Goal: Task Accomplishment & Management: Manage account settings

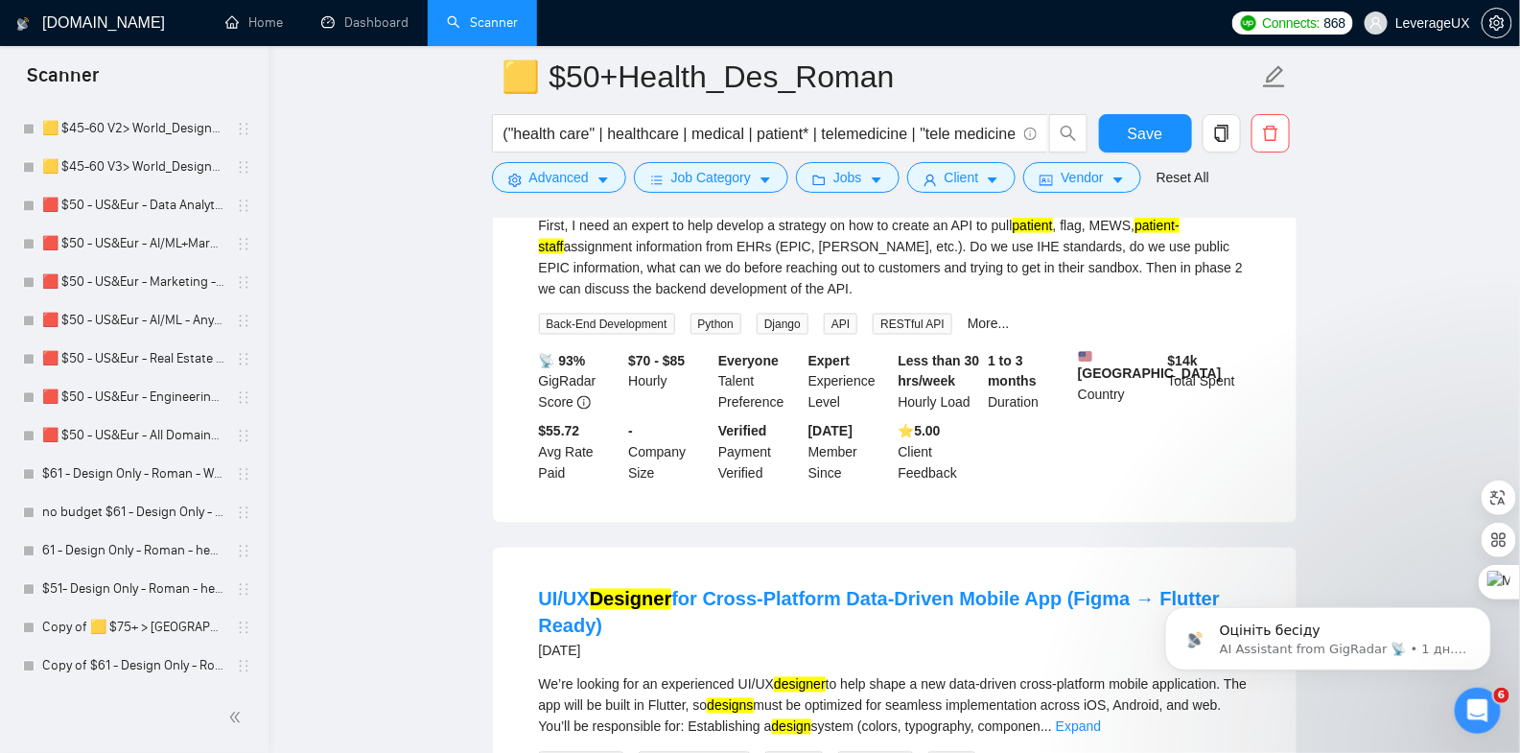
scroll to position [1661, 0]
click at [155, 657] on link "🟨 $45_RealEstate_Des+Dev_Antony" at bounding box center [133, 664] width 182 height 38
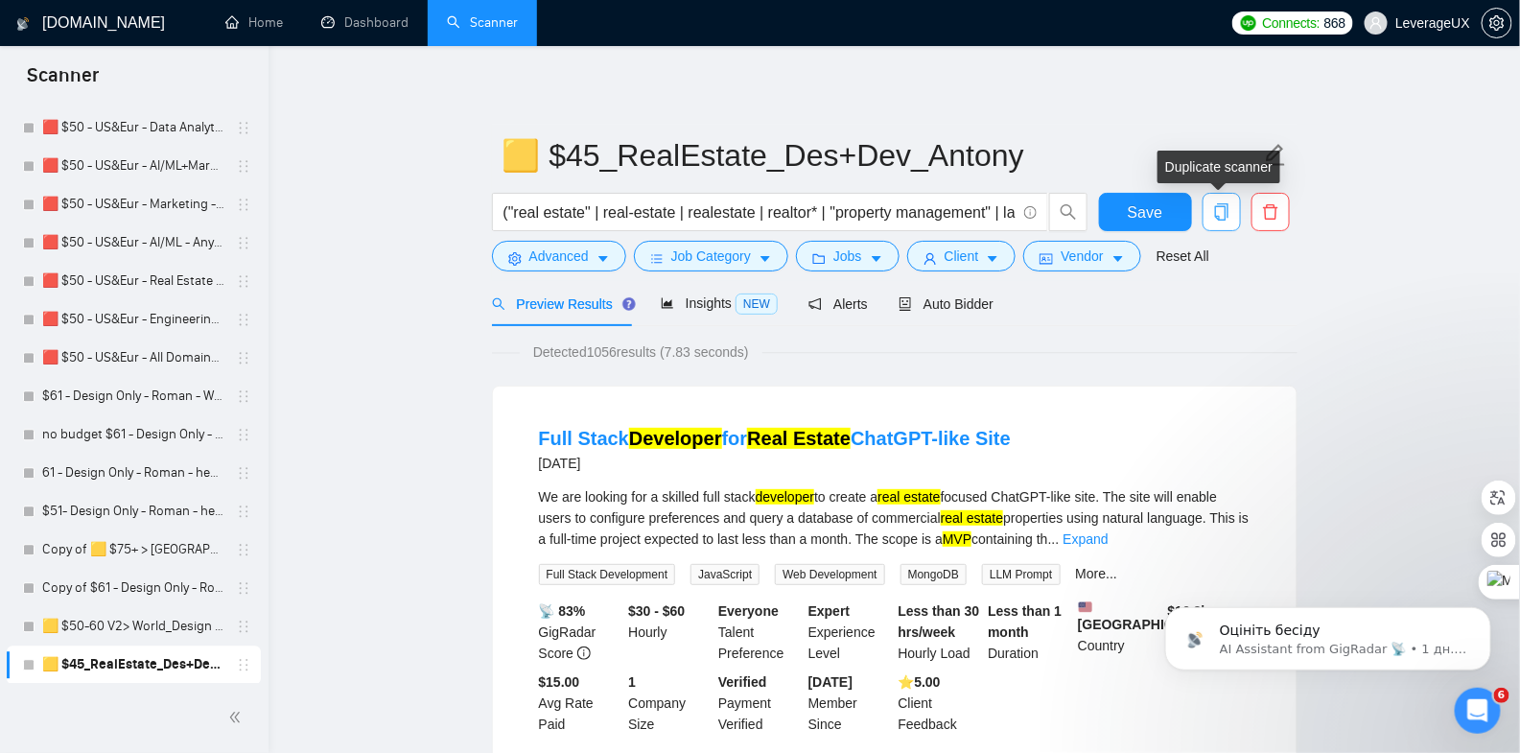
click at [1225, 207] on icon "copy" at bounding box center [1220, 211] width 13 height 17
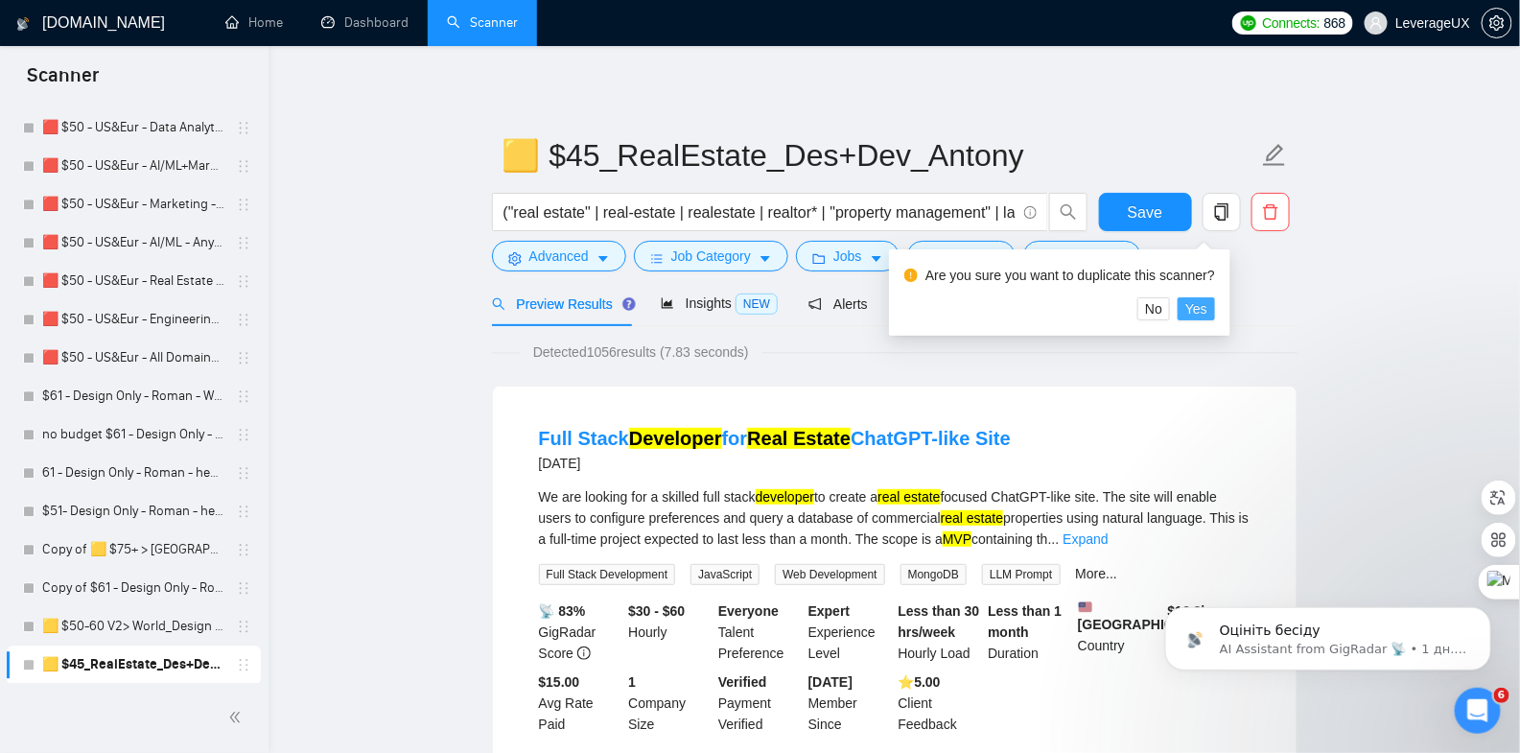
click at [1208, 313] on span "Yes" at bounding box center [1196, 308] width 22 height 21
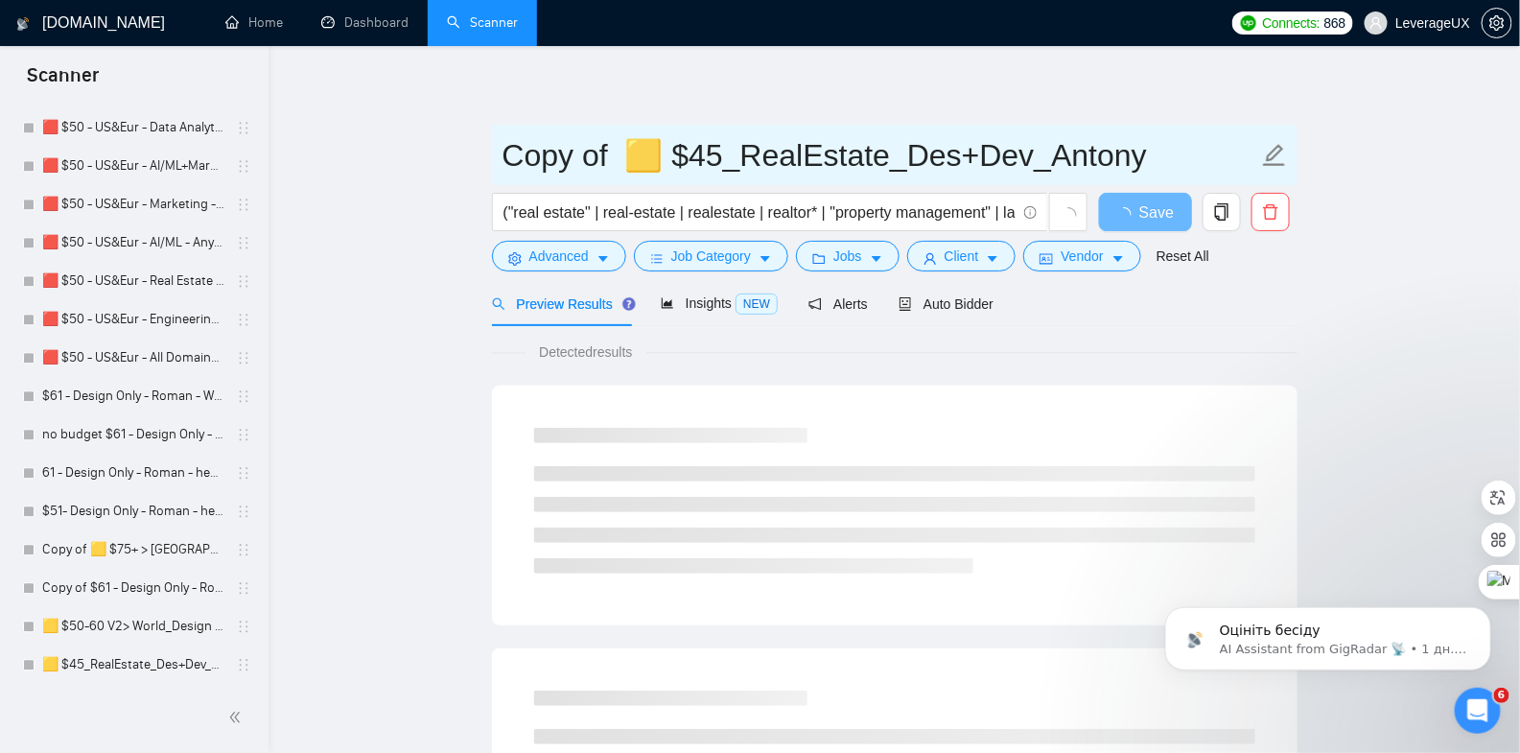
drag, startPoint x: 618, startPoint y: 157, endPoint x: 464, endPoint y: 151, distance: 153.6
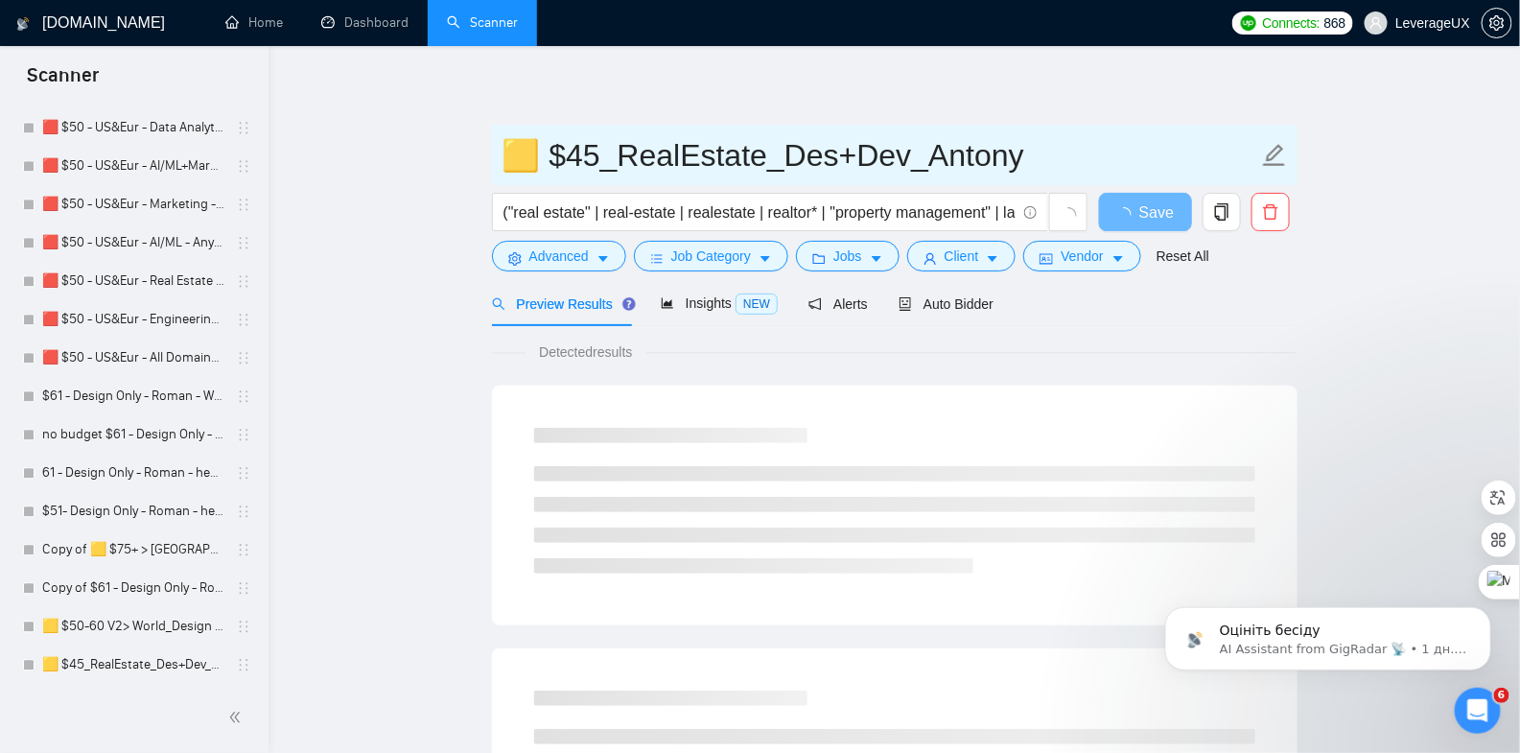
click at [597, 162] on input "🟨 $45_RealEstate_Des+Dev_Antony" at bounding box center [881, 155] width 756 height 48
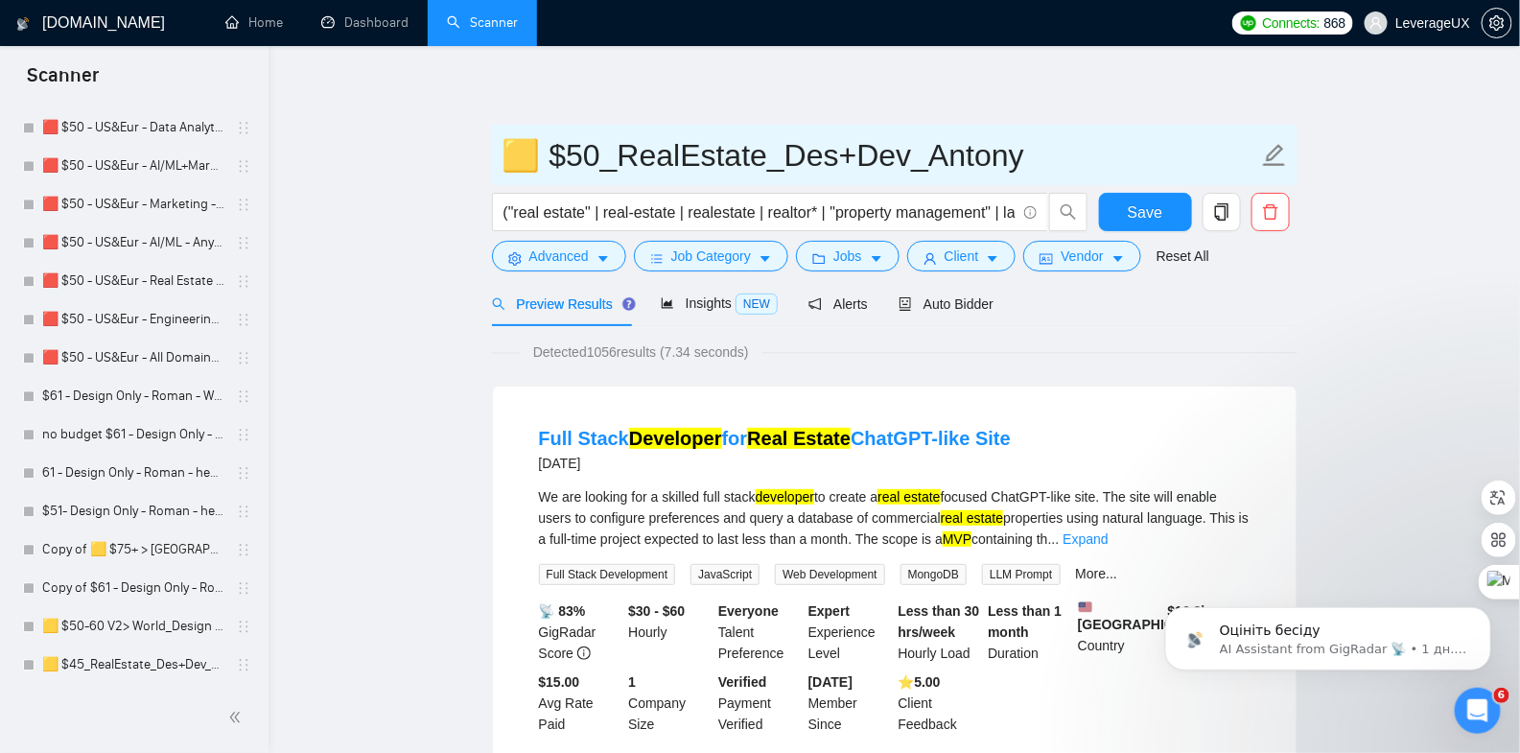
click at [903, 165] on input "🟨 $50_RealEstate_Des+Dev_Antony" at bounding box center [881, 155] width 756 height 48
click at [944, 161] on input "🟨 $50_RealEstate_Des_Antony" at bounding box center [881, 155] width 756 height 48
type input "🟨 $50_RealEstate_Des_Roman"
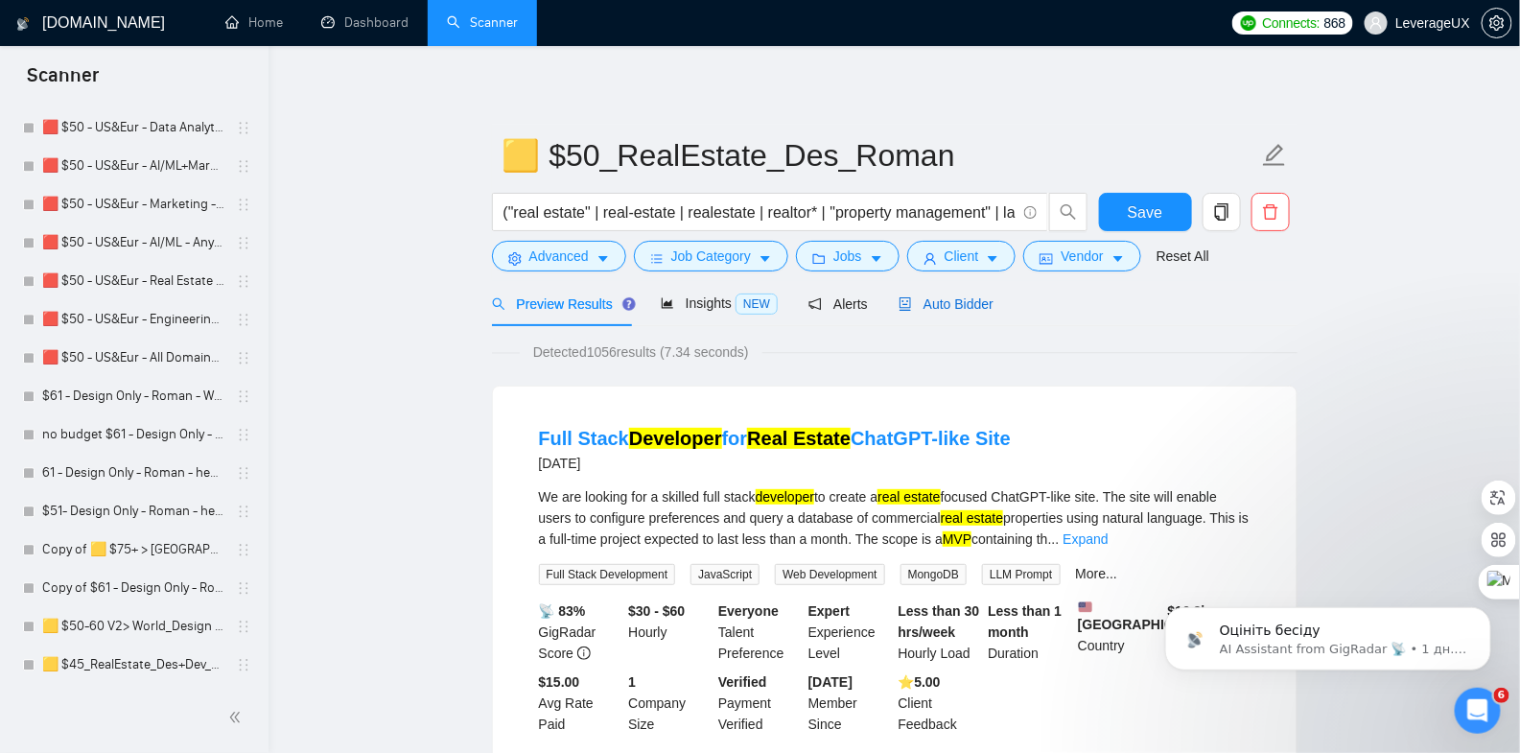
click at [971, 304] on span "Auto Bidder" at bounding box center [946, 303] width 95 height 15
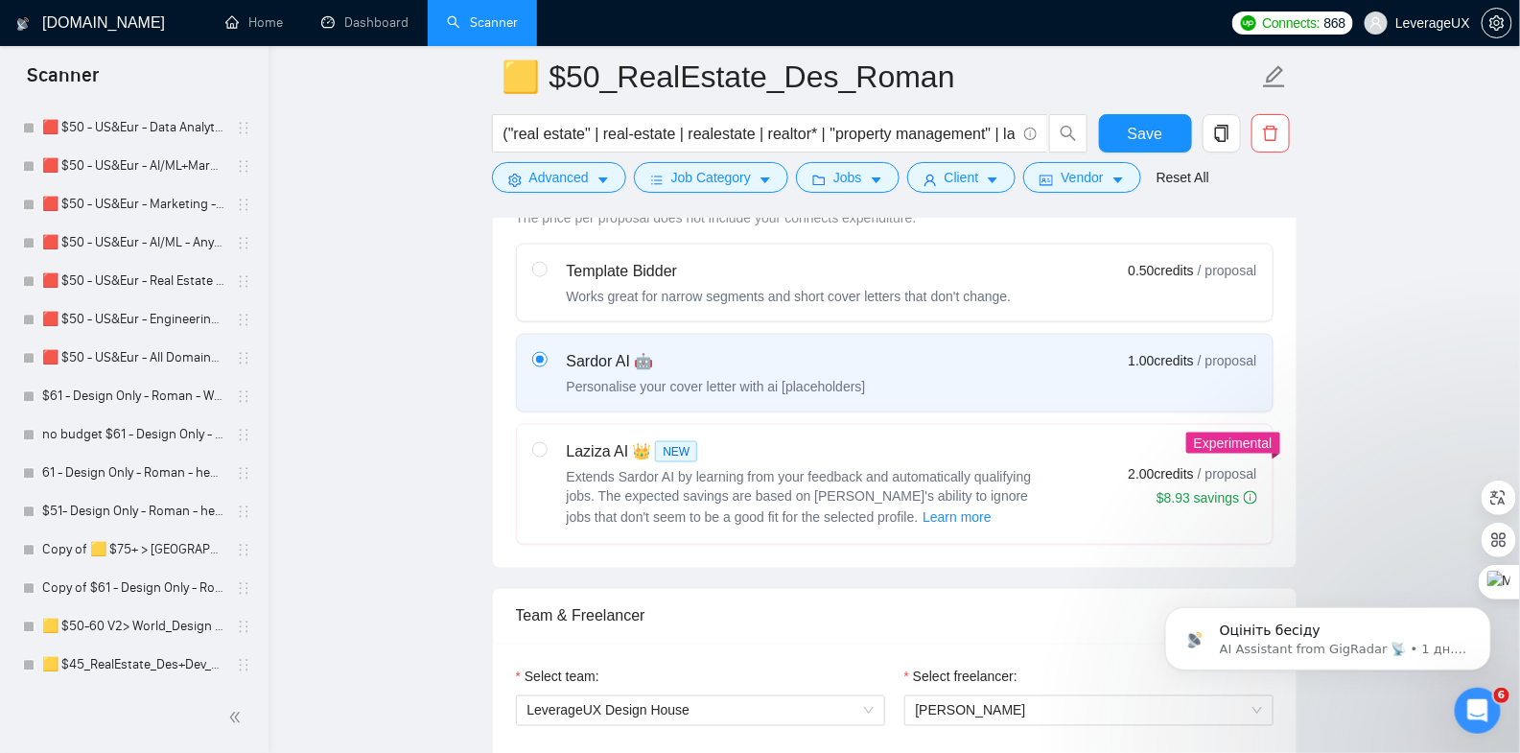
scroll to position [1263, 0]
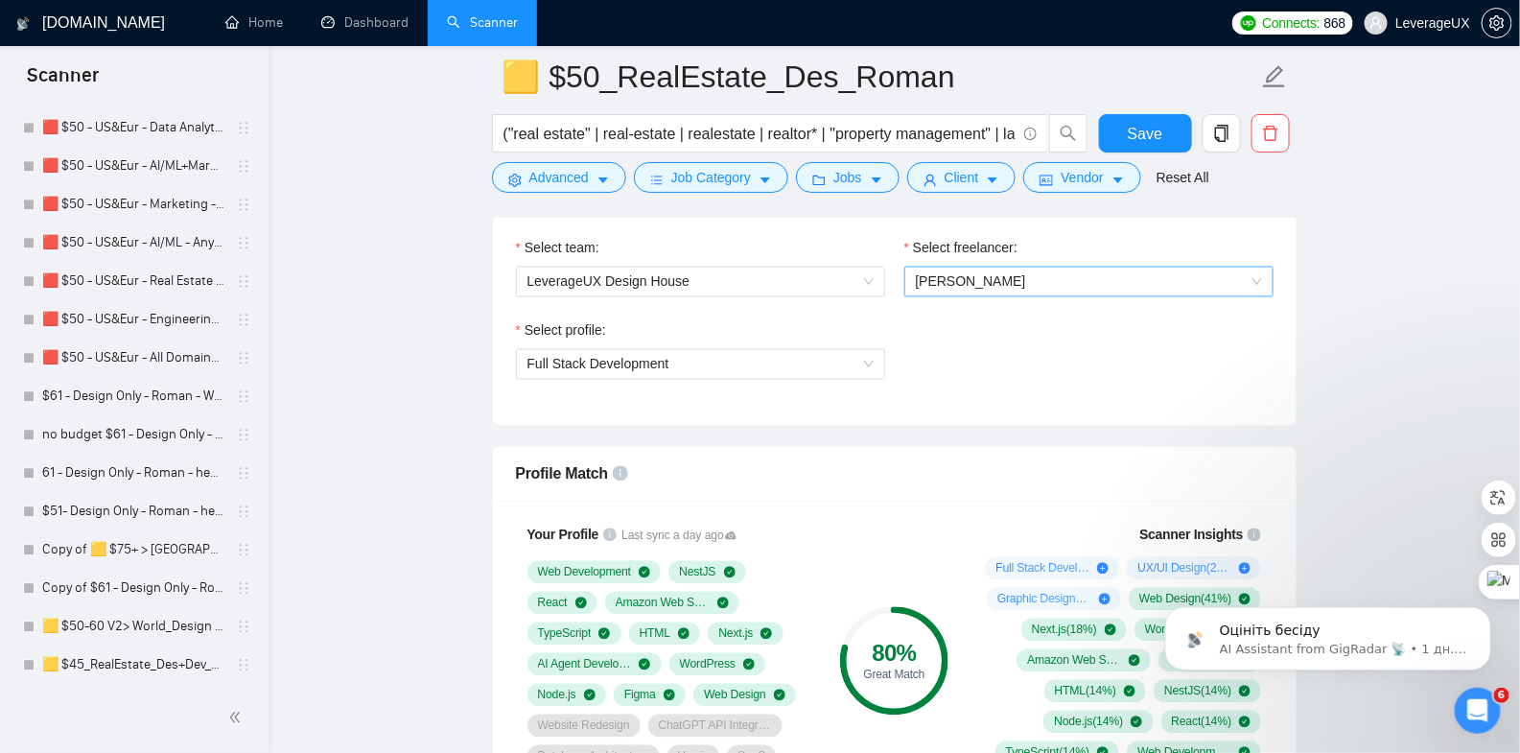
click at [997, 276] on span "[PERSON_NAME]" at bounding box center [971, 281] width 110 height 15
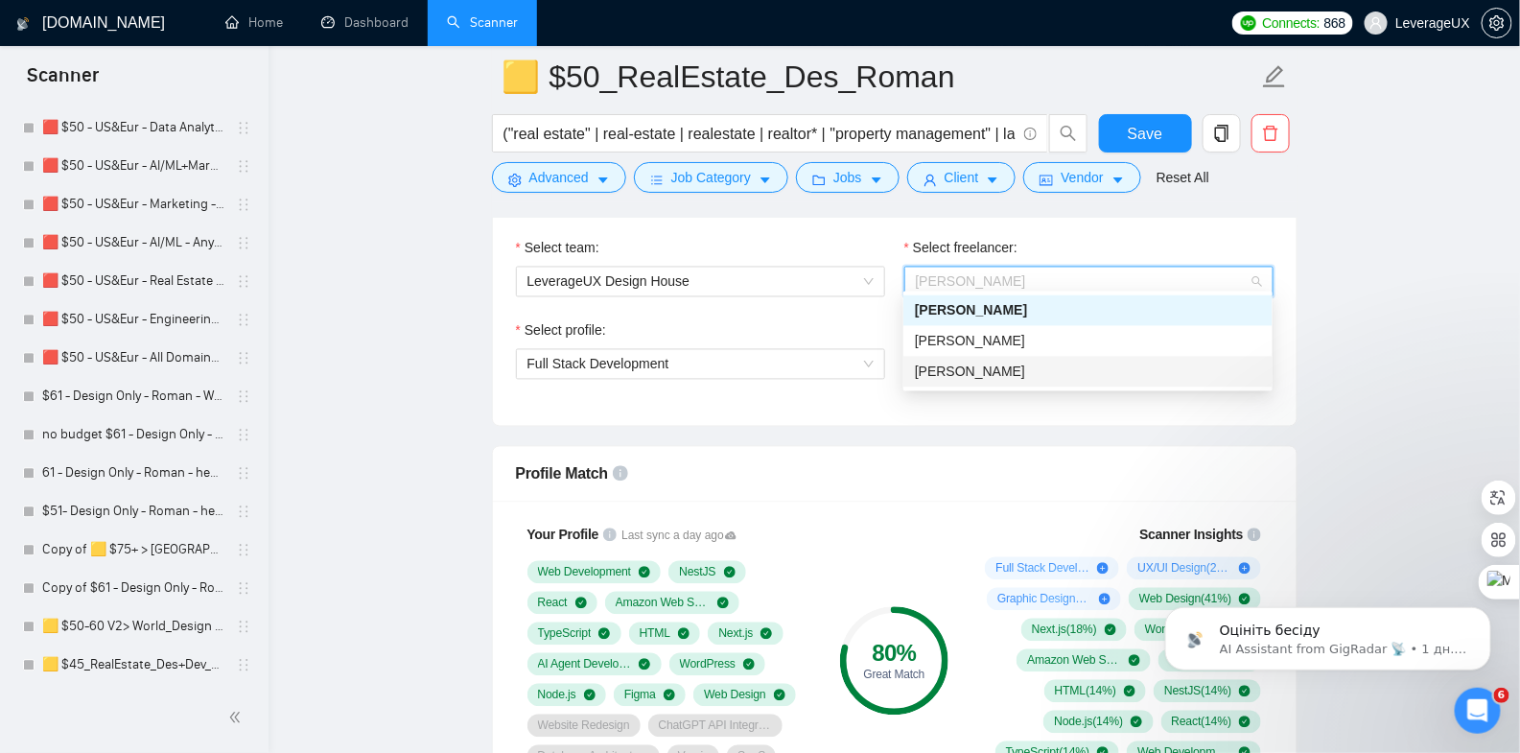
click at [981, 376] on span "[PERSON_NAME]" at bounding box center [970, 371] width 110 height 15
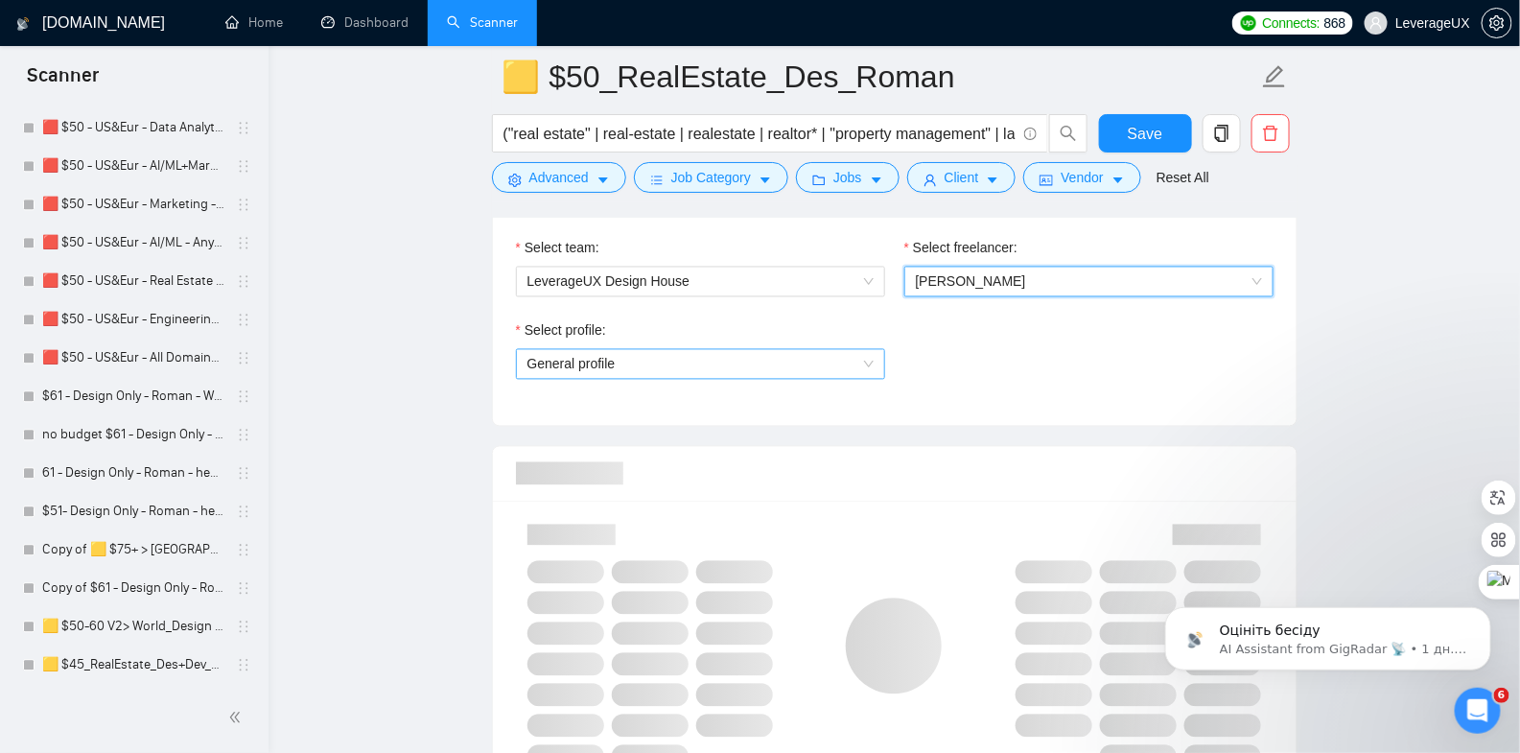
click at [743, 353] on span "General profile" at bounding box center [701, 364] width 346 height 29
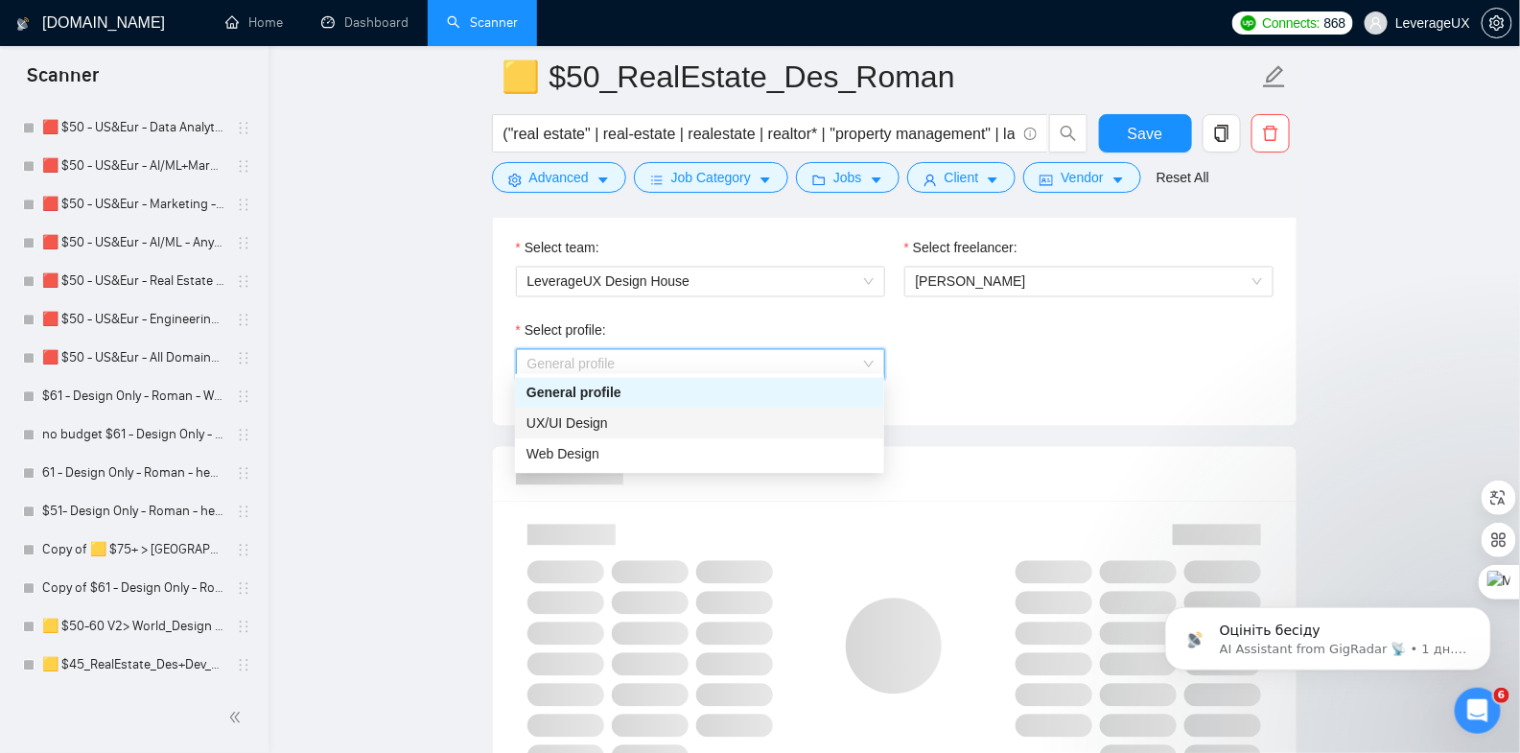
click at [716, 423] on div "UX/UI Design" at bounding box center [700, 423] width 346 height 21
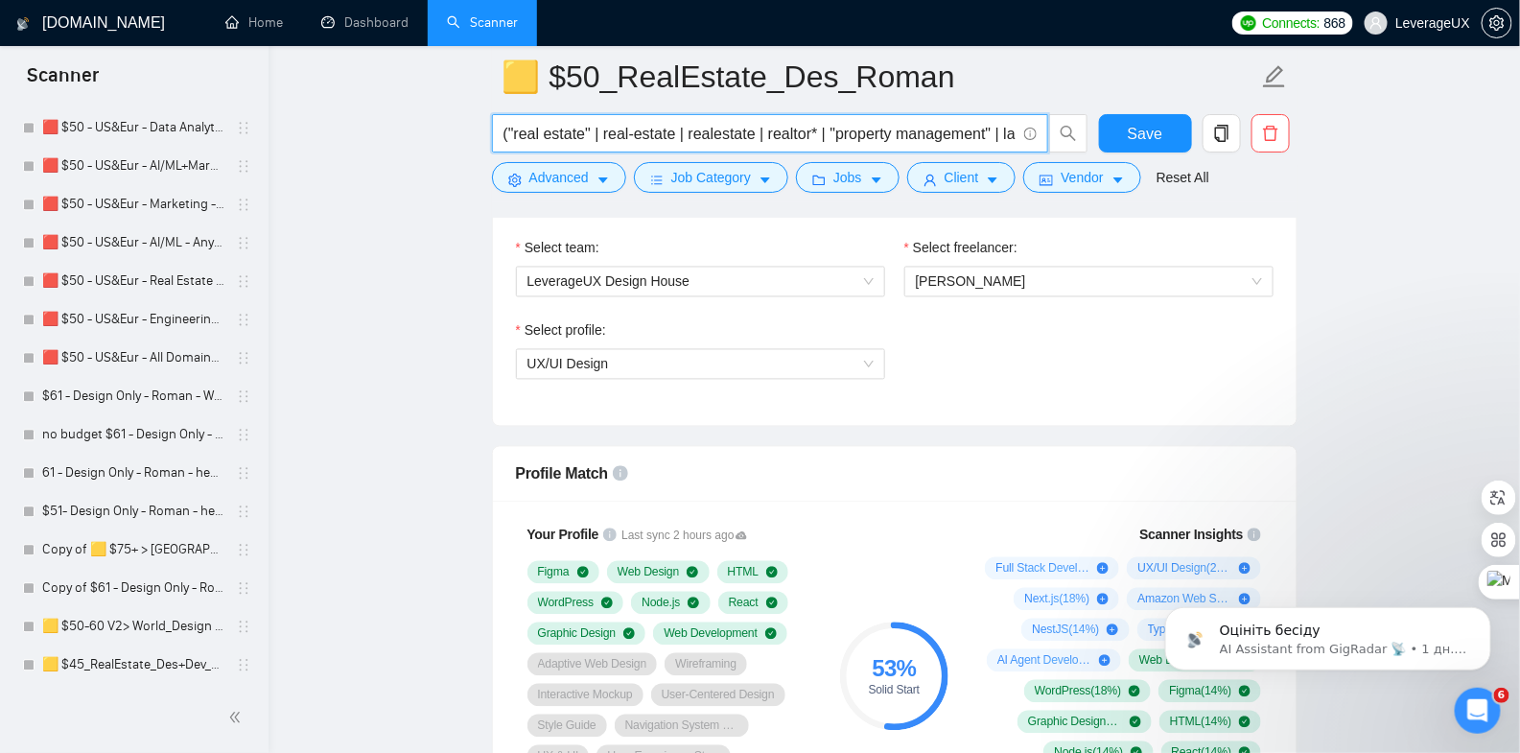
click at [812, 131] on input "("real estate" | real-estate | realestate | realtor* | "property management" | …" at bounding box center [760, 134] width 512 height 24
drag, startPoint x: 757, startPoint y: 134, endPoint x: 1086, endPoint y: 133, distance: 329.0
click at [1086, 133] on span "("real estate" | real-estate | realestate | realtor* | "property management" | …" at bounding box center [790, 133] width 597 height 38
type input "("real estate" | real-estate | realestate | realtor* | "property management" | …"
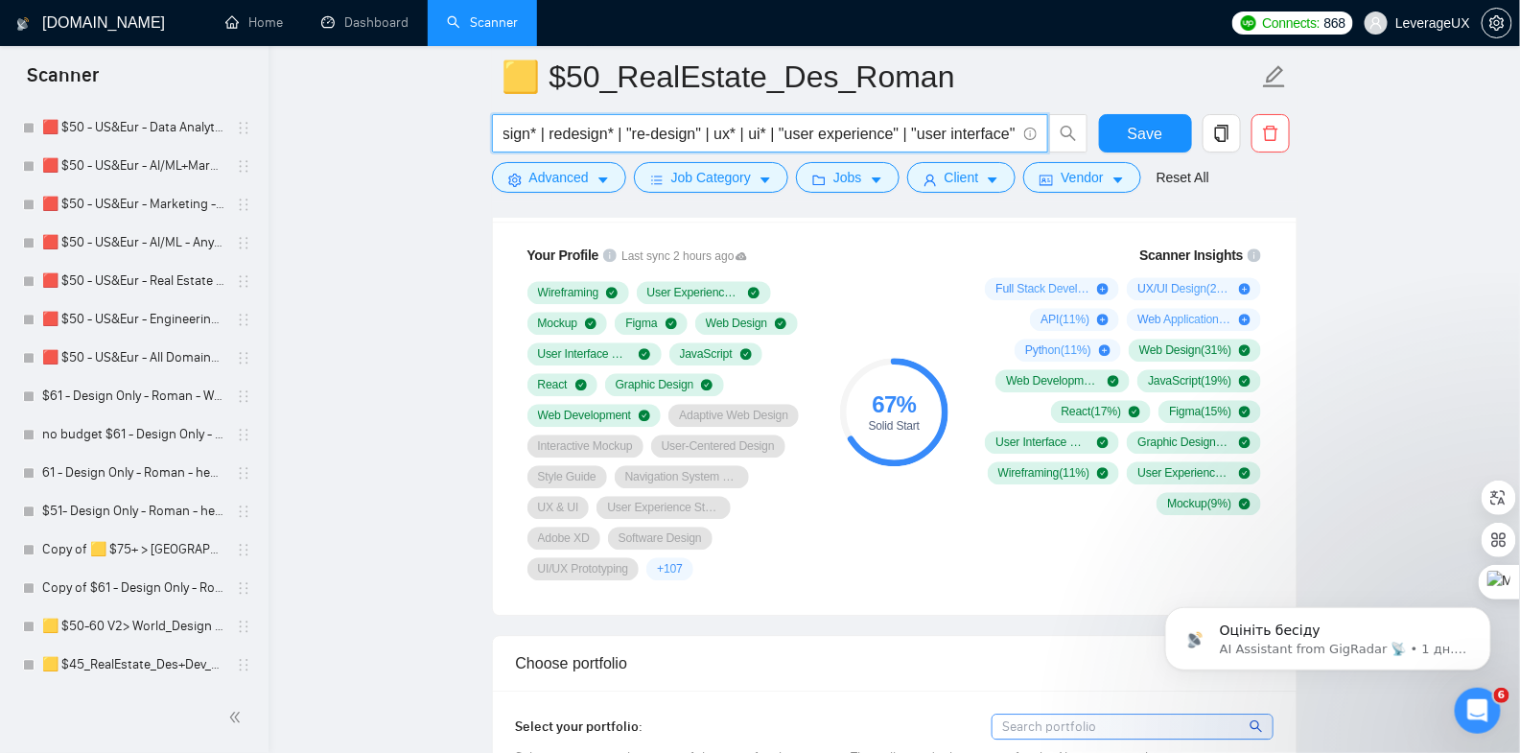
scroll to position [1229, 0]
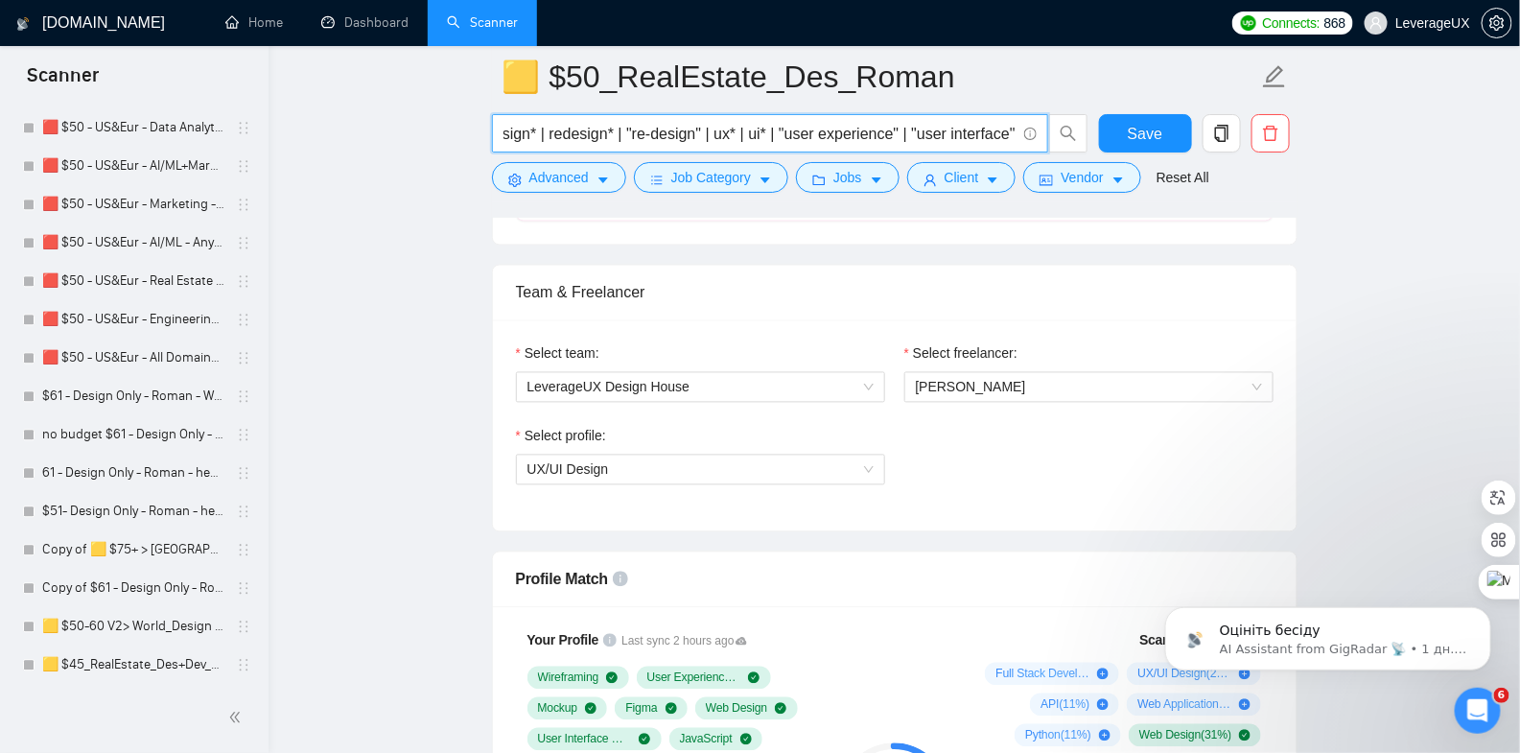
click at [762, 129] on input "("real estate" | real-estate | realestate | realtor* | "property management" | …" at bounding box center [760, 134] width 512 height 24
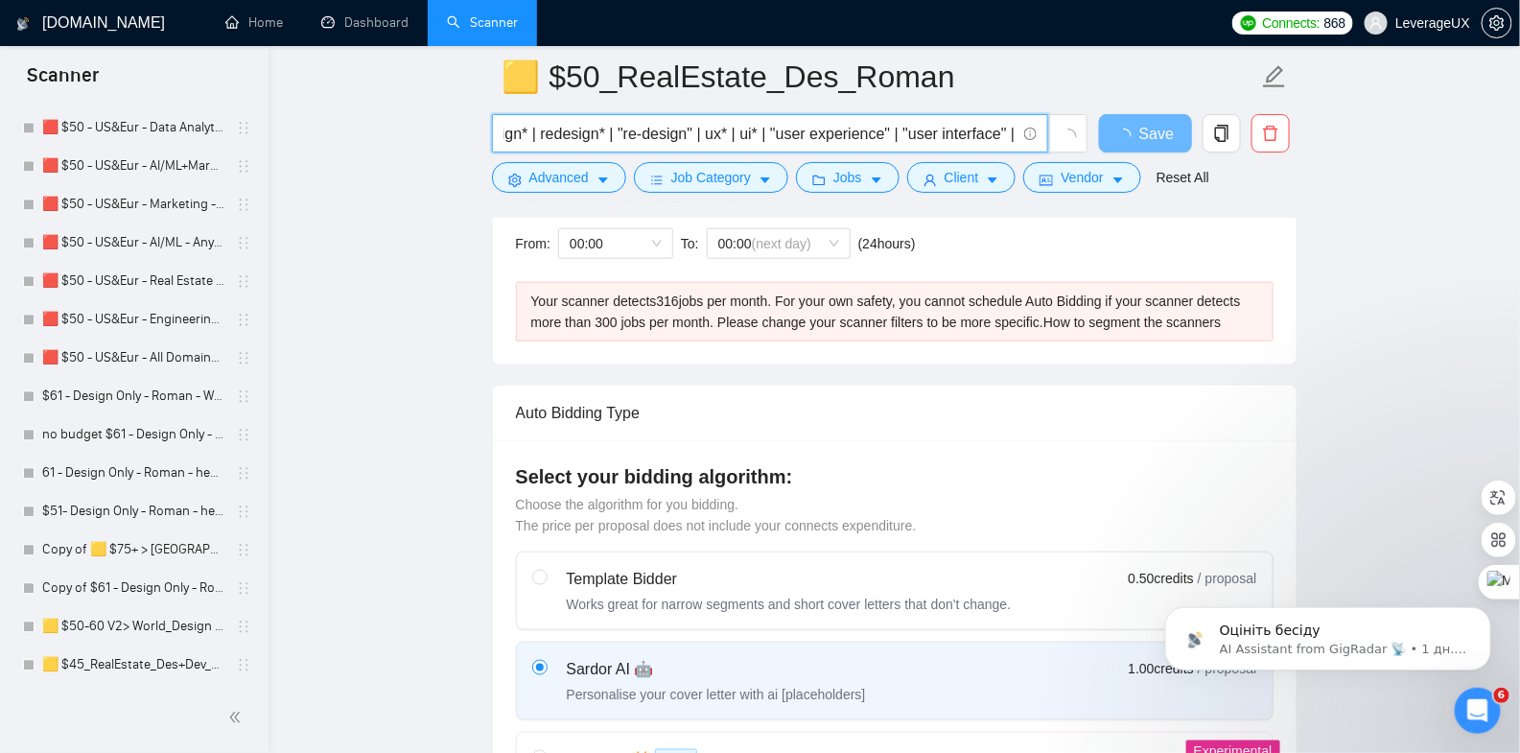
scroll to position [597, 0]
type input "("real estate" | real-estate | realestate | realtor* | "property management" | …"
click at [1145, 120] on button "Save" at bounding box center [1145, 133] width 93 height 38
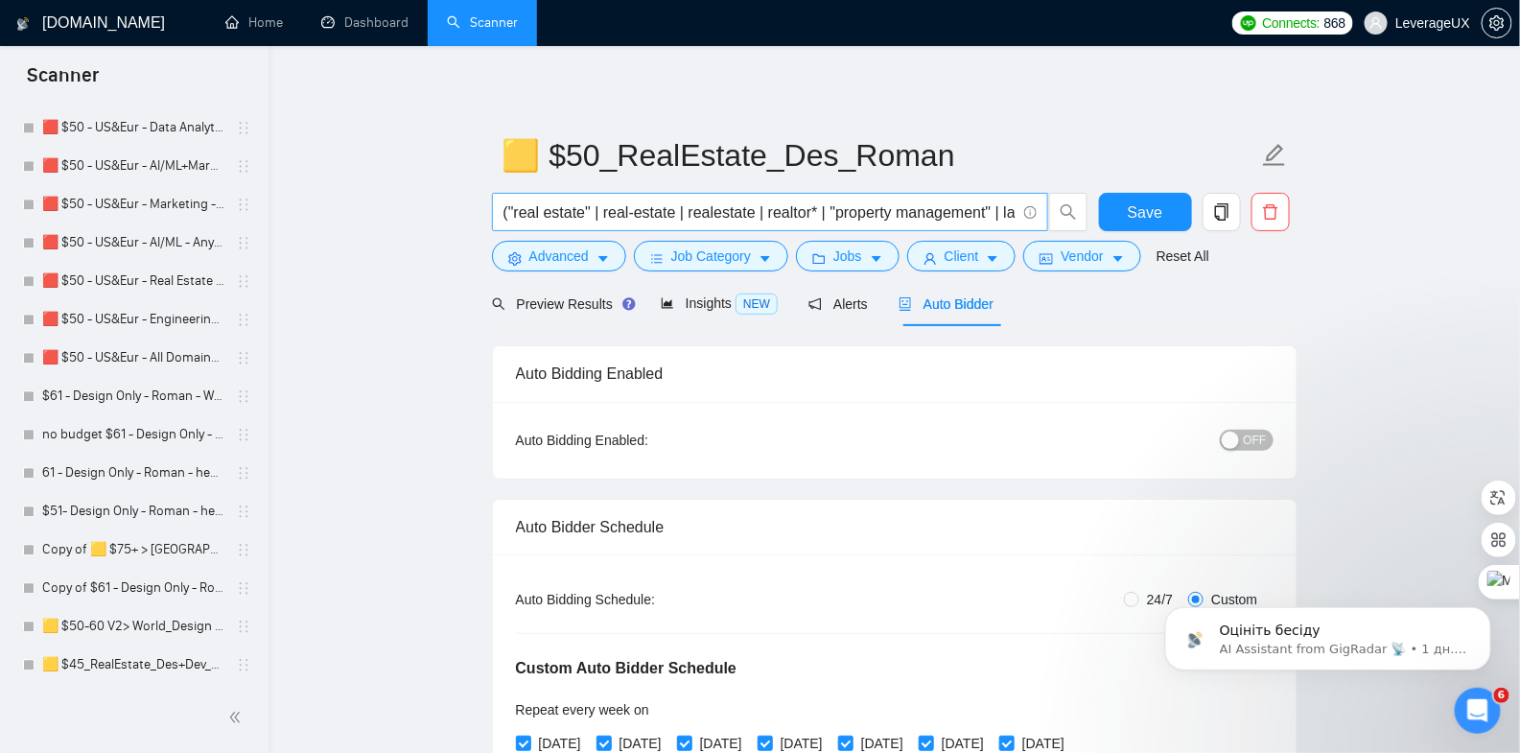
click at [614, 205] on input "("real estate" | real-estate | realestate | realtor* | "property management" | …" at bounding box center [760, 212] width 512 height 24
click at [737, 212] on input "("real estate" | real-estate | realestate | realtor* | "property management" | …" at bounding box center [760, 212] width 512 height 24
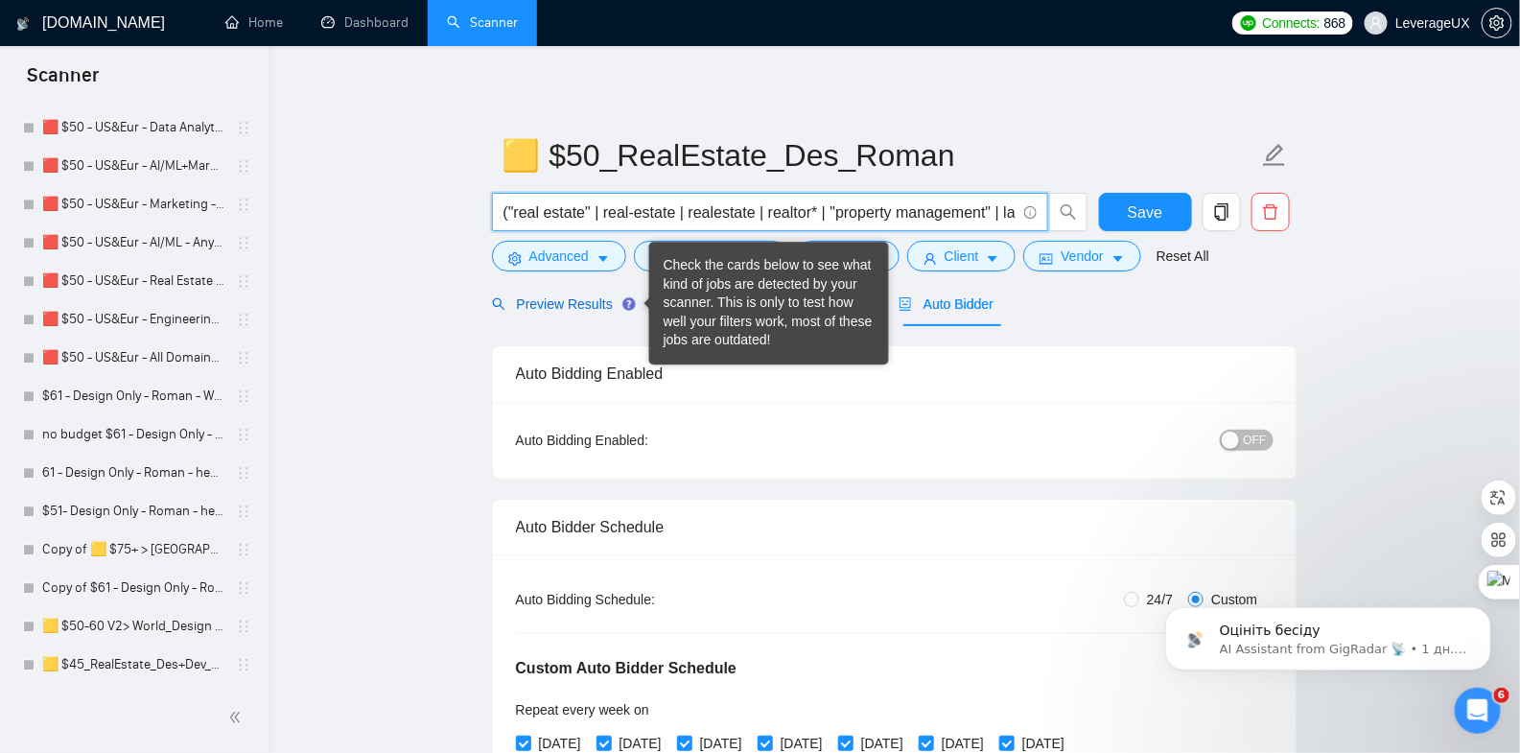
click at [559, 308] on span "Preview Results" at bounding box center [561, 303] width 138 height 15
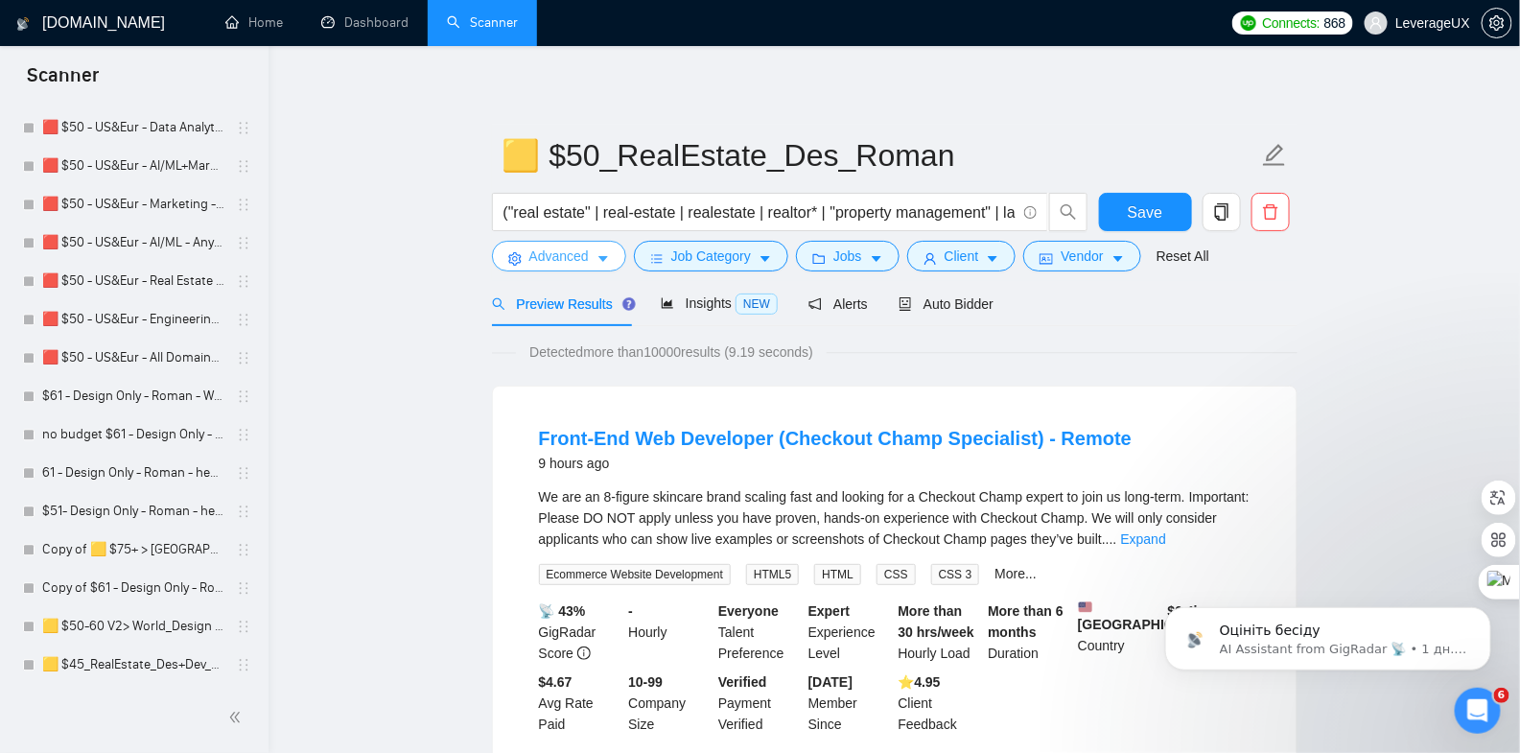
click at [603, 261] on icon "caret-down" at bounding box center [603, 258] width 13 height 13
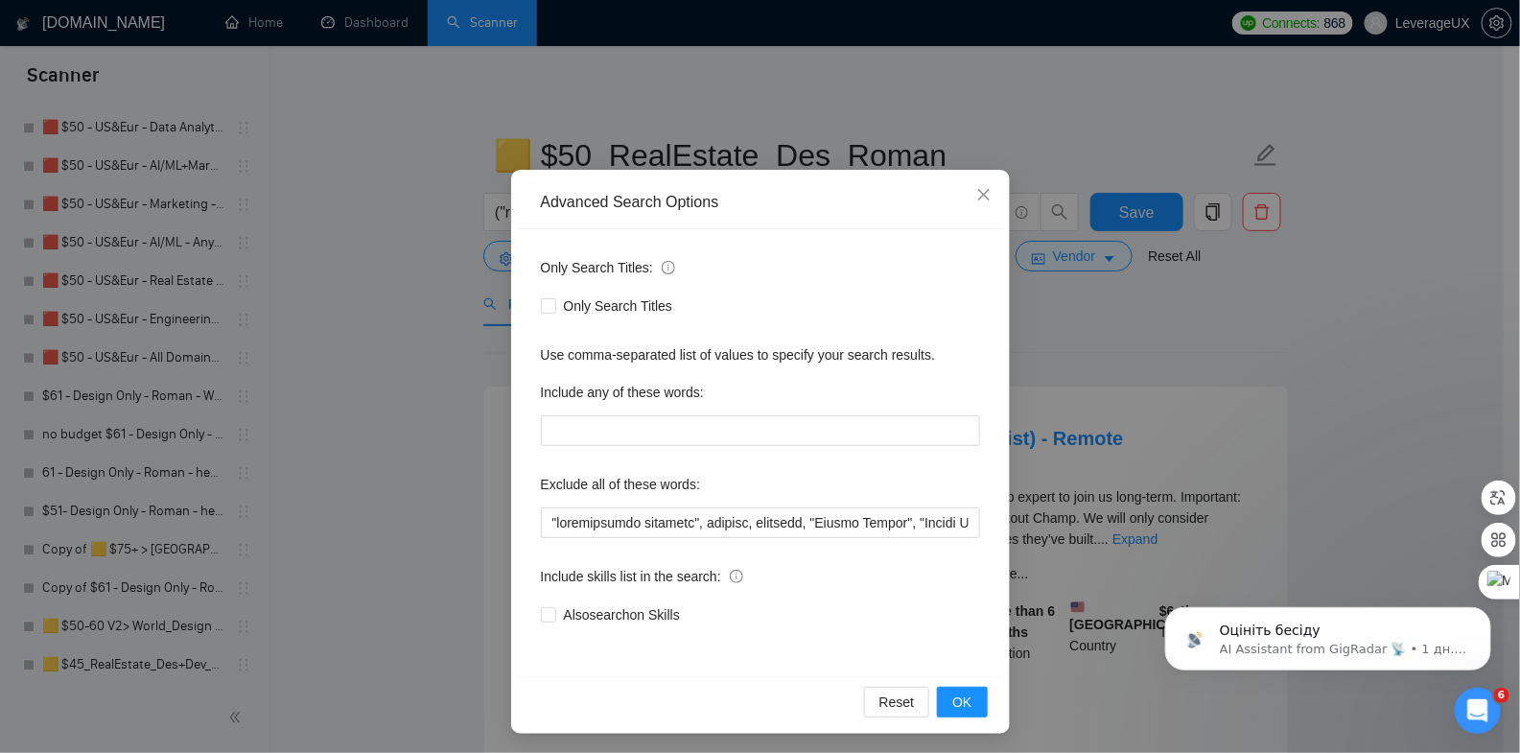
scroll to position [43, 0]
click at [977, 196] on icon "close" at bounding box center [983, 192] width 15 height 15
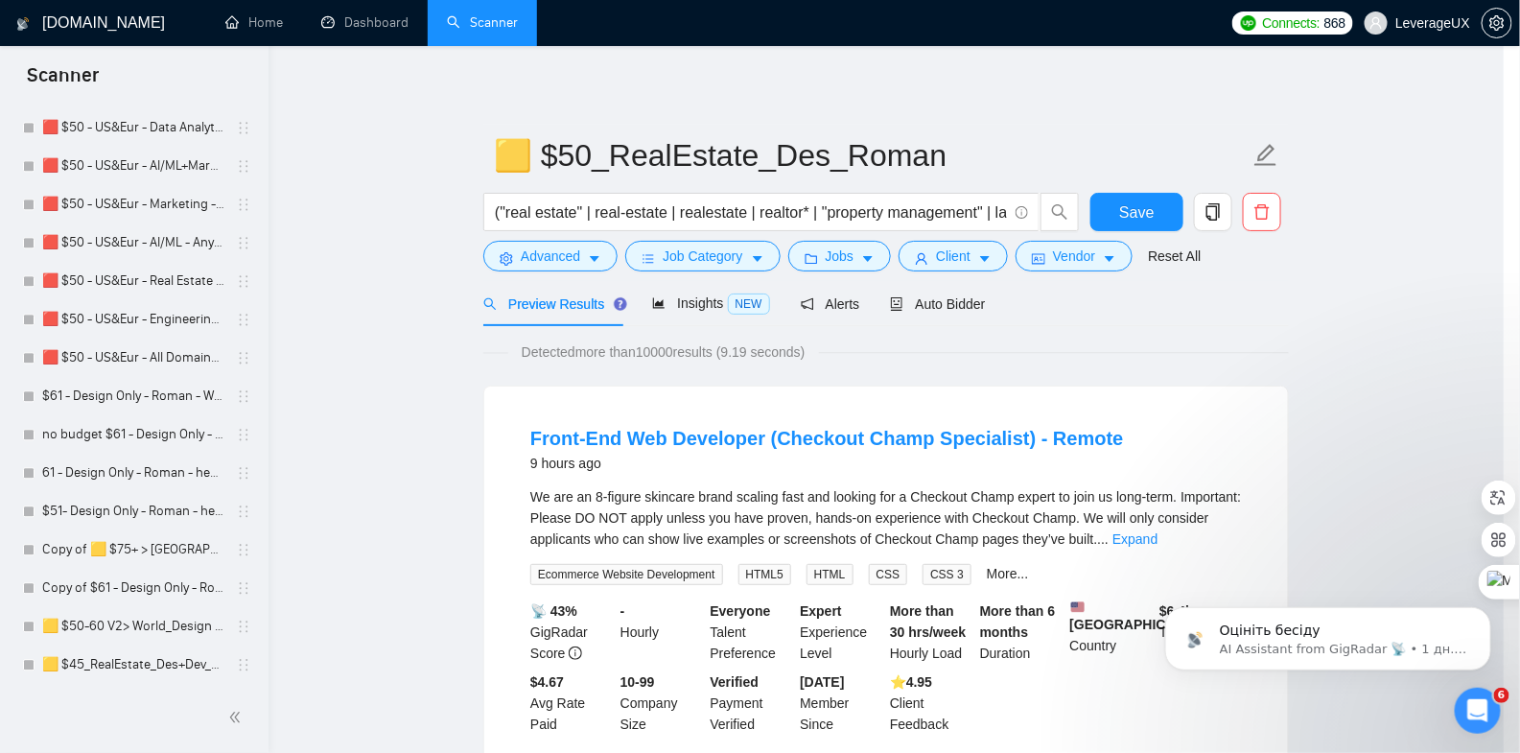
scroll to position [0, 0]
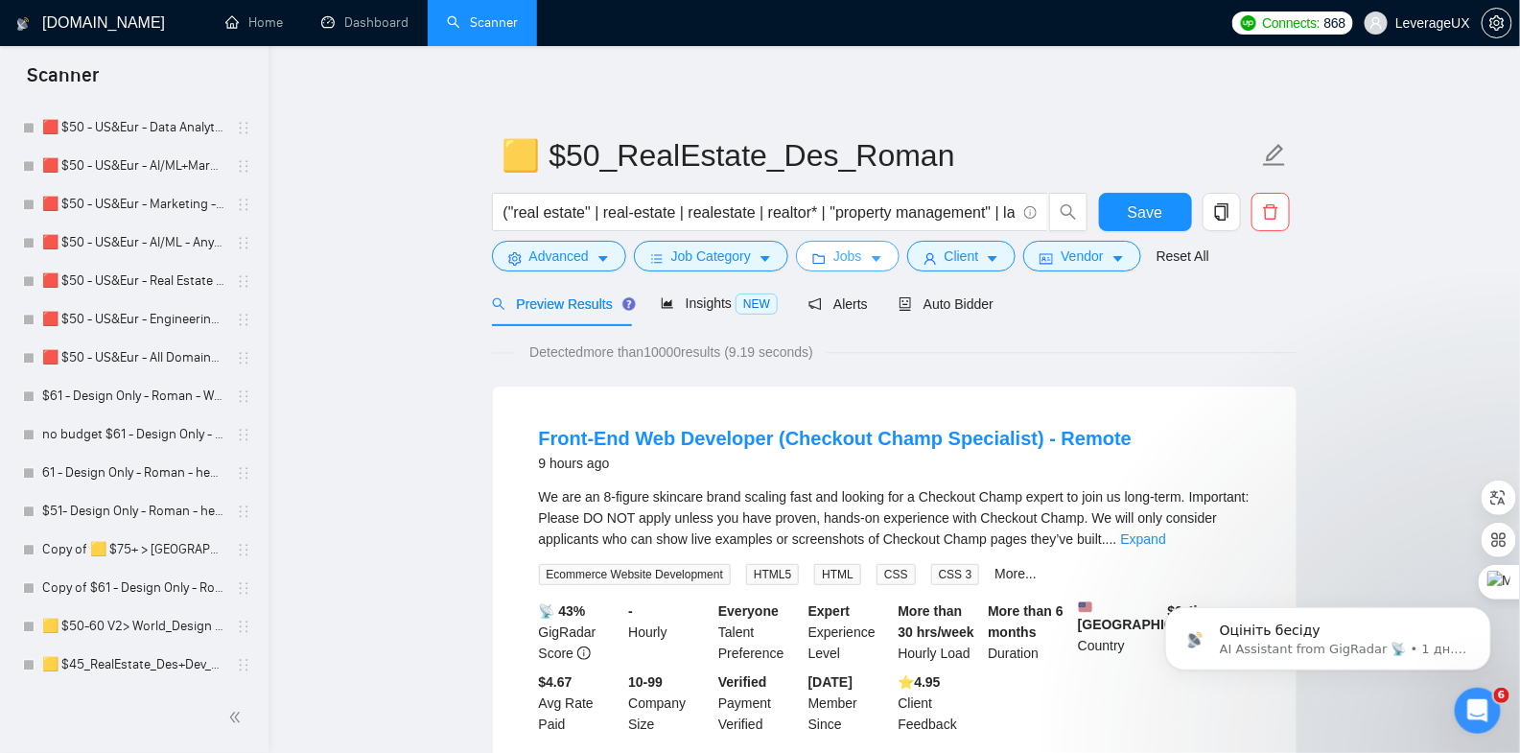
click at [881, 260] on icon "caret-down" at bounding box center [877, 260] width 10 height 6
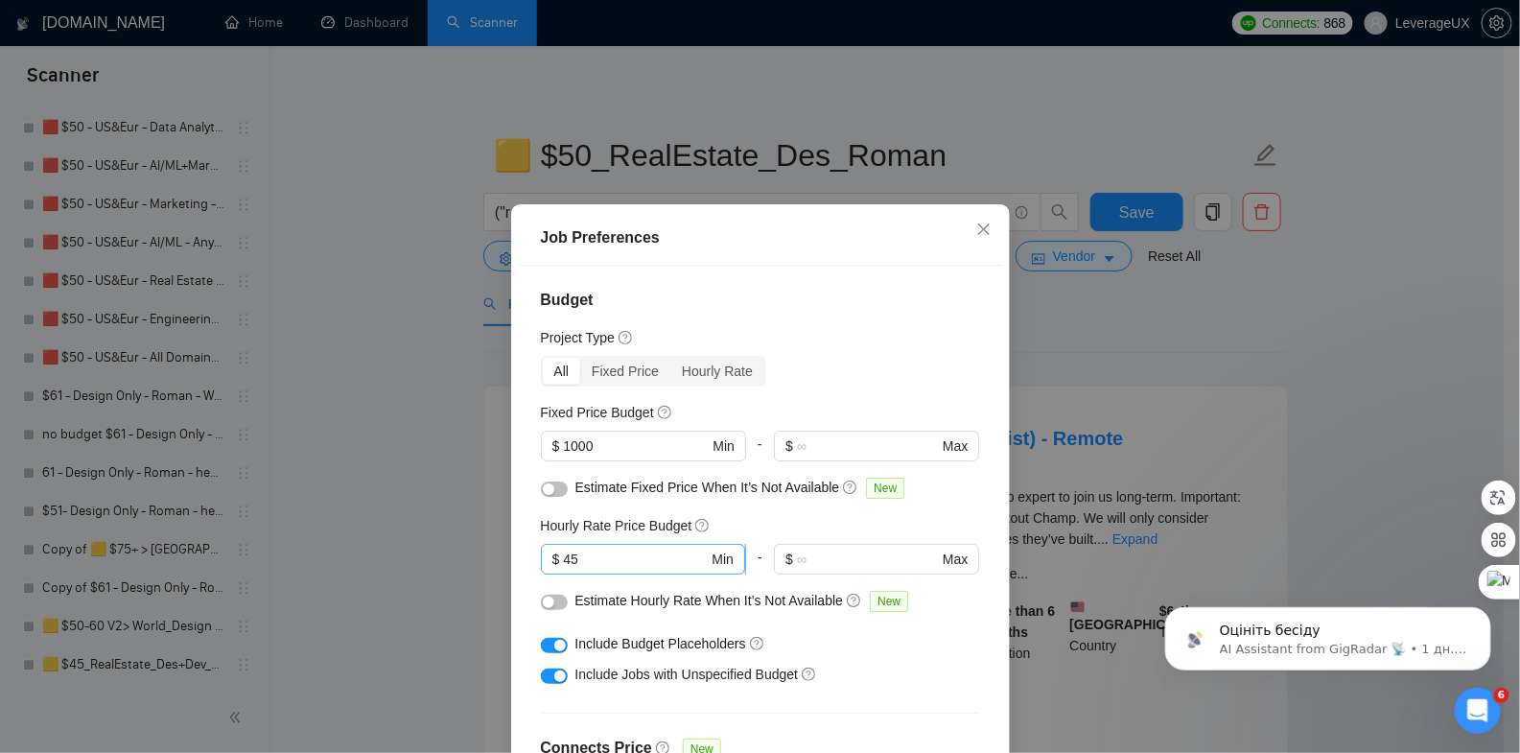
click at [590, 560] on input "45" at bounding box center [635, 559] width 145 height 21
type input "4"
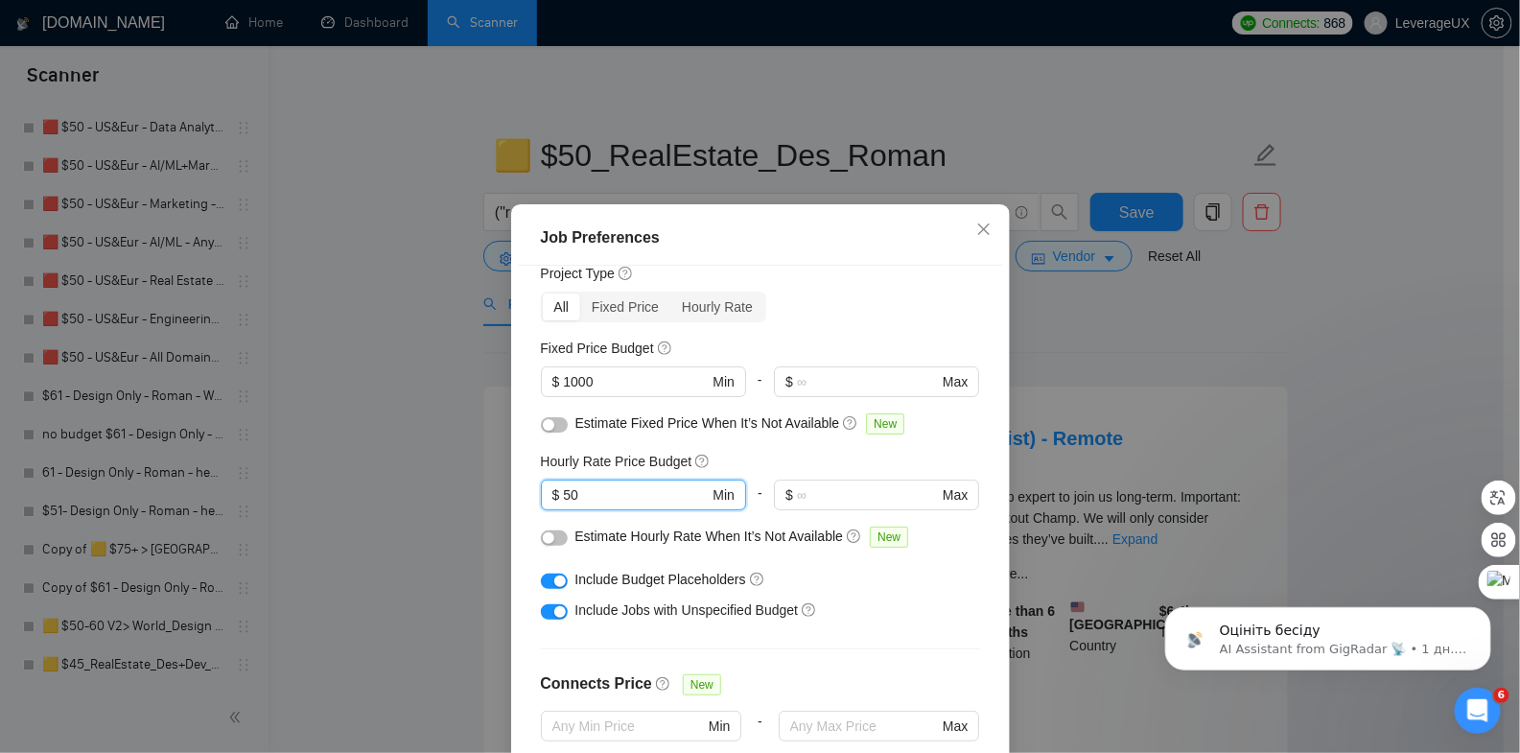
scroll to position [90, 0]
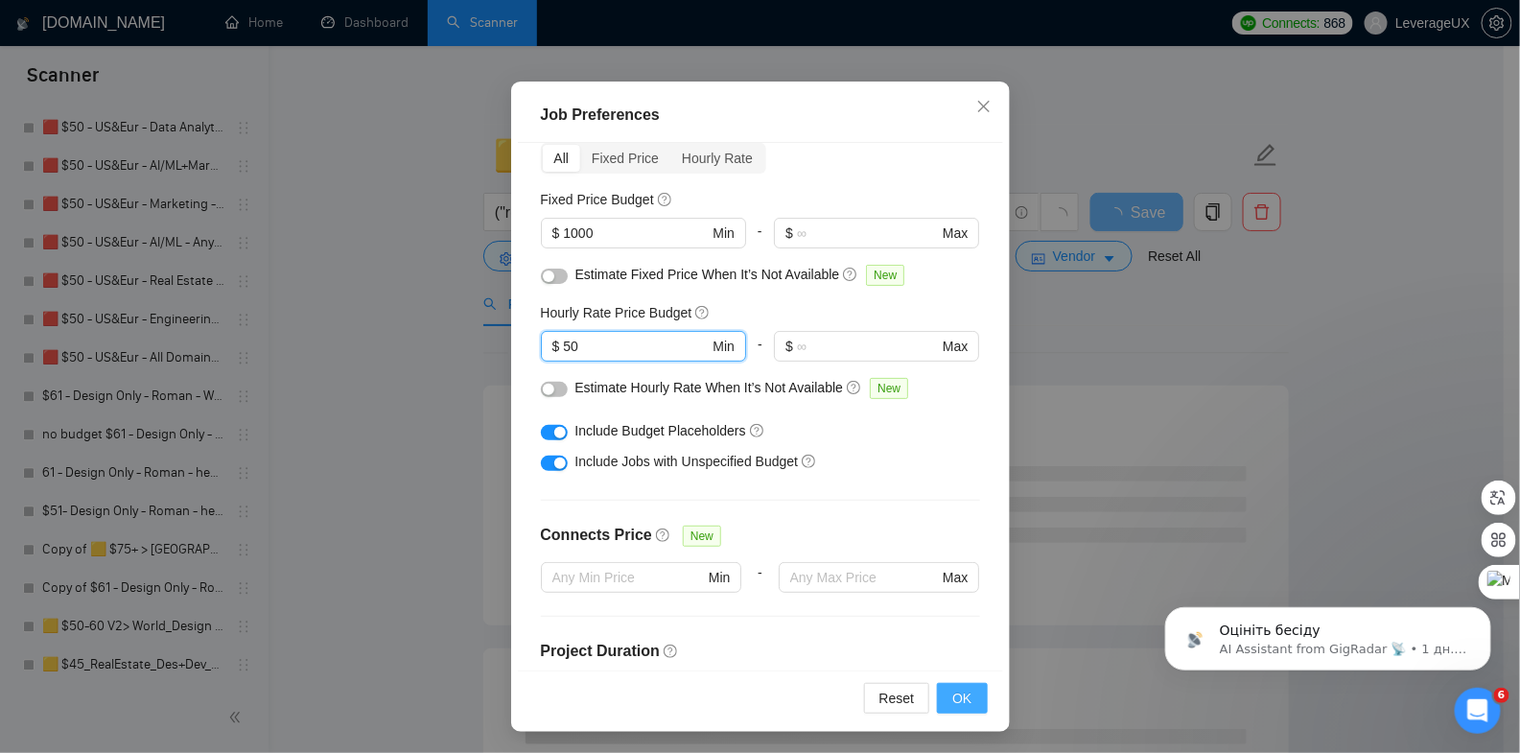
type input "50"
click at [954, 692] on span "OK" at bounding box center [961, 698] width 19 height 21
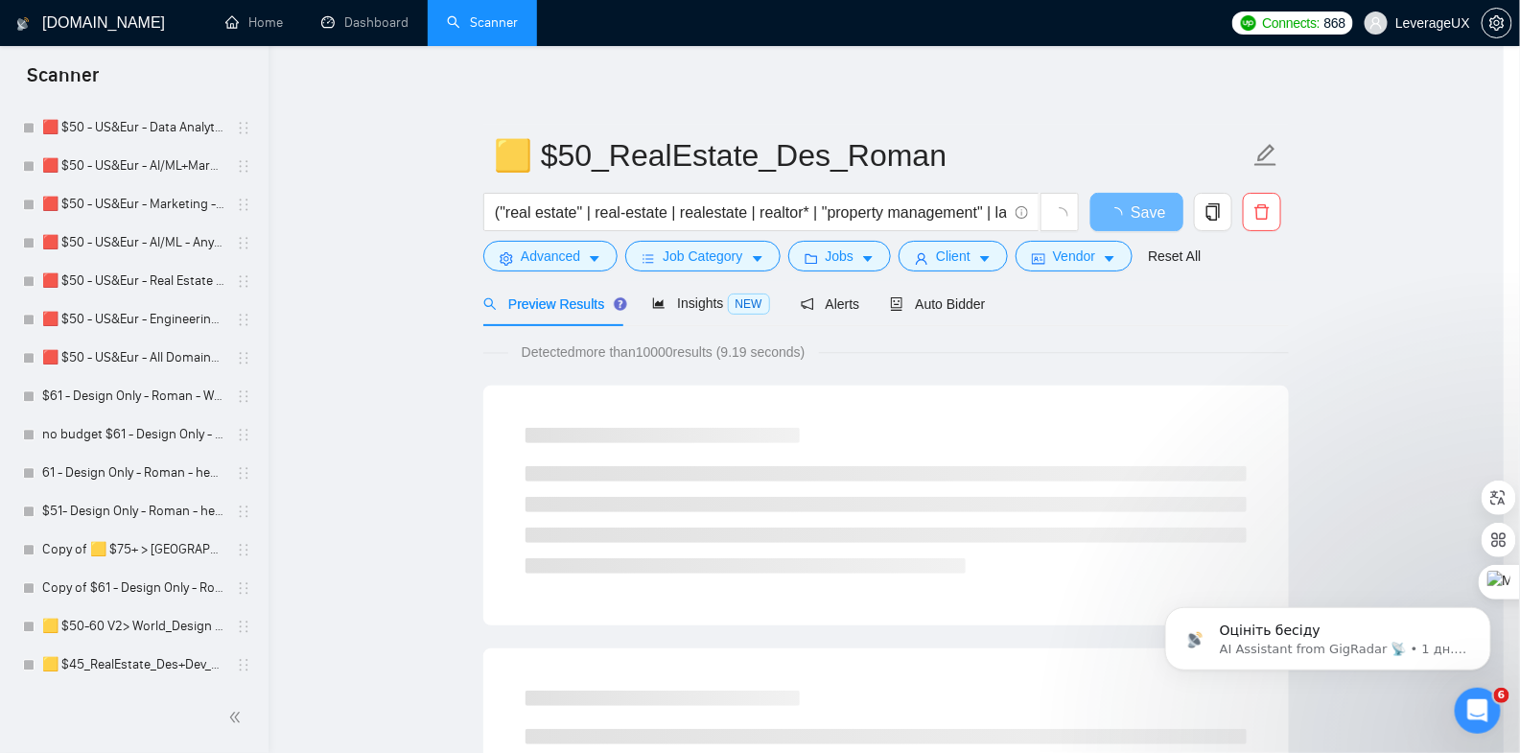
scroll to position [34, 0]
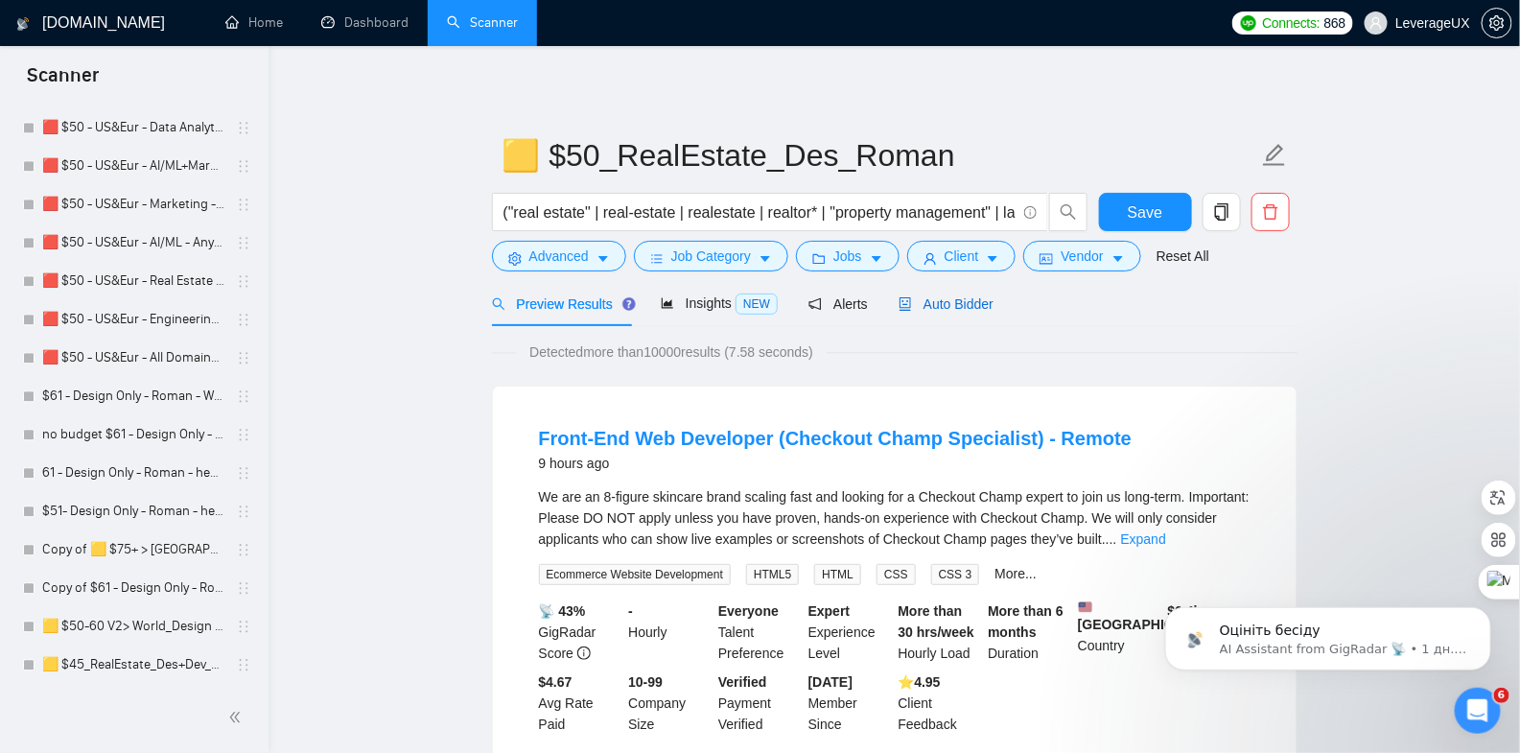
click at [956, 299] on span "Auto Bidder" at bounding box center [946, 303] width 95 height 15
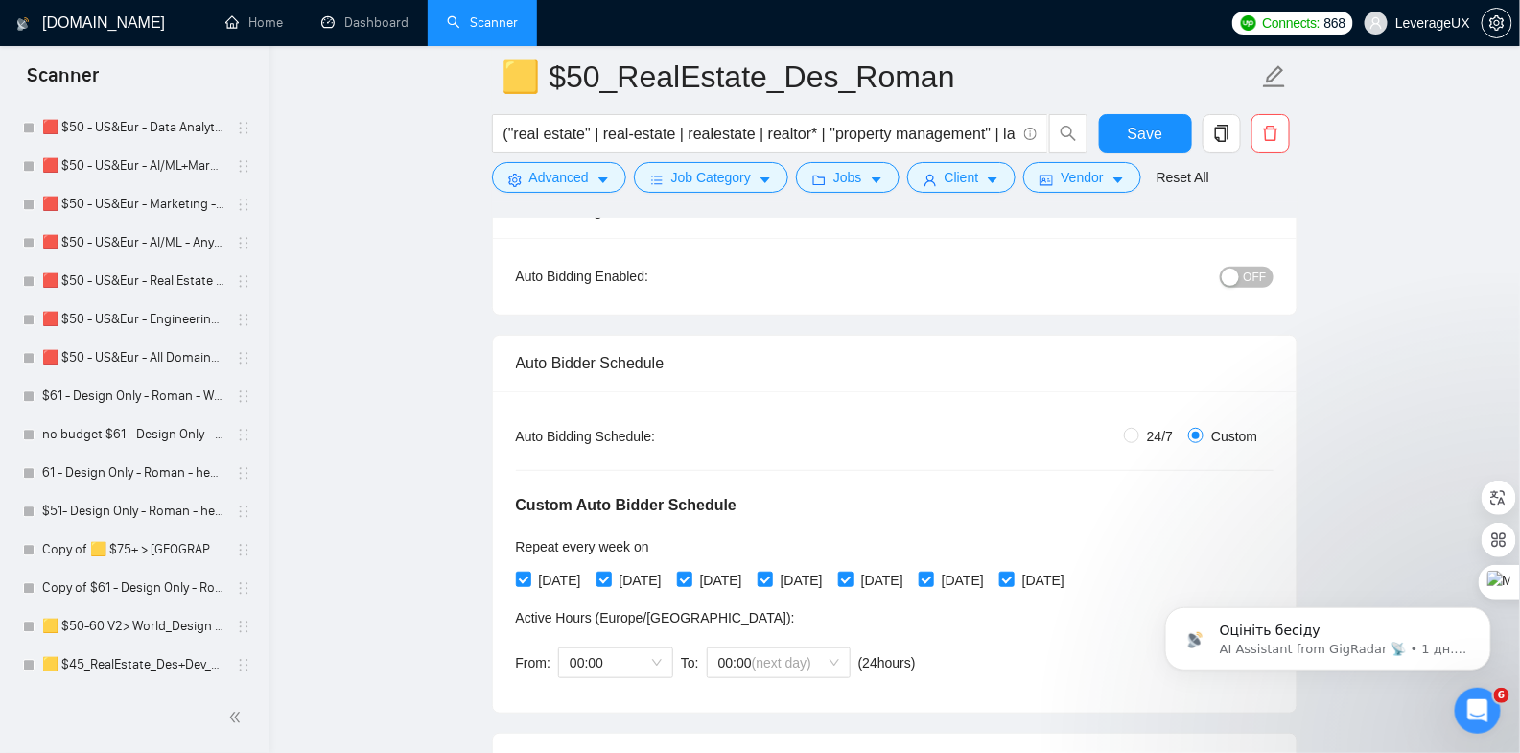
scroll to position [28, 0]
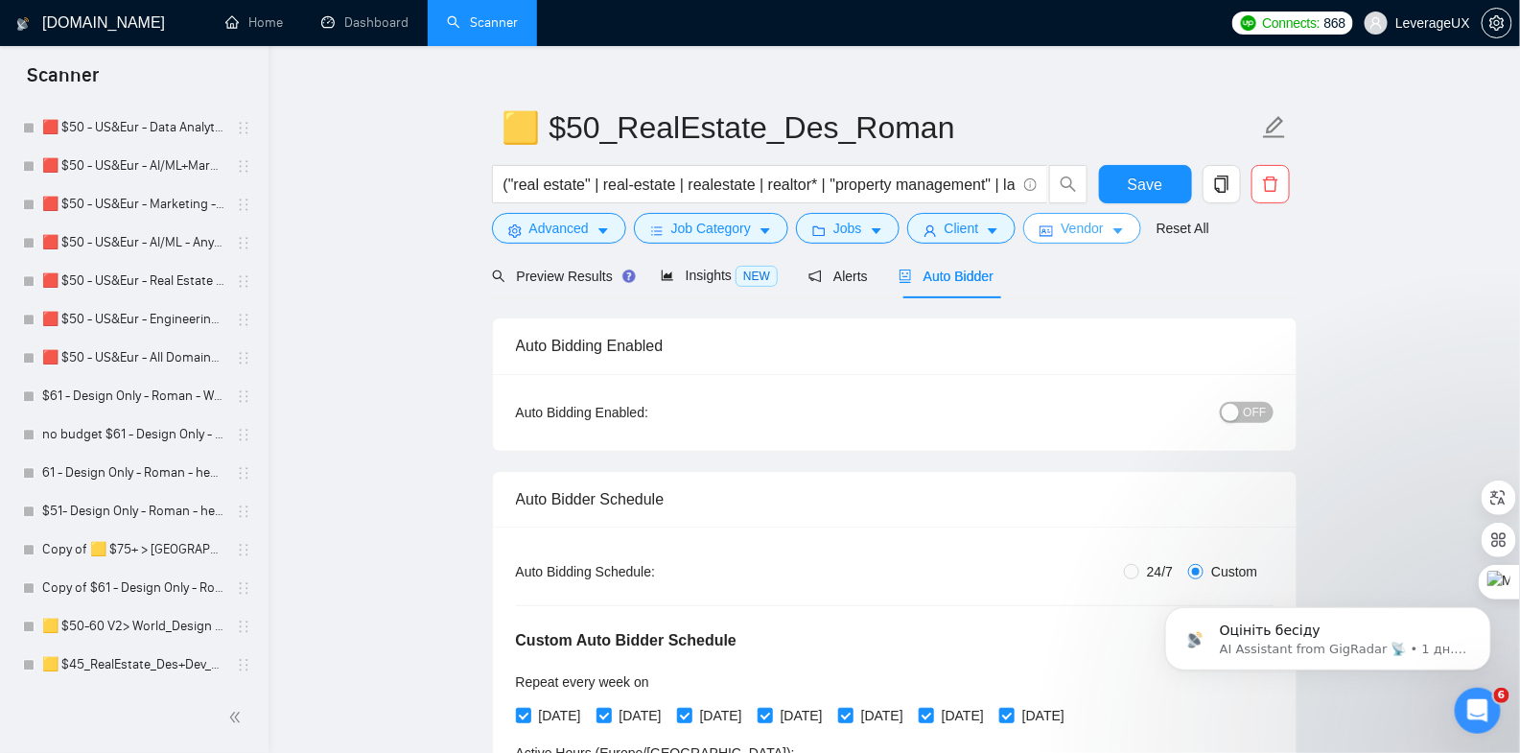
click at [1125, 235] on icon "caret-down" at bounding box center [1118, 230] width 13 height 13
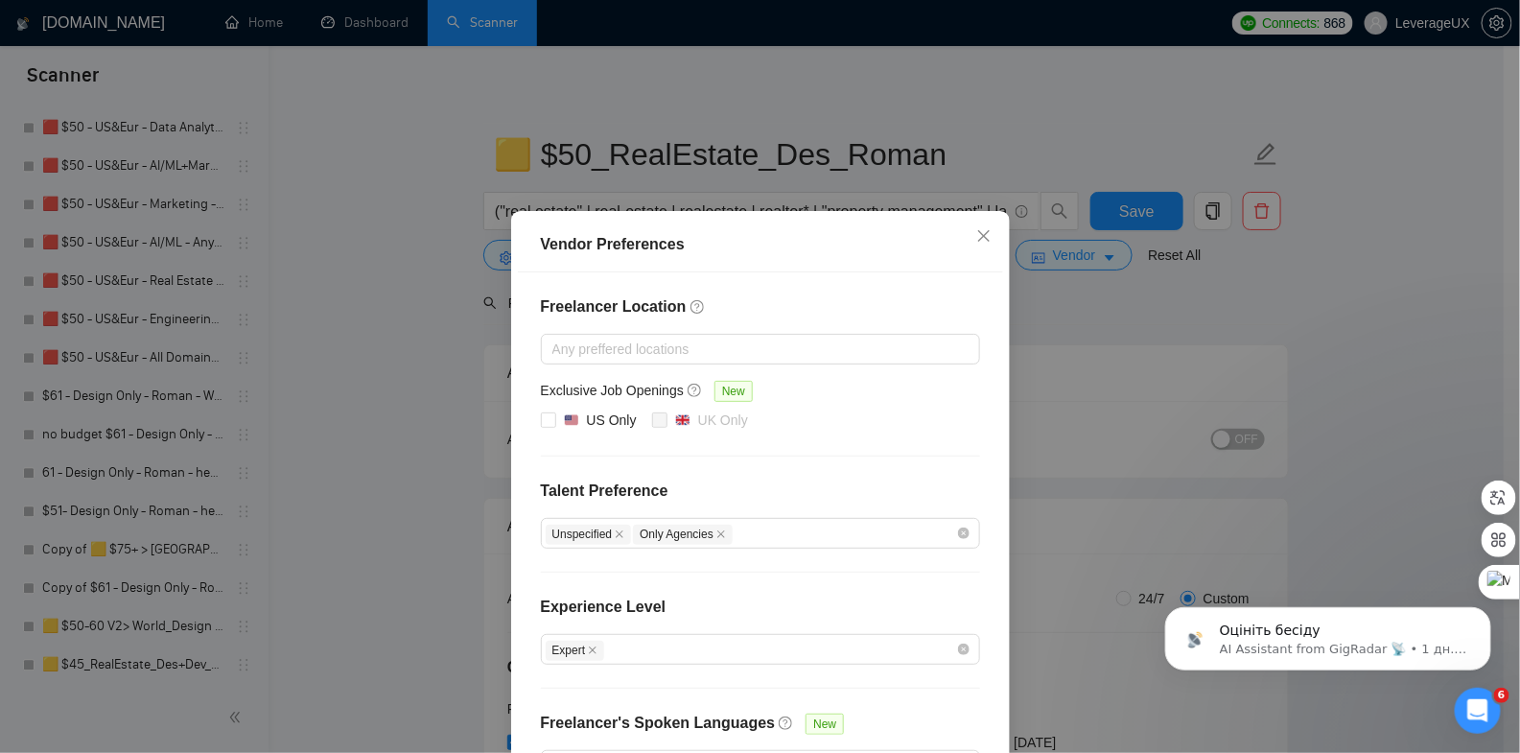
scroll to position [0, 0]
click at [989, 231] on span "Close" at bounding box center [984, 237] width 52 height 52
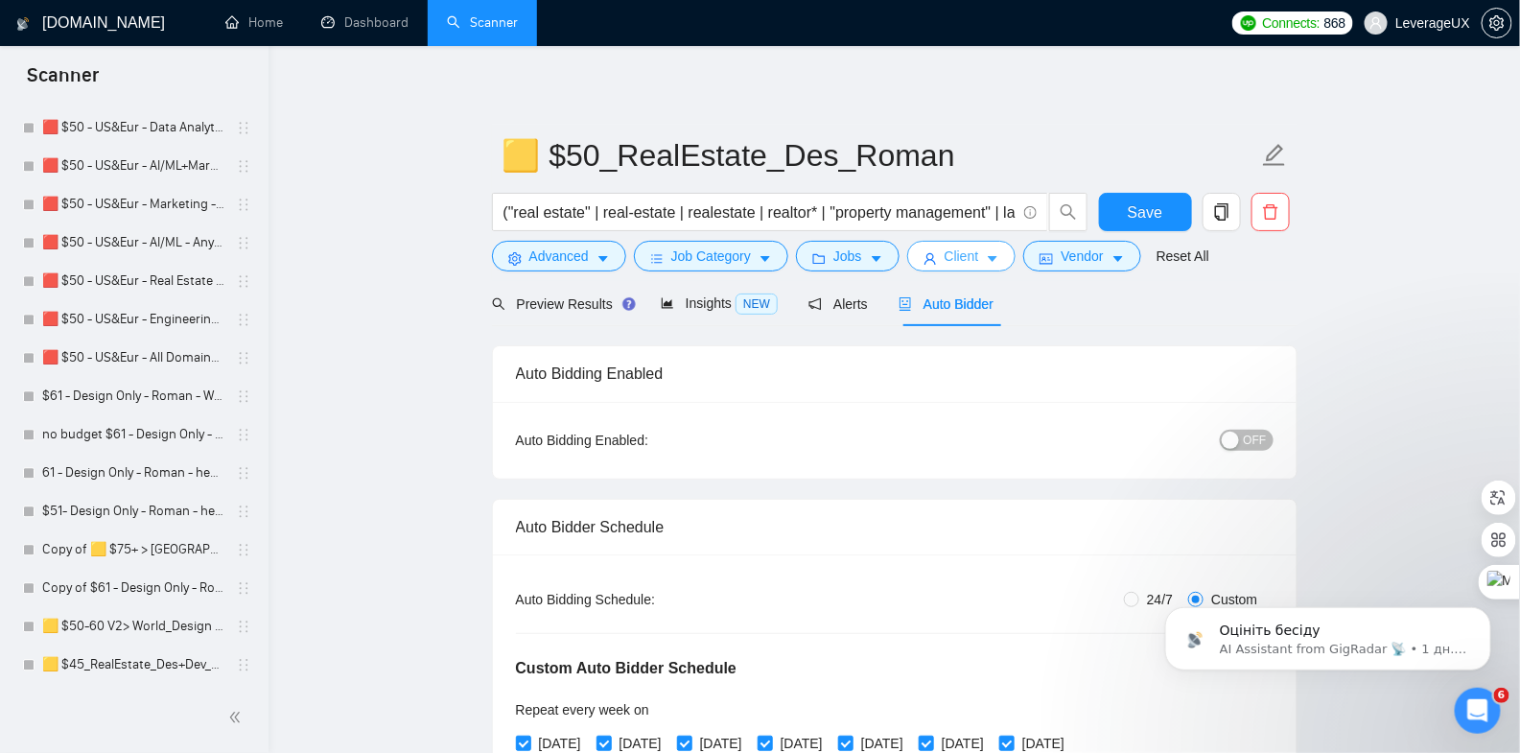
click at [990, 265] on button "Client" at bounding box center [961, 256] width 109 height 31
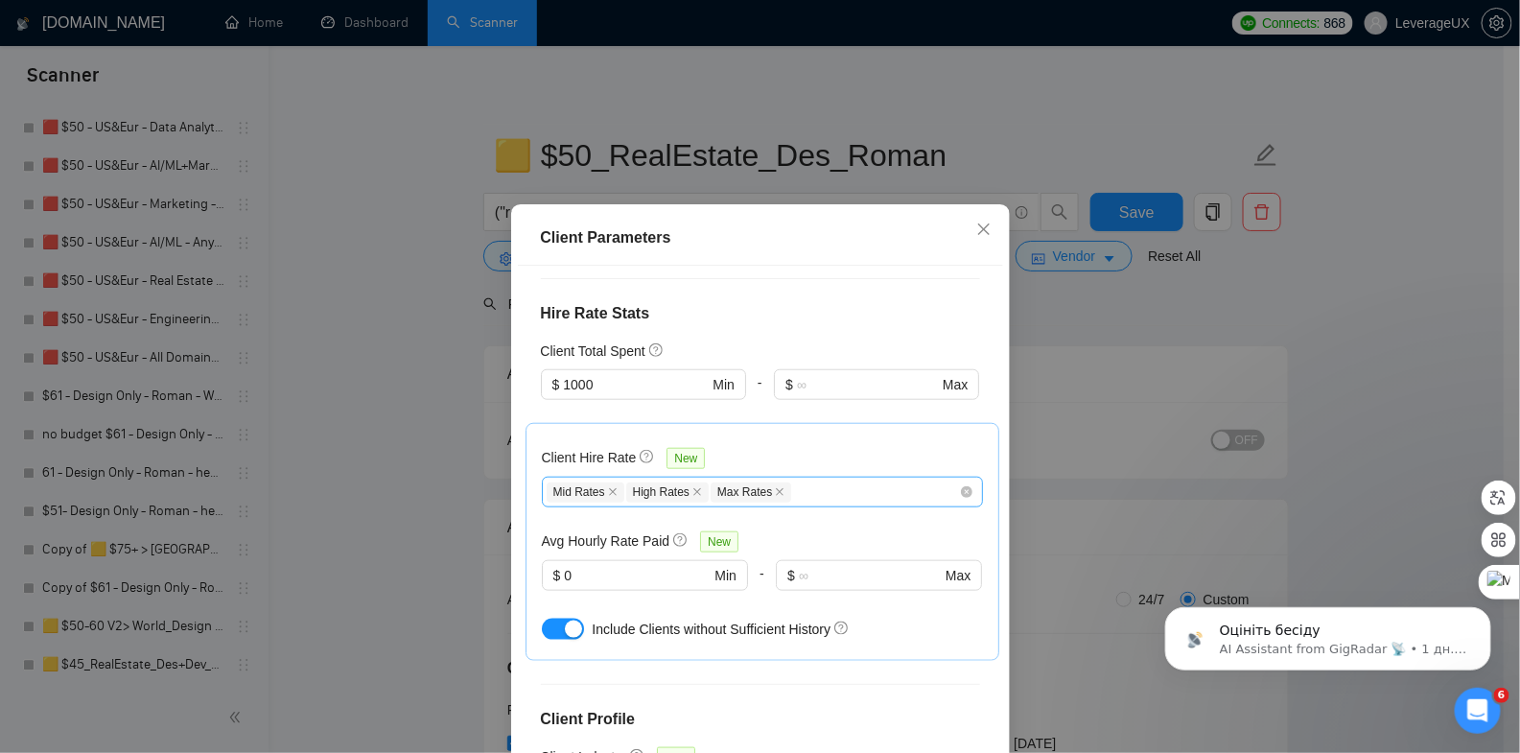
scroll to position [688, 0]
click at [980, 228] on icon "close" at bounding box center [983, 229] width 15 height 15
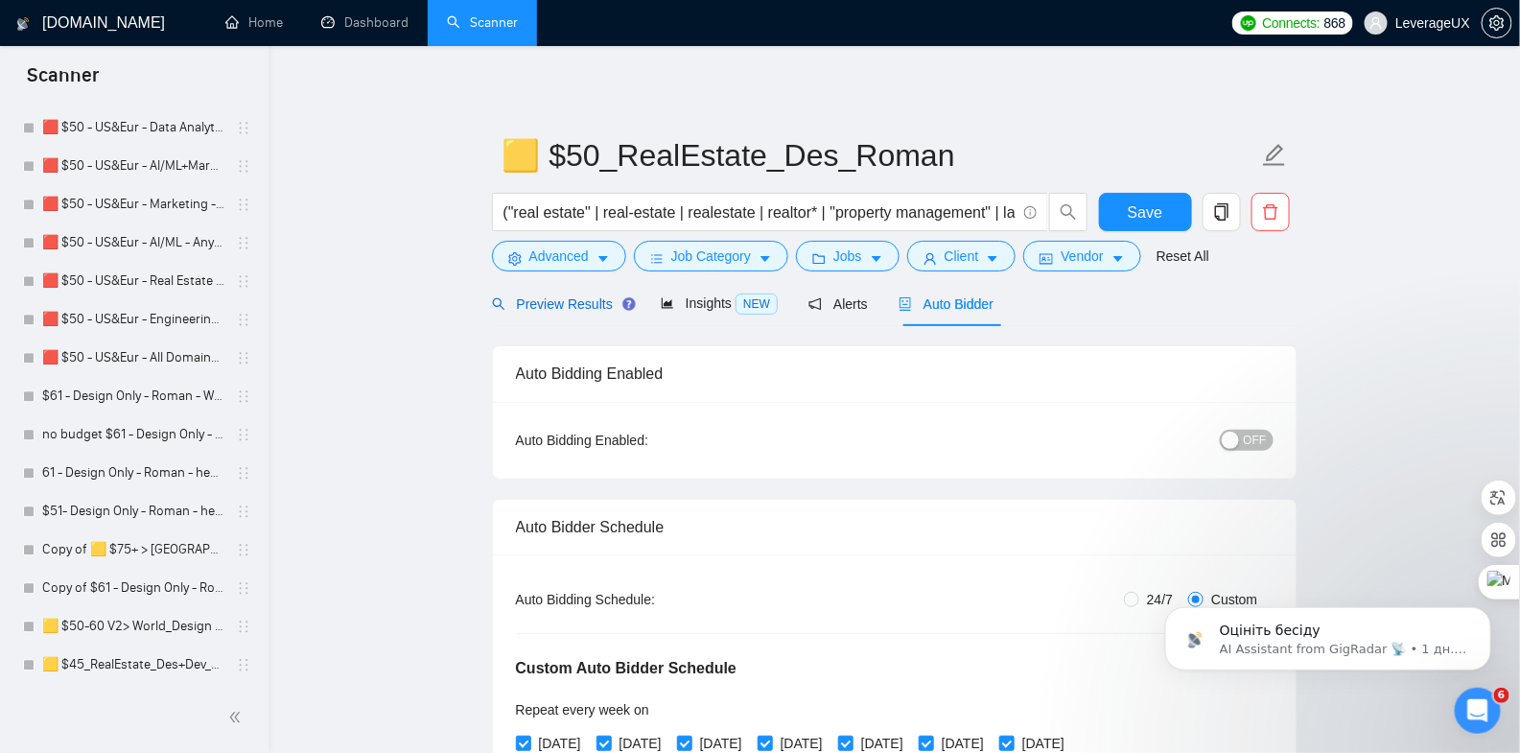
click at [586, 299] on span "Preview Results" at bounding box center [561, 303] width 138 height 15
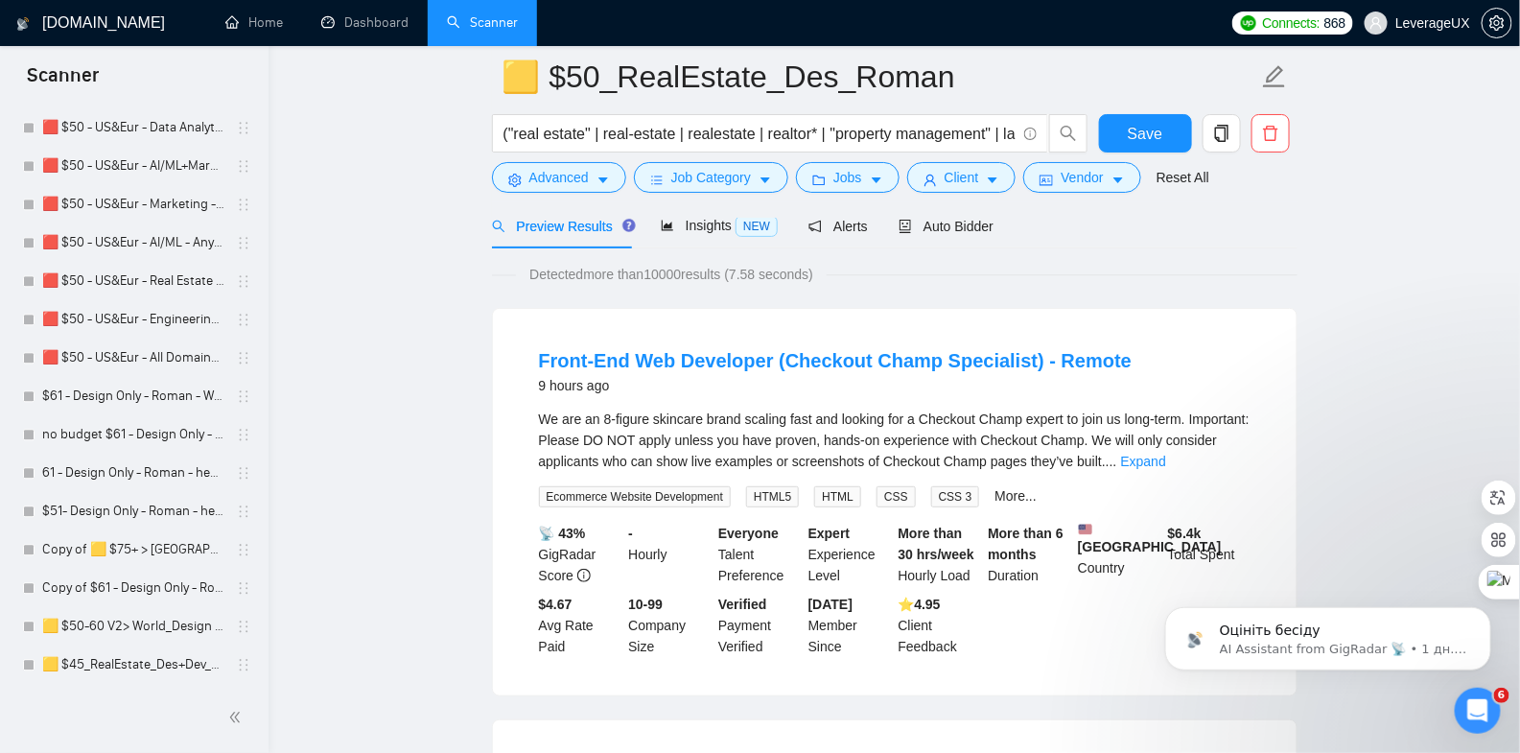
scroll to position [79, 0]
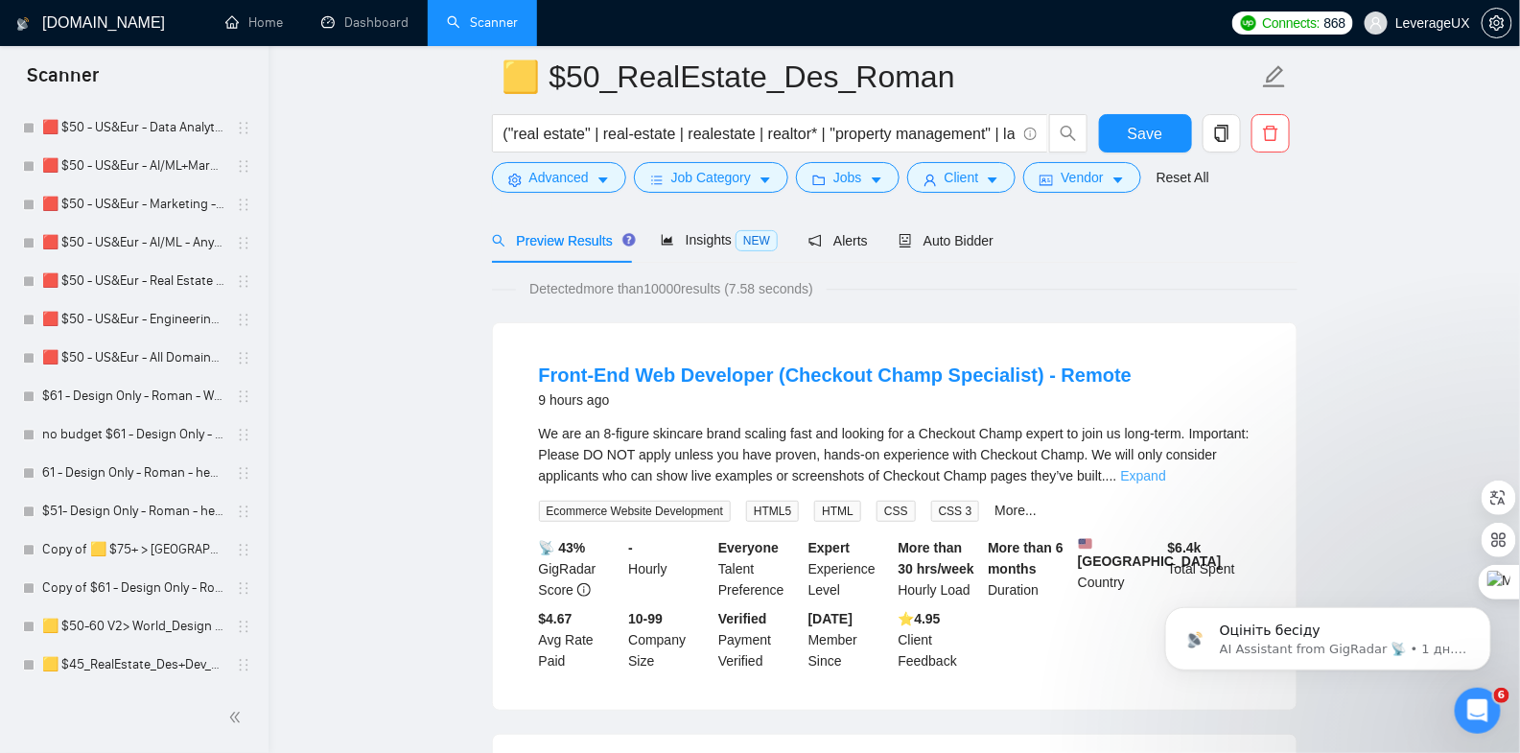
click at [1166, 474] on link "Expand" at bounding box center [1143, 475] width 45 height 15
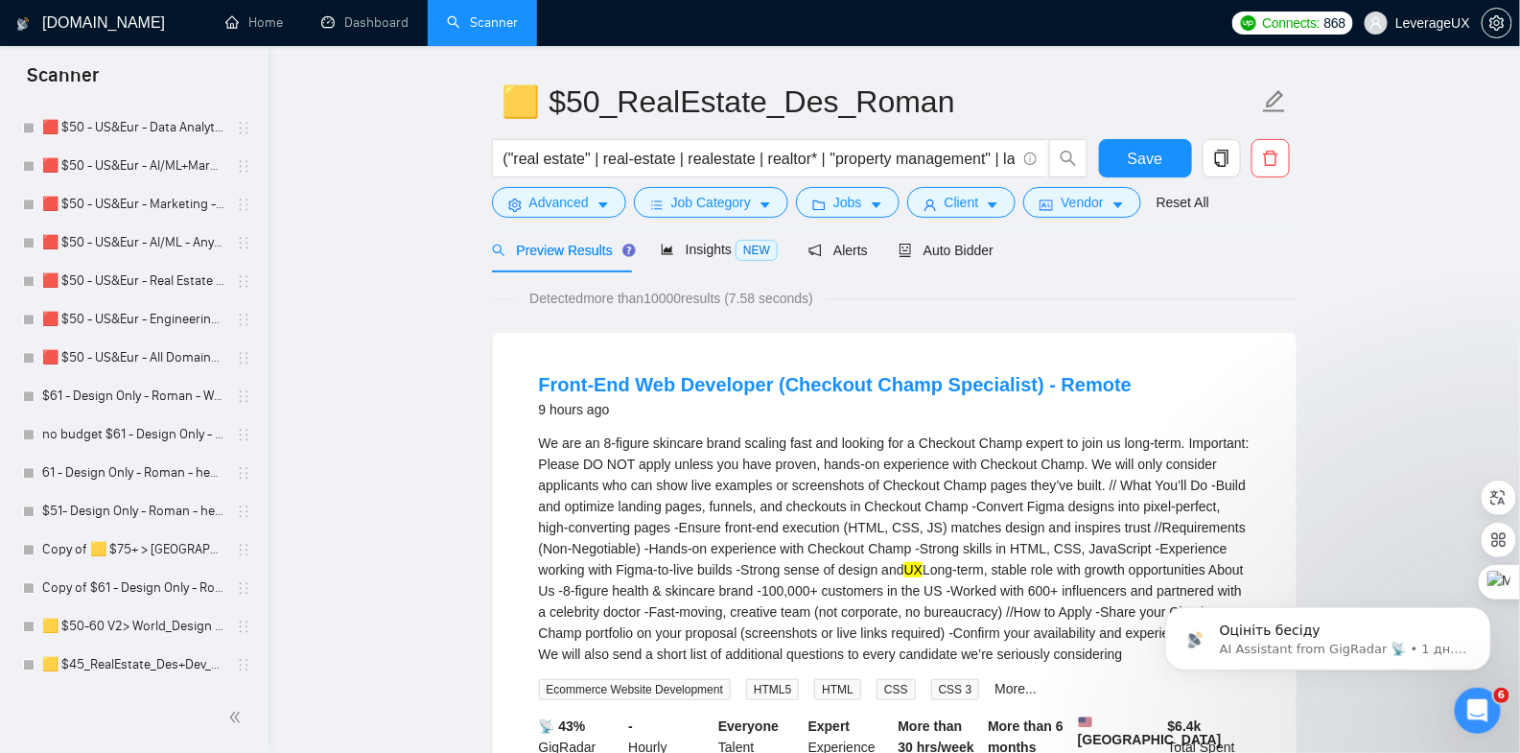
scroll to position [0, 0]
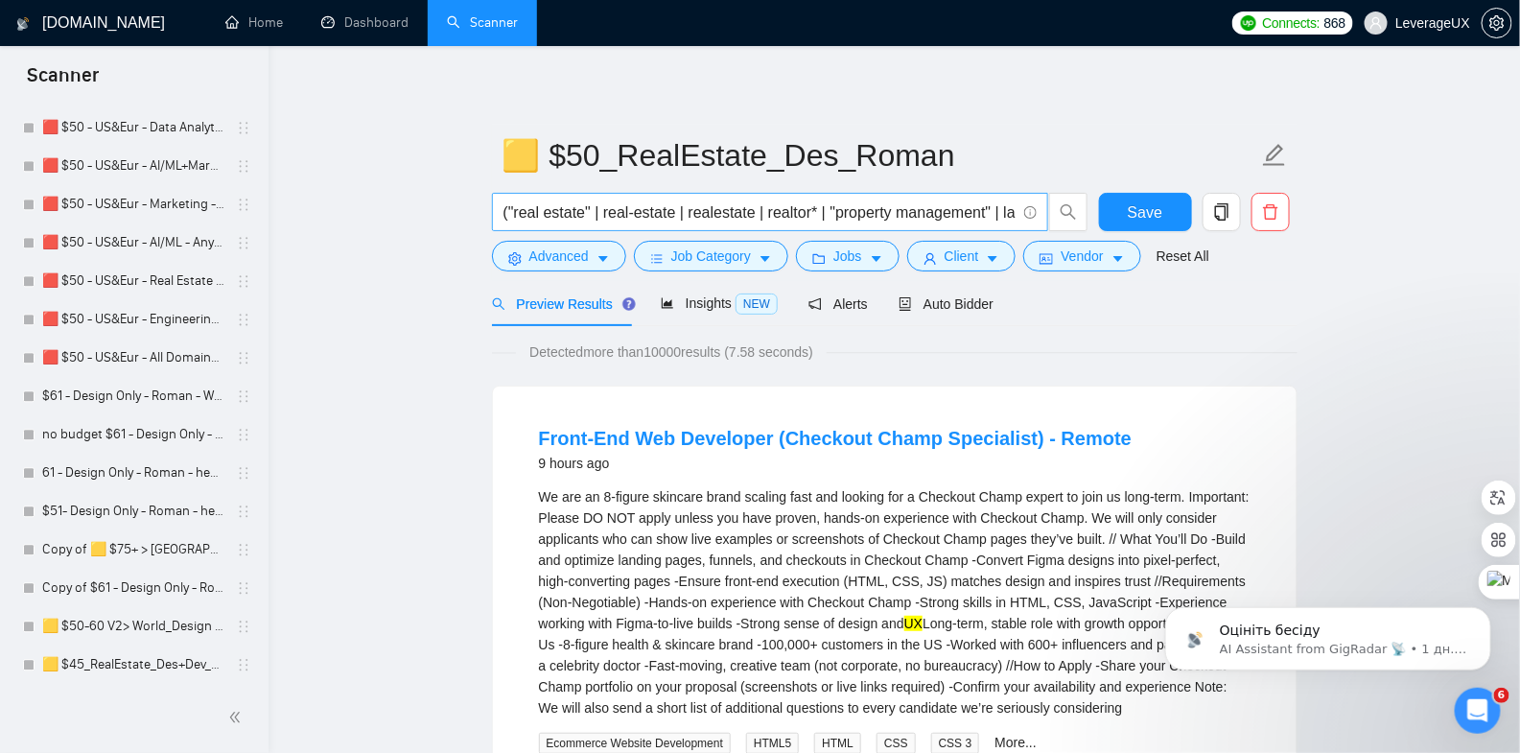
click at [609, 215] on input "("real estate" | real-estate | realestate | realtor* | "property management" | …" at bounding box center [760, 212] width 512 height 24
drag, startPoint x: 500, startPoint y: 212, endPoint x: 528, endPoint y: 212, distance: 28.8
click at [528, 212] on span "("real estate" | real-estate | realestate | realtor* | "property management" | …" at bounding box center [770, 212] width 556 height 38
drag, startPoint x: 504, startPoint y: 213, endPoint x: 1377, endPoint y: 213, distance: 873.8
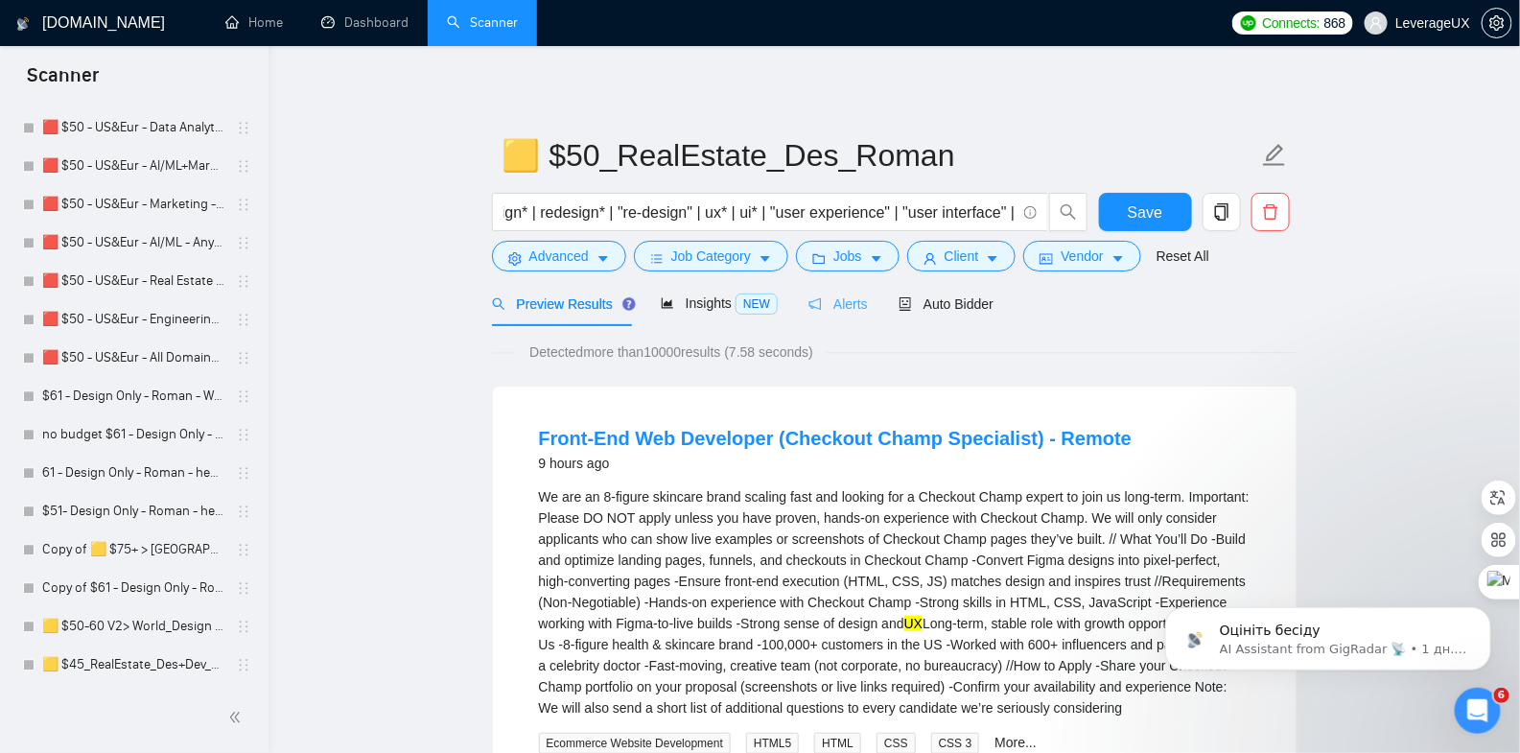
scroll to position [0, 0]
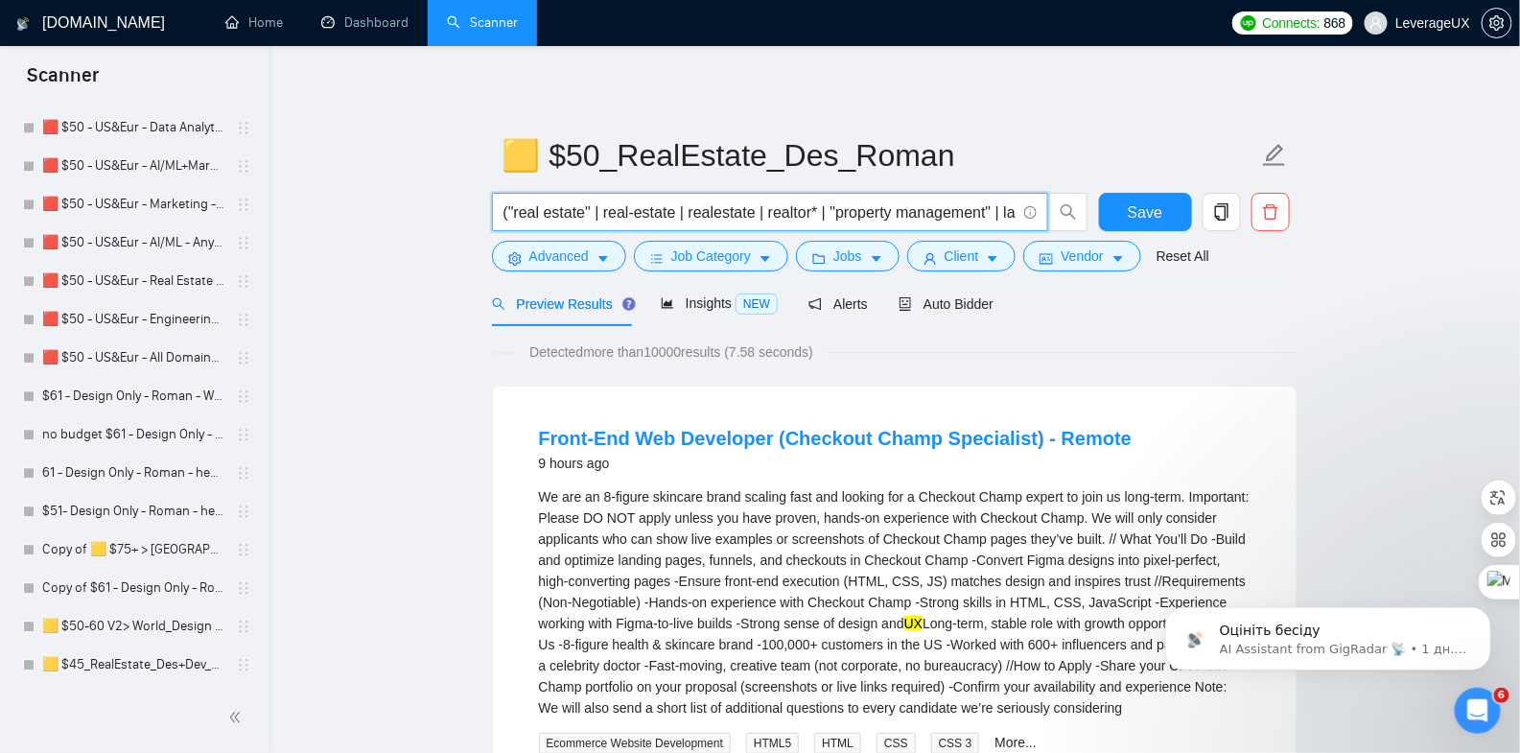
click at [941, 214] on input "("real estate" | real-estate | realestate | realtor* | "property management" | …" at bounding box center [760, 212] width 512 height 24
drag, startPoint x: 504, startPoint y: 212, endPoint x: 1220, endPoint y: 223, distance: 716.6
click at [1519, 241] on html "Scanner New Scanner My Scanners 🔔 $75+ > US Only_Design Only_General 🔔 $50+ > W…" at bounding box center [760, 376] width 1520 height 753
paste input ")"
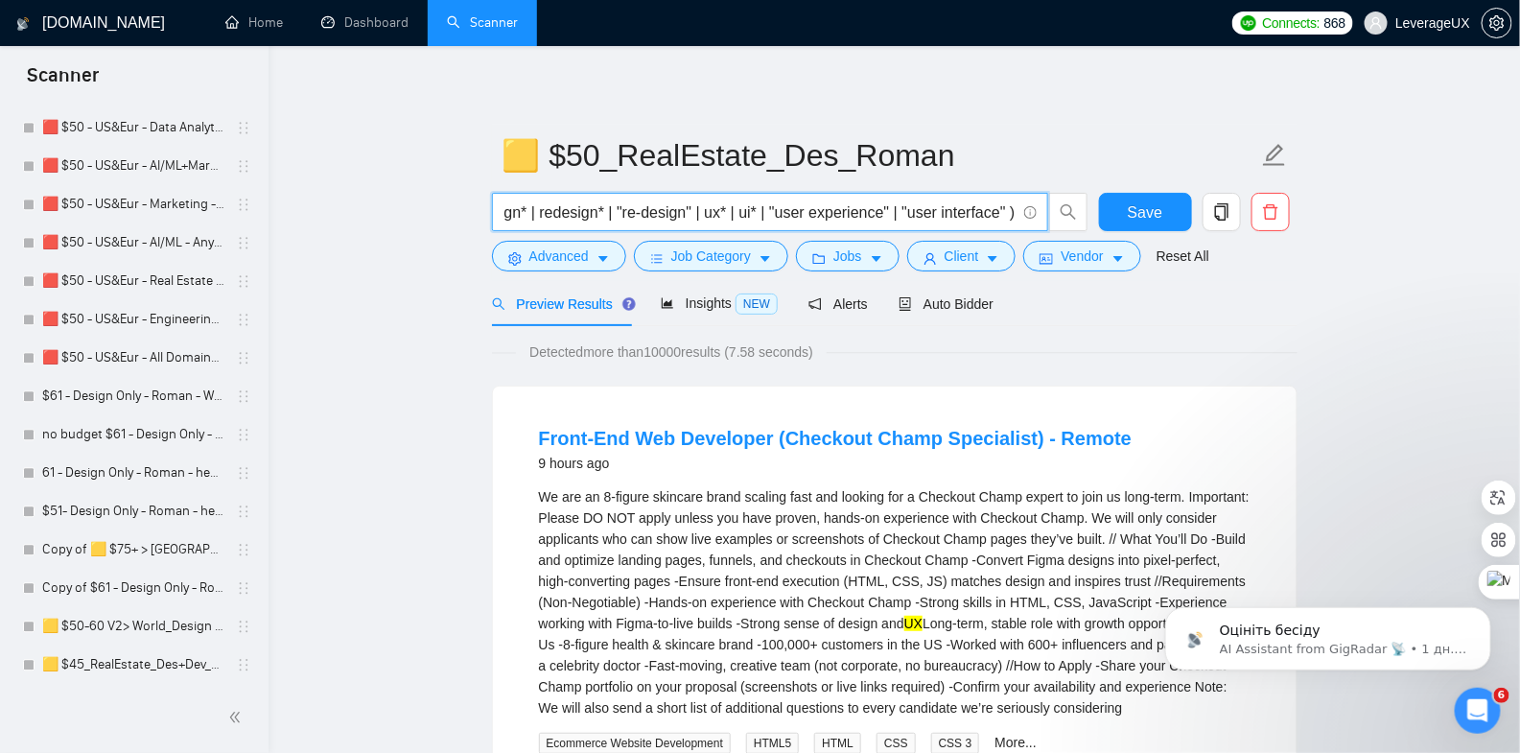
scroll to position [0, 2100]
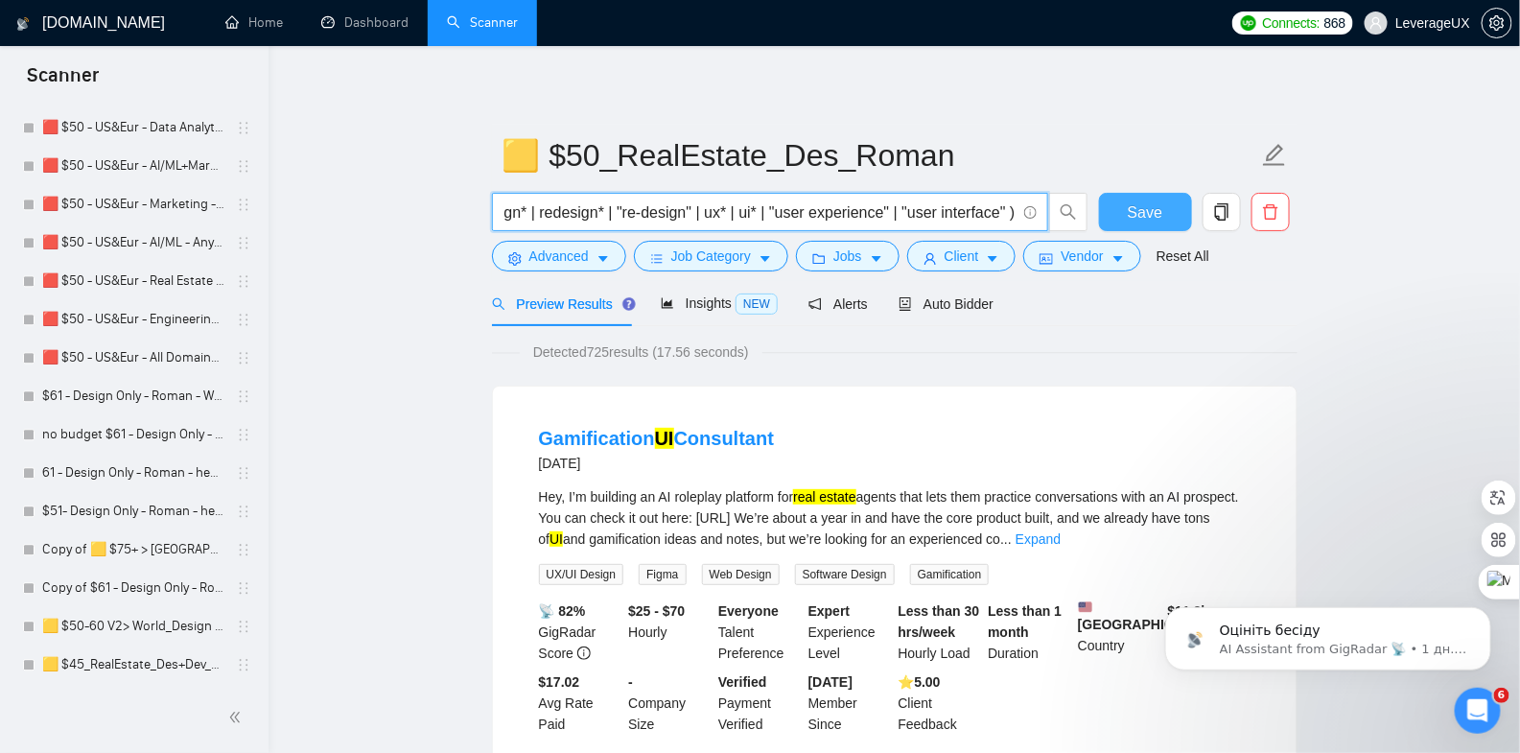
type input "("real estate" | real-estate | realestate | realtor* | "property management" | …"
click at [1166, 217] on button "Save" at bounding box center [1145, 212] width 93 height 38
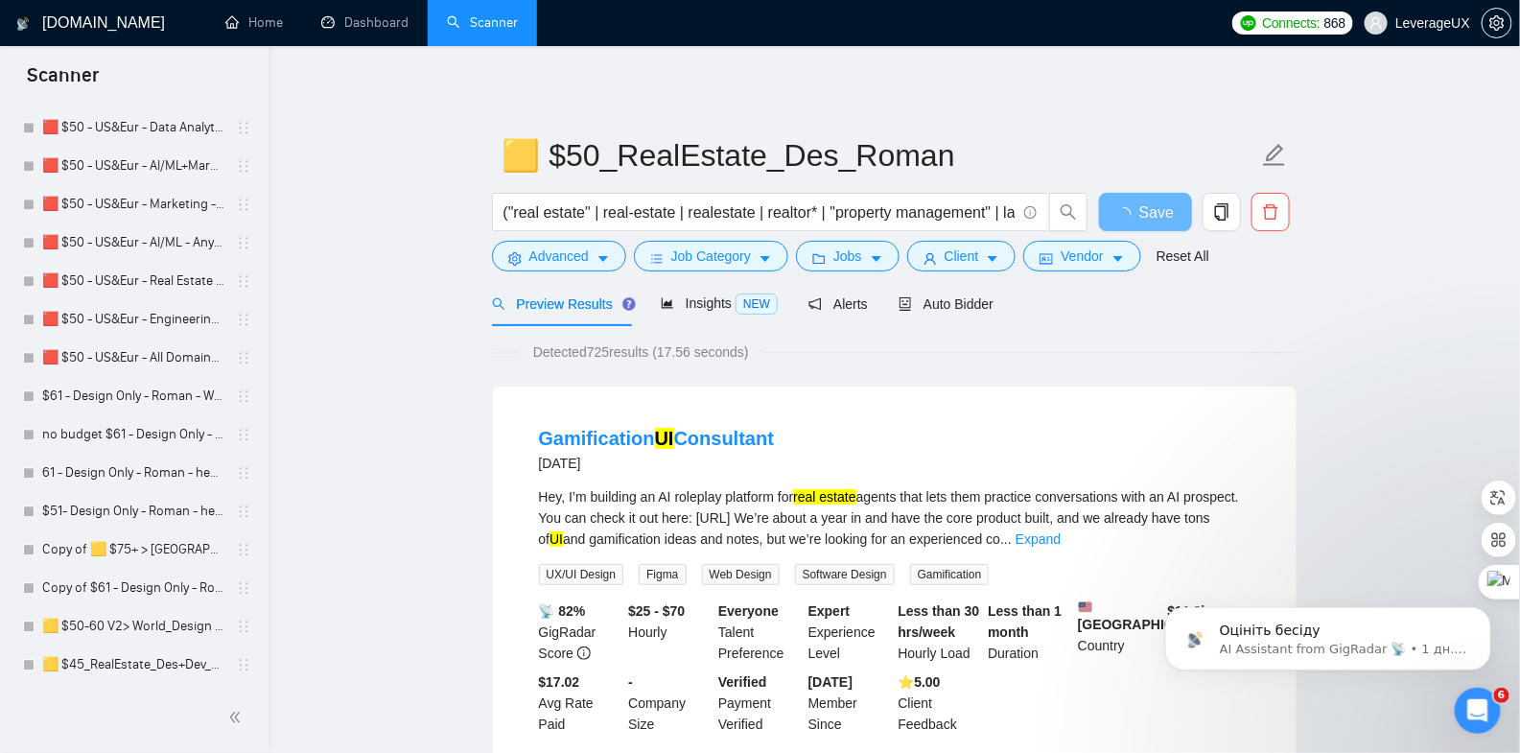
drag, startPoint x: 1221, startPoint y: 536, endPoint x: 1209, endPoint y: 528, distance: 14.4
click at [1061, 536] on link "Expand" at bounding box center [1038, 538] width 45 height 15
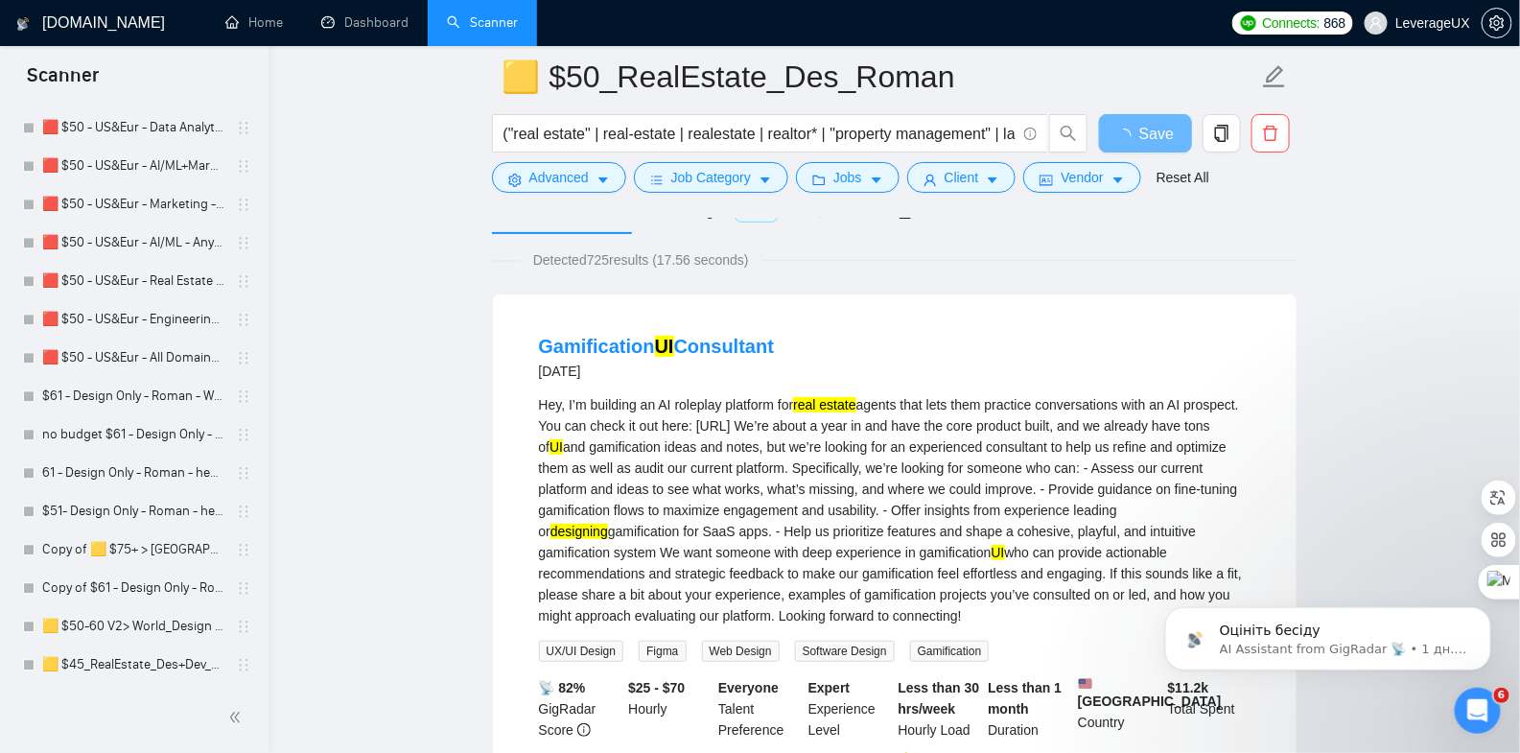
scroll to position [110, 0]
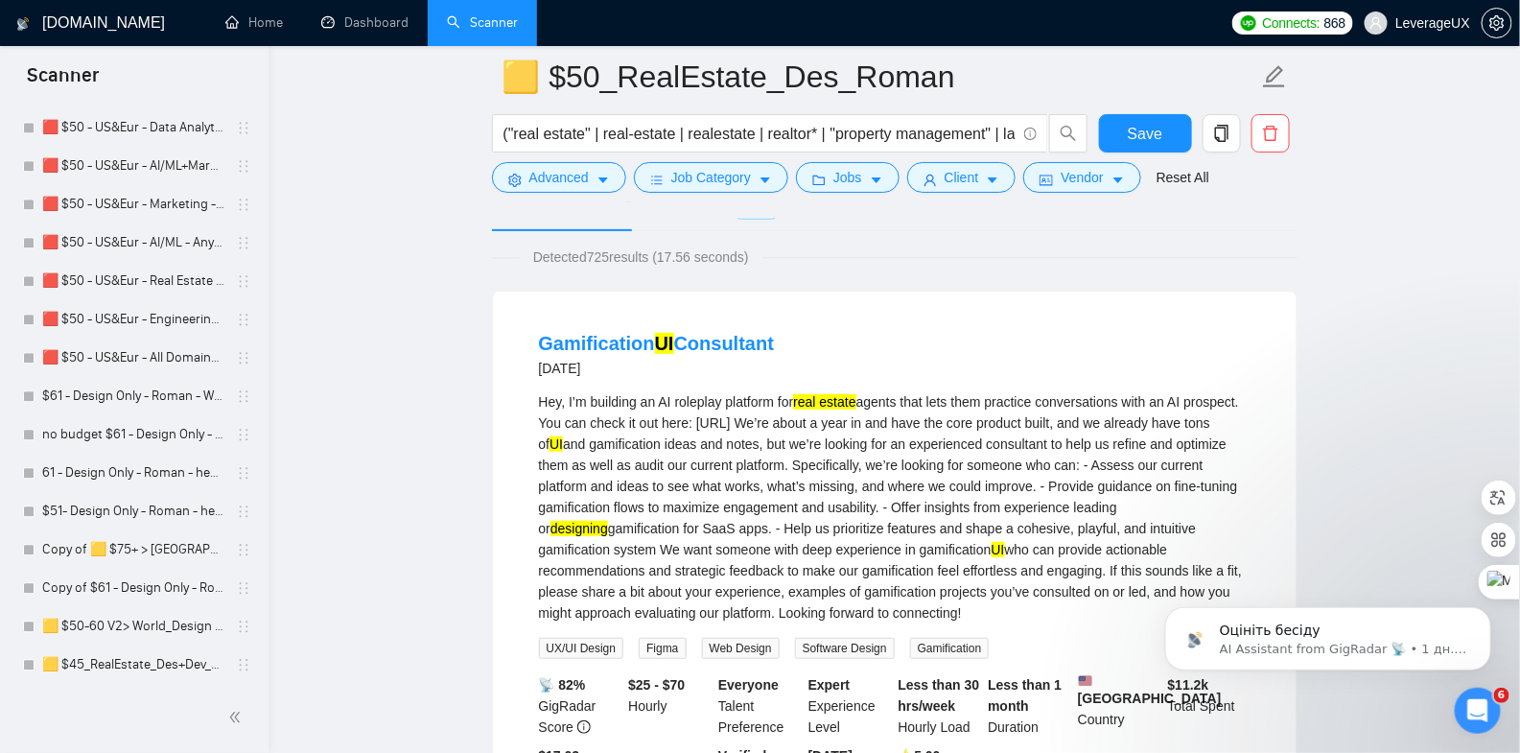
drag, startPoint x: 796, startPoint y: 340, endPoint x: 536, endPoint y: 341, distance: 259.9
click at [536, 341] on li "Gamification UI Consultant 15 days ago Hey, I’m building an AI roleplay platfor…" at bounding box center [895, 569] width 758 height 509
copy link "Gamification UI Consultant"
click at [586, 176] on span "Advanced" at bounding box center [558, 177] width 59 height 21
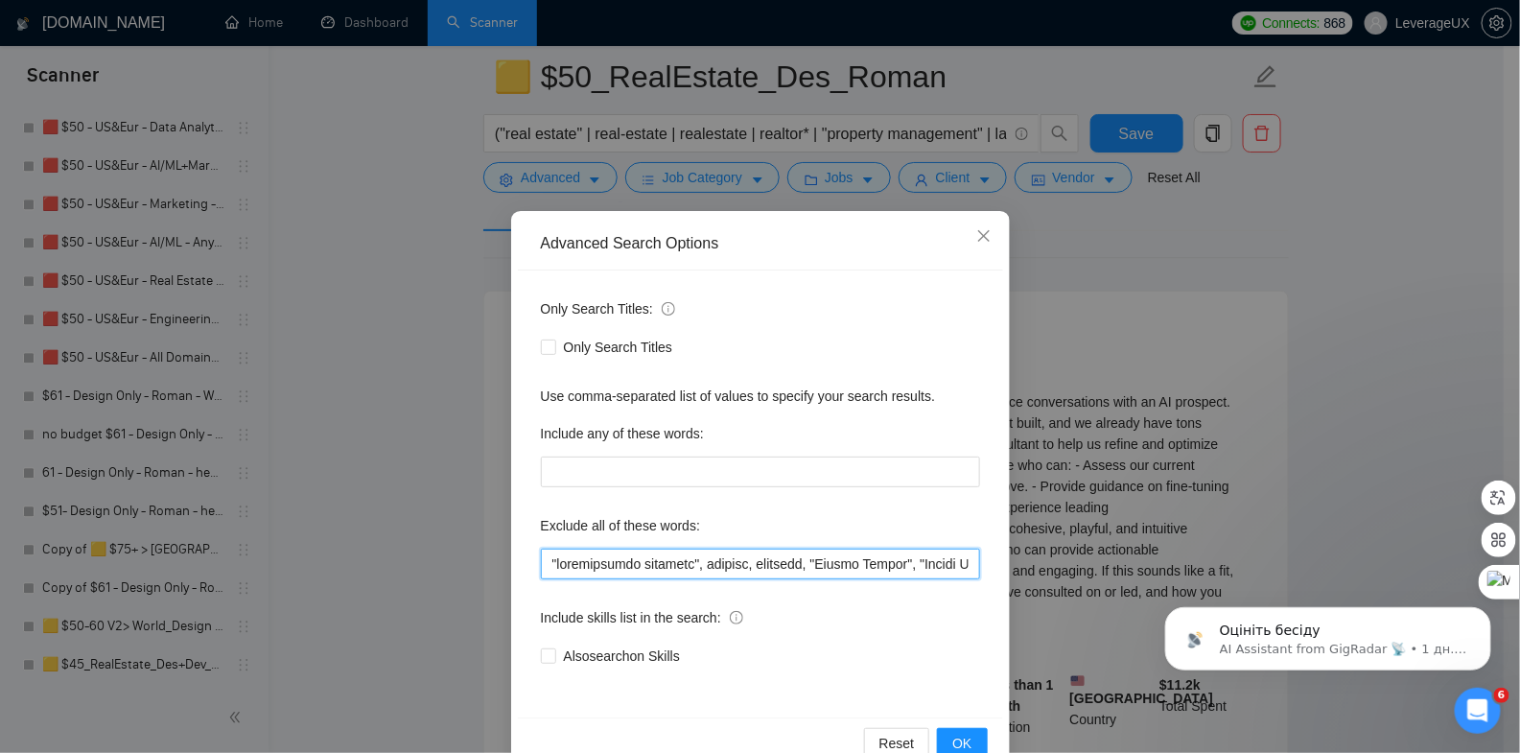
drag, startPoint x: 586, startPoint y: 176, endPoint x: 538, endPoint y: 557, distance: 383.8
click at [541, 557] on input "text" at bounding box center [760, 564] width 439 height 31
paste input "Gamification UI Consultant"
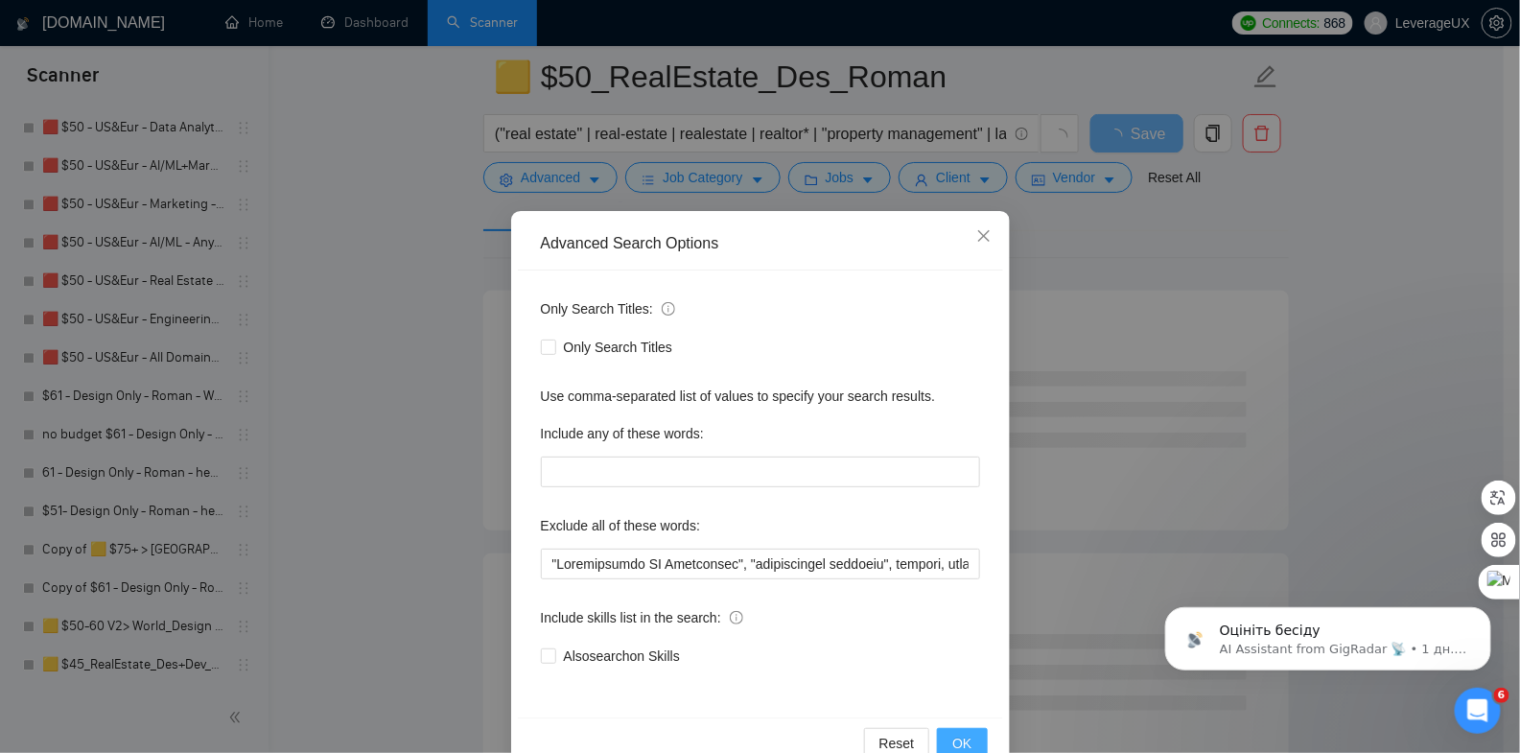
click at [964, 738] on span "OK" at bounding box center [961, 743] width 19 height 21
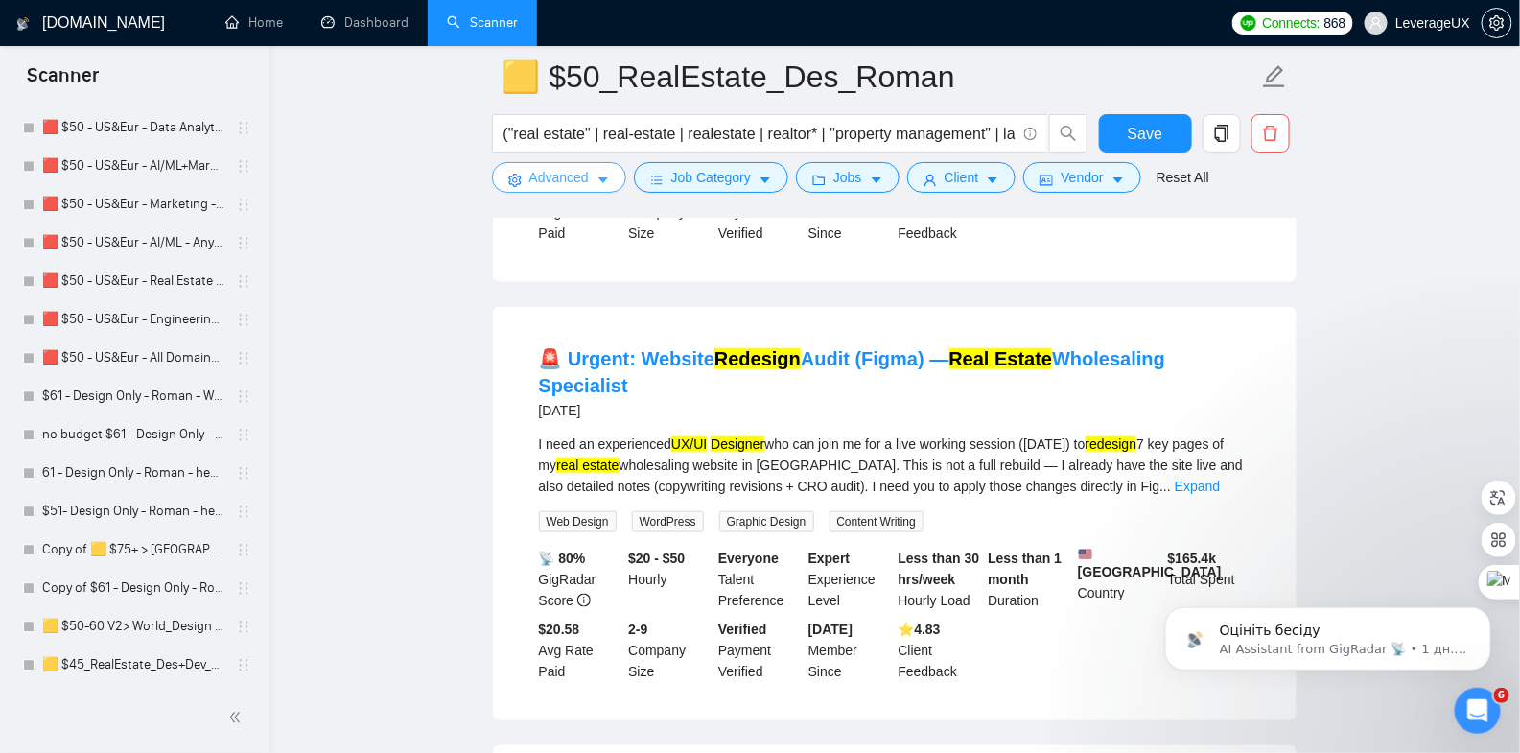
scroll to position [507, 0]
click at [1220, 478] on link "Expand" at bounding box center [1197, 485] width 45 height 15
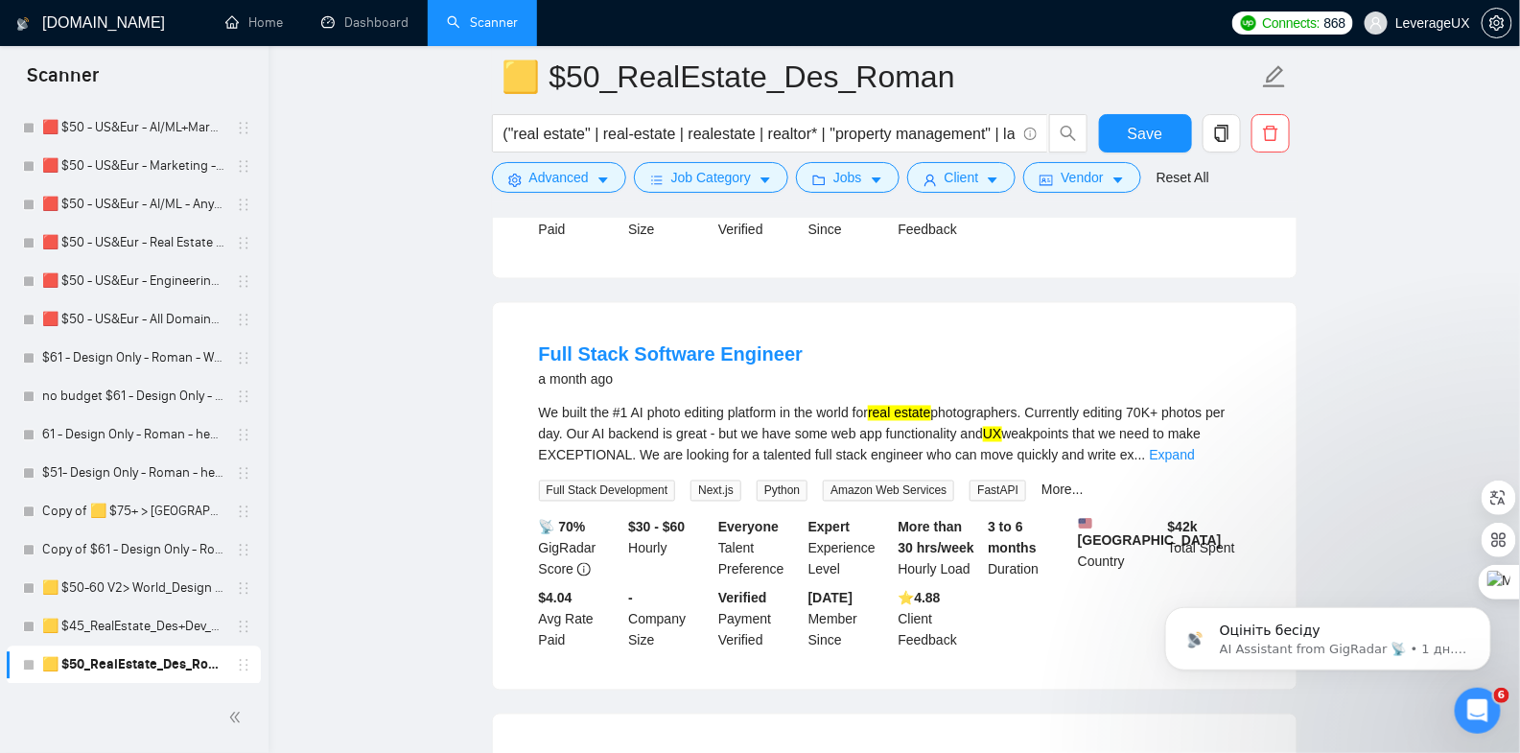
scroll to position [1014, 0]
click at [1195, 446] on link "Expand" at bounding box center [1172, 453] width 45 height 15
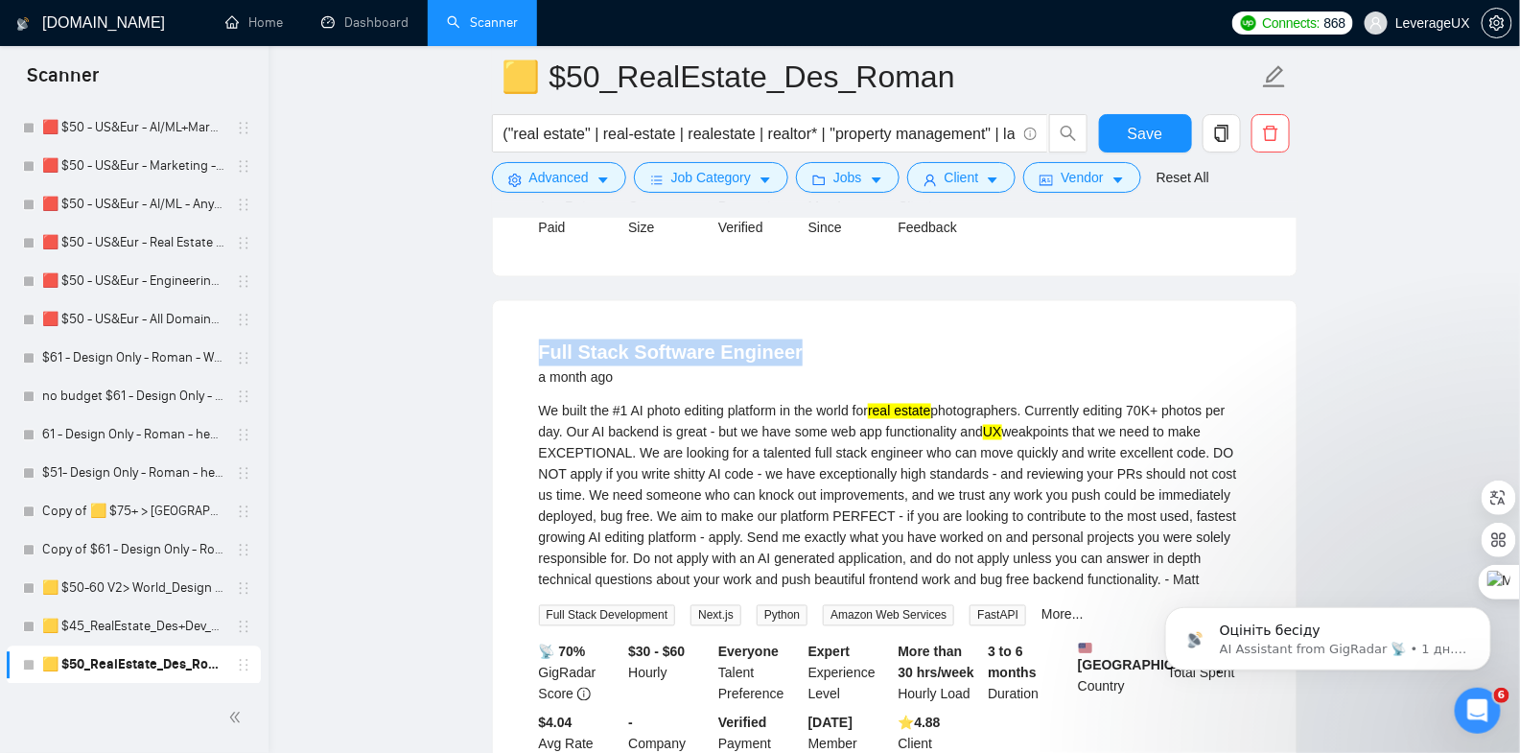
drag, startPoint x: 813, startPoint y: 334, endPoint x: 515, endPoint y: 335, distance: 298.3
click at [516, 335] on li "Full Stack Software Engineer a month ago We built the #1 AI photo editing platf…" at bounding box center [895, 557] width 758 height 467
copy link "Full Stack Software Engineer"
click at [598, 181] on icon "caret-down" at bounding box center [603, 180] width 13 height 13
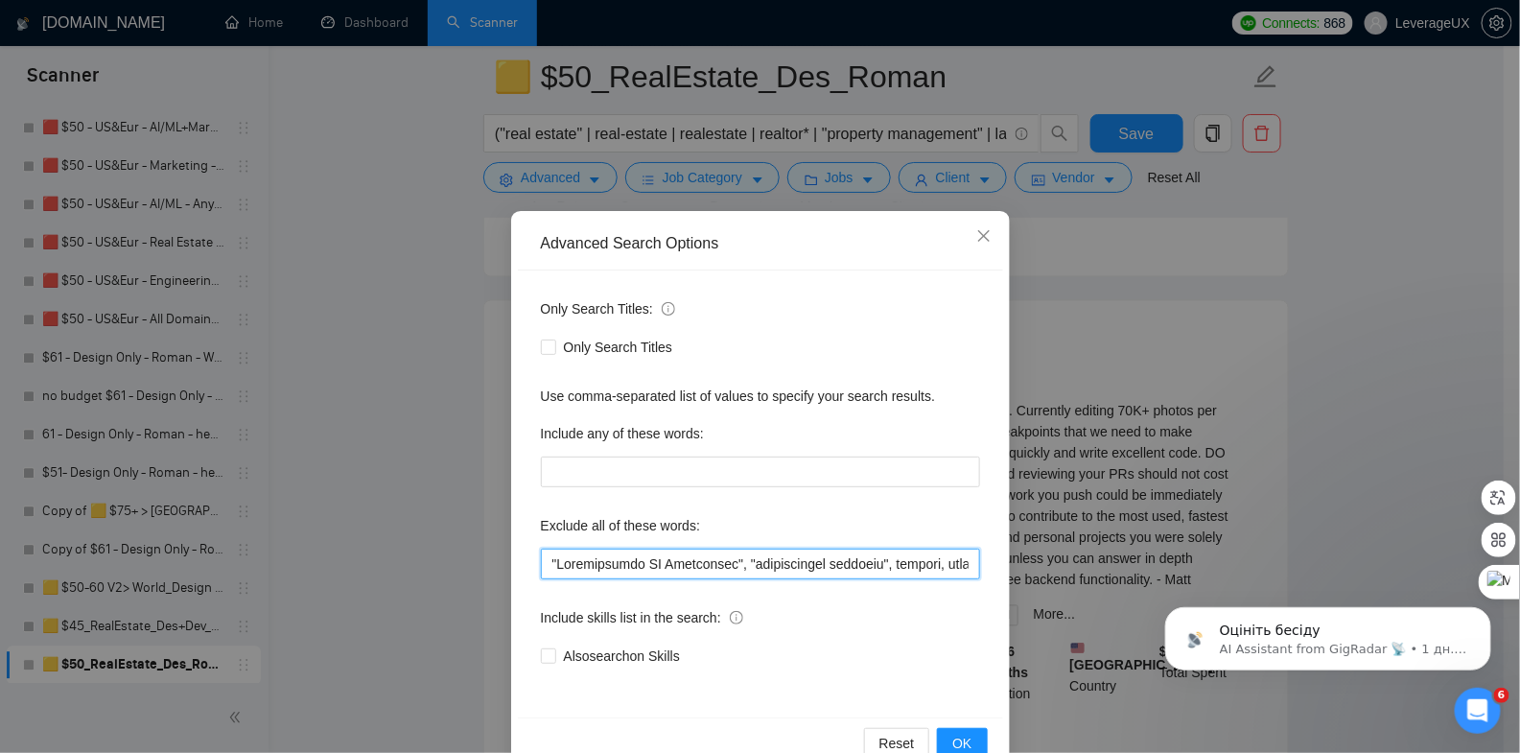
click at [542, 560] on input "text" at bounding box center [760, 564] width 439 height 31
paste input "Full Stack Software Engineer"
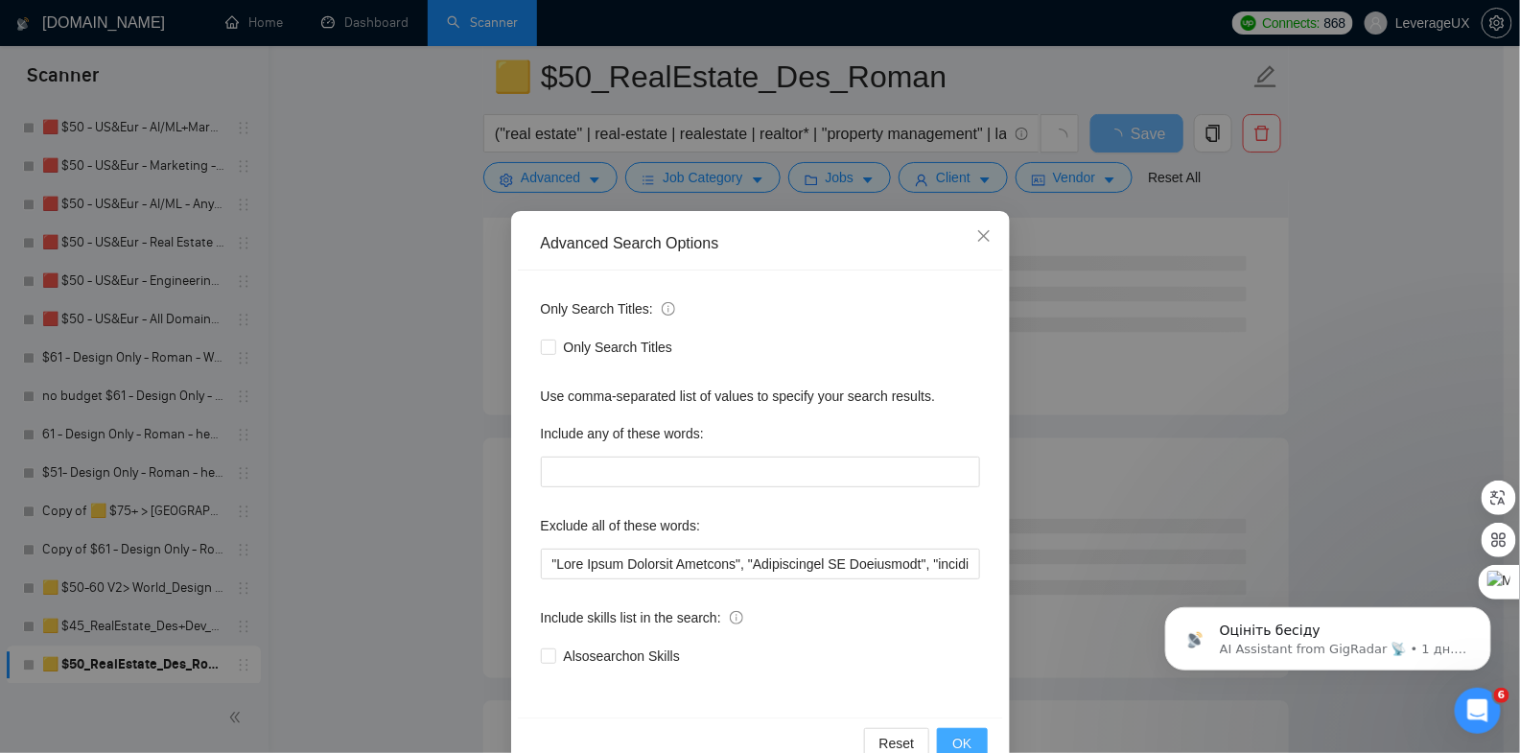
click at [958, 737] on span "OK" at bounding box center [961, 743] width 19 height 21
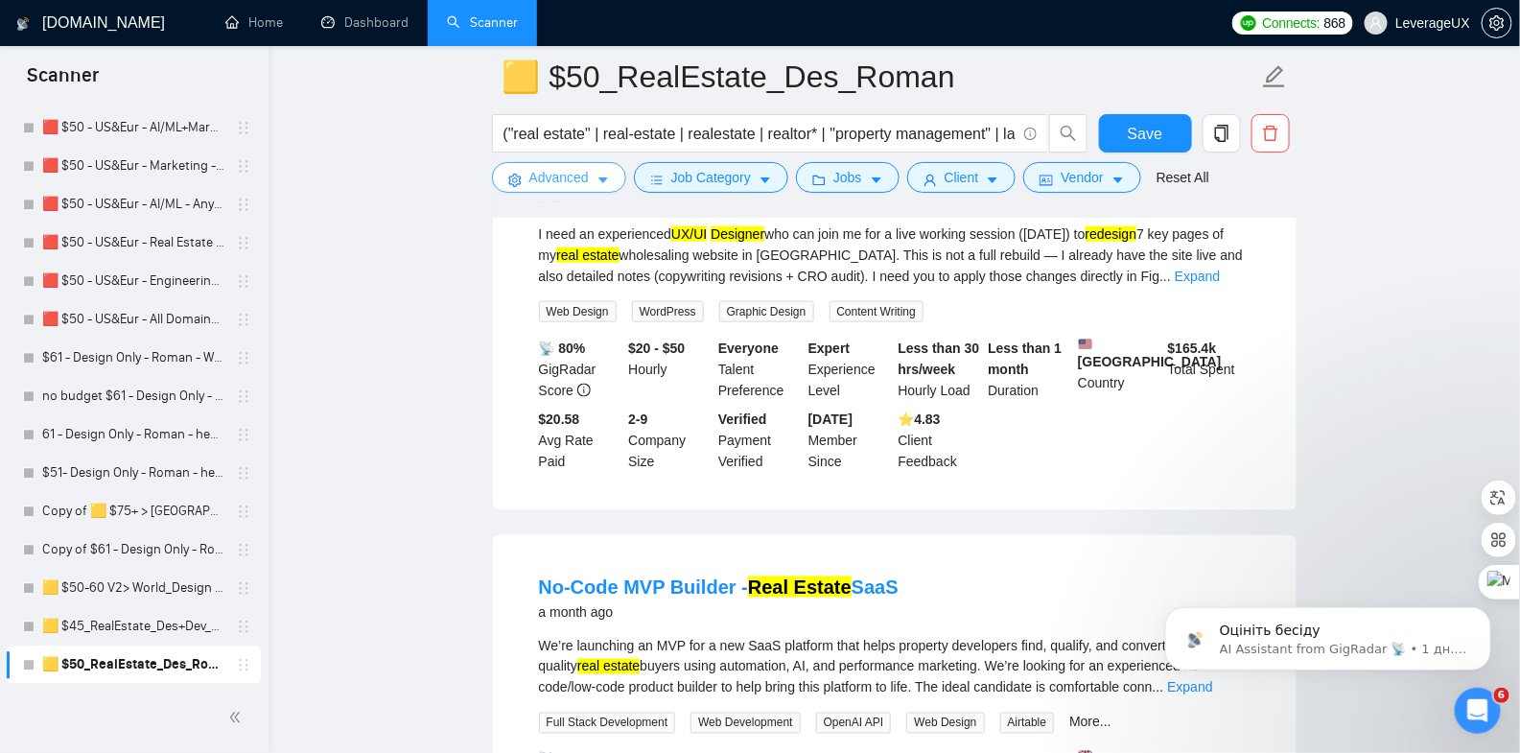
scroll to position [1052, 0]
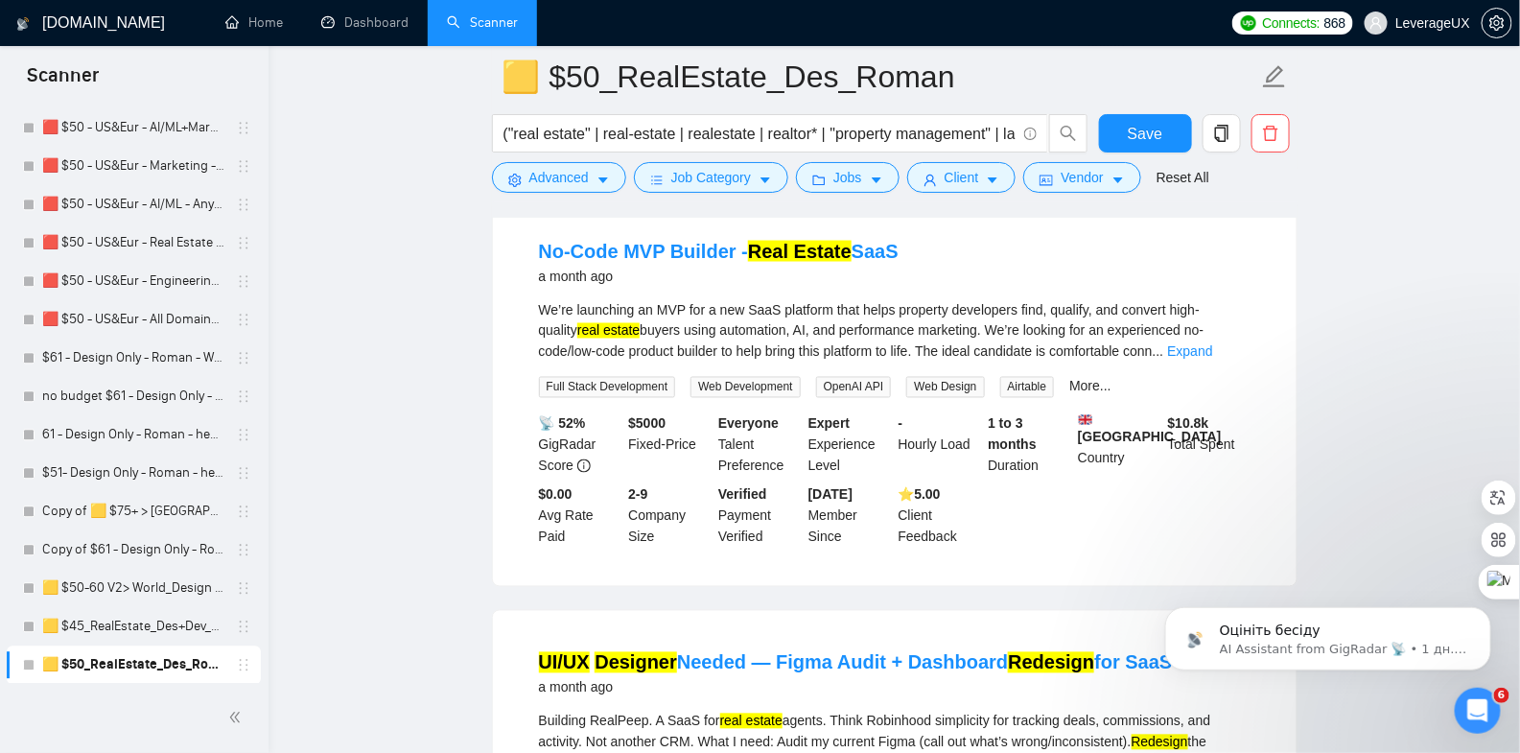
click at [1212, 344] on link "Expand" at bounding box center [1189, 351] width 45 height 15
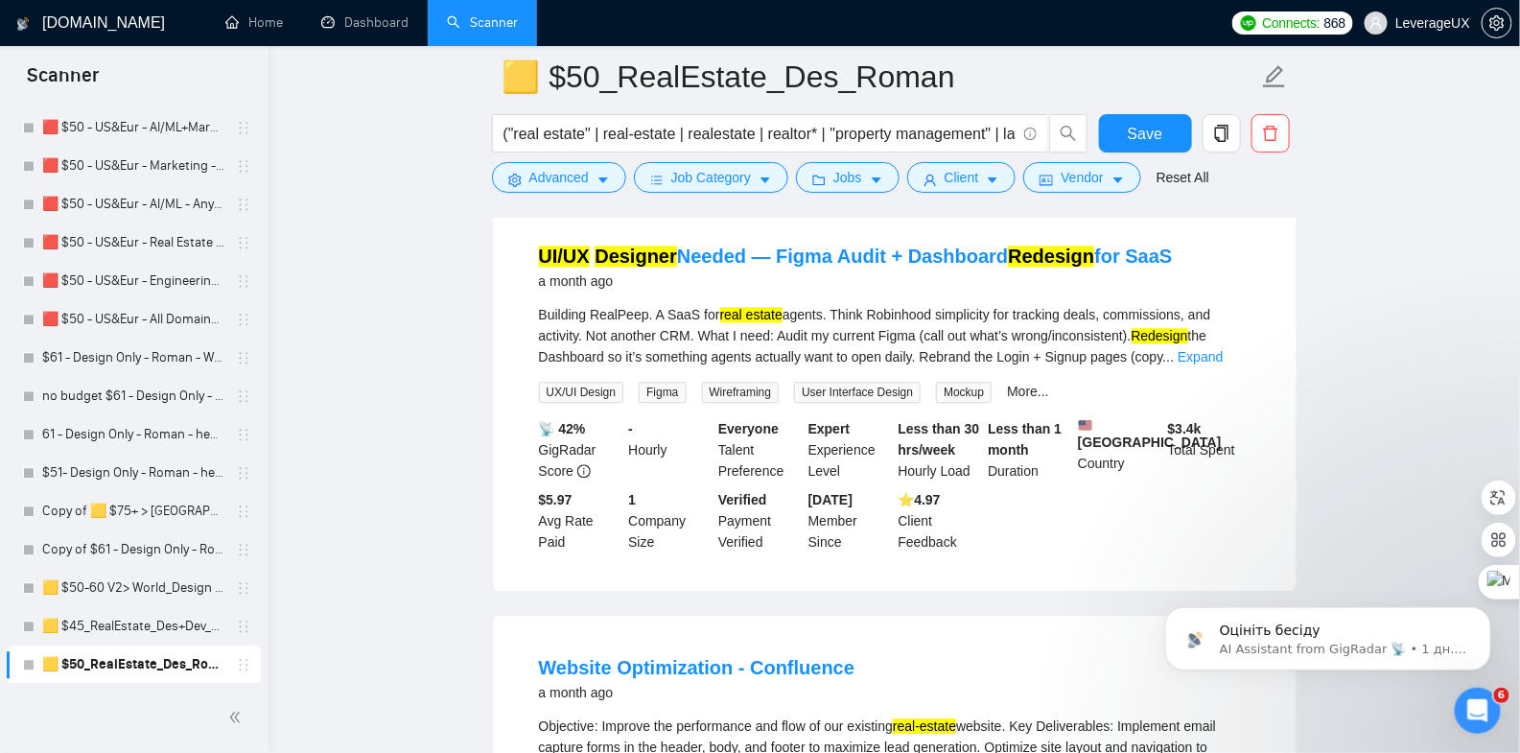
scroll to position [1742, 0]
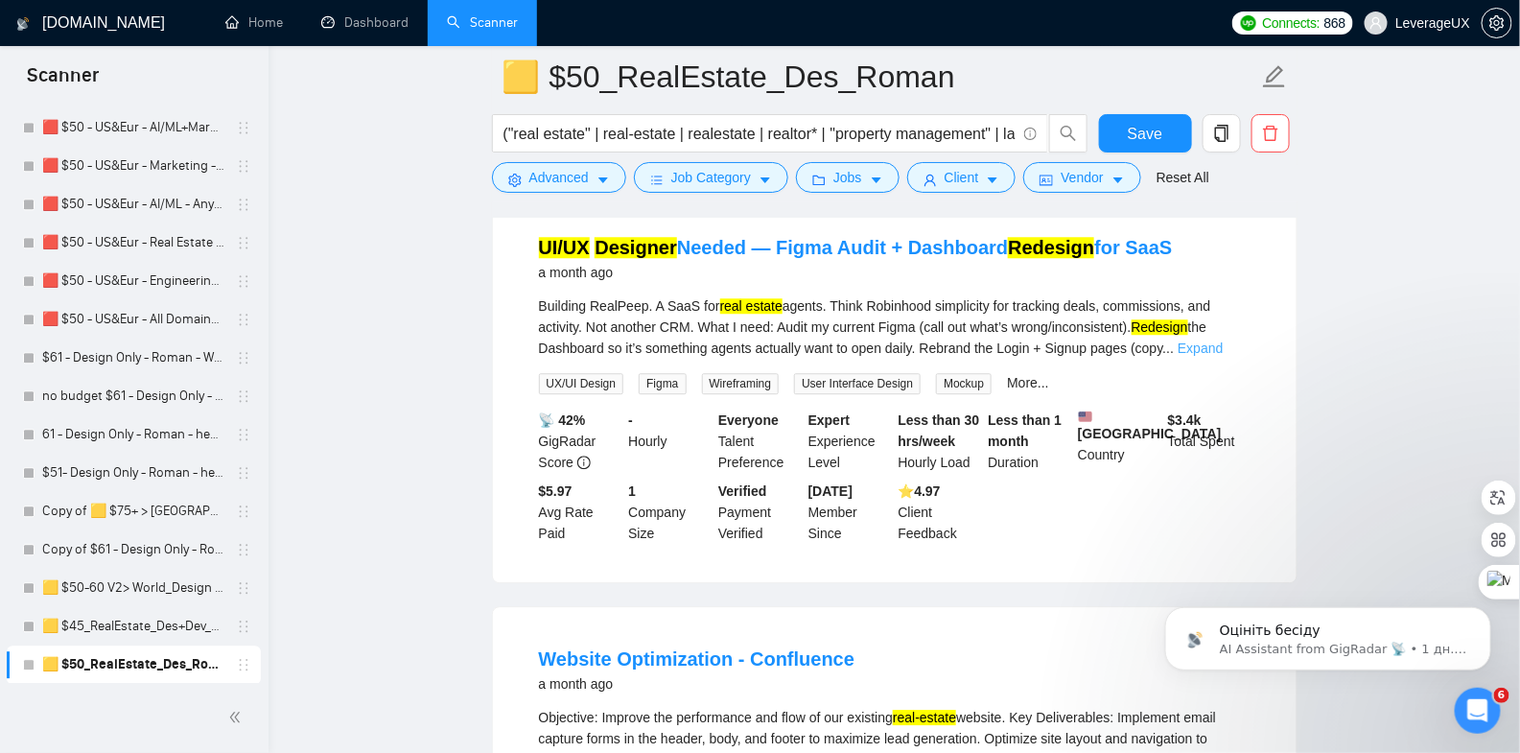
click at [1223, 340] on link "Expand" at bounding box center [1200, 347] width 45 height 15
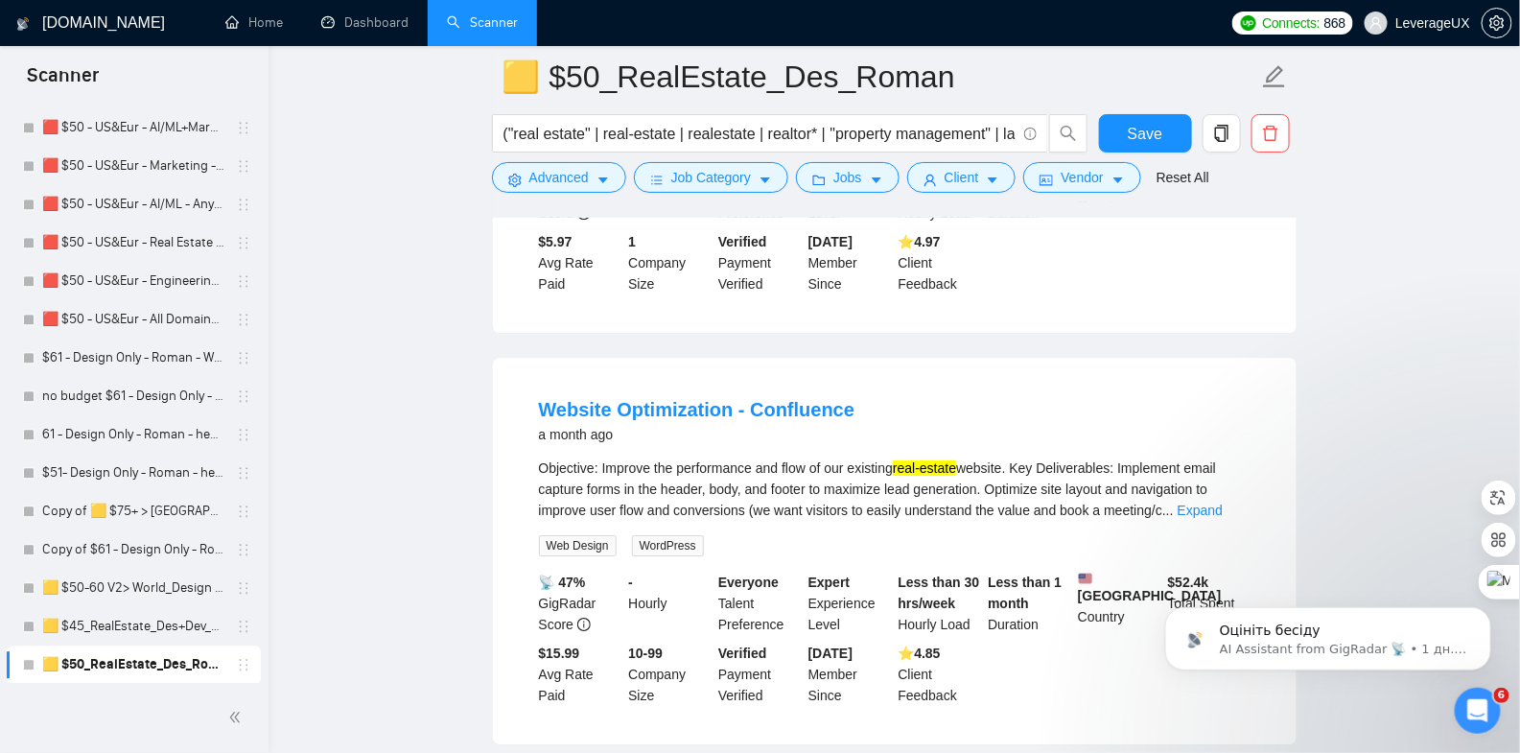
scroll to position [2183, 0]
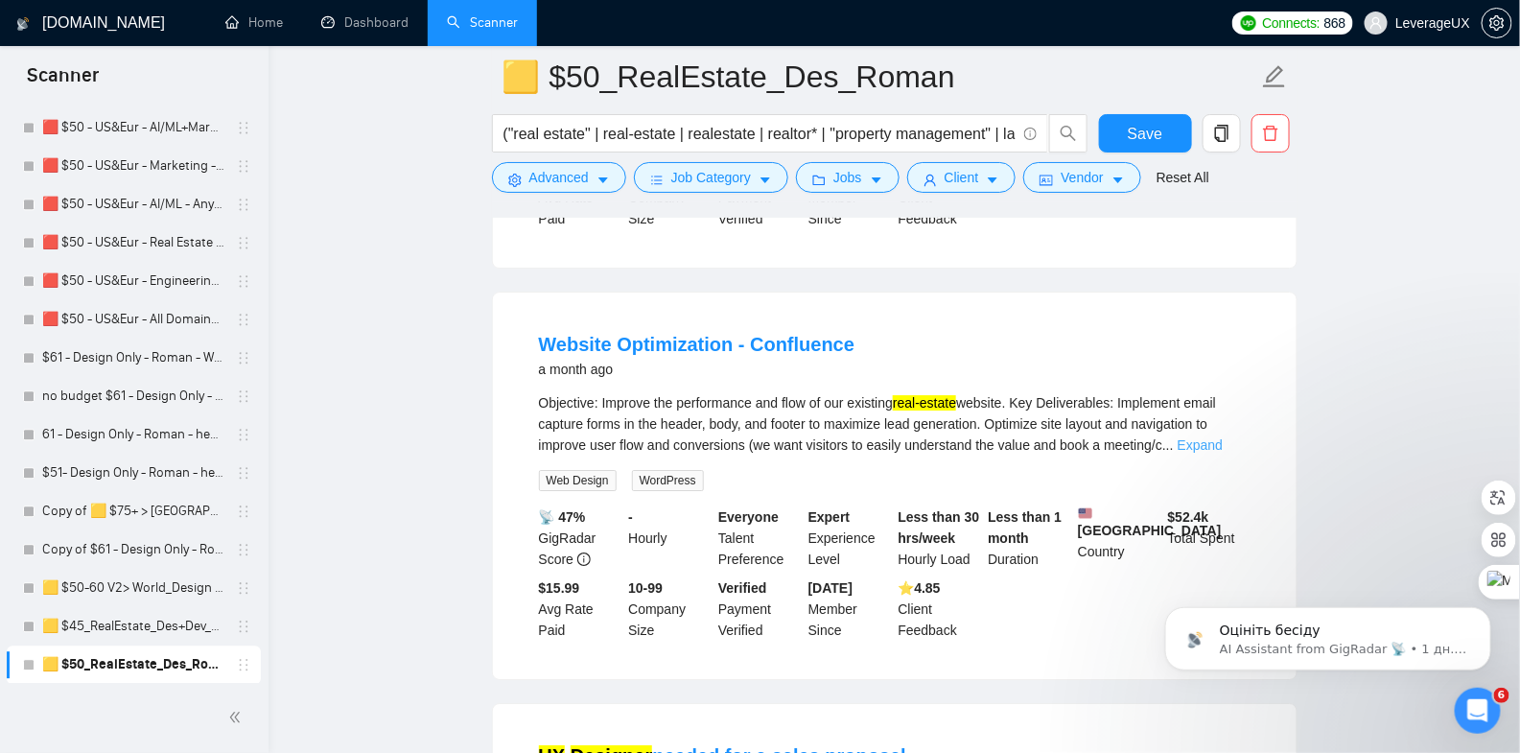
click at [1223, 453] on link "Expand" at bounding box center [1200, 444] width 45 height 15
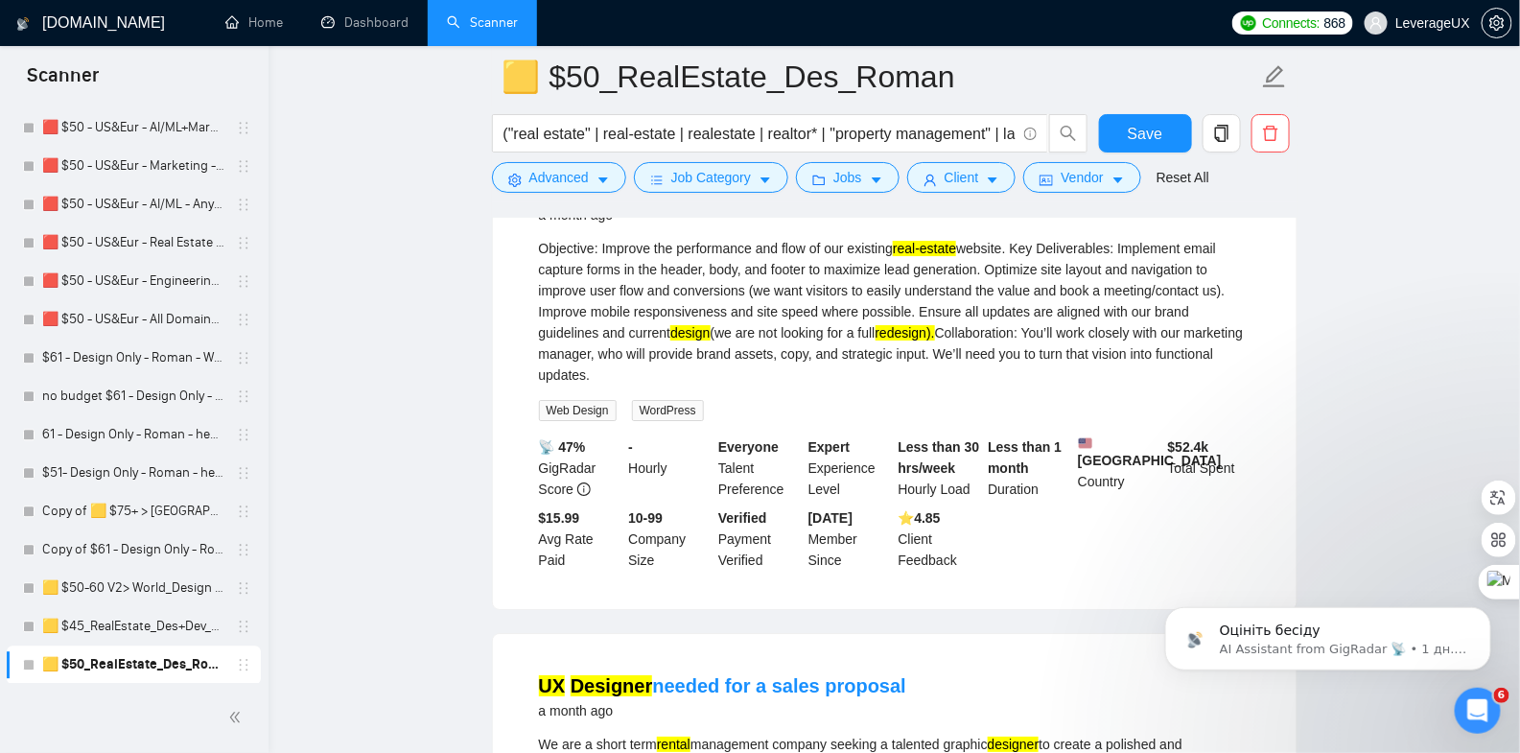
scroll to position [2271, 0]
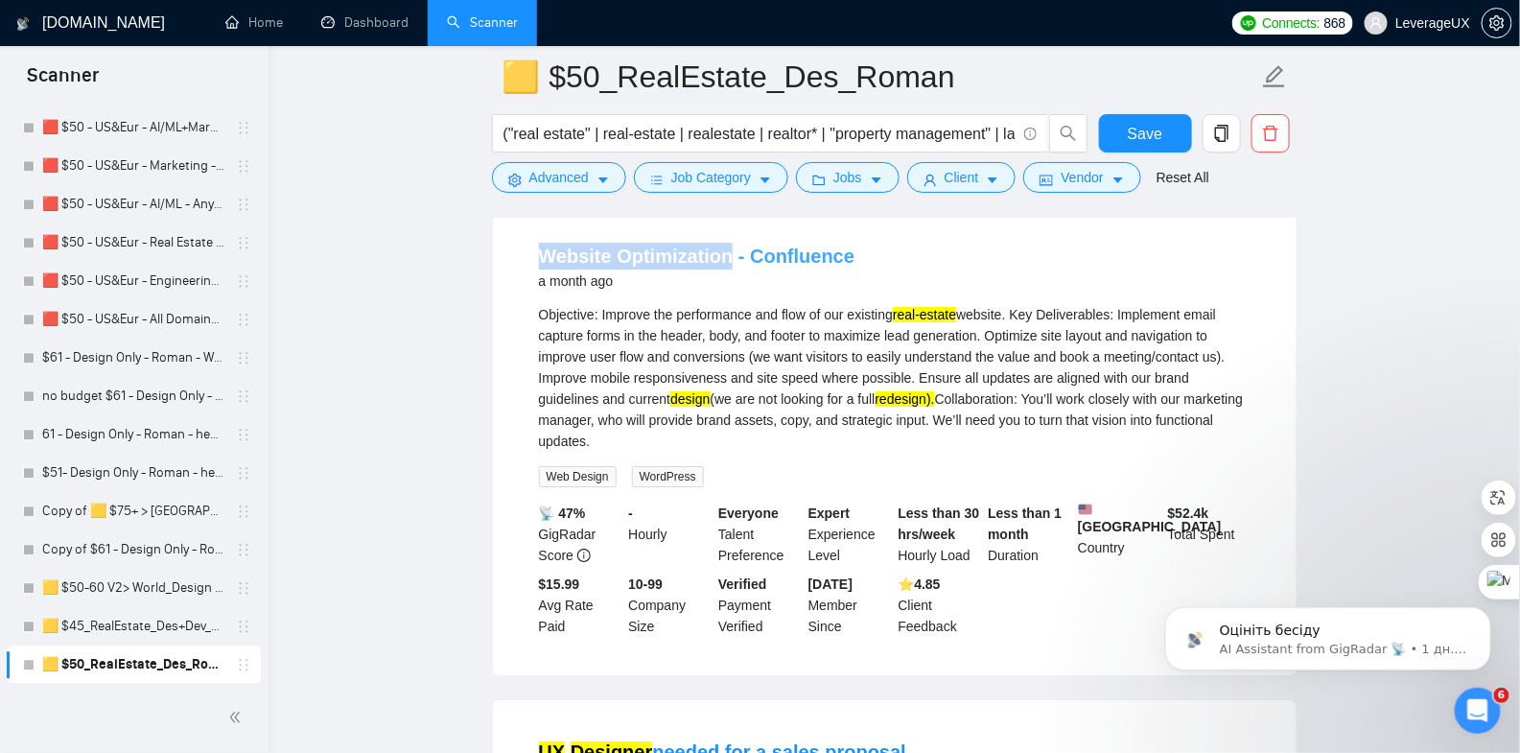
drag, startPoint x: 530, startPoint y: 279, endPoint x: 726, endPoint y: 285, distance: 195.7
click at [726, 285] on li "Website Optimization - Confluence a month ago Objective: Improve the performanc…" at bounding box center [895, 439] width 758 height 425
copy link "Website Optimization"
click at [572, 183] on span "Advanced" at bounding box center [558, 177] width 59 height 21
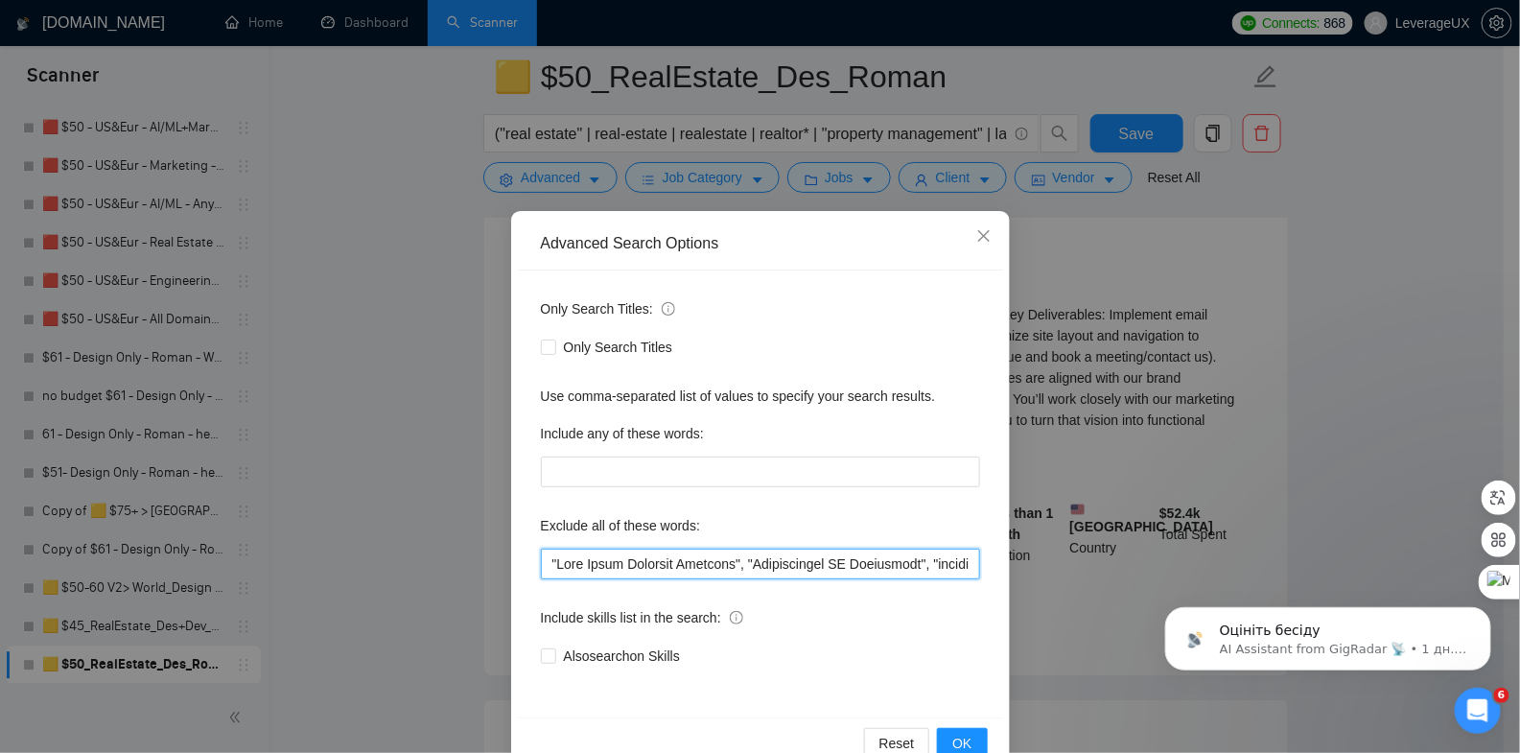
click at [546, 561] on input "text" at bounding box center [760, 564] width 439 height 31
paste input "Website Optimization"
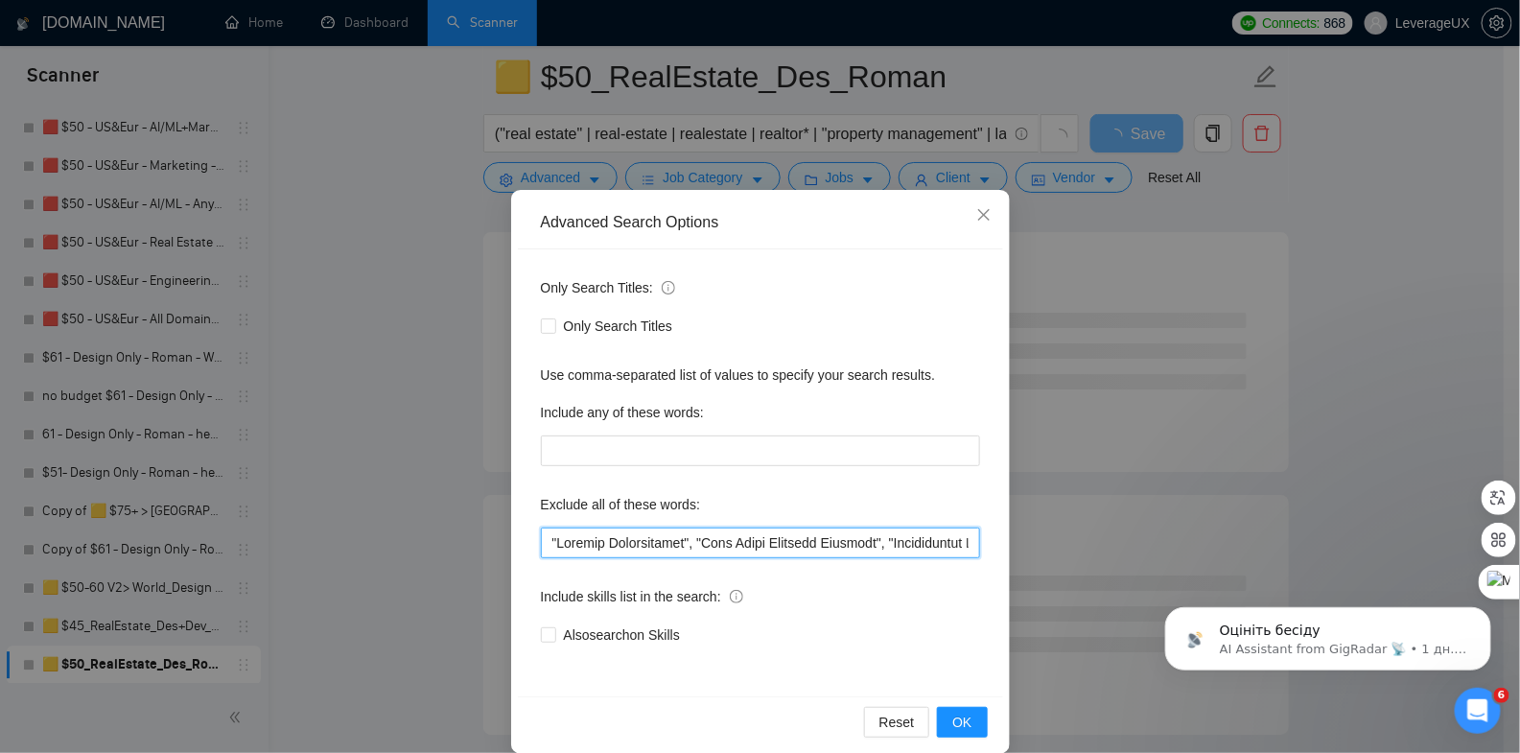
scroll to position [43, 0]
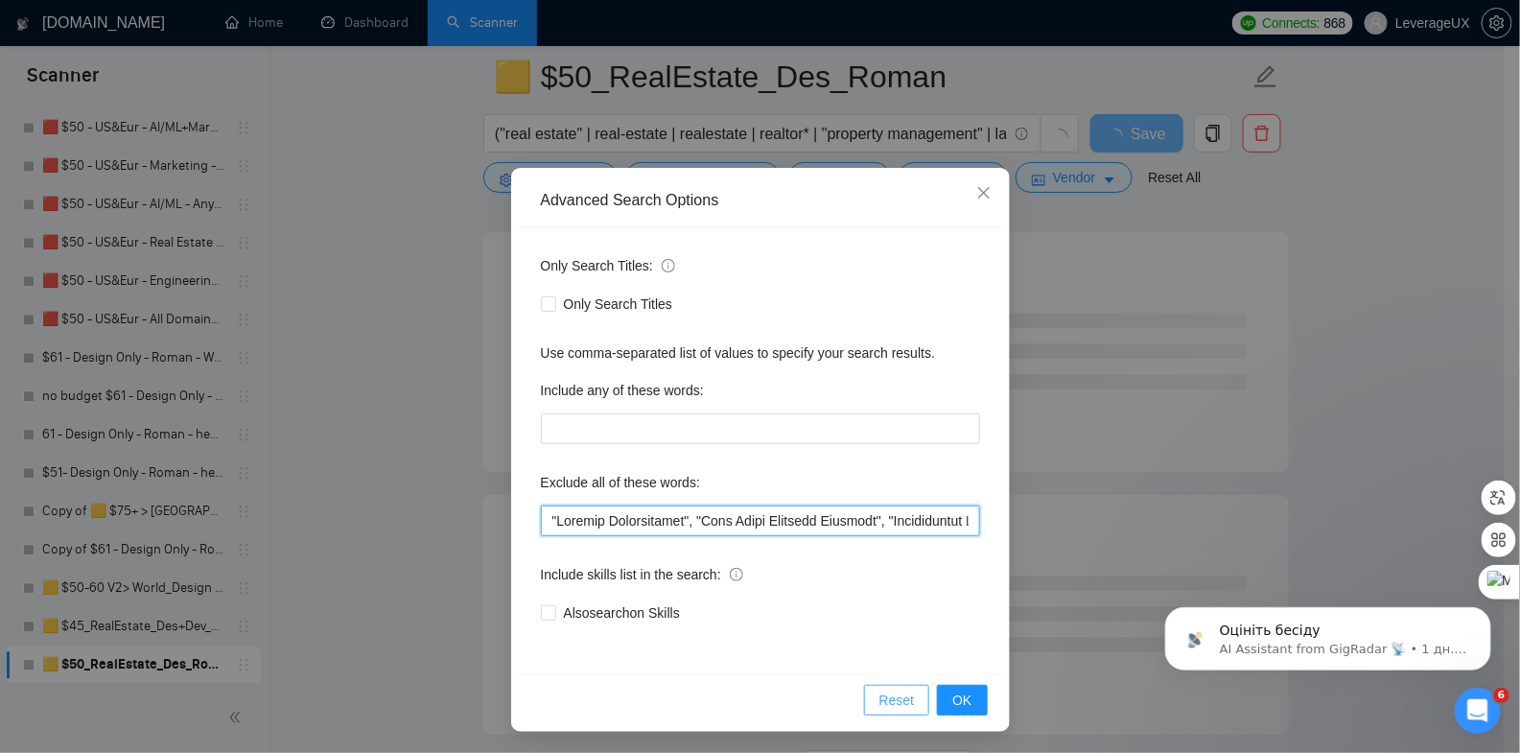
type input ""Website Optimization", "Full Stack Software Engineer", "Gamification UI Consul…"
click at [923, 688] on button "Reset" at bounding box center [897, 700] width 66 height 31
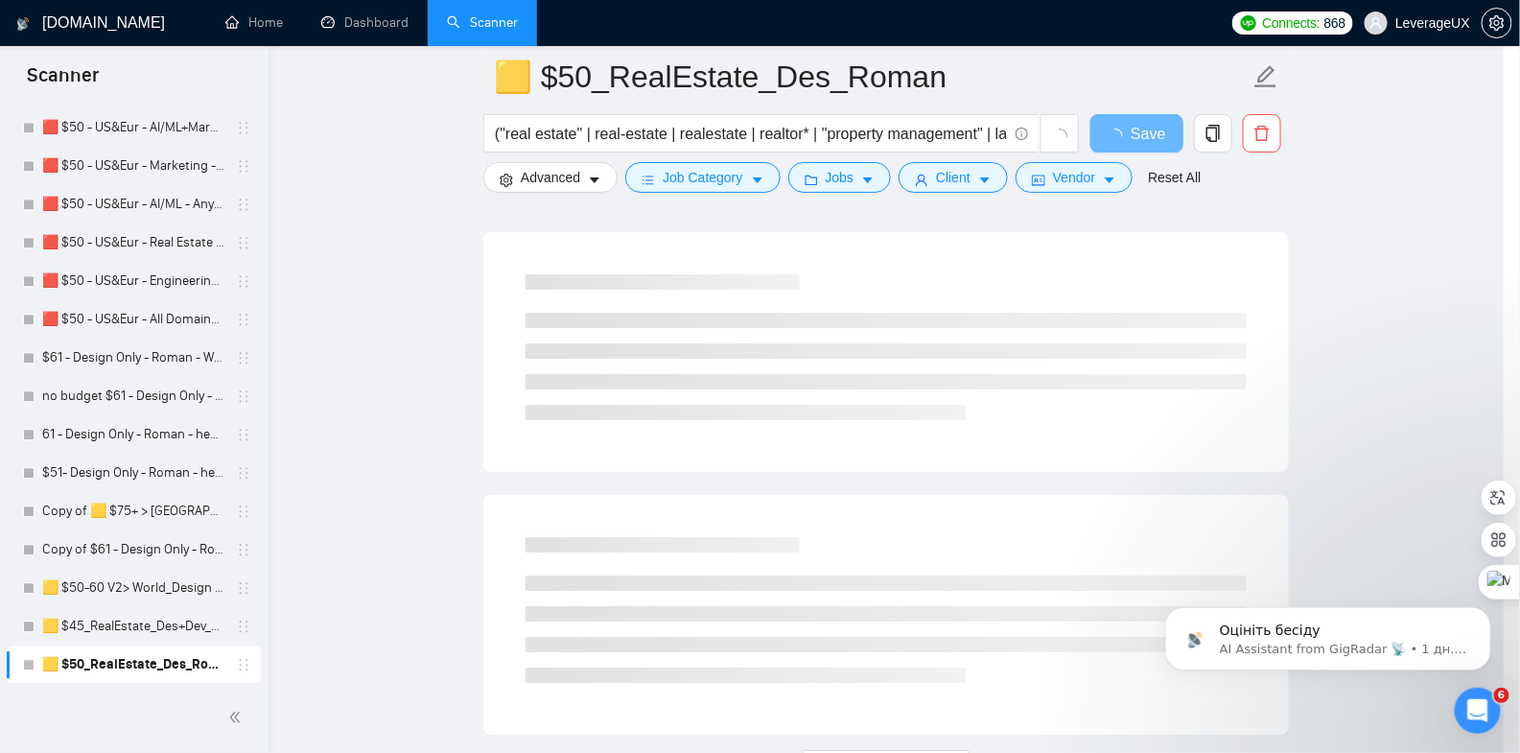
scroll to position [0, 0]
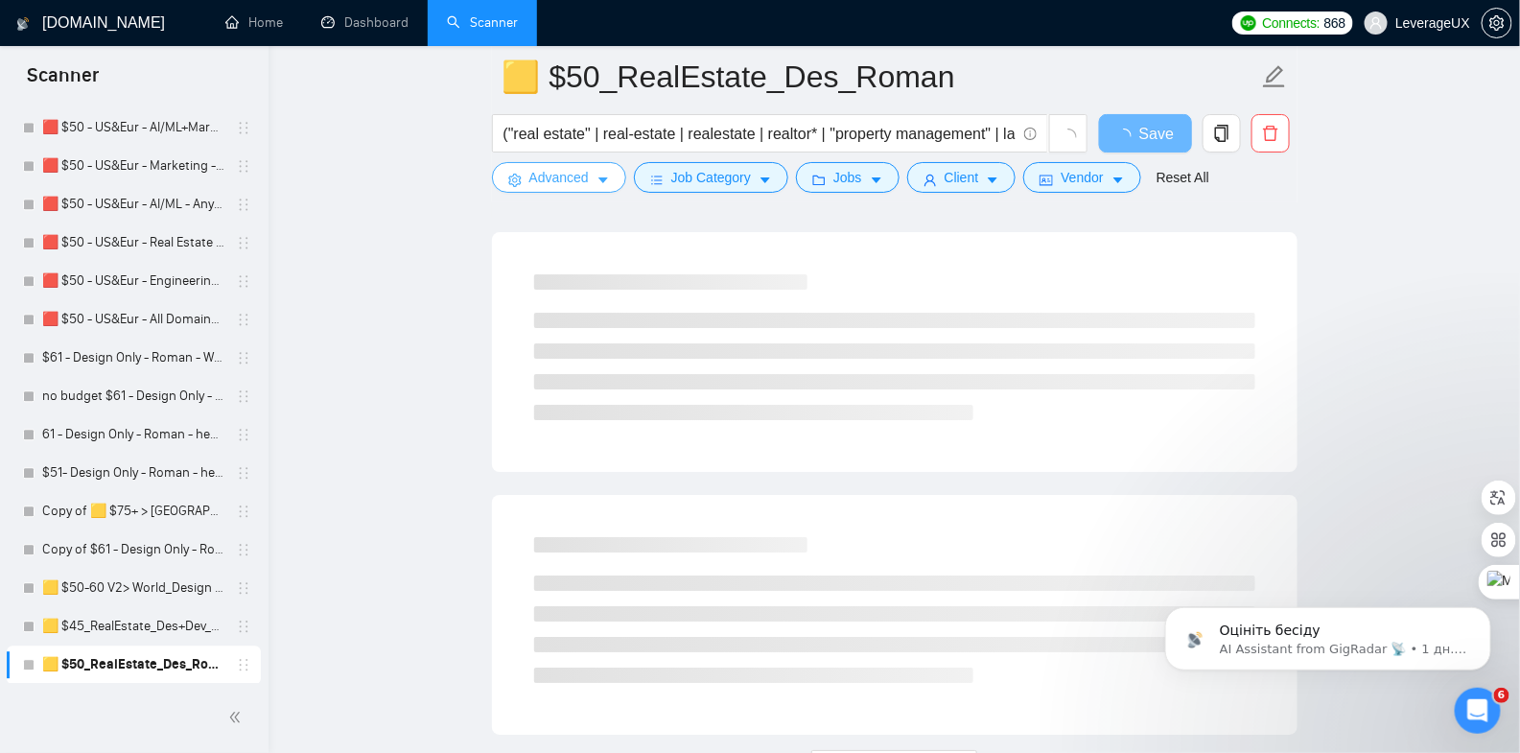
click at [596, 181] on button "Advanced" at bounding box center [559, 177] width 134 height 31
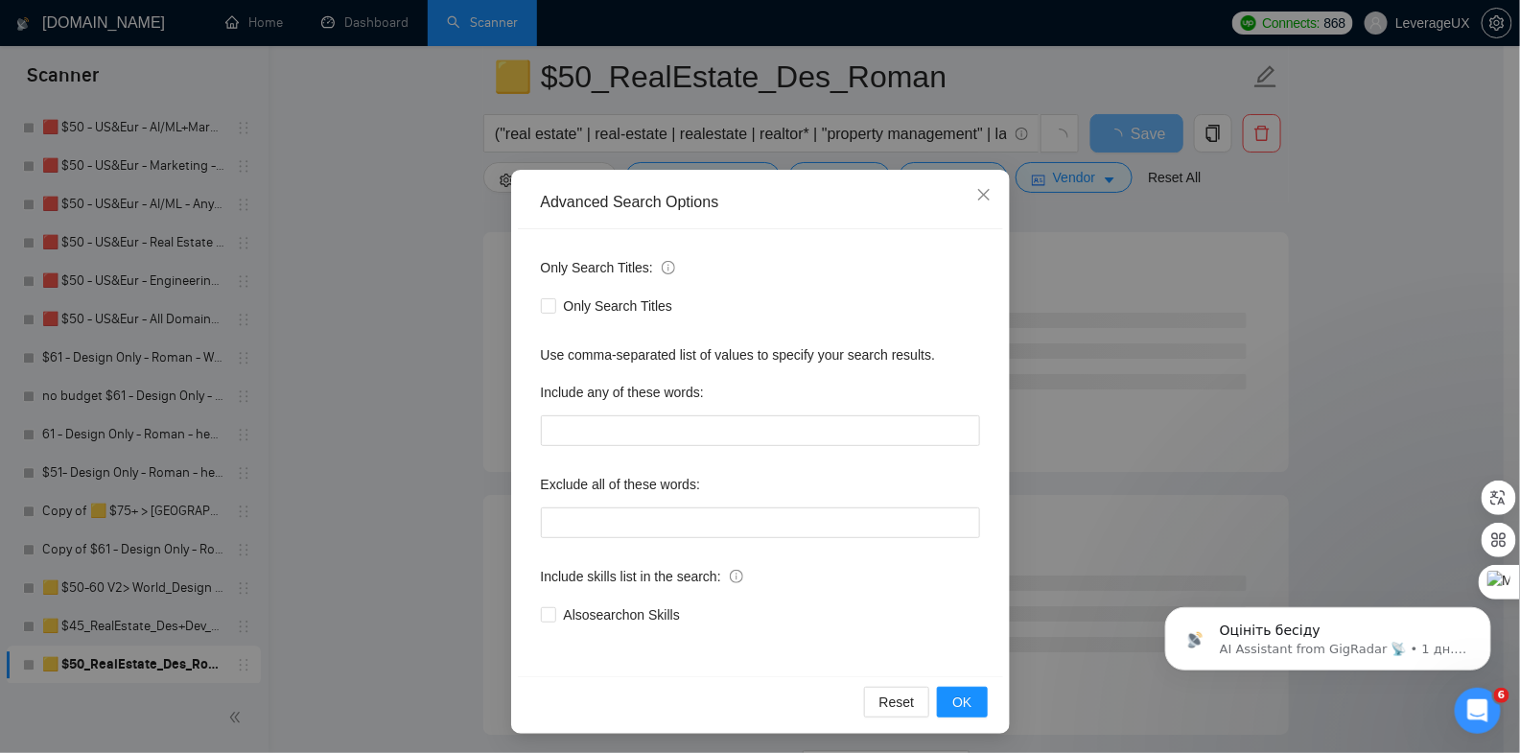
scroll to position [43, 0]
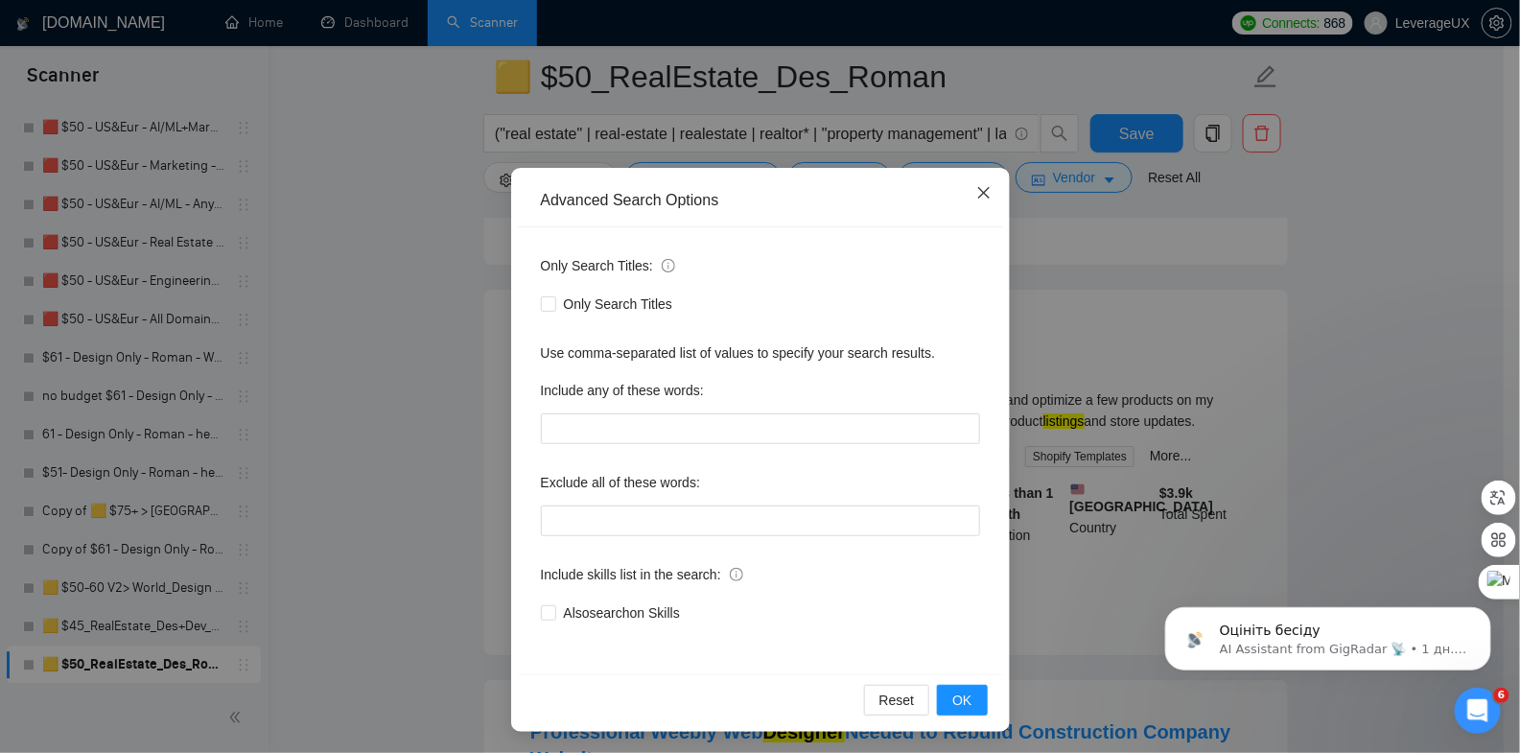
click at [977, 188] on icon "close" at bounding box center [983, 192] width 15 height 15
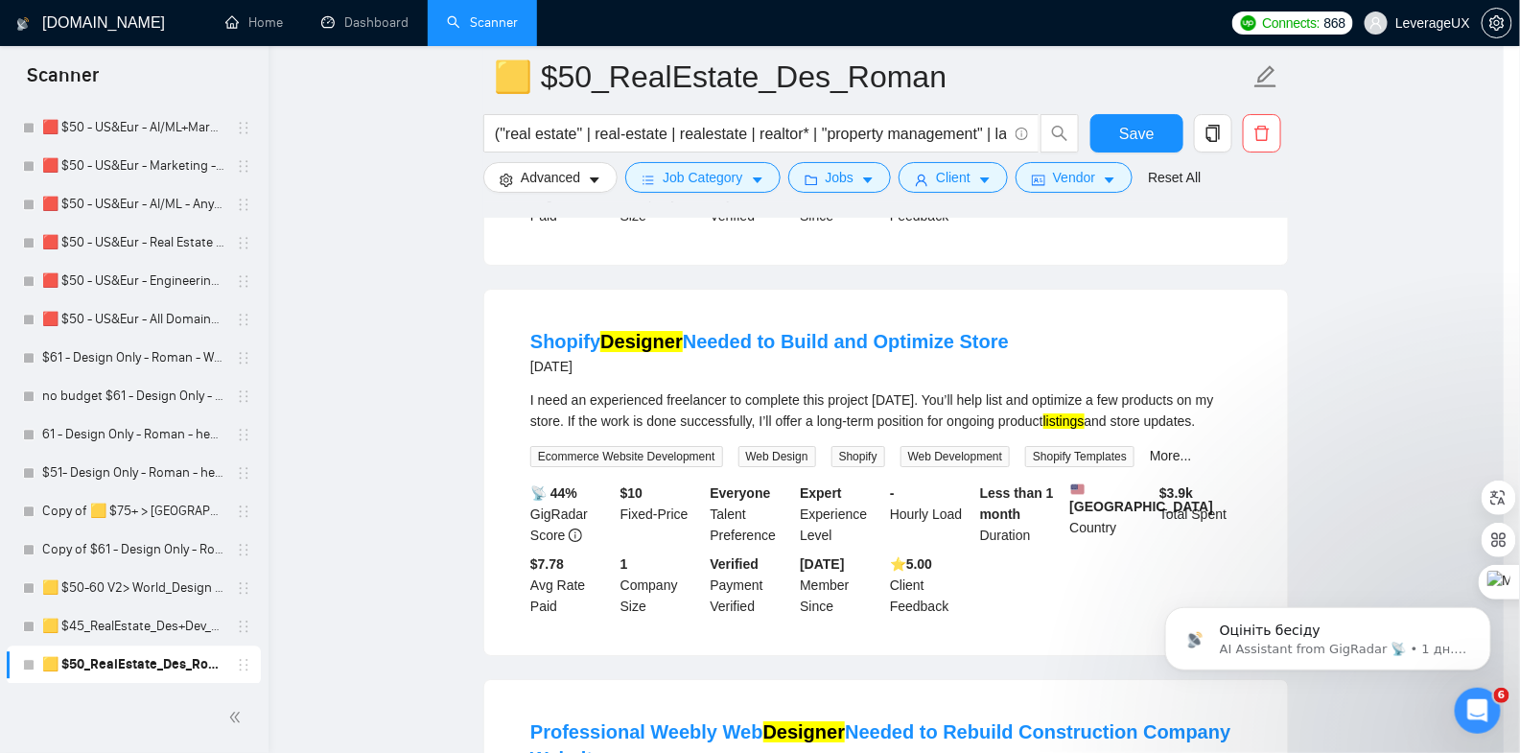
scroll to position [0, 0]
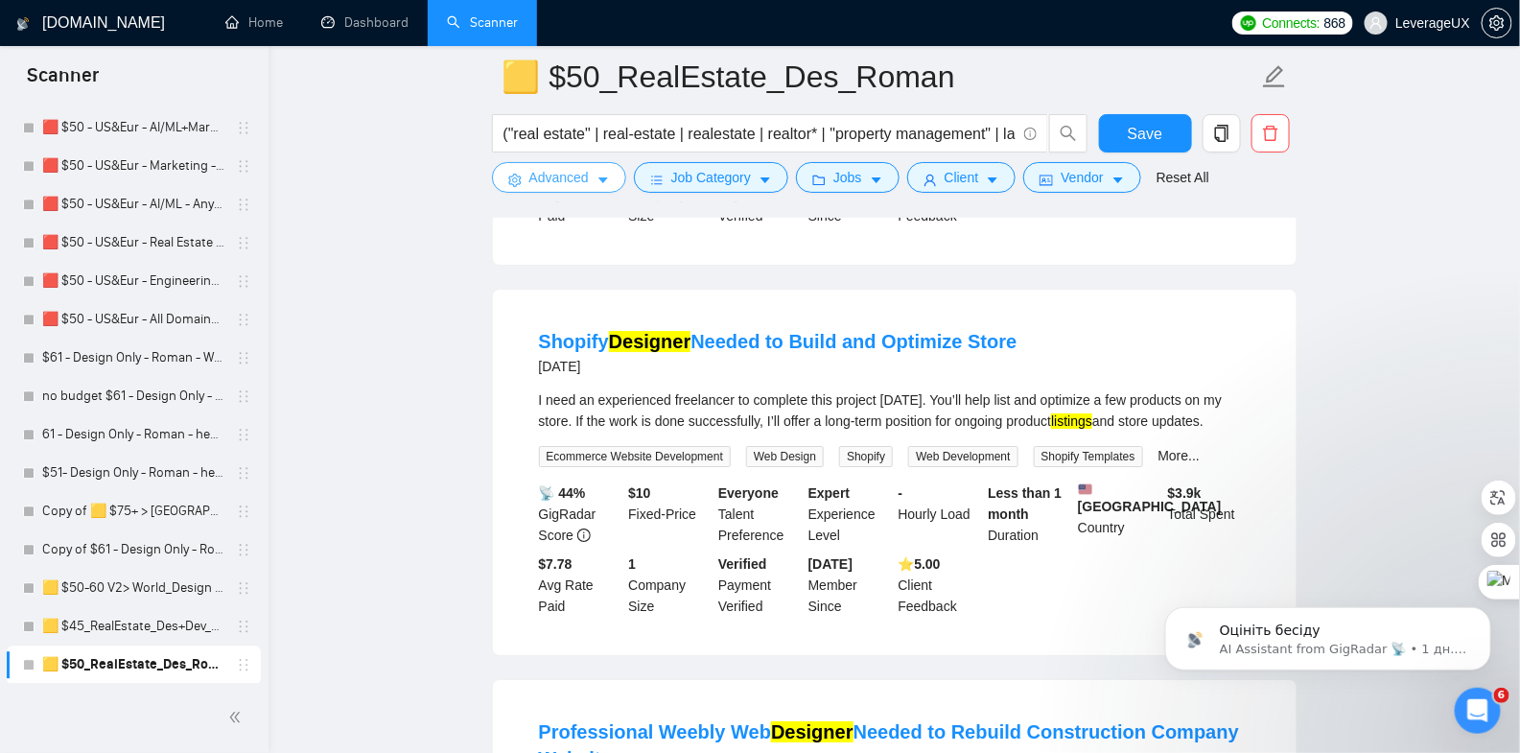
click at [593, 178] on button "Advanced" at bounding box center [559, 177] width 134 height 31
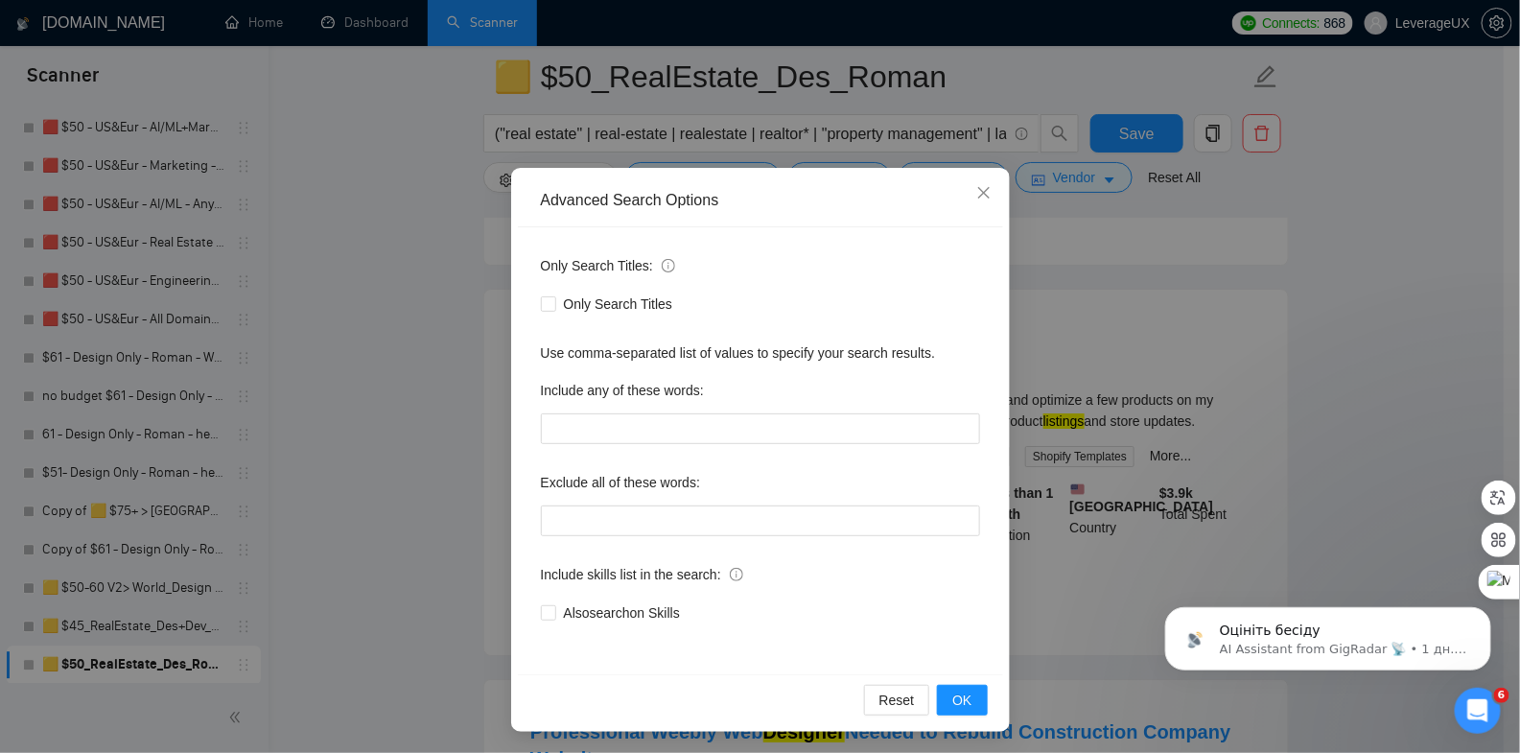
scroll to position [43, 0]
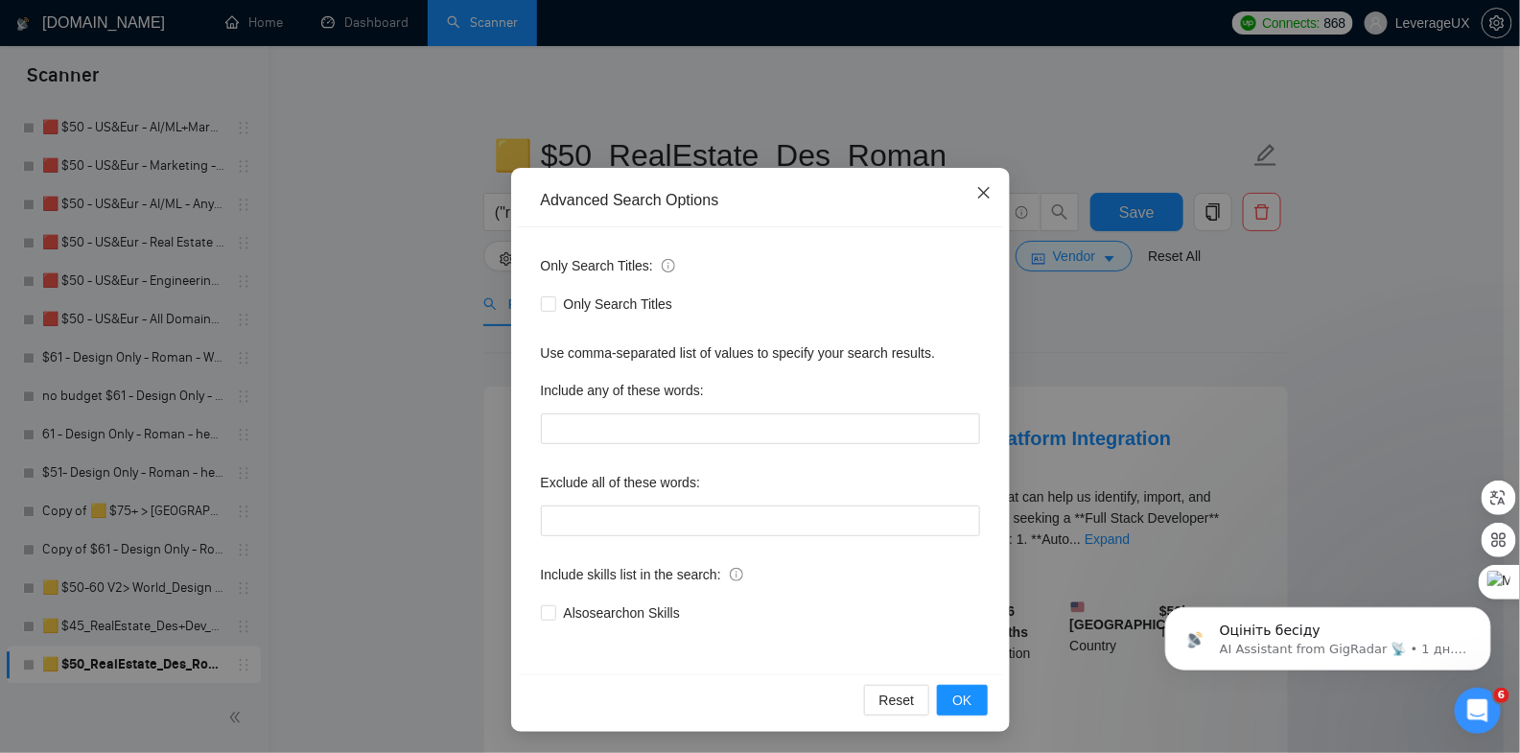
click at [980, 192] on icon "close" at bounding box center [983, 192] width 15 height 15
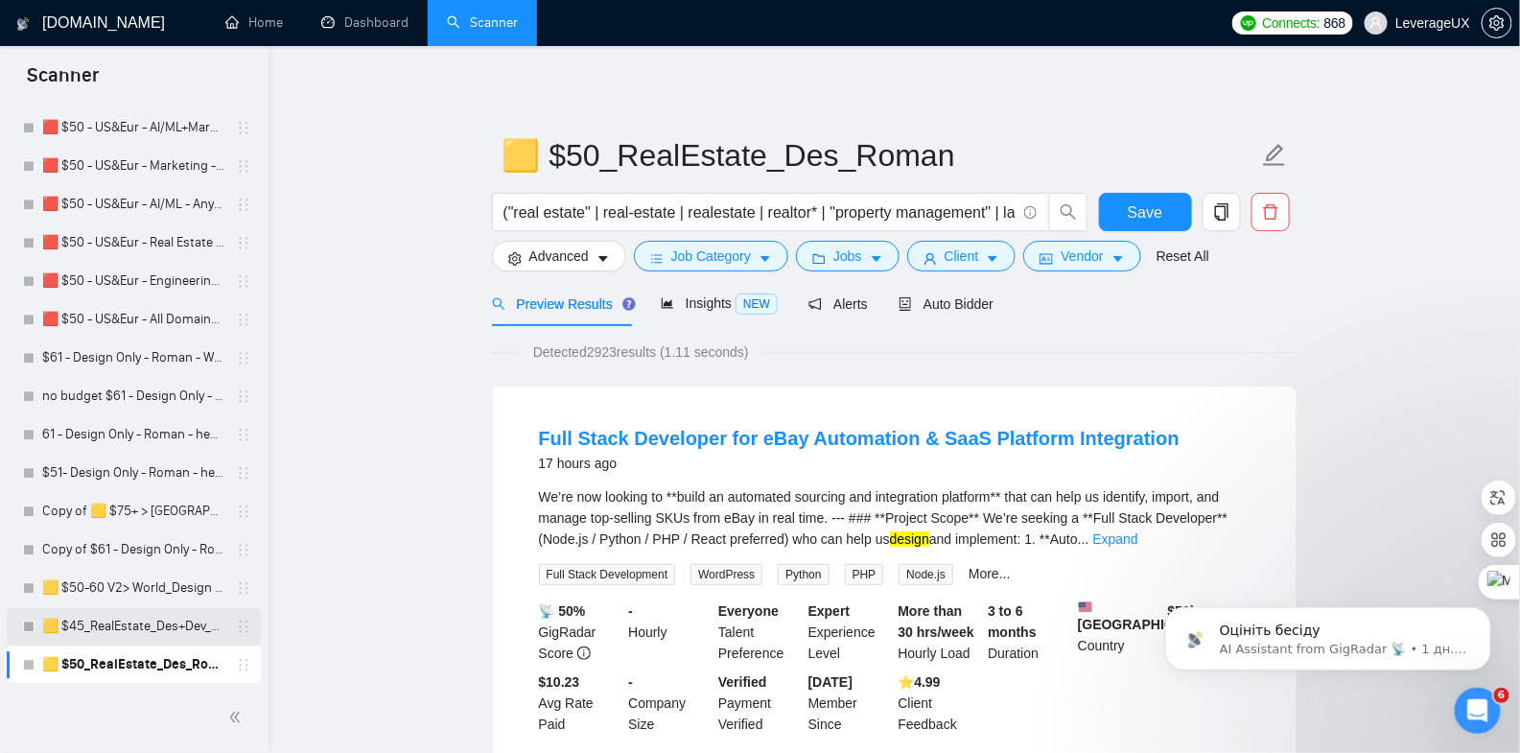
click at [133, 625] on link "🟨 $45_RealEstate_Des+Dev_Antony" at bounding box center [133, 626] width 182 height 38
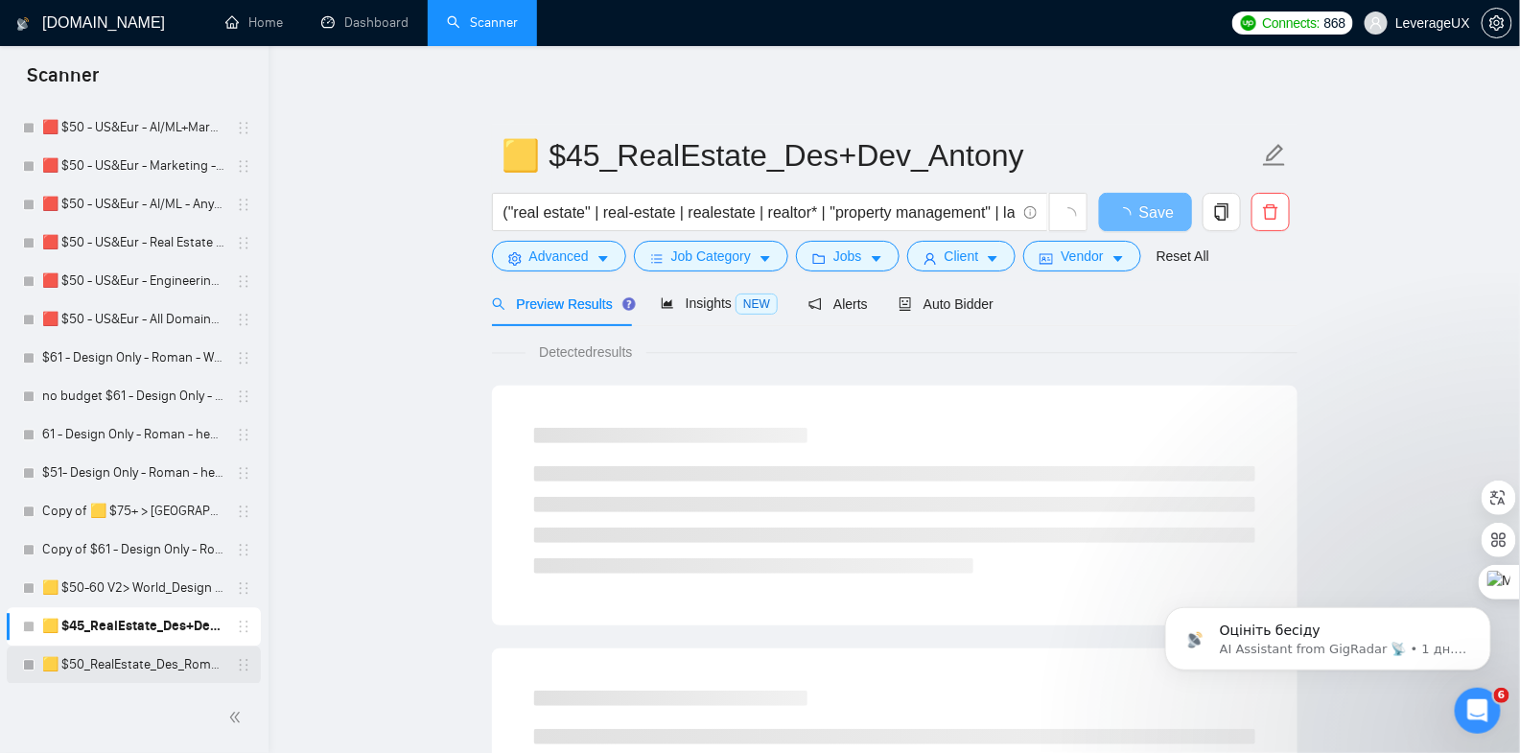
click at [155, 661] on link "🟨 $50_RealEstate_Des_Roman" at bounding box center [133, 664] width 182 height 38
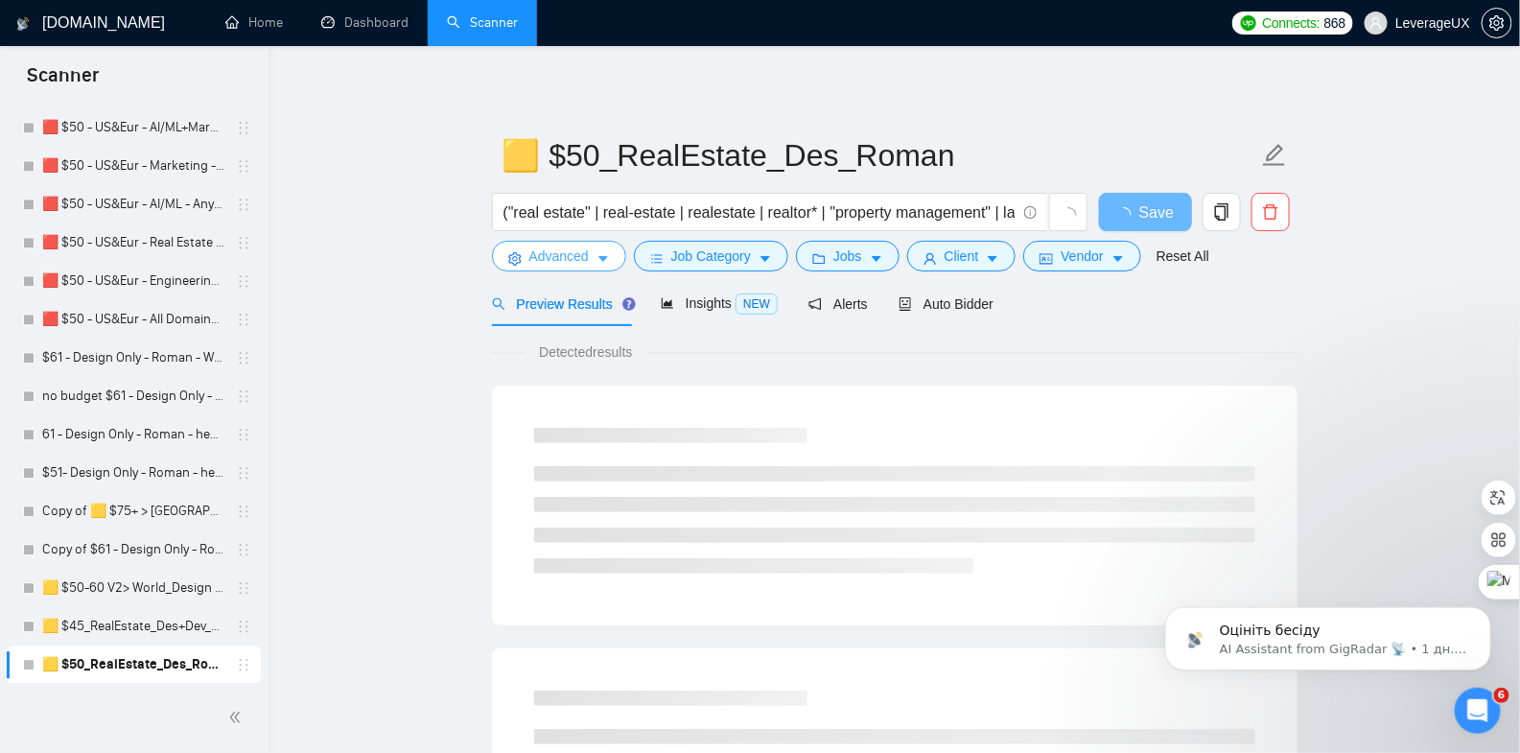
click at [587, 254] on span "Advanced" at bounding box center [558, 256] width 59 height 21
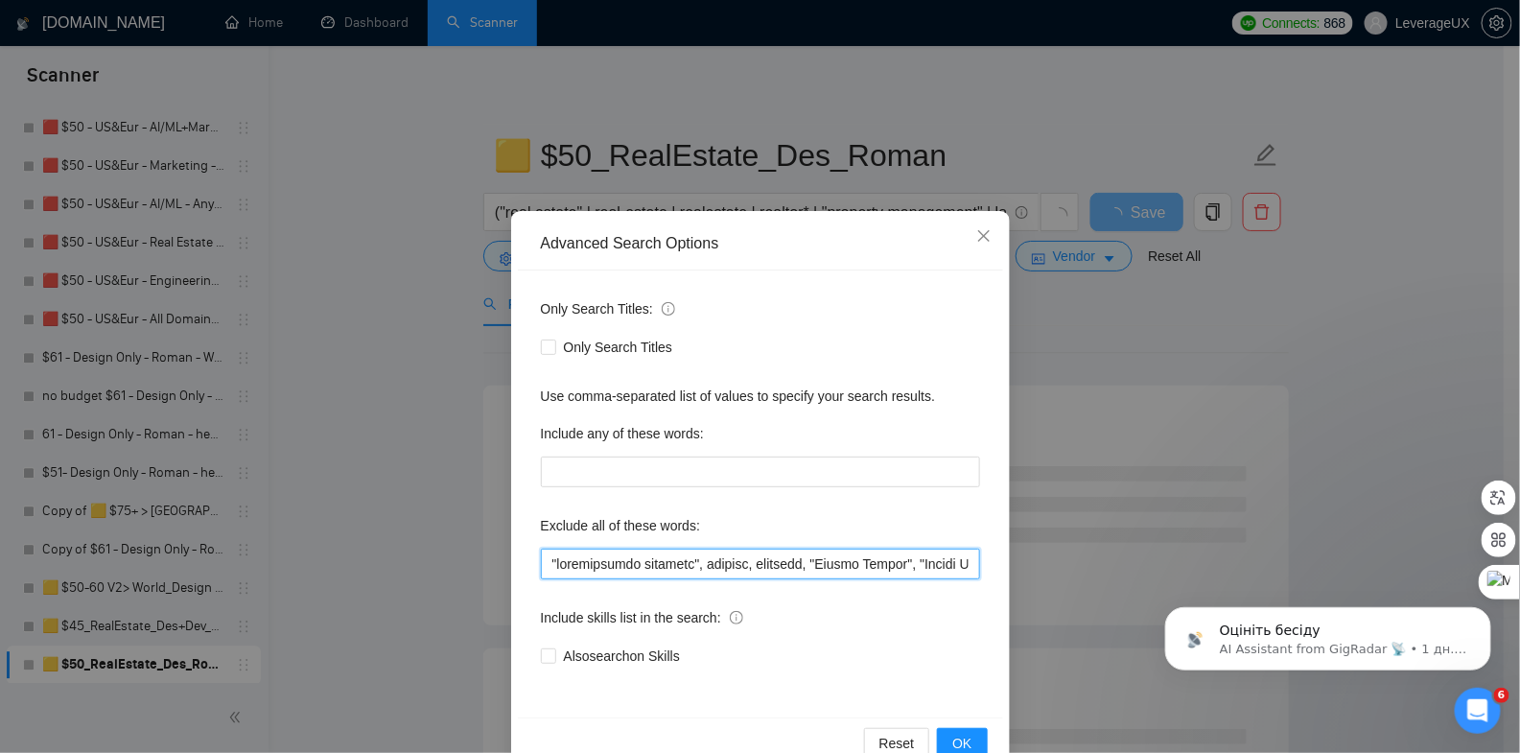
click at [589, 564] on input "text" at bounding box center [760, 564] width 439 height 31
click at [543, 564] on input "text" at bounding box center [760, 564] width 439 height 31
paste input "Website Optimization"
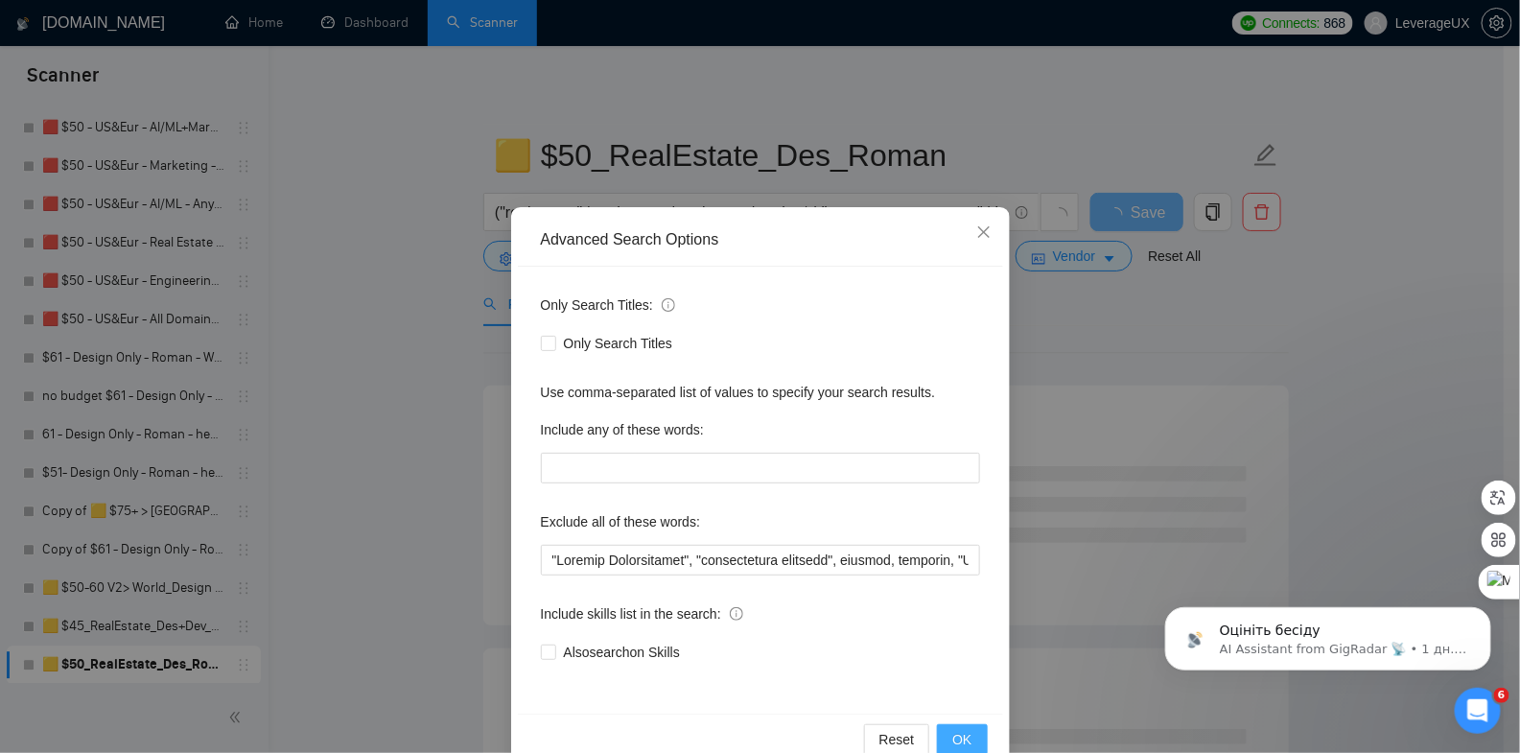
click at [954, 739] on span "OK" at bounding box center [961, 739] width 19 height 21
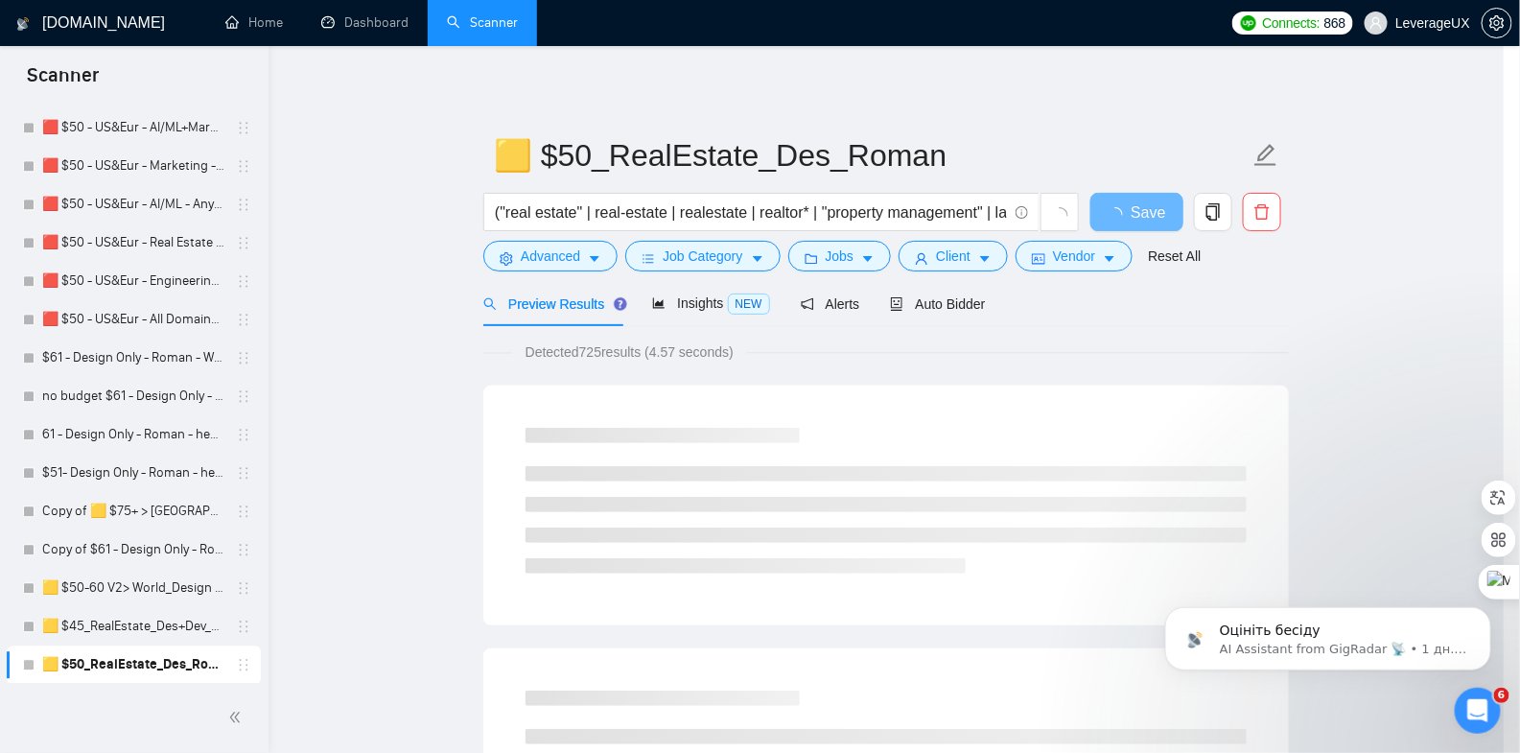
scroll to position [0, 0]
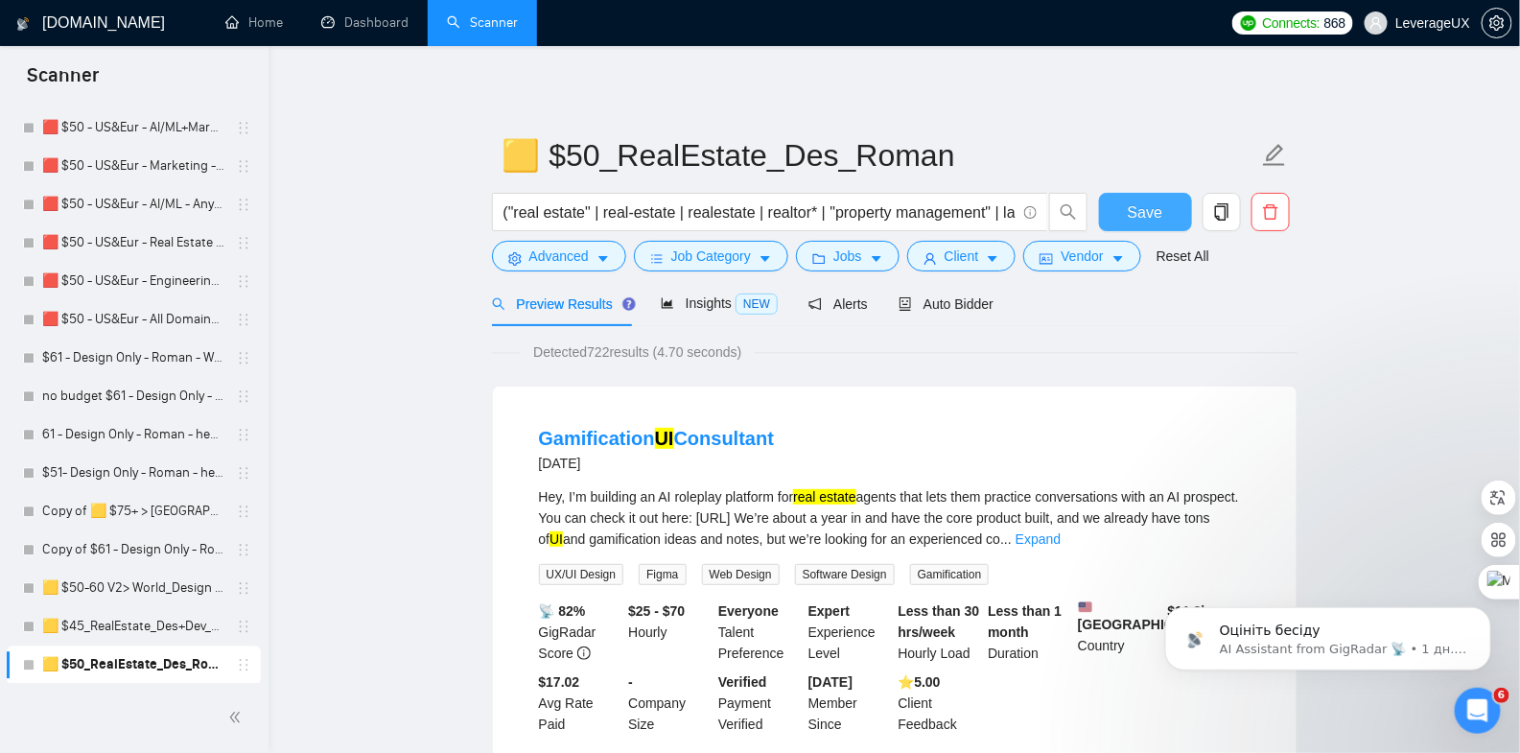
click at [1142, 217] on span "Save" at bounding box center [1145, 212] width 35 height 24
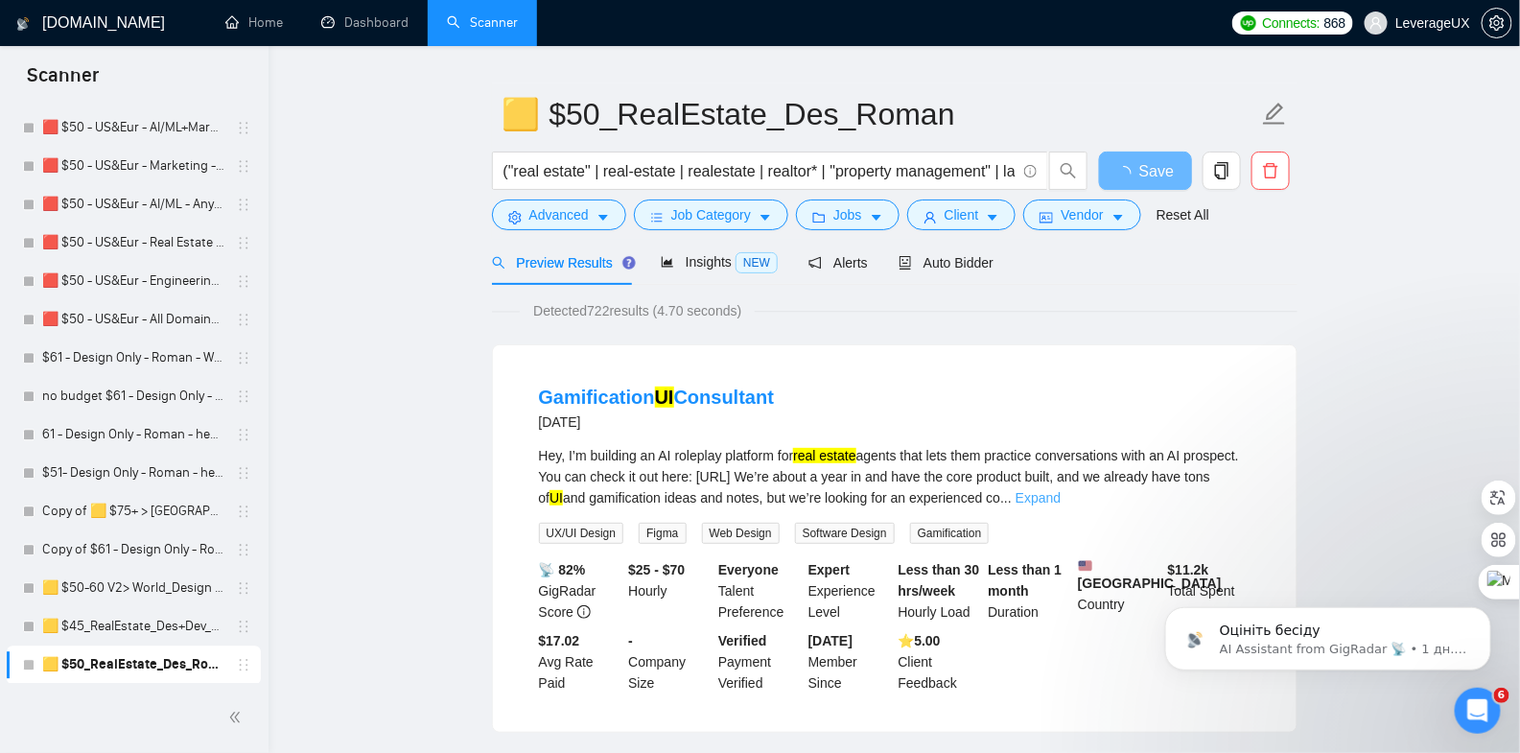
click at [1061, 501] on link "Expand" at bounding box center [1038, 497] width 45 height 15
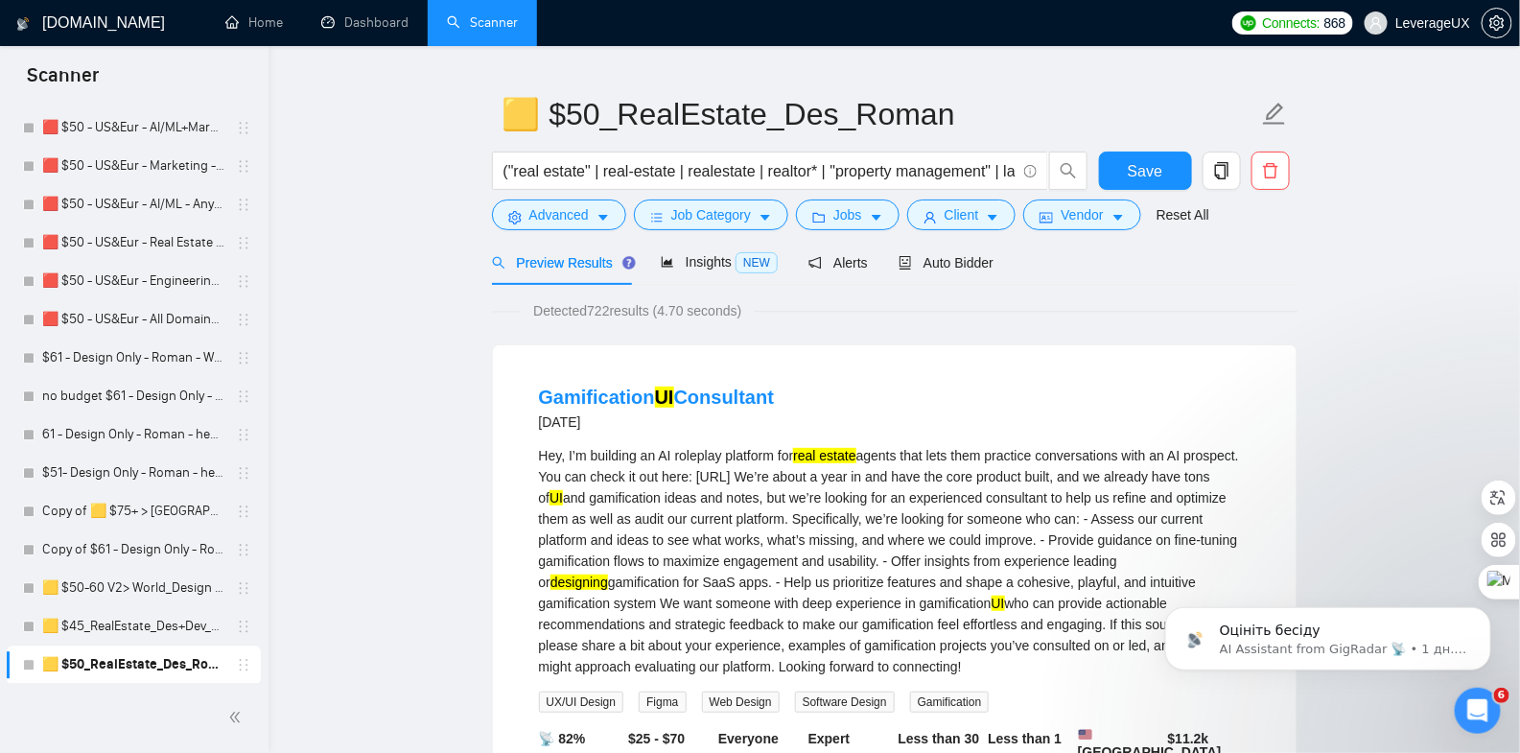
click at [792, 399] on div "Gamification UI Consultant 15 days ago" at bounding box center [895, 409] width 712 height 50
drag, startPoint x: 805, startPoint y: 396, endPoint x: 656, endPoint y: 398, distance: 148.7
click at [655, 398] on div "Gamification UI Consultant 15 days ago" at bounding box center [895, 409] width 712 height 50
copy link "UI Consultant"
click at [589, 224] on button "Advanced" at bounding box center [559, 214] width 134 height 31
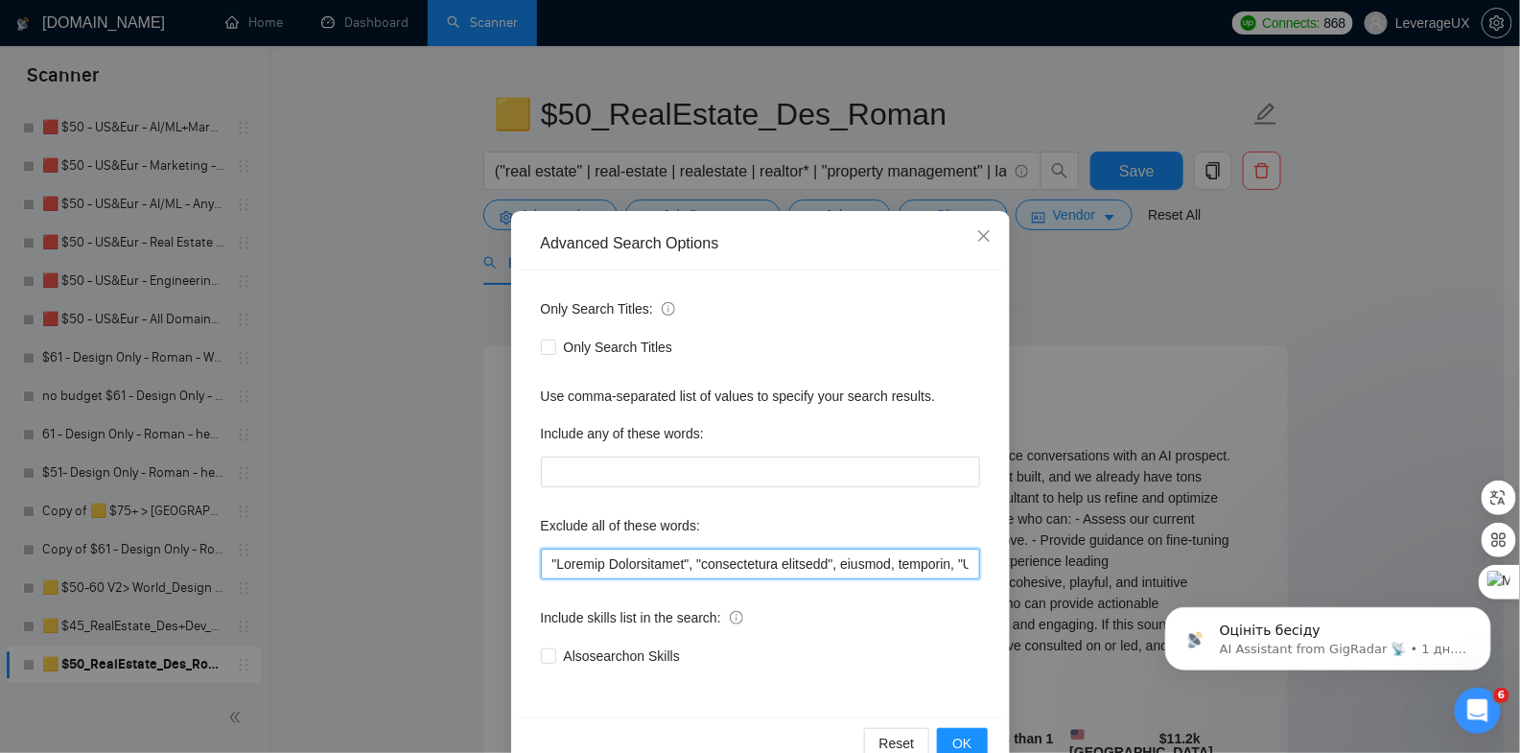
click at [541, 565] on input "text" at bounding box center [760, 564] width 439 height 31
paste input "UI Consultant"
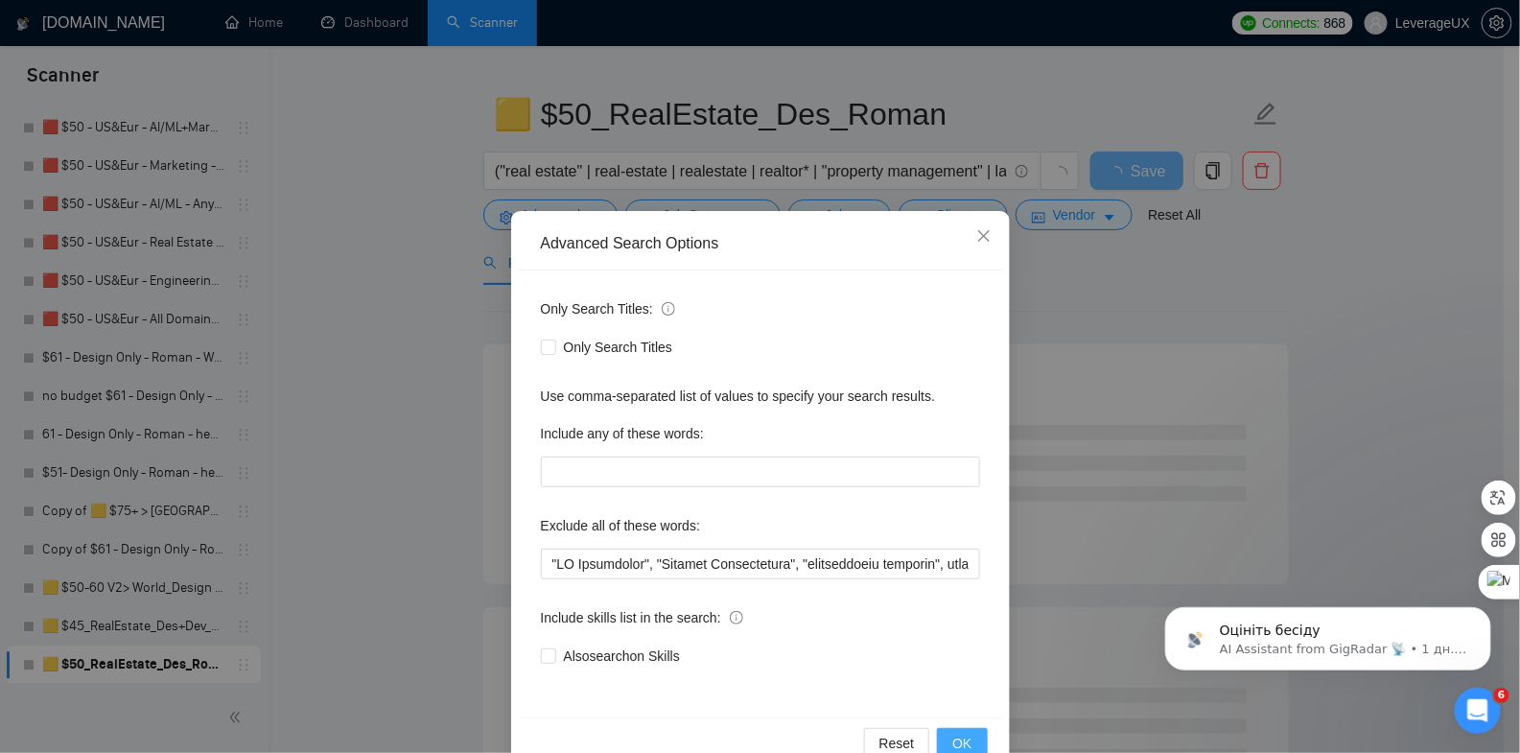
click at [952, 740] on span "OK" at bounding box center [961, 743] width 19 height 21
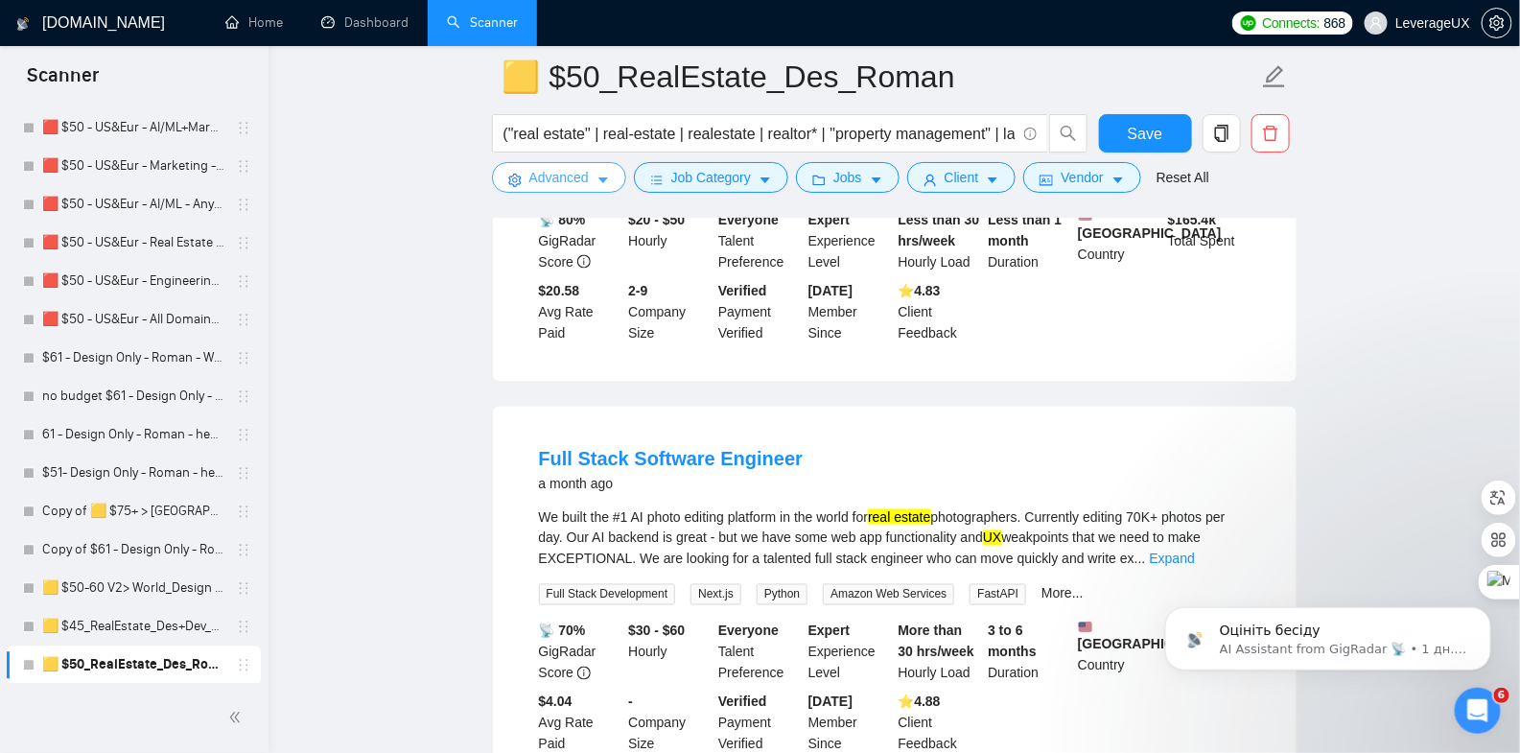
scroll to position [845, 0]
click at [1195, 551] on link "Expand" at bounding box center [1172, 558] width 45 height 15
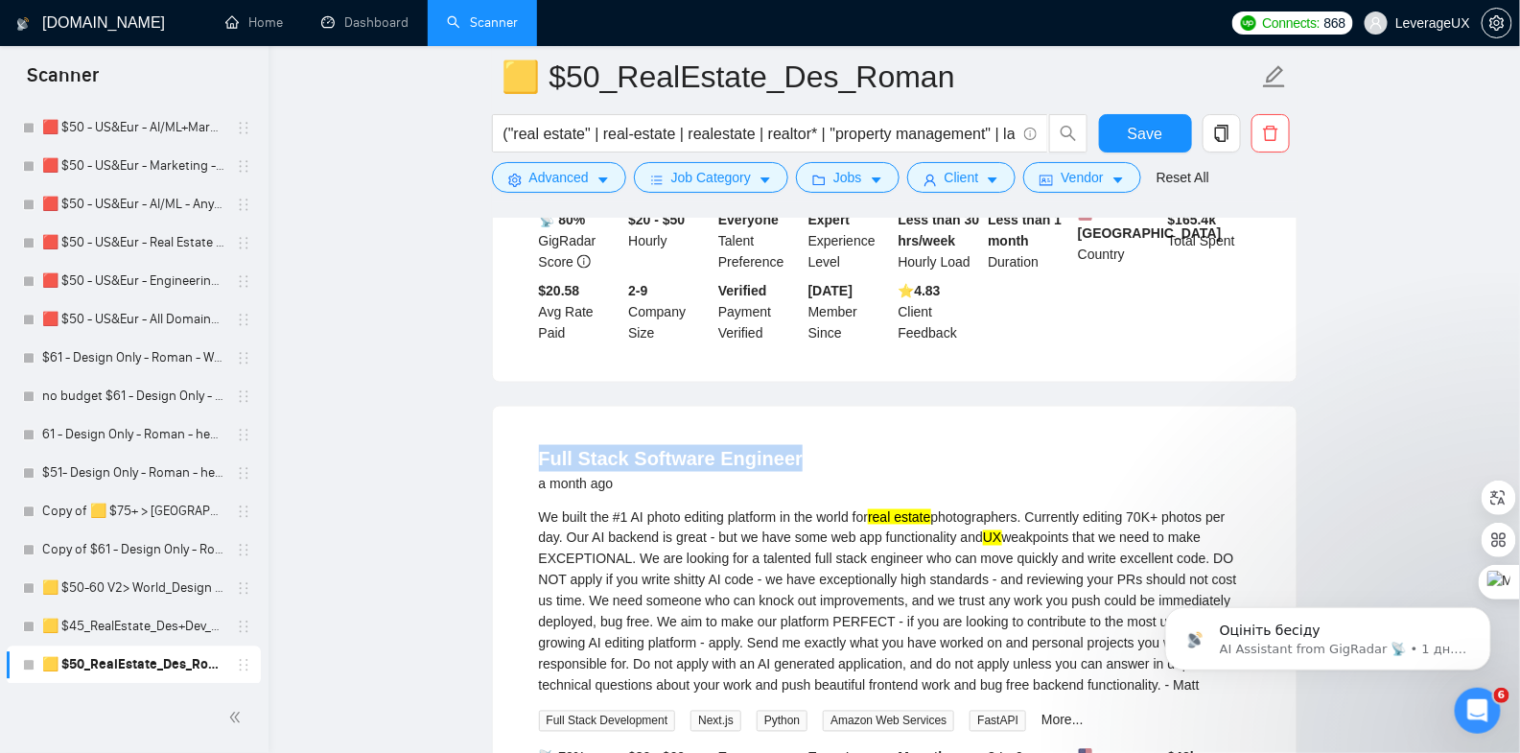
drag, startPoint x: 528, startPoint y: 435, endPoint x: 814, endPoint y: 443, distance: 286.9
click at [815, 443] on li "Full Stack Software Engineer a month ago We built the #1 AI photo editing platf…" at bounding box center [895, 663] width 758 height 467
copy link "Full Stack Software Engineer"
click at [602, 181] on icon "caret-down" at bounding box center [603, 180] width 13 height 13
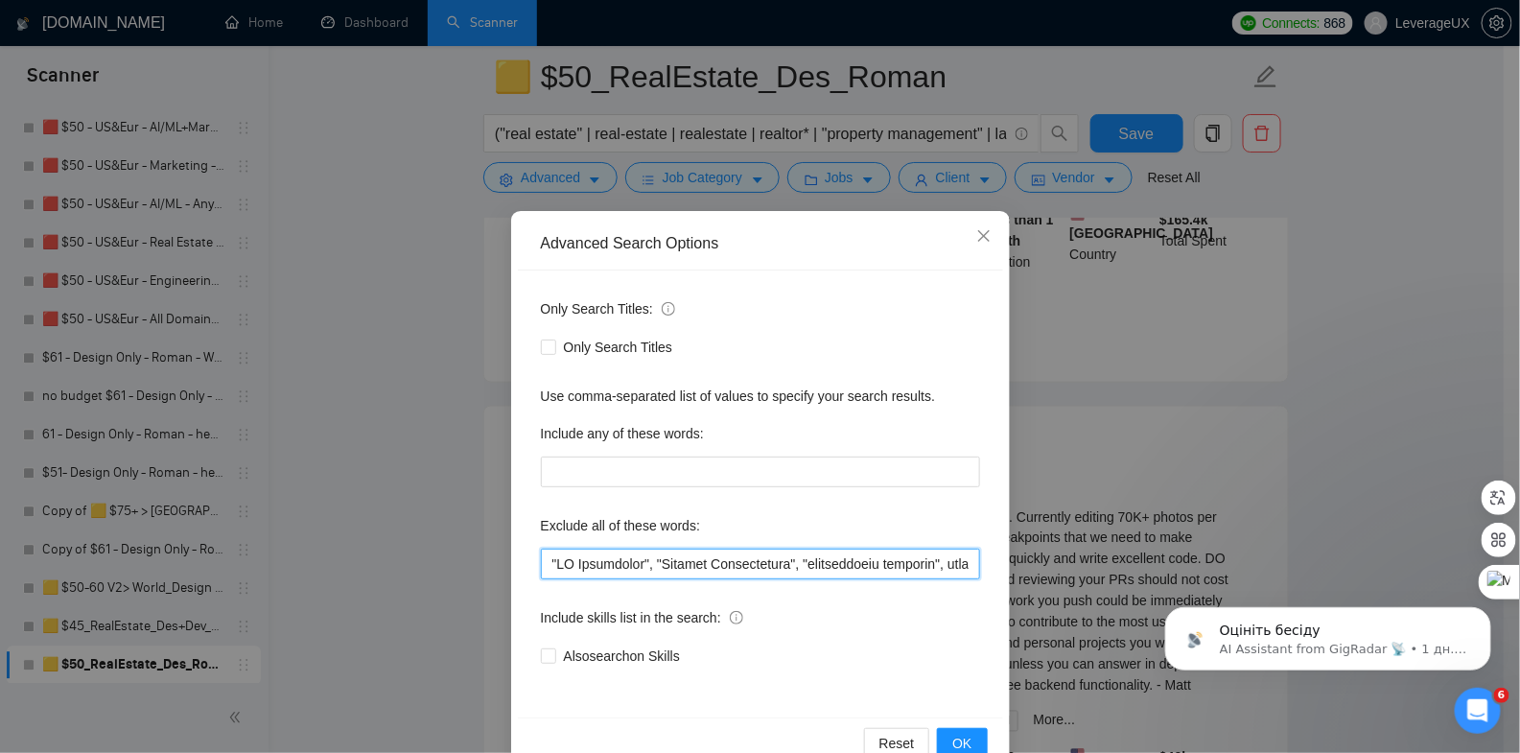
click at [541, 561] on input "text" at bounding box center [760, 564] width 439 height 31
paste input "Full Stack Software Engineer"
click at [965, 736] on button "OK" at bounding box center [962, 743] width 50 height 31
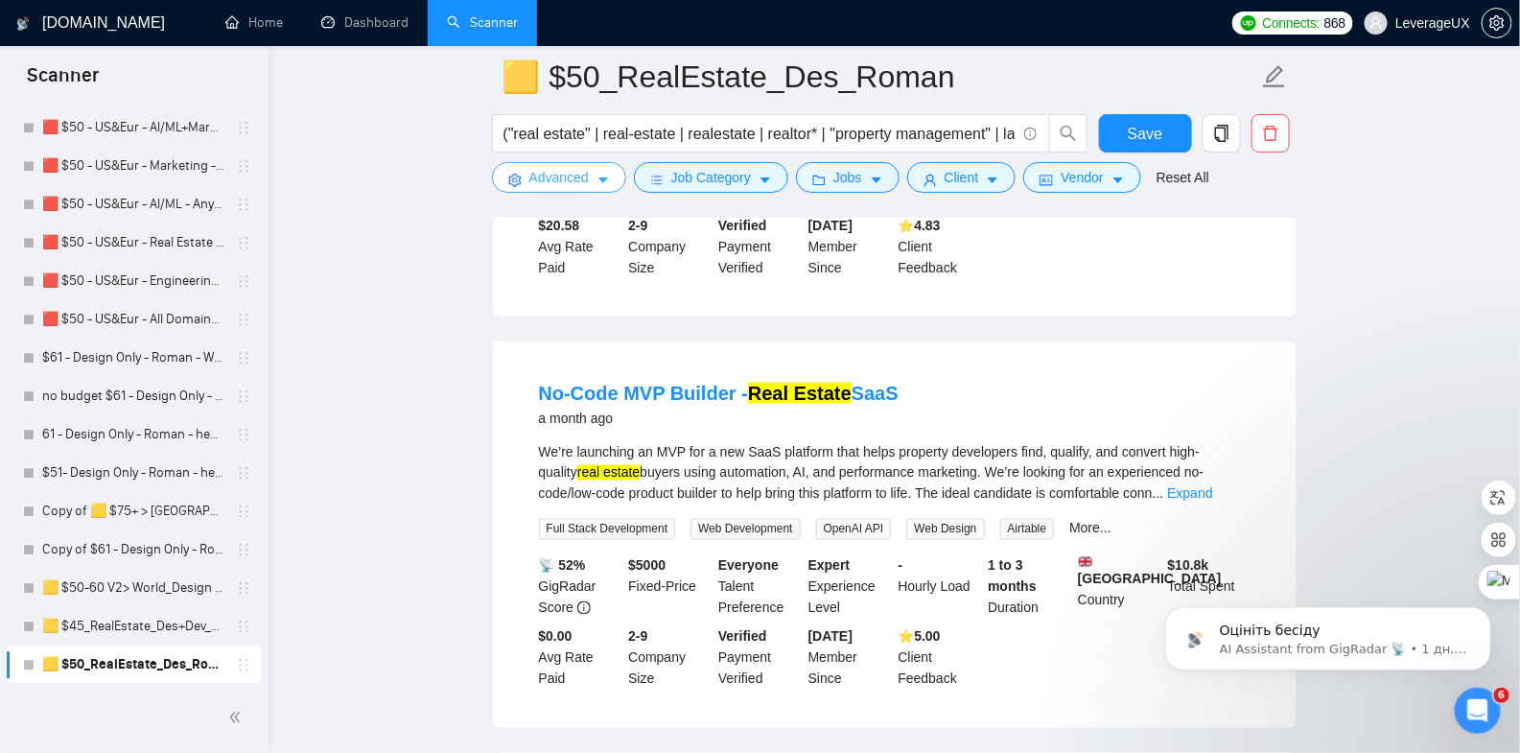
scroll to position [911, 0]
click at [1212, 485] on link "Expand" at bounding box center [1189, 492] width 45 height 15
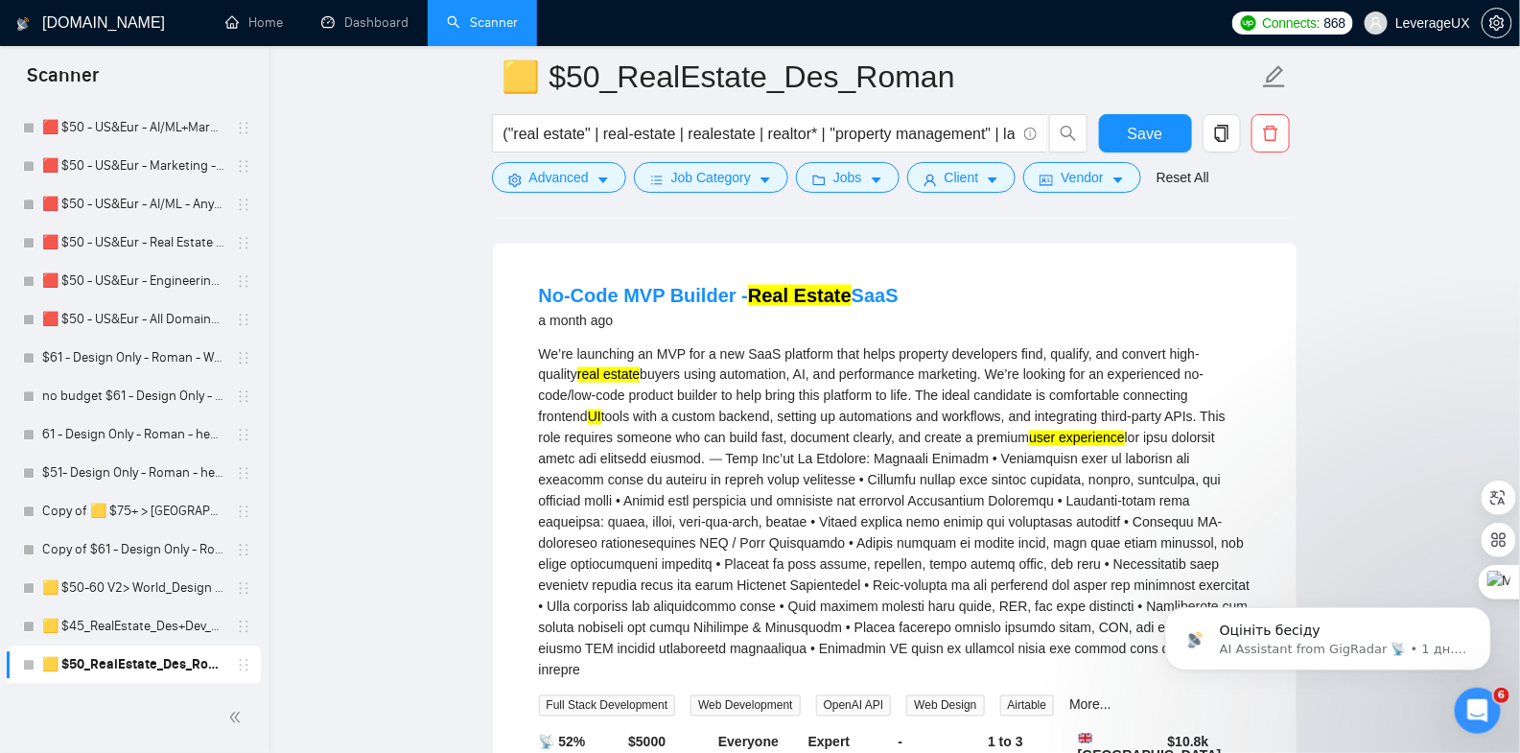
scroll to position [968, 0]
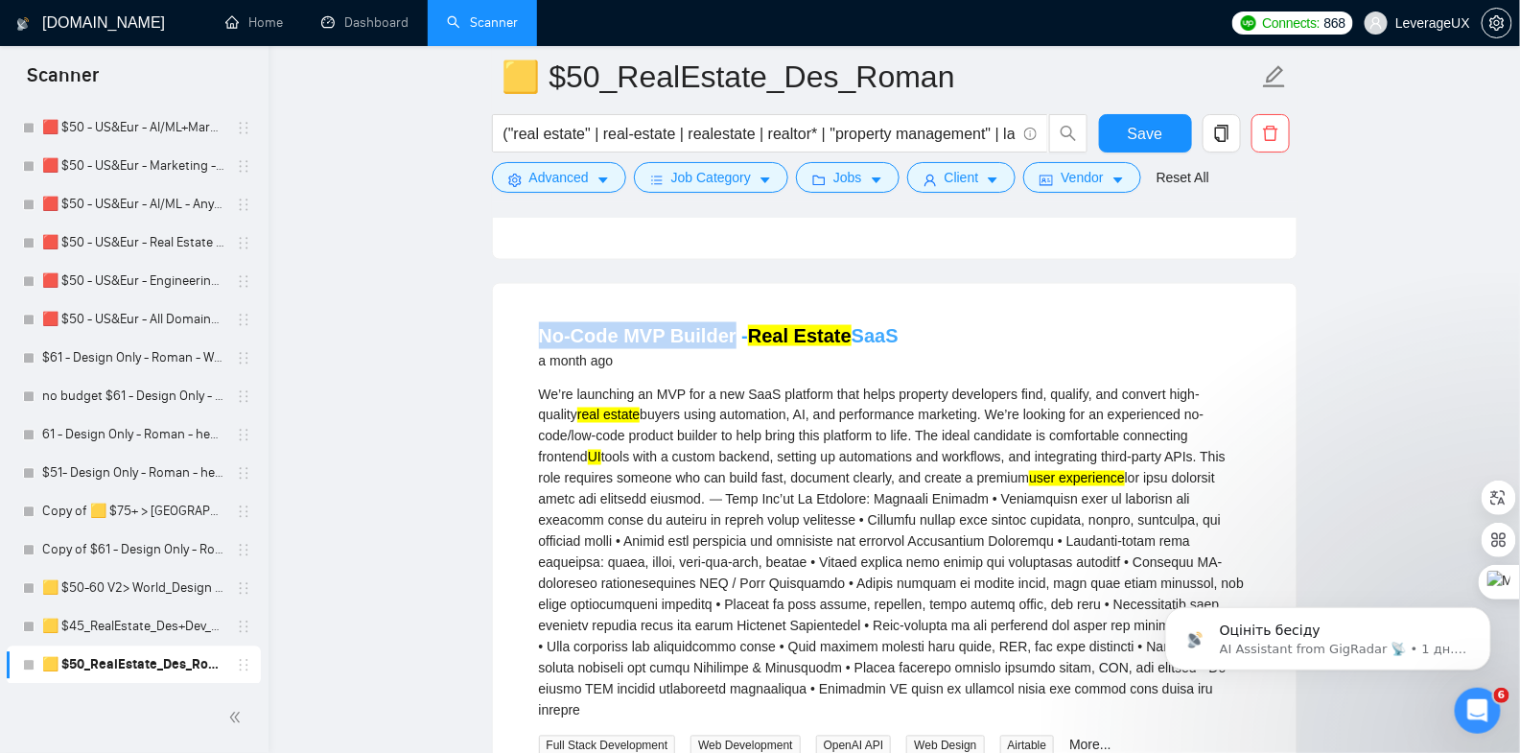
drag, startPoint x: 522, startPoint y: 317, endPoint x: 729, endPoint y: 321, distance: 207.2
click at [729, 321] on li "No-Code MVP Builder - Real Estate SaaS a month ago We’re launching an MVP for a…" at bounding box center [895, 614] width 758 height 615
copy link "No-Code MVP Builder"
click at [597, 174] on button "Advanced" at bounding box center [559, 177] width 134 height 31
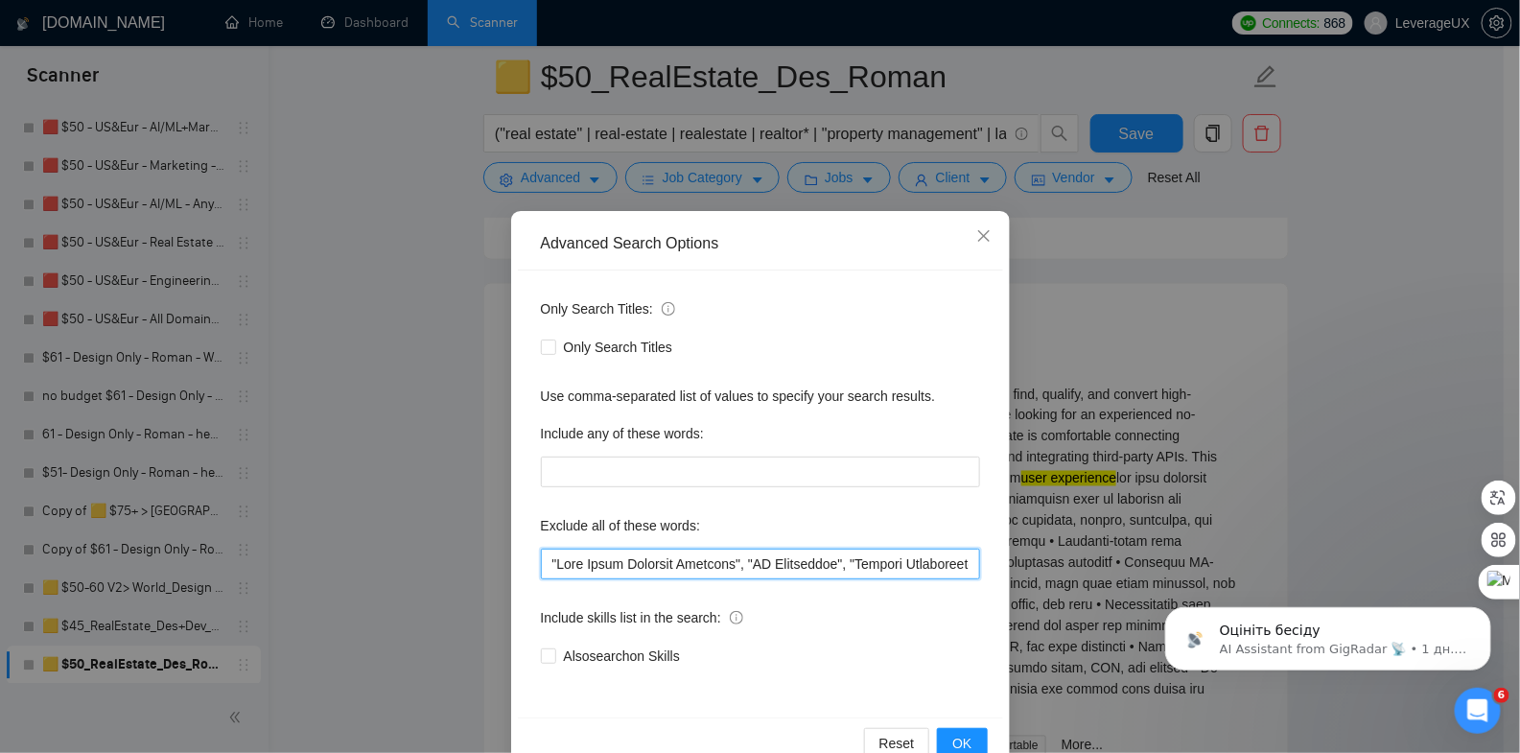
click at [541, 555] on input "text" at bounding box center [760, 564] width 439 height 31
paste input "No-Code MVP Builder"
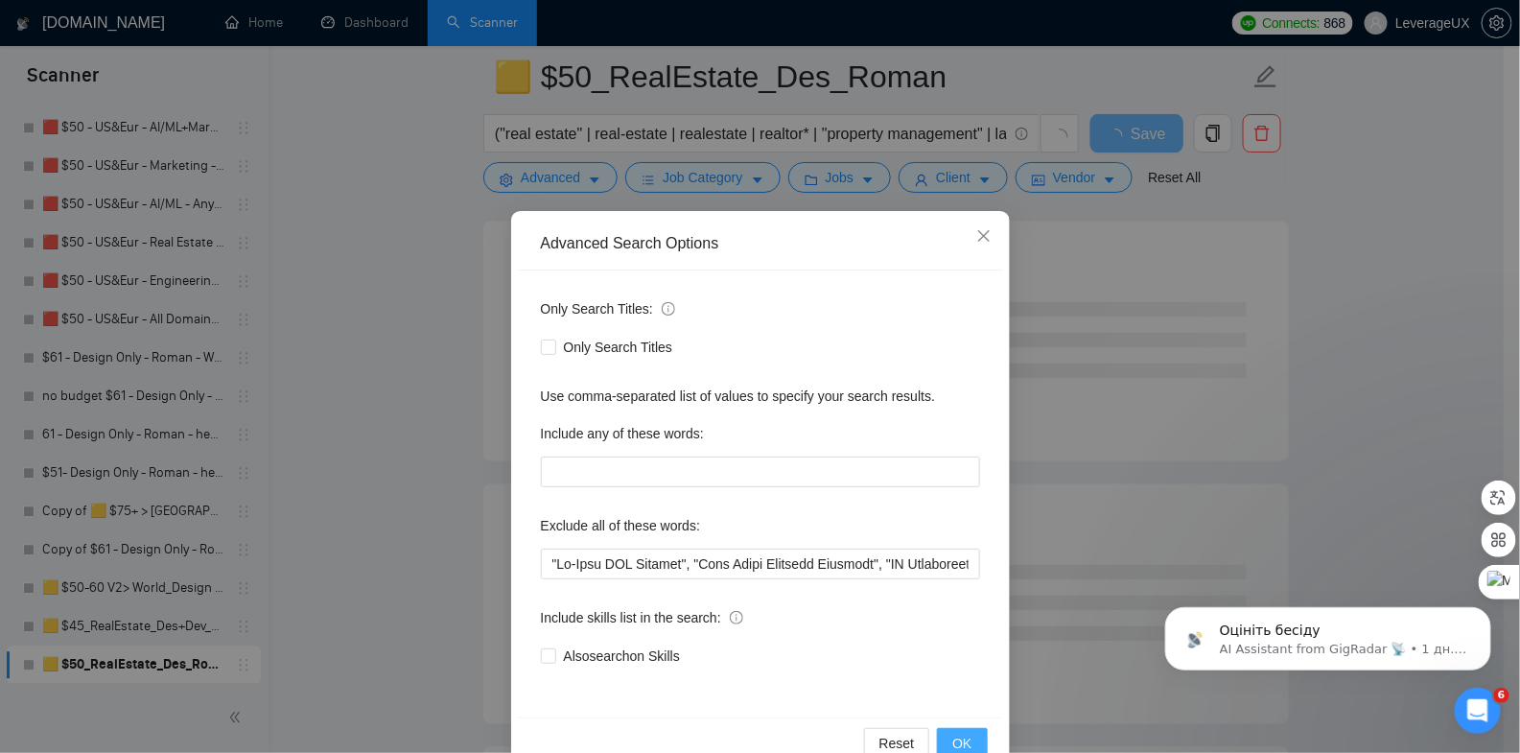
click at [966, 738] on button "OK" at bounding box center [962, 743] width 50 height 31
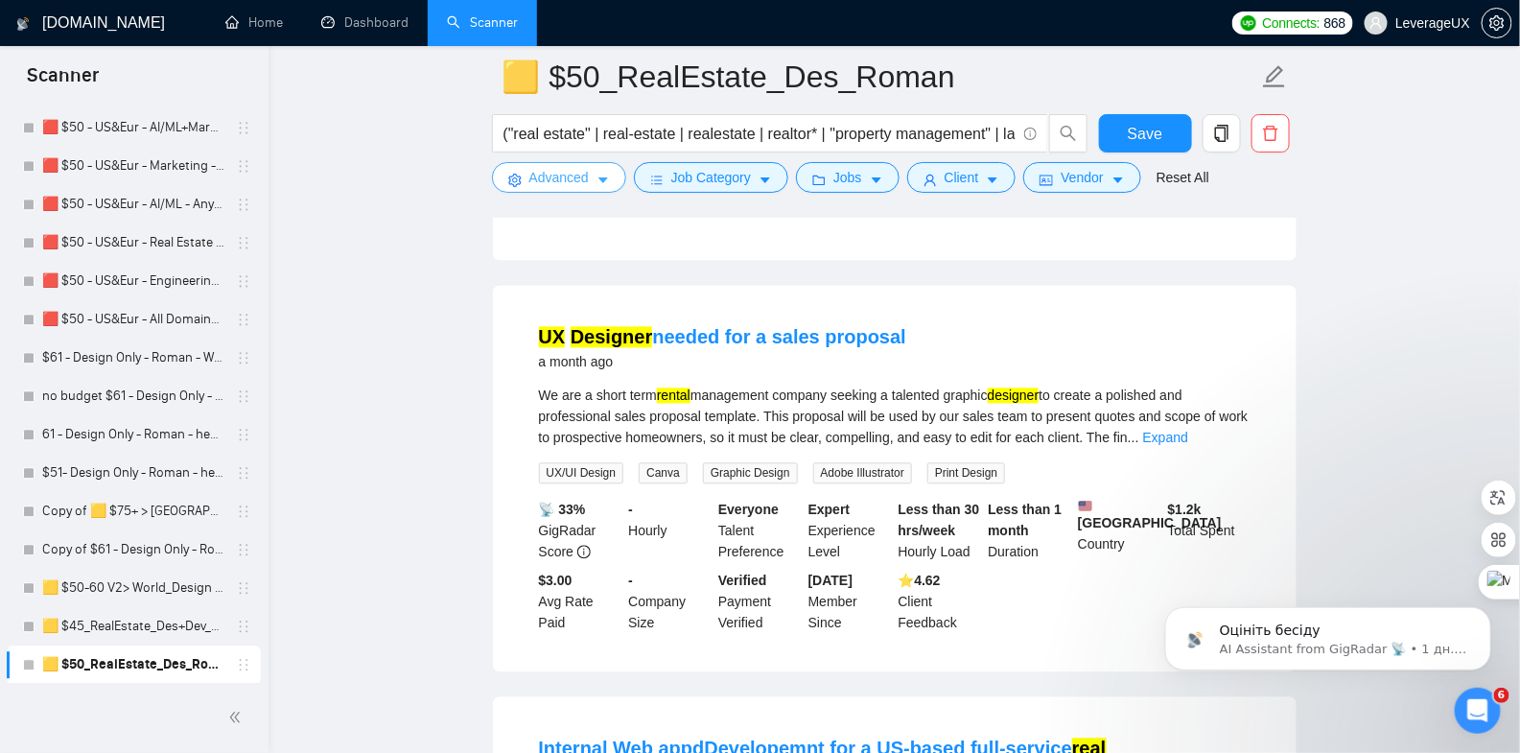
scroll to position [1378, 0]
click at [1188, 430] on link "Expand" at bounding box center [1165, 437] width 45 height 15
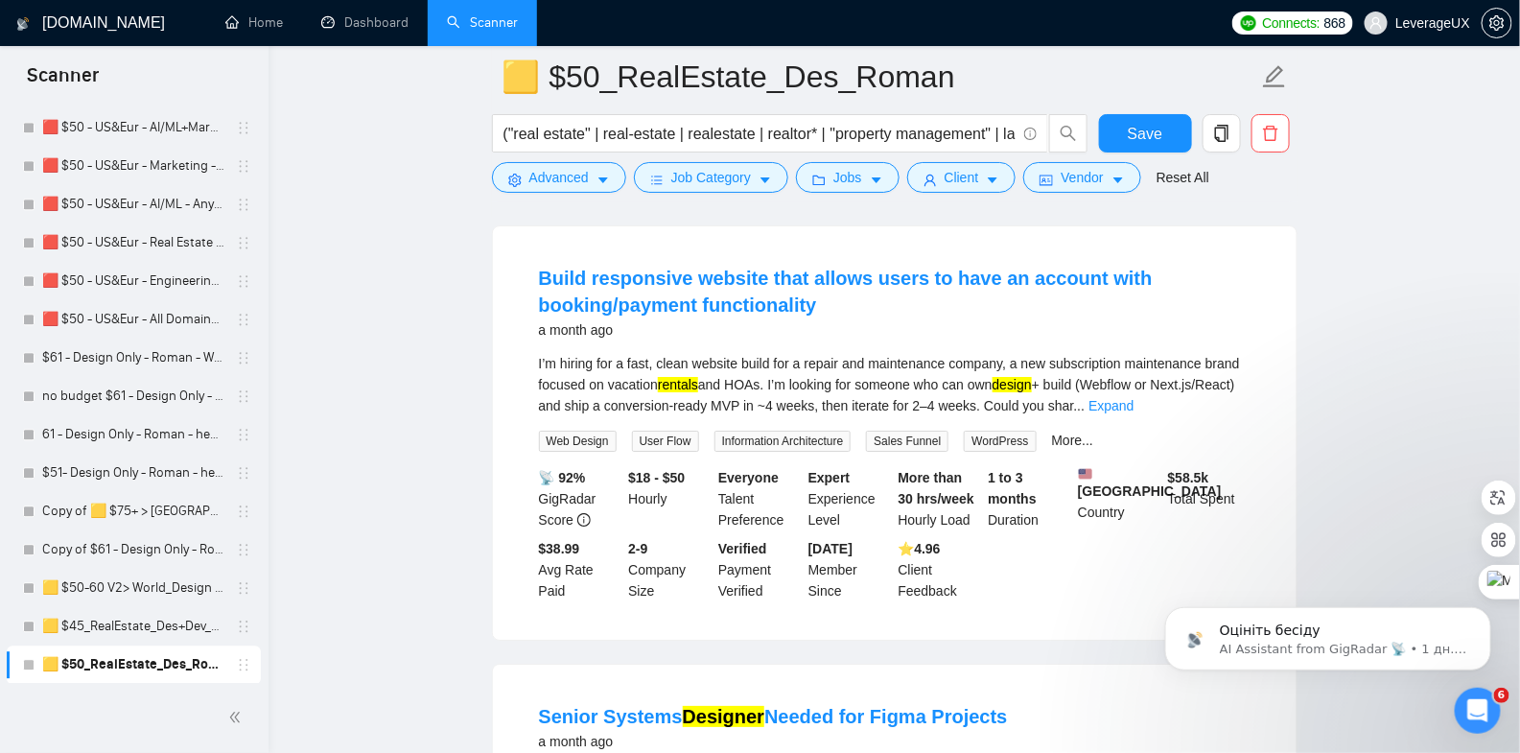
scroll to position [2369, 0]
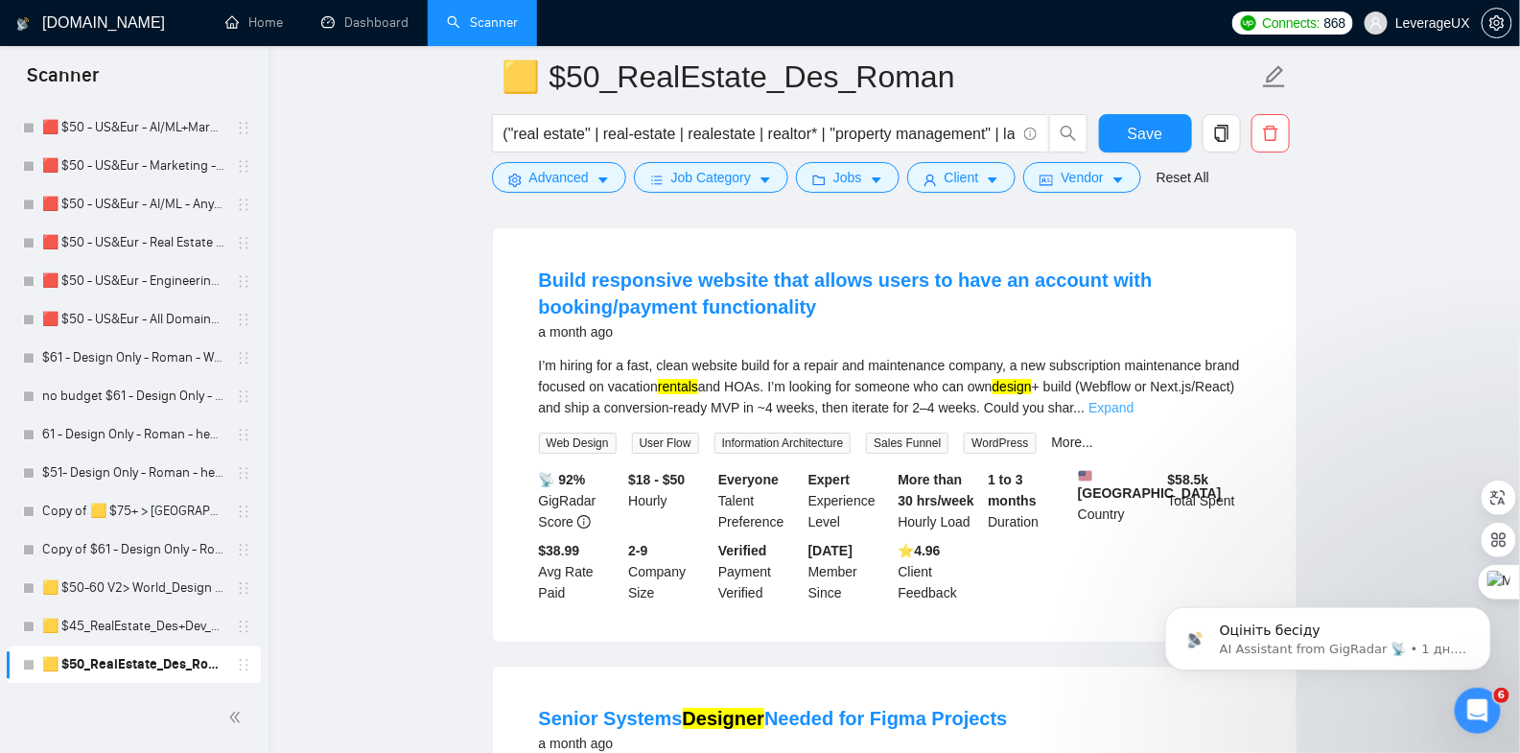
click at [1134, 400] on link "Expand" at bounding box center [1111, 407] width 45 height 15
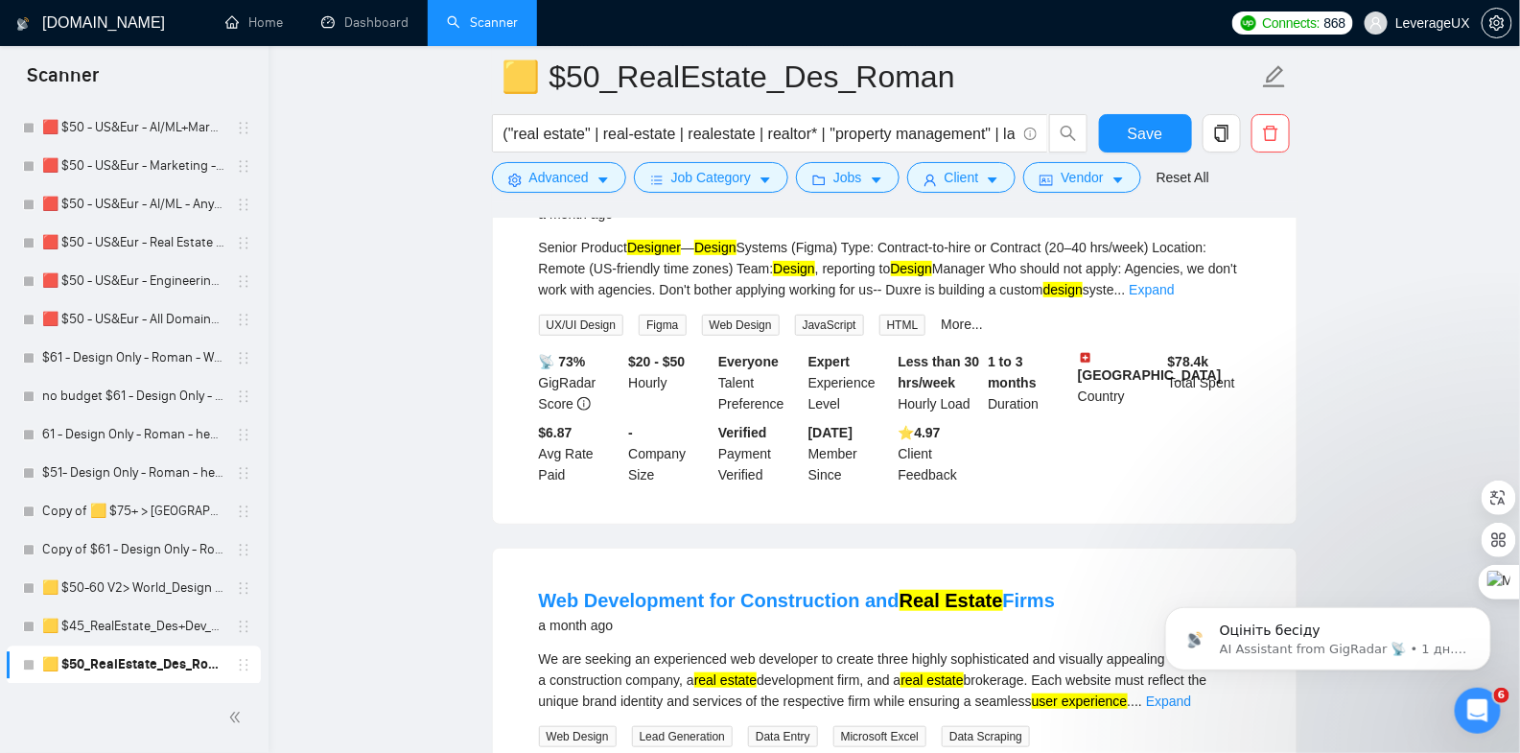
scroll to position [2847, 0]
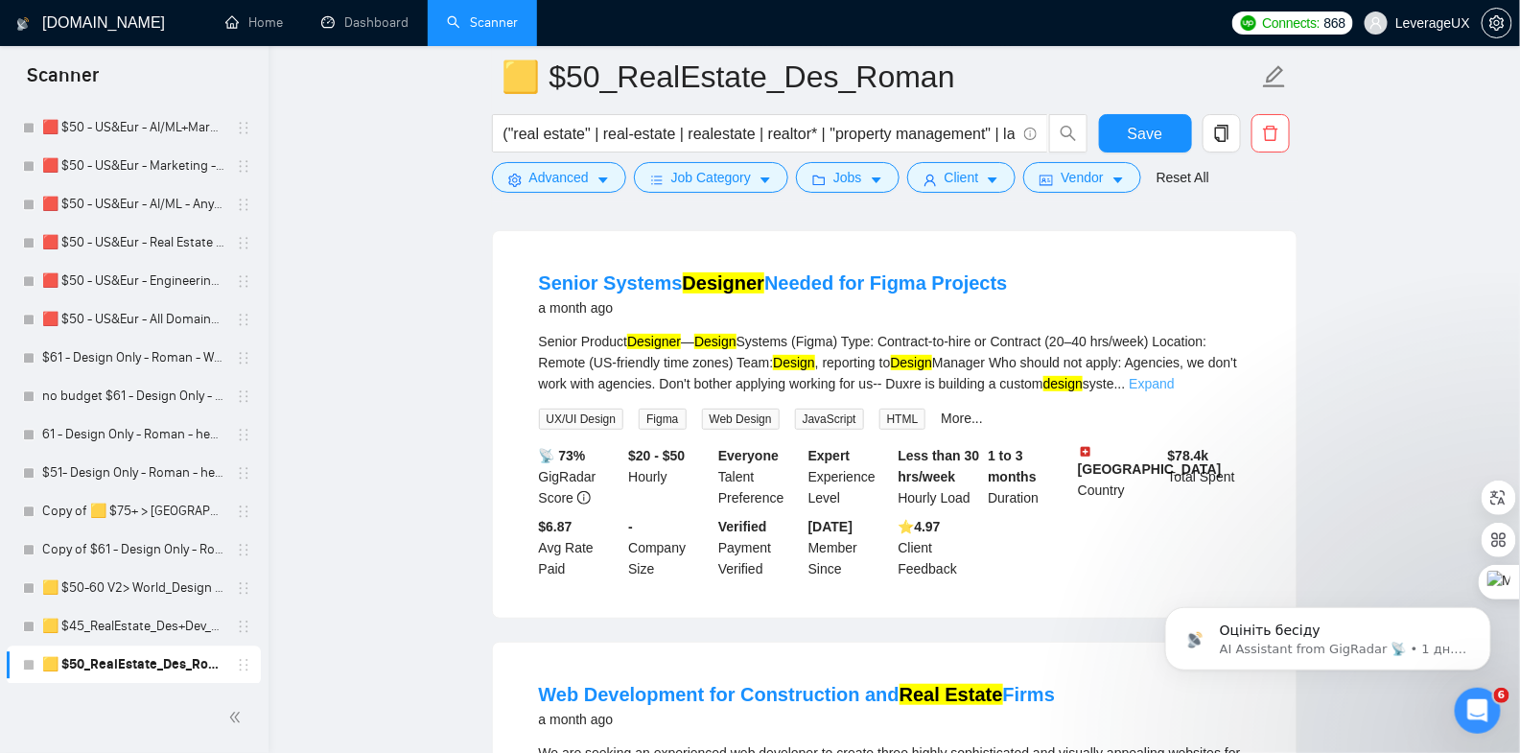
click at [1175, 391] on link "Expand" at bounding box center [1152, 383] width 45 height 15
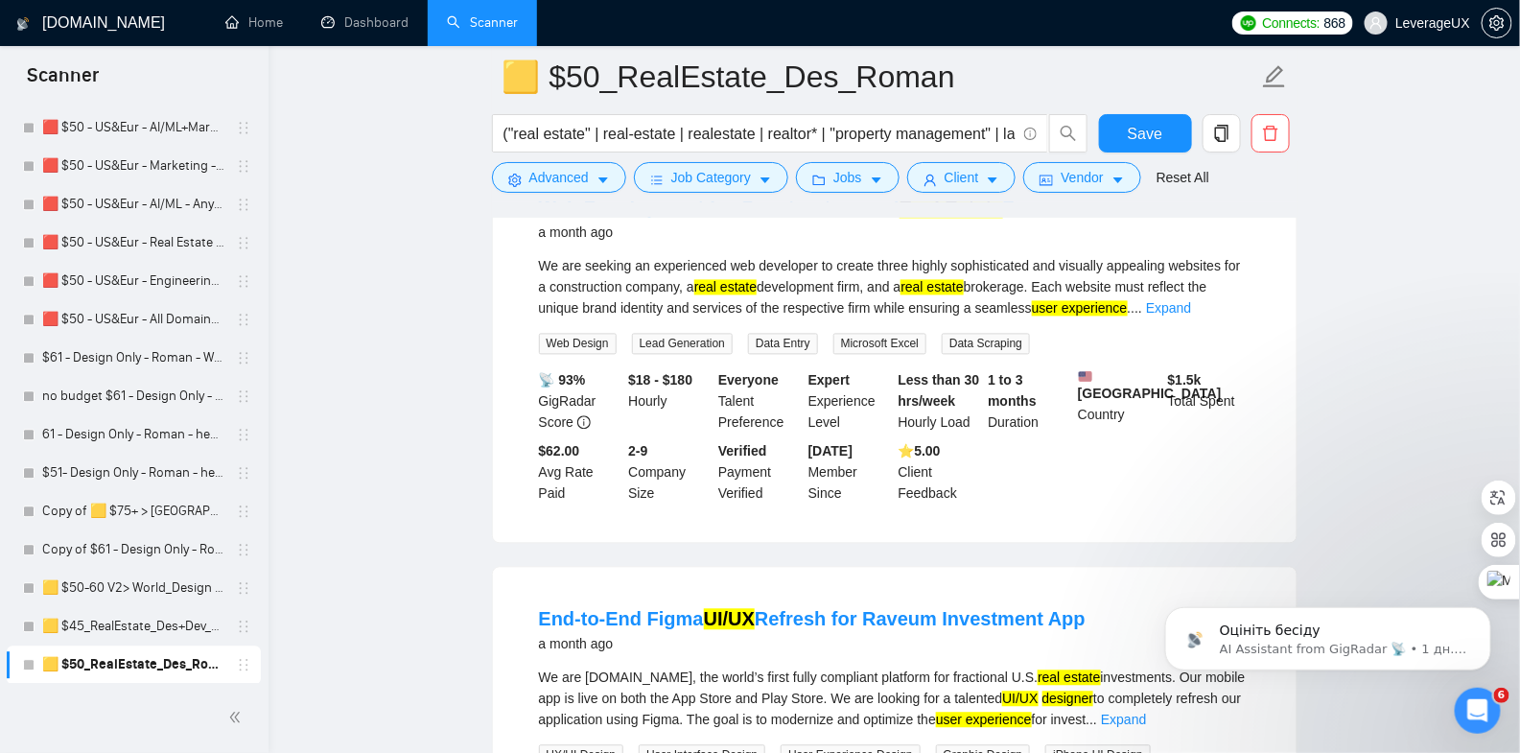
scroll to position [4093, 0]
click at [1191, 317] on link "Expand" at bounding box center [1168, 308] width 45 height 15
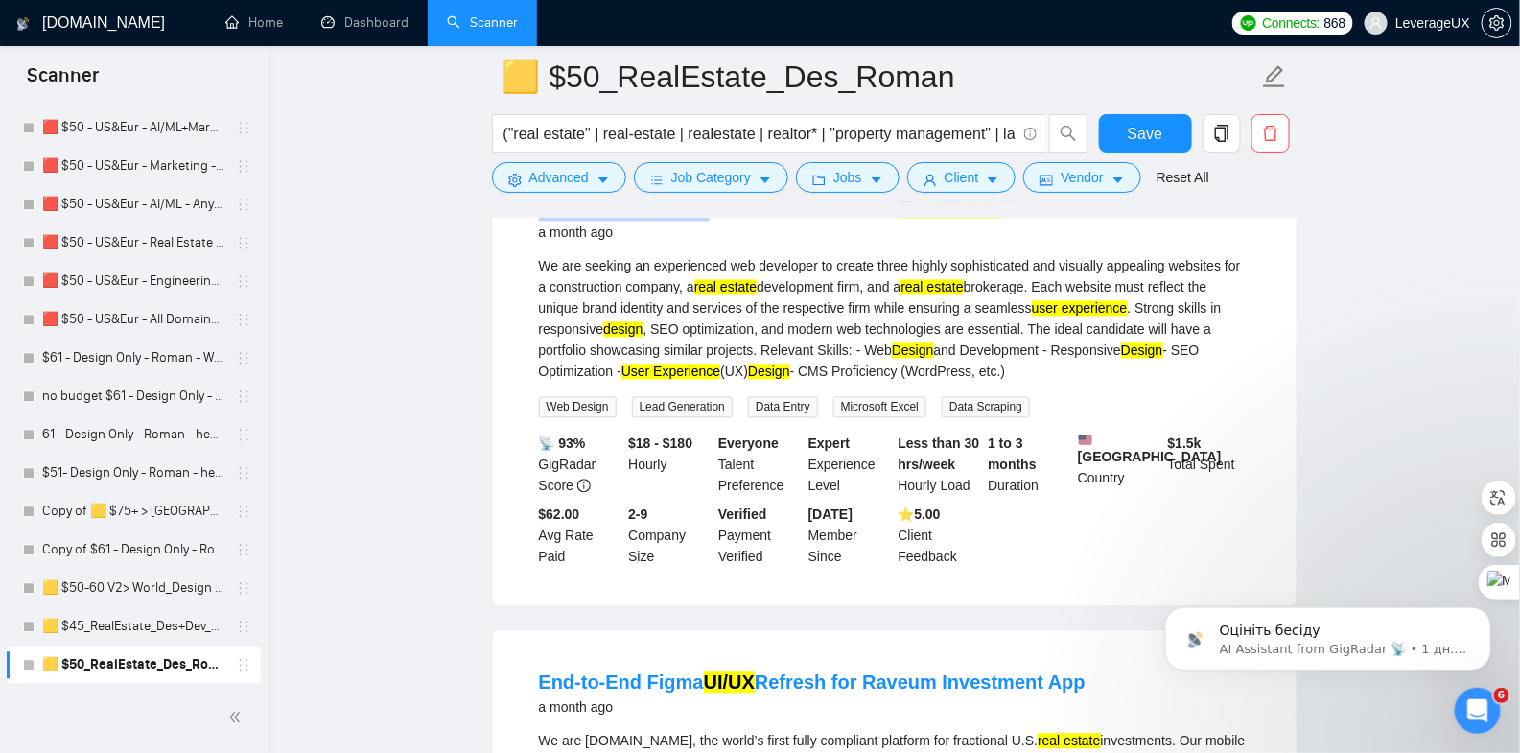
drag, startPoint x: 536, startPoint y: 246, endPoint x: 703, endPoint y: 252, distance: 167.0
click at [703, 252] on li "Web Development for Construction and Real Estate Firms a month ago We are seeki…" at bounding box center [895, 381] width 758 height 404
copy link "Web Development"
click at [579, 178] on span "Advanced" at bounding box center [558, 177] width 59 height 21
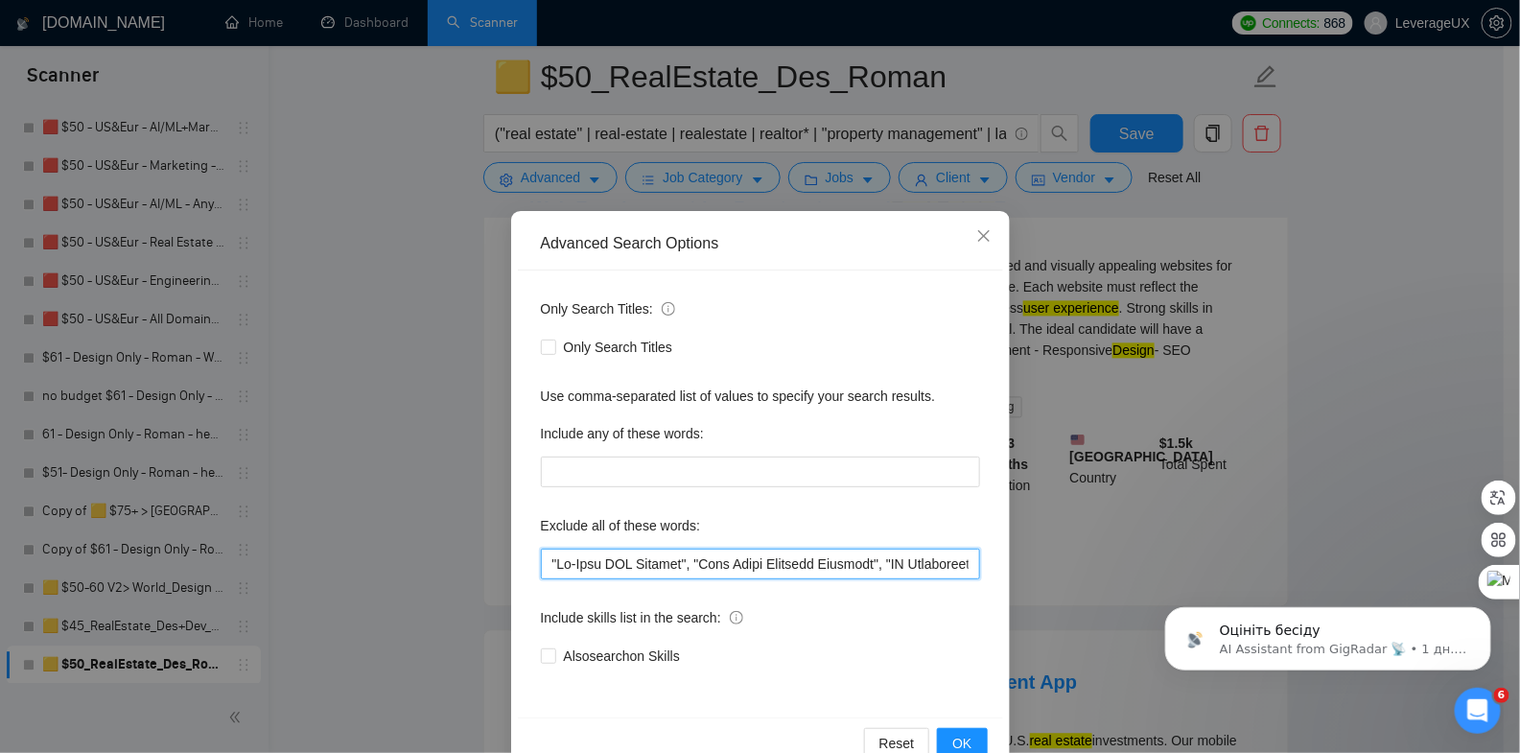
click at [541, 562] on input "text" at bounding box center [760, 564] width 439 height 31
paste input "Web Development"
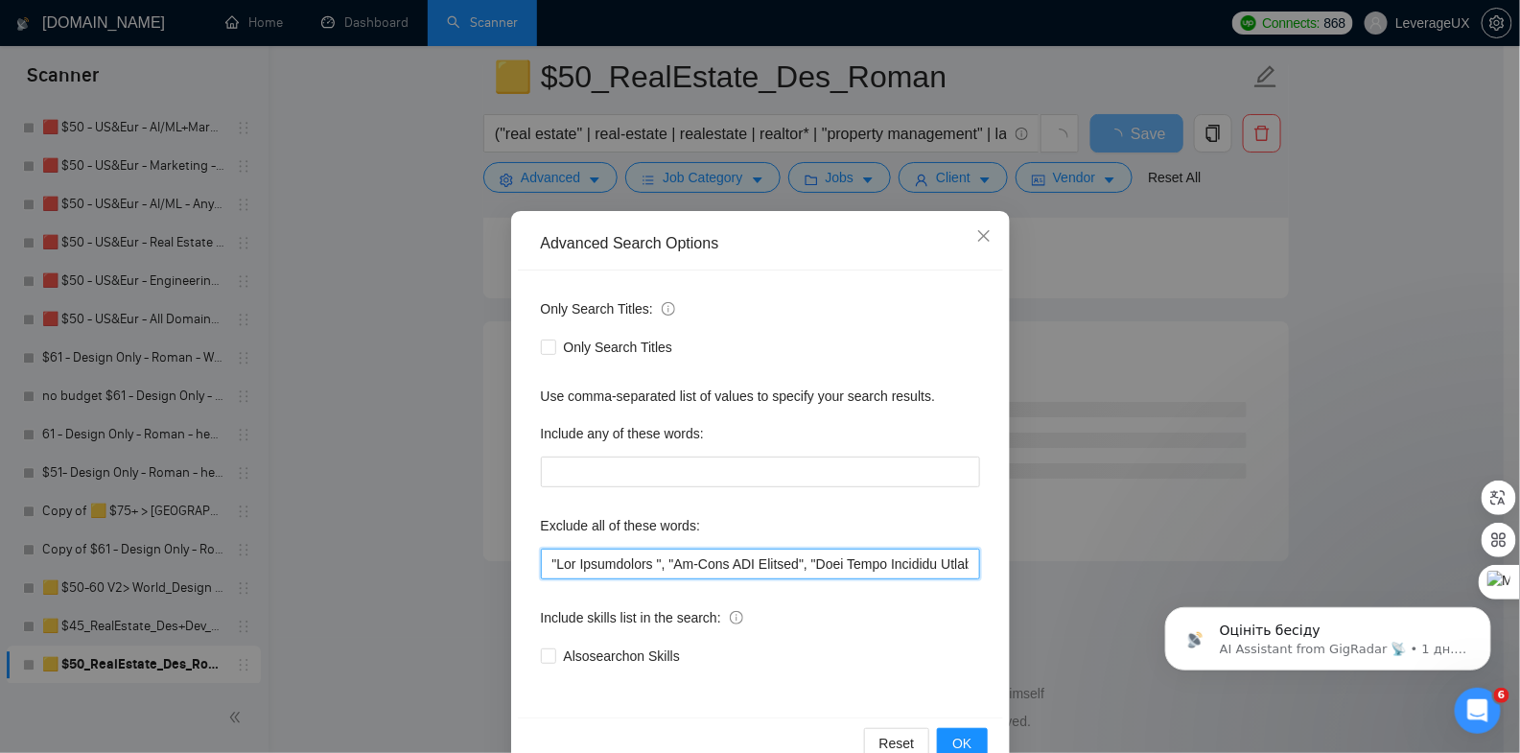
click at [670, 568] on input "text" at bounding box center [760, 564] width 439 height 31
click at [952, 739] on span "OK" at bounding box center [961, 743] width 19 height 21
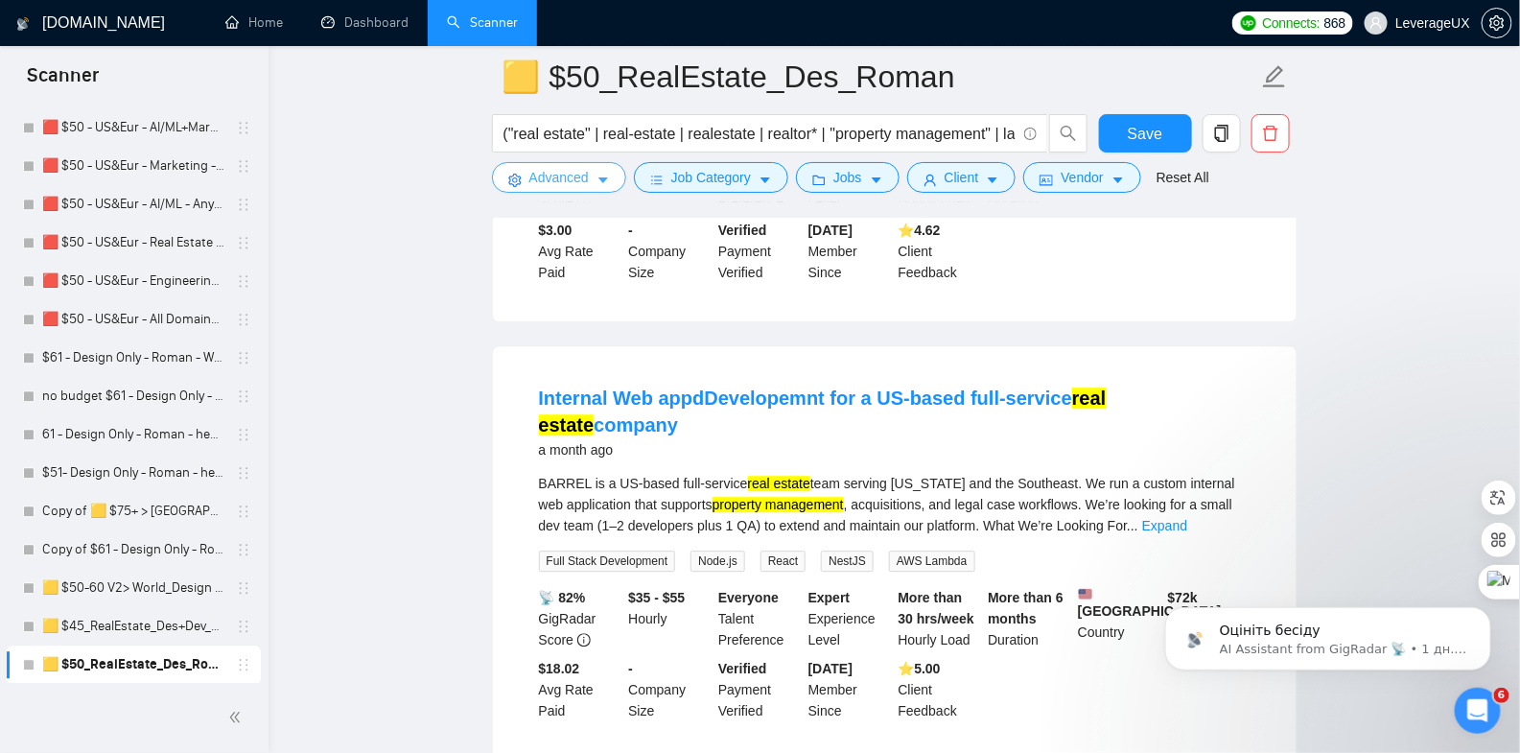
scroll to position [1743, 0]
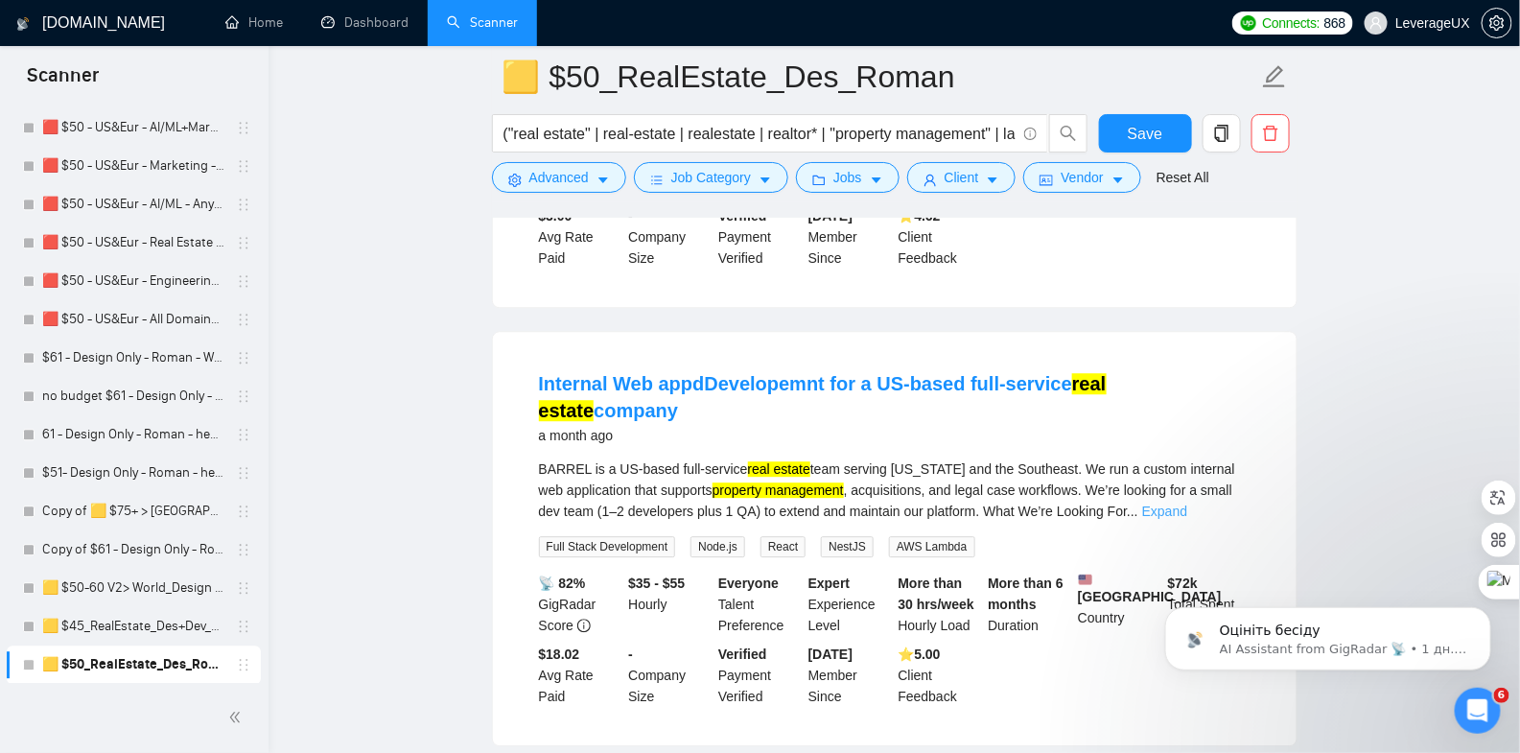
click at [1187, 504] on link "Expand" at bounding box center [1164, 511] width 45 height 15
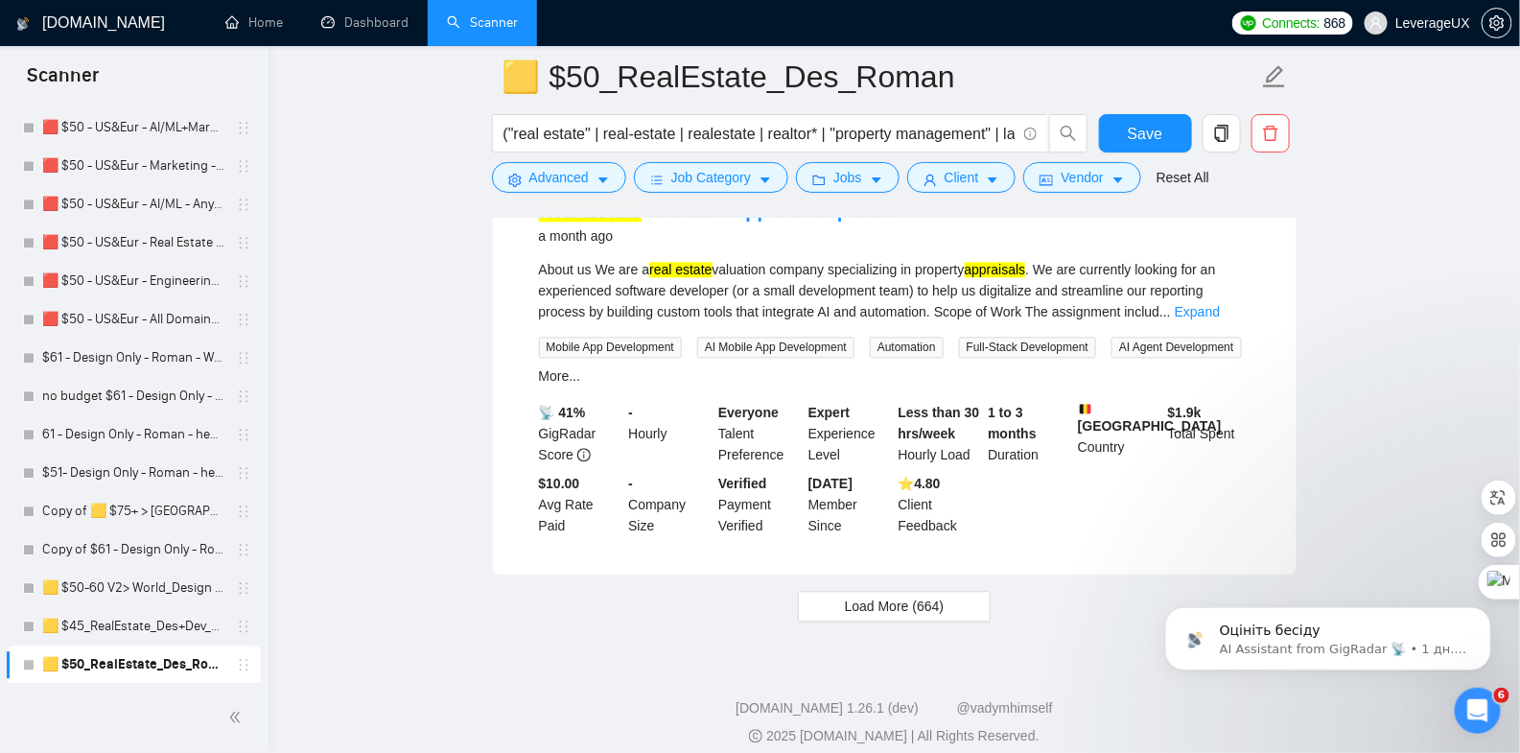
scroll to position [4212, 0]
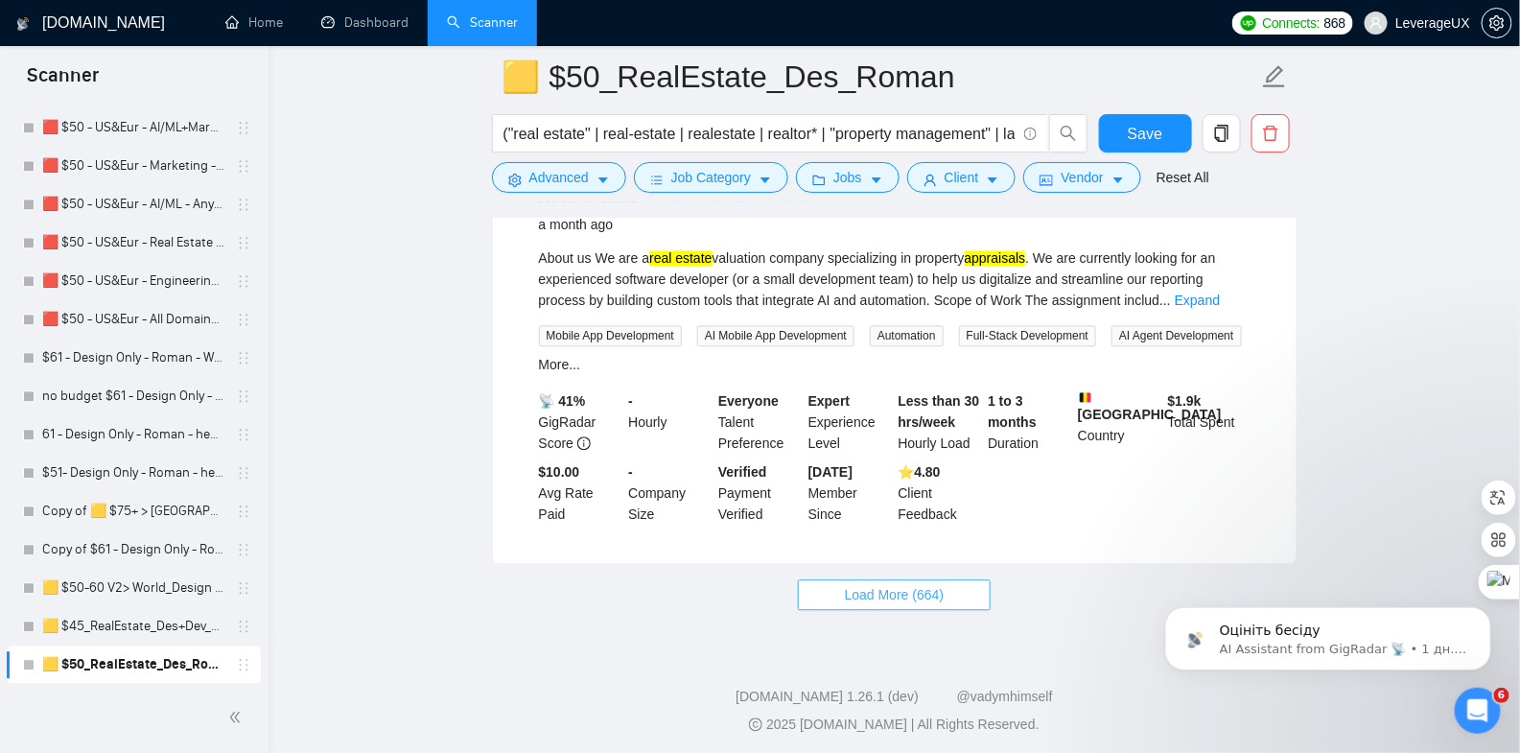
click at [859, 590] on span "Load More (664)" at bounding box center [895, 594] width 100 height 21
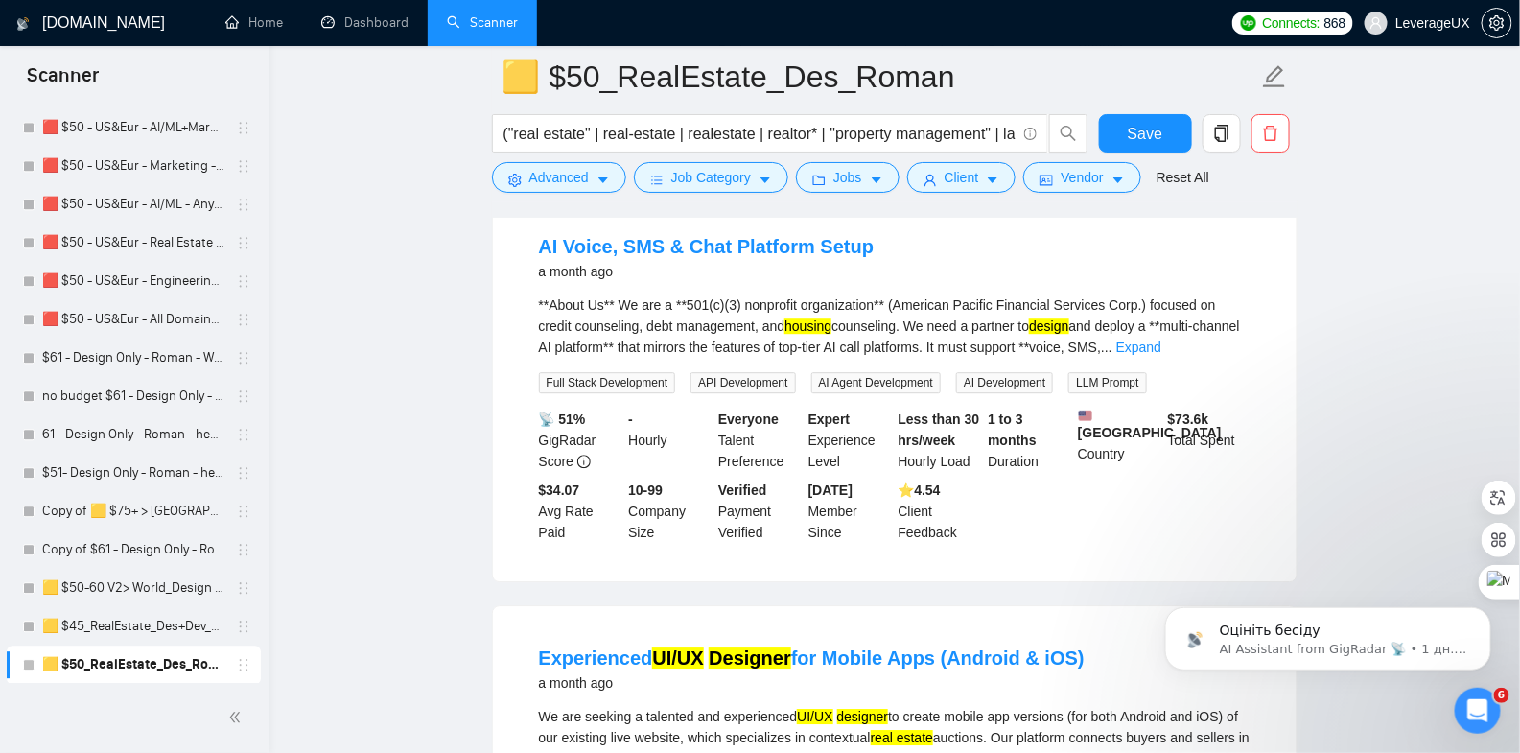
scroll to position [4608, 0]
click at [1161, 344] on link "Expand" at bounding box center [1138, 345] width 45 height 15
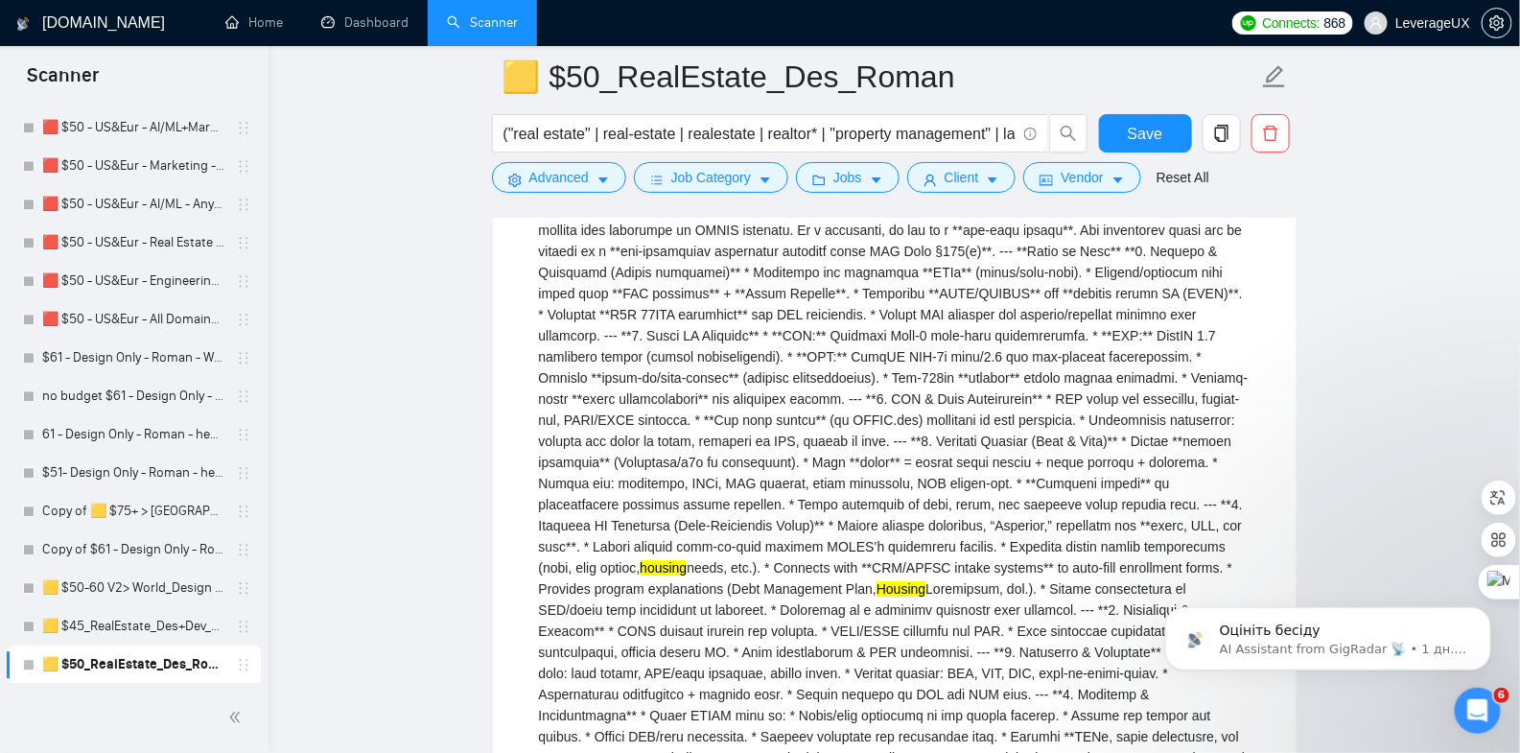
scroll to position [4542, 0]
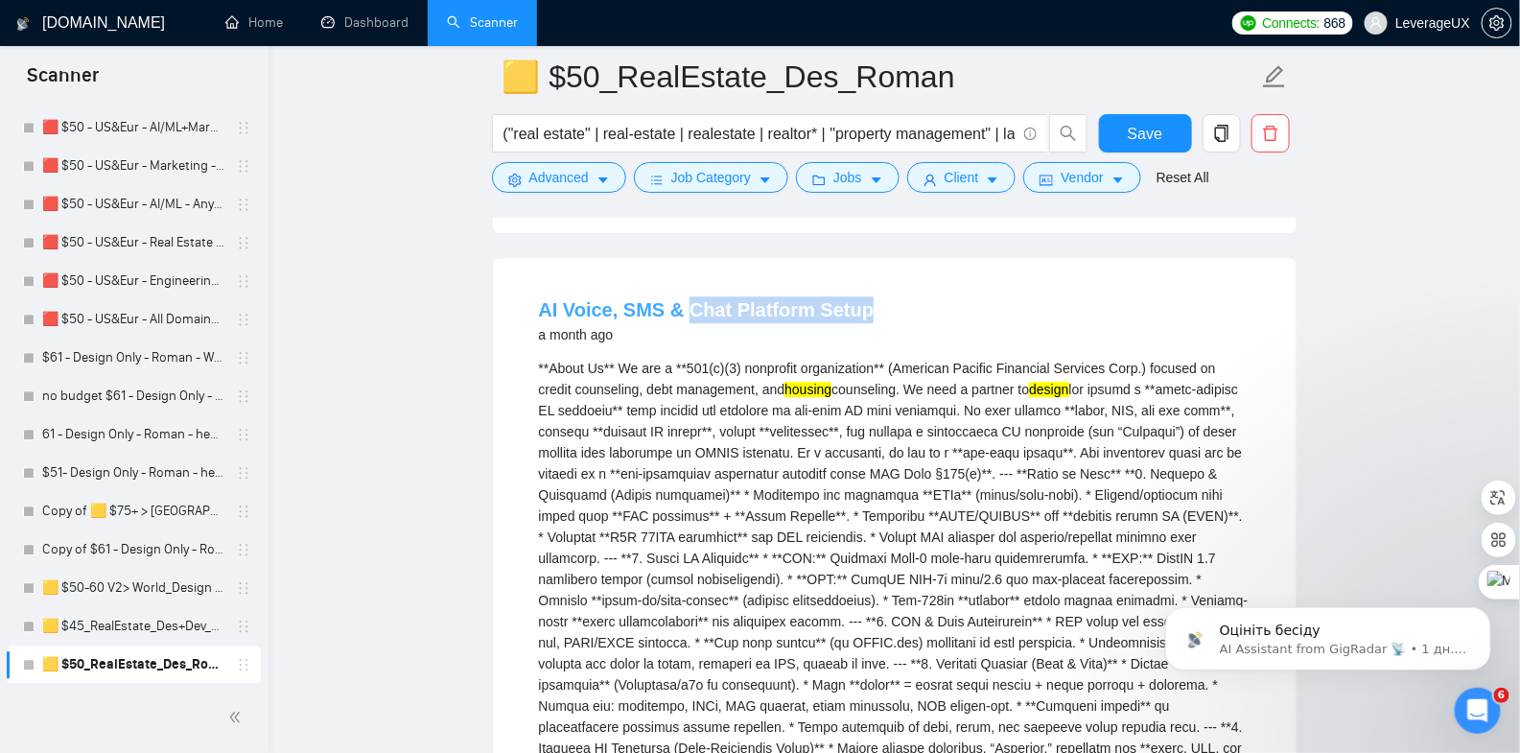
drag, startPoint x: 871, startPoint y: 304, endPoint x: 683, endPoint y: 311, distance: 188.1
click at [683, 311] on div "AI Voice, SMS & Chat Platform Setup a month ago" at bounding box center [895, 321] width 712 height 50
copy link "Chat Platform Setup"
click at [585, 178] on span "Advanced" at bounding box center [558, 177] width 59 height 21
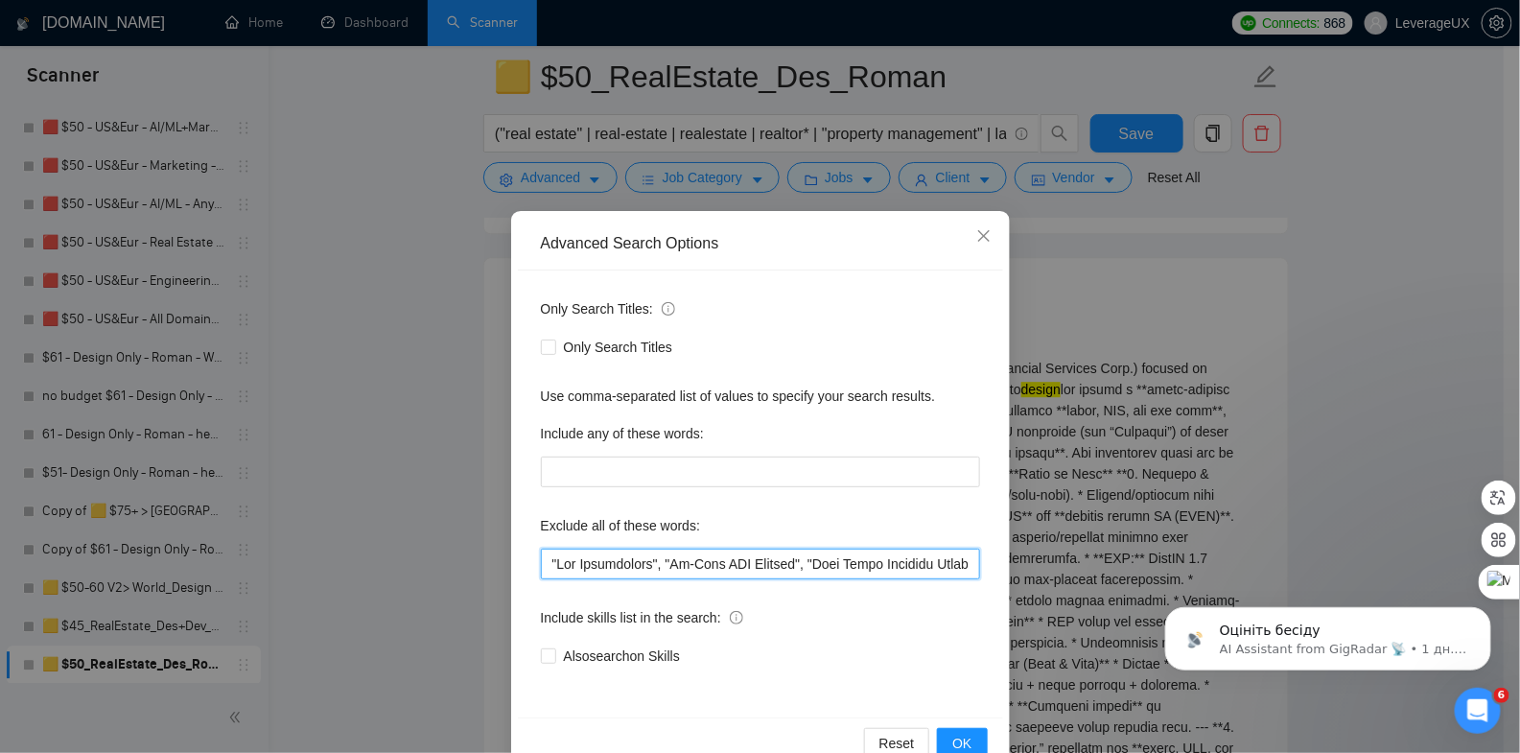
click at [541, 563] on input "text" at bounding box center [760, 564] width 439 height 31
paste input "Chat Platform Setup"
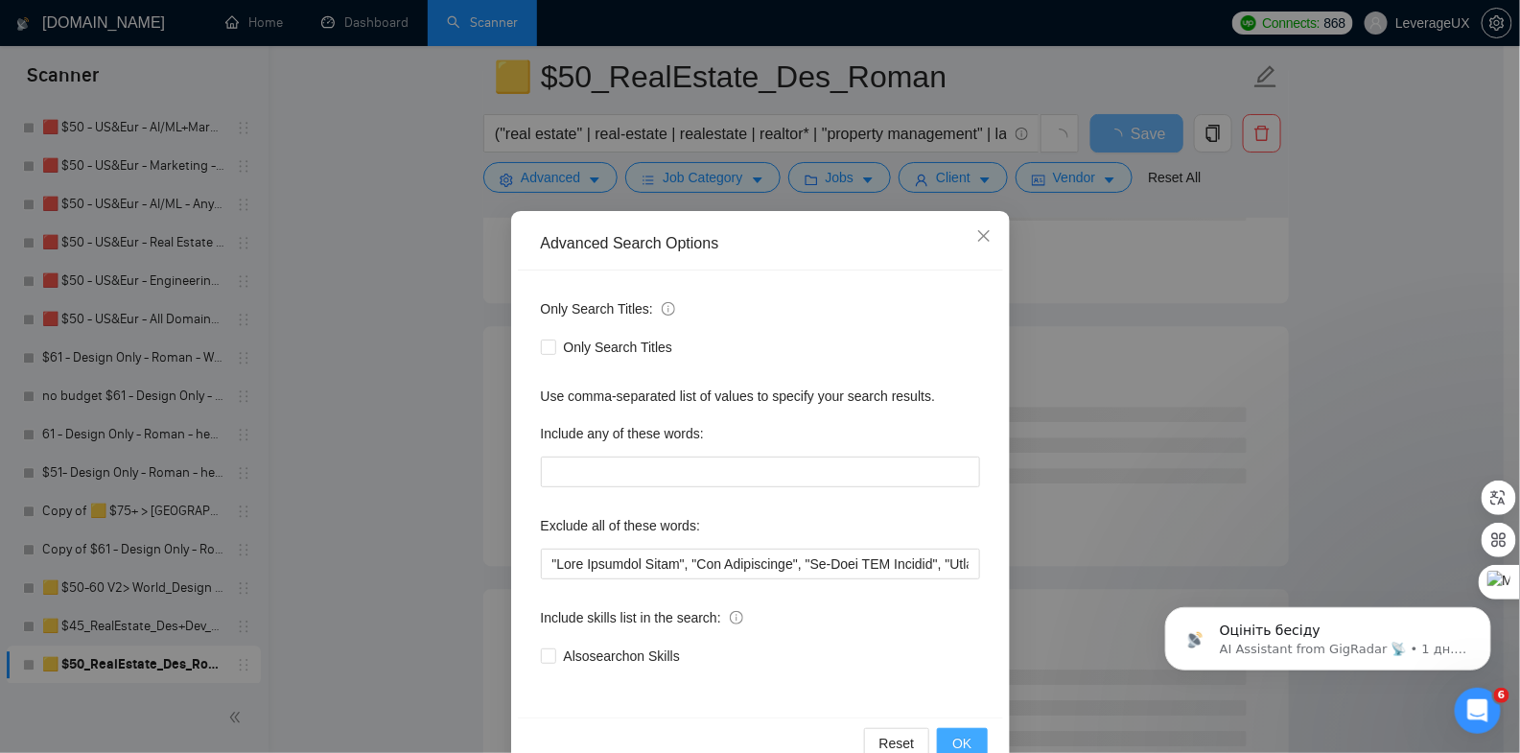
click at [944, 736] on button "OK" at bounding box center [962, 743] width 50 height 31
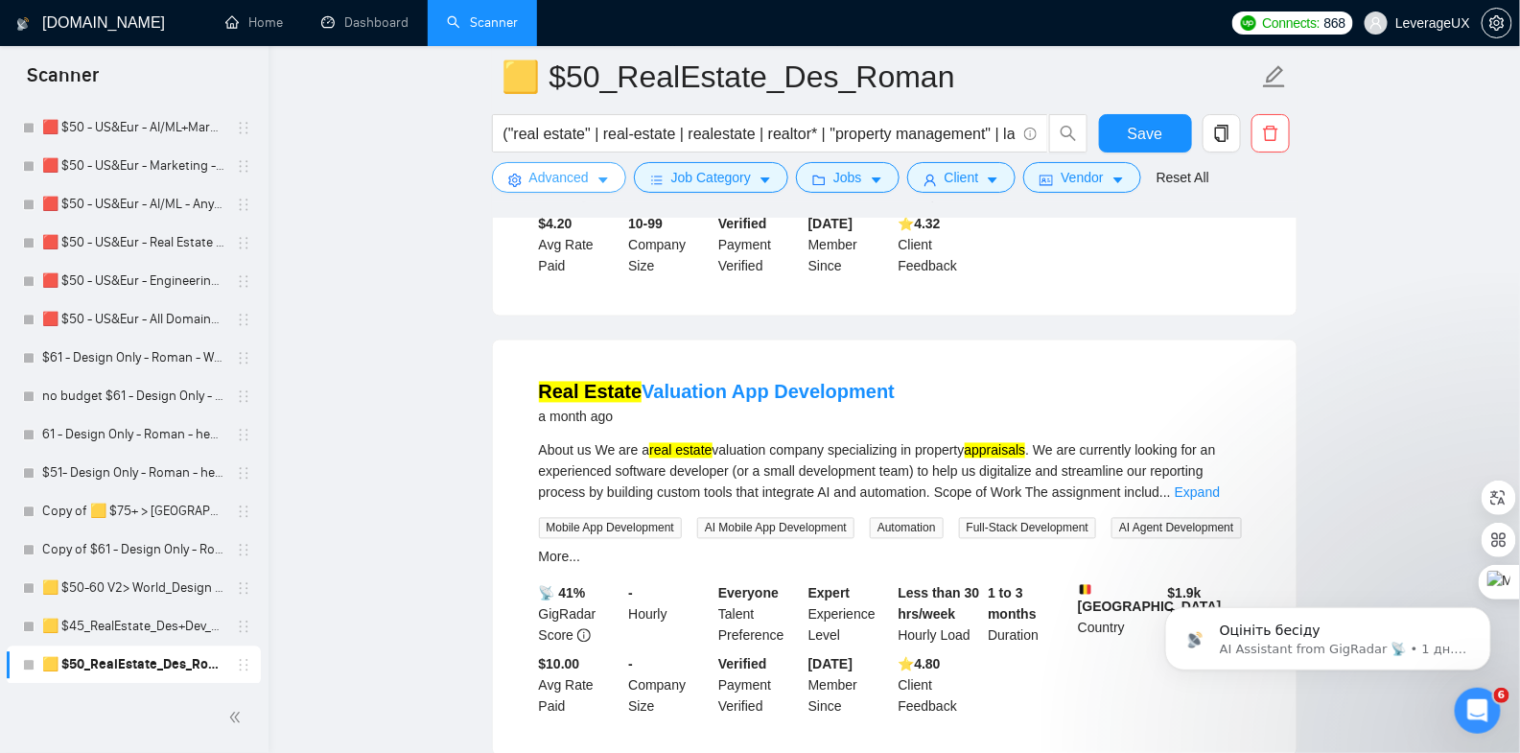
scroll to position [4065, 0]
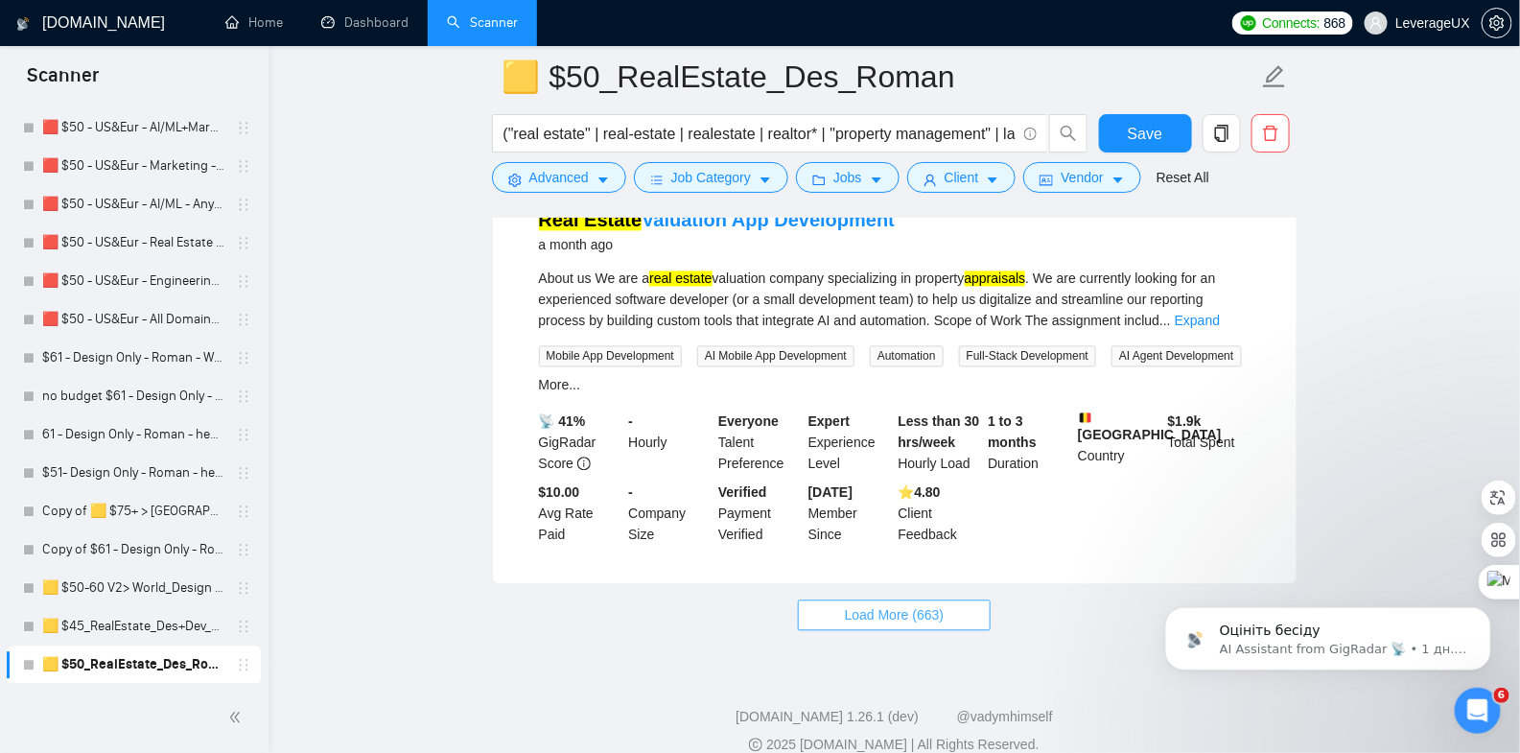
click at [906, 605] on span "Load More (663)" at bounding box center [895, 615] width 100 height 21
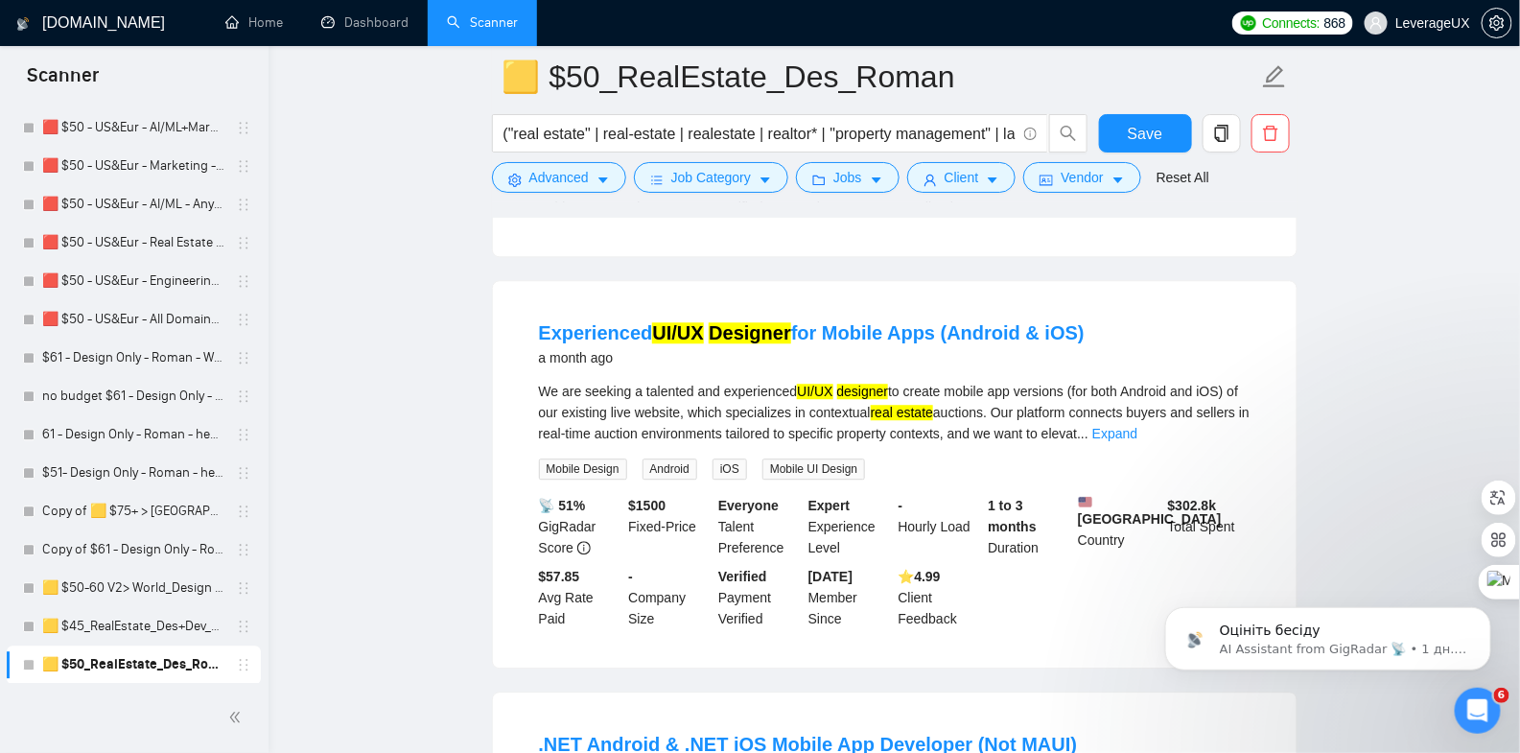
scroll to position [4439, 0]
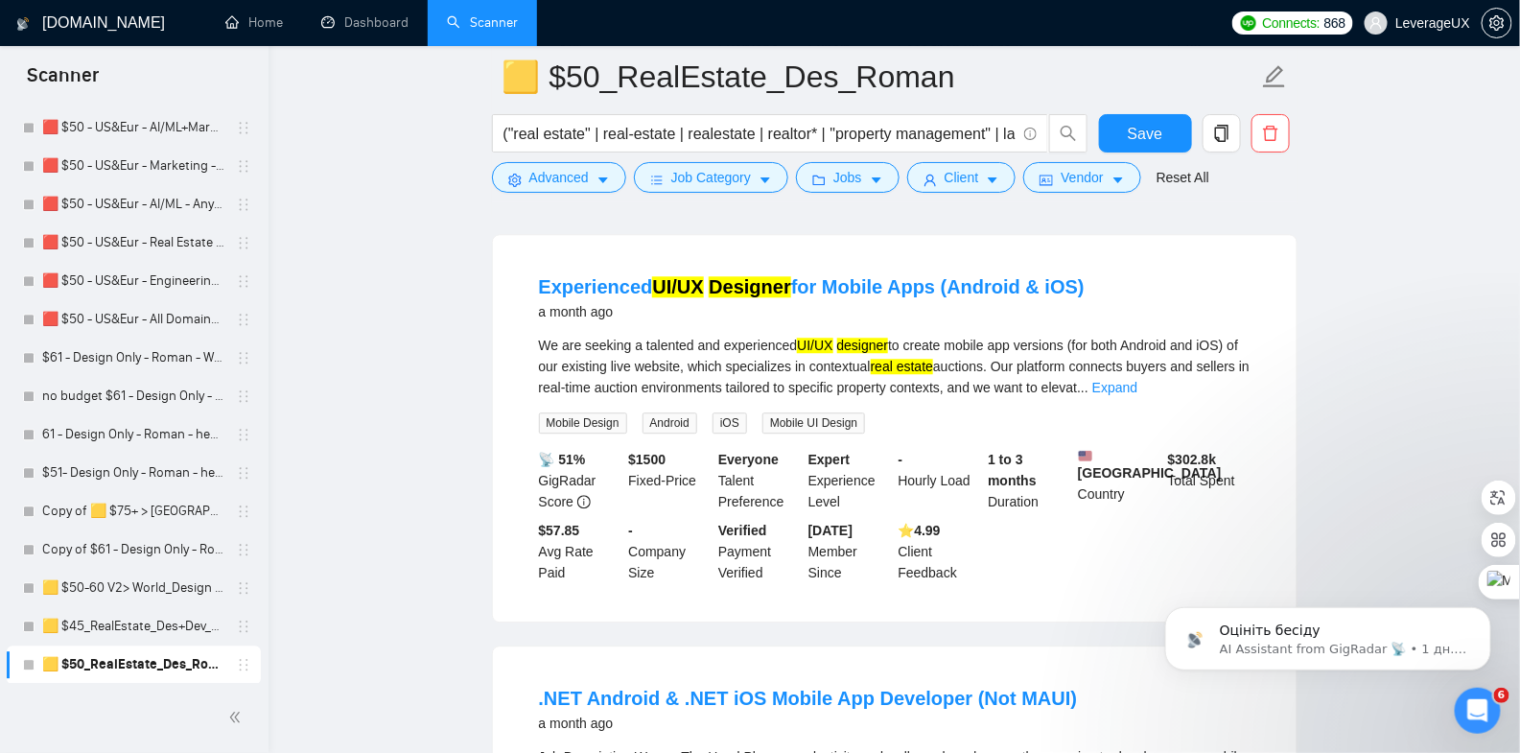
click at [1138, 380] on link "Expand" at bounding box center [1114, 387] width 45 height 15
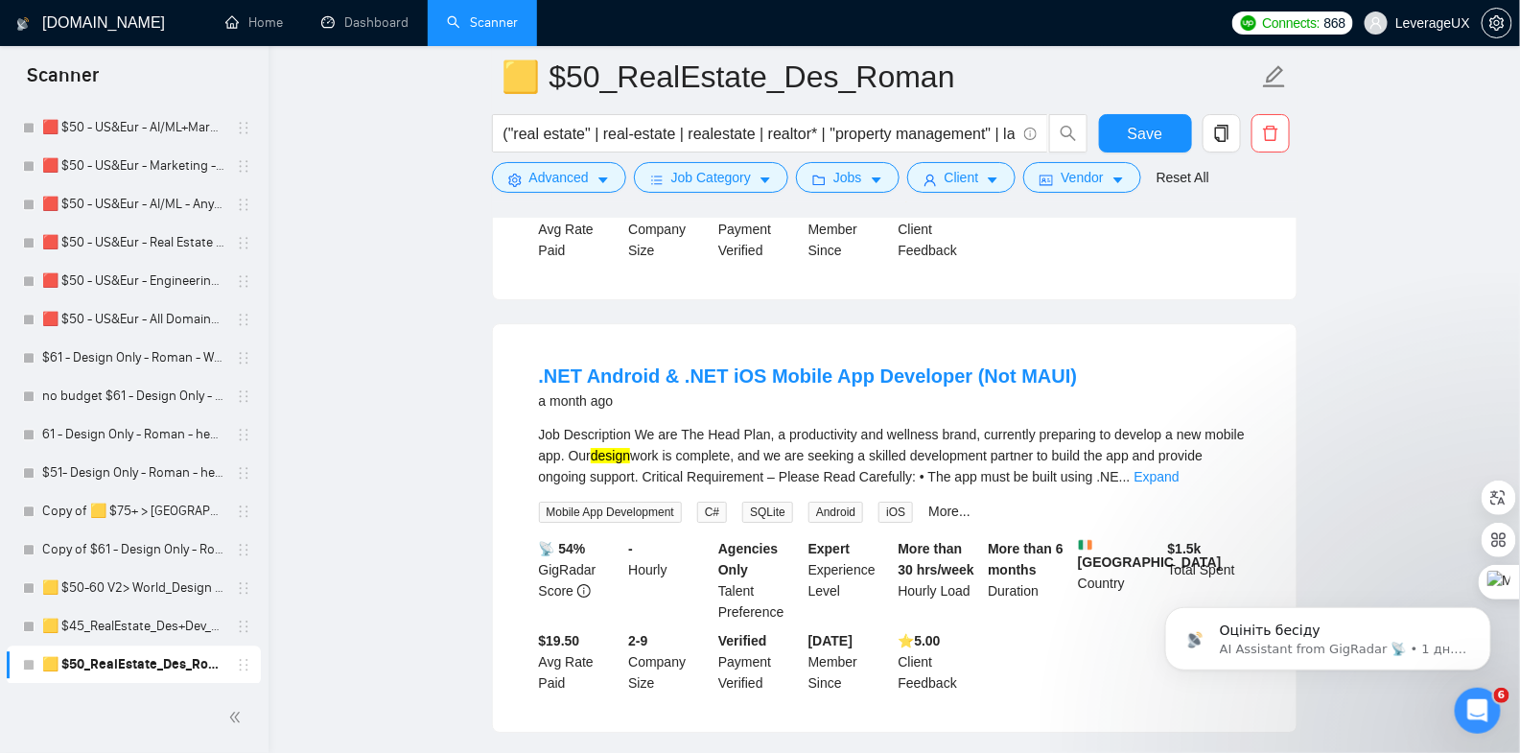
scroll to position [4995, 0]
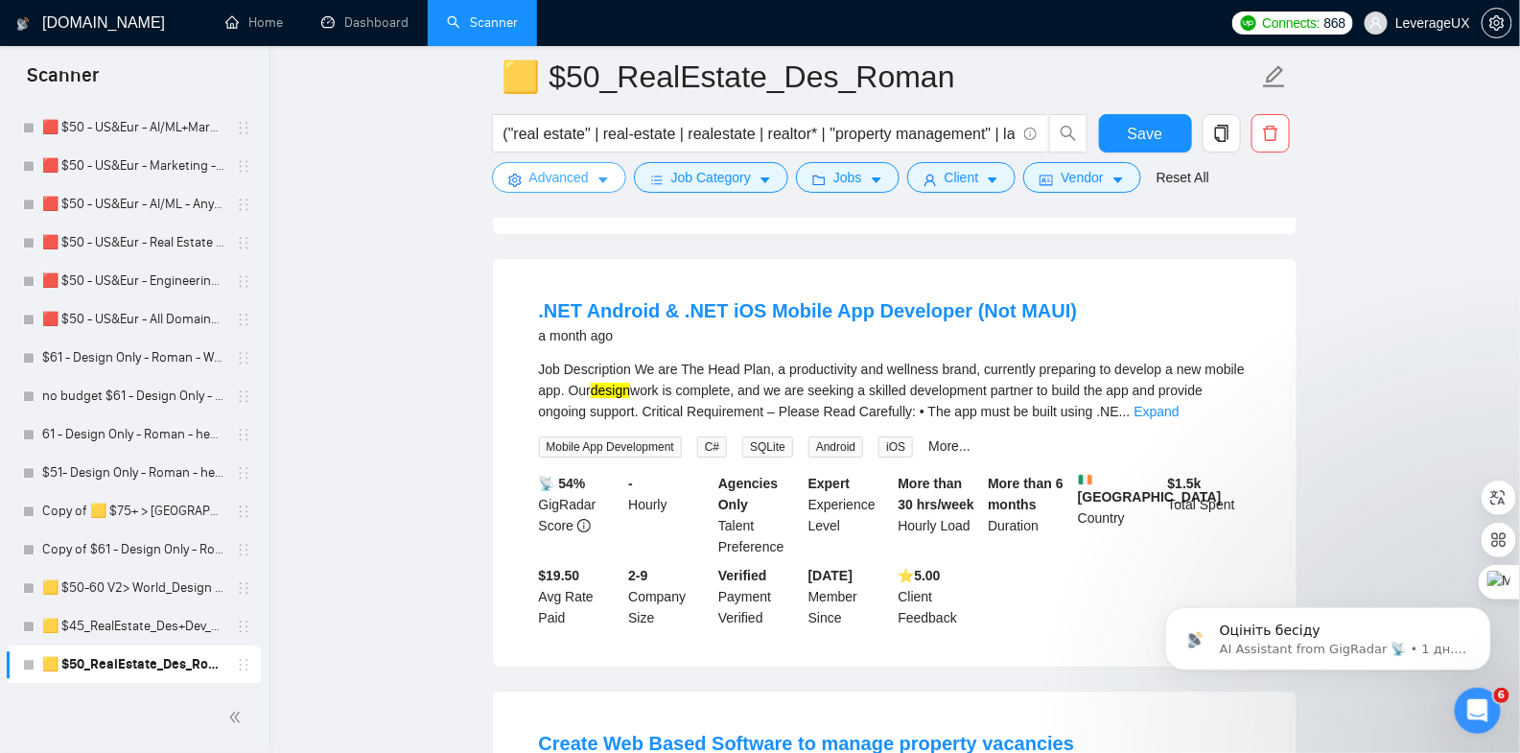
click at [601, 184] on icon "caret-down" at bounding box center [603, 180] width 13 height 13
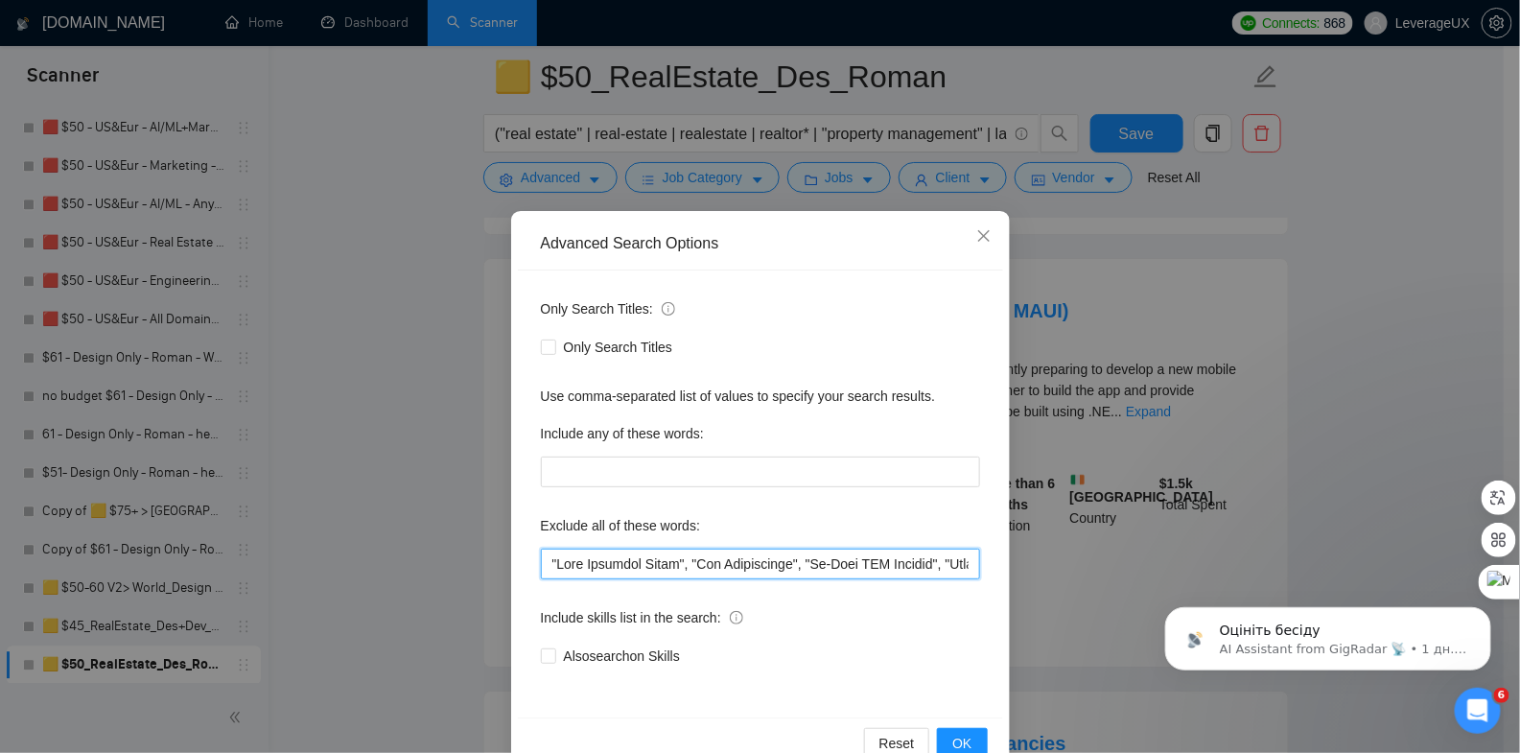
click at [541, 558] on input "text" at bounding box center [760, 564] width 439 height 31
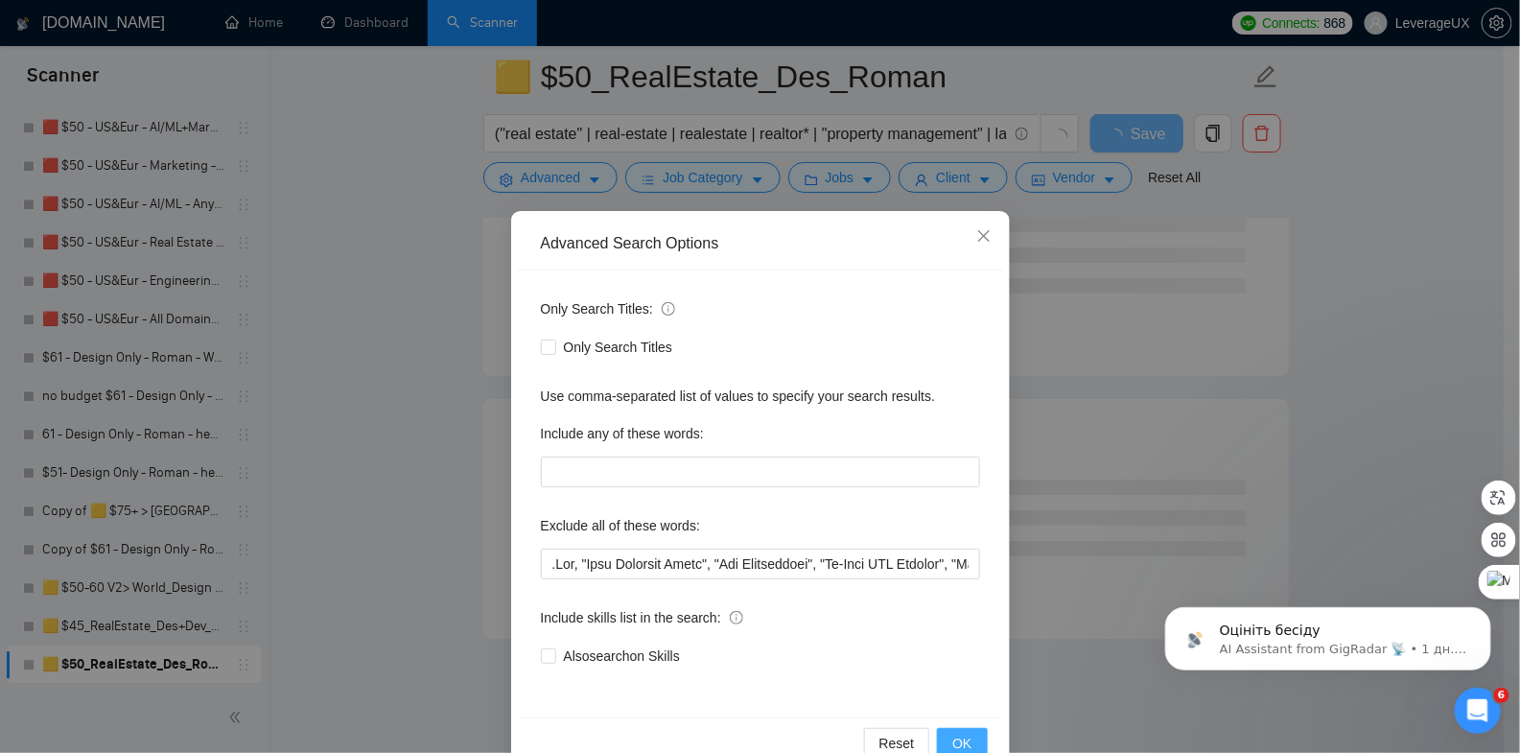
click at [952, 736] on span "OK" at bounding box center [961, 743] width 19 height 21
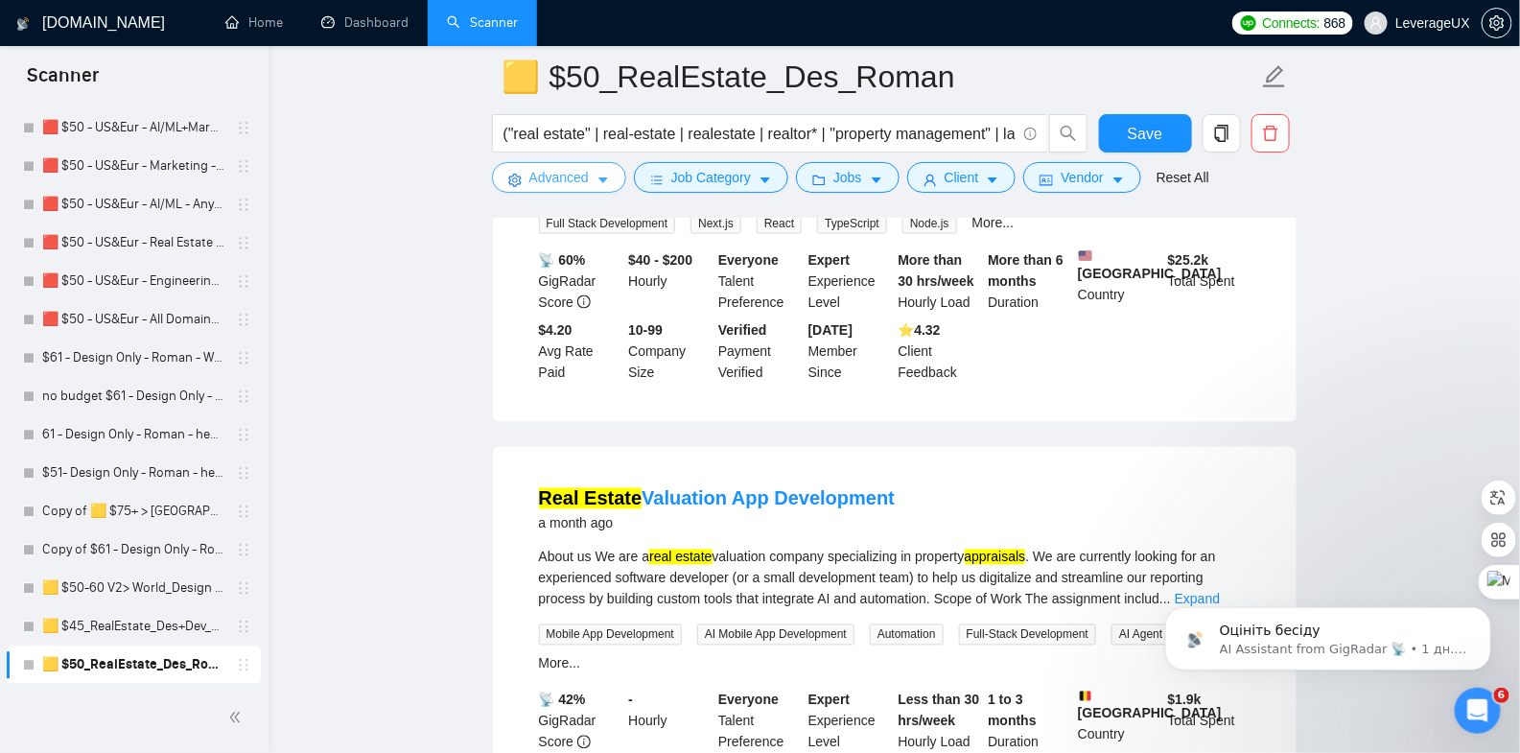
scroll to position [4065, 0]
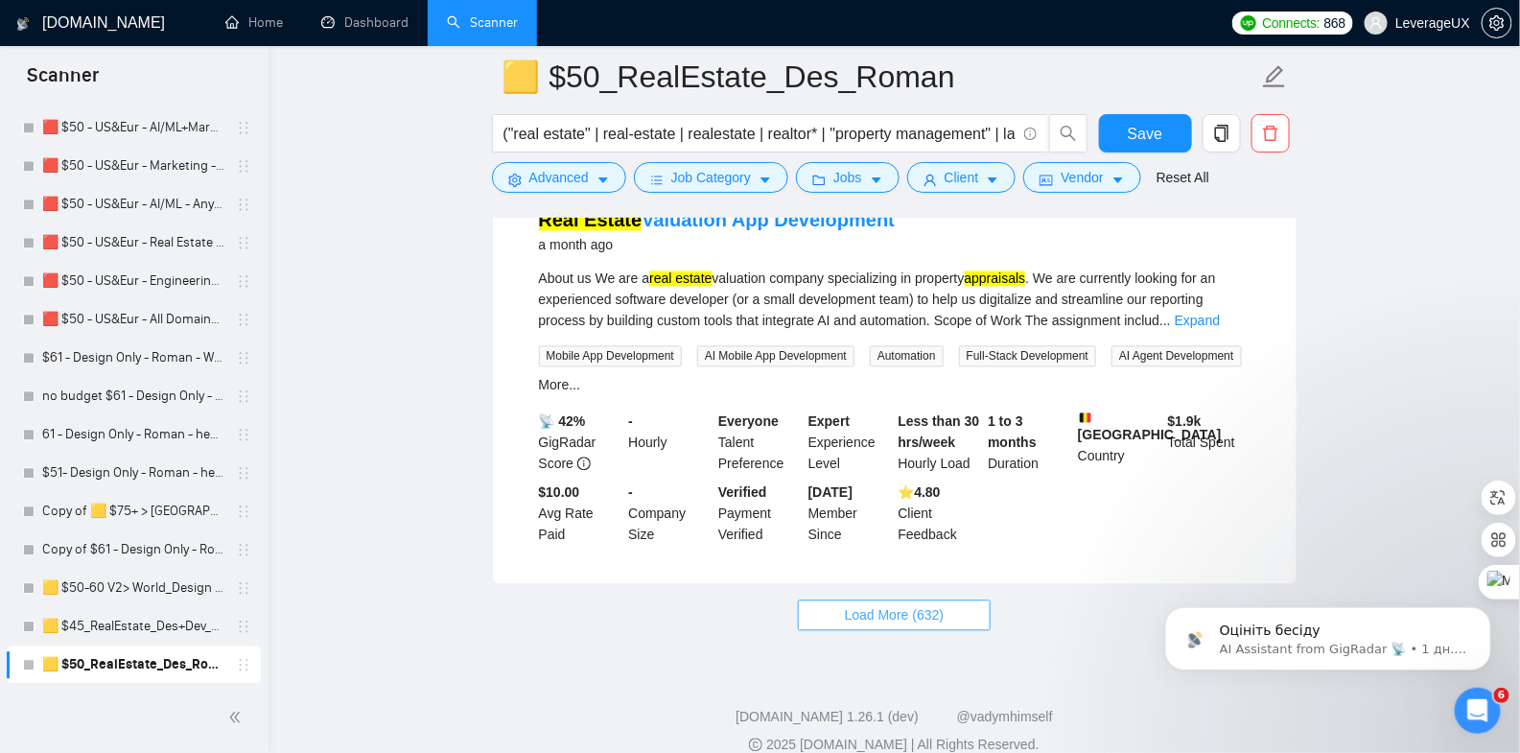
click at [911, 605] on span "Load More (632)" at bounding box center [895, 615] width 100 height 21
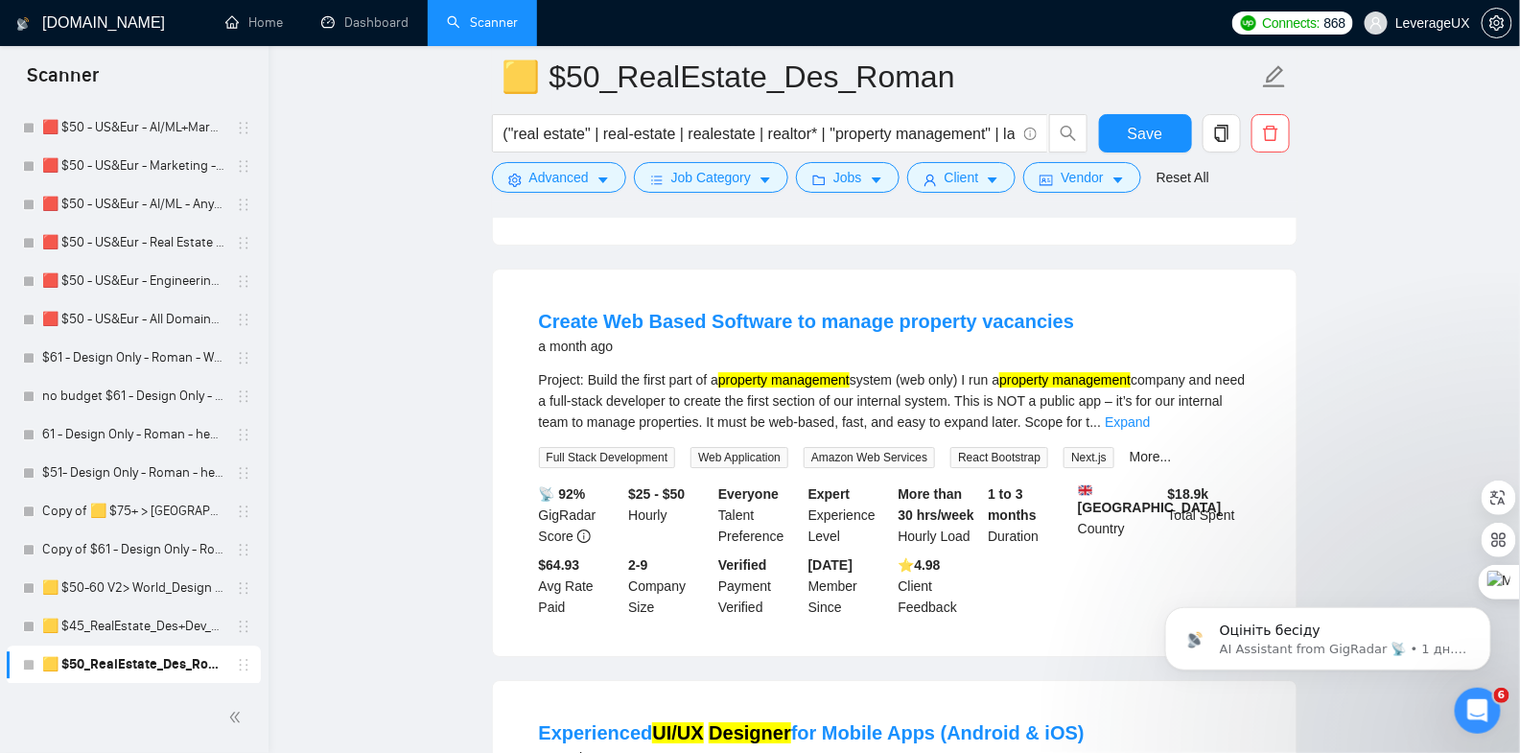
scroll to position [4817, 0]
click at [1150, 413] on link "Expand" at bounding box center [1127, 420] width 45 height 15
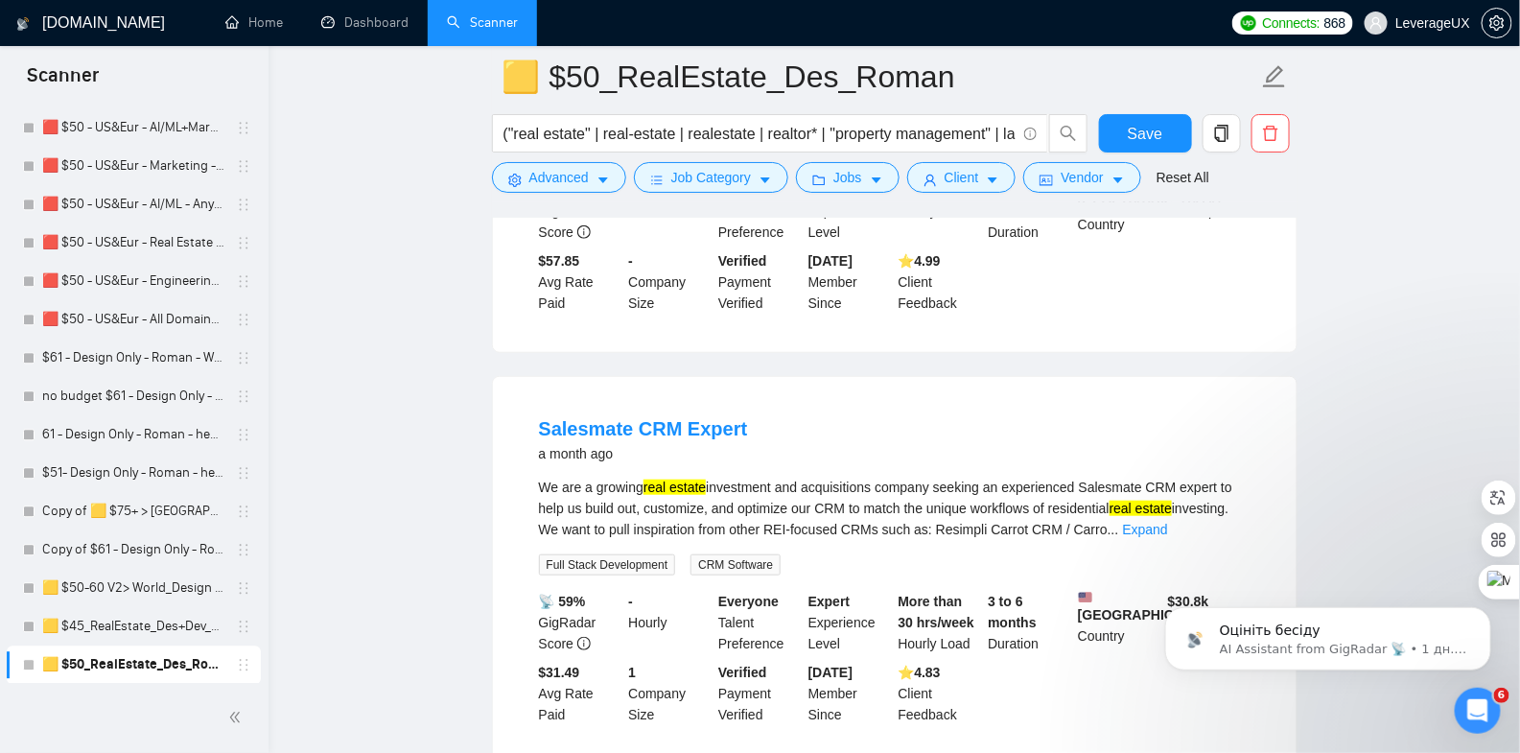
scroll to position [5820, 0]
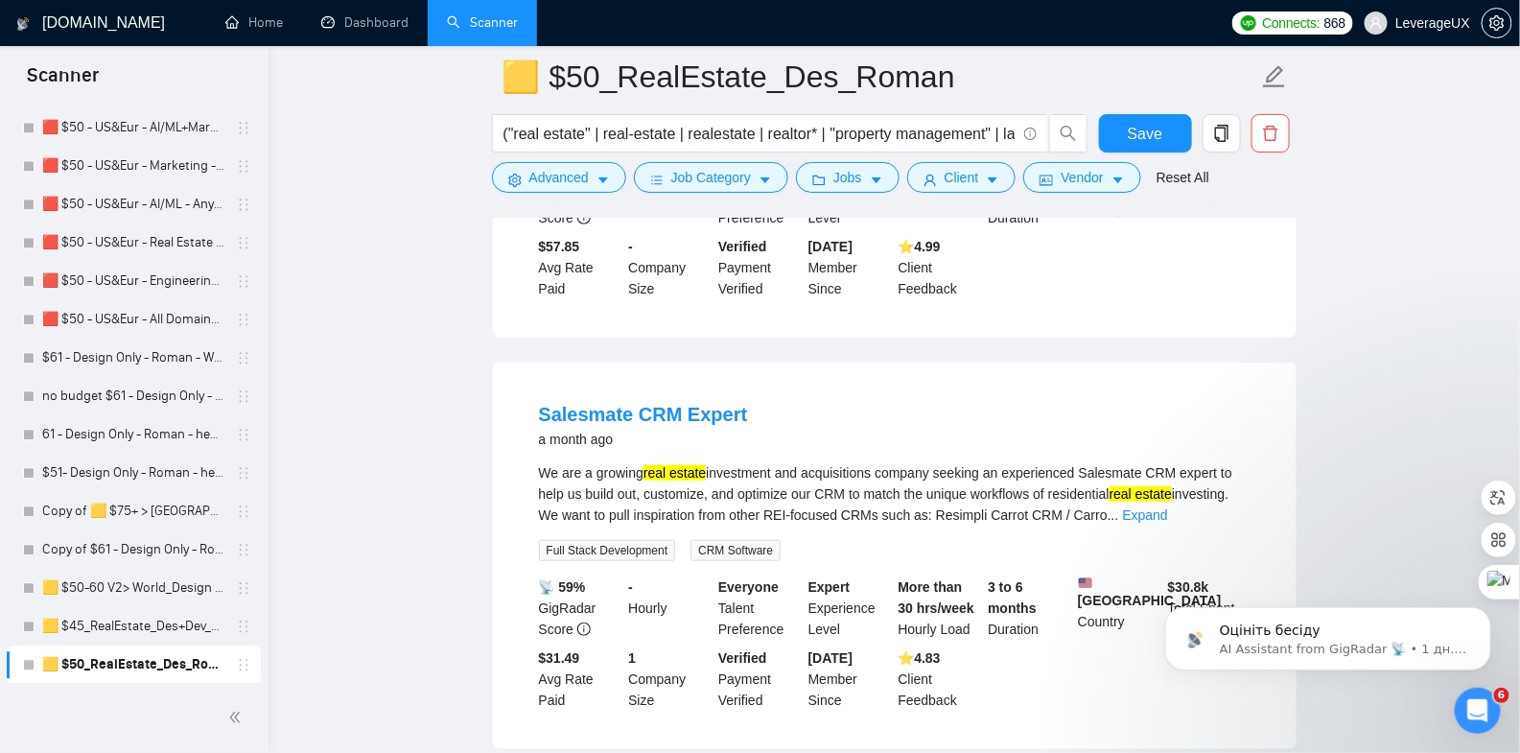
click at [1168, 523] on link "Expand" at bounding box center [1145, 514] width 45 height 15
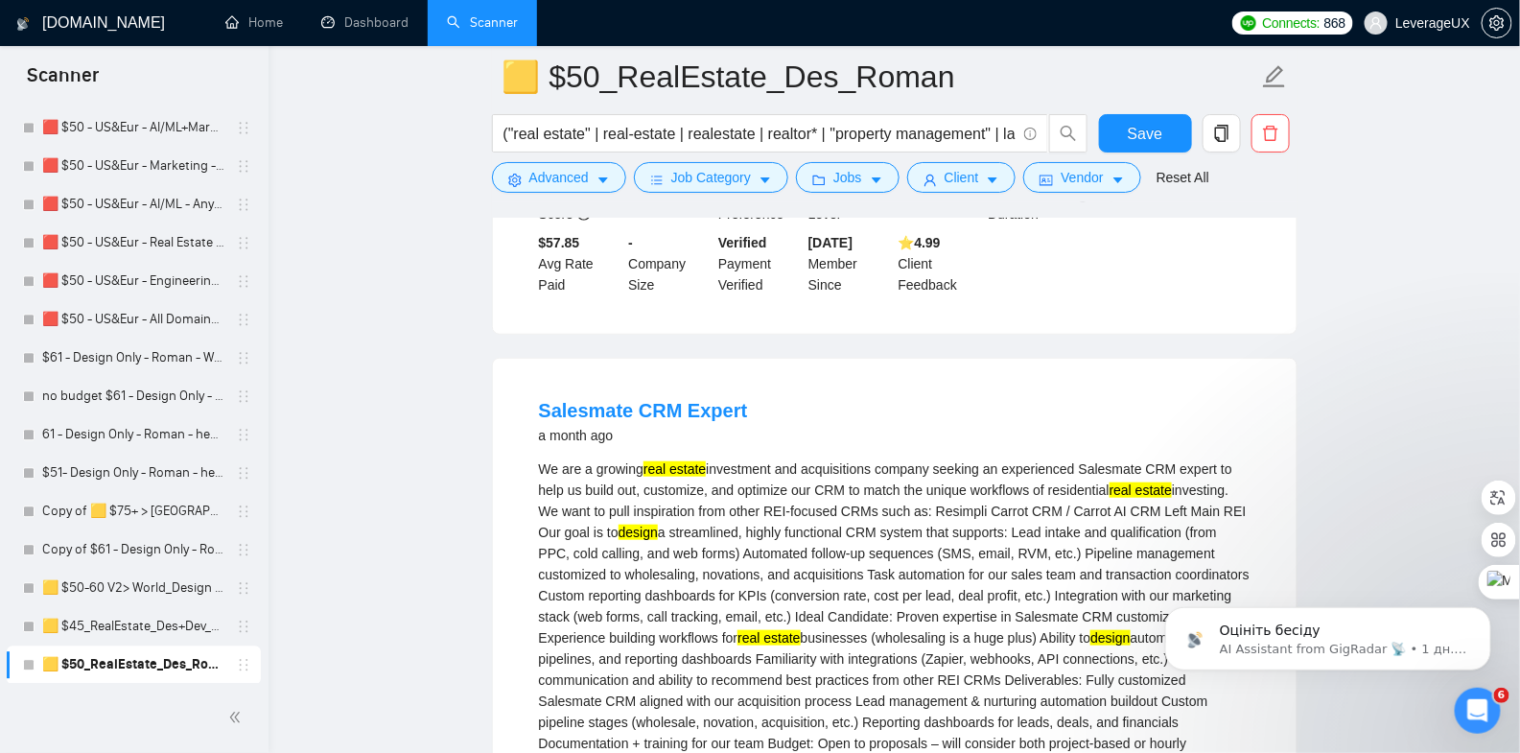
scroll to position [5825, 0]
drag, startPoint x: 521, startPoint y: 441, endPoint x: 629, endPoint y: 439, distance: 108.4
click at [630, 439] on li "Salesmate CRM Expert a month ago We are a growing real estate investment and ac…" at bounding box center [895, 699] width 758 height 636
copy link "Salesmate"
click at [564, 179] on span "Advanced" at bounding box center [558, 177] width 59 height 21
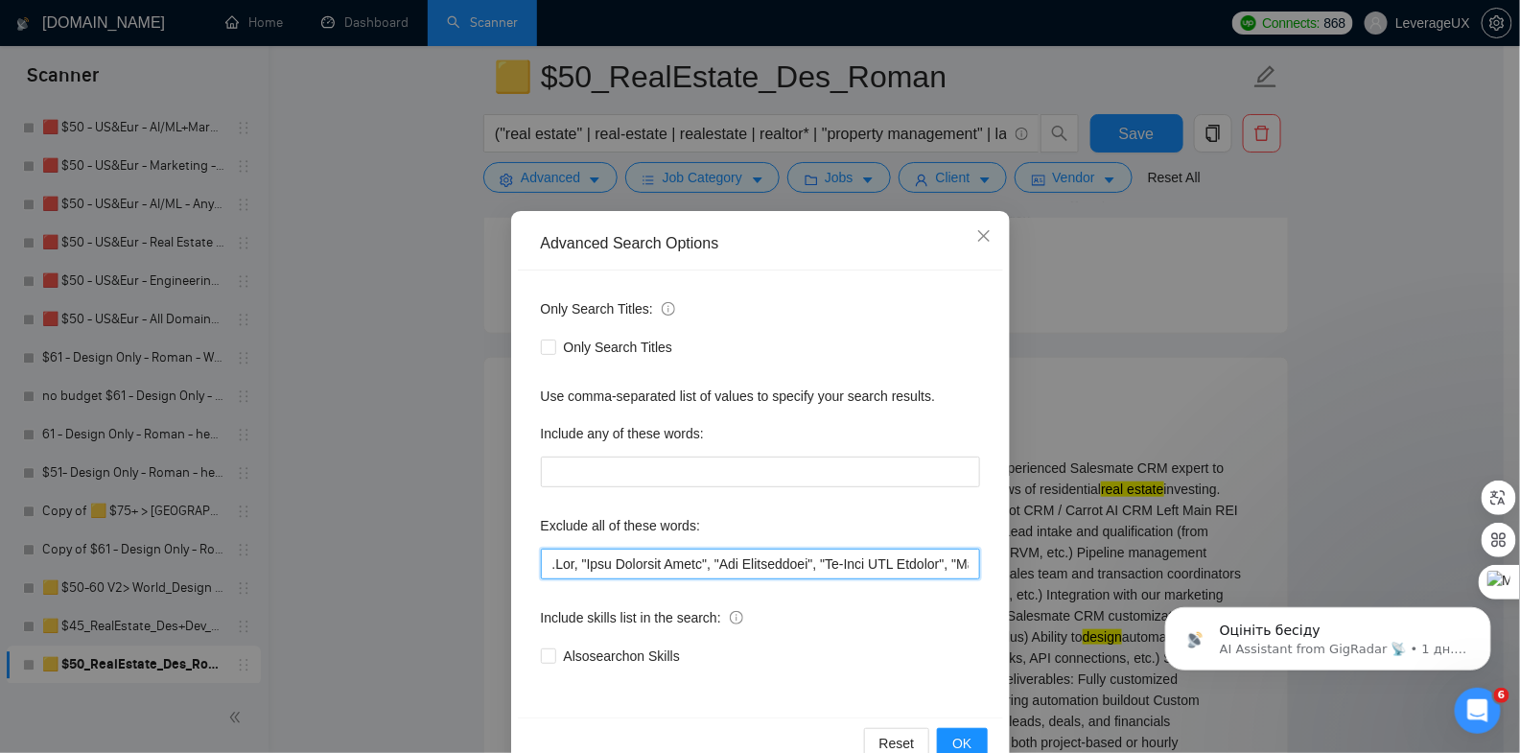
click at [545, 563] on input "text" at bounding box center [760, 564] width 439 height 31
paste input "Salesmate"
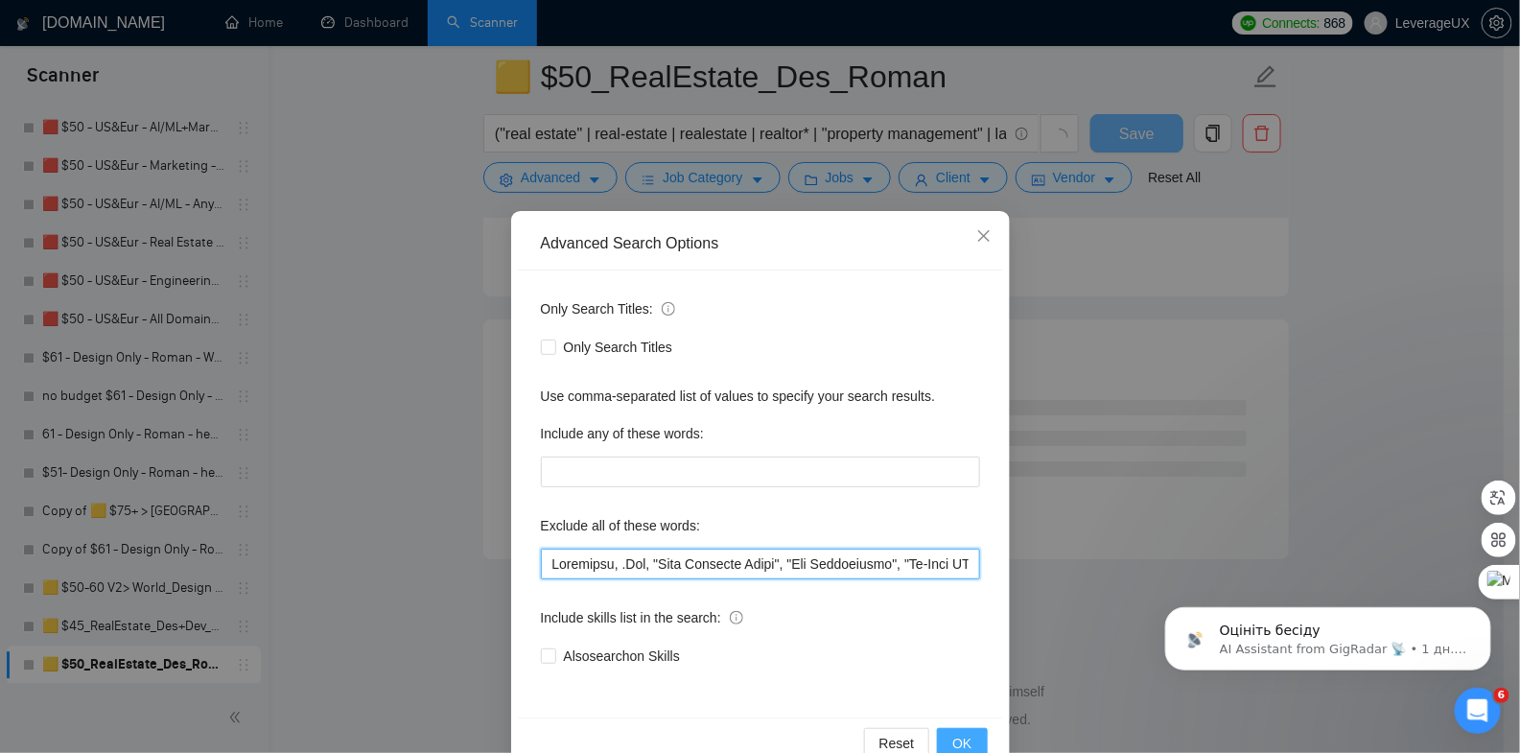
scroll to position [5072, 0]
click at [952, 741] on span "OK" at bounding box center [961, 743] width 19 height 21
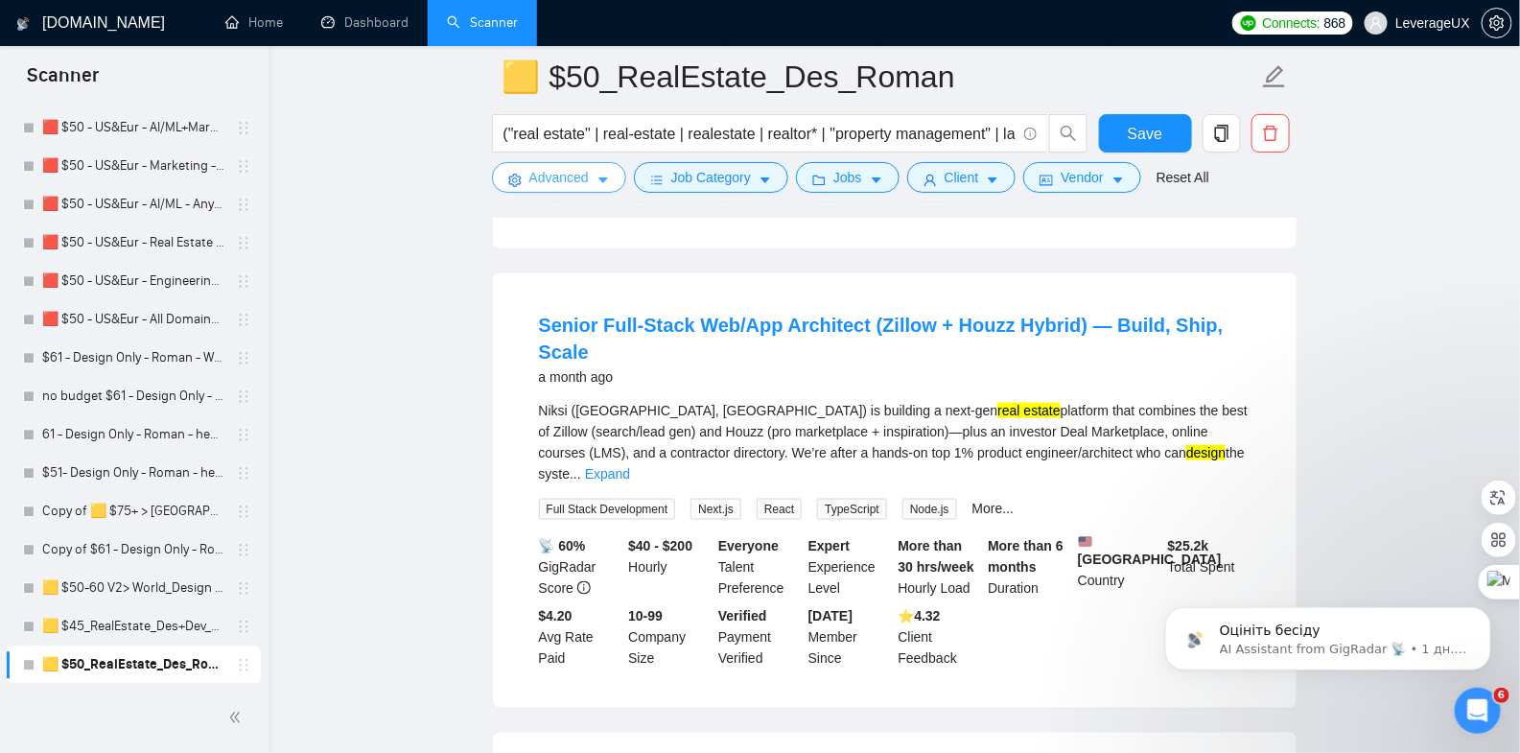
scroll to position [3505, 0]
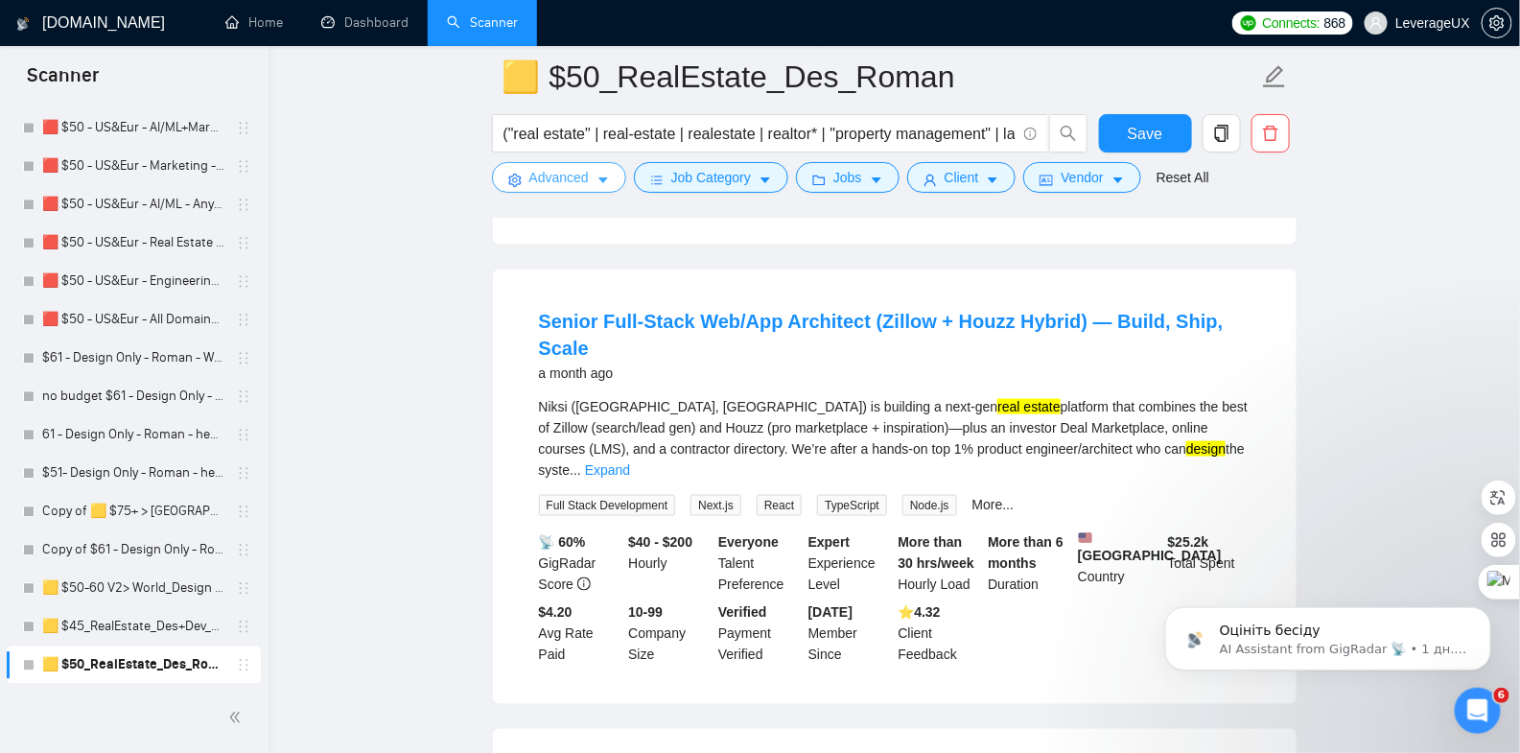
click at [592, 176] on button "Advanced" at bounding box center [559, 177] width 134 height 31
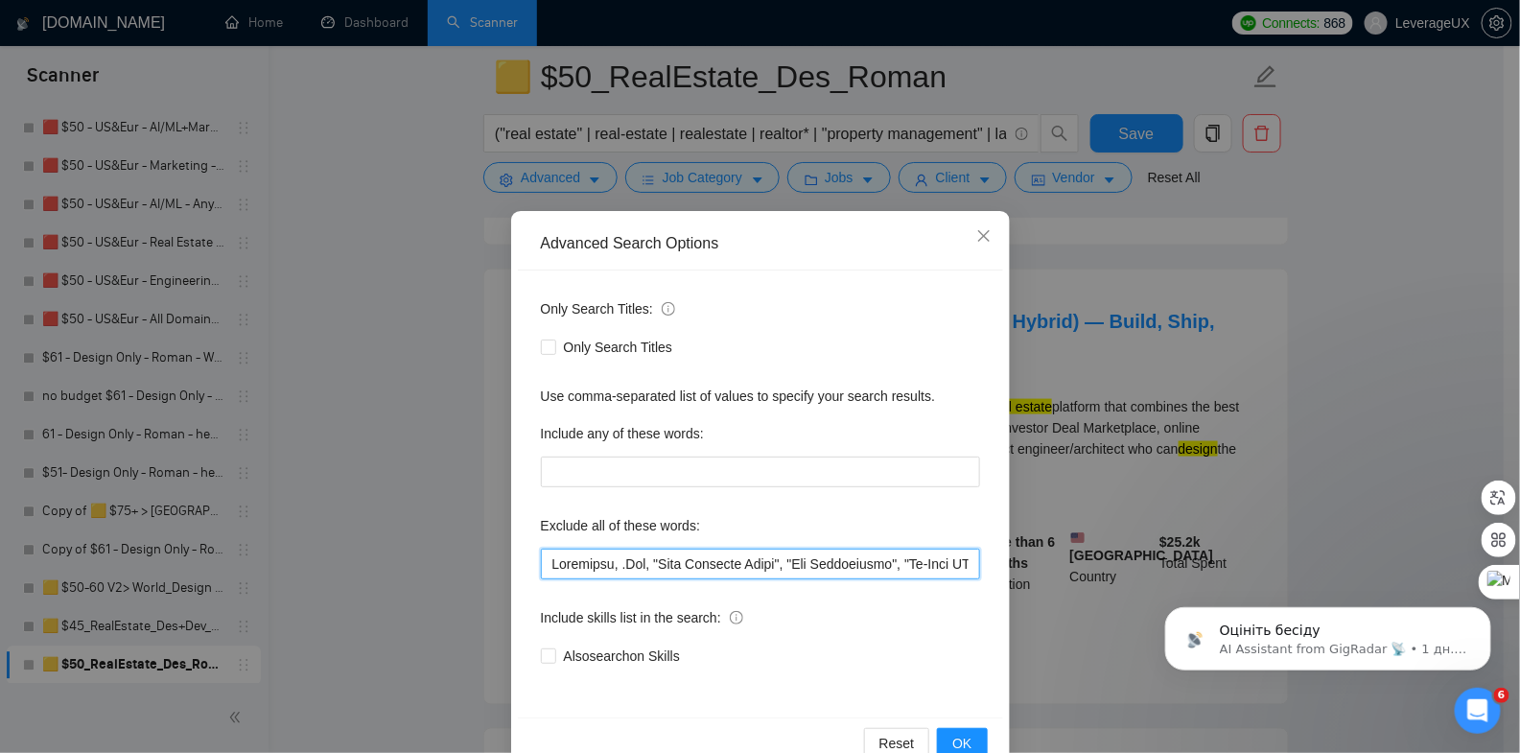
click at [541, 572] on input "text" at bounding box center [760, 564] width 439 height 31
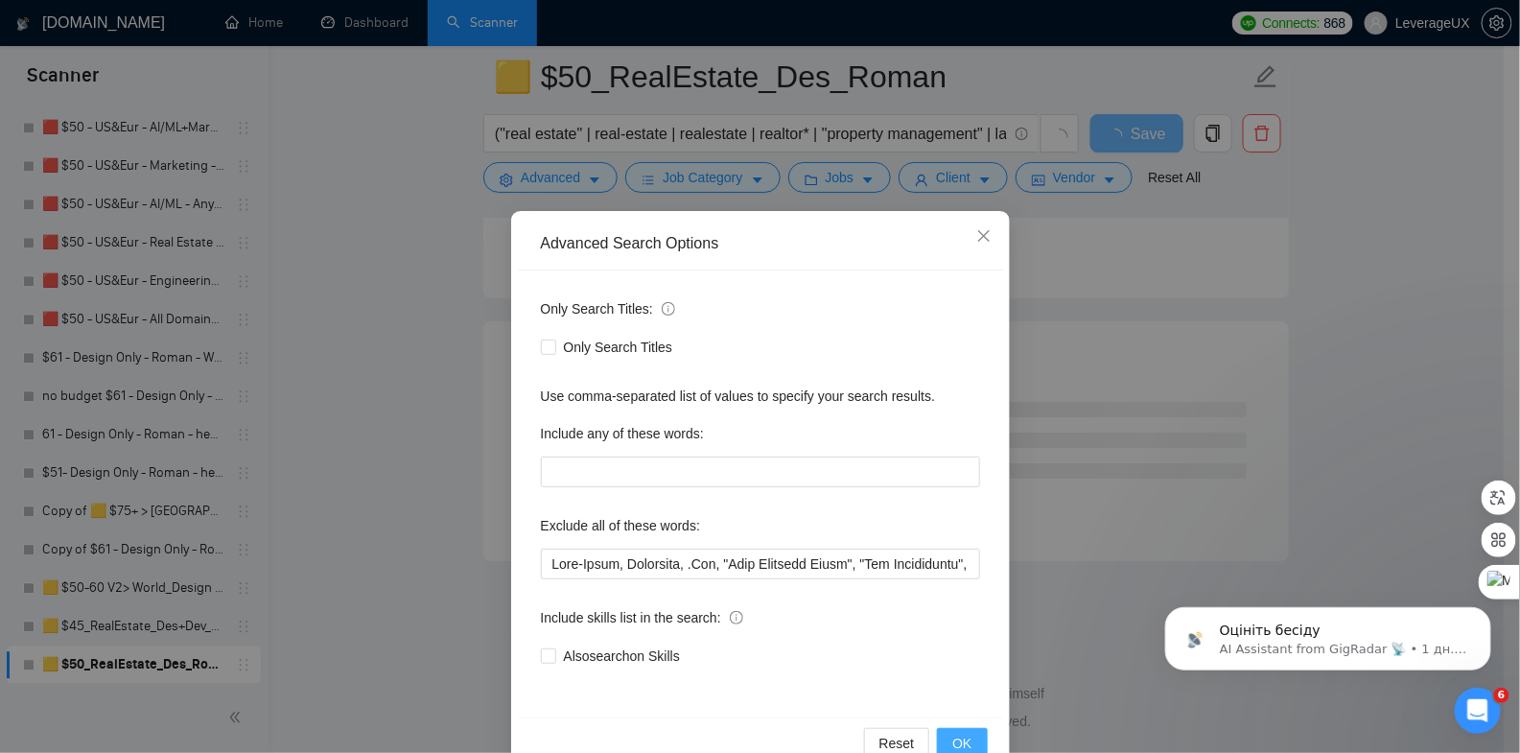
click at [960, 744] on span "OK" at bounding box center [961, 743] width 19 height 21
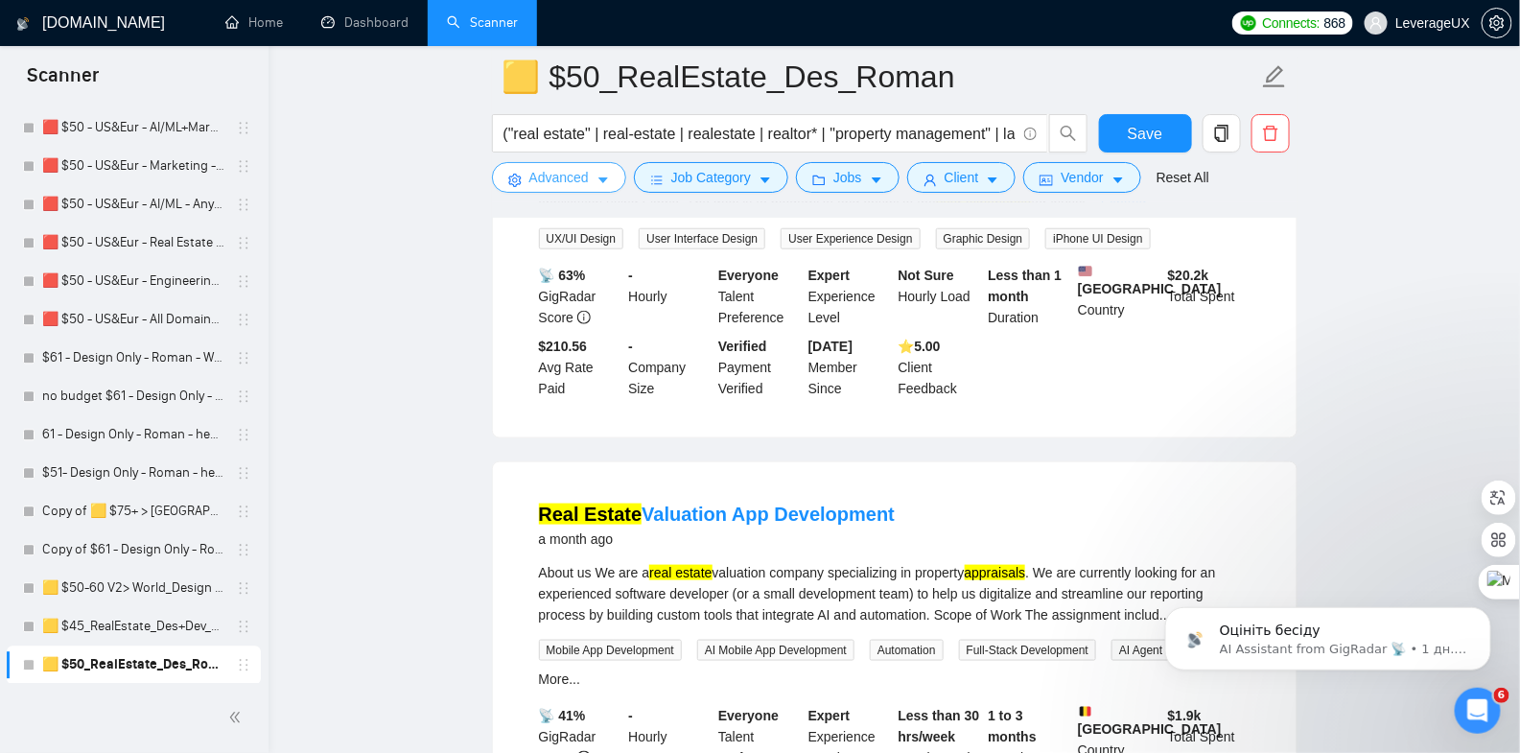
scroll to position [3489, 0]
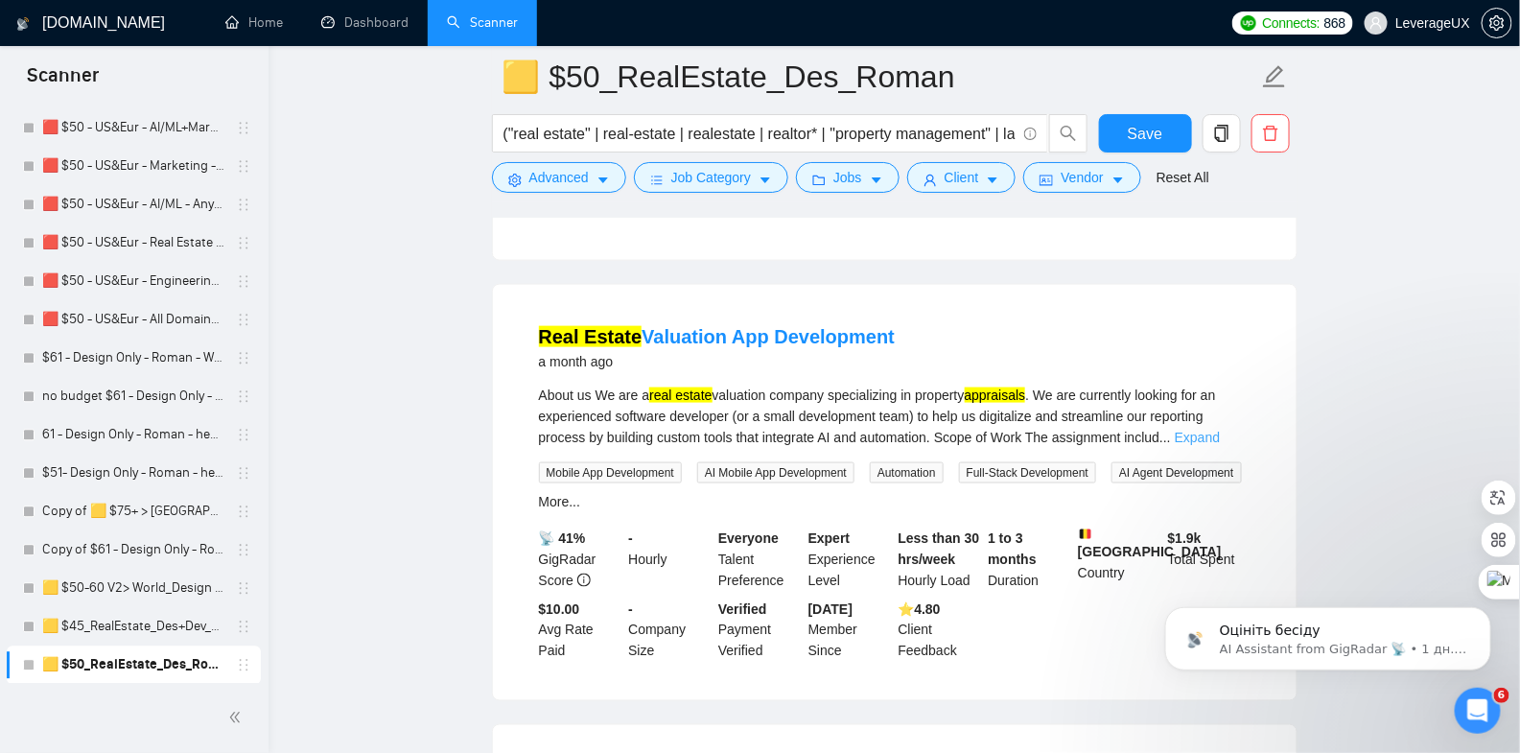
click at [1220, 445] on link "Expand" at bounding box center [1197, 437] width 45 height 15
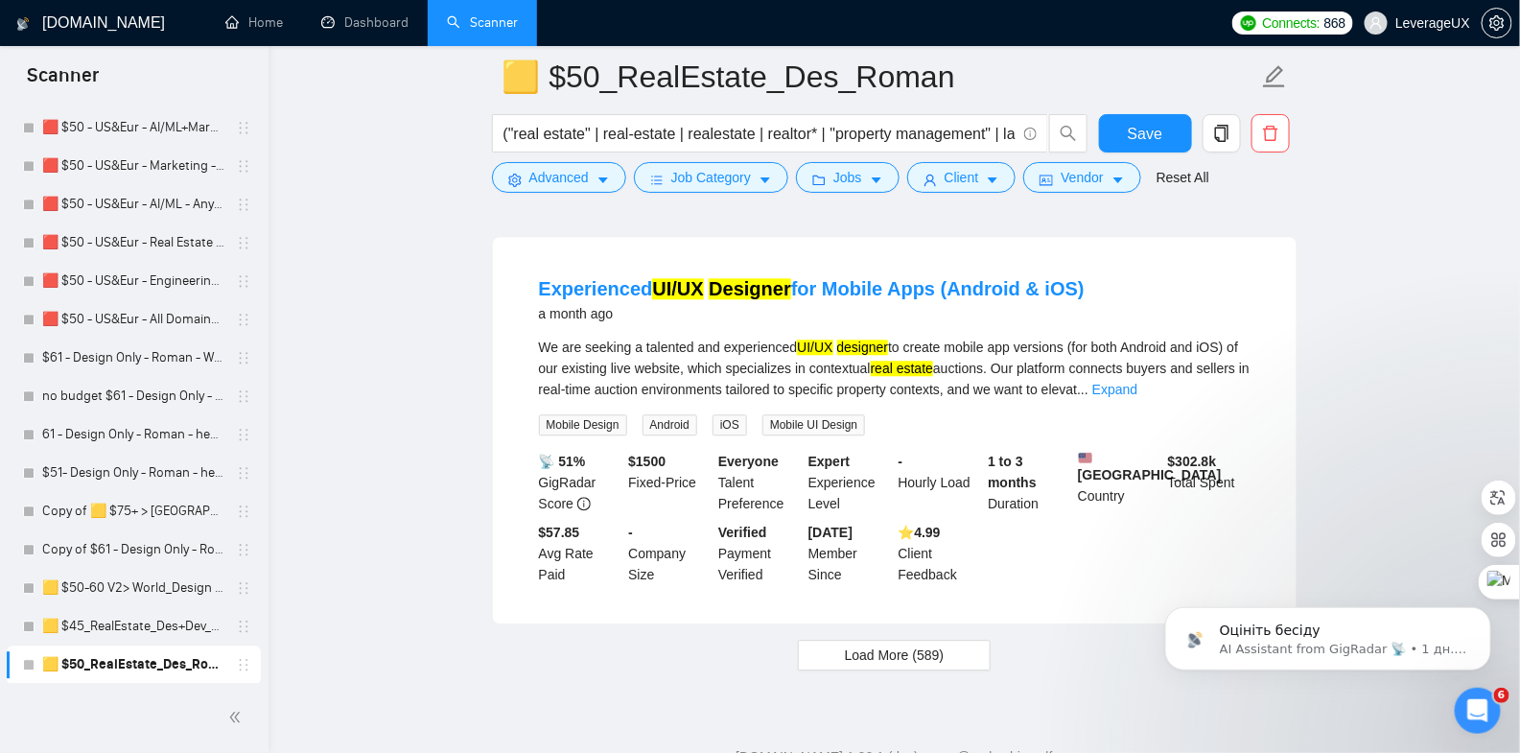
scroll to position [4424, 0]
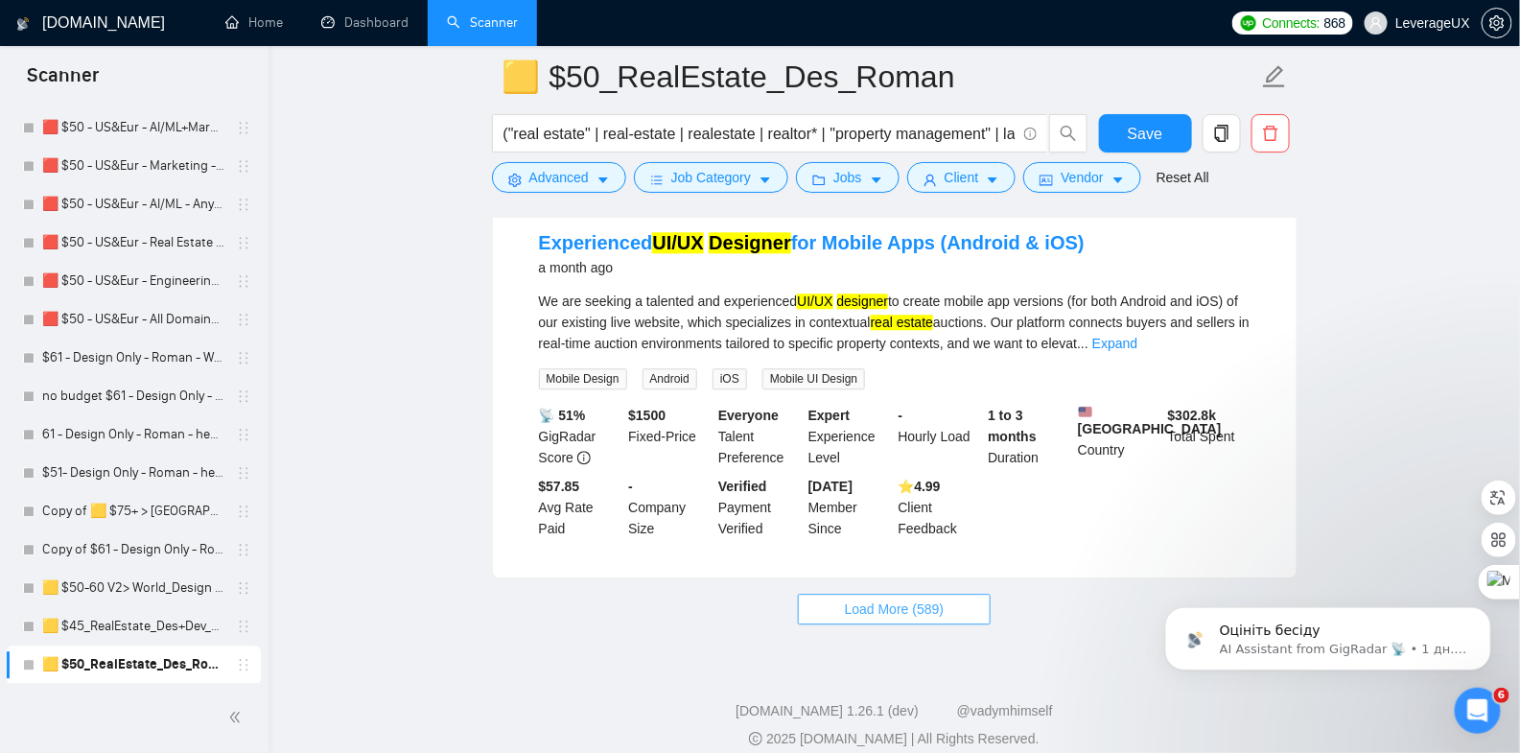
click at [836, 624] on button "Load More (589)" at bounding box center [895, 609] width 194 height 31
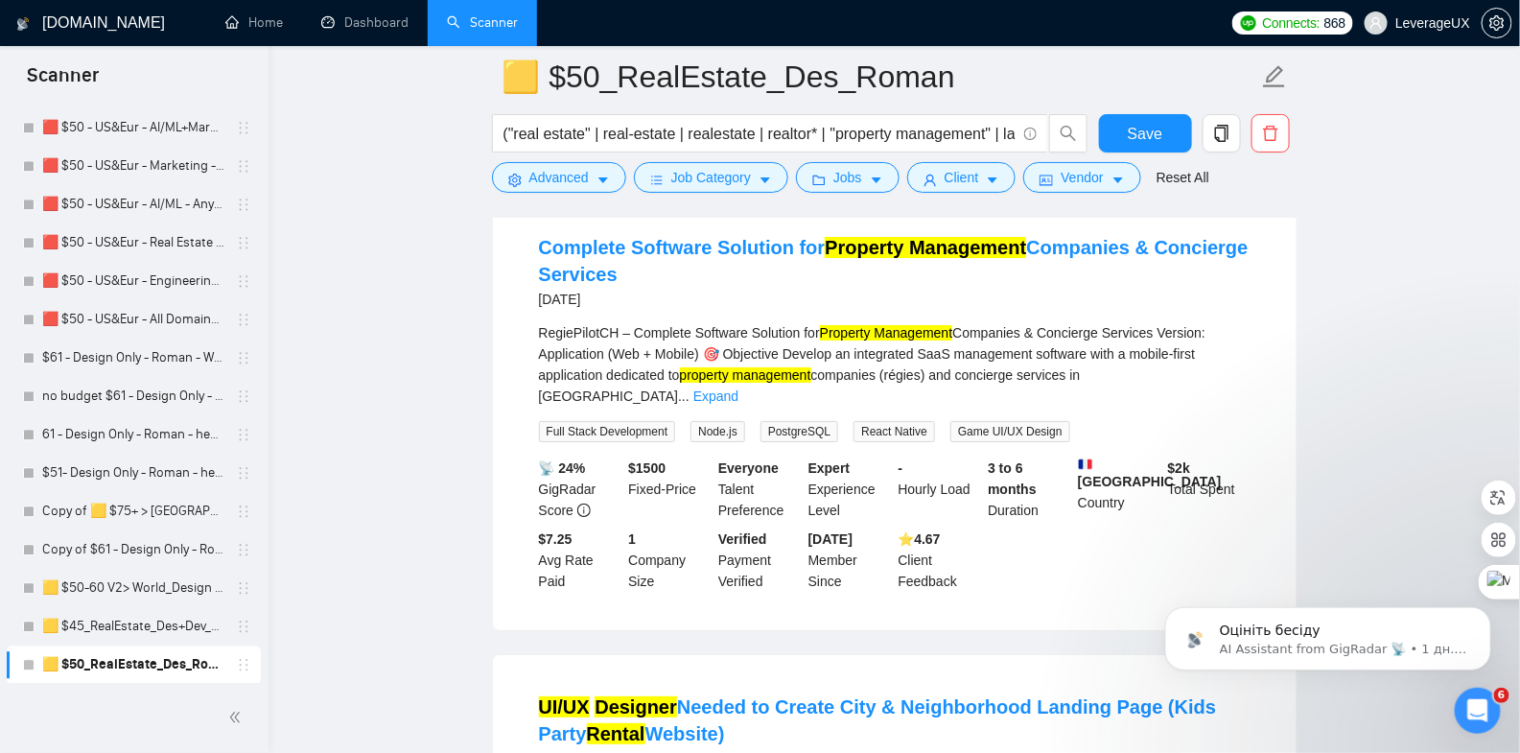
scroll to position [5246, 0]
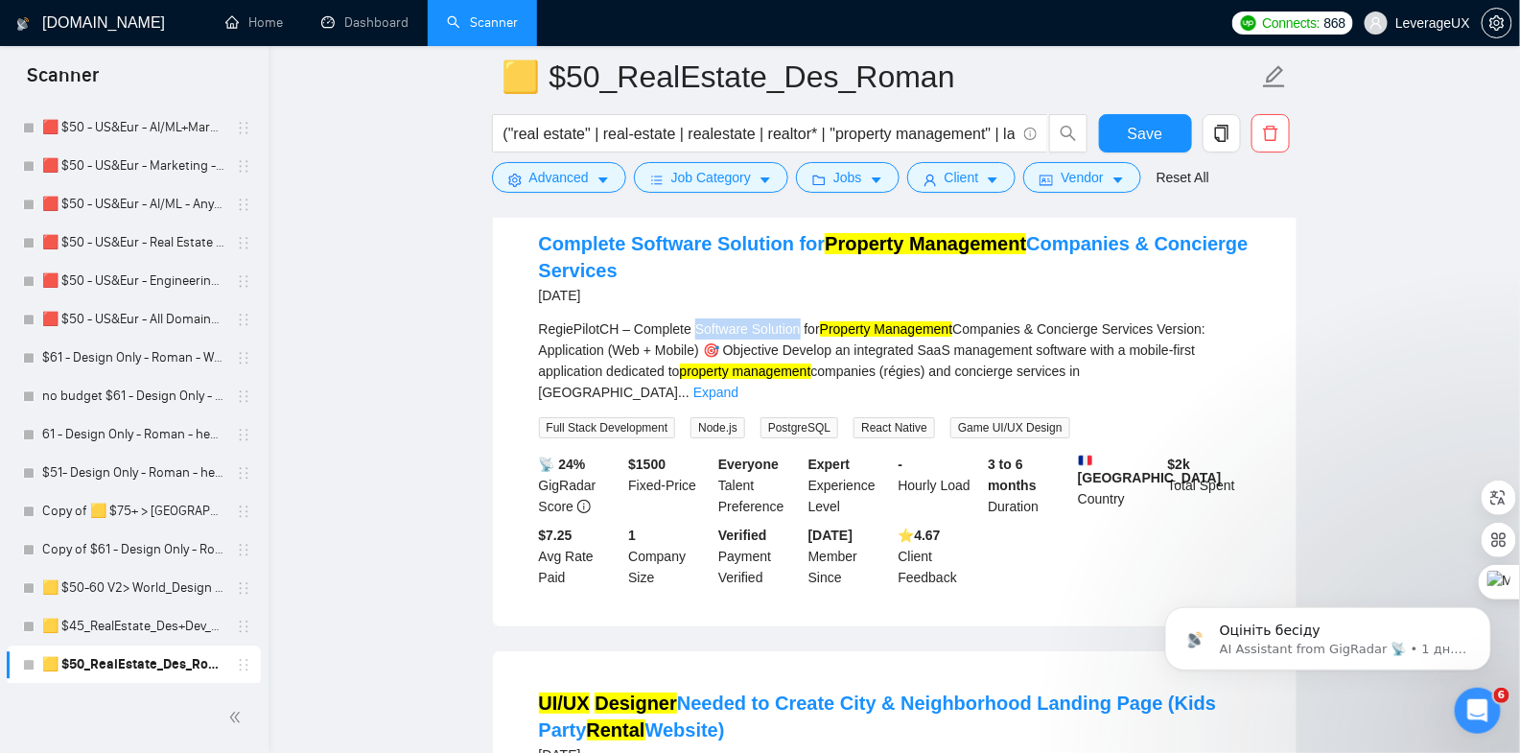
drag, startPoint x: 700, startPoint y: 387, endPoint x: 793, endPoint y: 387, distance: 93.0
click at [809, 385] on div "RegiePilotCH – Complete Software Solution for Property Management Companies & C…" at bounding box center [895, 360] width 712 height 84
copy div "Software Solution"
click at [610, 182] on icon "caret-down" at bounding box center [603, 180] width 13 height 13
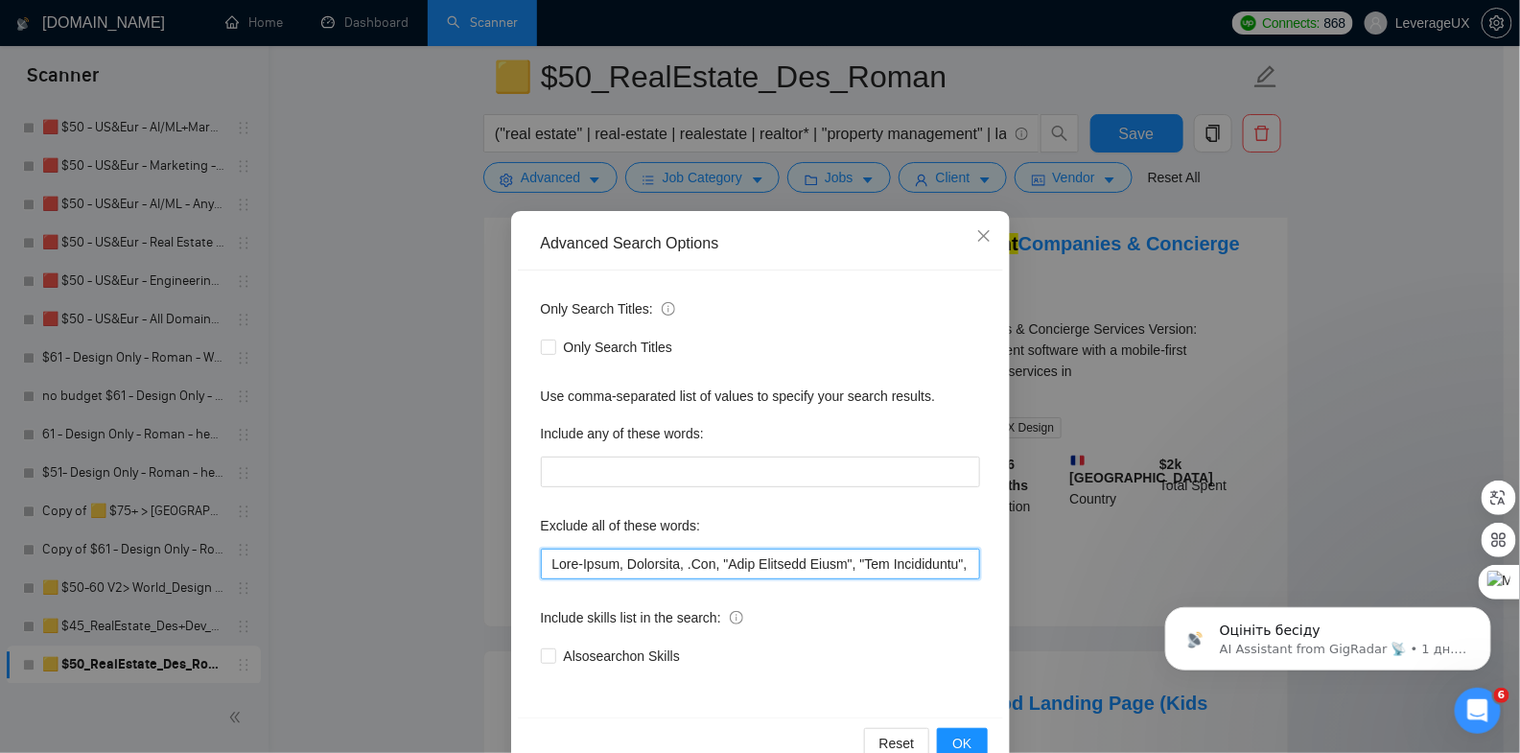
click at [541, 559] on input "text" at bounding box center [760, 564] width 439 height 31
paste input "Software Solution"
click at [555, 562] on input "text" at bounding box center [760, 564] width 439 height 31
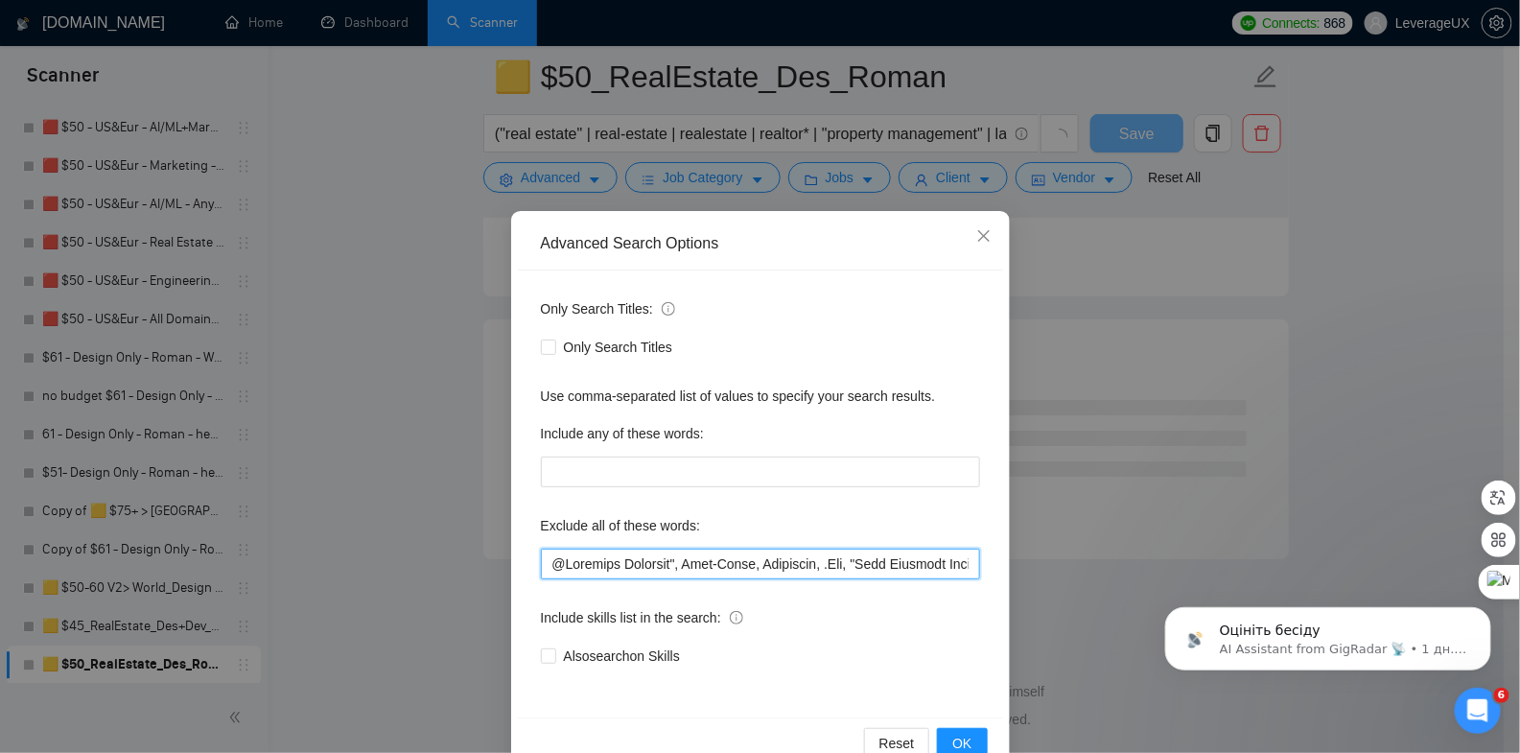
scroll to position [5072, 0]
click at [952, 740] on span "OK" at bounding box center [961, 743] width 19 height 21
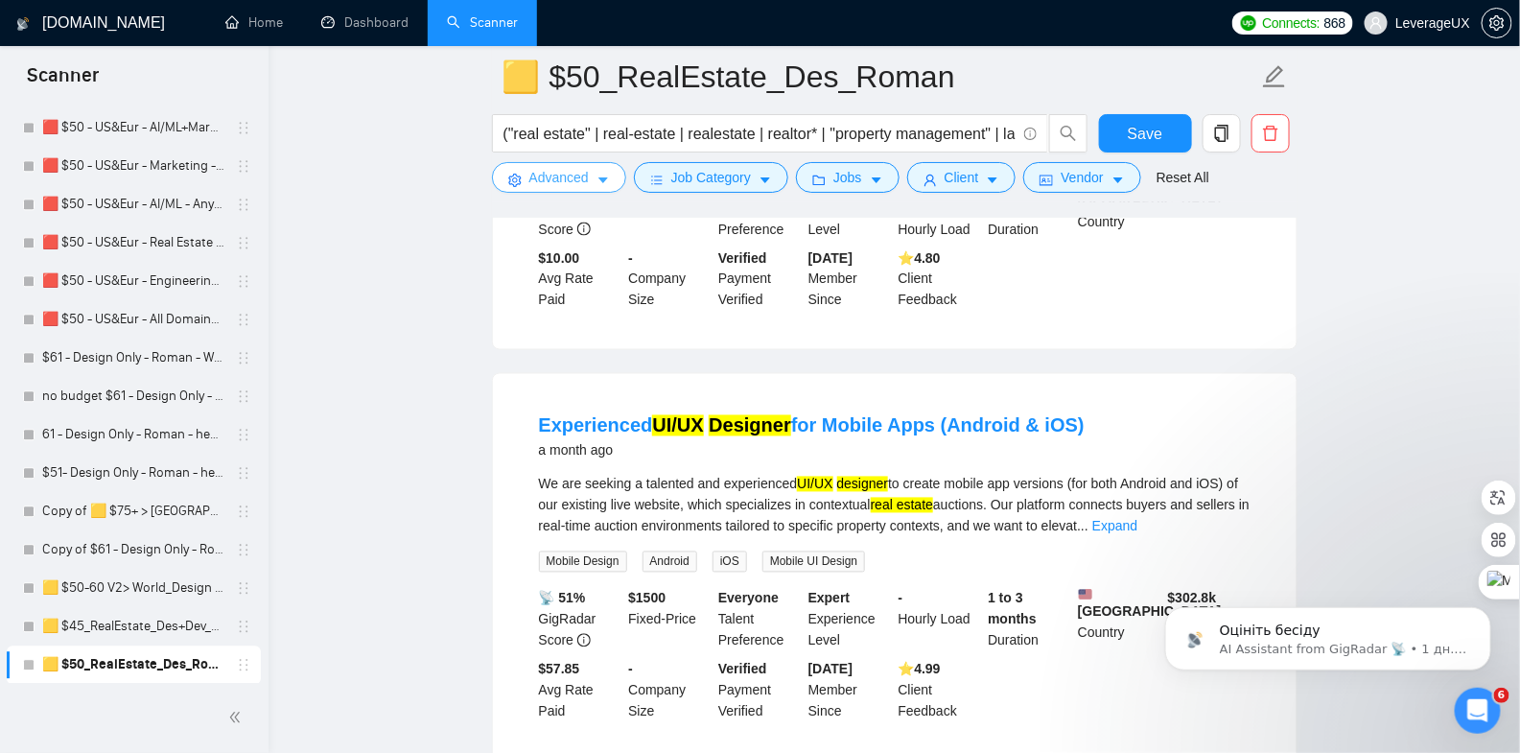
scroll to position [4065, 0]
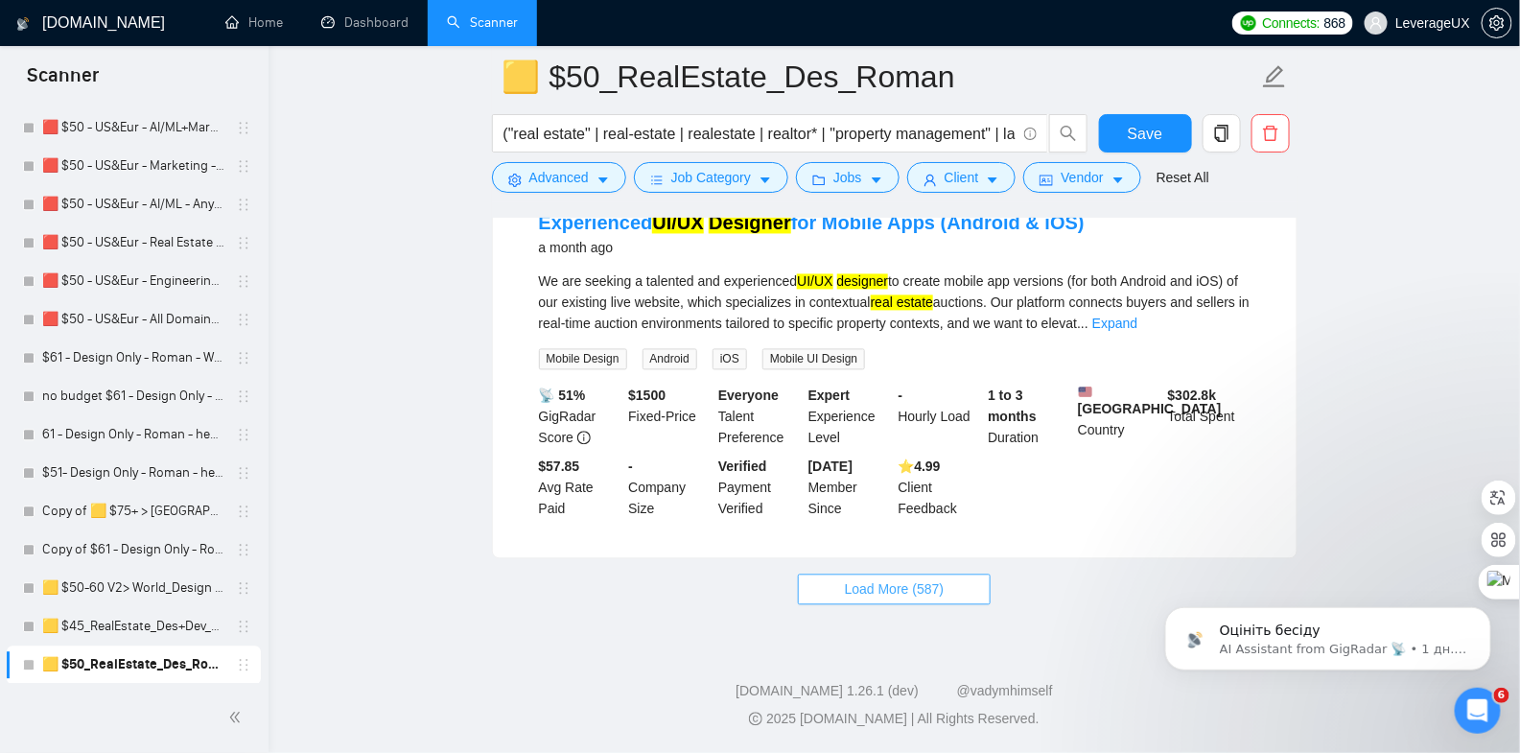
click at [919, 586] on span "Load More (587)" at bounding box center [895, 589] width 100 height 21
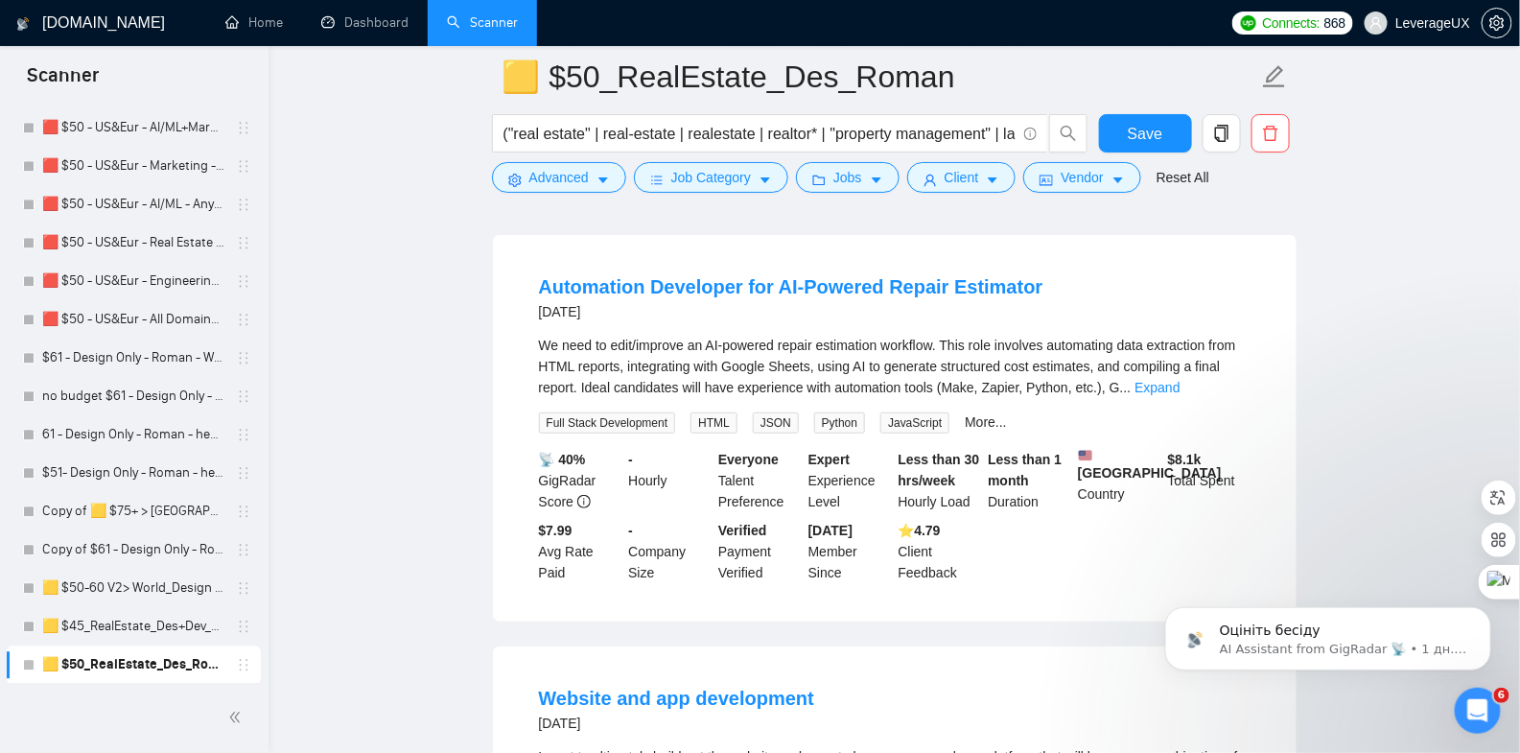
scroll to position [5700, 0]
click at [1180, 384] on link "Expand" at bounding box center [1157, 387] width 45 height 15
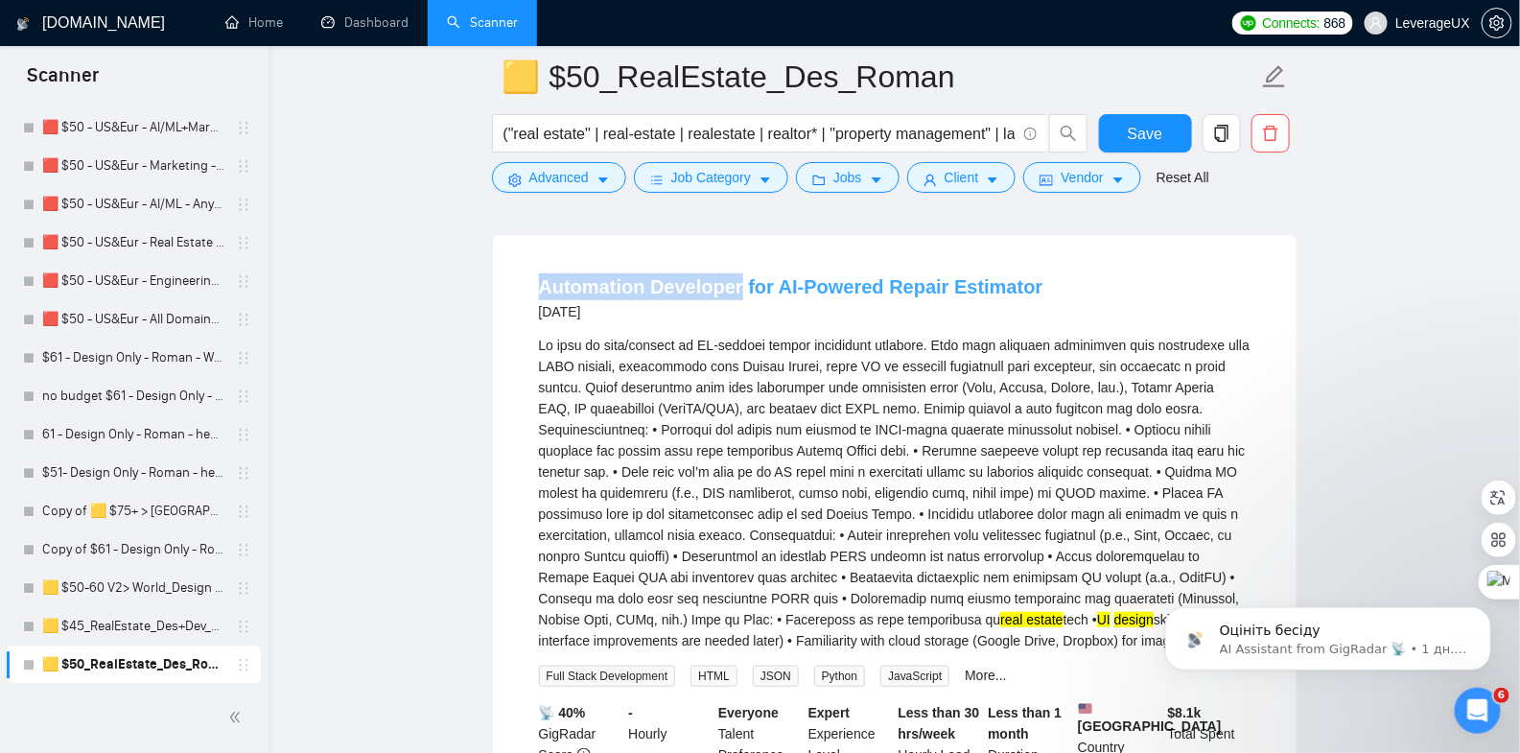
drag, startPoint x: 531, startPoint y: 280, endPoint x: 732, endPoint y: 285, distance: 200.5
click at [732, 285] on li "Automation Developer for AI-Powered Repair Estimator 2 months ago real estate t…" at bounding box center [895, 555] width 758 height 594
click at [597, 180] on button "Advanced" at bounding box center [559, 177] width 134 height 31
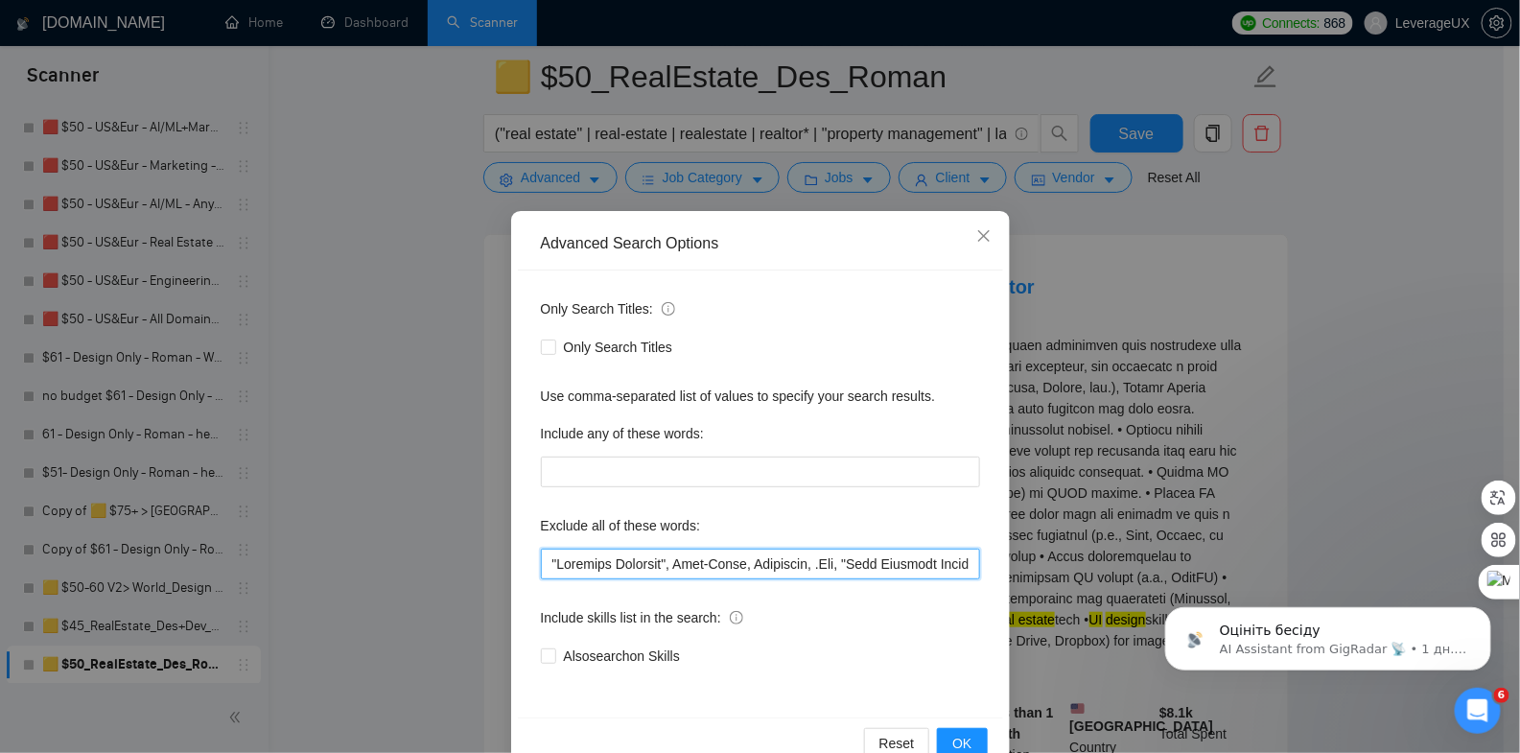
click at [544, 564] on input "text" at bounding box center [760, 564] width 439 height 31
paste input "Automation Developer"
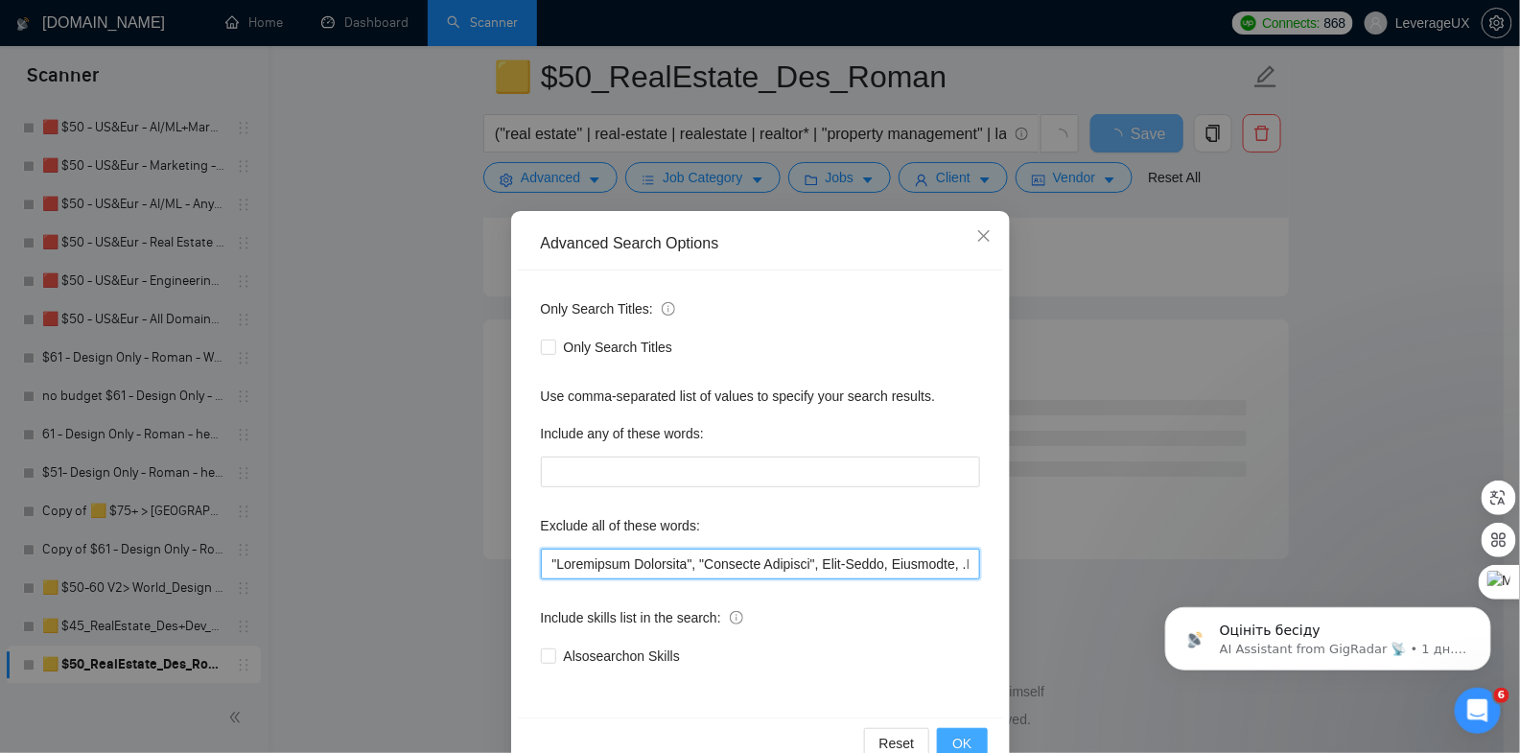
scroll to position [5072, 0]
click at [970, 733] on button "OK" at bounding box center [962, 743] width 50 height 31
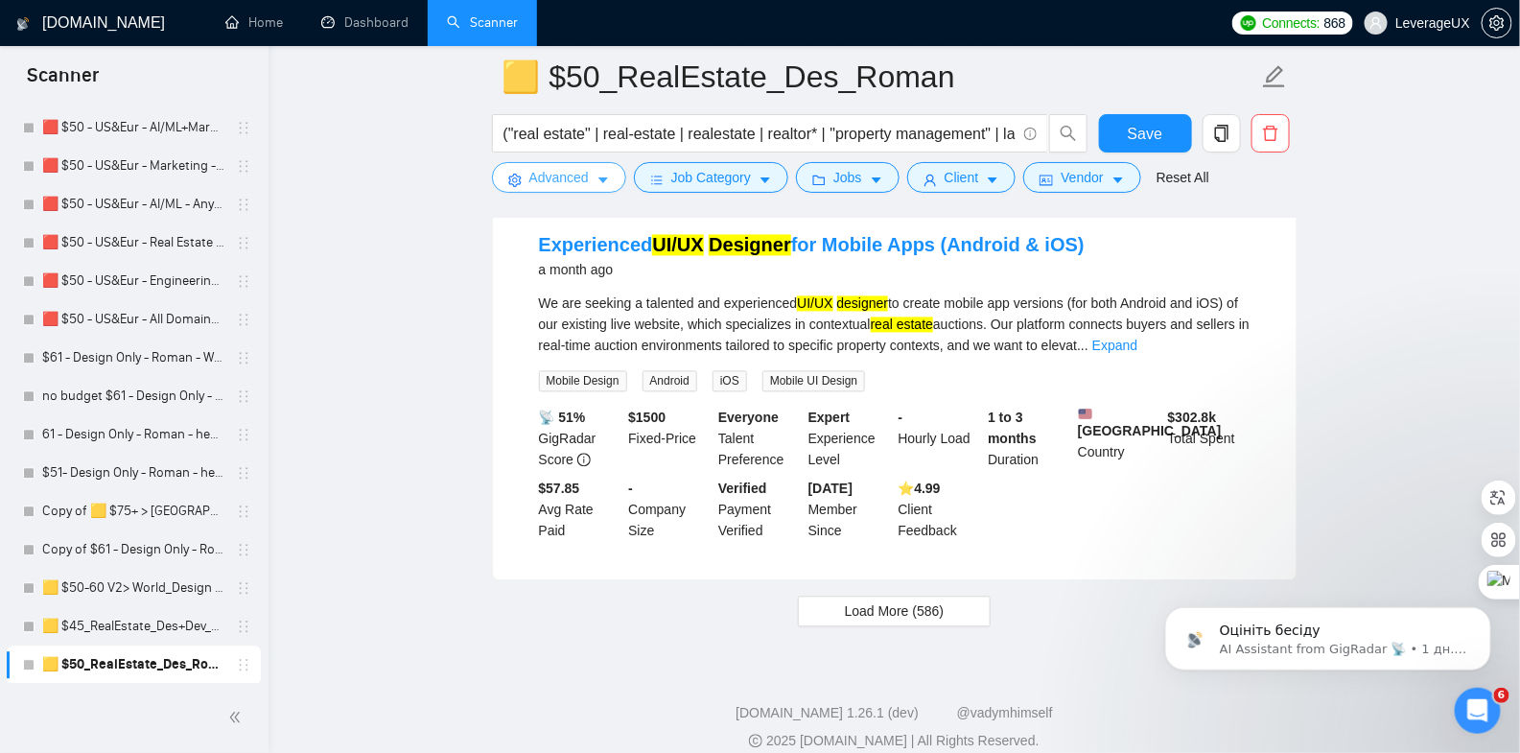
scroll to position [4065, 0]
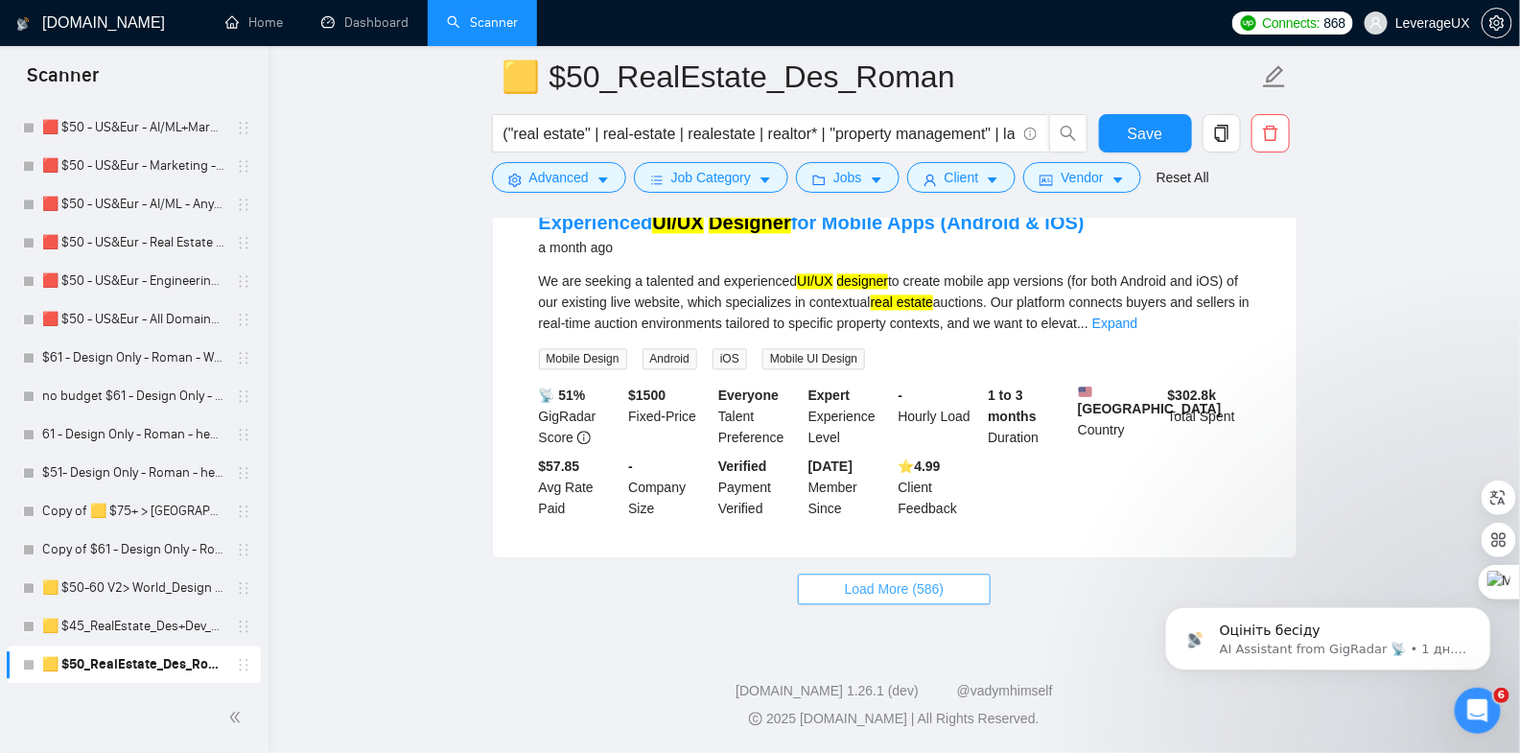
drag, startPoint x: 886, startPoint y: 593, endPoint x: 880, endPoint y: 577, distance: 16.8
click at [886, 592] on span "Load More (586)" at bounding box center [895, 589] width 100 height 21
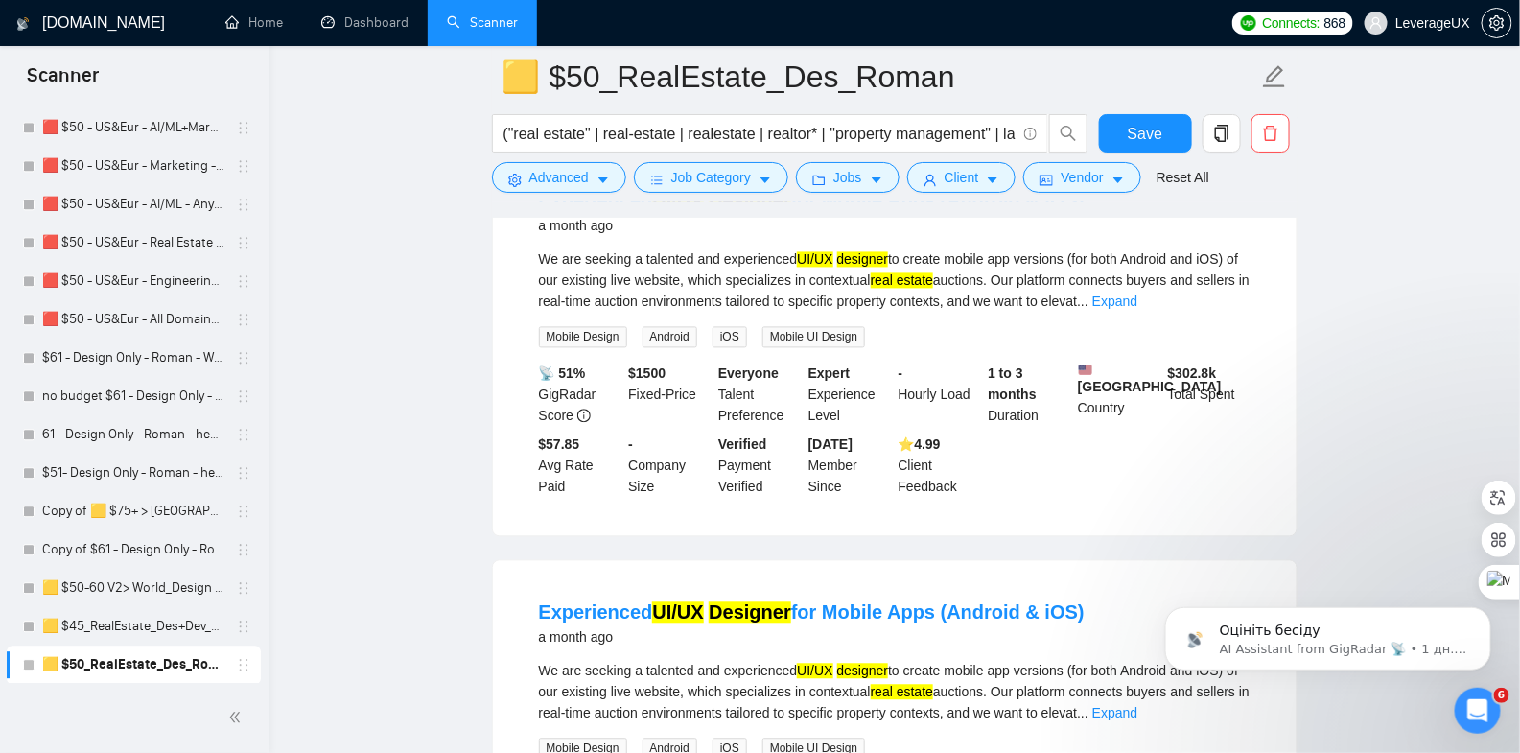
scroll to position [4452, 0]
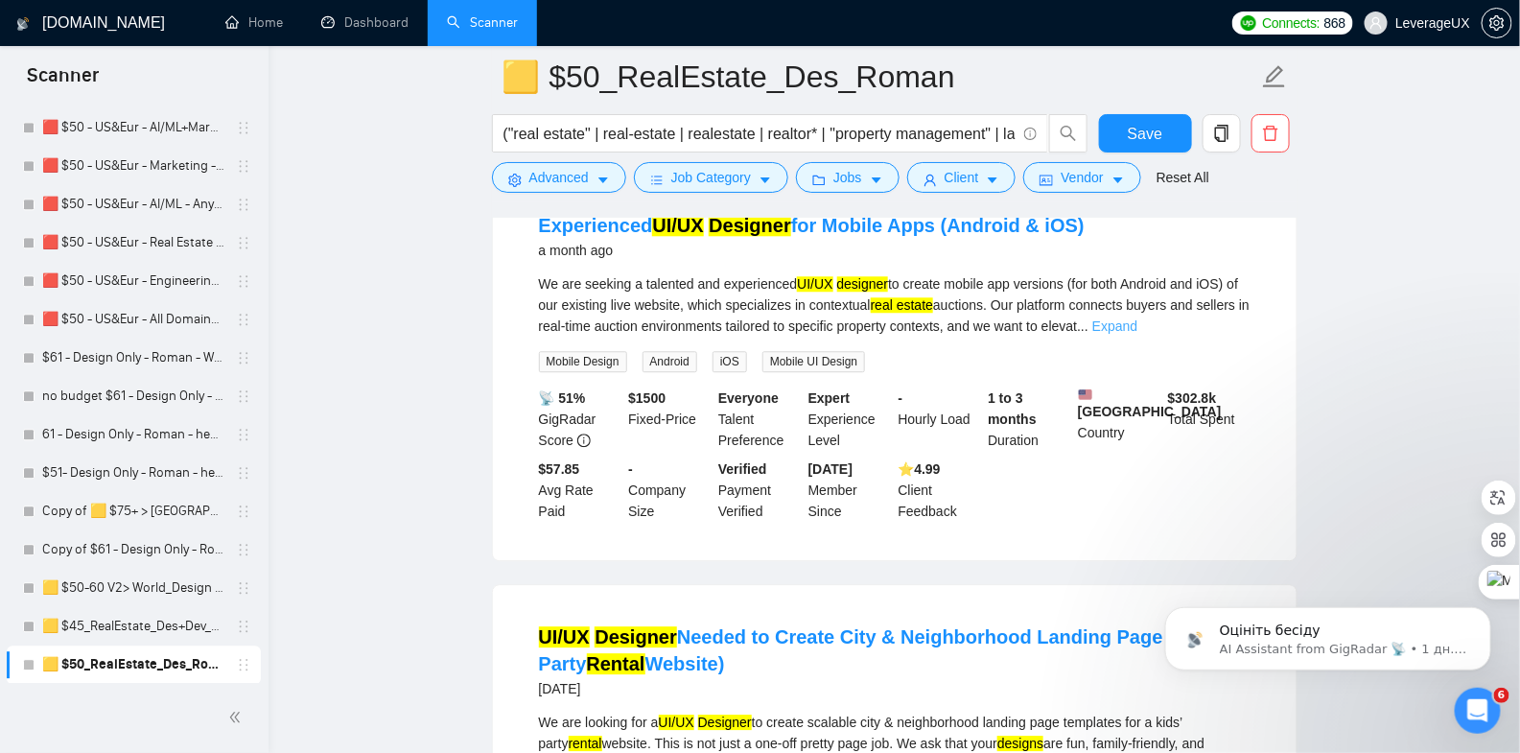
click at [1138, 334] on link "Expand" at bounding box center [1114, 325] width 45 height 15
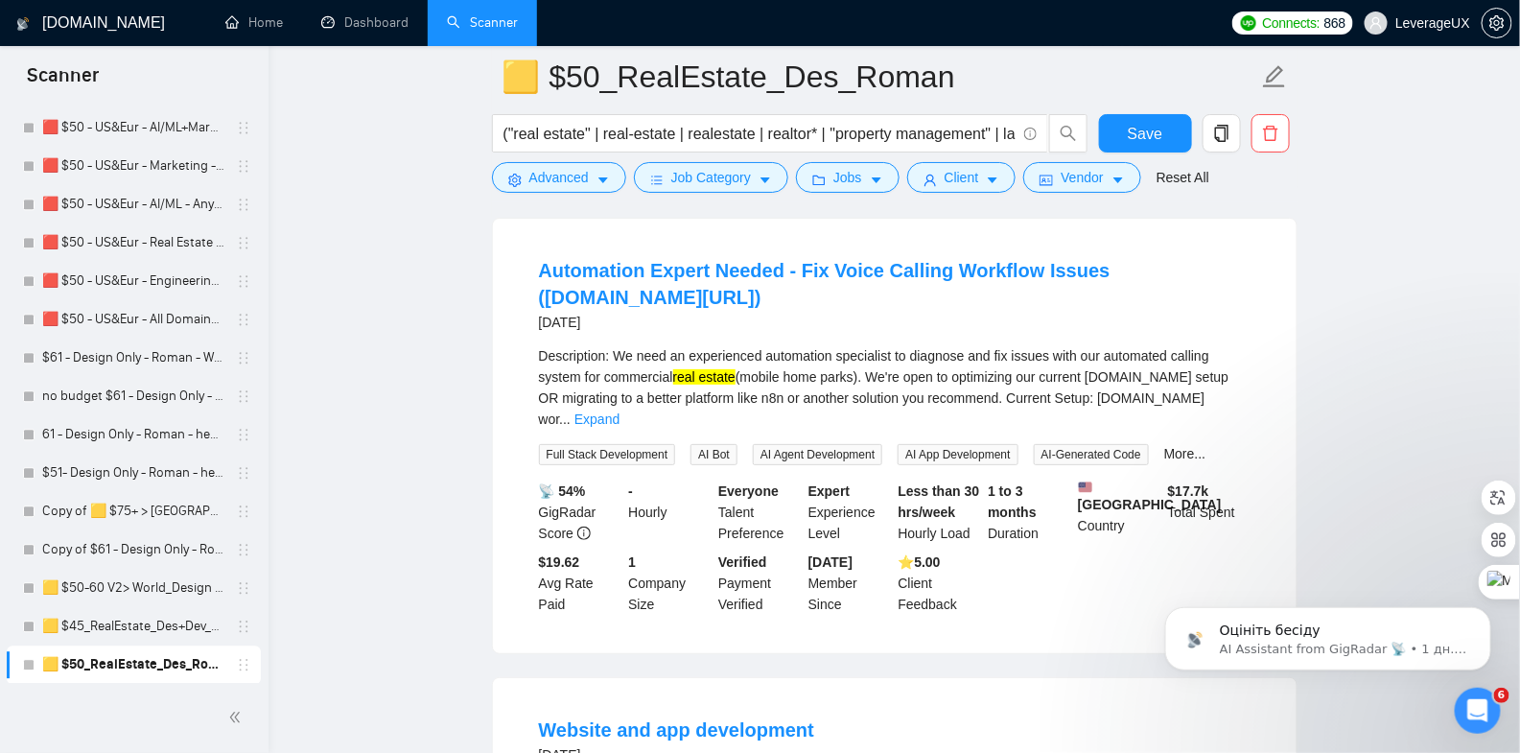
scroll to position [5397, 0]
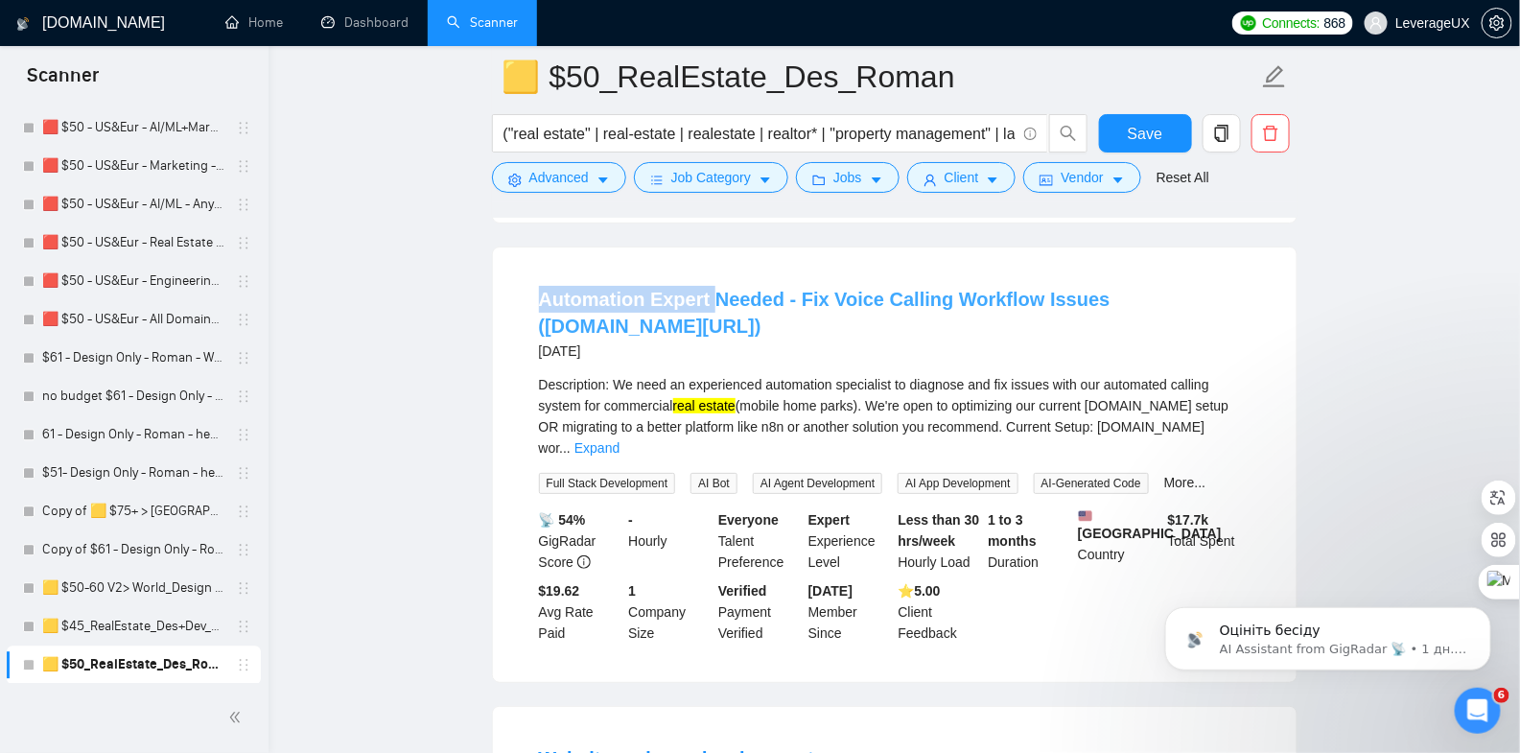
drag, startPoint x: 524, startPoint y: 333, endPoint x: 707, endPoint y: 333, distance: 183.2
click at [707, 333] on li "Automation Expert Needed - Fix Voice Calling Workflow Issues (Make.com/n8n) 2 m…" at bounding box center [895, 464] width 758 height 388
click at [586, 175] on span "Advanced" at bounding box center [558, 177] width 59 height 21
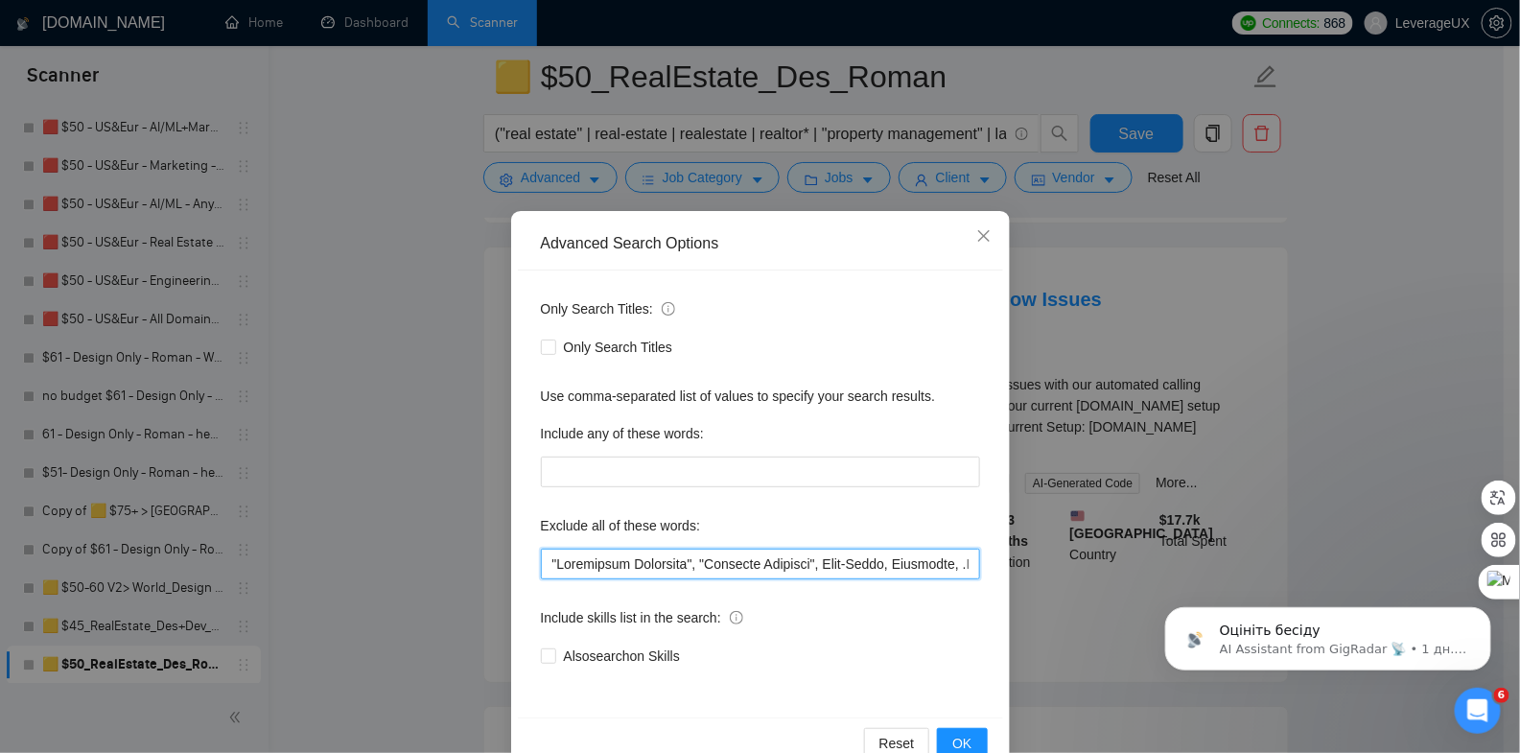
click at [544, 564] on input "text" at bounding box center [760, 564] width 439 height 31
paste input "Automation Expert"
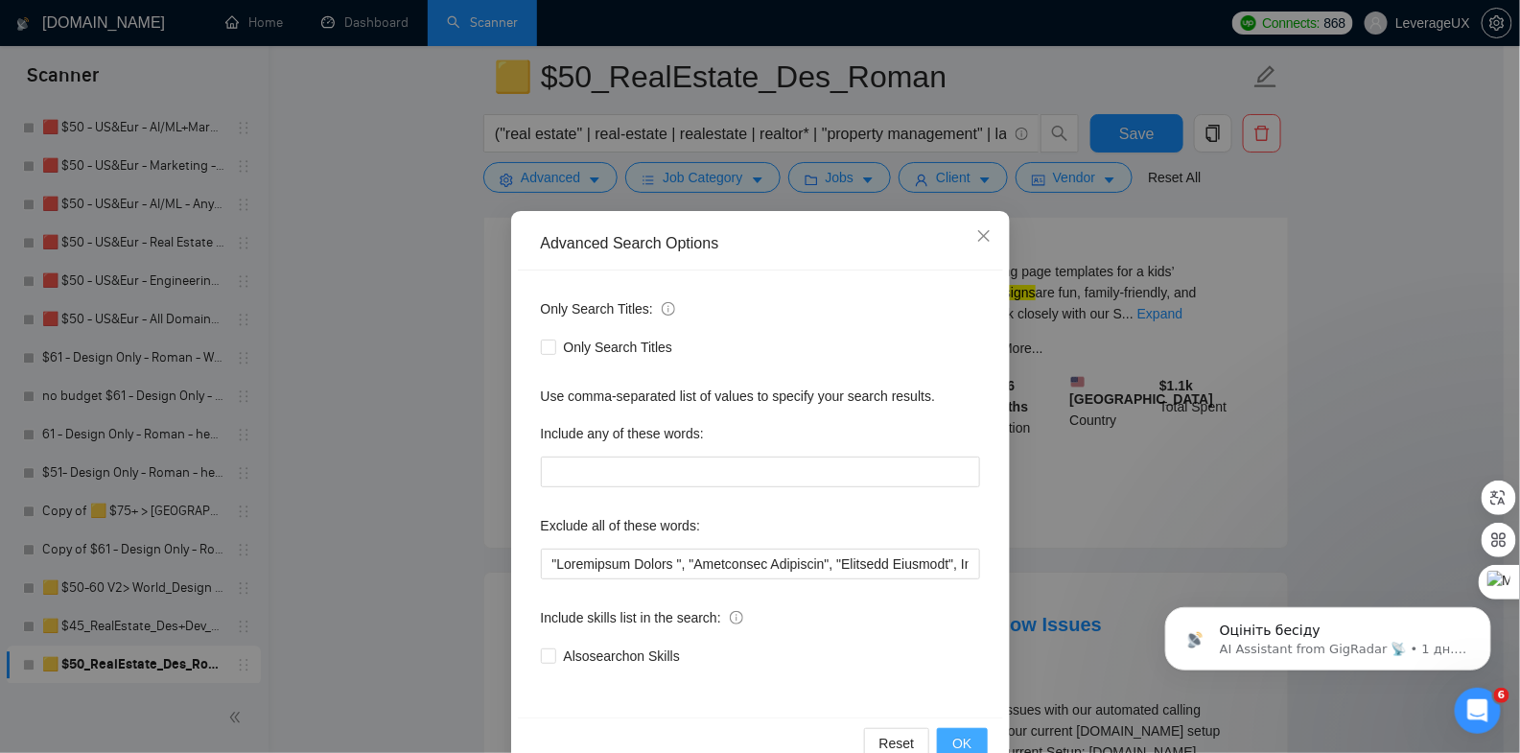
click at [952, 740] on span "OK" at bounding box center [961, 743] width 19 height 21
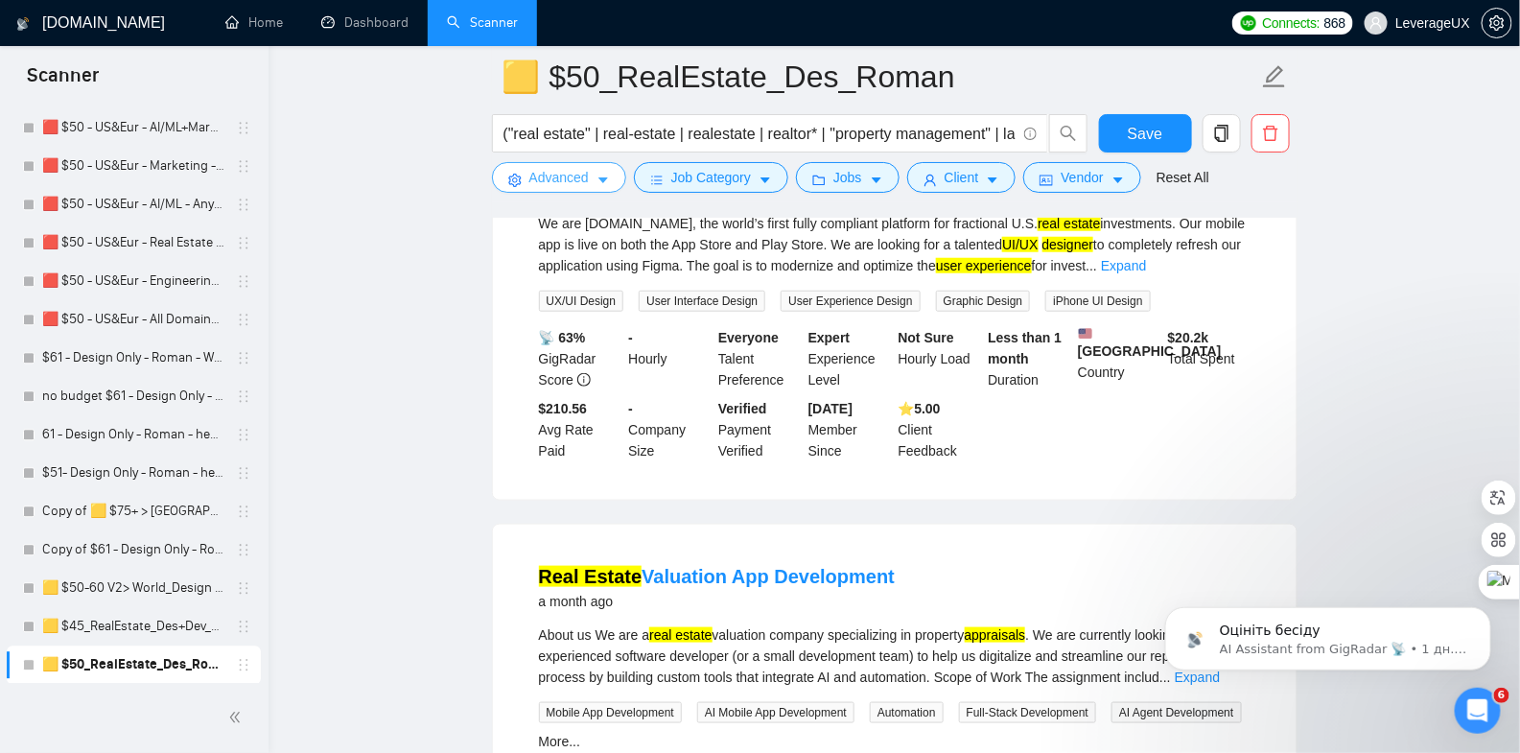
scroll to position [4065, 0]
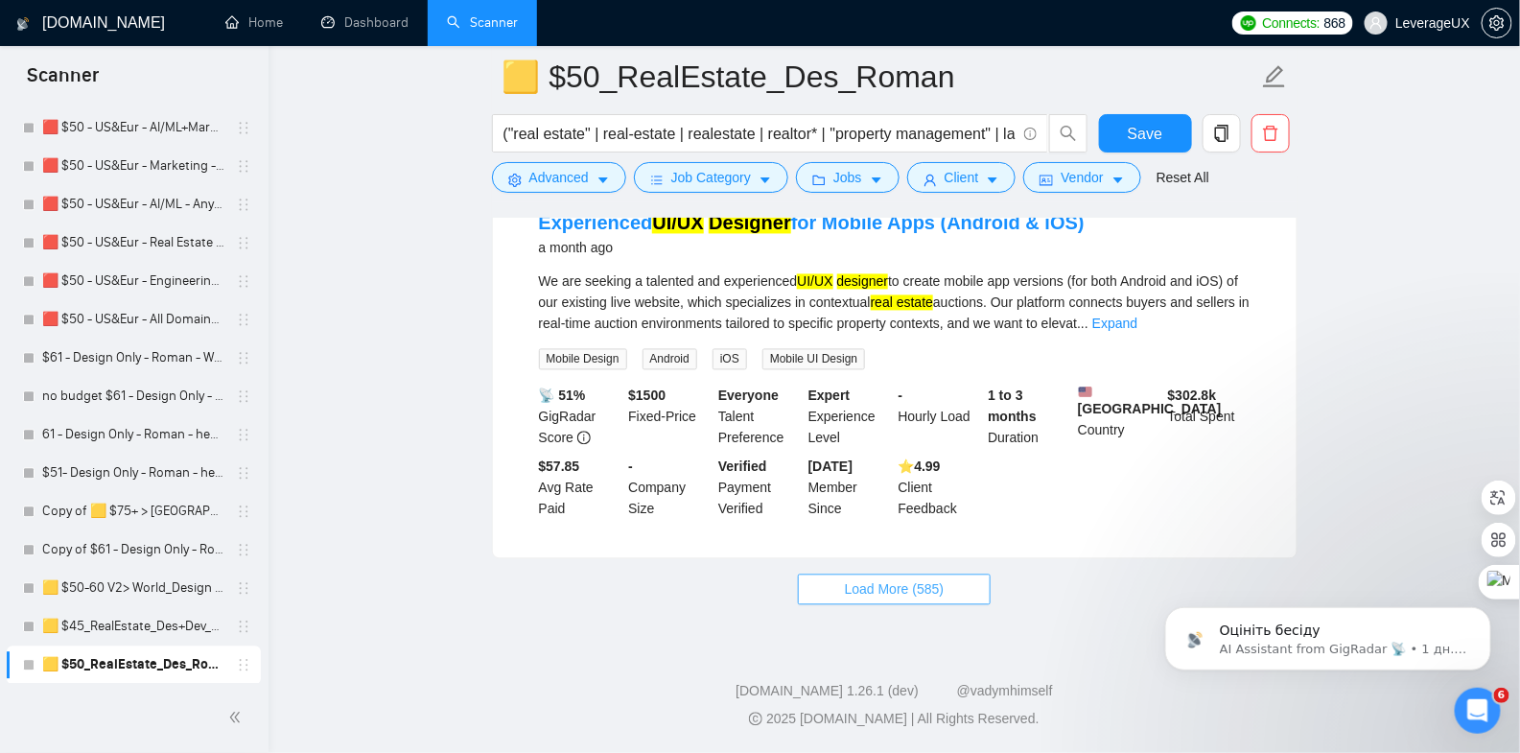
click at [949, 592] on button "Load More (585)" at bounding box center [895, 590] width 194 height 31
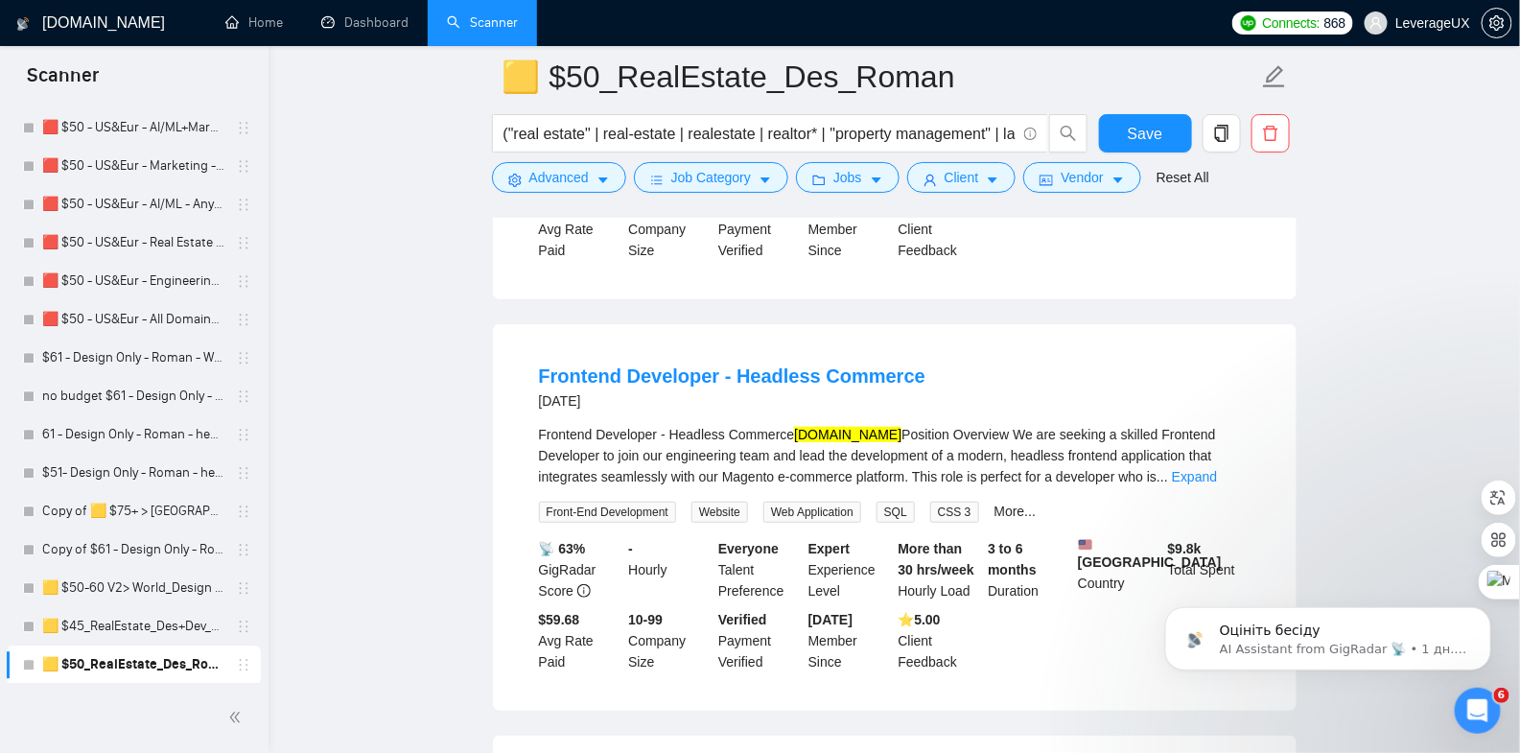
scroll to position [5716, 0]
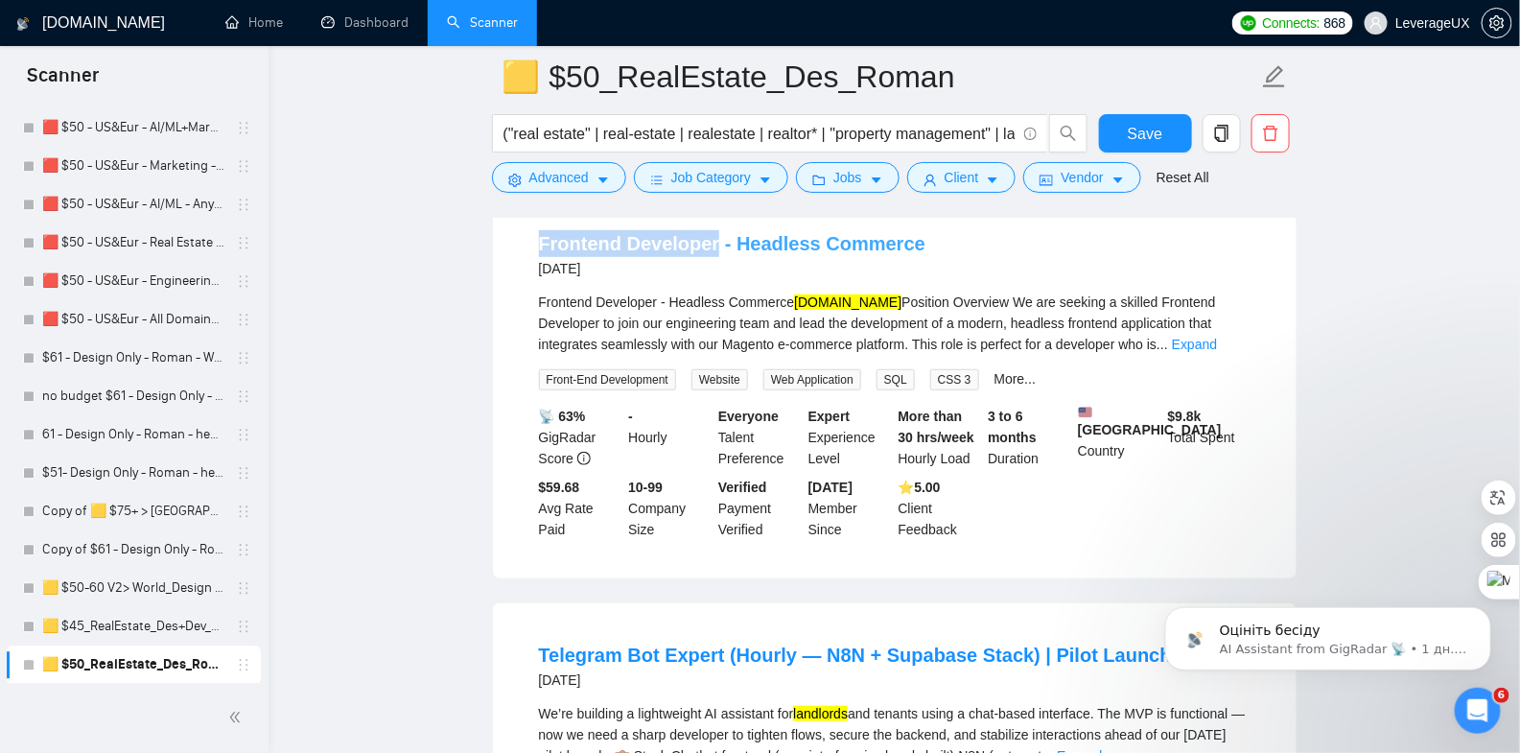
drag, startPoint x: 527, startPoint y: 293, endPoint x: 695, endPoint y: 296, distance: 168.8
click at [713, 298] on li "Frontend Developer - Headless Commerce 2 months ago Frontend Developer - Headle…" at bounding box center [895, 385] width 758 height 340
click at [592, 177] on button "Advanced" at bounding box center [559, 177] width 134 height 31
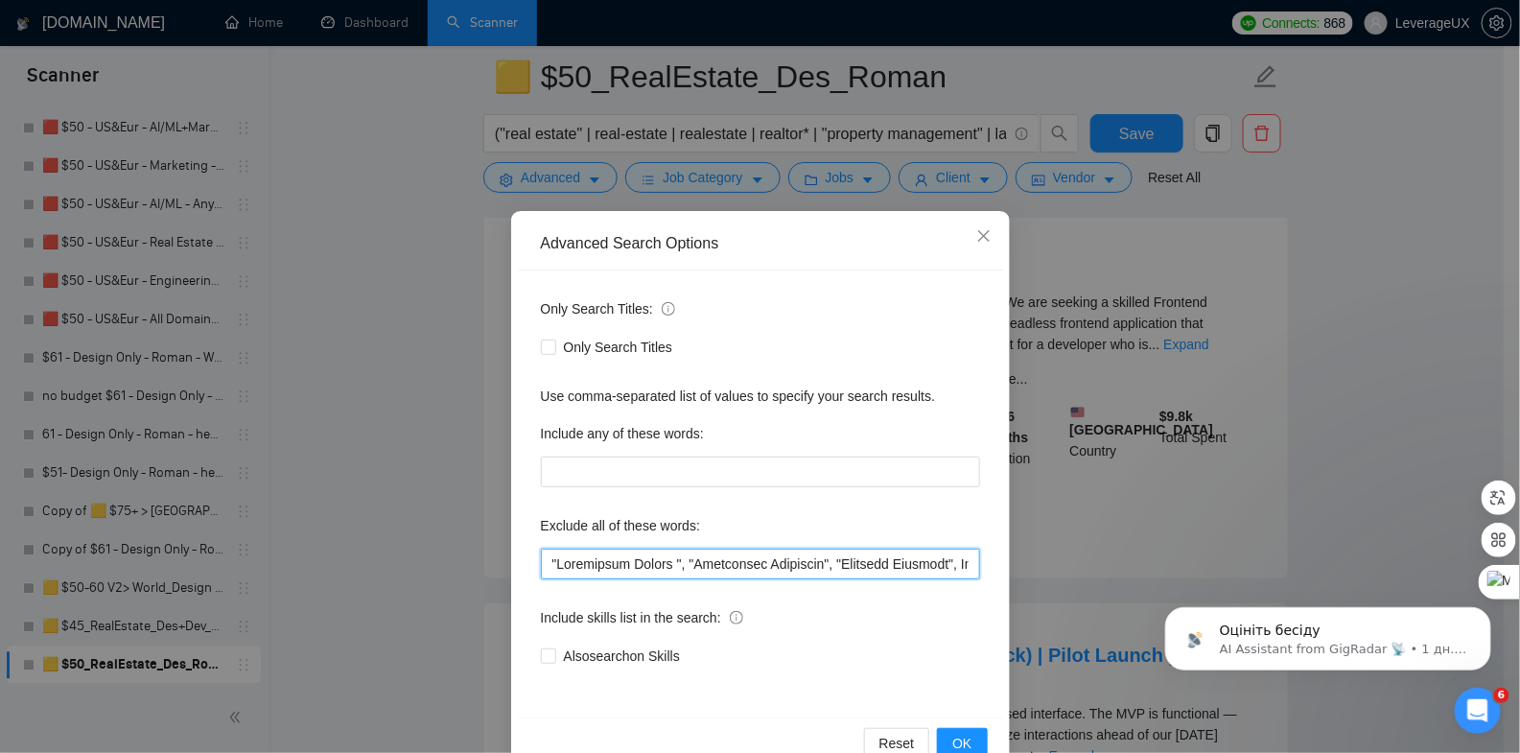
click at [541, 561] on input "text" at bounding box center [760, 564] width 439 height 31
paste input "Frontend Developer"
type input ""Frontend Developer", "Automation Expert ", "Automation Developer", "Software S…"
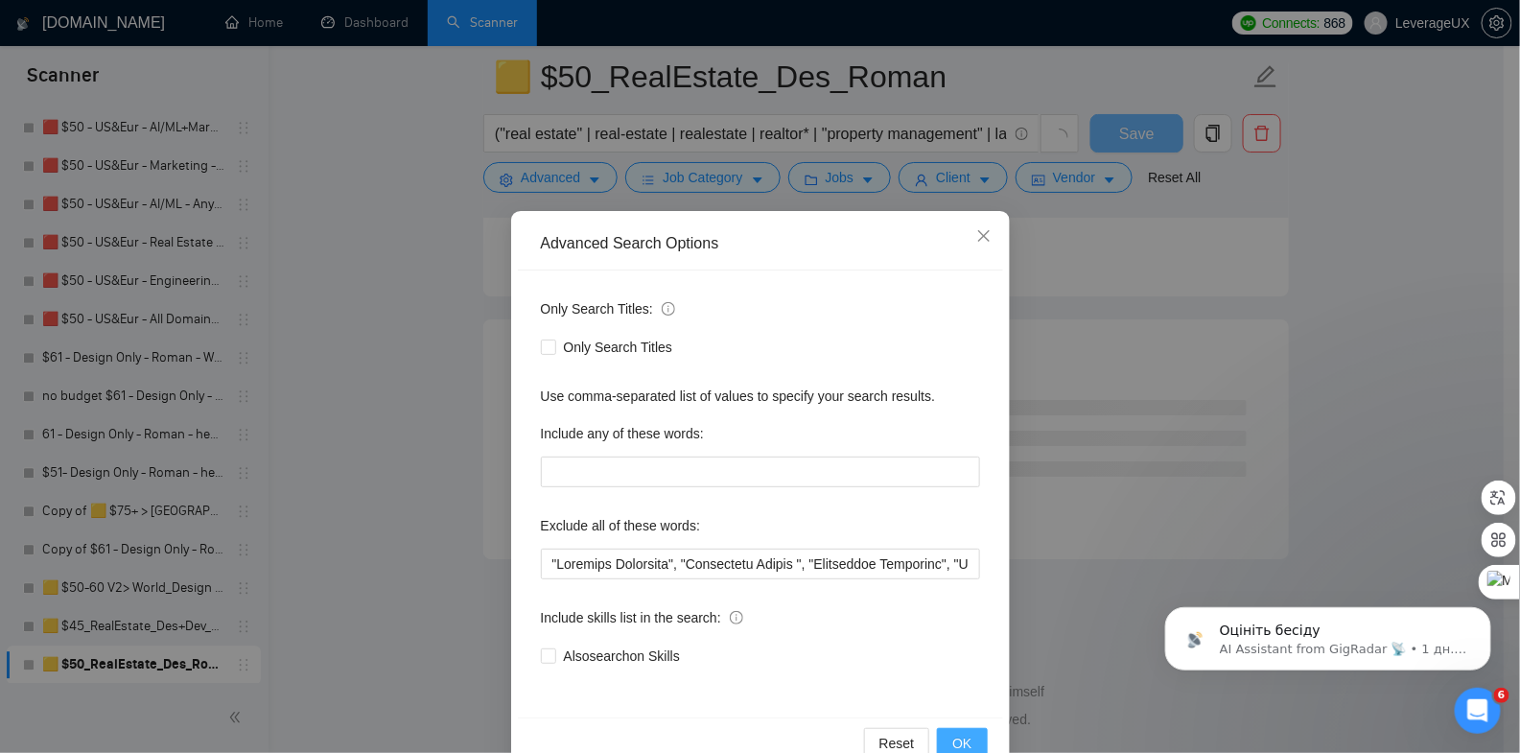
click at [968, 740] on button "OK" at bounding box center [962, 743] width 50 height 31
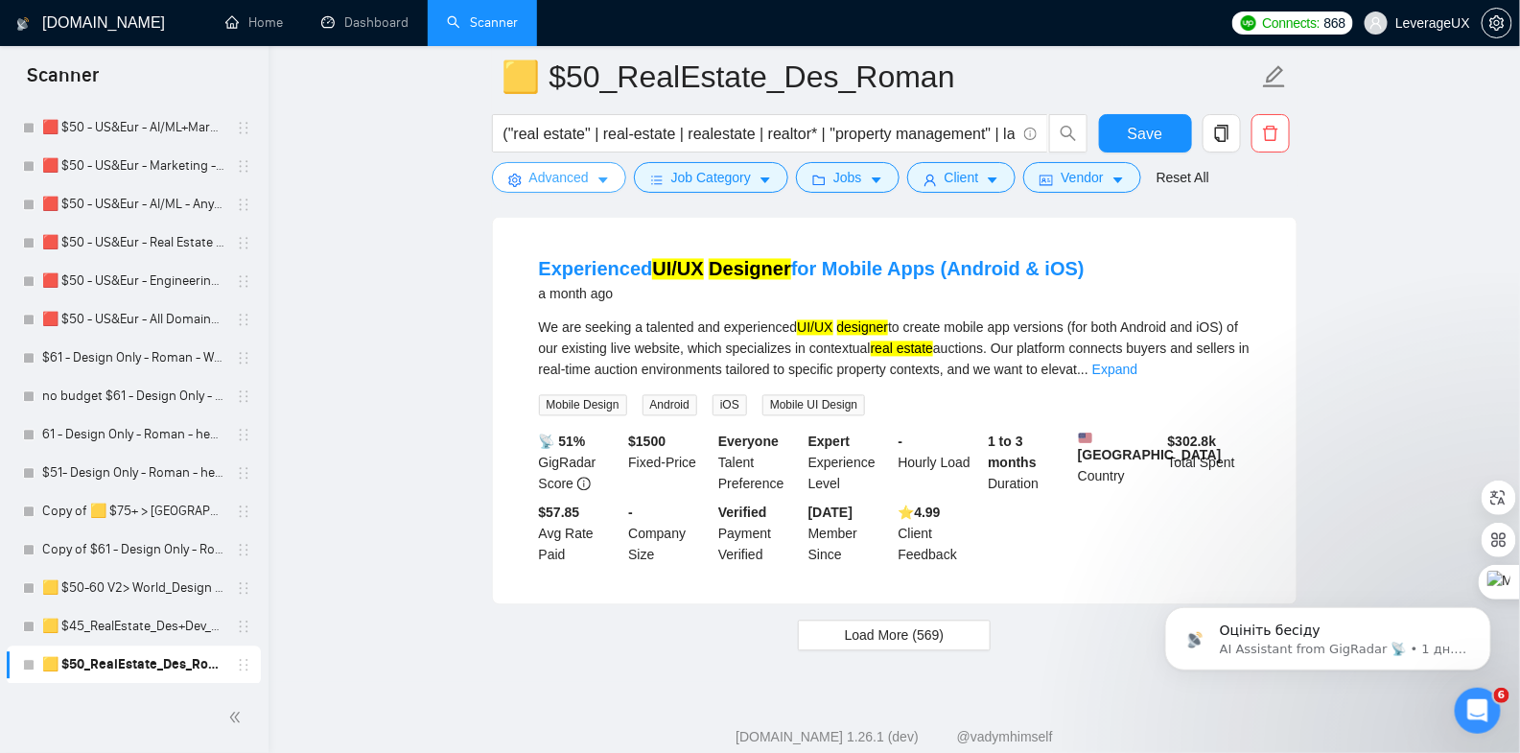
scroll to position [4065, 0]
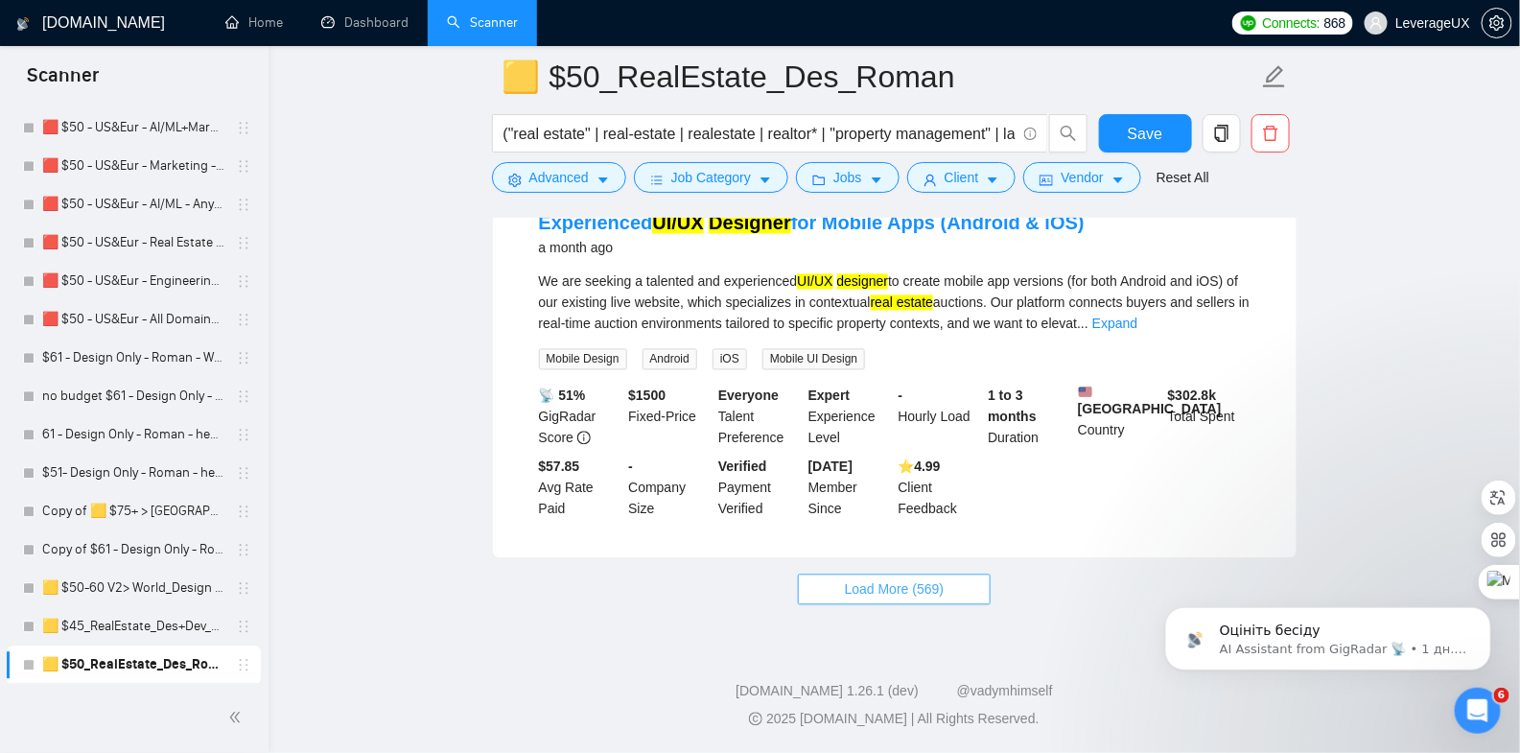
click at [914, 586] on span "Load More (569)" at bounding box center [895, 589] width 100 height 21
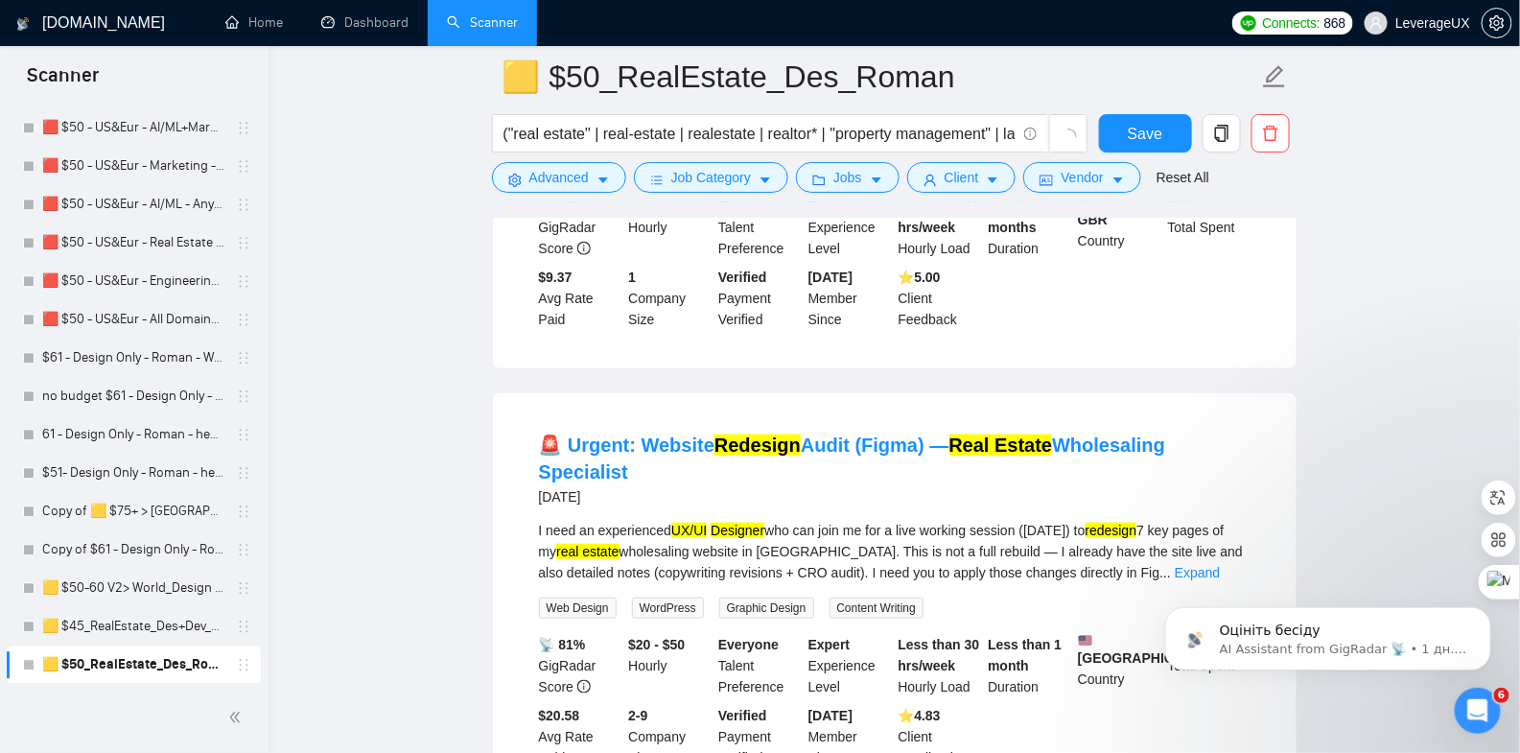
scroll to position [0, 0]
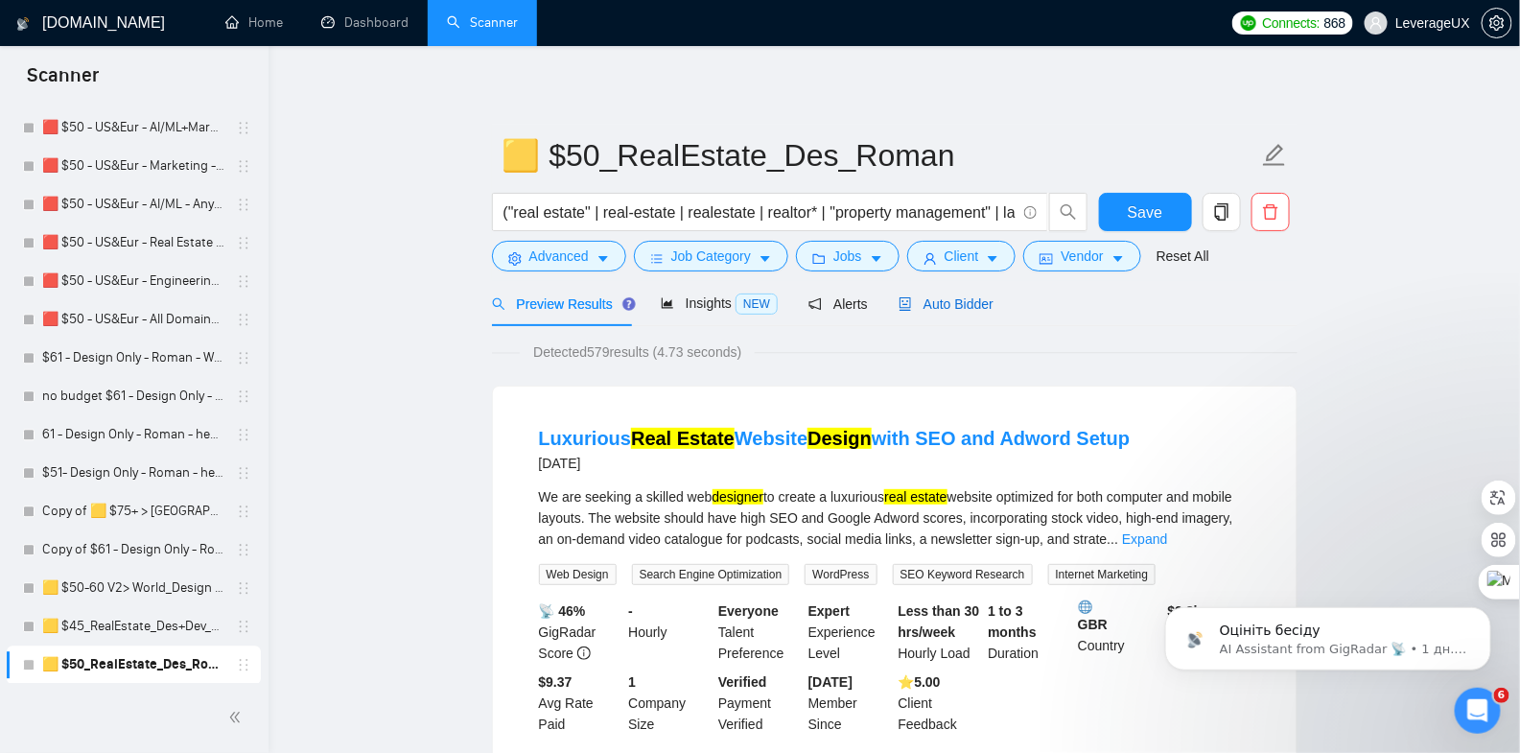
click at [993, 313] on div "Auto Bidder" at bounding box center [946, 303] width 95 height 21
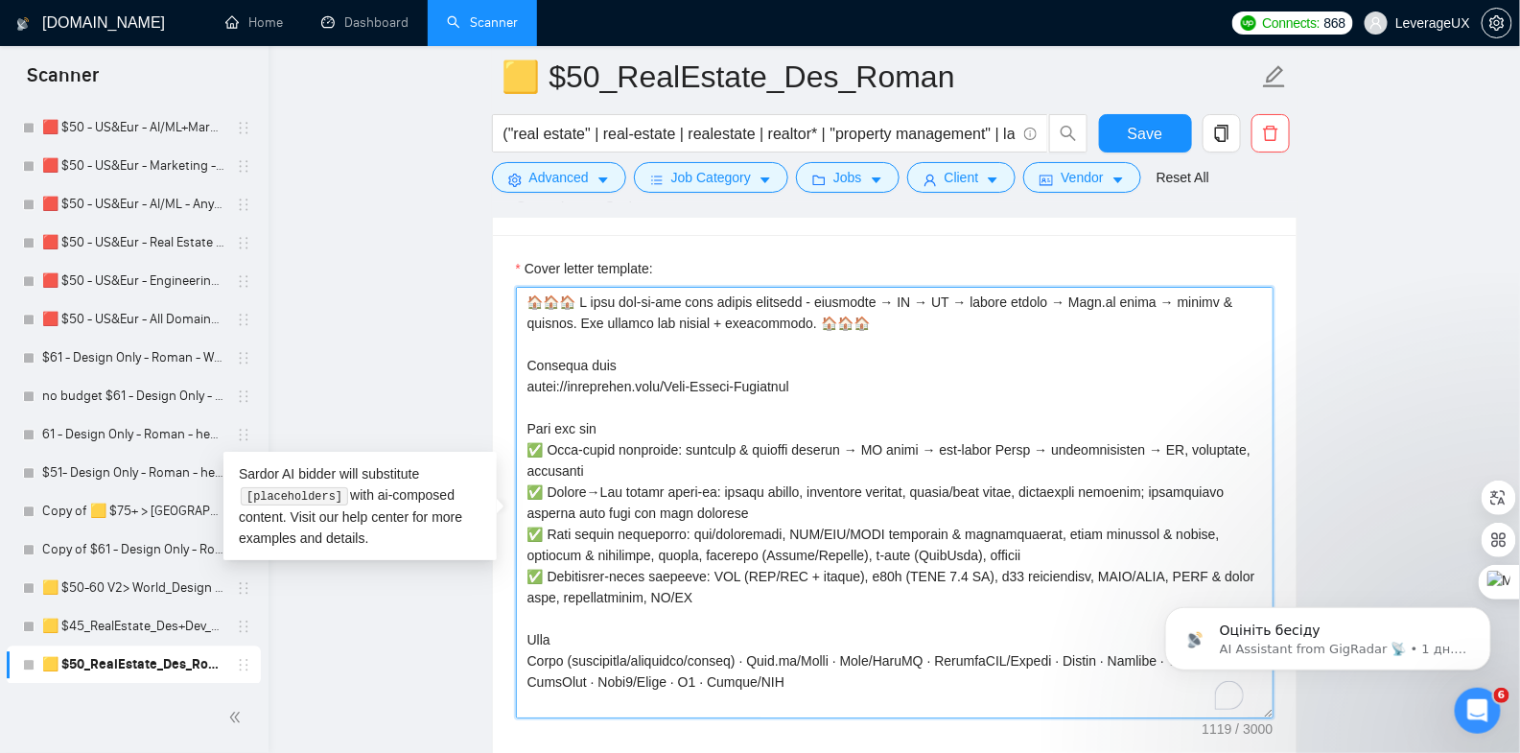
scroll to position [127, 0]
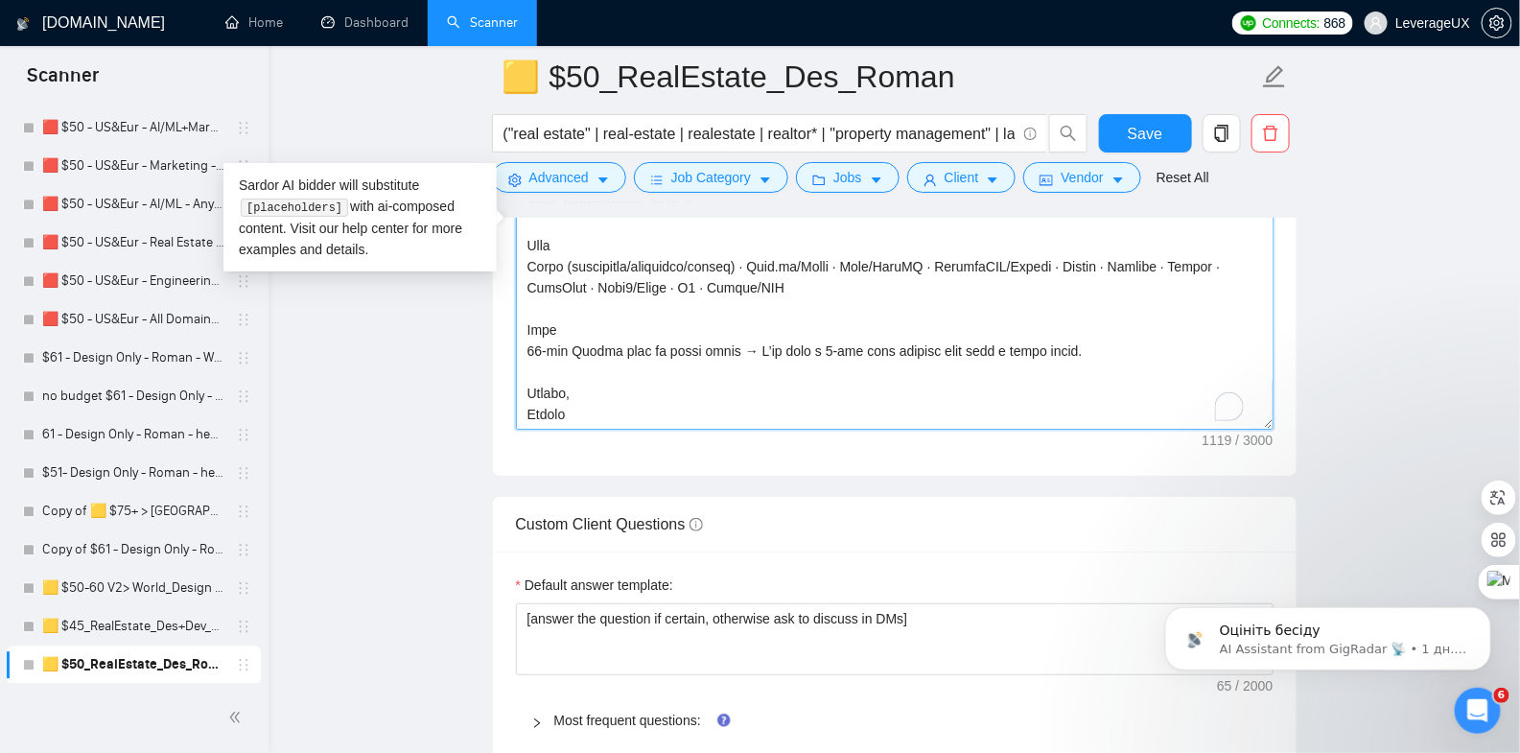
drag, startPoint x: 557, startPoint y: 332, endPoint x: 875, endPoint y: 703, distance: 488.4
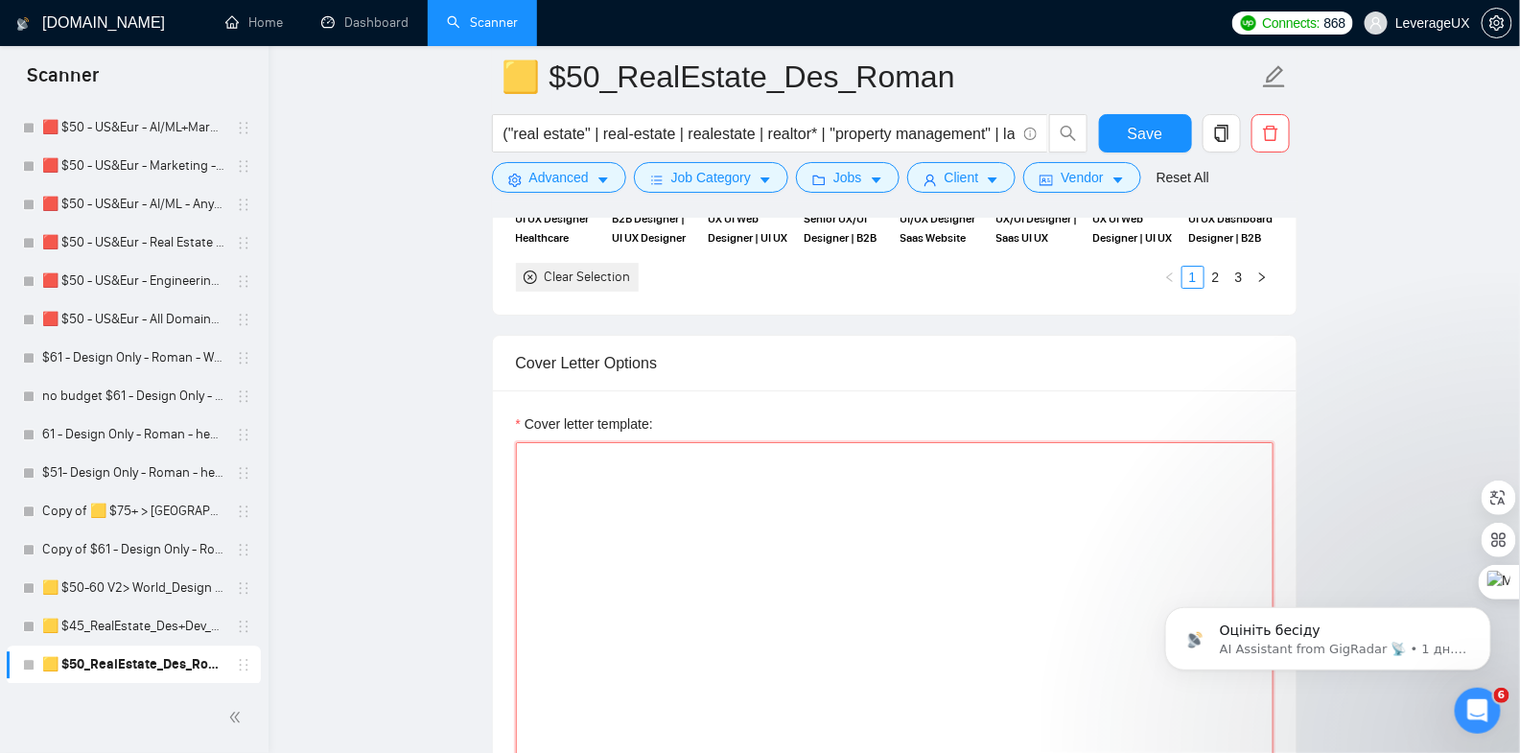
scroll to position [2338, 0]
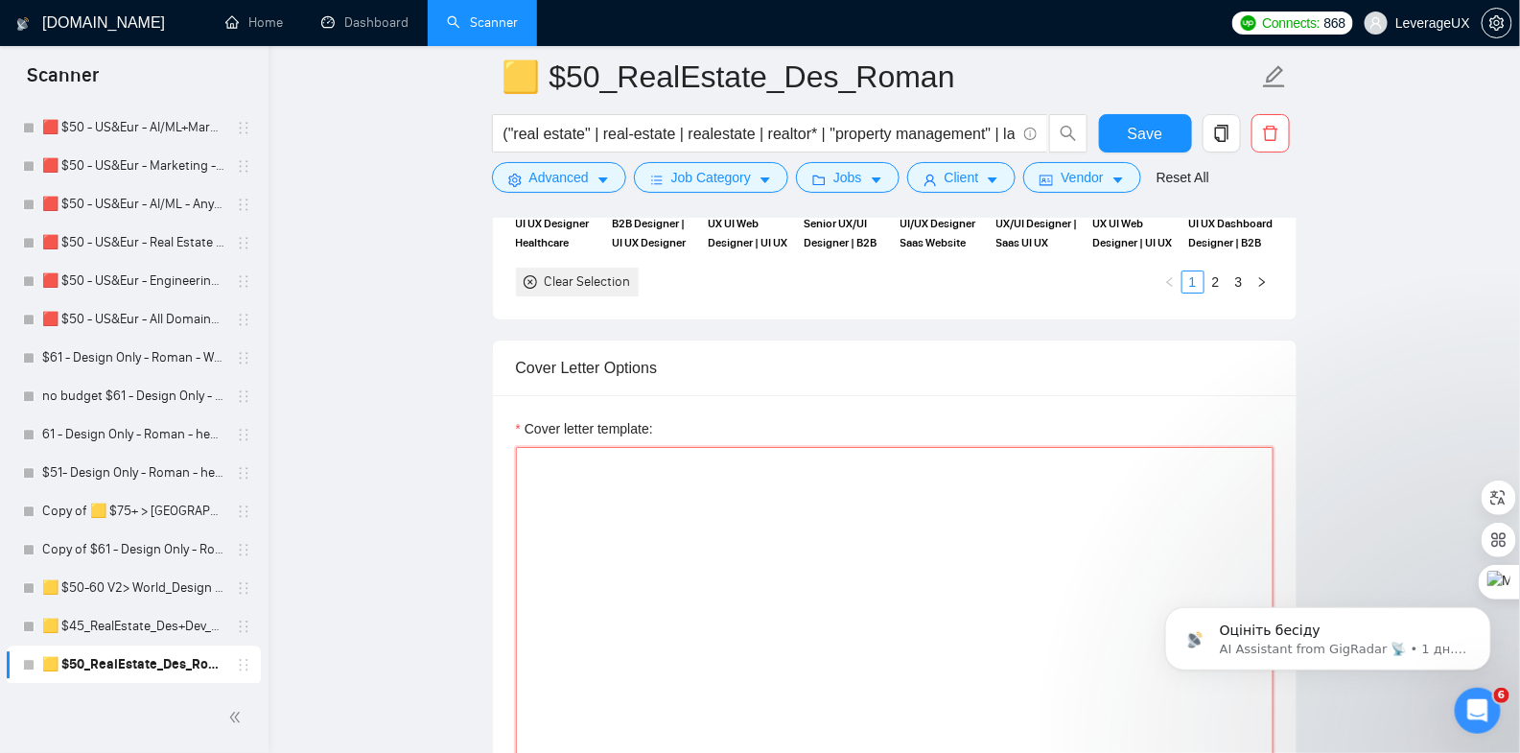
paste textarea "🏠🏠🏠 We design end-to-end real estate products — discovery → UX → UI → tokenized…"
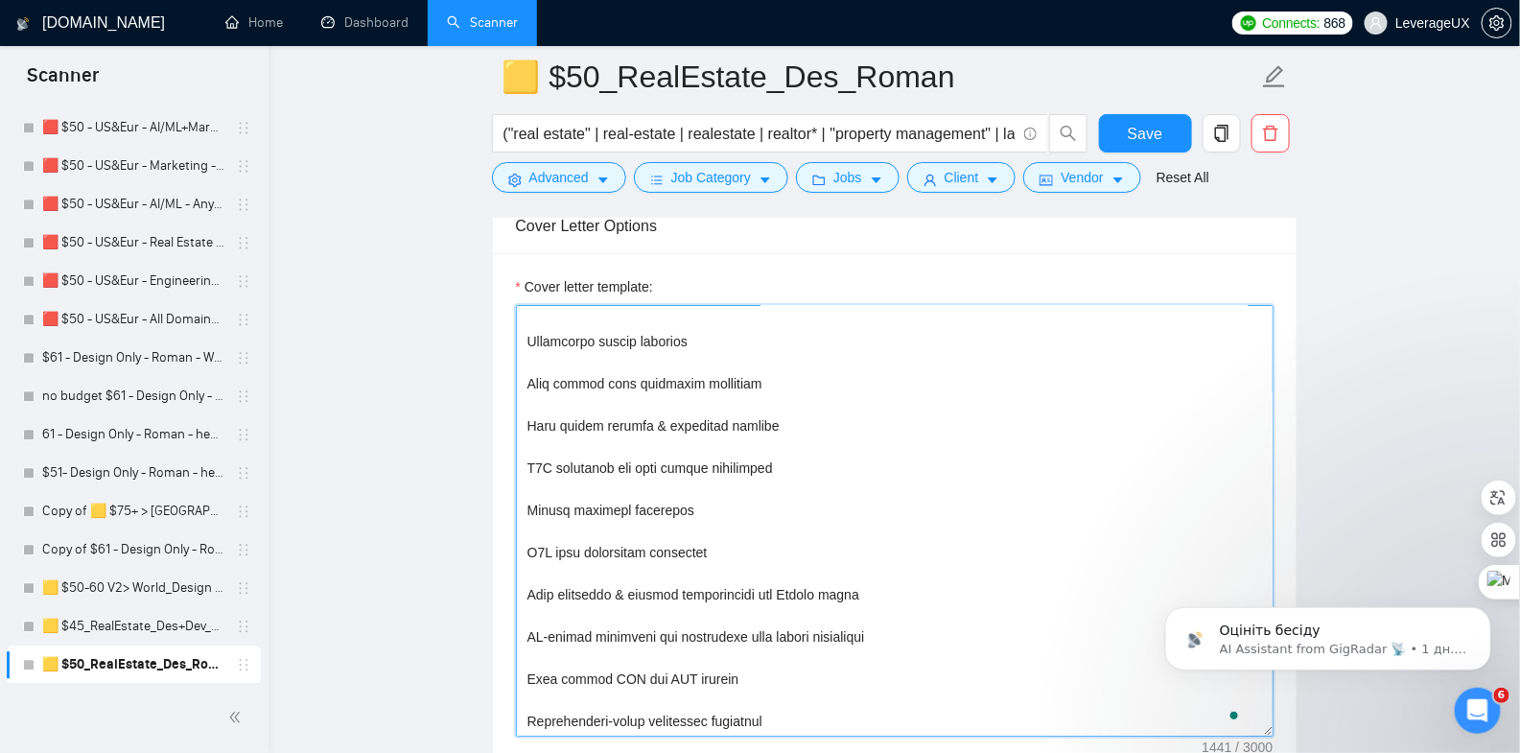
scroll to position [0, 0]
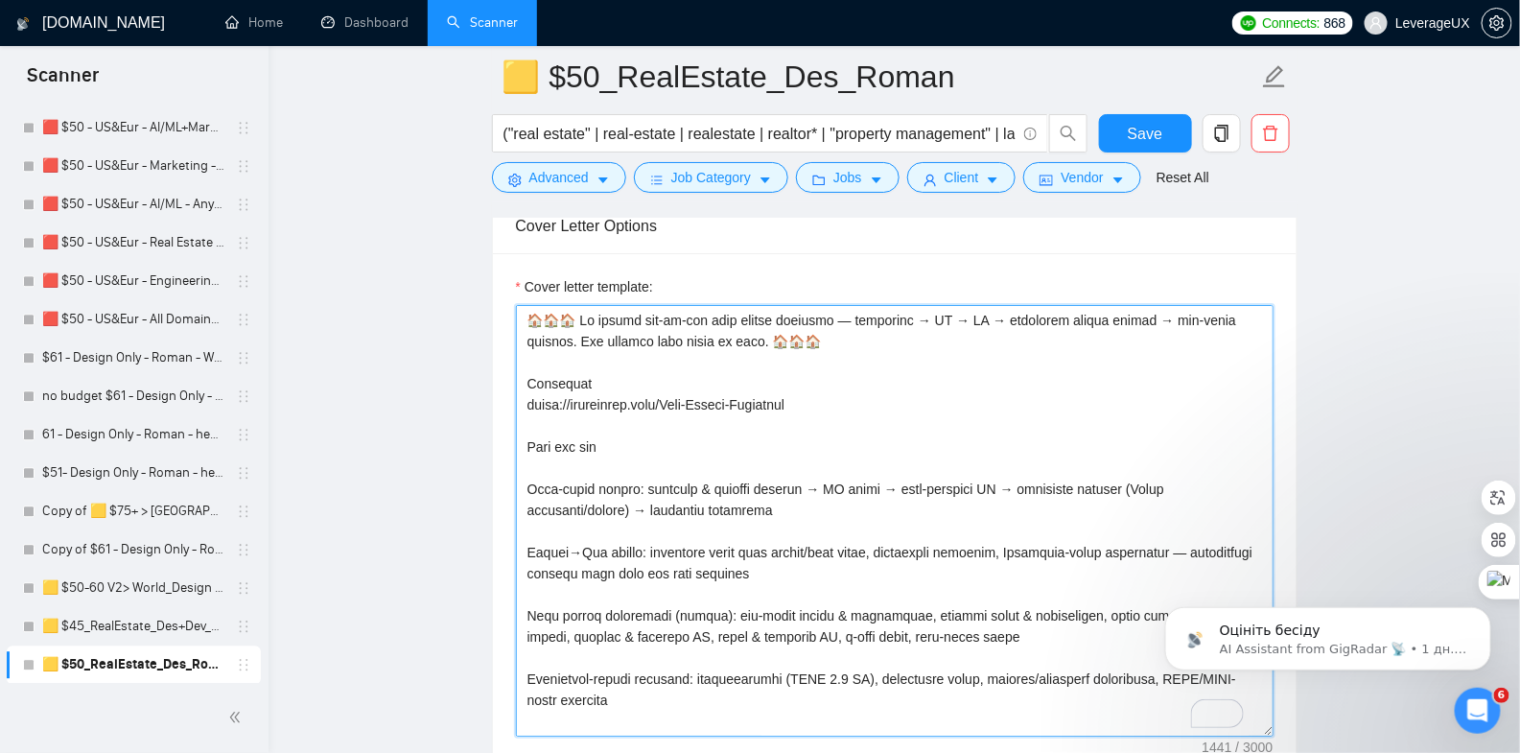
click at [544, 554] on textarea "Cover letter template:" at bounding box center [895, 521] width 758 height 432
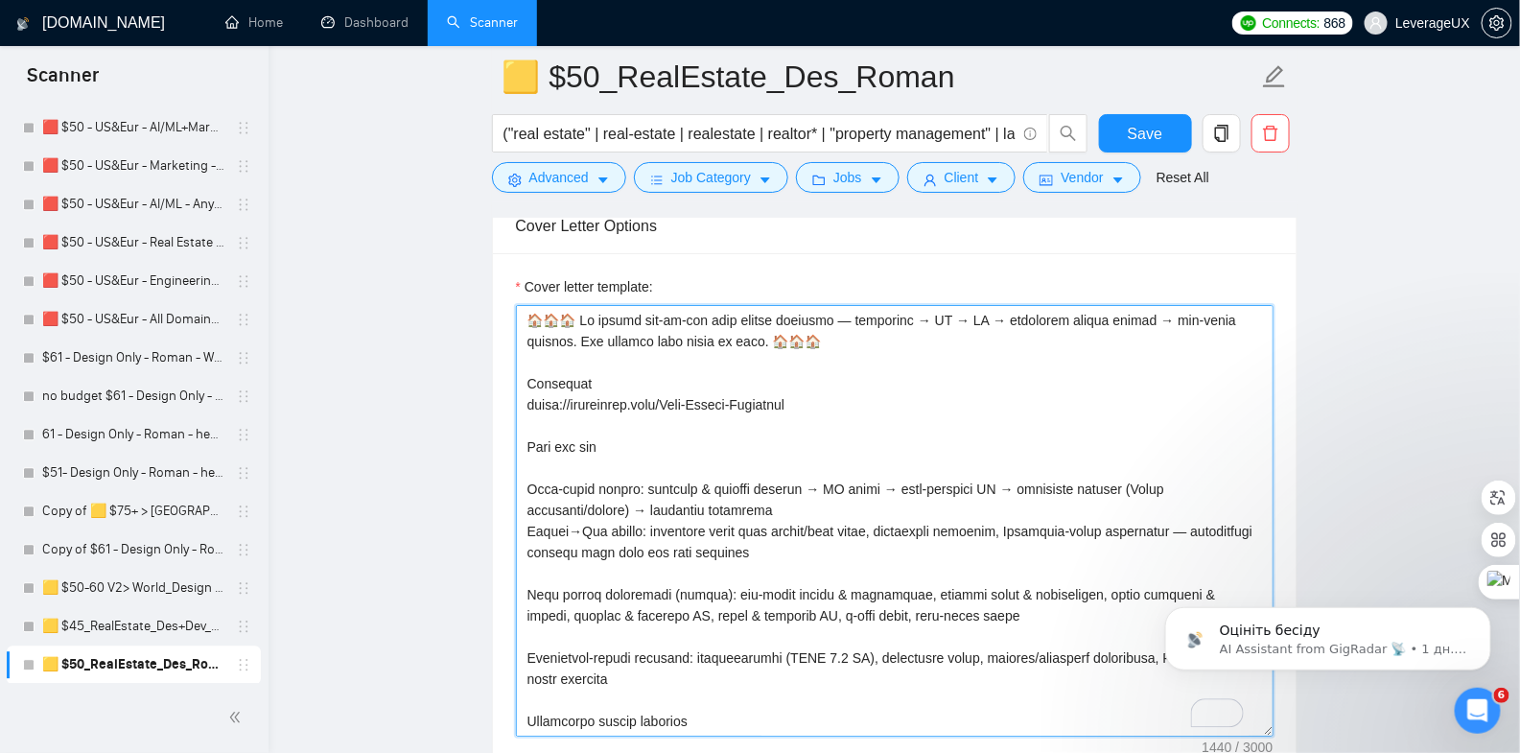
click at [560, 596] on textarea "Cover letter template:" at bounding box center [895, 521] width 758 height 432
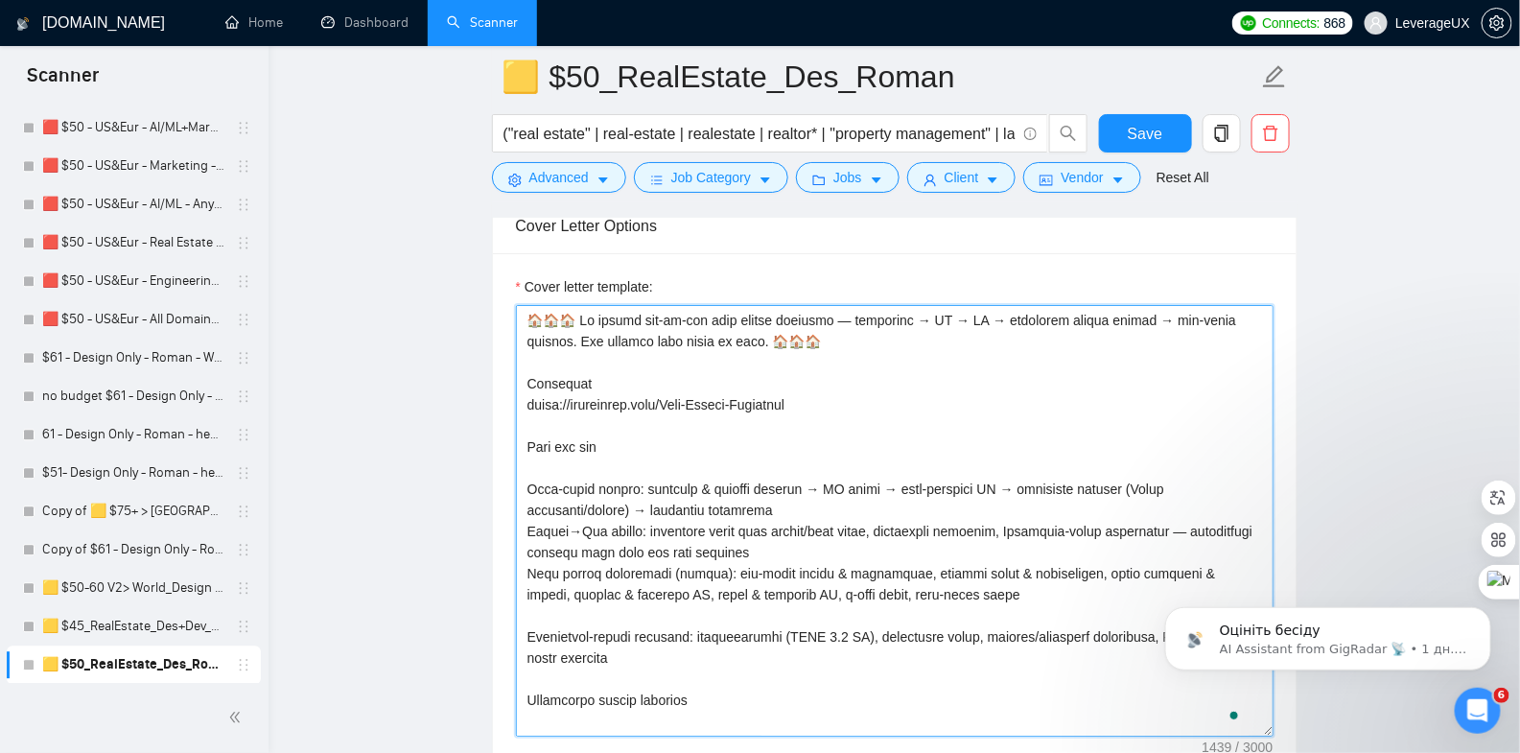
scroll to position [41, 0]
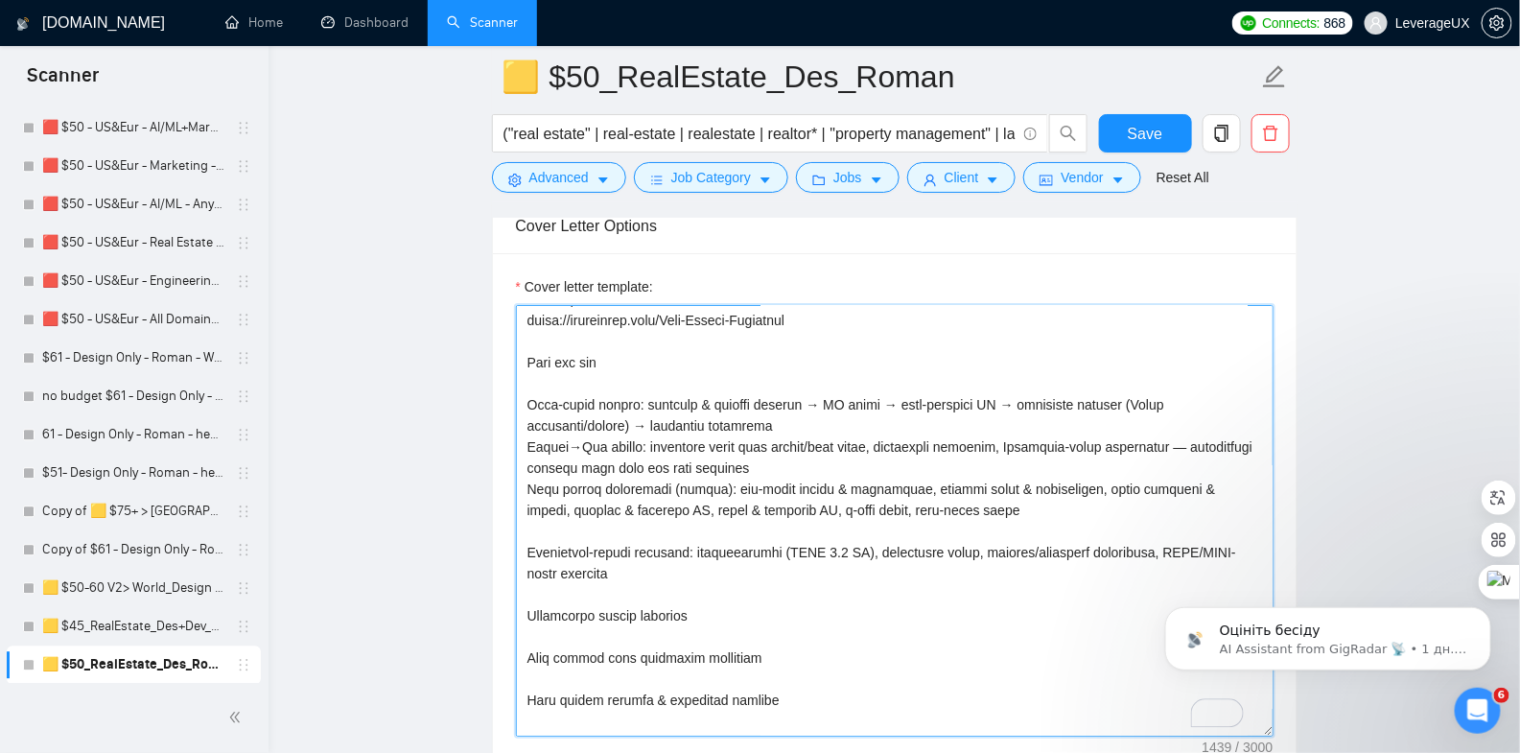
click at [567, 555] on textarea "Cover letter template:" at bounding box center [895, 521] width 758 height 432
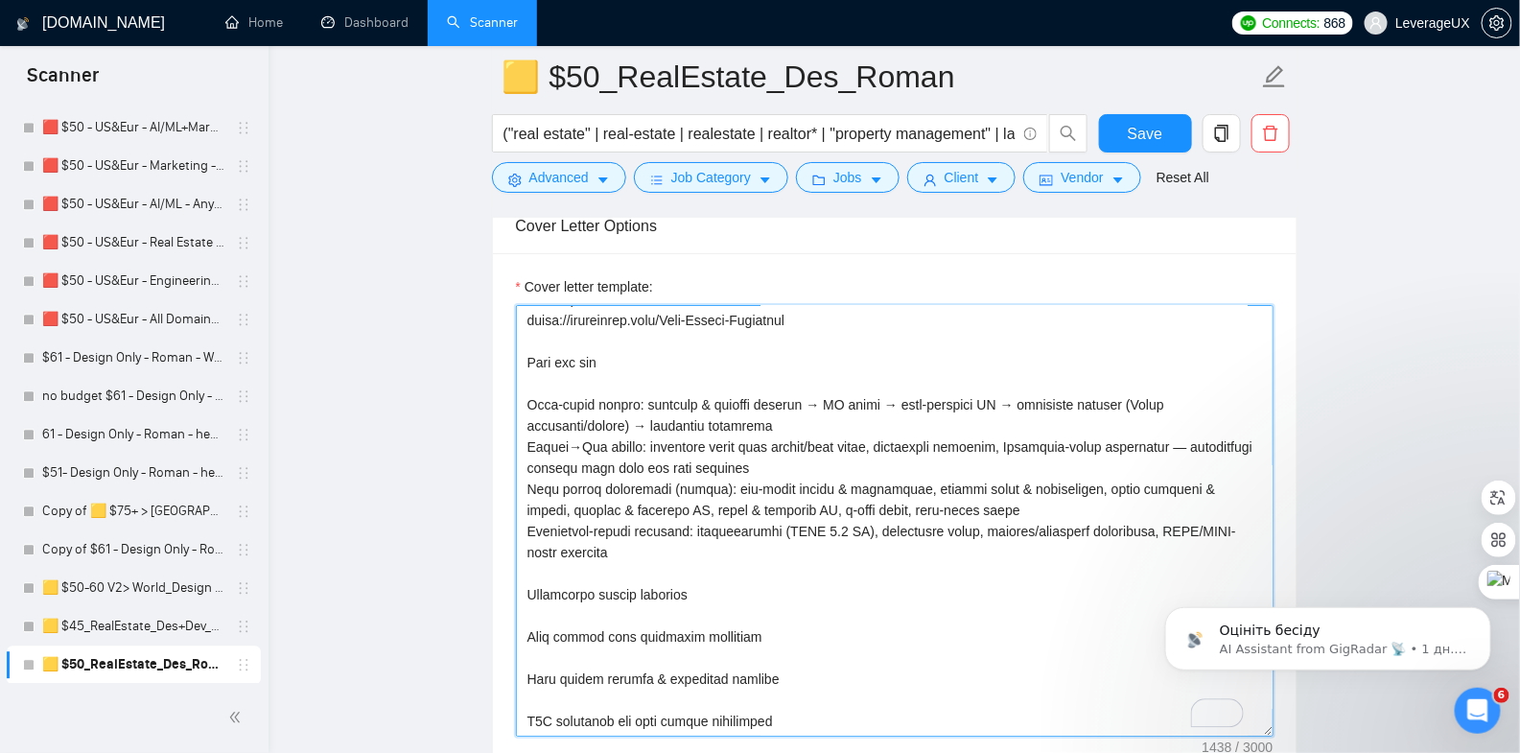
click at [566, 599] on textarea "Cover letter template:" at bounding box center [895, 521] width 758 height 432
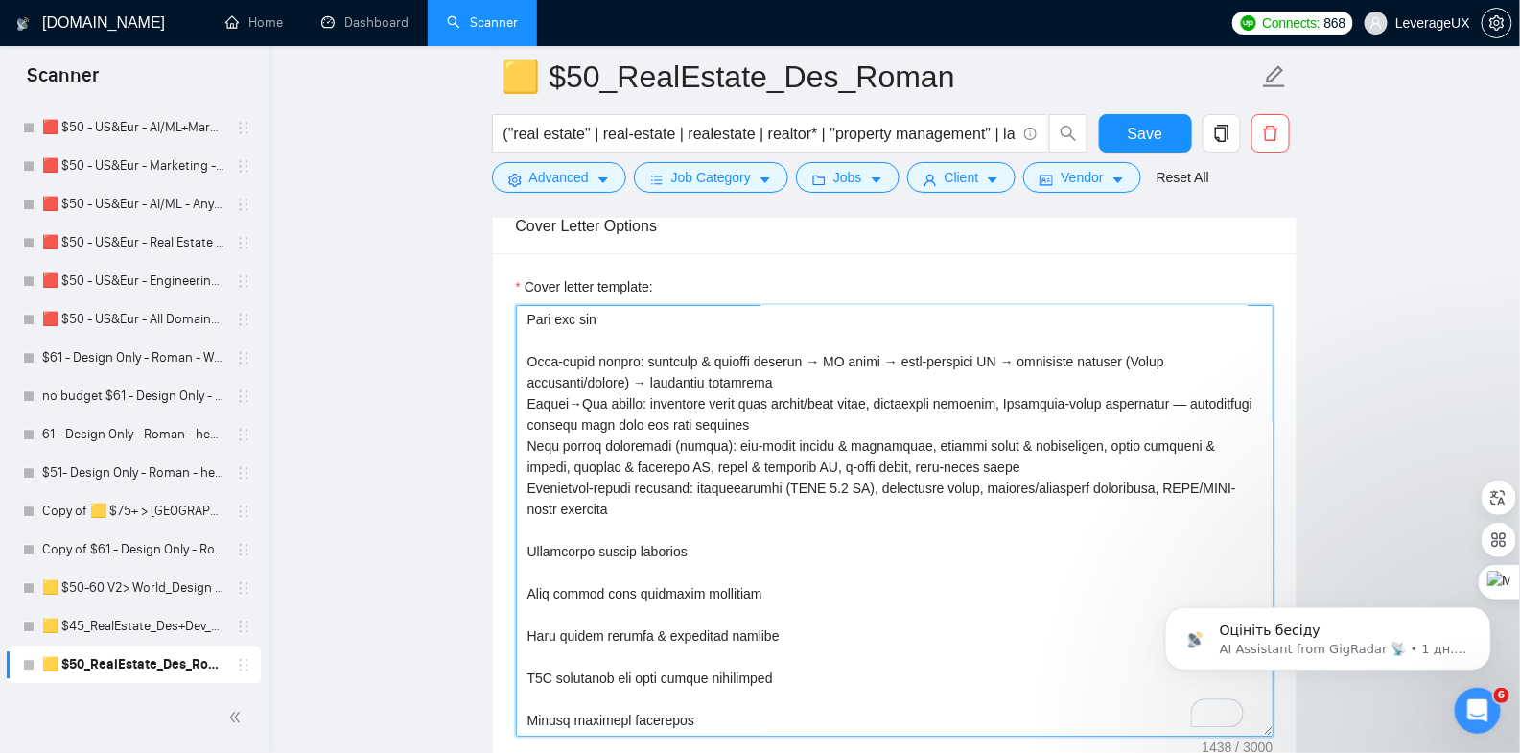
click at [558, 589] on textarea "Cover letter template:" at bounding box center [895, 521] width 758 height 432
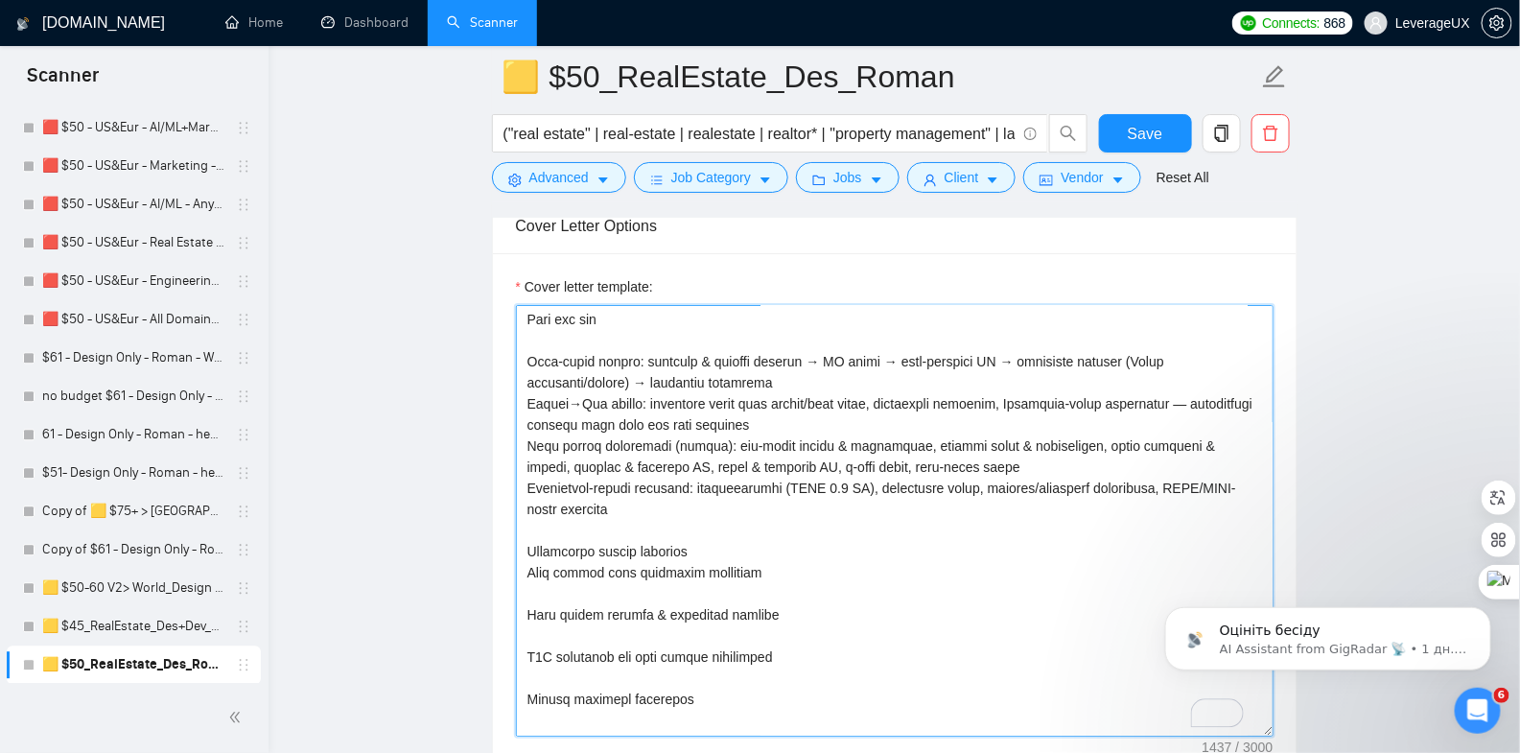
click at [550, 613] on textarea "Cover letter template:" at bounding box center [895, 521] width 758 height 432
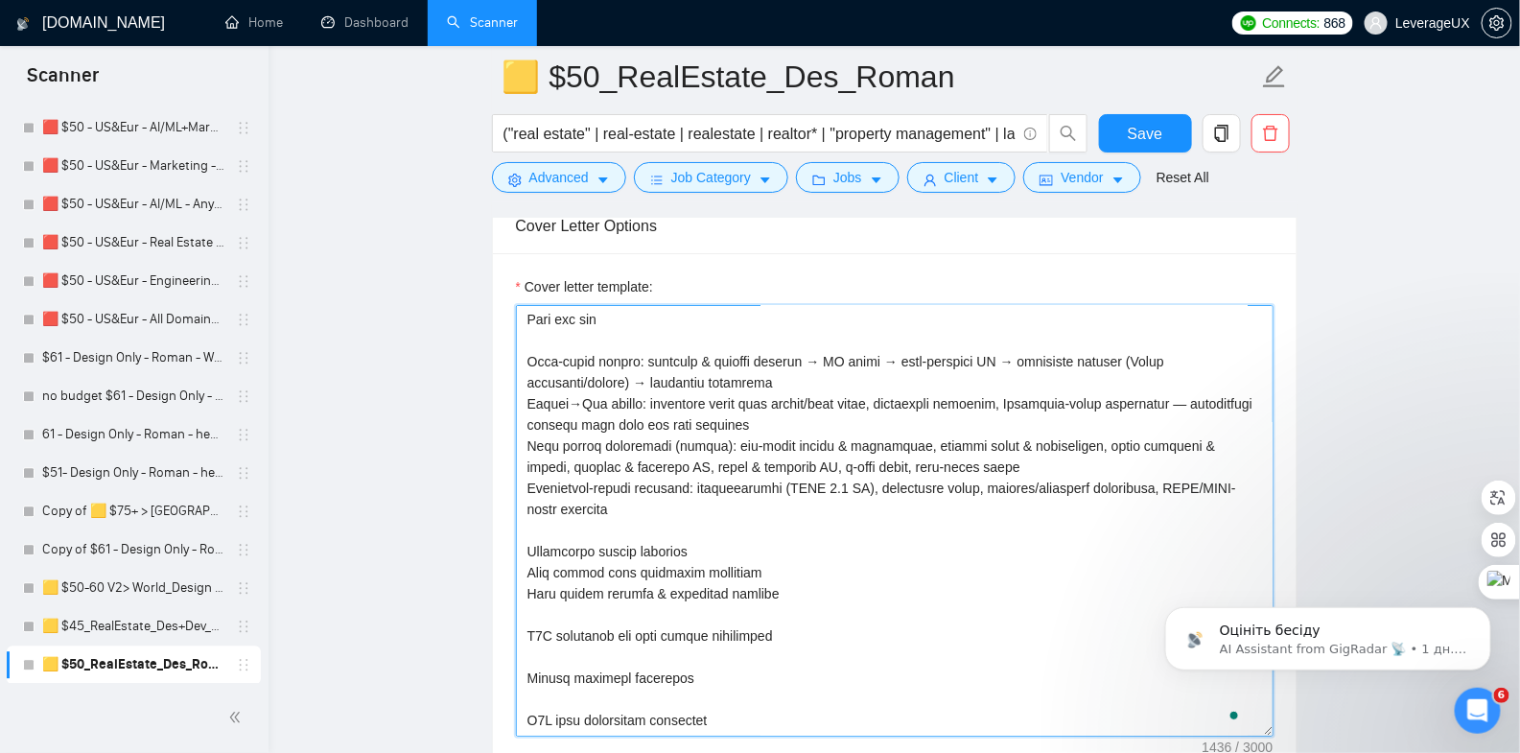
click at [547, 633] on textarea "Cover letter template:" at bounding box center [895, 521] width 758 height 432
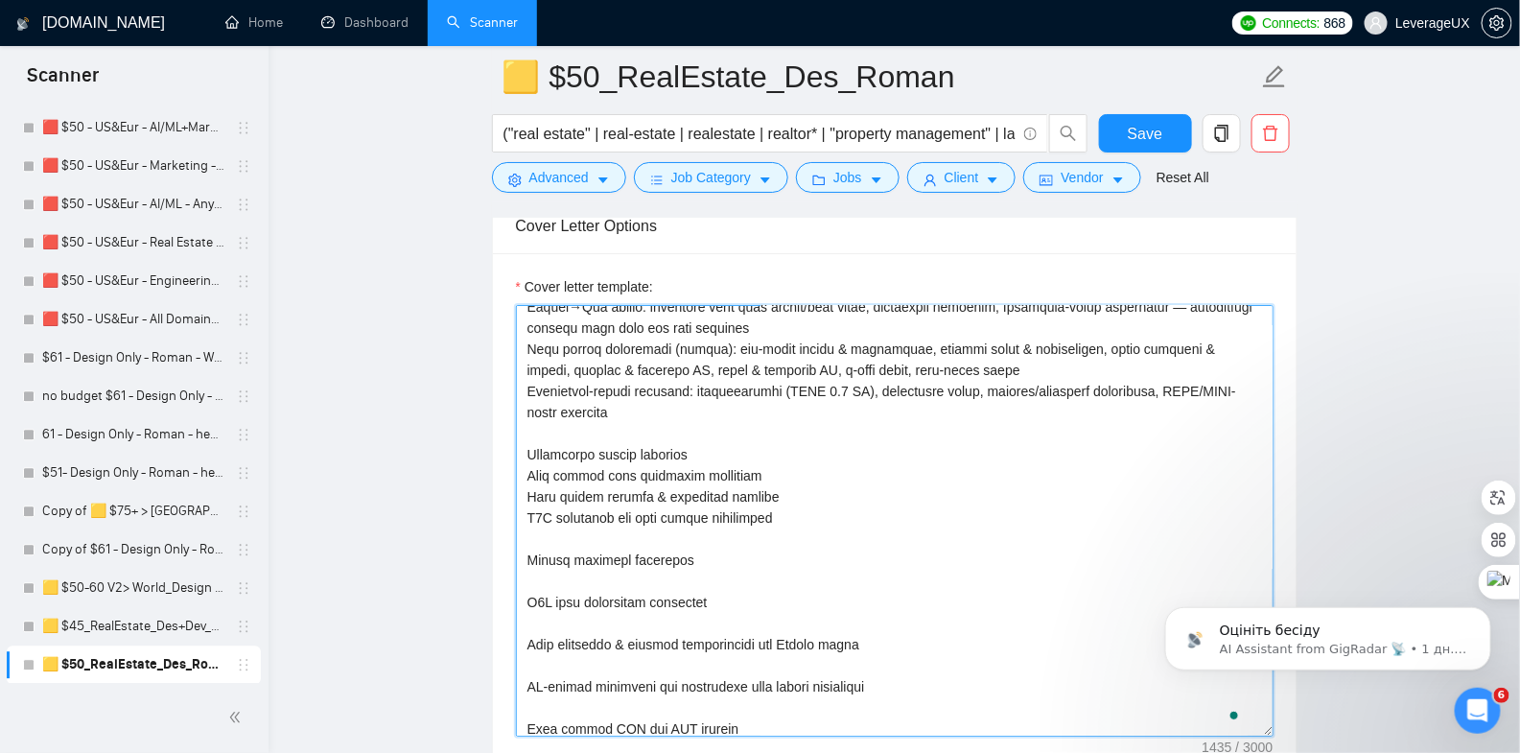
click at [548, 563] on textarea "Cover letter template:" at bounding box center [895, 521] width 758 height 432
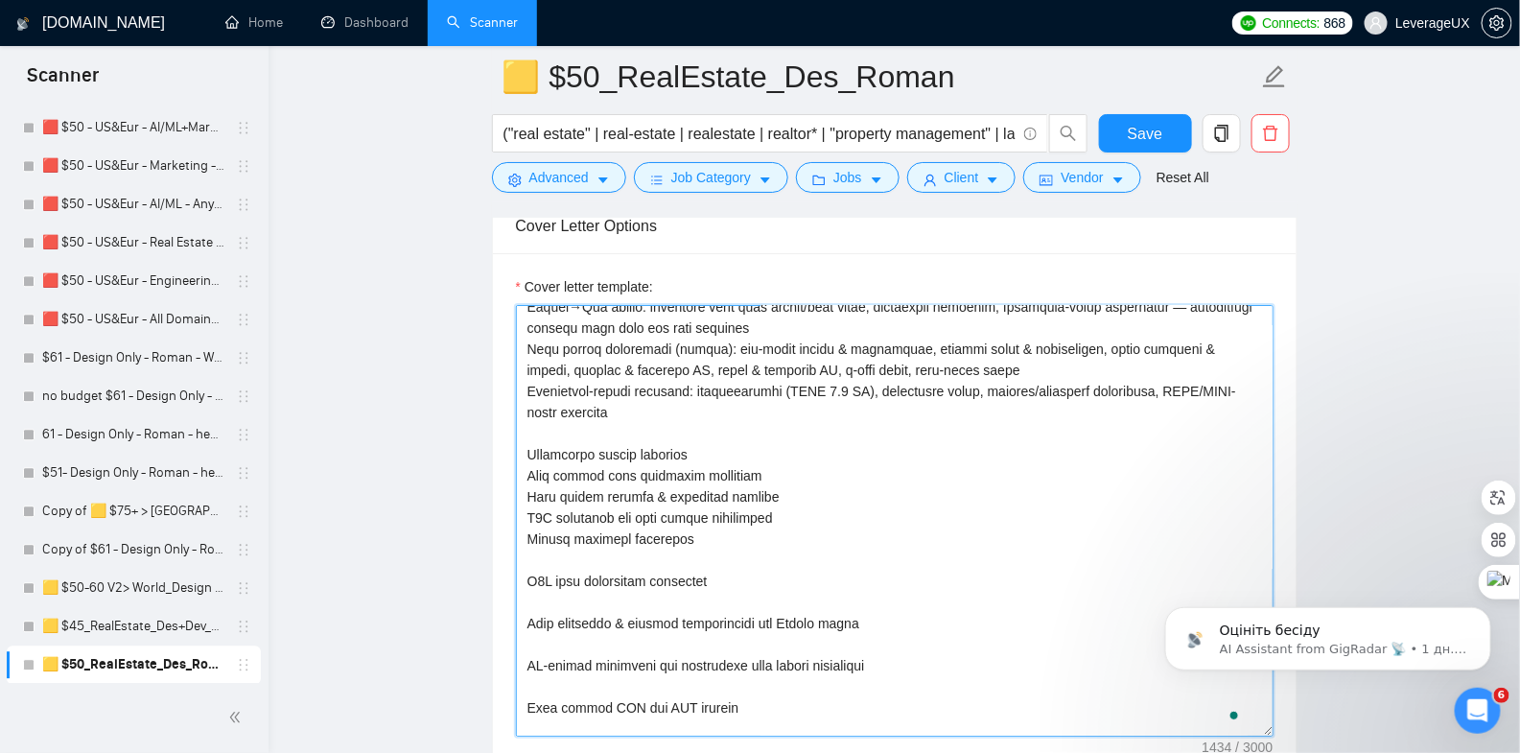
click at [543, 575] on textarea "Cover letter template:" at bounding box center [895, 521] width 758 height 432
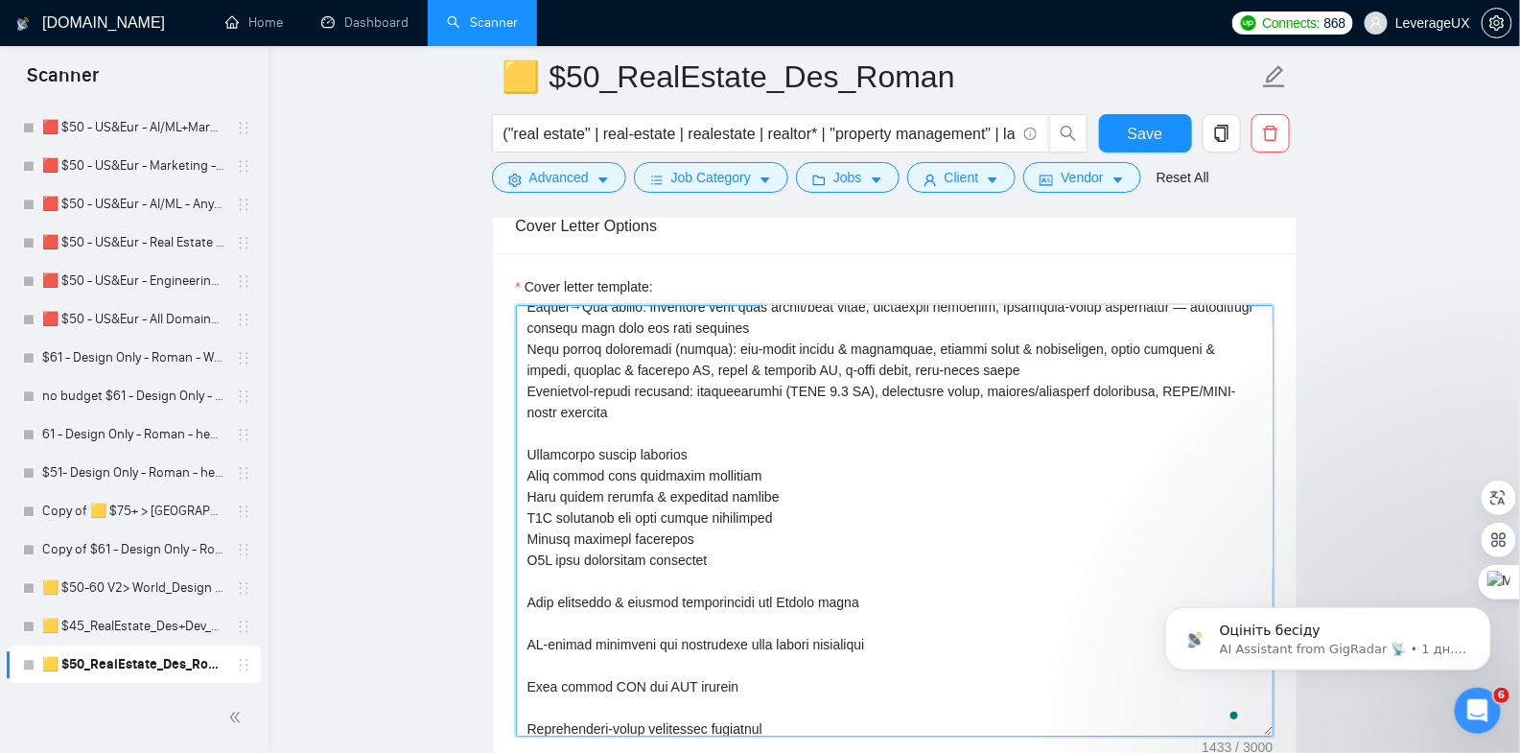
click at [546, 604] on textarea "Cover letter template:" at bounding box center [895, 521] width 758 height 432
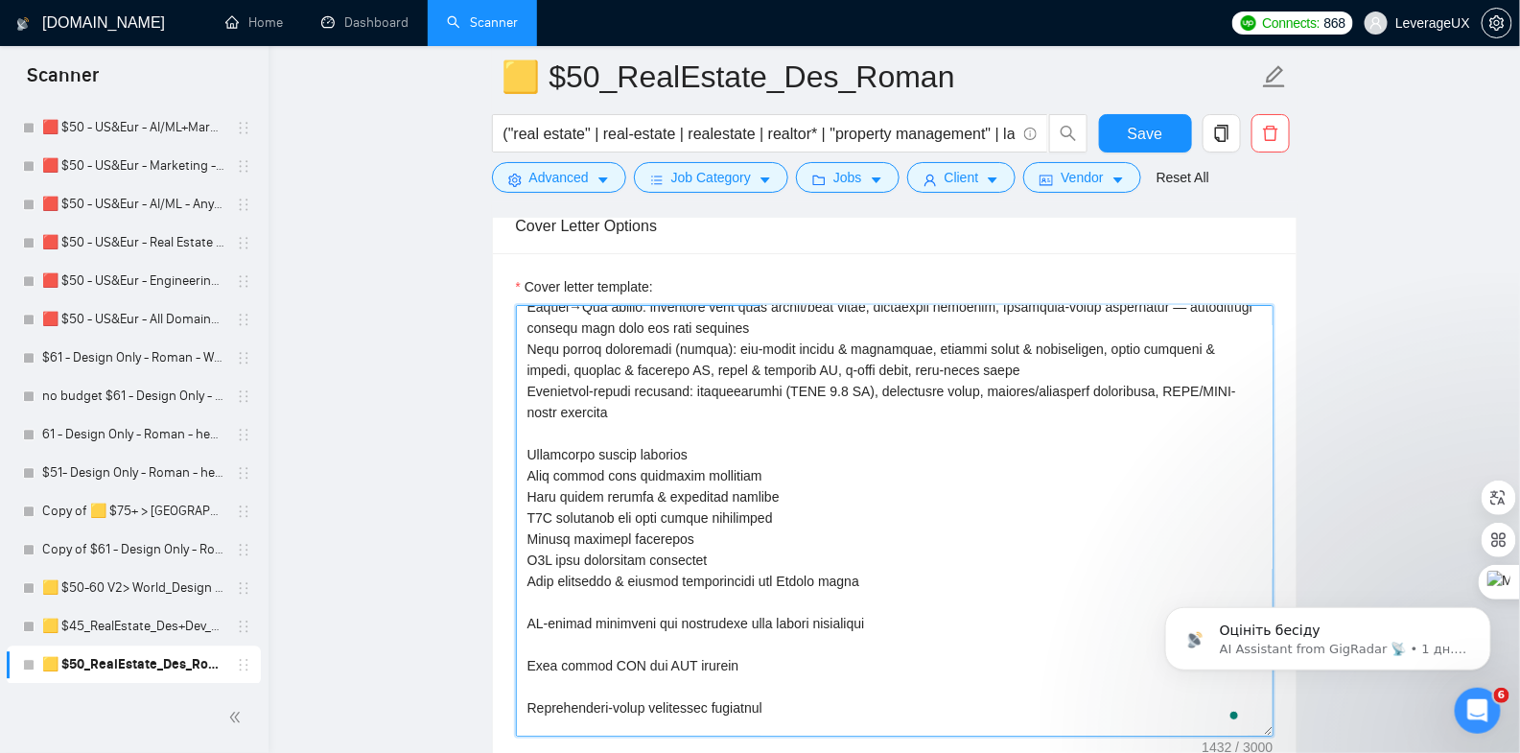
click at [545, 621] on textarea "Cover letter template:" at bounding box center [895, 521] width 758 height 432
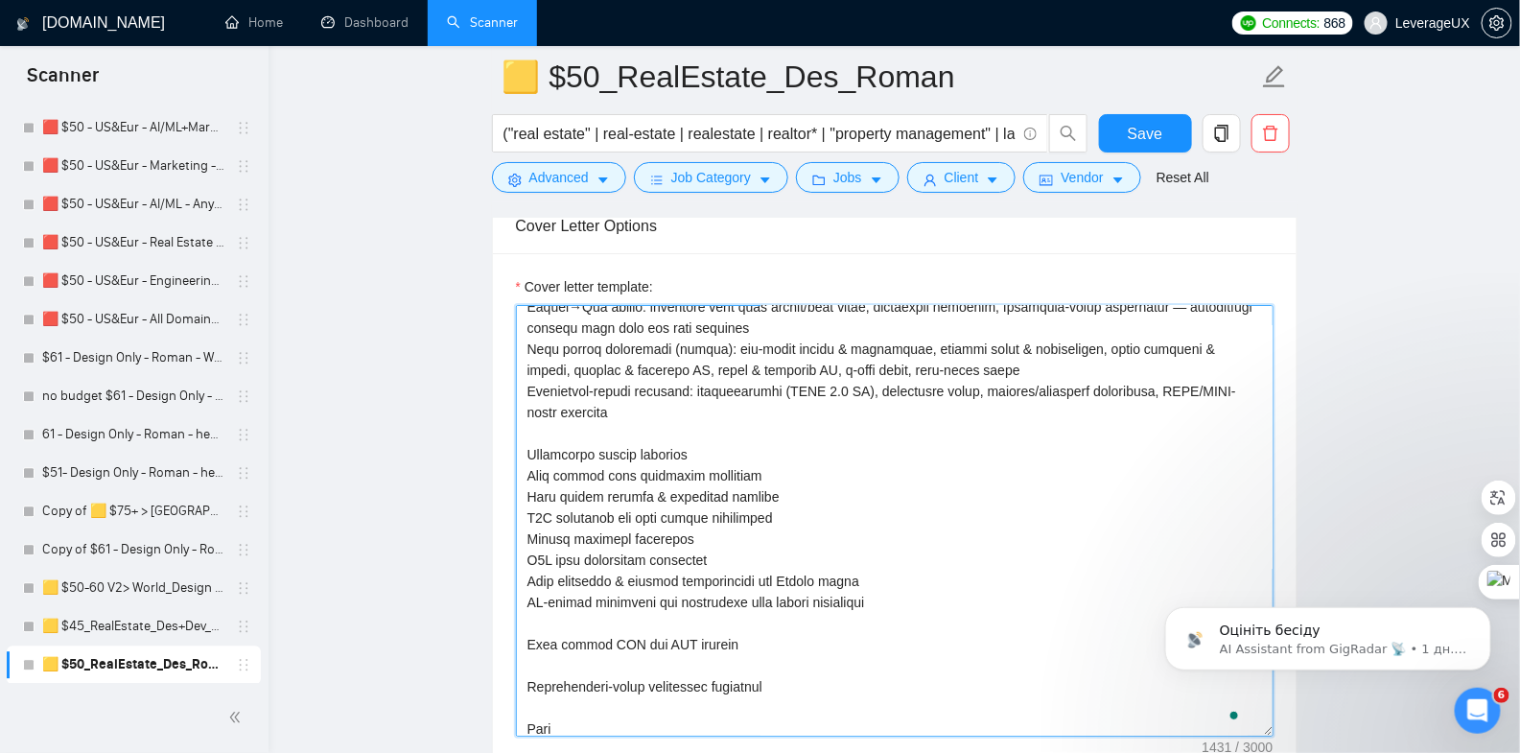
click at [547, 635] on textarea "Cover letter template:" at bounding box center [895, 521] width 758 height 432
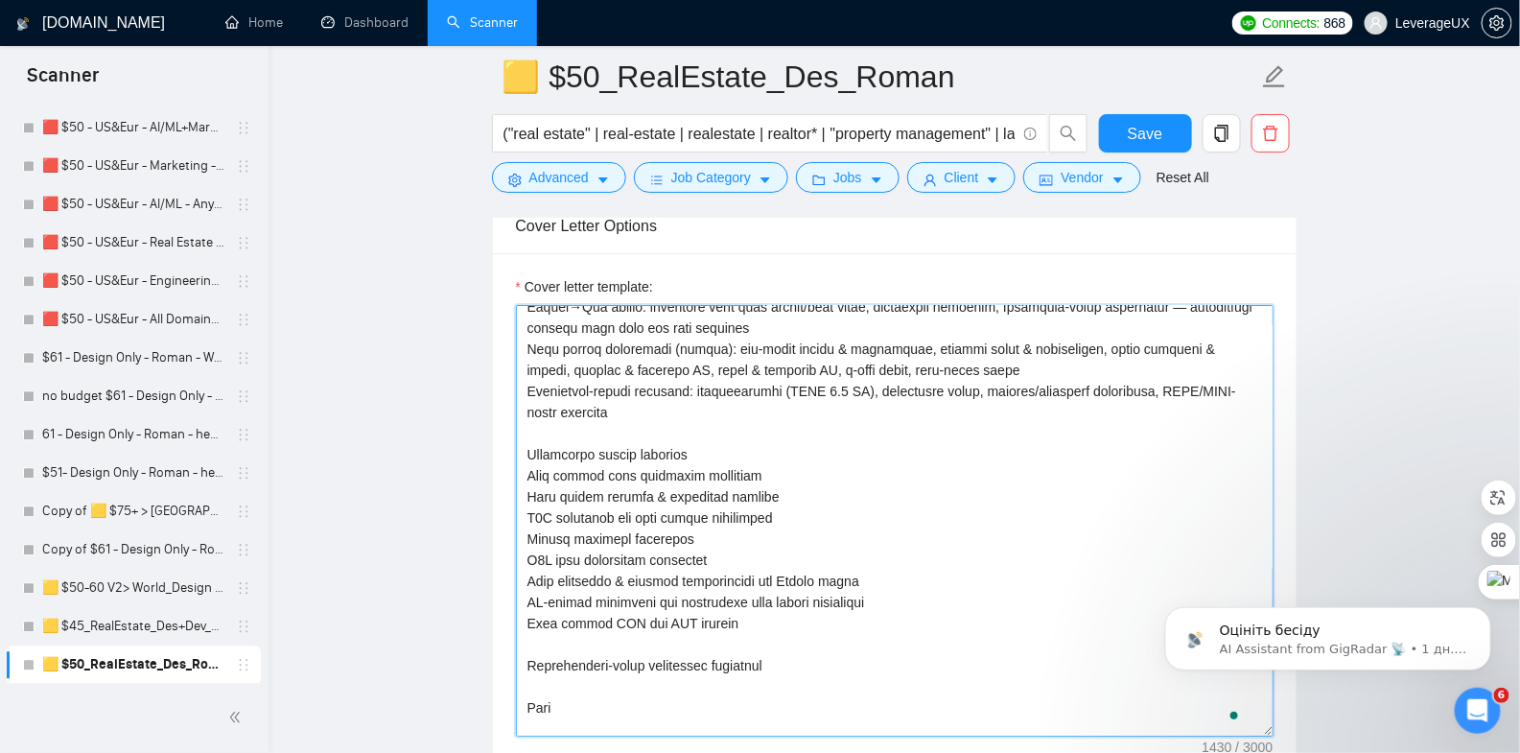
click at [550, 661] on textarea "Cover letter template:" at bounding box center [895, 521] width 758 height 432
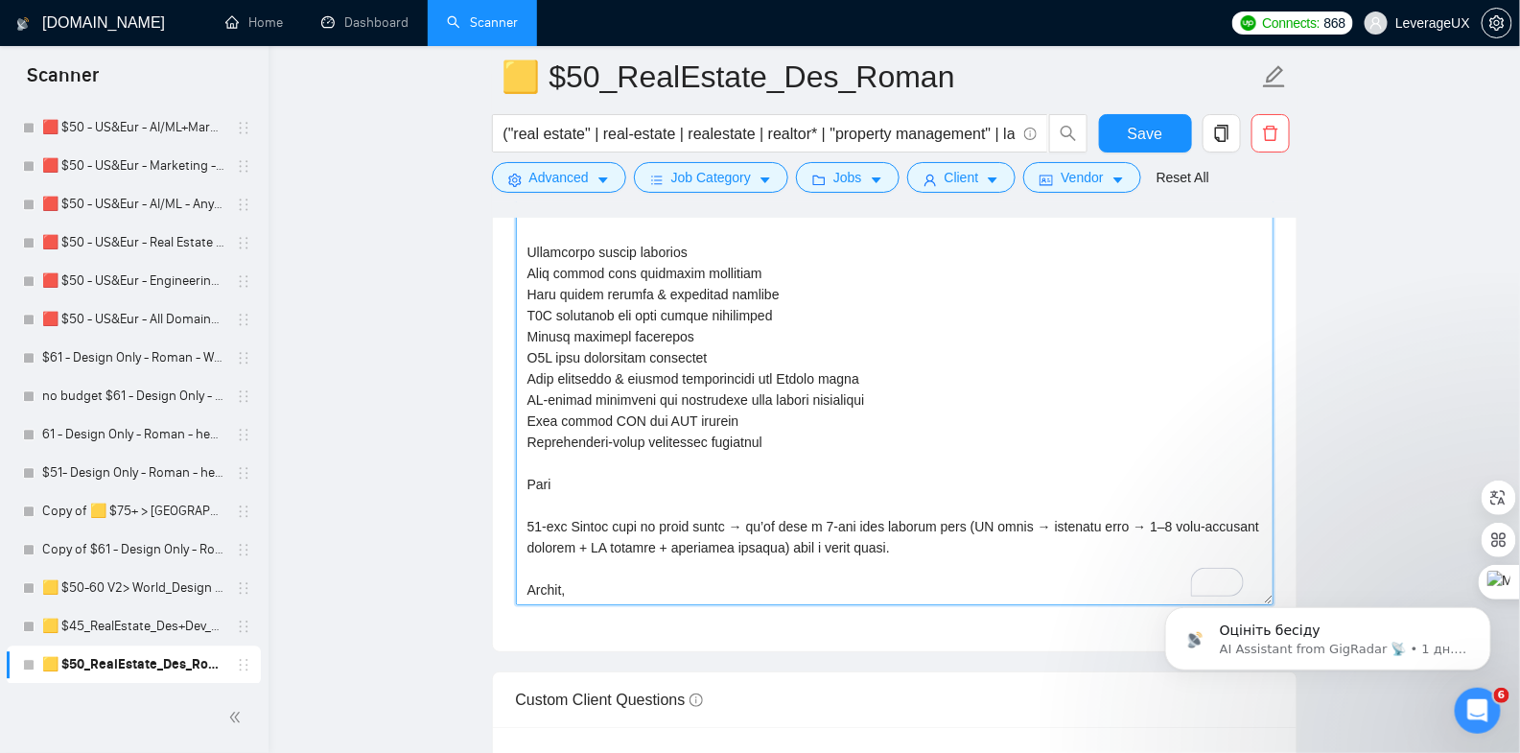
drag, startPoint x: 833, startPoint y: 570, endPoint x: 980, endPoint y: 547, distance: 149.5
click at [980, 547] on textarea "Cover letter template:" at bounding box center [895, 390] width 758 height 432
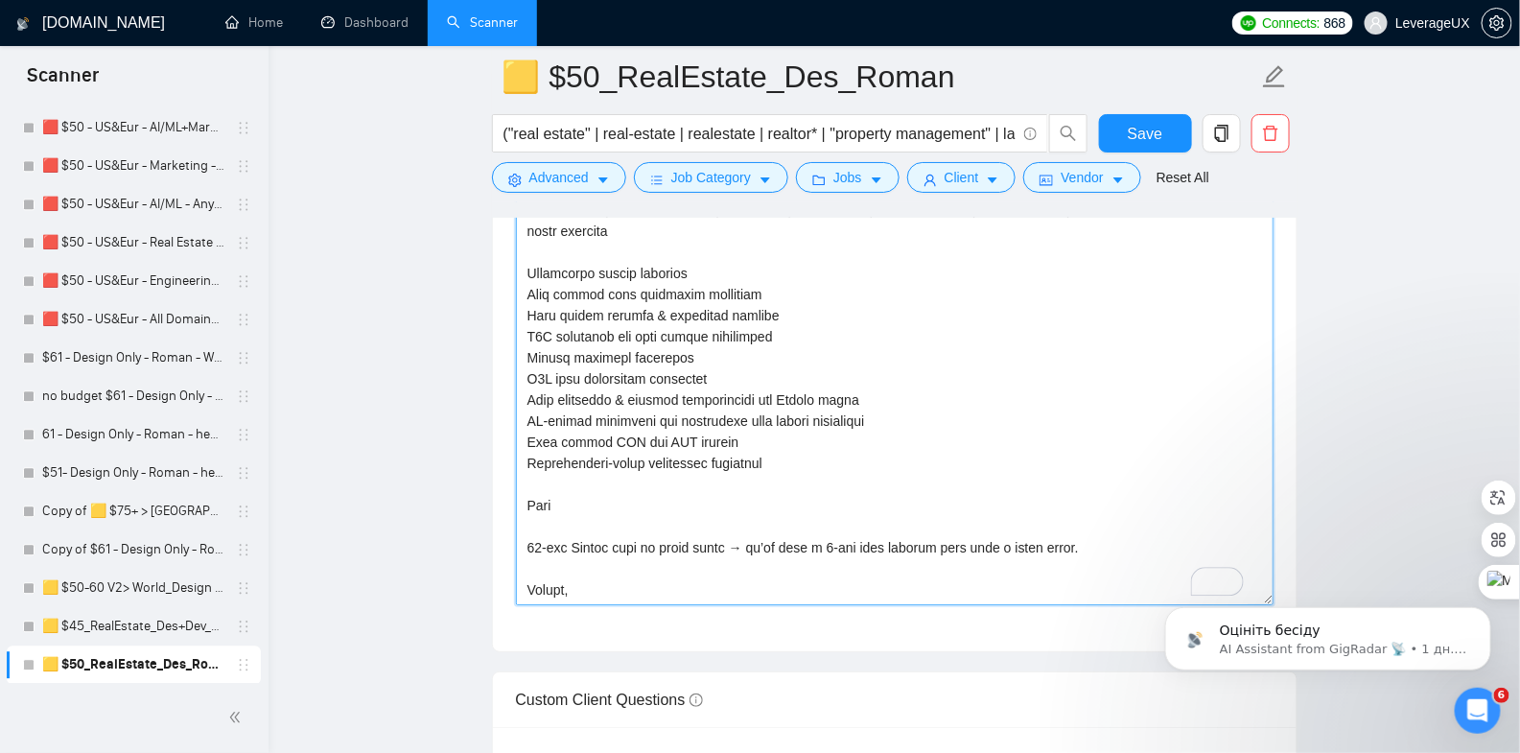
drag, startPoint x: 1100, startPoint y: 565, endPoint x: 506, endPoint y: 556, distance: 593.8
click at [506, 556] on div "Cover letter template:" at bounding box center [895, 386] width 804 height 529
drag, startPoint x: 1094, startPoint y: 566, endPoint x: 529, endPoint y: 567, distance: 564.9
click at [529, 567] on textarea "Cover letter template:" at bounding box center [895, 390] width 758 height 432
click at [925, 520] on textarea "Cover letter template:" at bounding box center [895, 390] width 758 height 432
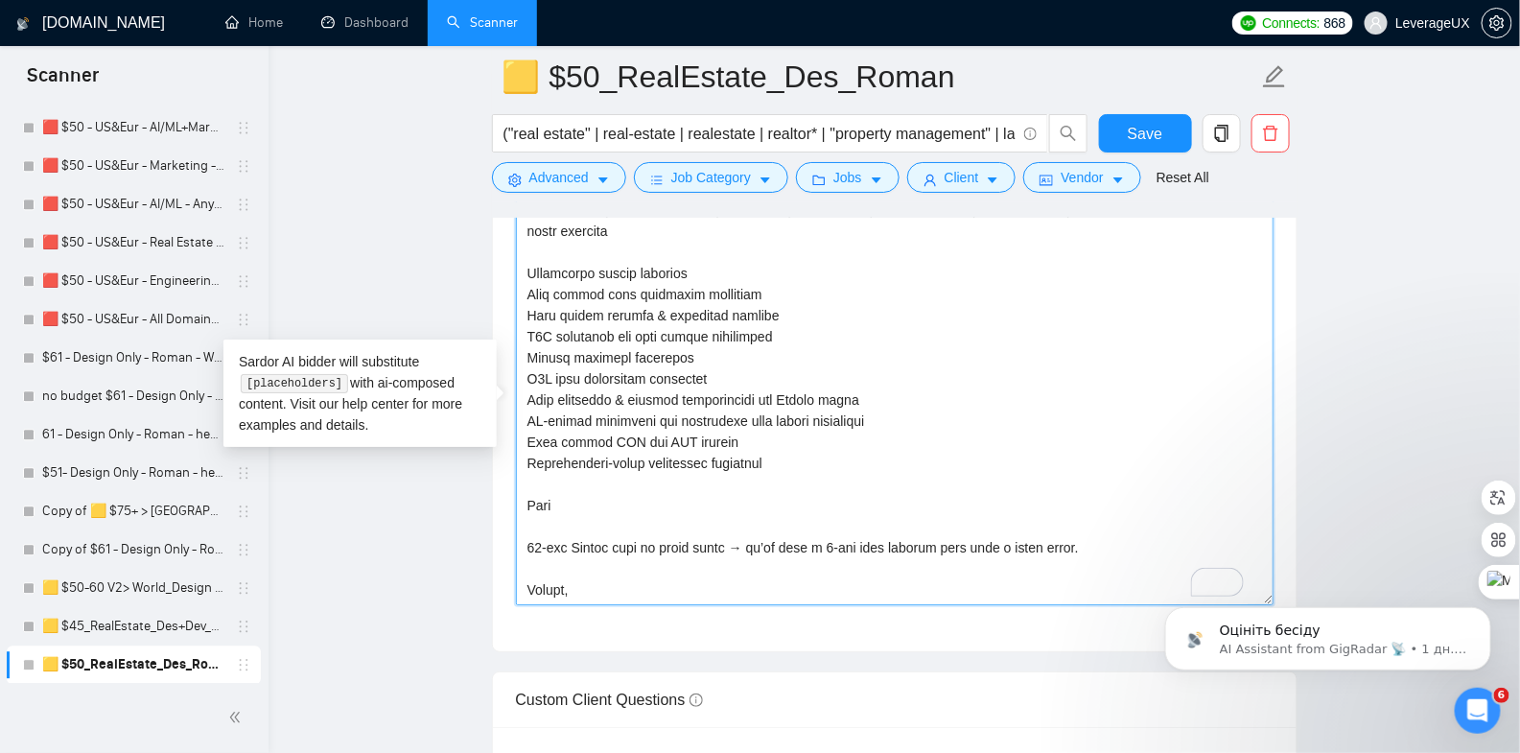
click at [625, 513] on textarea "Cover letter template:" at bounding box center [895, 390] width 758 height 432
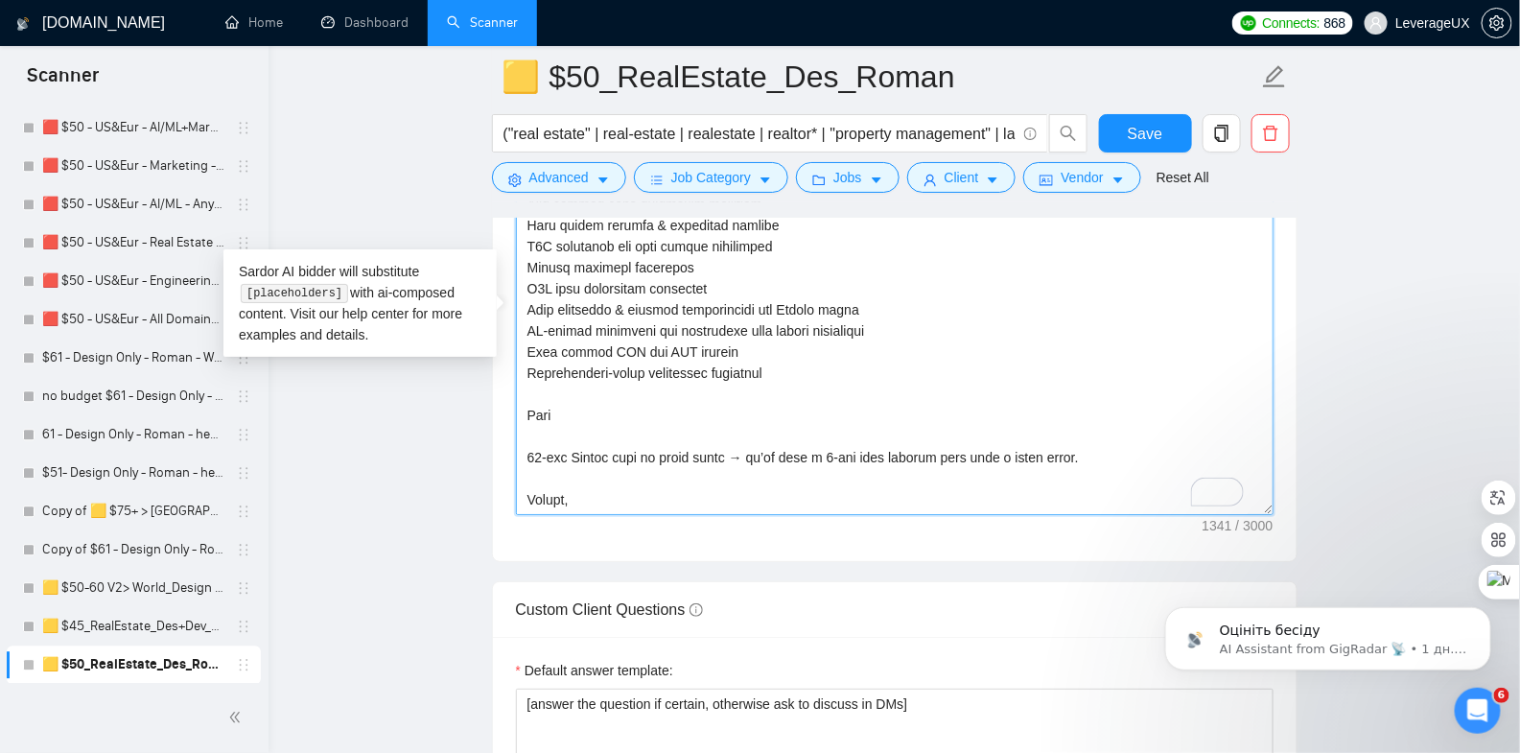
click at [598, 508] on textarea "Cover letter template:" at bounding box center [895, 299] width 758 height 432
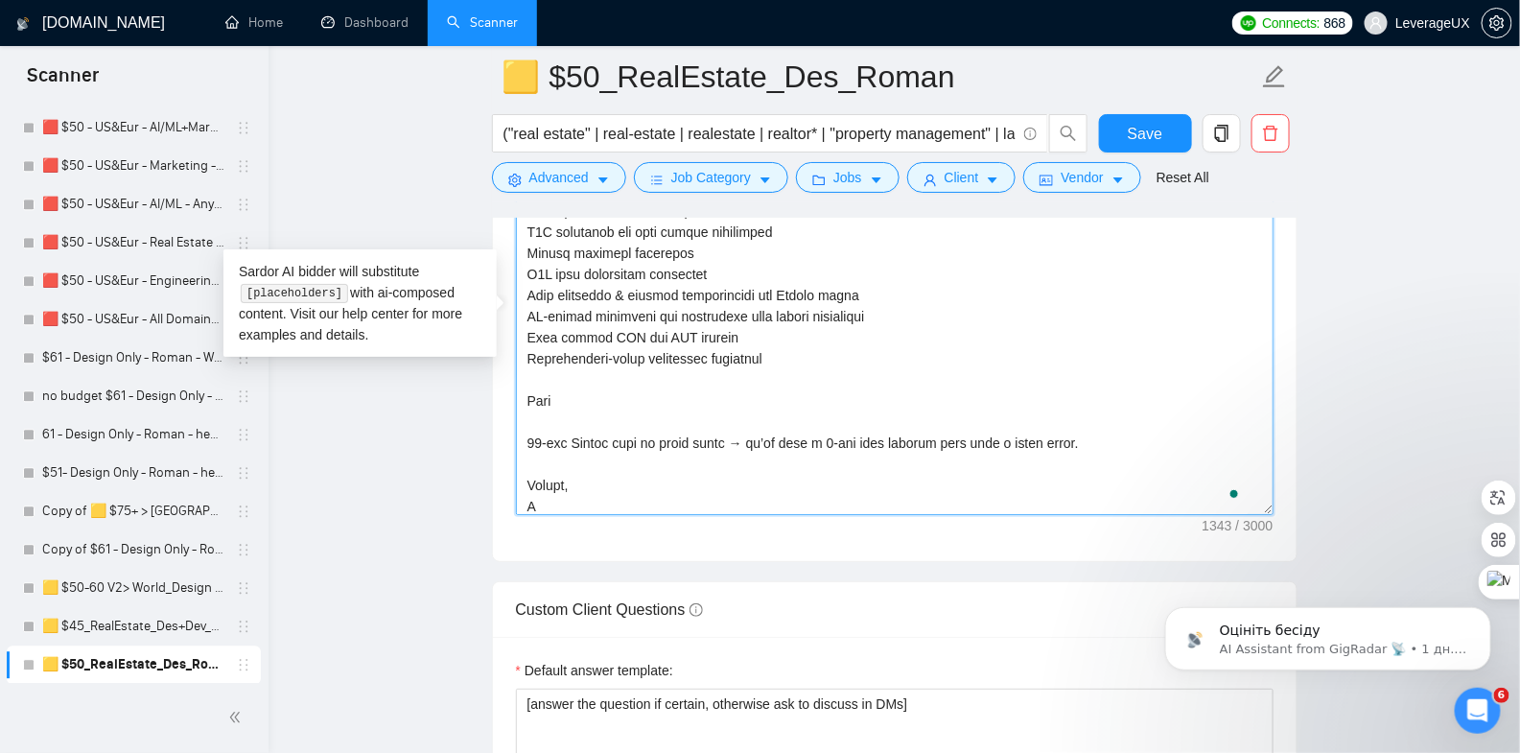
type textarea "🏠🏠🏠 We design end-to-end real estate products — discovery → UX → UI → tokenized…"
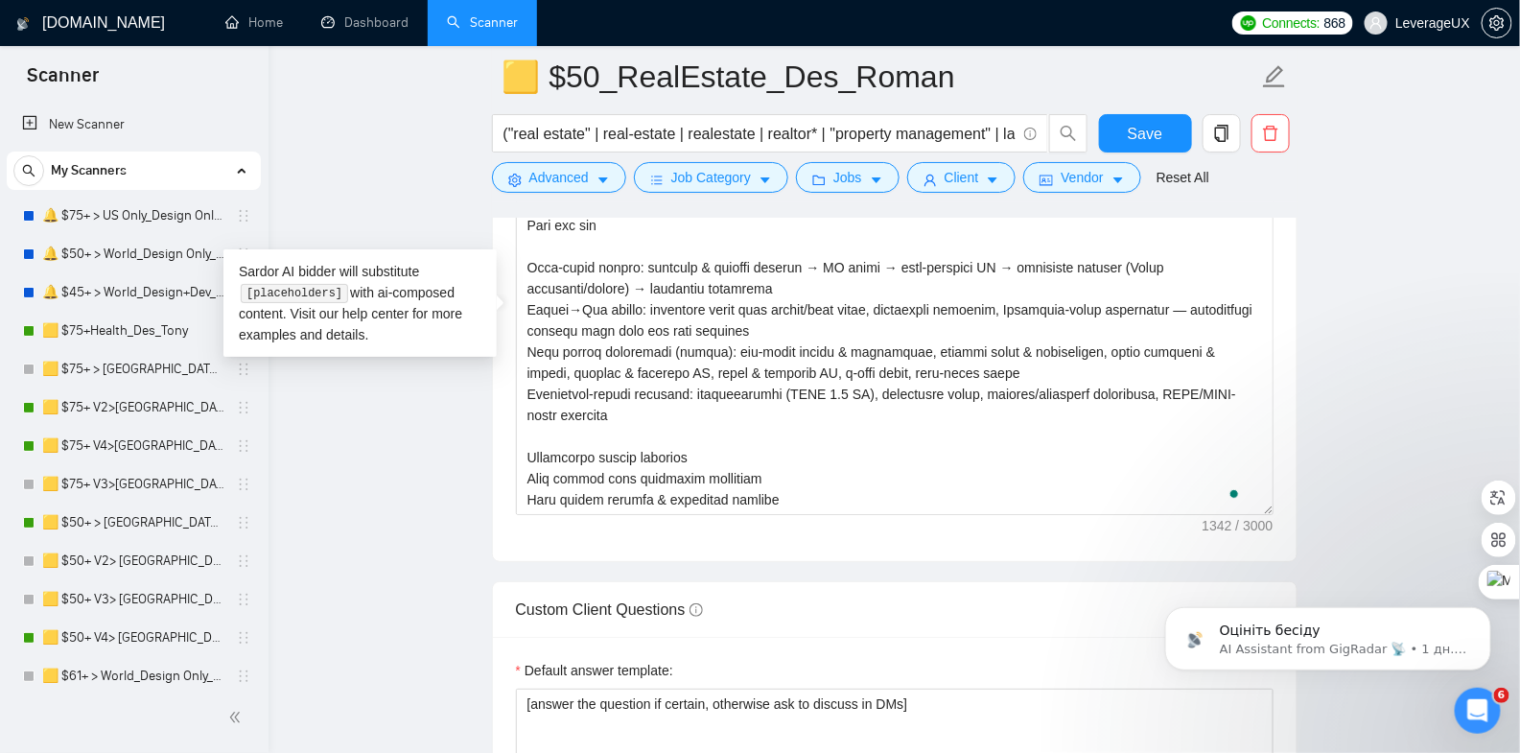
scroll to position [289, 0]
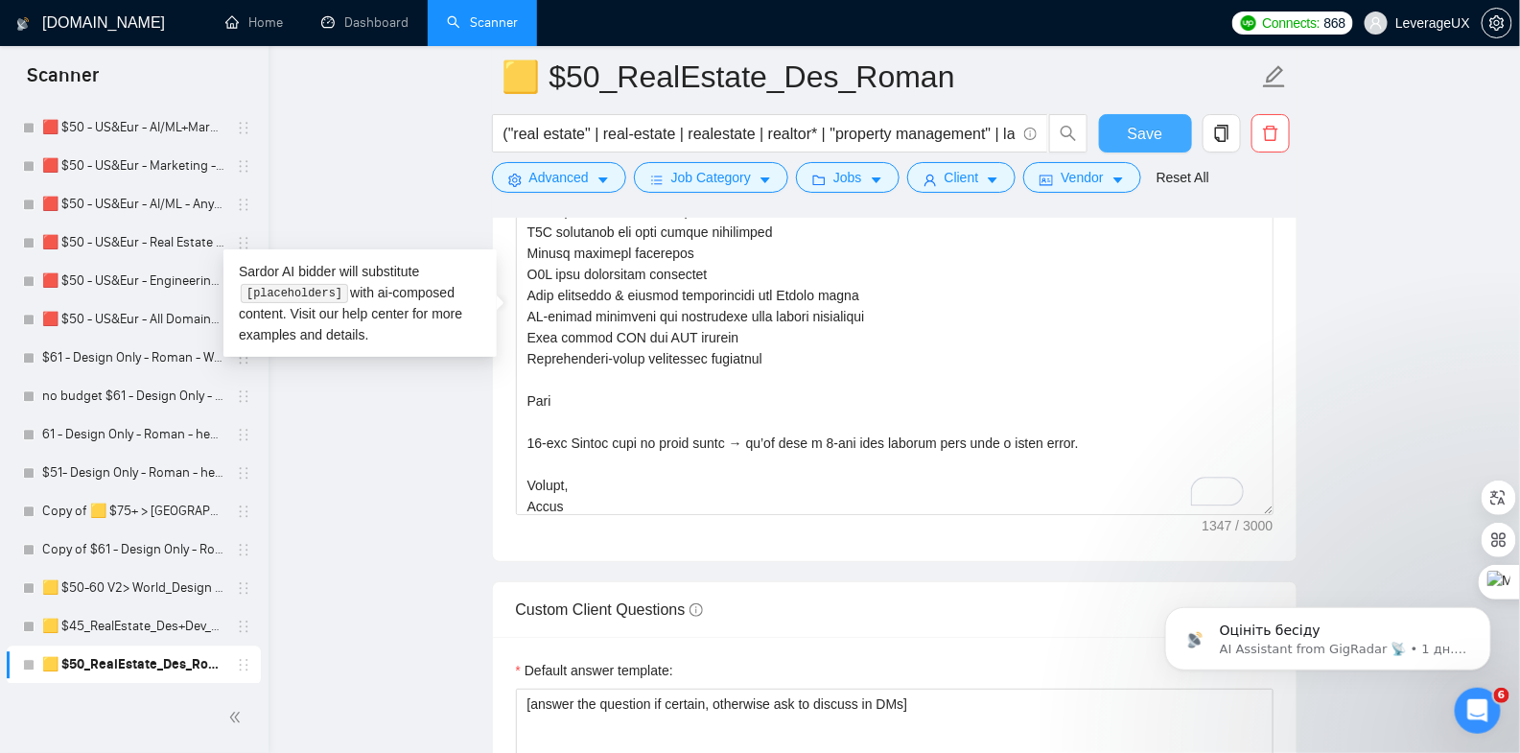
type textarea "🏠🏠🏠 We design end-to-end real estate products — discovery → UX → UI → tokenized…"
click at [1137, 140] on span "Save" at bounding box center [1145, 134] width 35 height 24
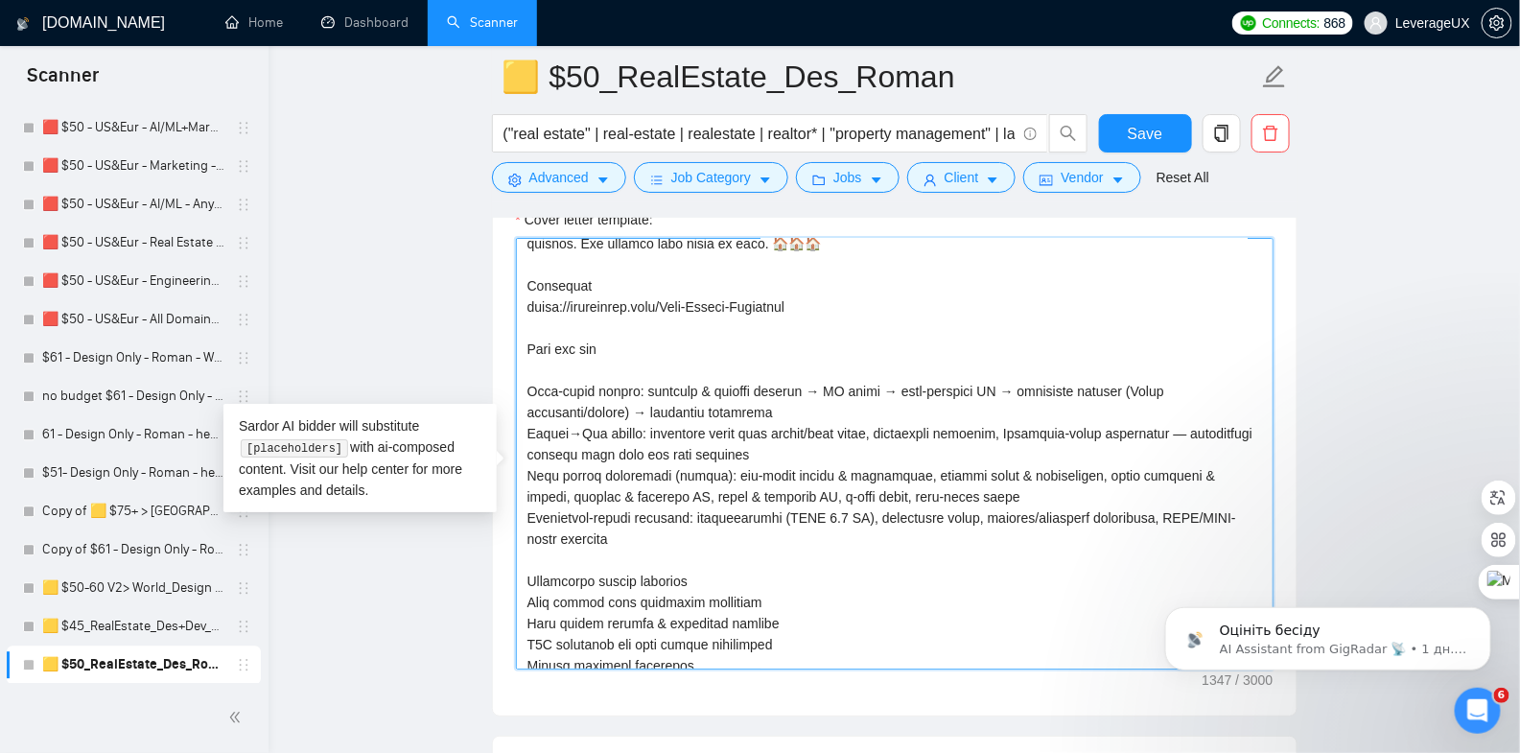
scroll to position [31, 0]
drag, startPoint x: 743, startPoint y: 561, endPoint x: 513, endPoint y: 544, distance: 230.8
click at [512, 544] on div "Cover letter template:" at bounding box center [895, 450] width 804 height 529
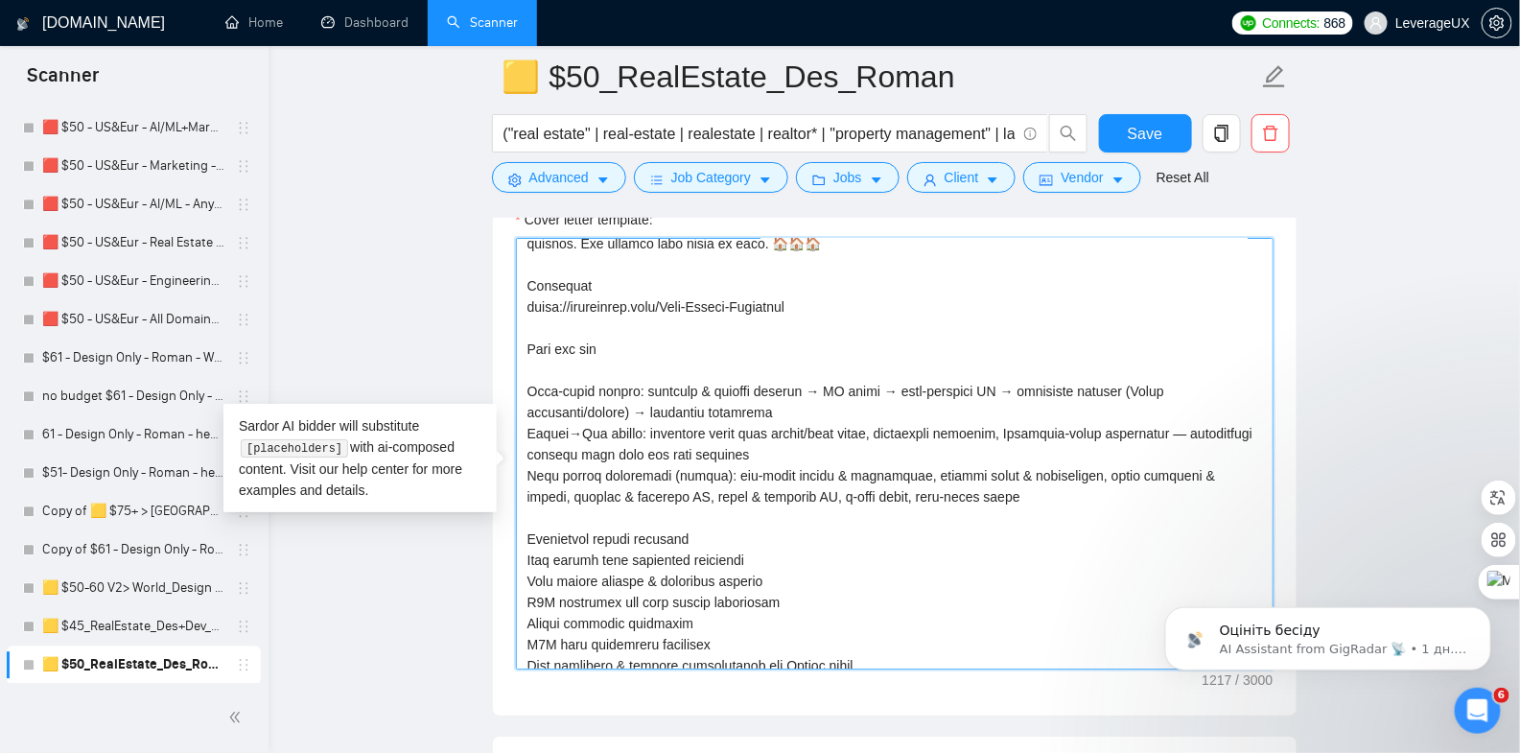
click at [749, 546] on textarea "Cover letter template:" at bounding box center [895, 454] width 758 height 432
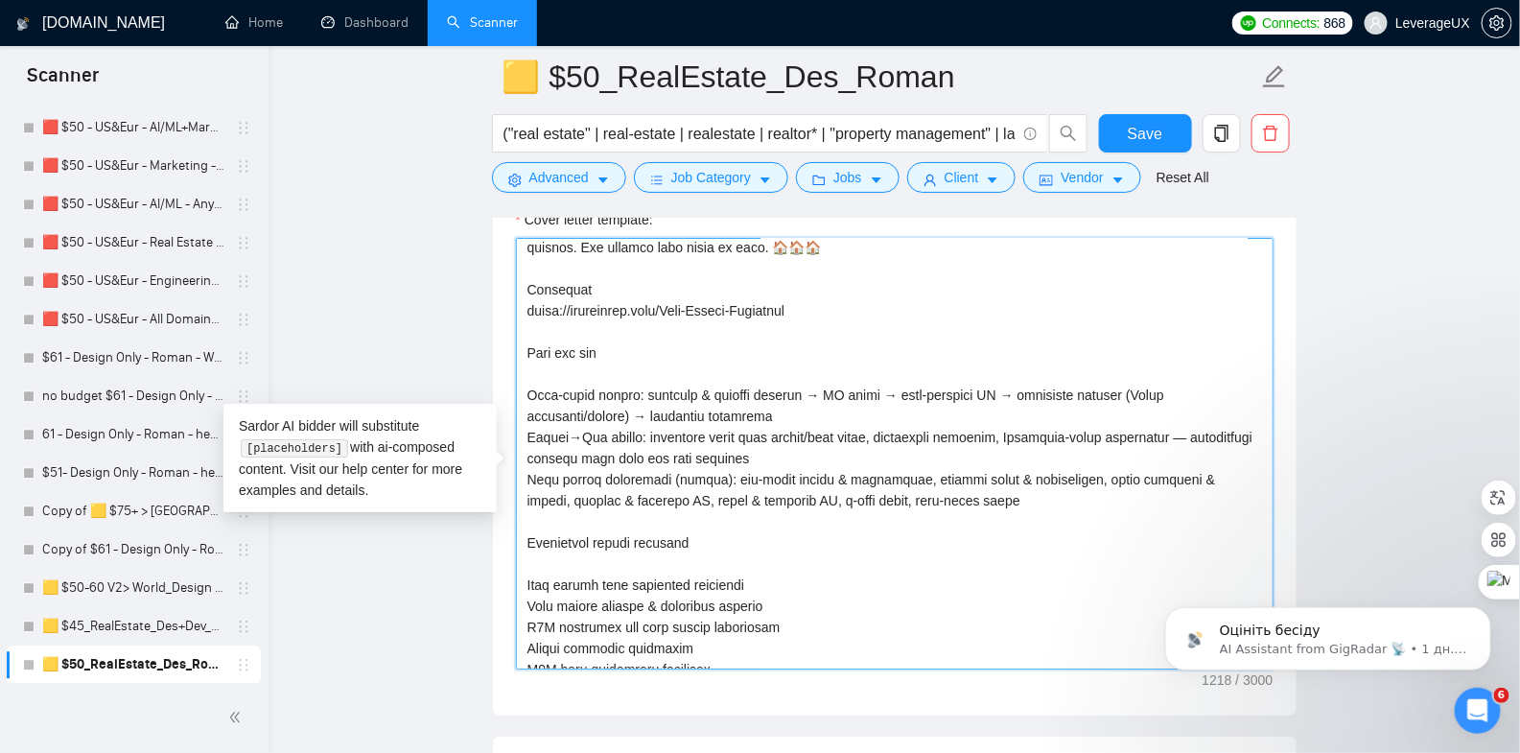
scroll to position [27, 0]
click at [516, 405] on textarea "Cover letter template:" at bounding box center [895, 454] width 758 height 432
paste textarea "📐"
click at [523, 453] on textarea "Cover letter template:" at bounding box center [895, 454] width 758 height 432
paste textarea "📐"
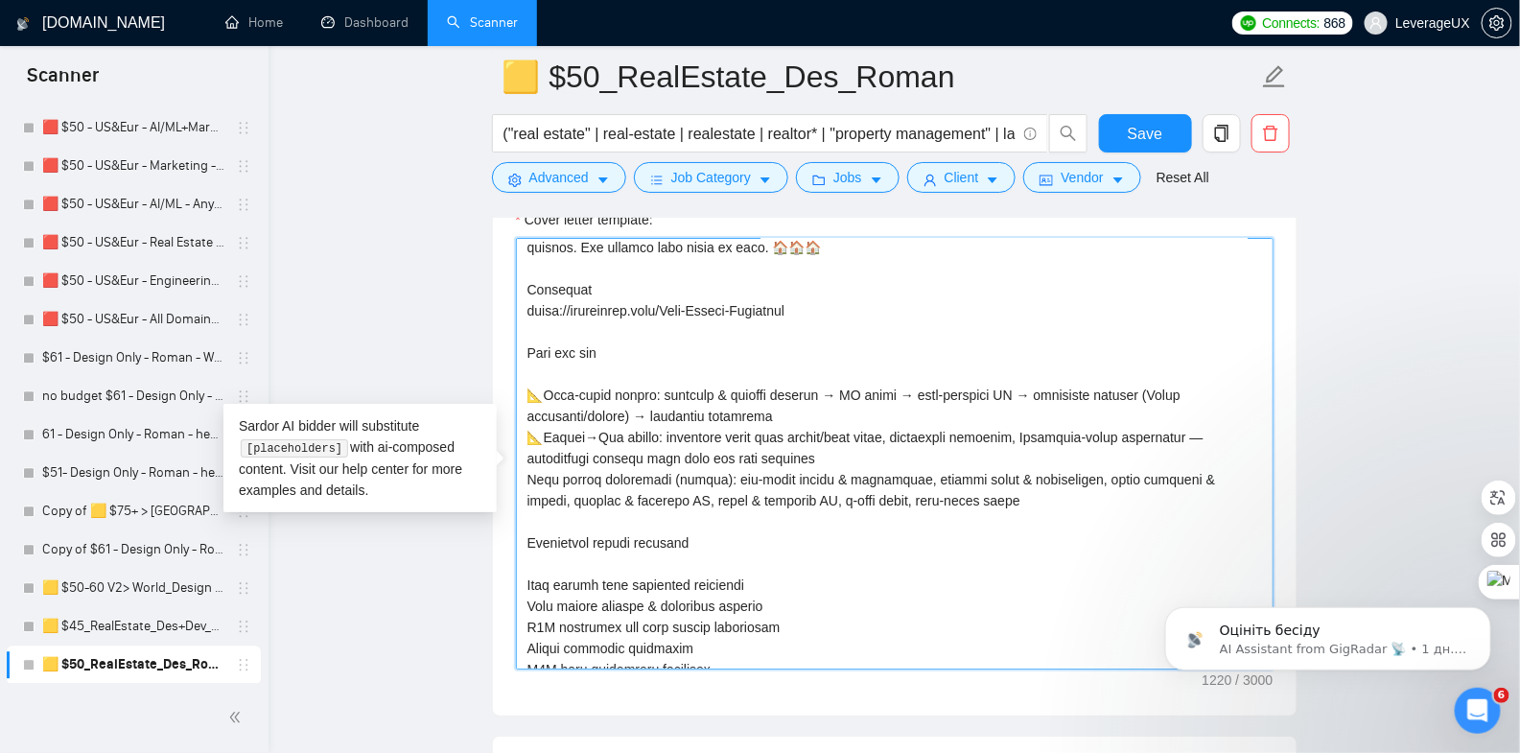
click at [528, 501] on textarea "Cover letter template:" at bounding box center [895, 454] width 758 height 432
paste textarea "📐"
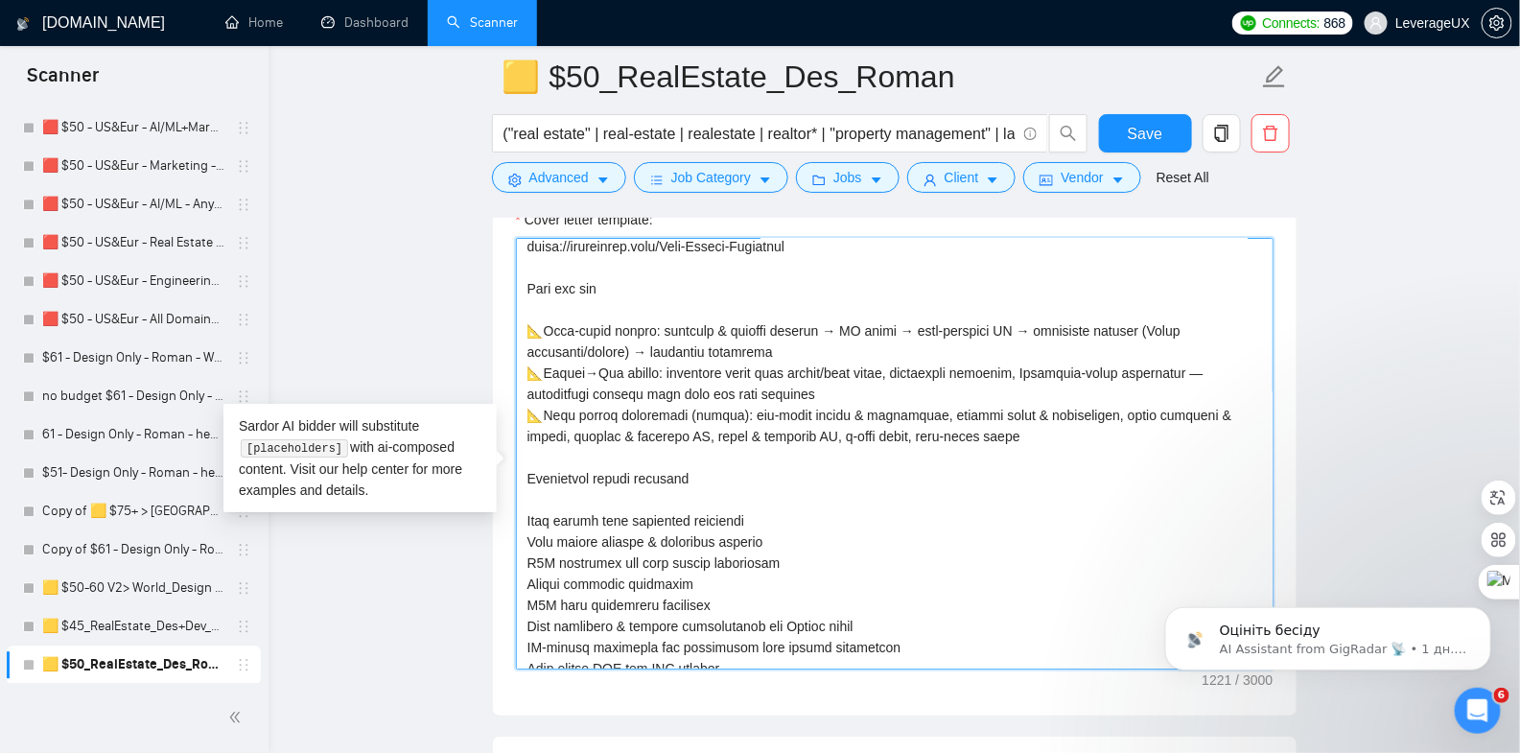
scroll to position [91, 0]
type textarea "🏠🏠🏠 We design end-to-end real estate products — discovery → UX → UI → tokenized…"
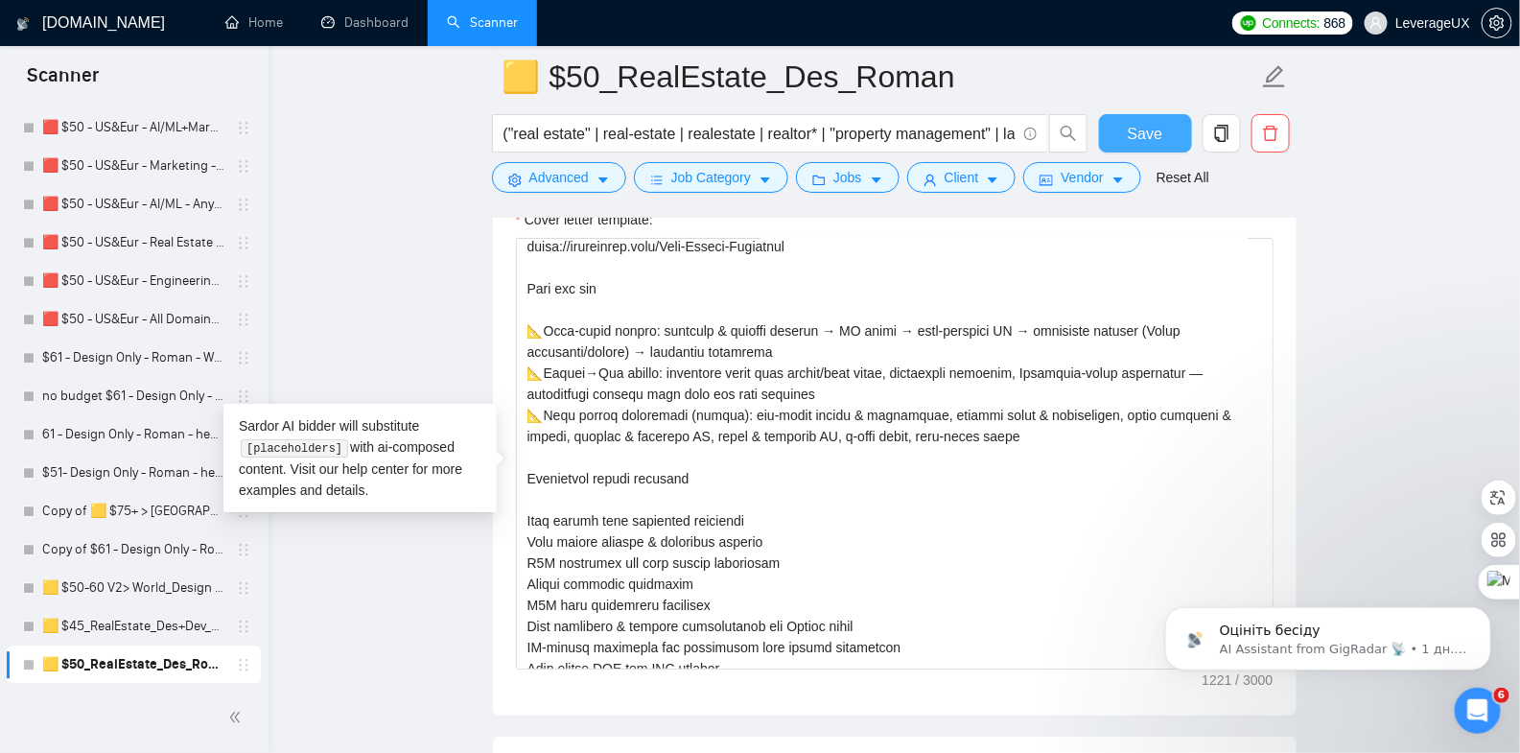
click at [1138, 129] on span "Save" at bounding box center [1145, 134] width 35 height 24
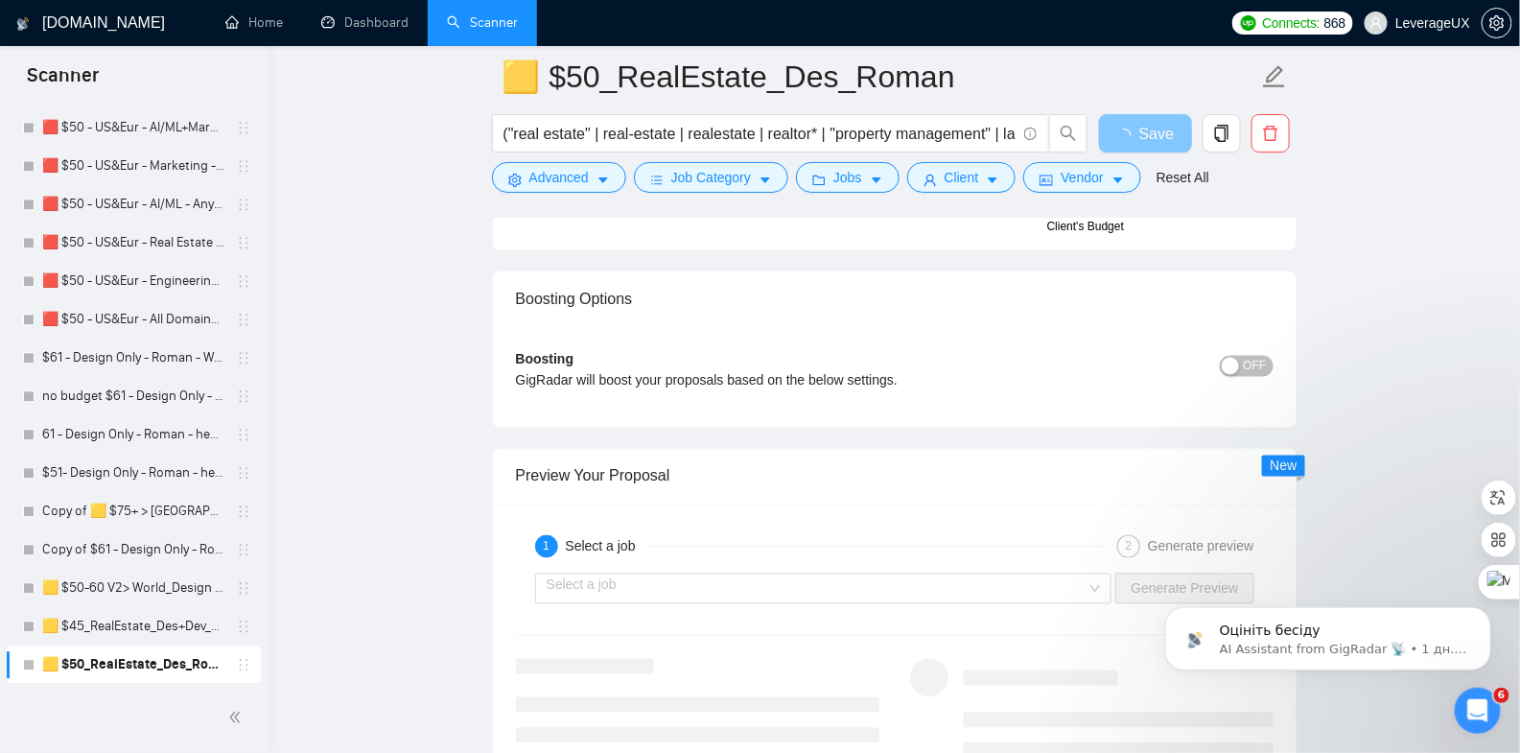
scroll to position [3994, 0]
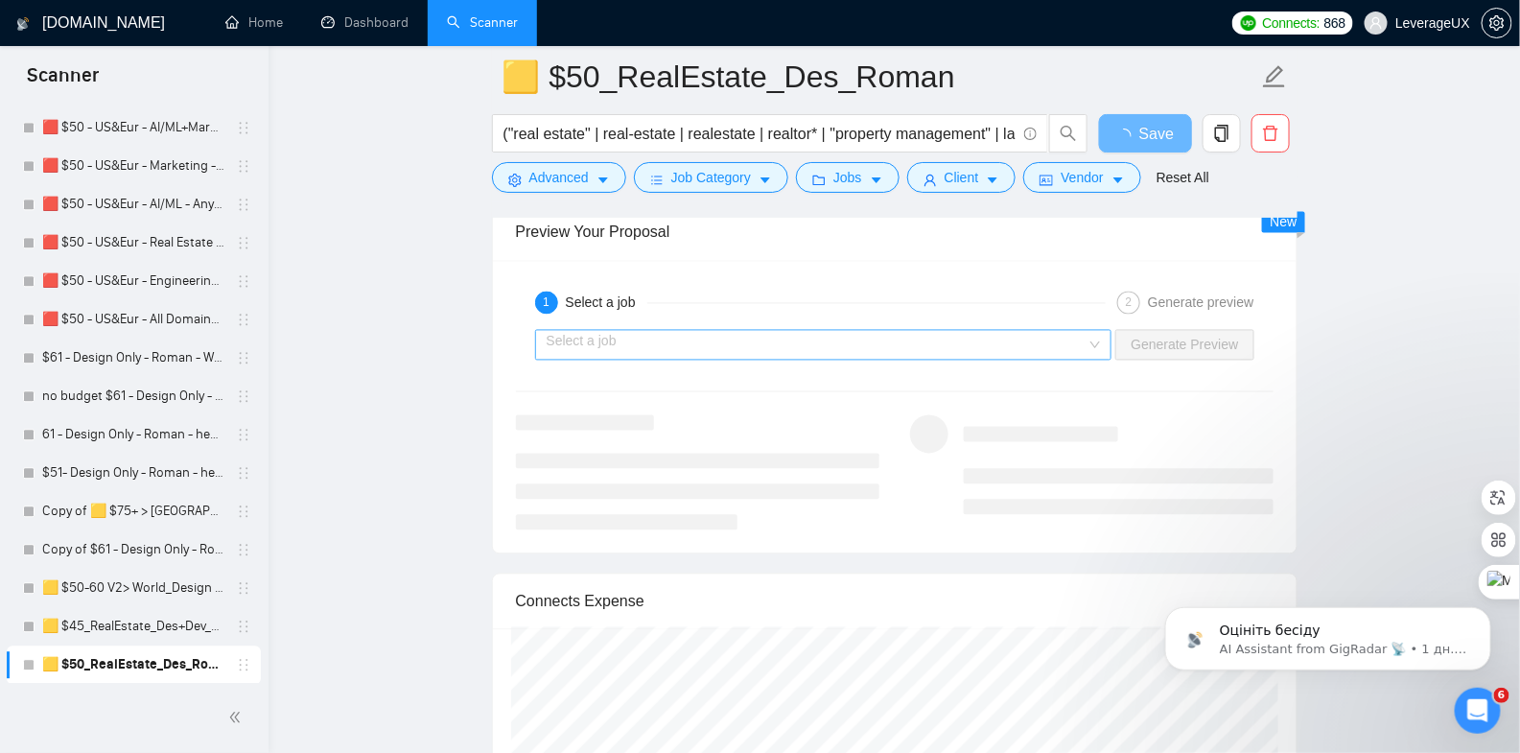
click at [705, 360] on input "search" at bounding box center [817, 345] width 541 height 29
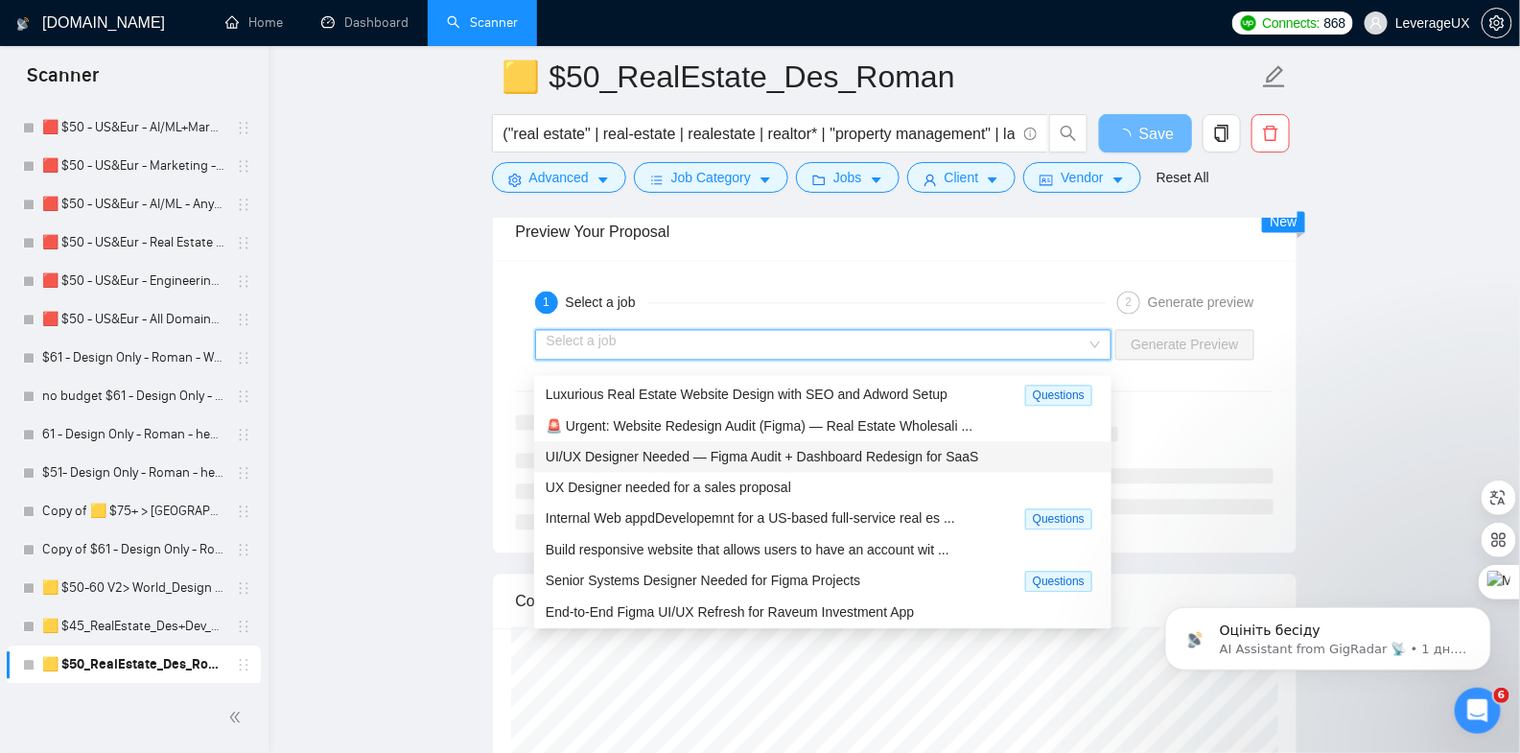
click at [712, 460] on span "UI/UX Designer Needed — Figma Audit + Dashboard Redesign for SaaS" at bounding box center [763, 457] width 434 height 15
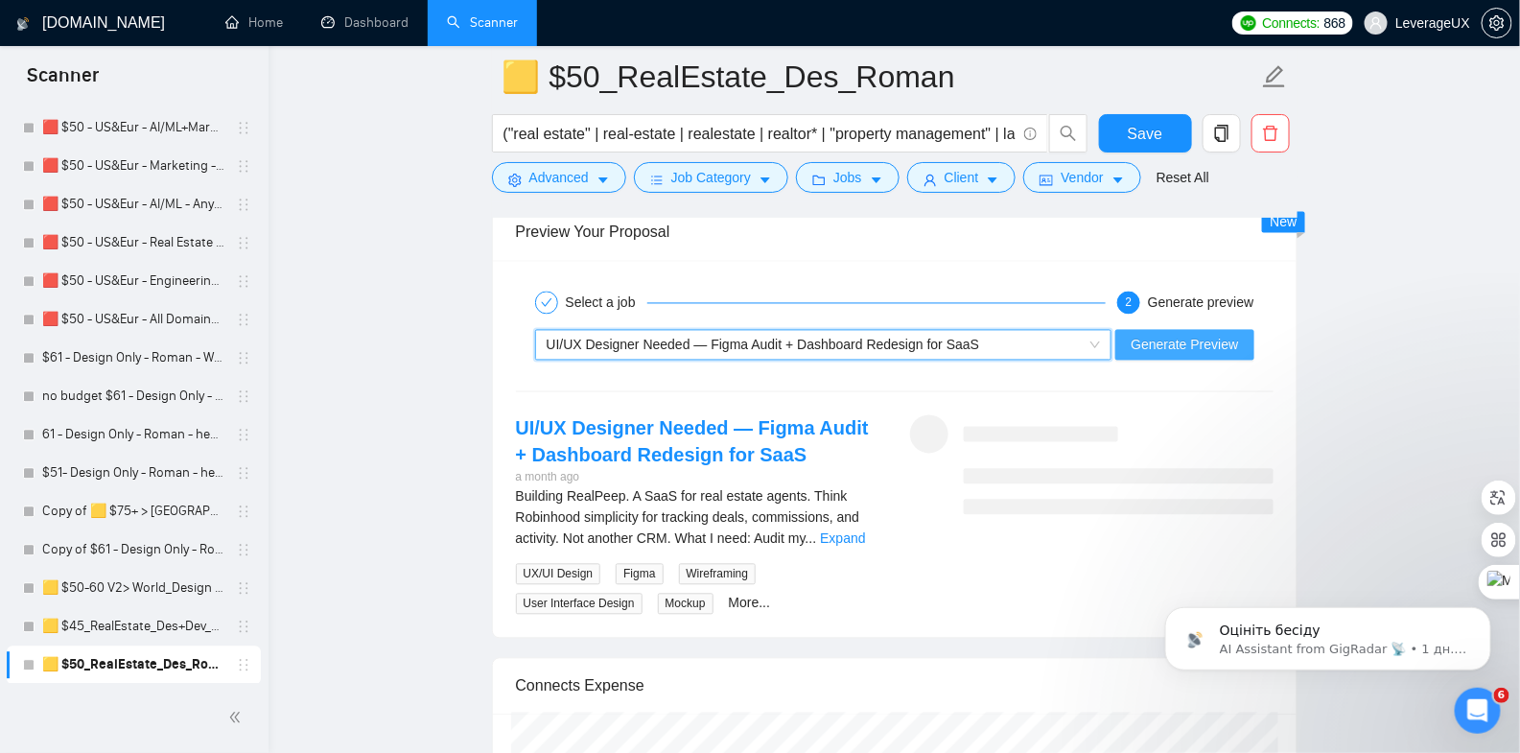
click at [1186, 356] on span "Generate Preview" at bounding box center [1184, 345] width 107 height 21
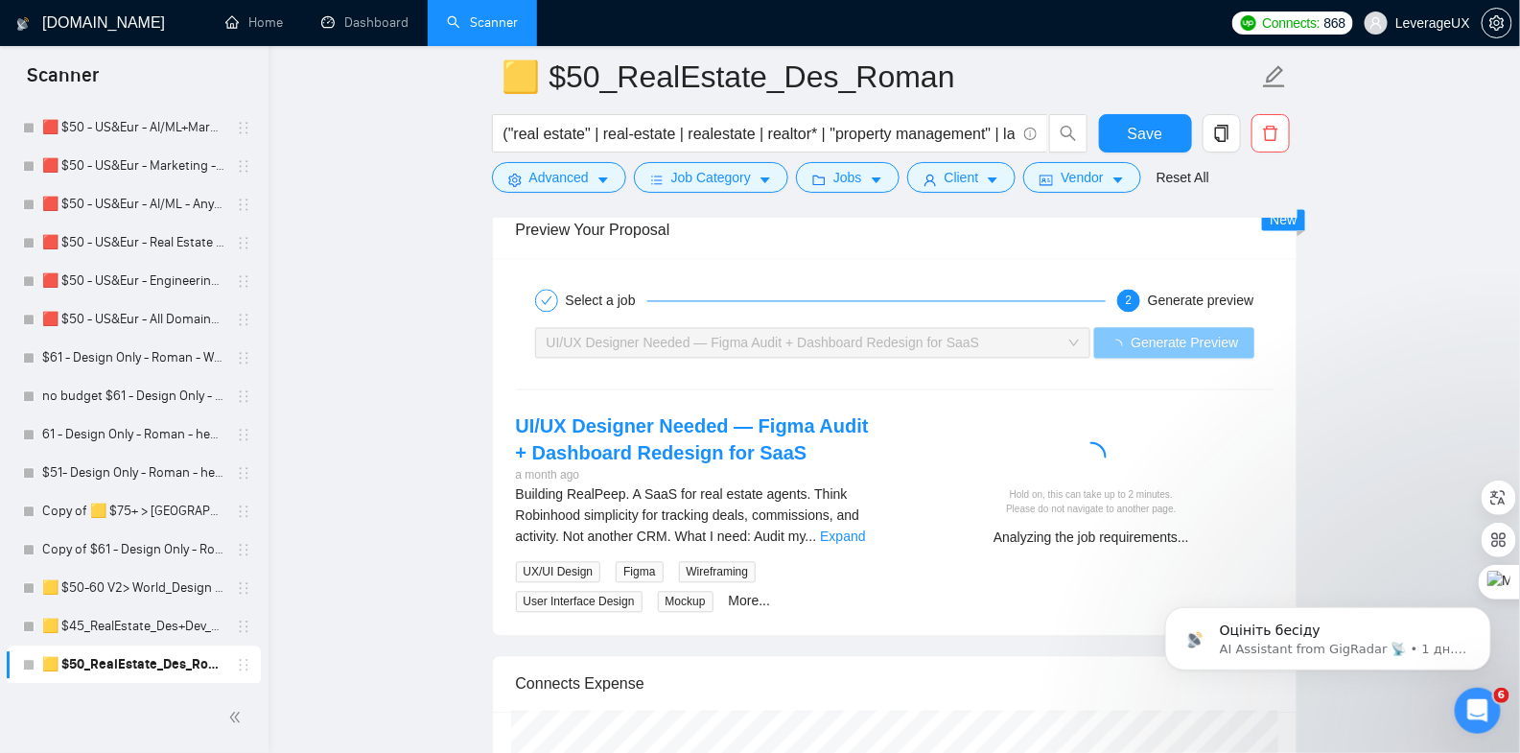
scroll to position [3997, 0]
click at [851, 544] on link "Expand" at bounding box center [842, 535] width 45 height 15
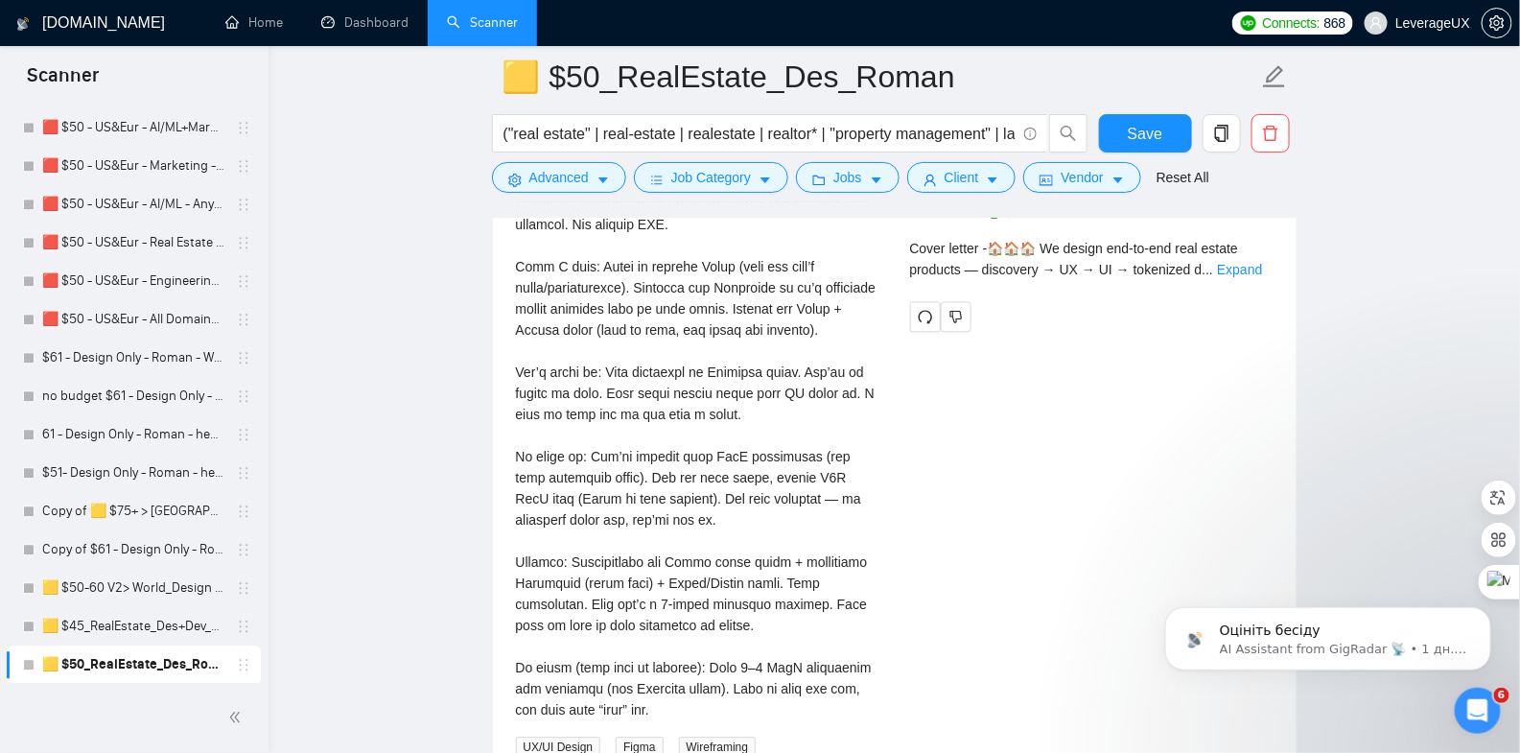
scroll to position [4083, 0]
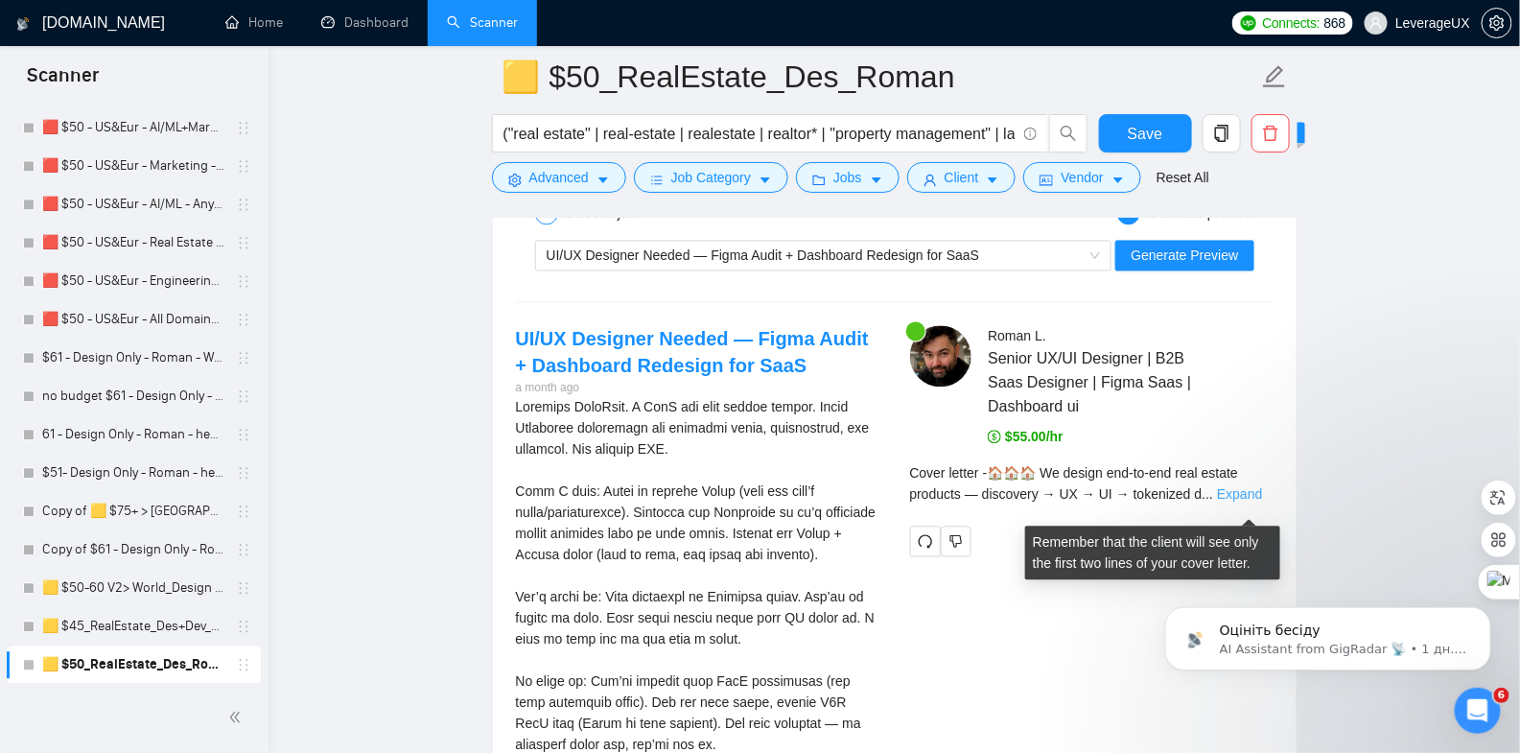
click at [1246, 503] on link "Expand" at bounding box center [1239, 494] width 45 height 15
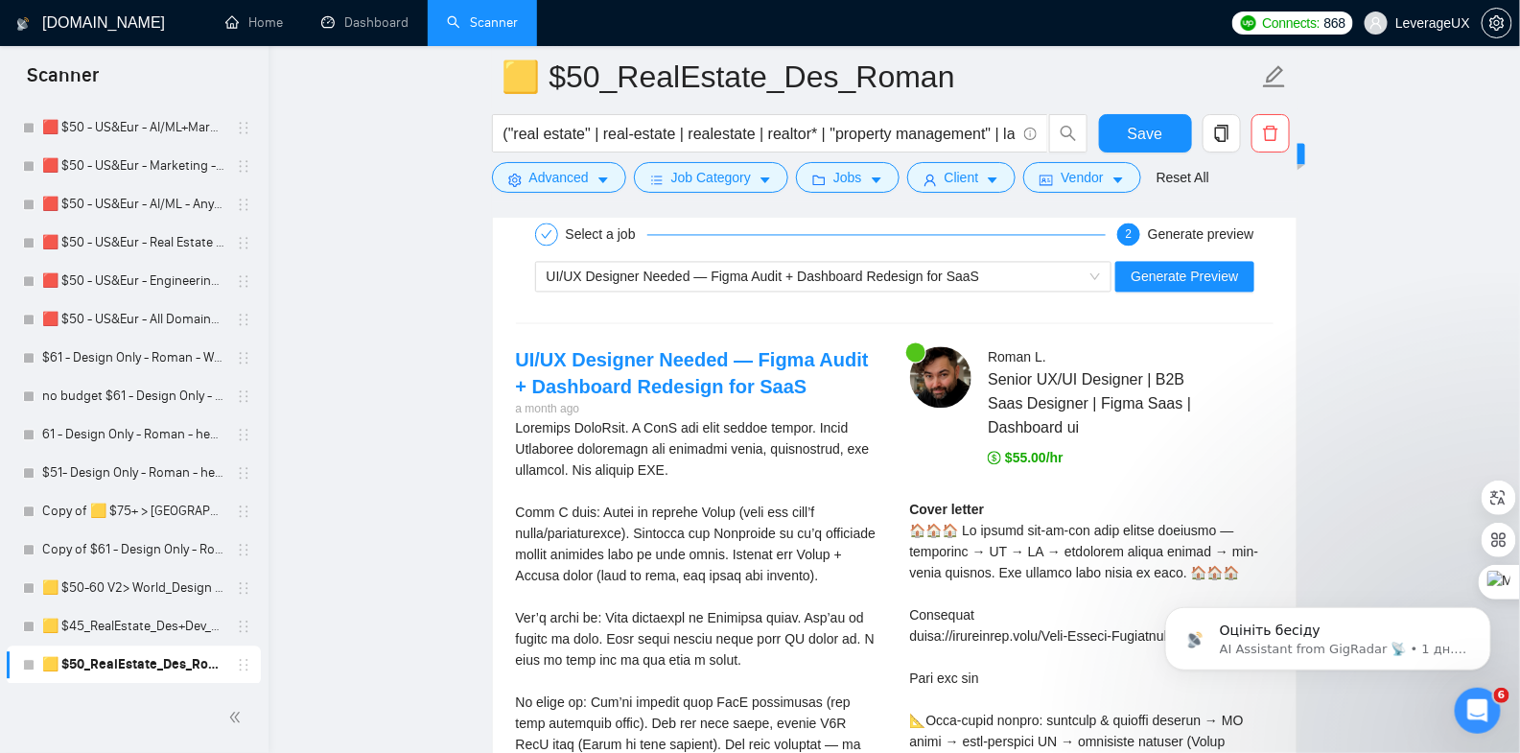
scroll to position [4059, 0]
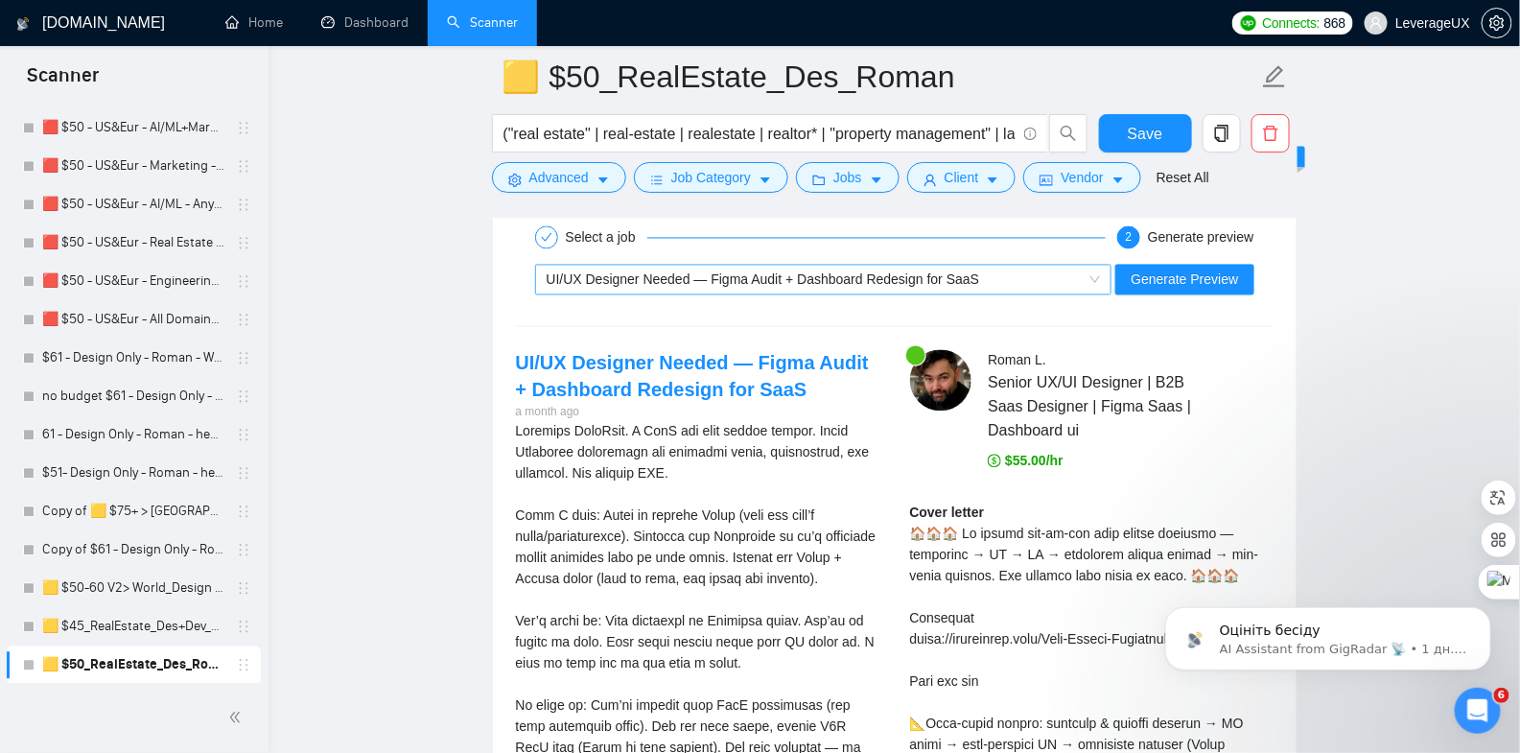
click at [895, 294] on div "UI/UX Designer Needed — Figma Audit + Dashboard Redesign for SaaS" at bounding box center [815, 280] width 537 height 29
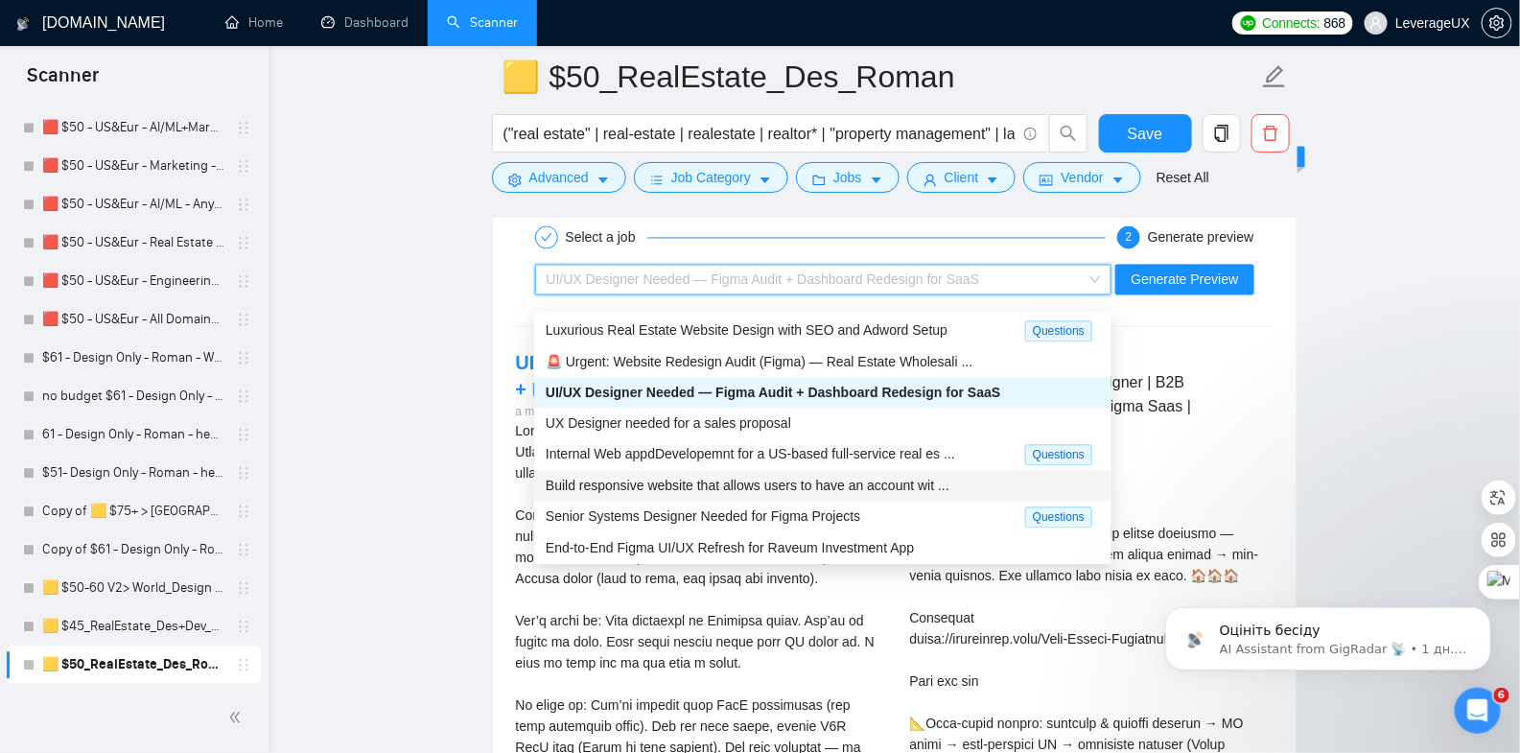
click at [671, 485] on span "Build responsive website that allows users to have an account wit ..." at bounding box center [748, 486] width 404 height 15
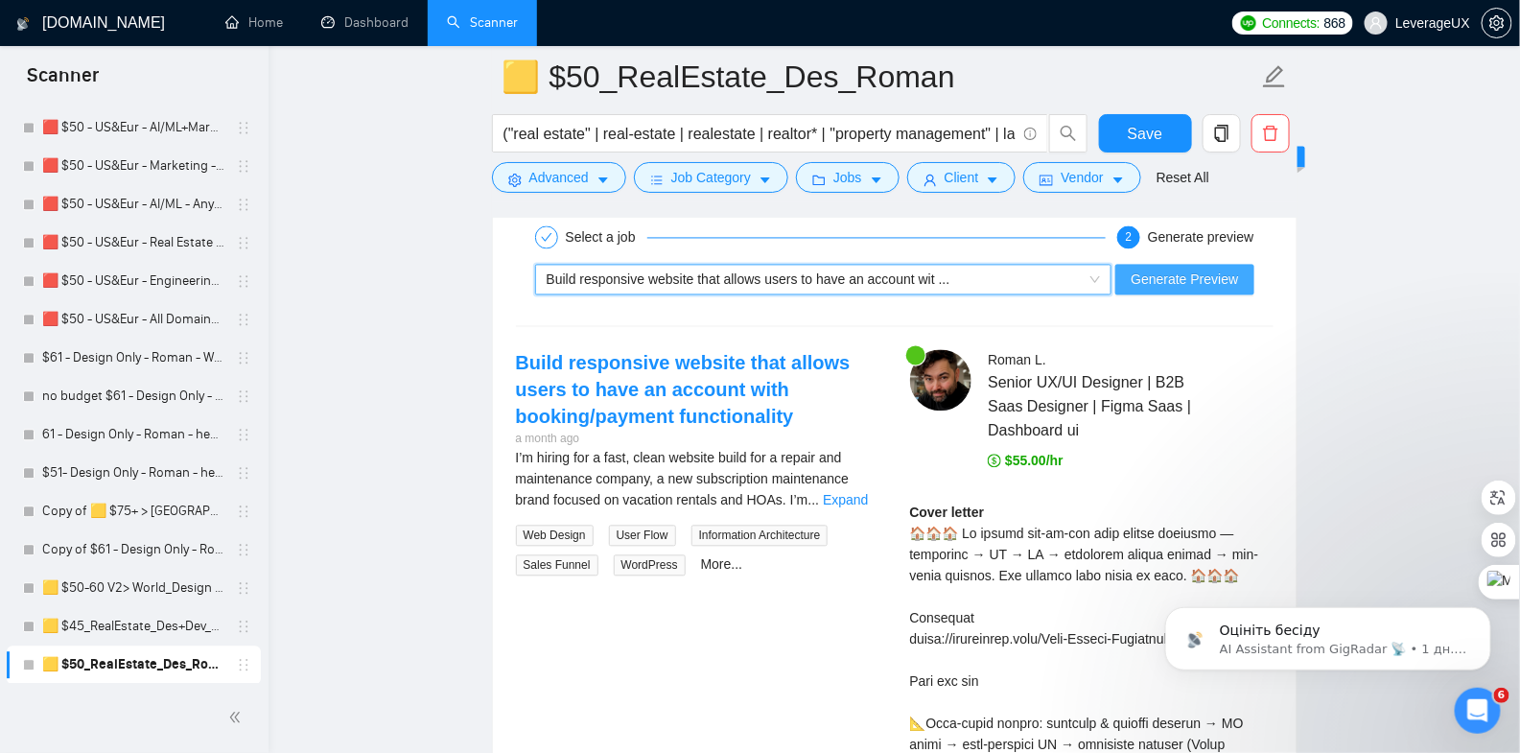
click at [1168, 283] on span "Generate Preview" at bounding box center [1184, 280] width 107 height 21
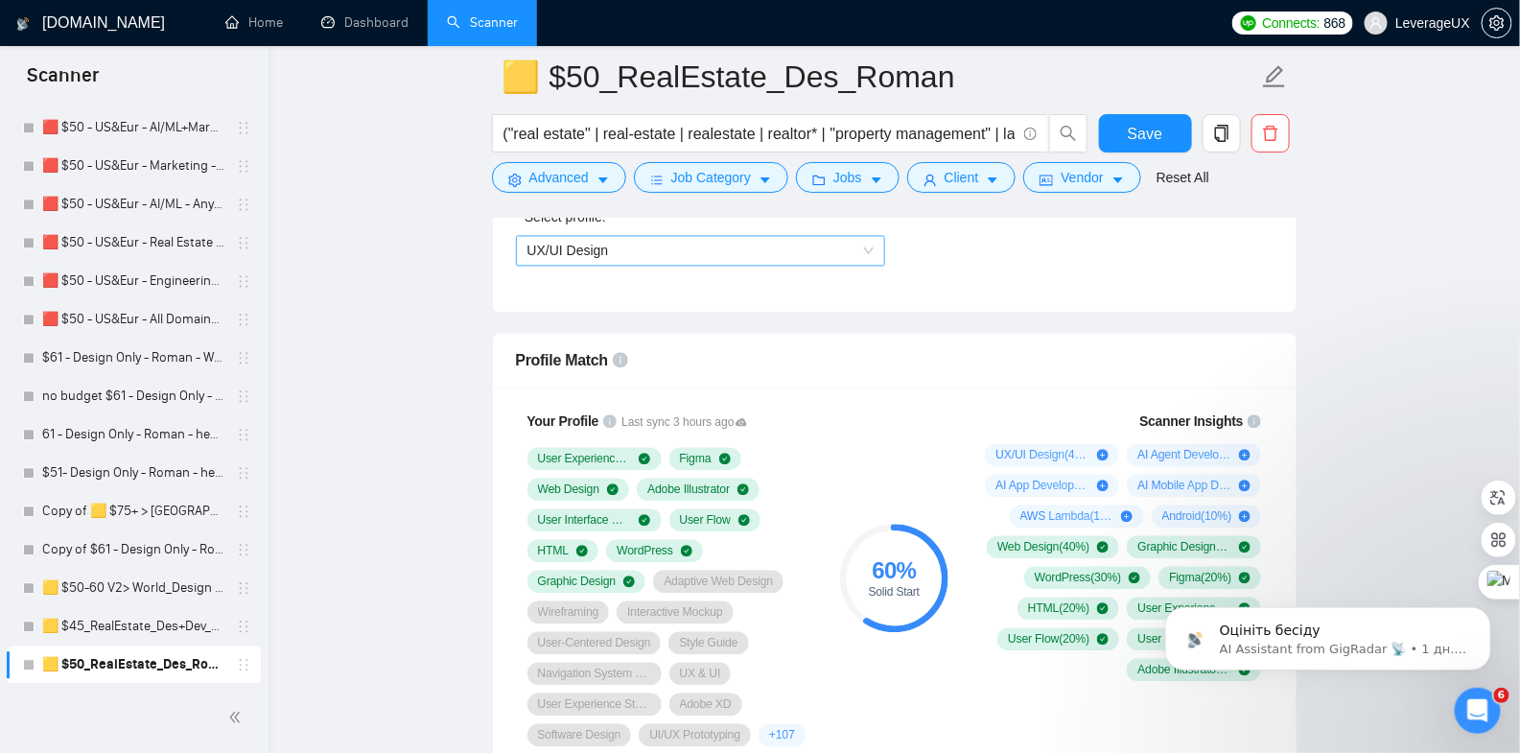
scroll to position [1346, 0]
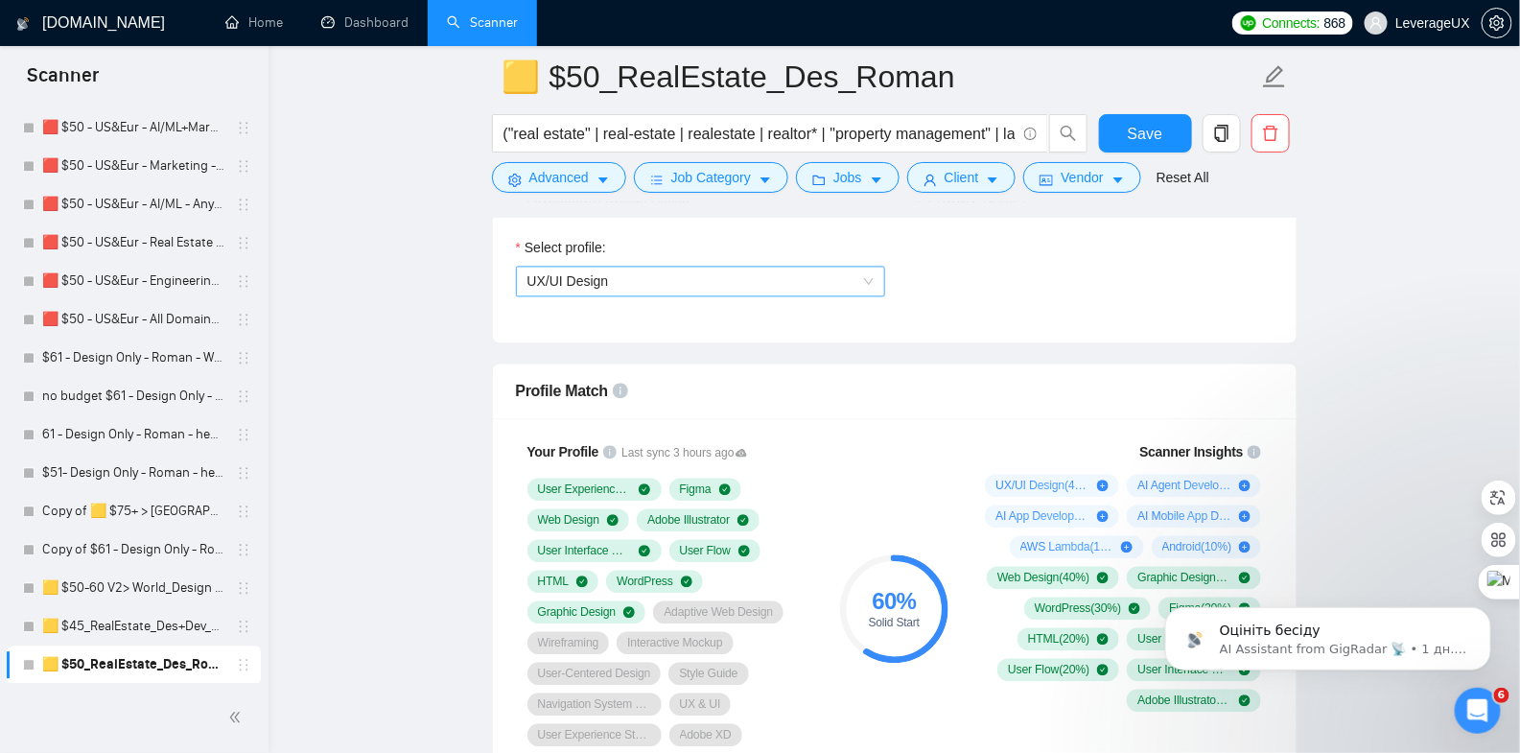
click at [801, 276] on span "UX/UI Design" at bounding box center [701, 282] width 346 height 29
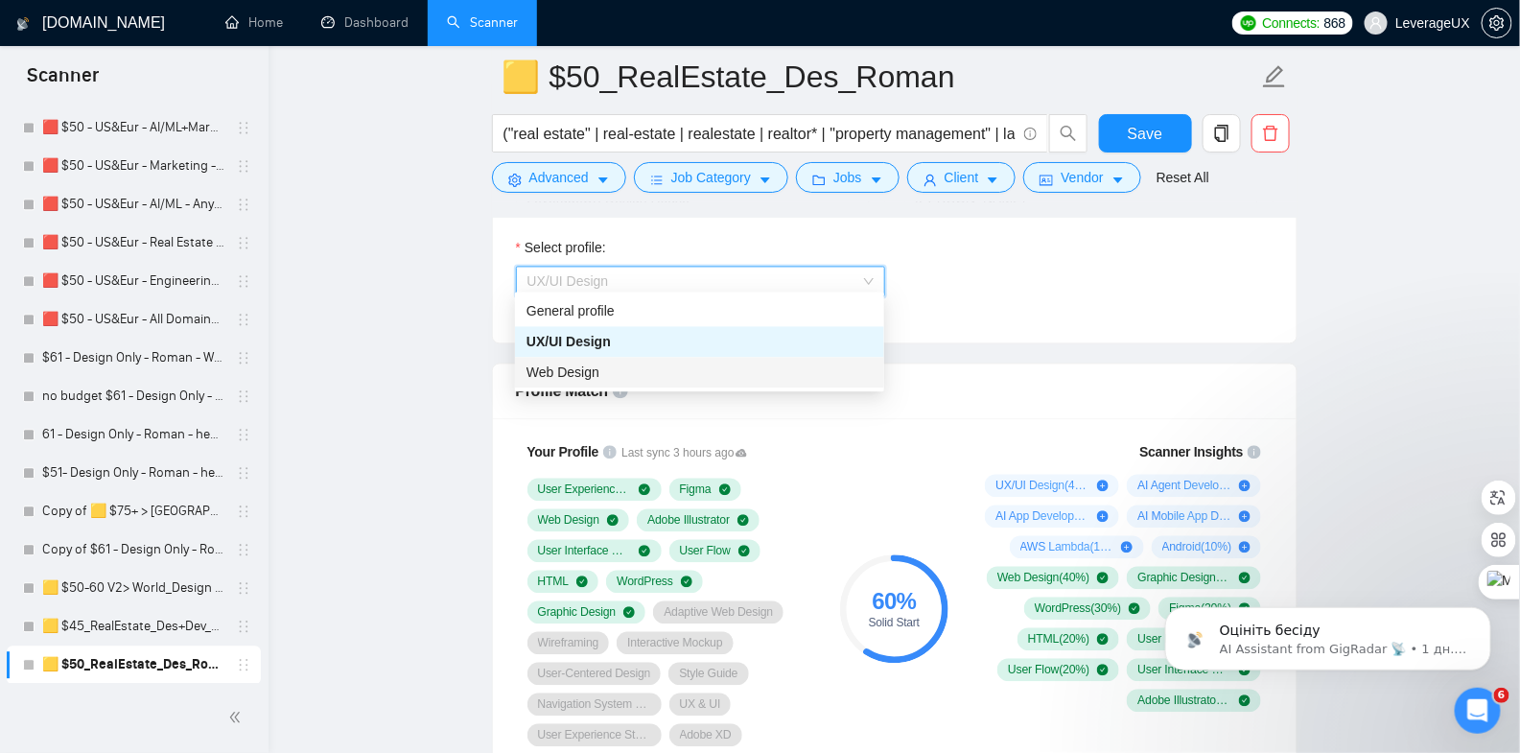
click at [624, 371] on div "Web Design" at bounding box center [700, 373] width 346 height 21
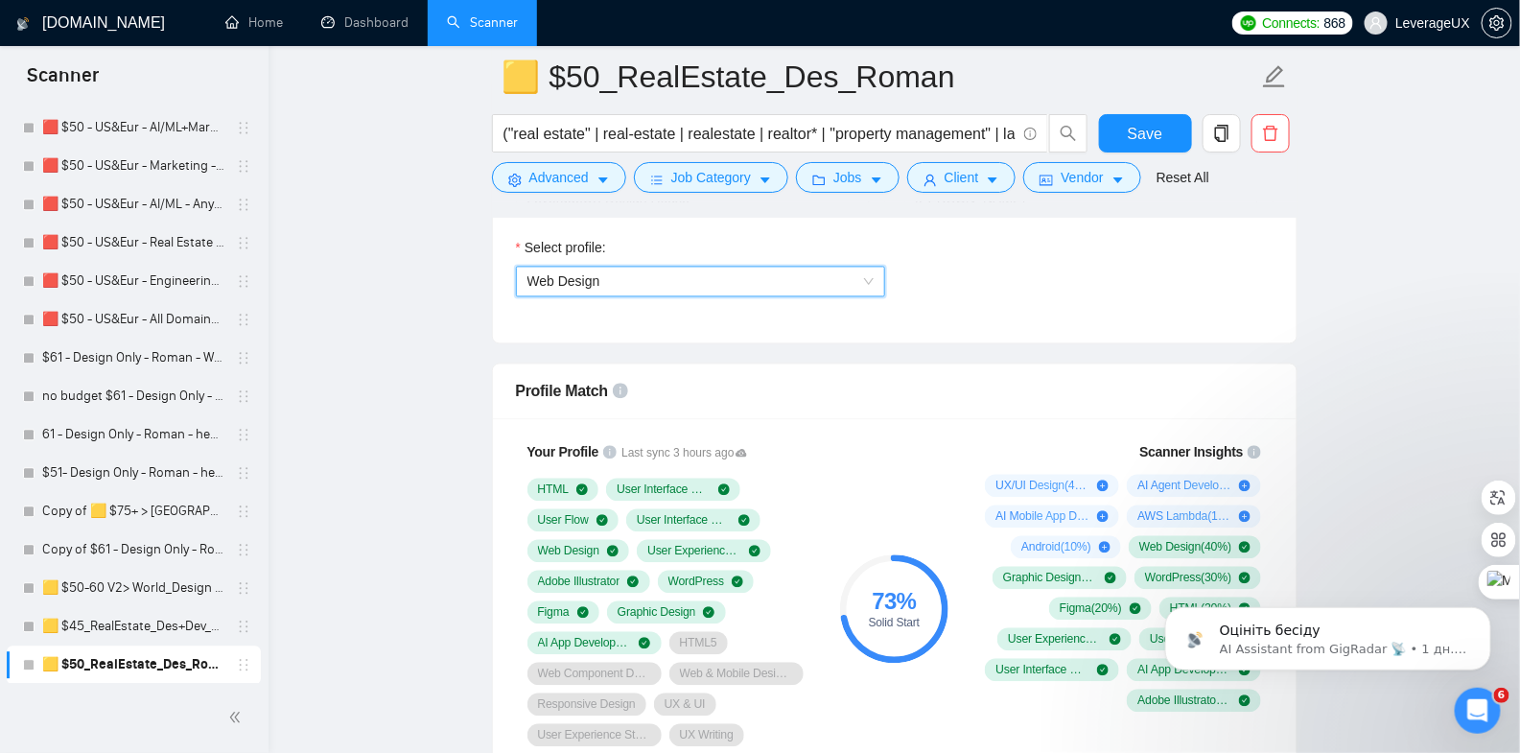
click at [791, 279] on span "Web Design" at bounding box center [701, 282] width 346 height 29
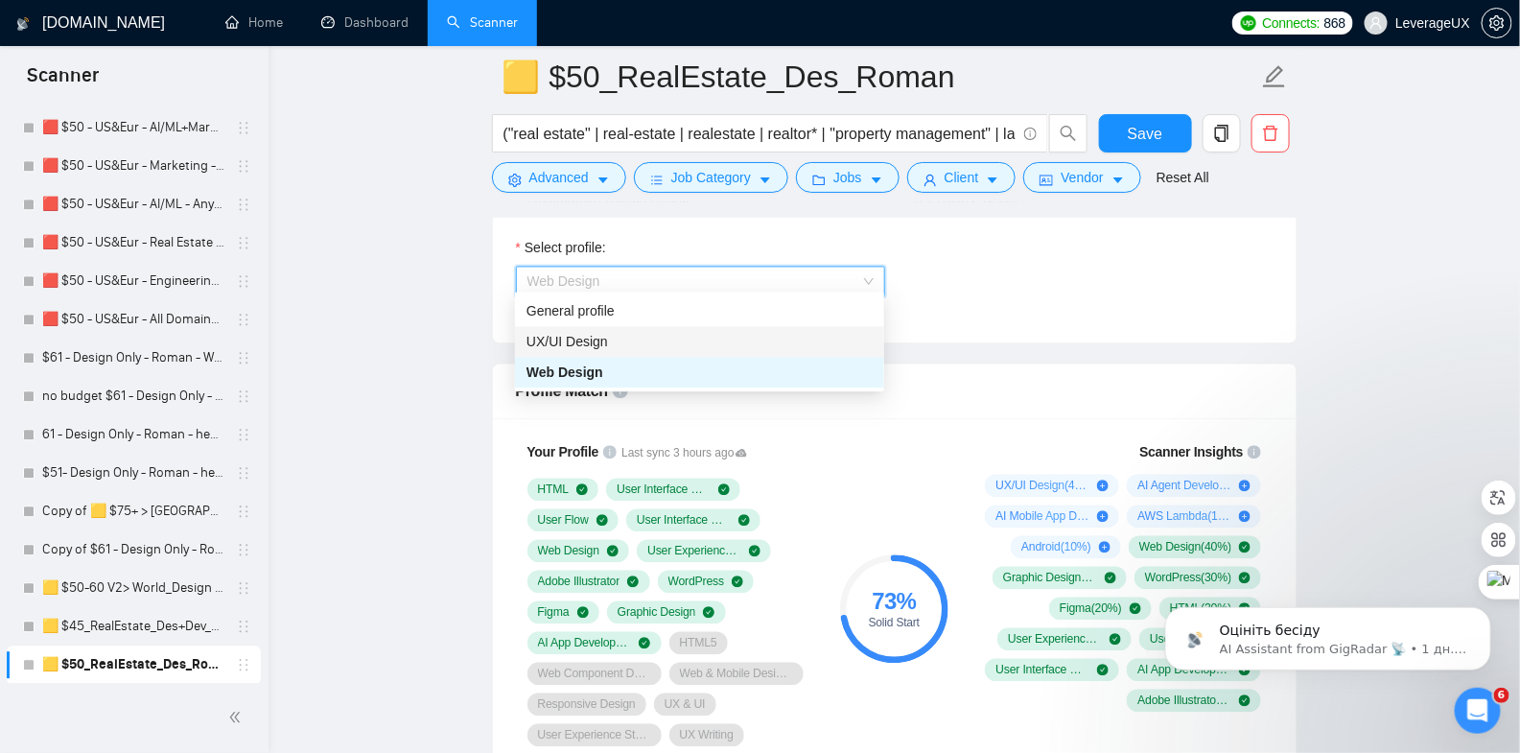
click at [629, 346] on div "UX/UI Design" at bounding box center [700, 342] width 346 height 21
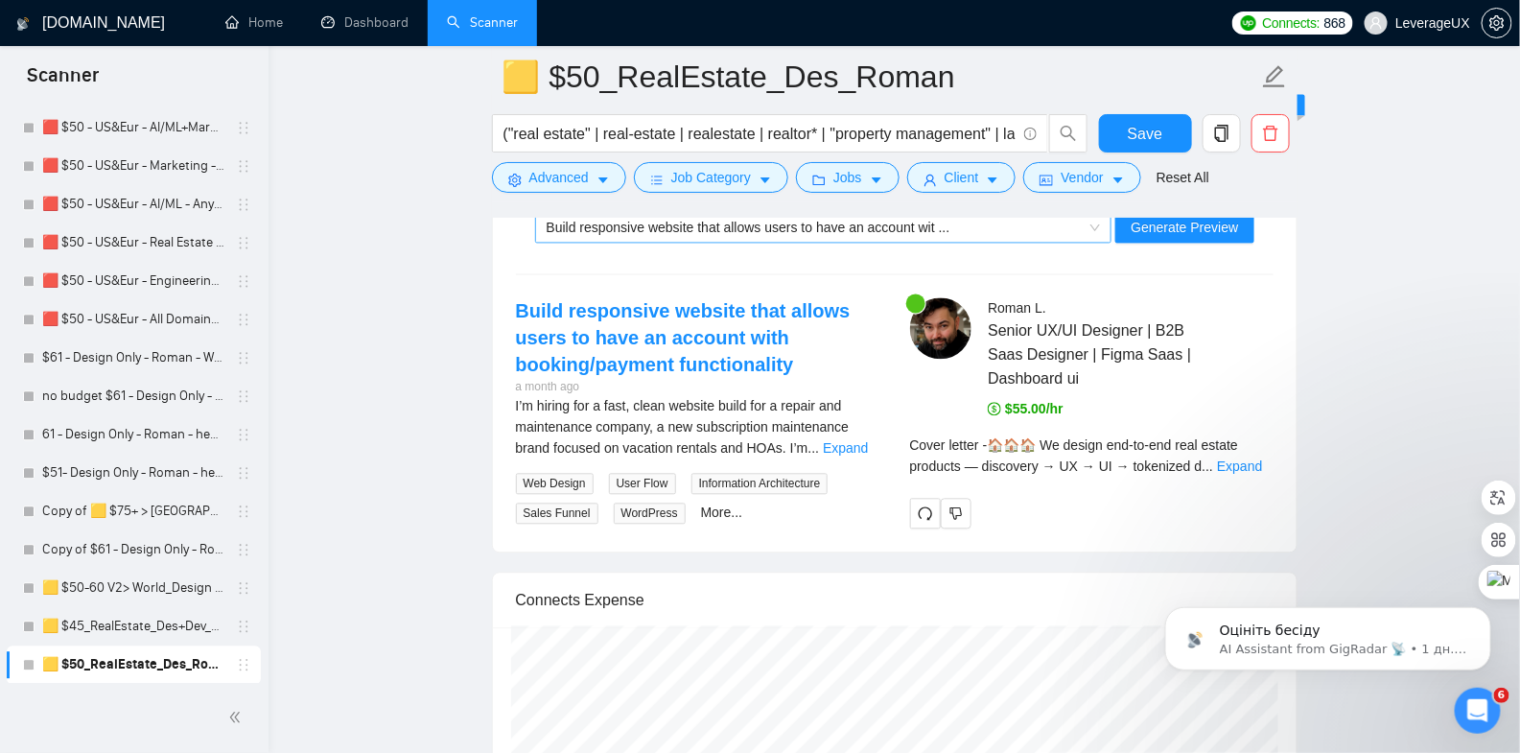
scroll to position [4136, 0]
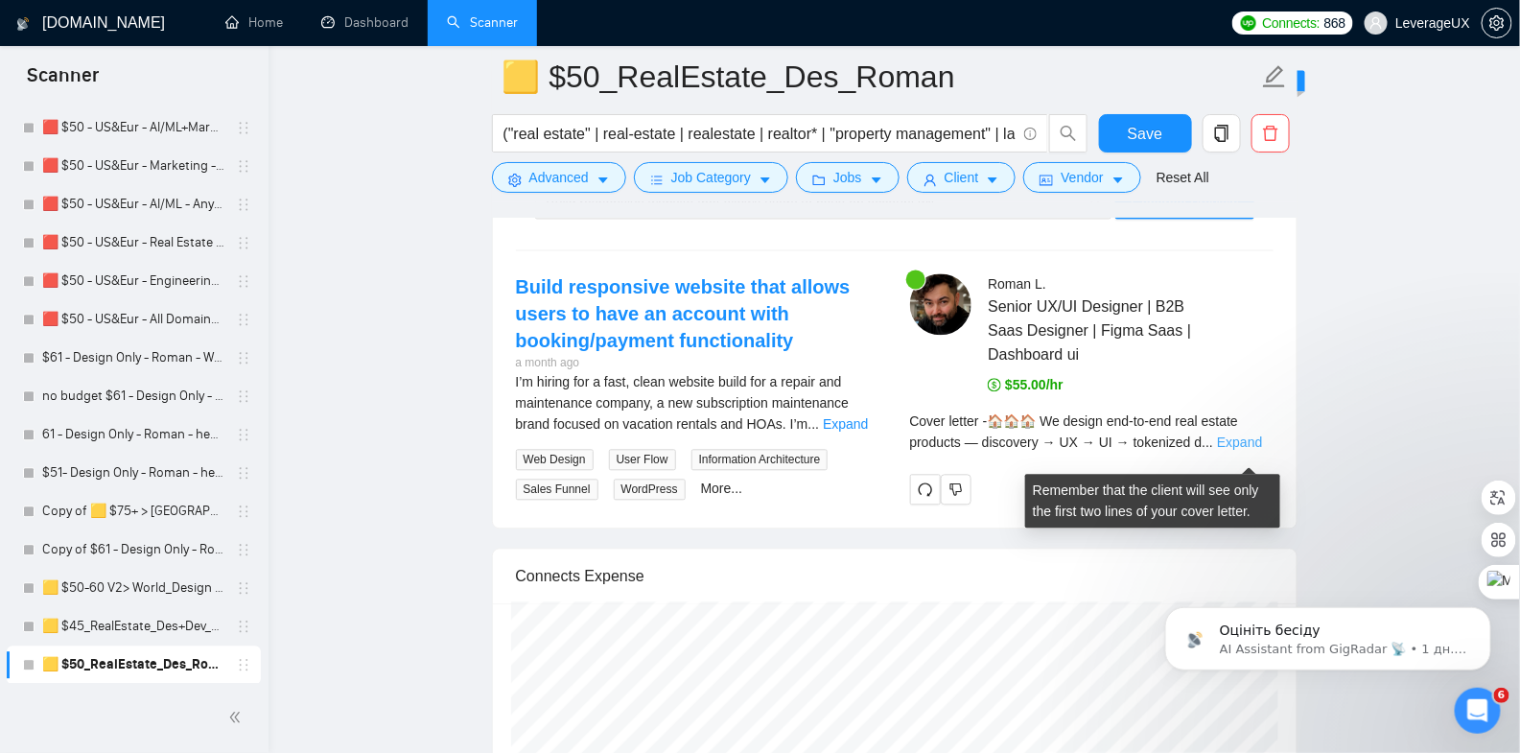
click at [1251, 450] on link "Expand" at bounding box center [1239, 441] width 45 height 15
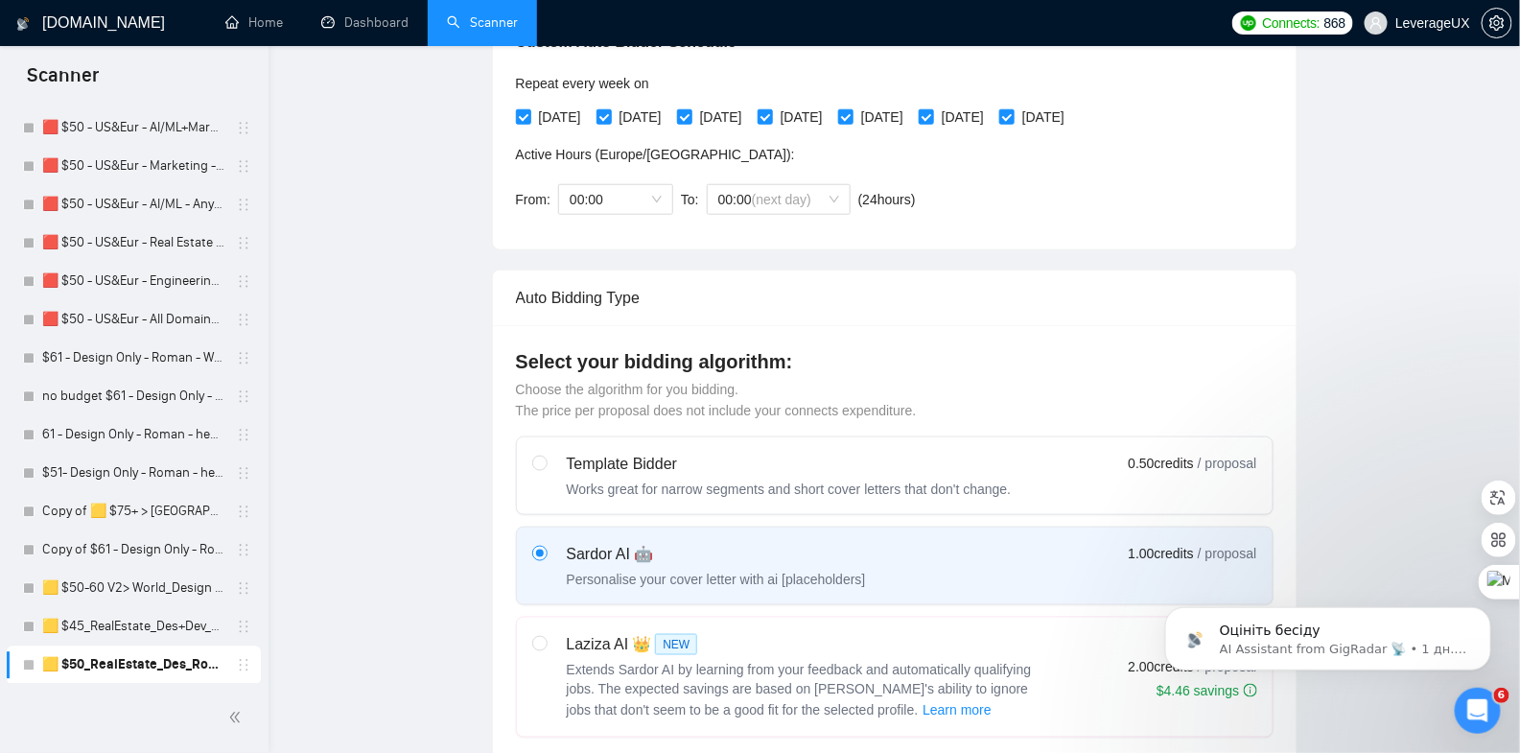
scroll to position [0, 0]
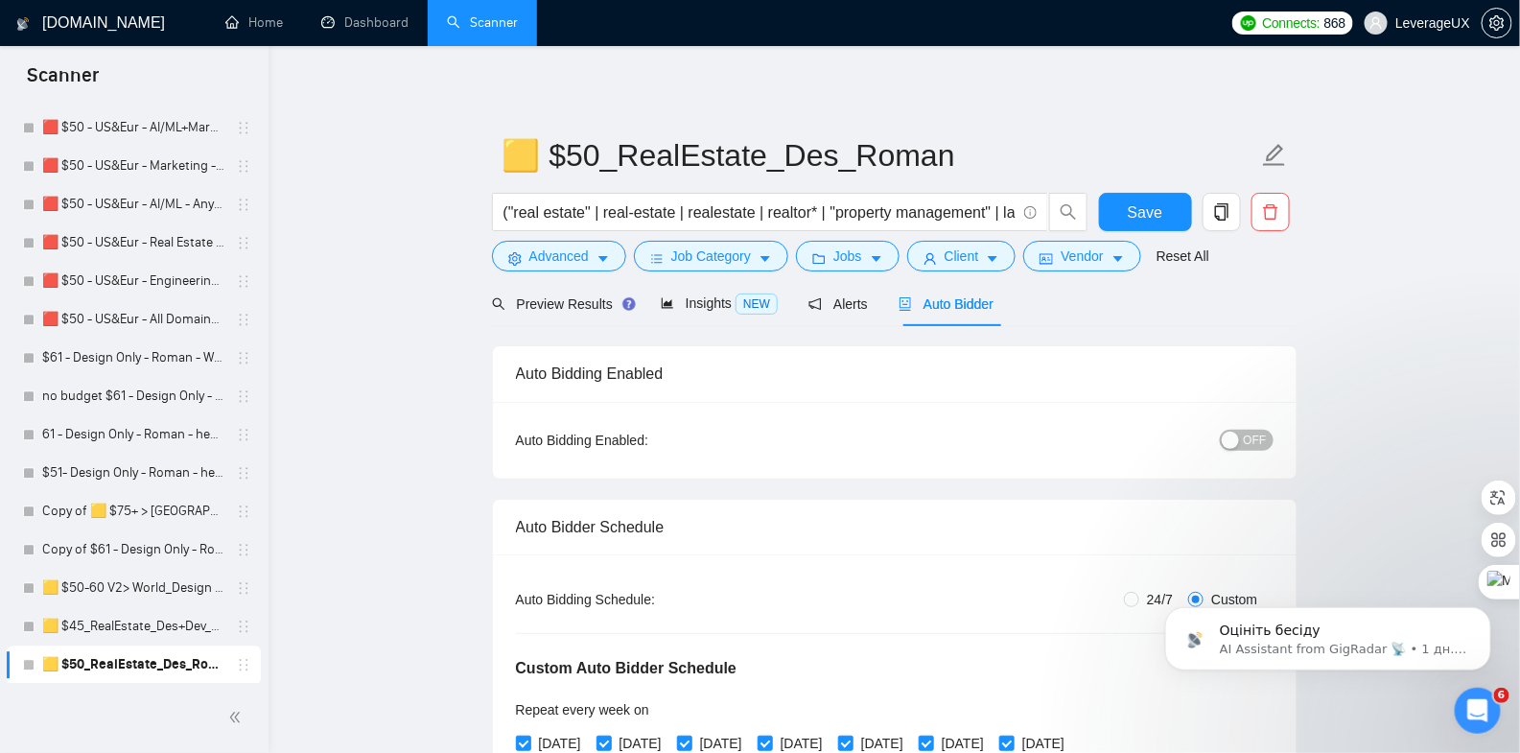
click at [1247, 451] on div "OFF" at bounding box center [1147, 440] width 252 height 31
click at [1256, 440] on span "OFF" at bounding box center [1255, 440] width 23 height 21
click at [1142, 206] on span "Save" at bounding box center [1145, 212] width 35 height 24
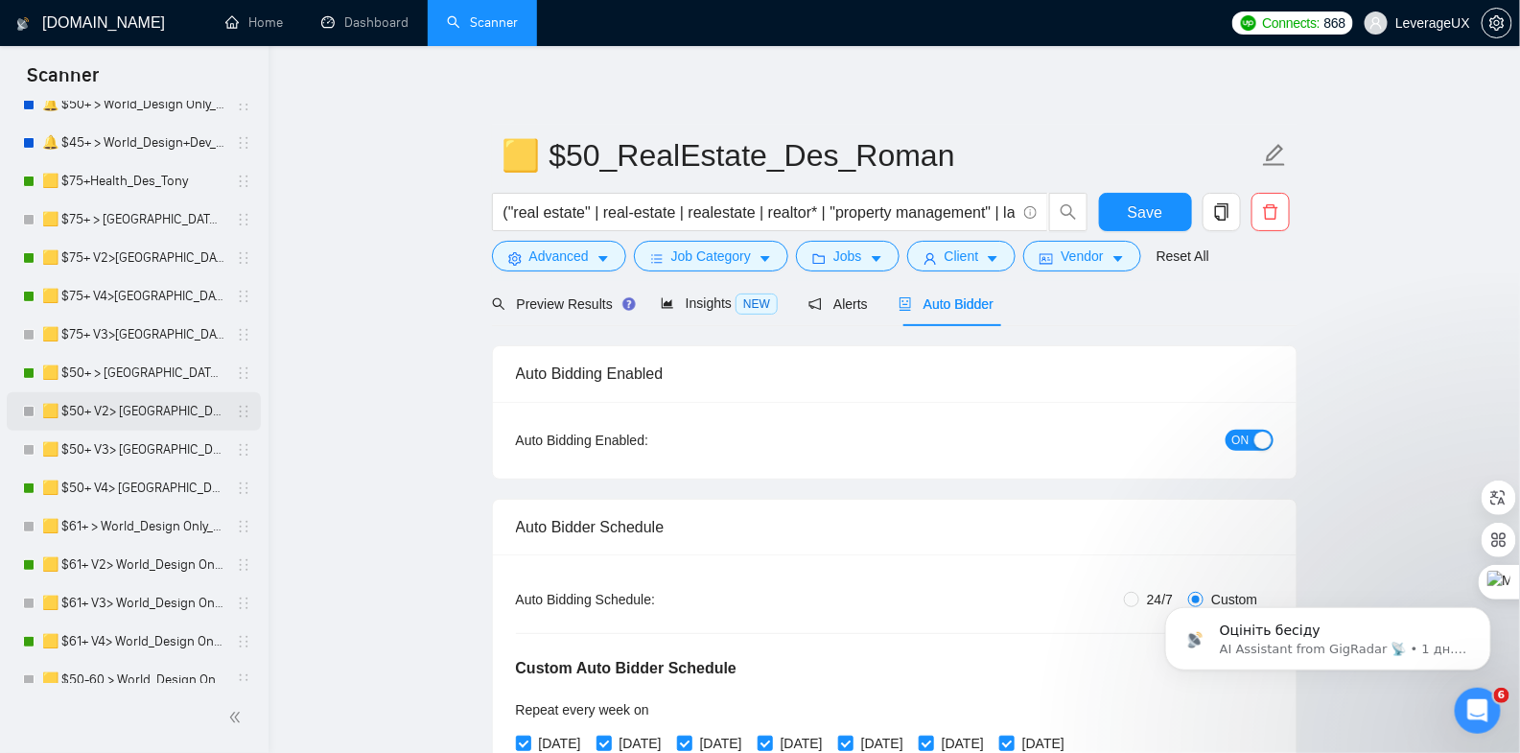
scroll to position [487, 0]
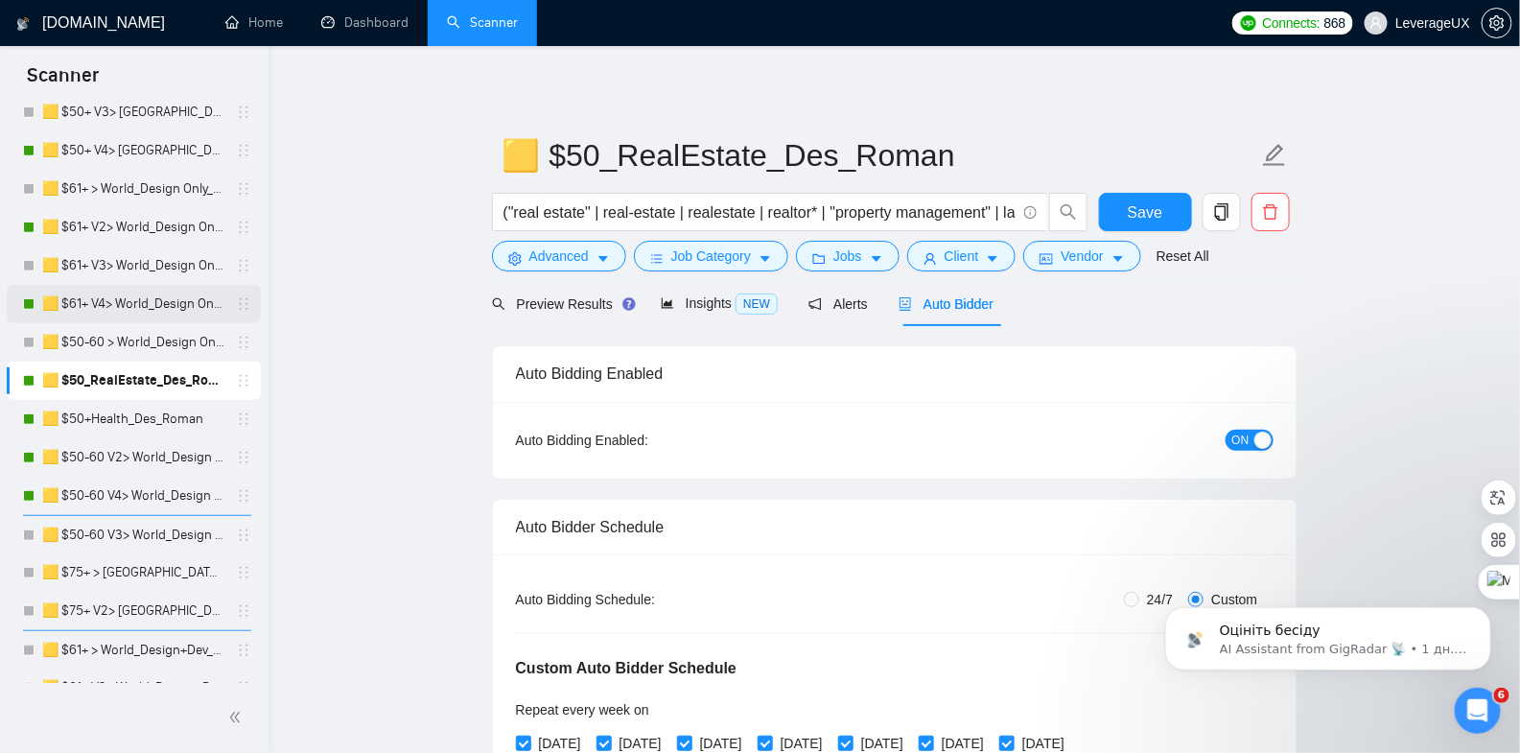
click at [172, 302] on link "🟨 $61+ V4> World_Design Only_Roman-UX/UI_General" at bounding box center [133, 304] width 182 height 38
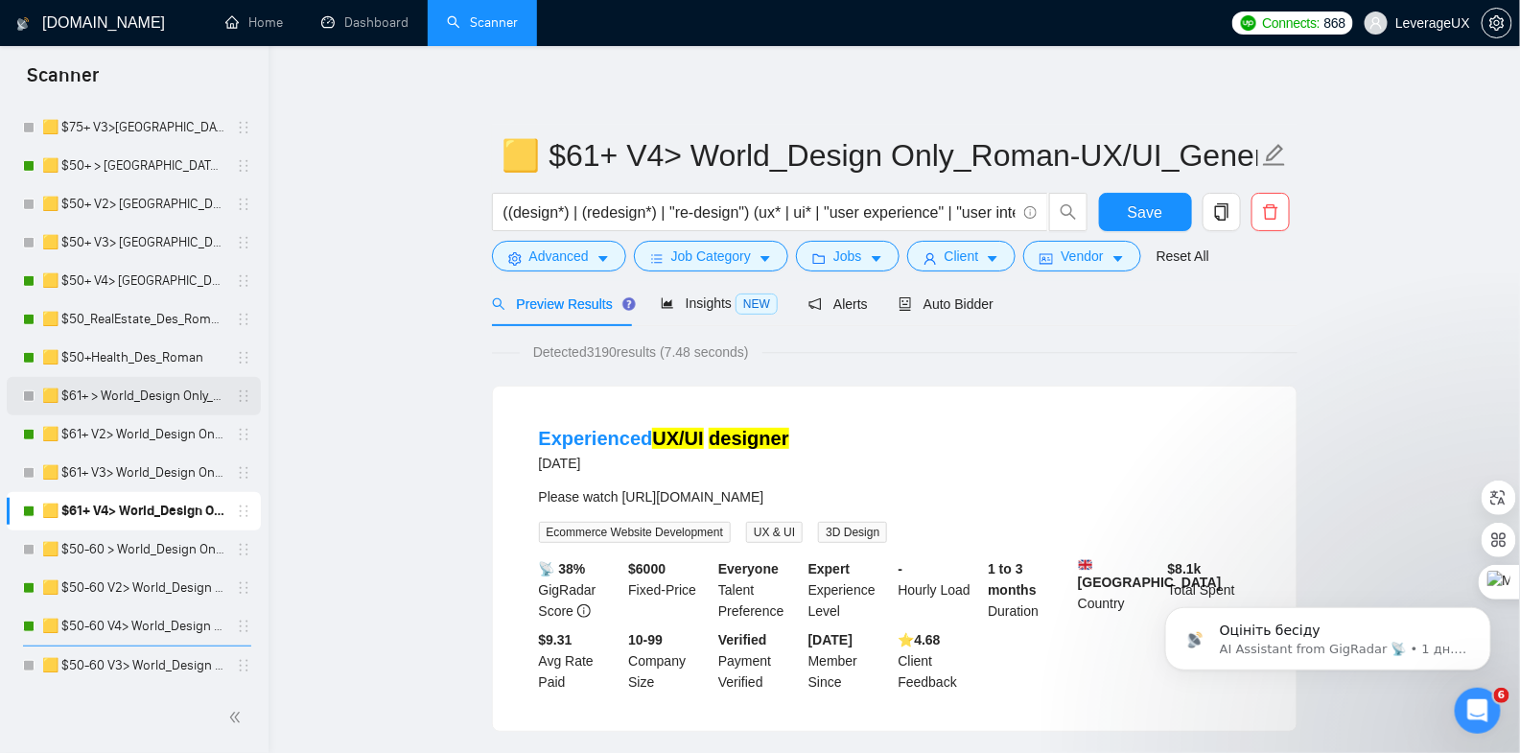
scroll to position [353, 0]
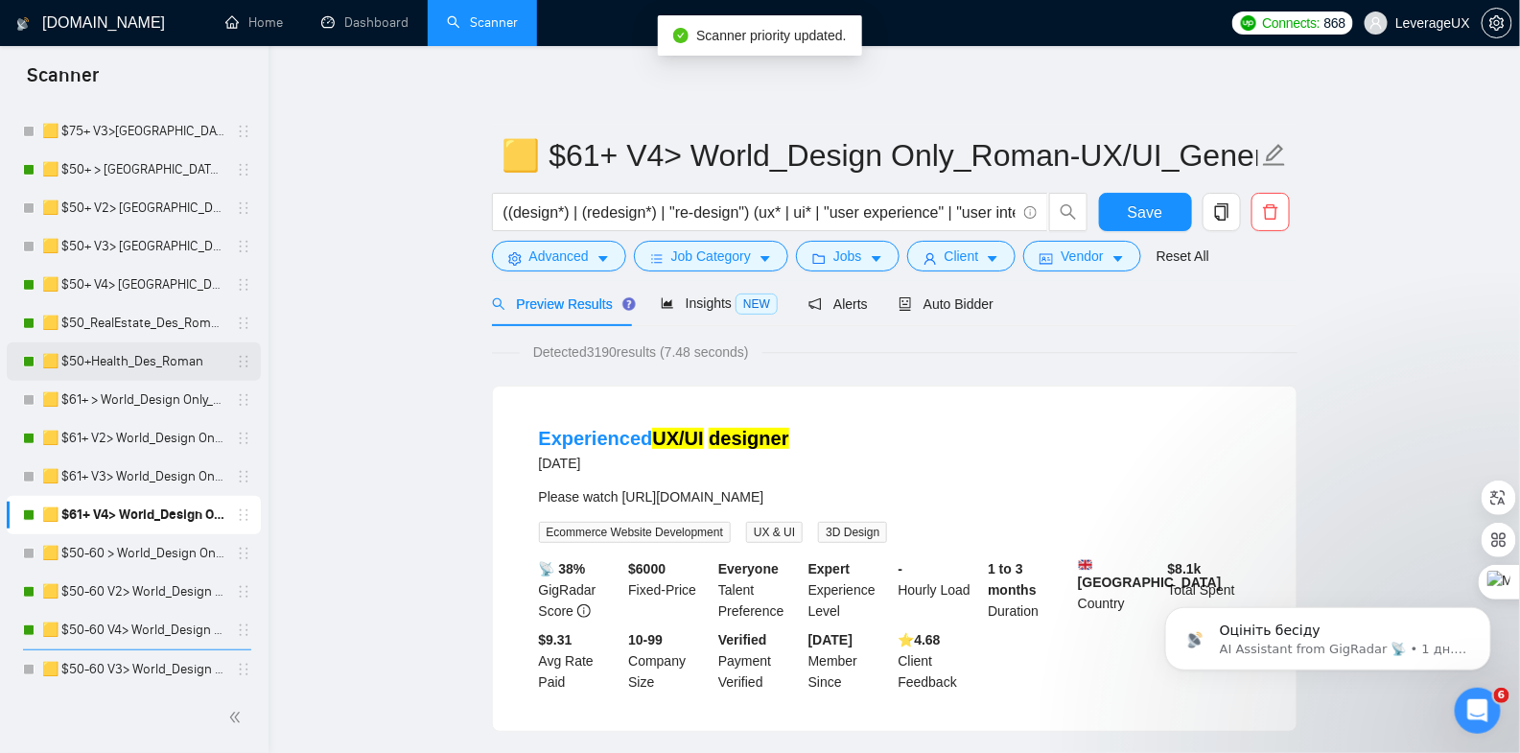
click at [217, 356] on link "🟨 $50+Health_Des_Roman" at bounding box center [133, 361] width 182 height 38
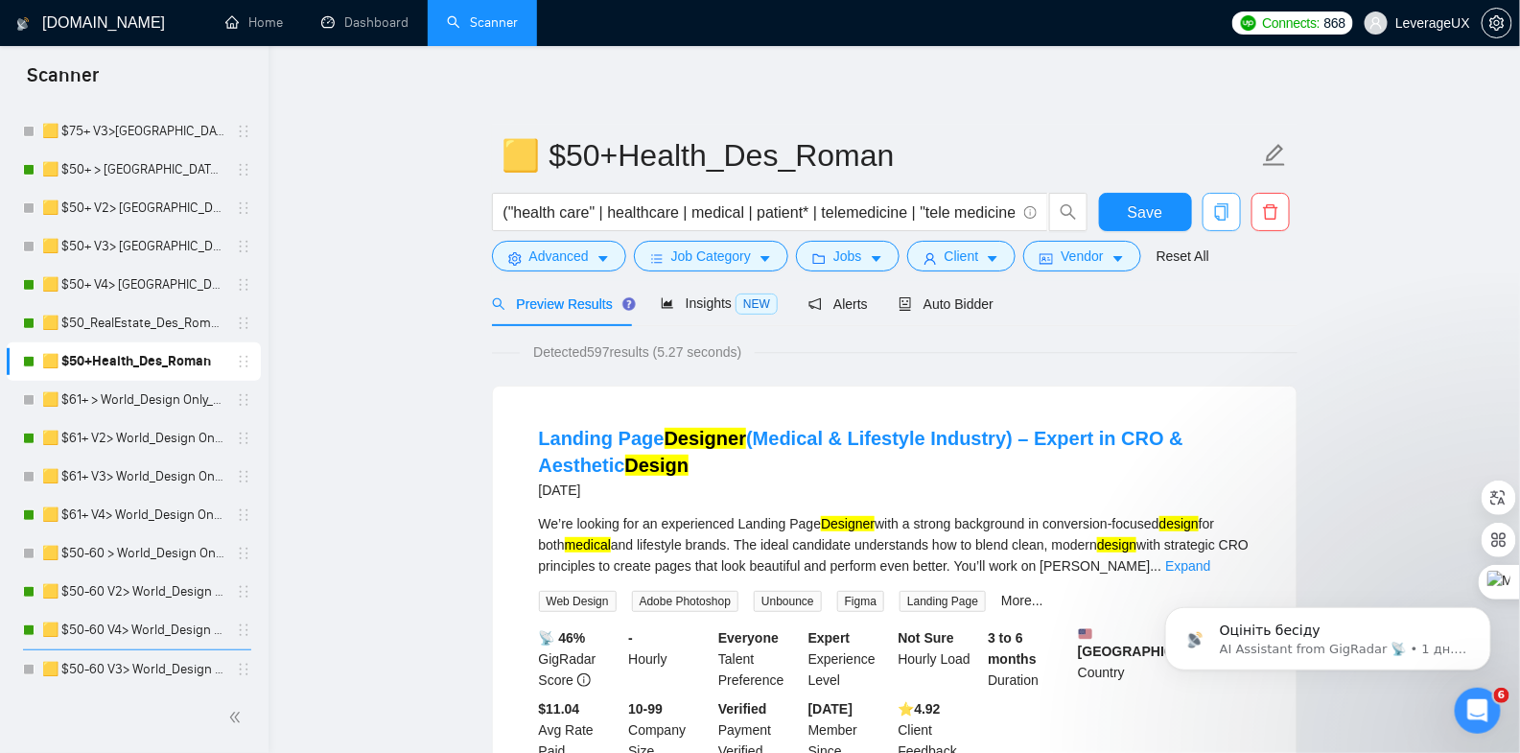
click at [1224, 212] on icon "copy" at bounding box center [1221, 211] width 17 height 17
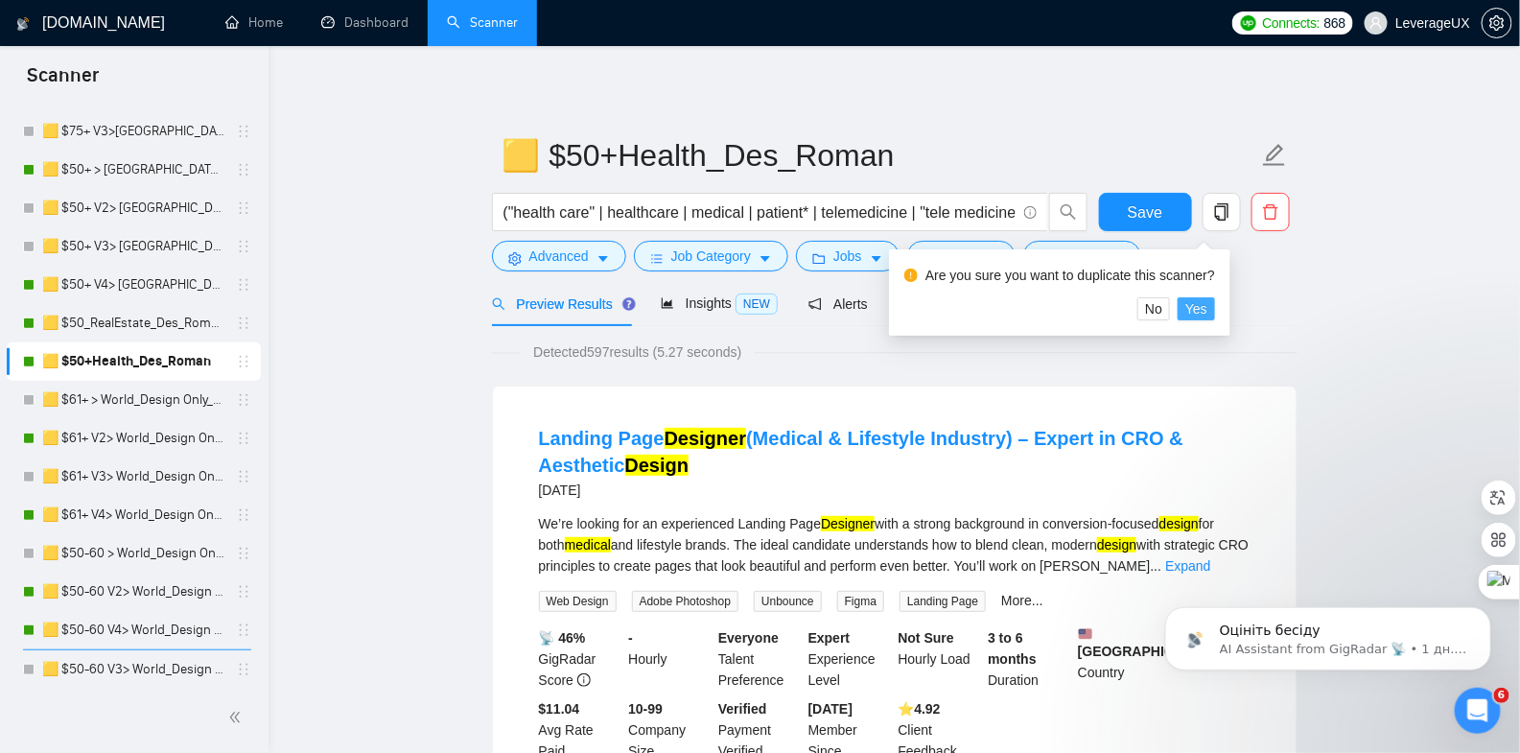
click at [1208, 308] on span "Yes" at bounding box center [1196, 308] width 22 height 21
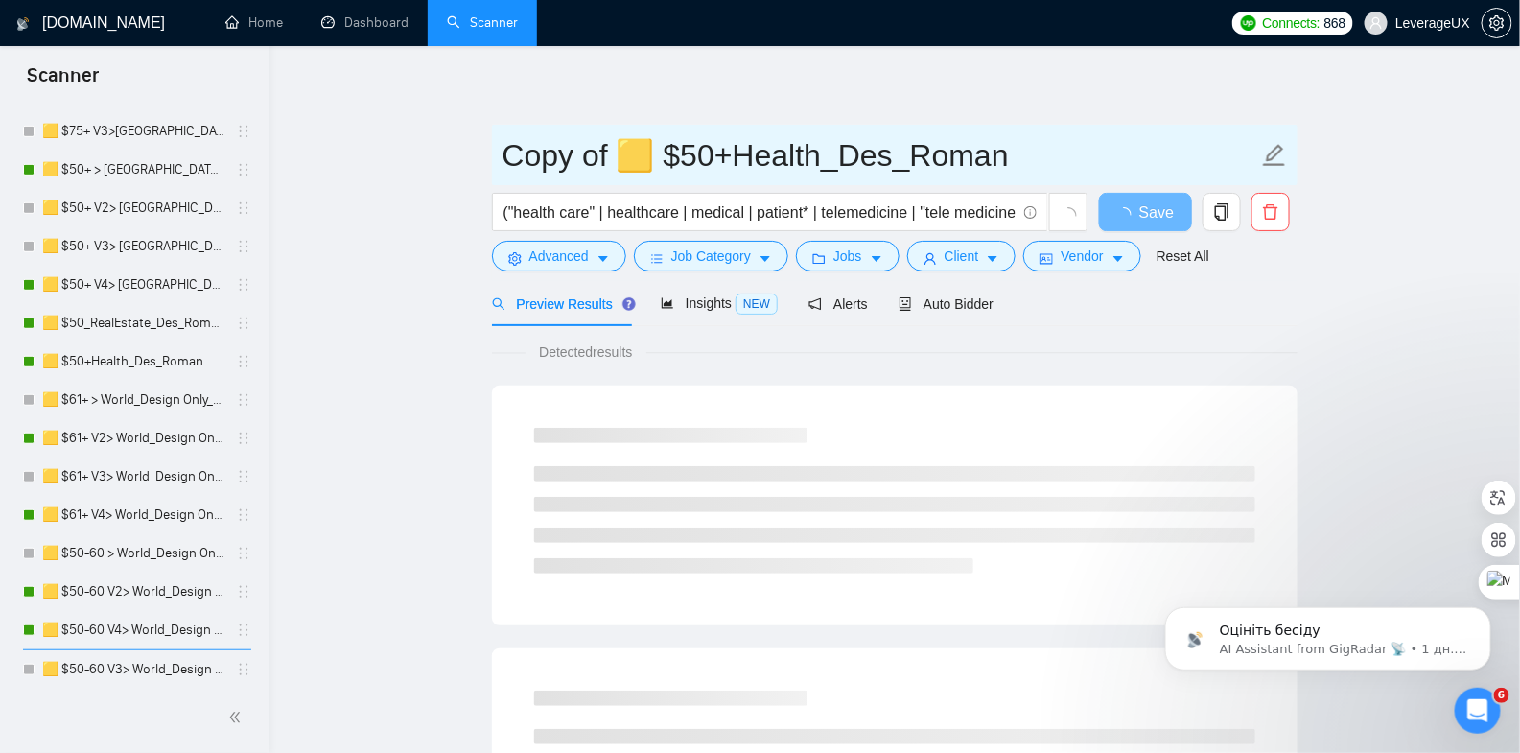
drag, startPoint x: 613, startPoint y: 155, endPoint x: 496, endPoint y: 153, distance: 117.0
click at [496, 154] on span "Copy of 🟨 $50+Health_Des_Roman" at bounding box center [895, 155] width 806 height 60
click at [595, 159] on input "🟨 $50+Health_Des_Roman" at bounding box center [881, 155] width 756 height 48
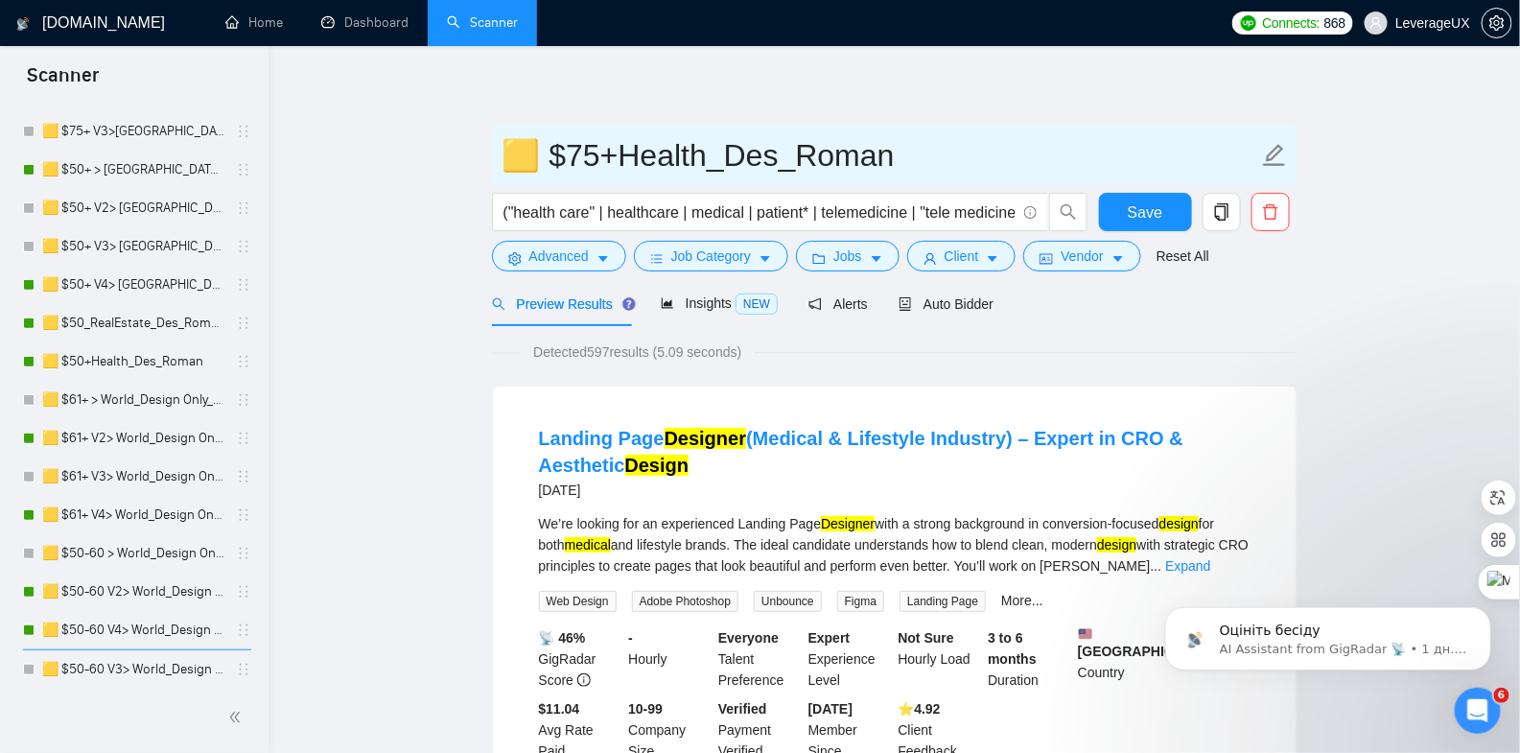
click at [888, 163] on input "🟨 $75+Health_Des_Roman" at bounding box center [881, 155] width 756 height 48
type input "🟨 $75+Health_Des_Tony"
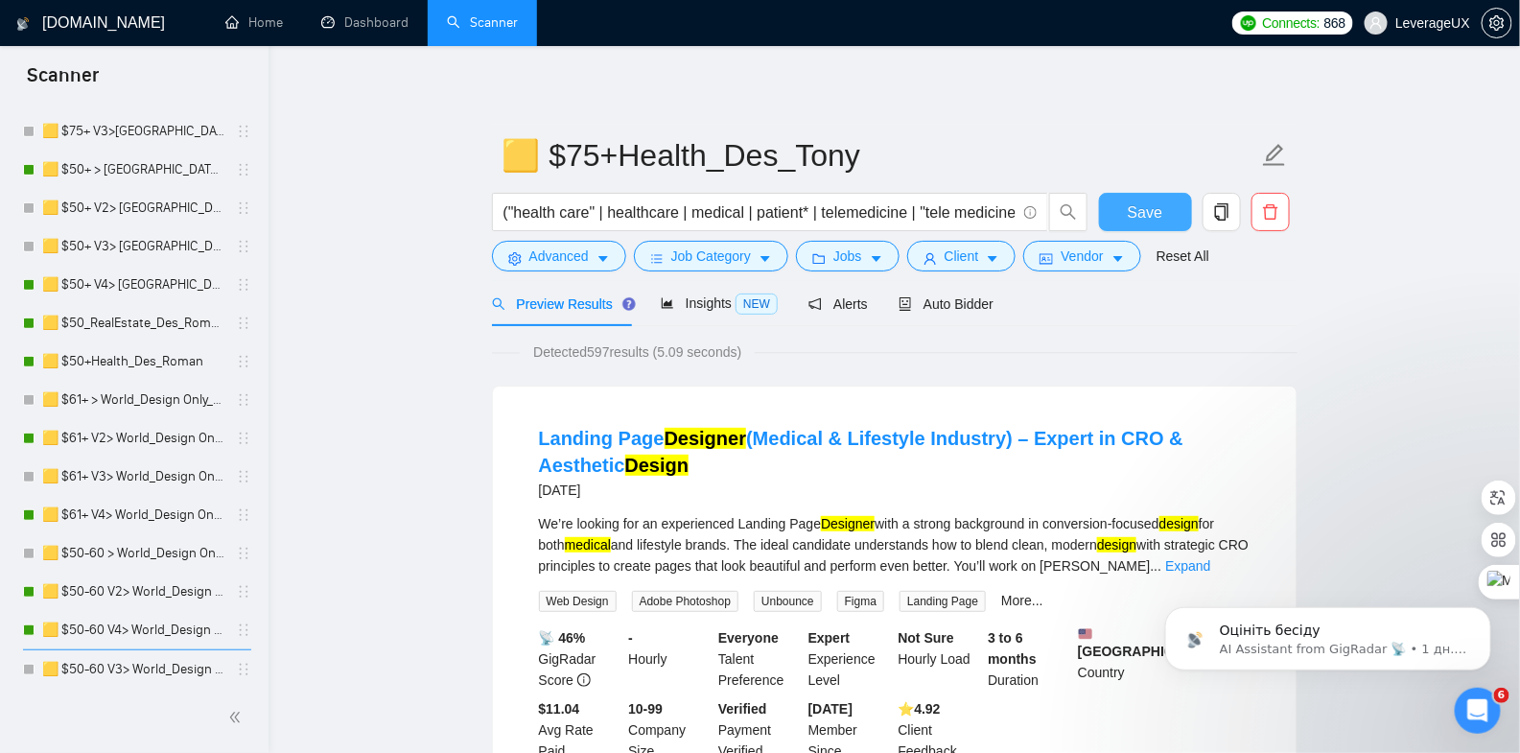
click at [1153, 223] on button "Save" at bounding box center [1145, 212] width 93 height 38
click at [584, 254] on span "Advanced" at bounding box center [558, 256] width 59 height 21
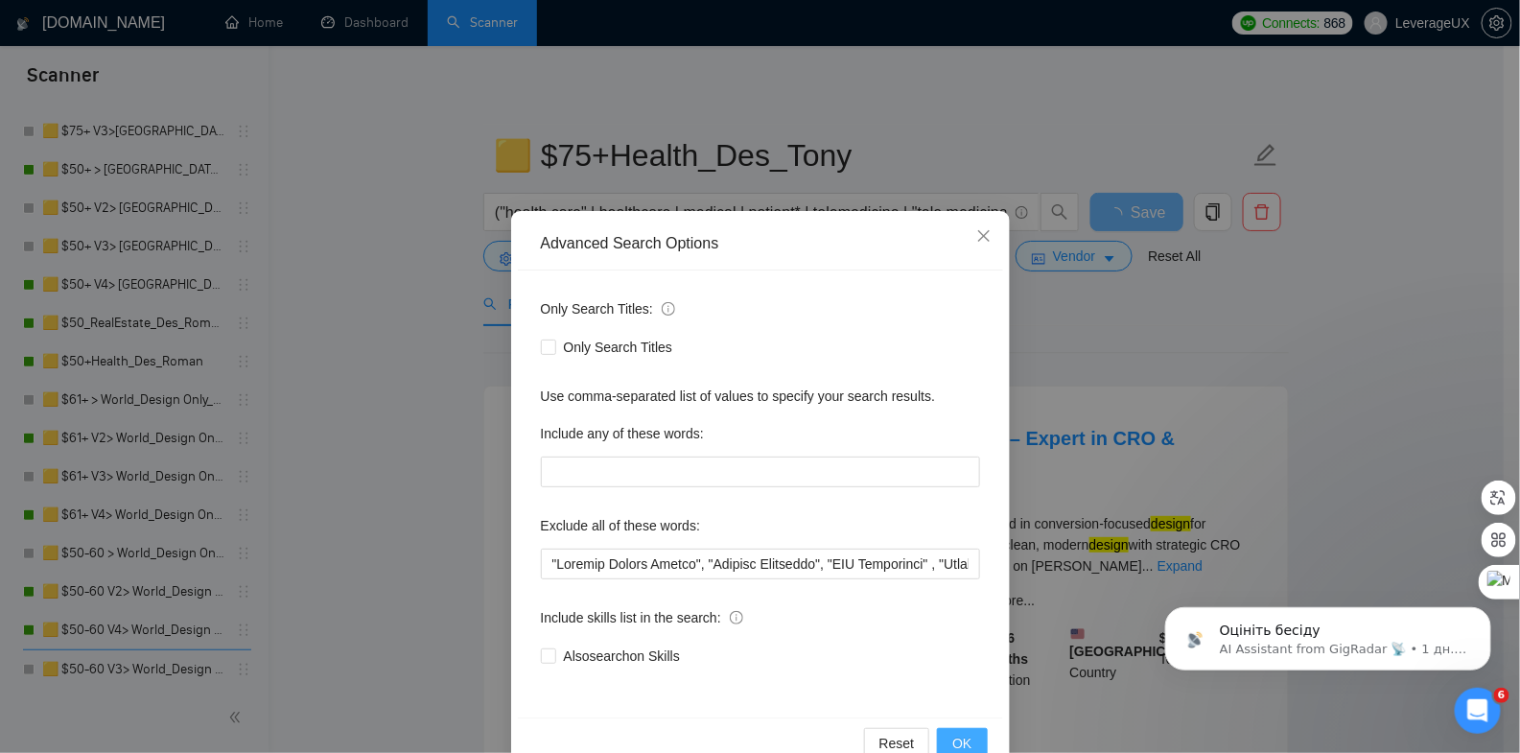
click at [952, 742] on span "OK" at bounding box center [961, 743] width 19 height 21
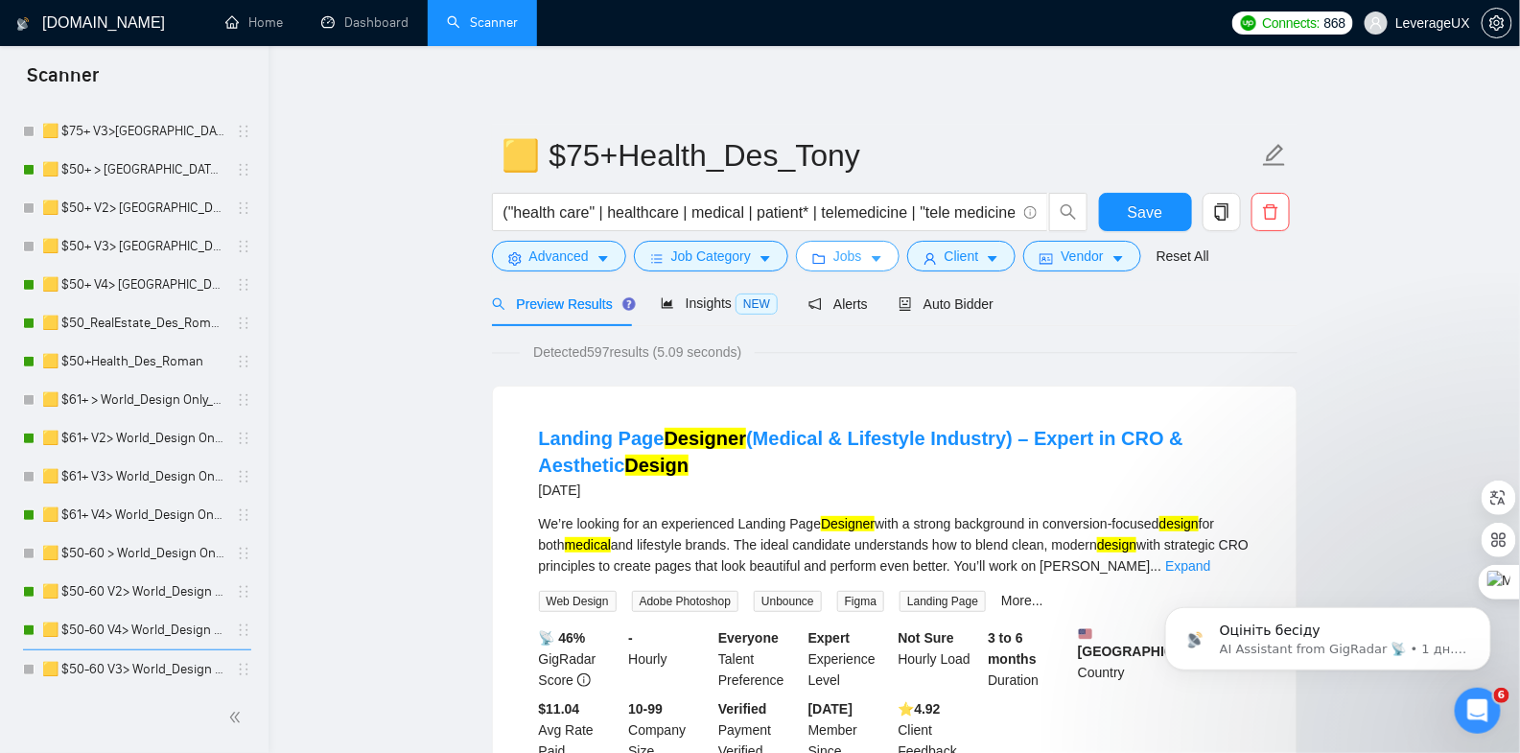
click at [883, 259] on icon "caret-down" at bounding box center [876, 258] width 13 height 13
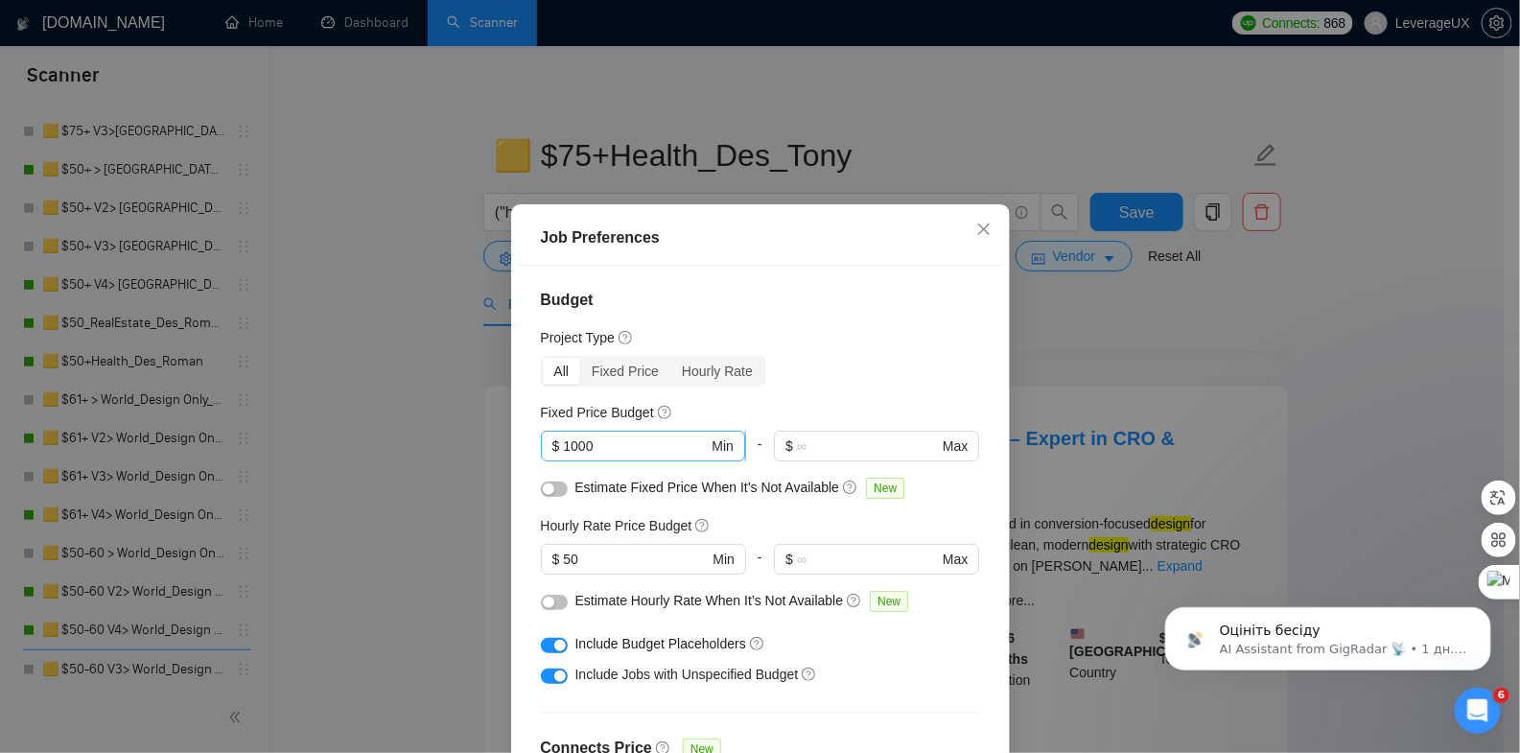
click at [609, 435] on input "1000" at bounding box center [635, 445] width 145 height 21
type input "1"
type input "5000"
click at [616, 549] on input "50" at bounding box center [635, 559] width 145 height 21
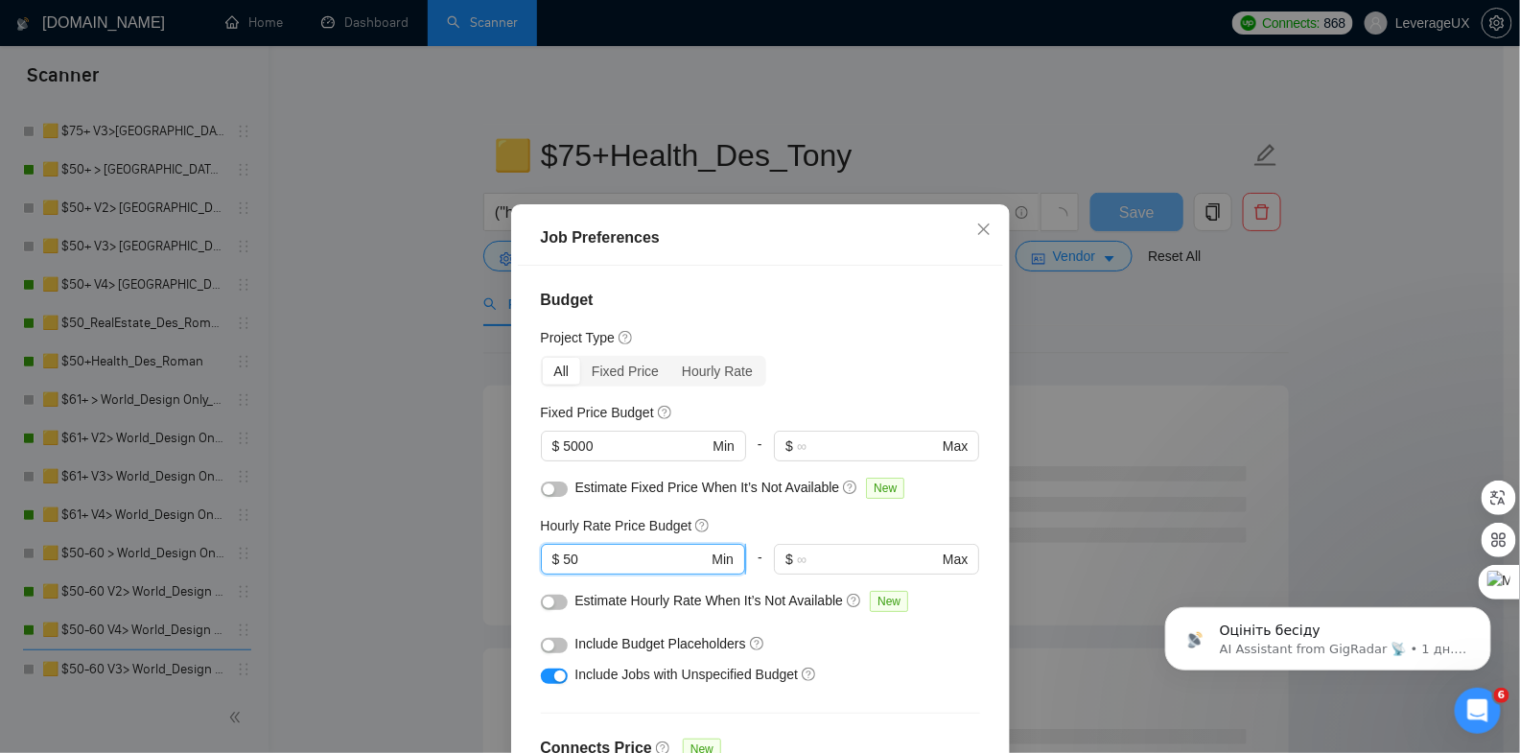
type input "5"
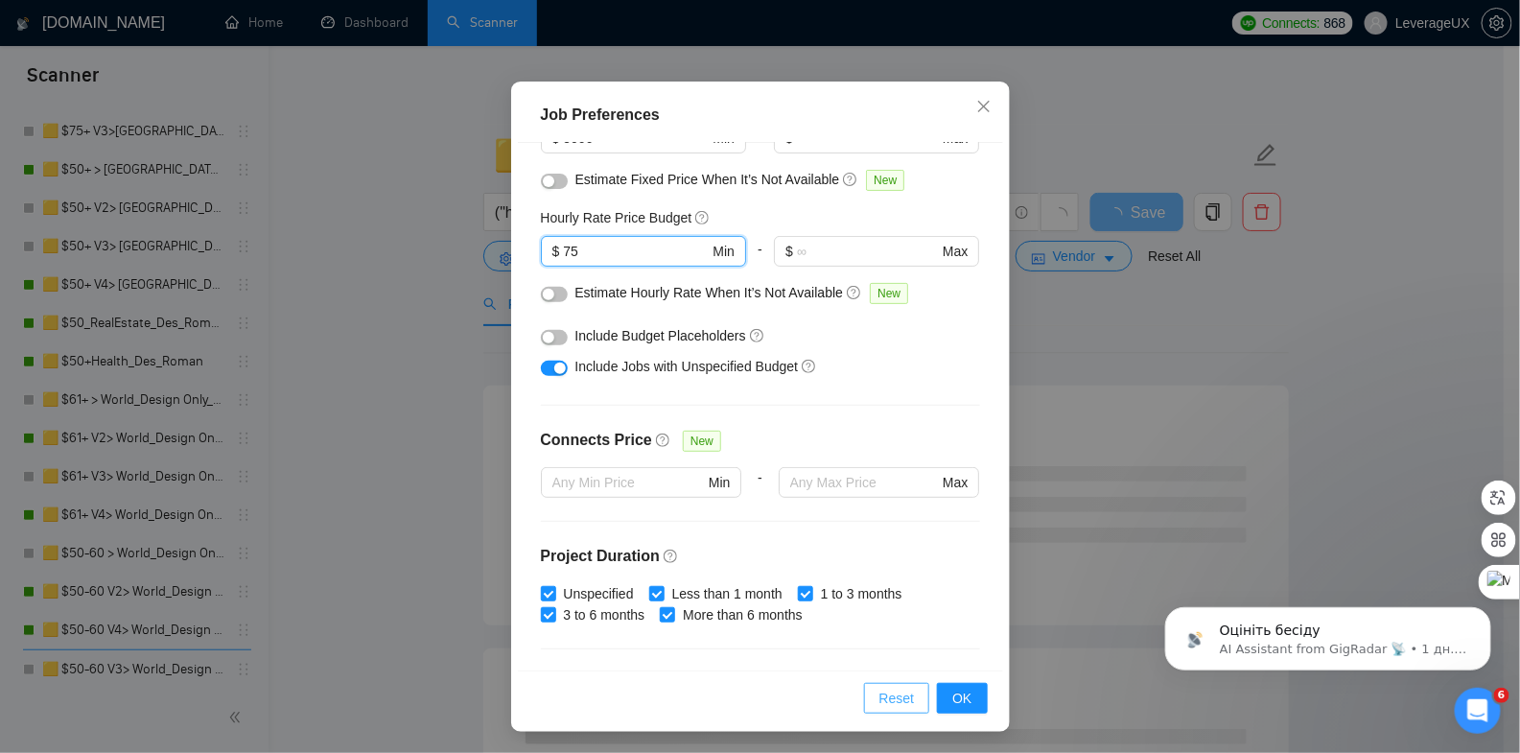
scroll to position [186, 0]
type input "75"
click at [960, 698] on span "OK" at bounding box center [961, 698] width 19 height 21
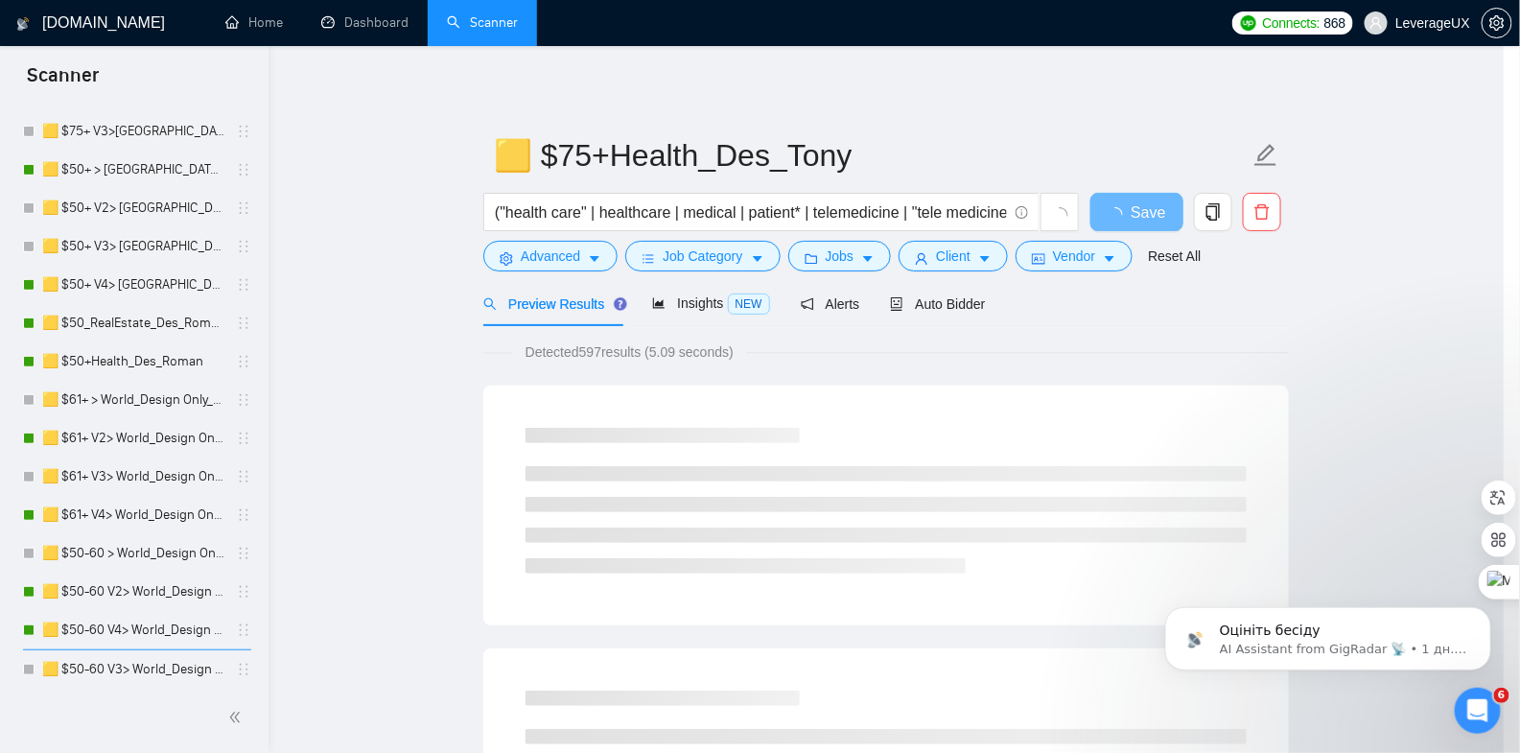
scroll to position [34, 0]
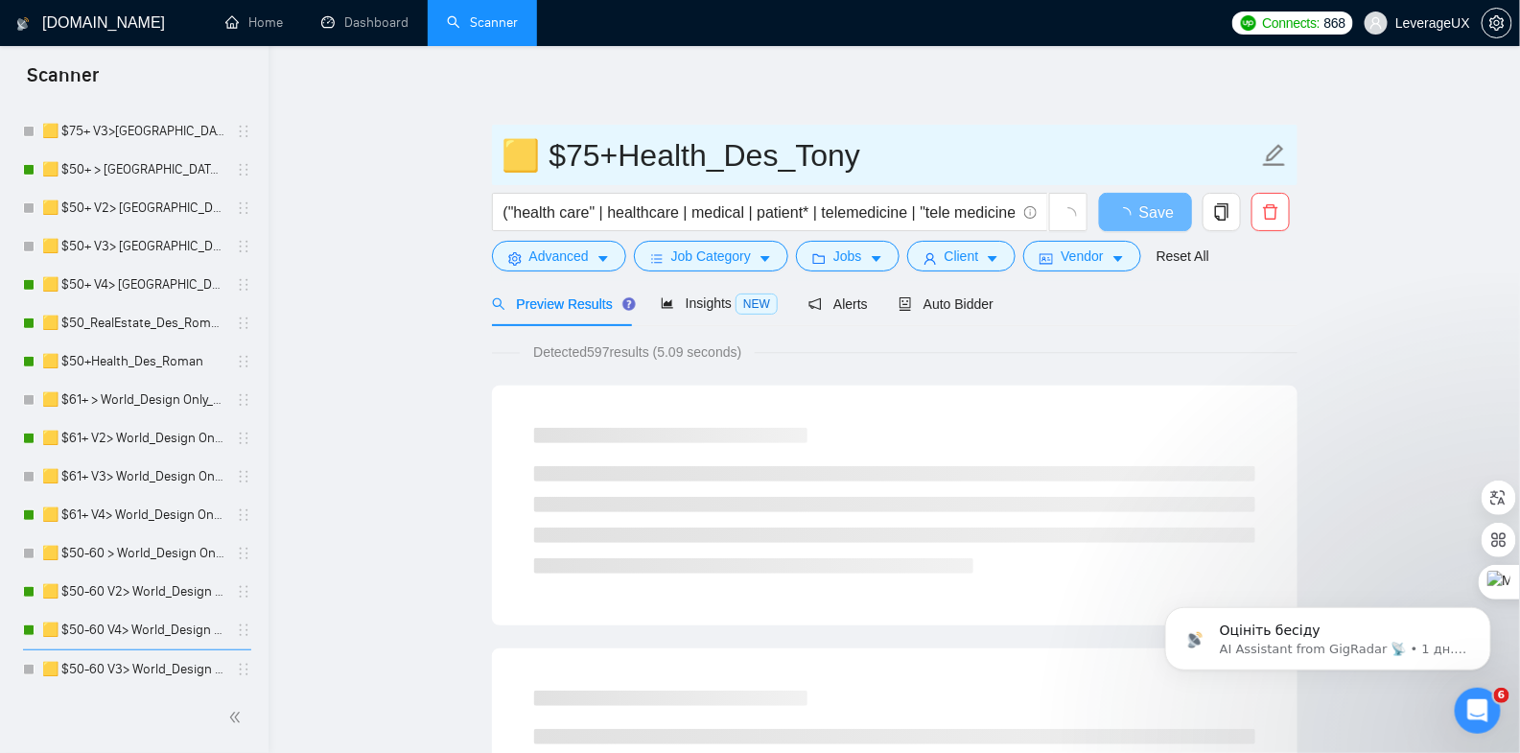
click at [878, 153] on input "🟨 $75+Health_Des_Tony" at bounding box center [881, 155] width 756 height 48
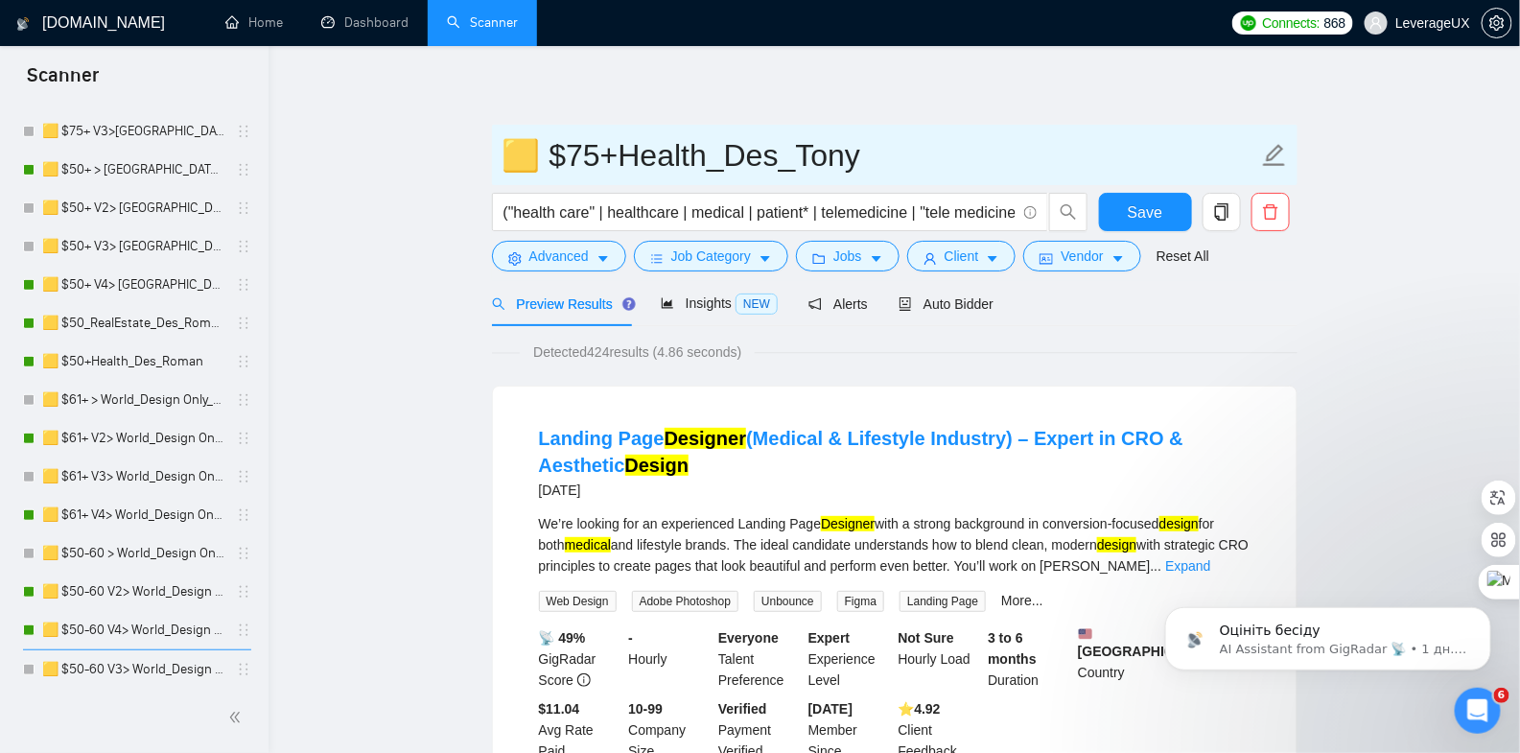
click at [798, 161] on input "🟨 $75+Health_Des_Tony" at bounding box center [881, 155] width 756 height 48
type input "🟨 $75+Health_Des_US_Canada_Tony"
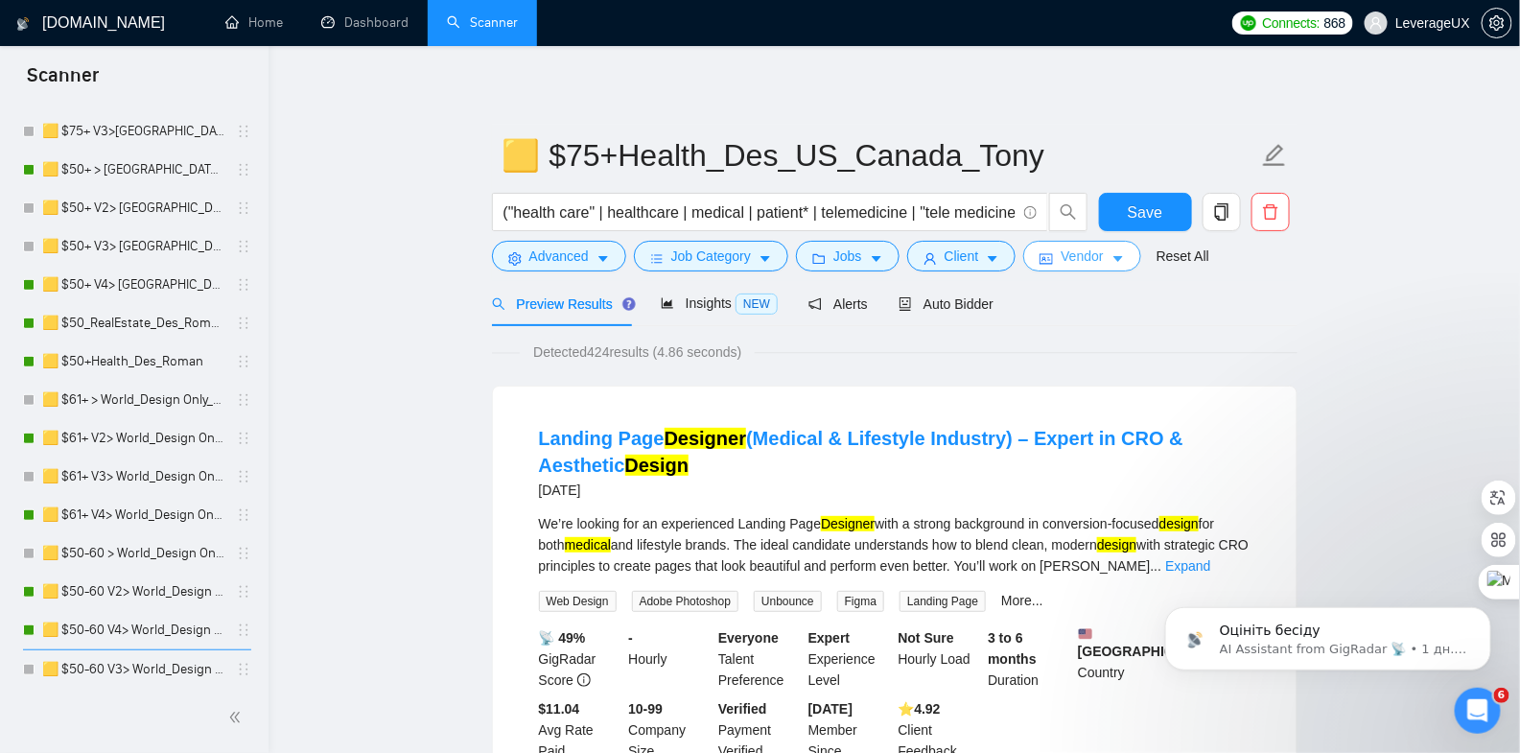
click at [1123, 257] on icon "caret-down" at bounding box center [1119, 260] width 10 height 6
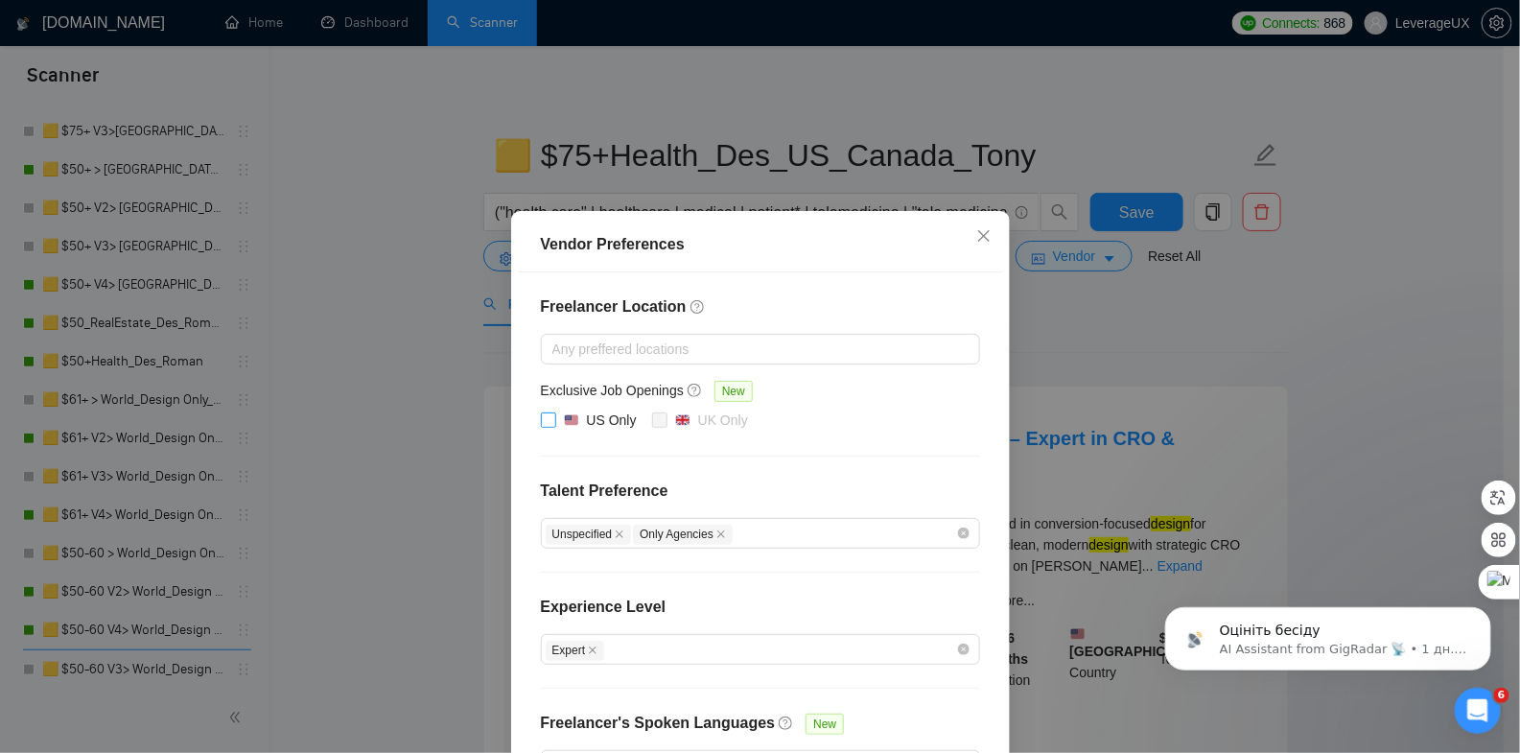
click at [541, 422] on input "US Only" at bounding box center [547, 418] width 13 height 13
checkbox input "false"
click at [978, 233] on icon "close" at bounding box center [983, 236] width 12 height 12
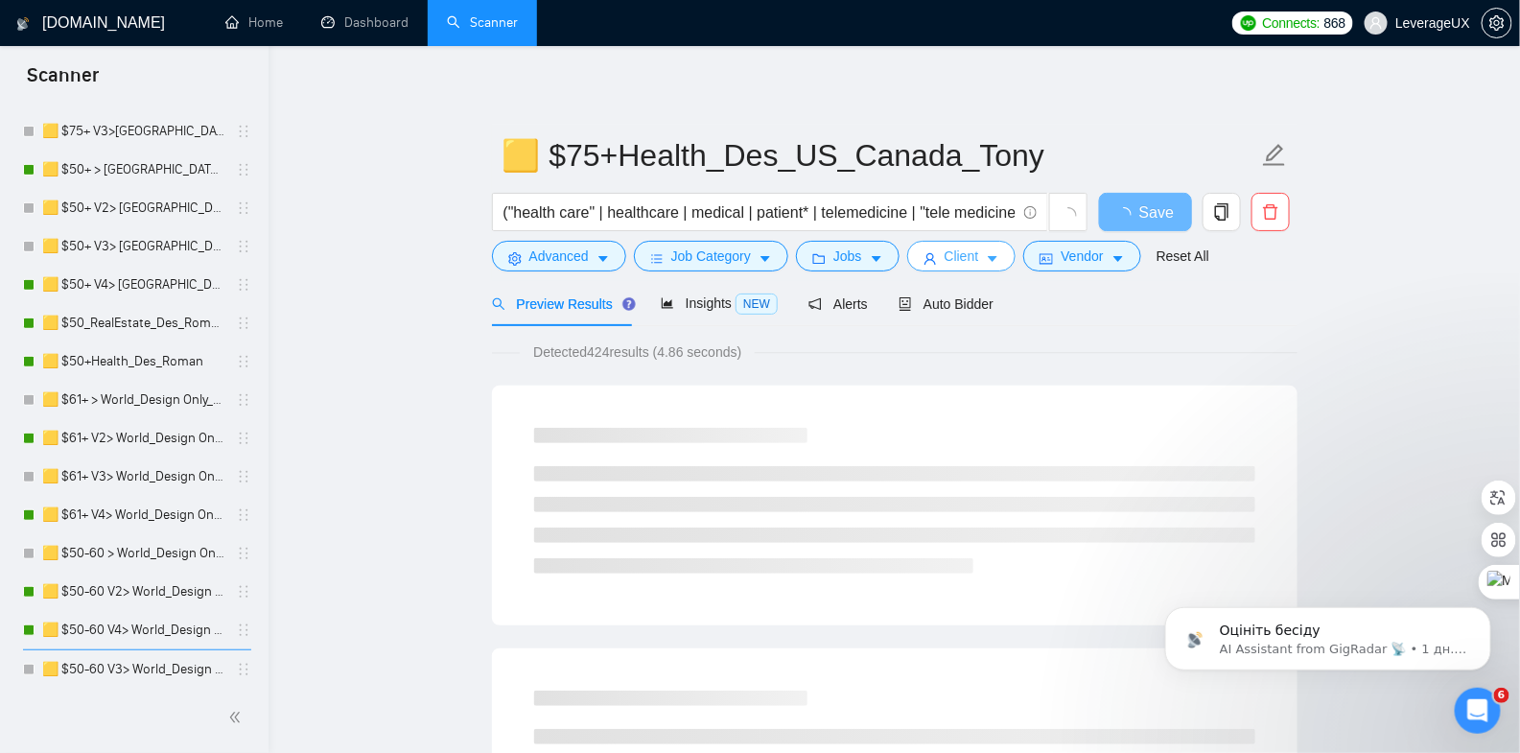
click at [991, 263] on button "Client" at bounding box center [961, 256] width 109 height 31
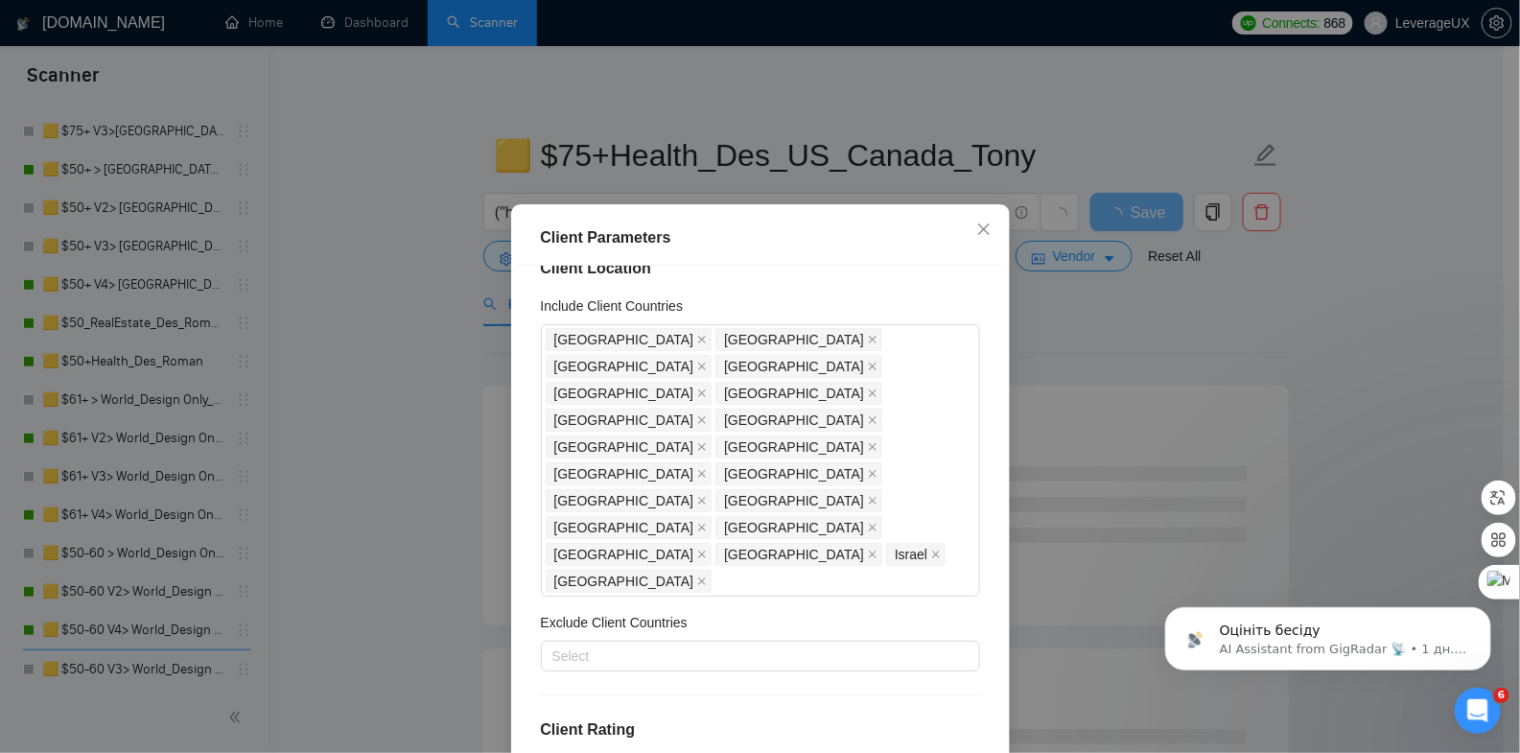
scroll to position [0, 0]
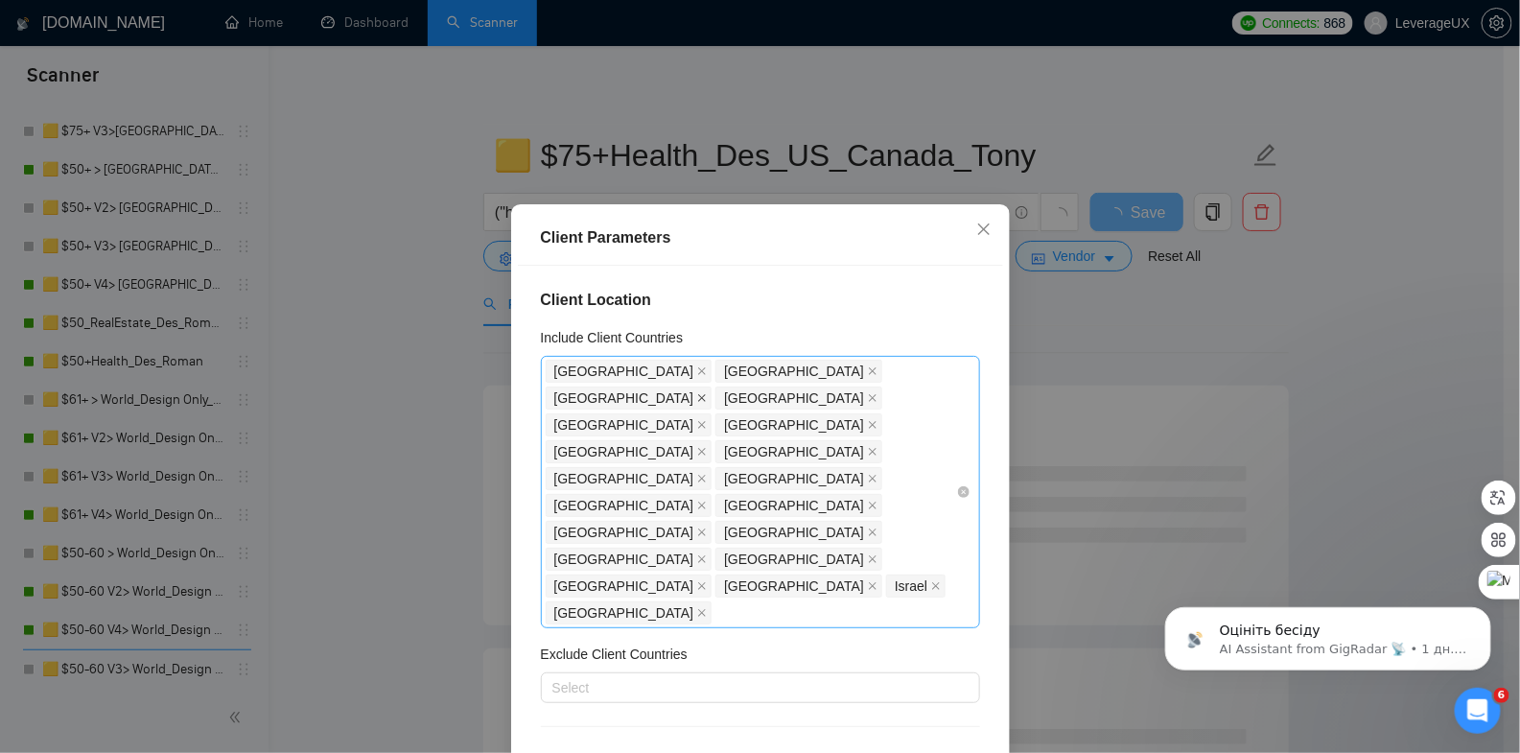
click at [707, 393] on icon "close" at bounding box center [702, 398] width 10 height 10
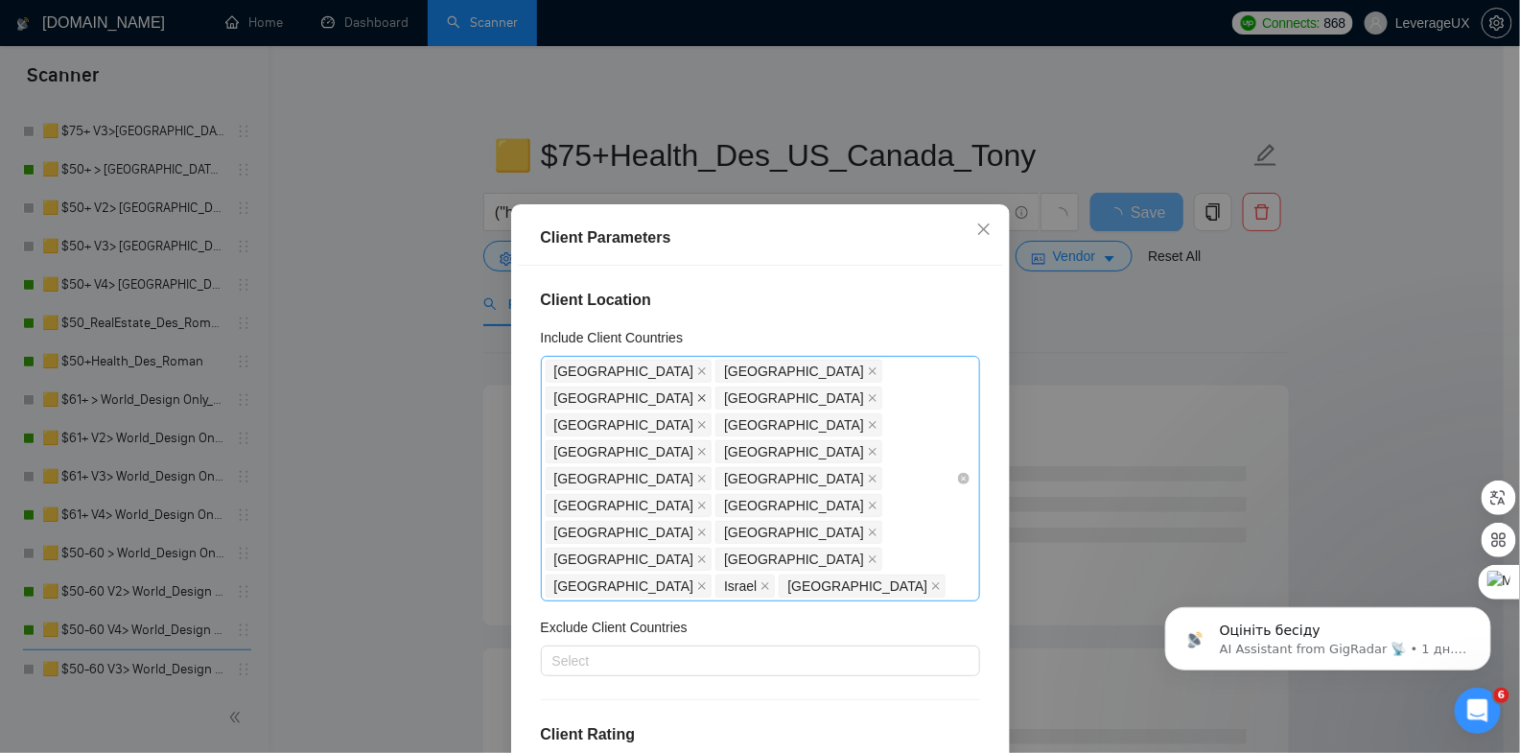
click at [706, 394] on icon "close" at bounding box center [702, 398] width 8 height 8
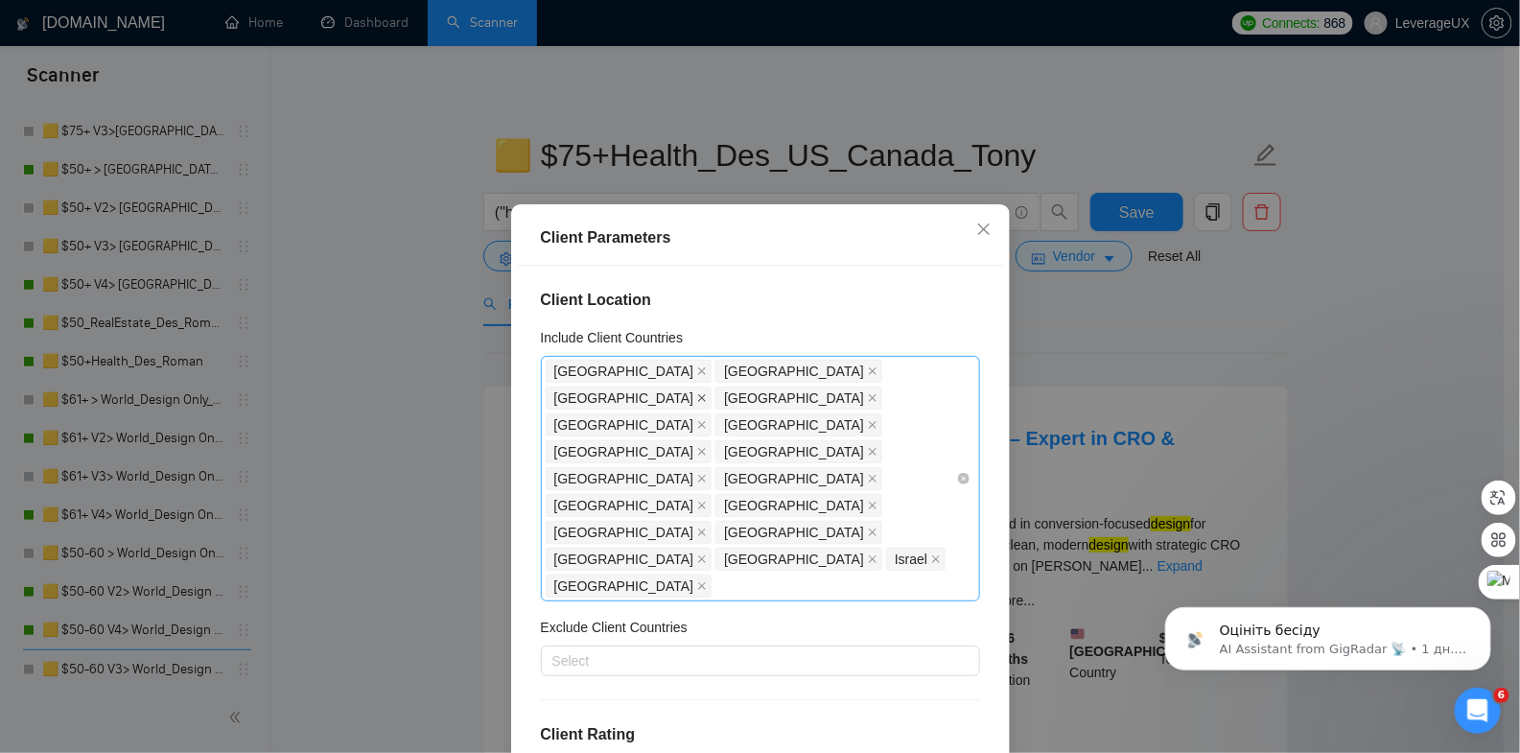
click at [707, 393] on icon "close" at bounding box center [702, 398] width 10 height 10
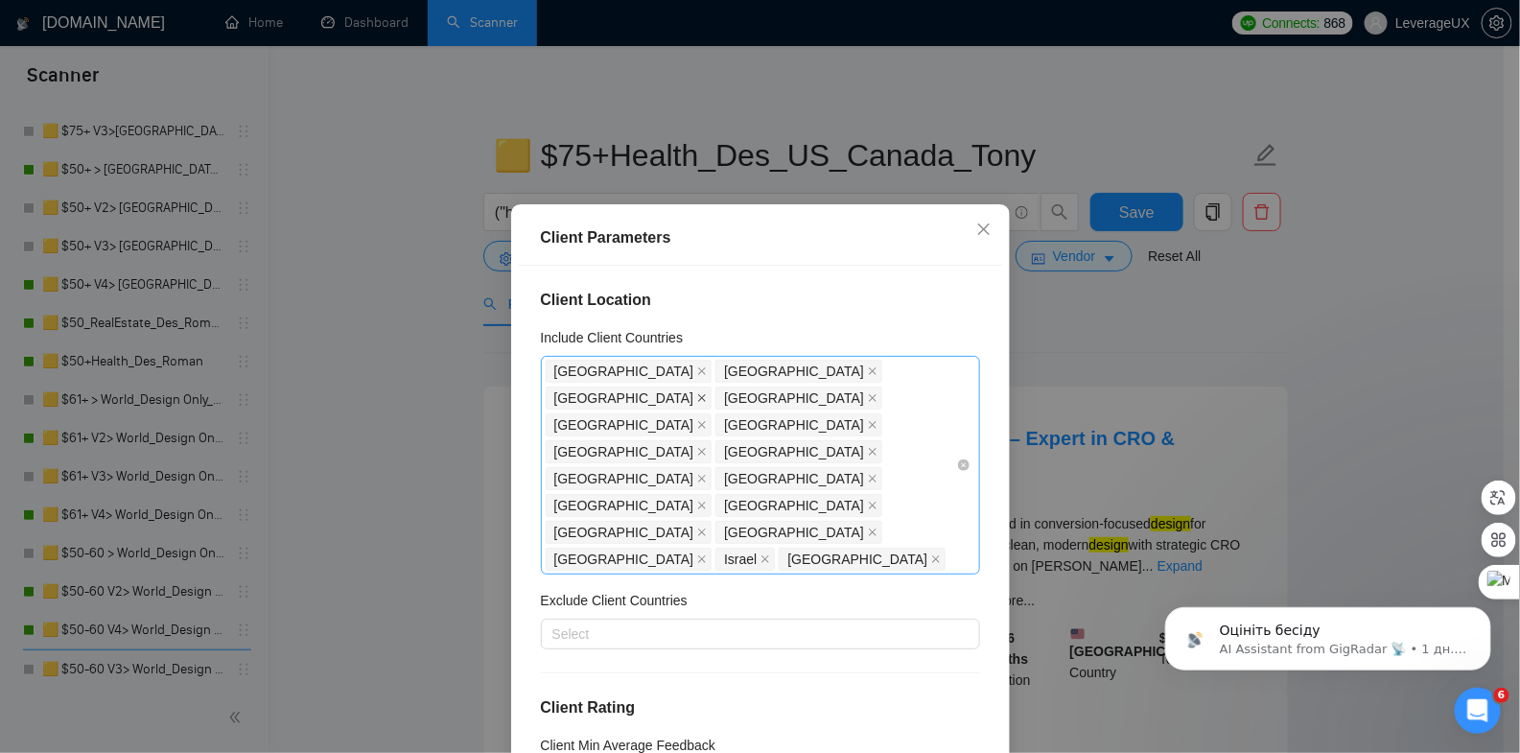
click at [707, 393] on icon "close" at bounding box center [702, 398] width 10 height 10
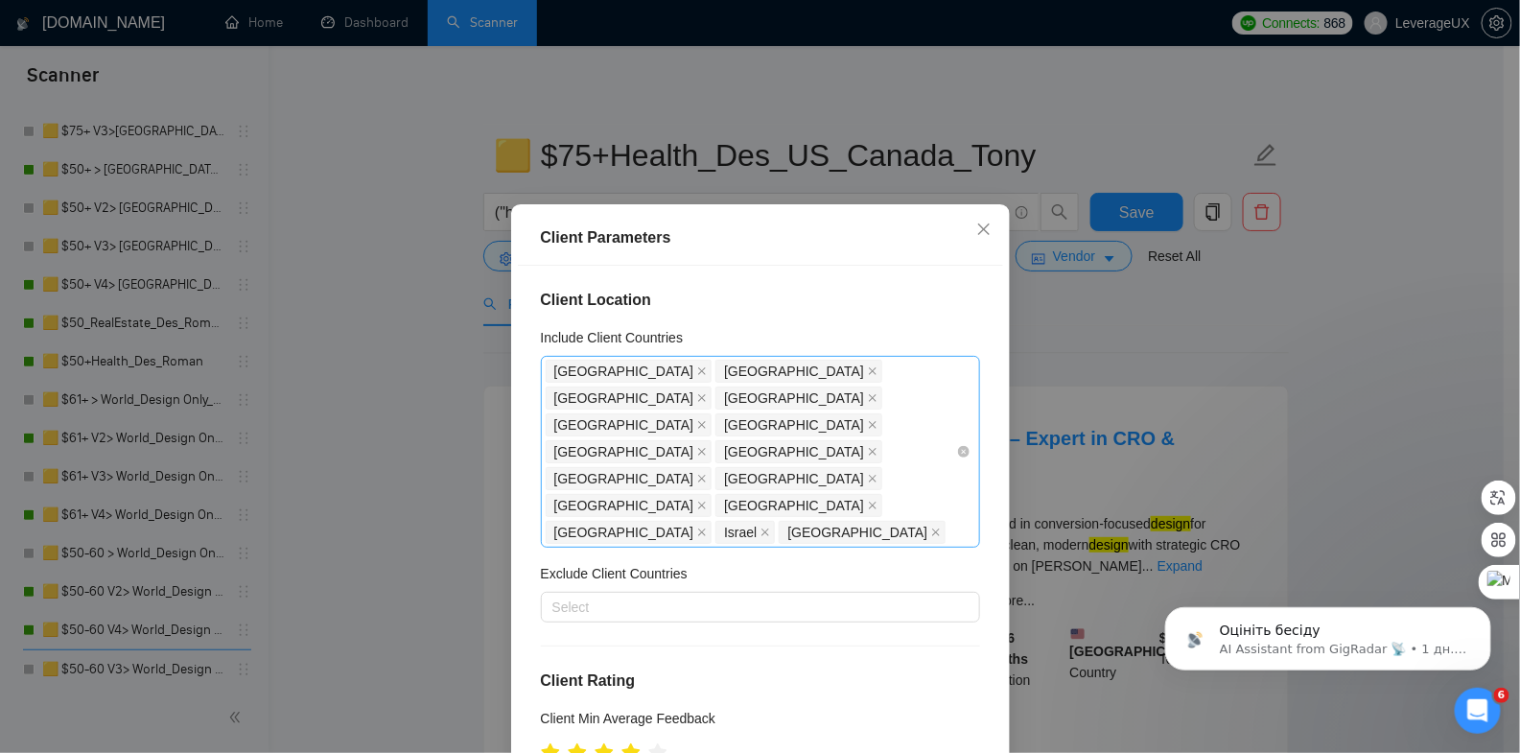
click at [707, 393] on icon "close" at bounding box center [702, 398] width 10 height 10
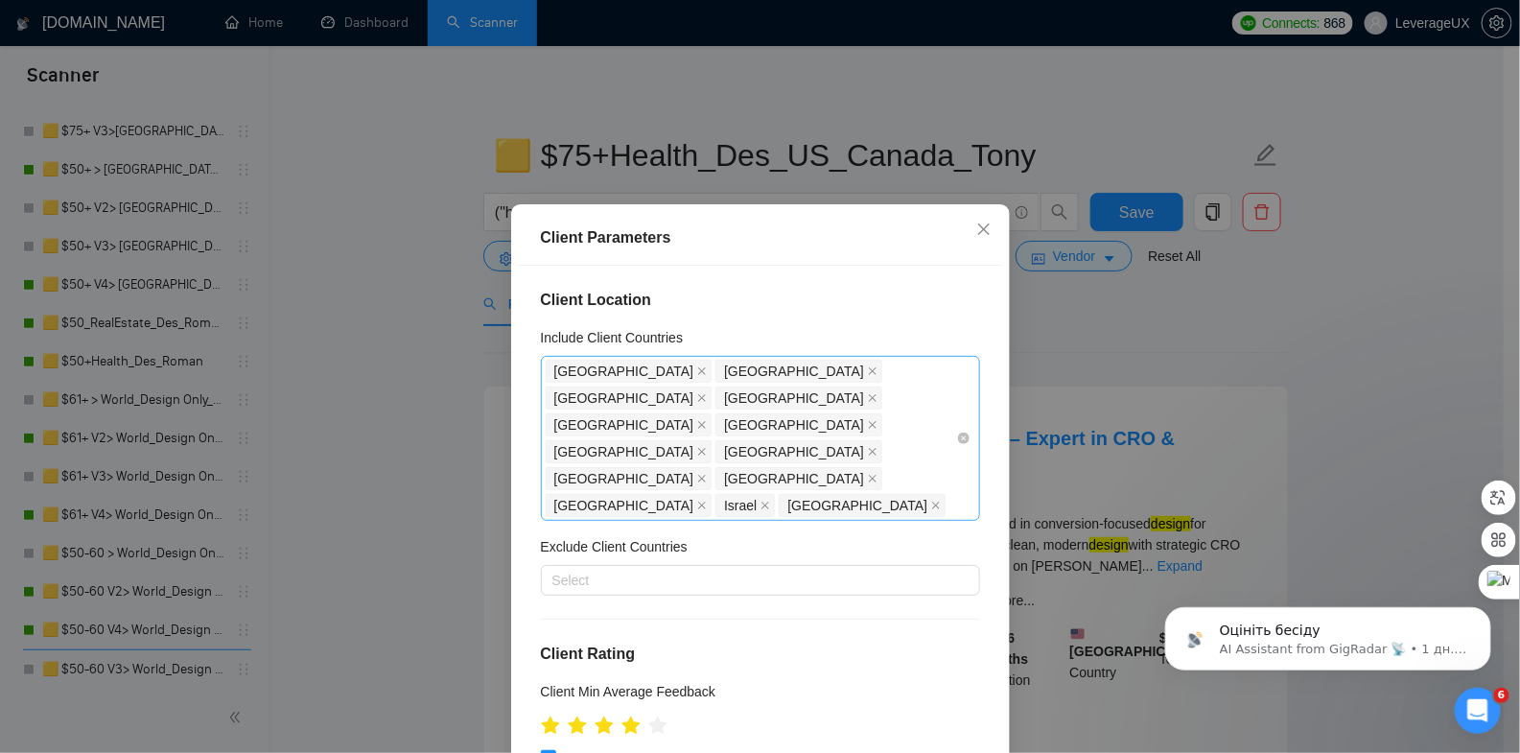
click at [697, 420] on icon "close" at bounding box center [702, 425] width 10 height 10
click at [698, 421] on icon "close" at bounding box center [702, 425] width 8 height 8
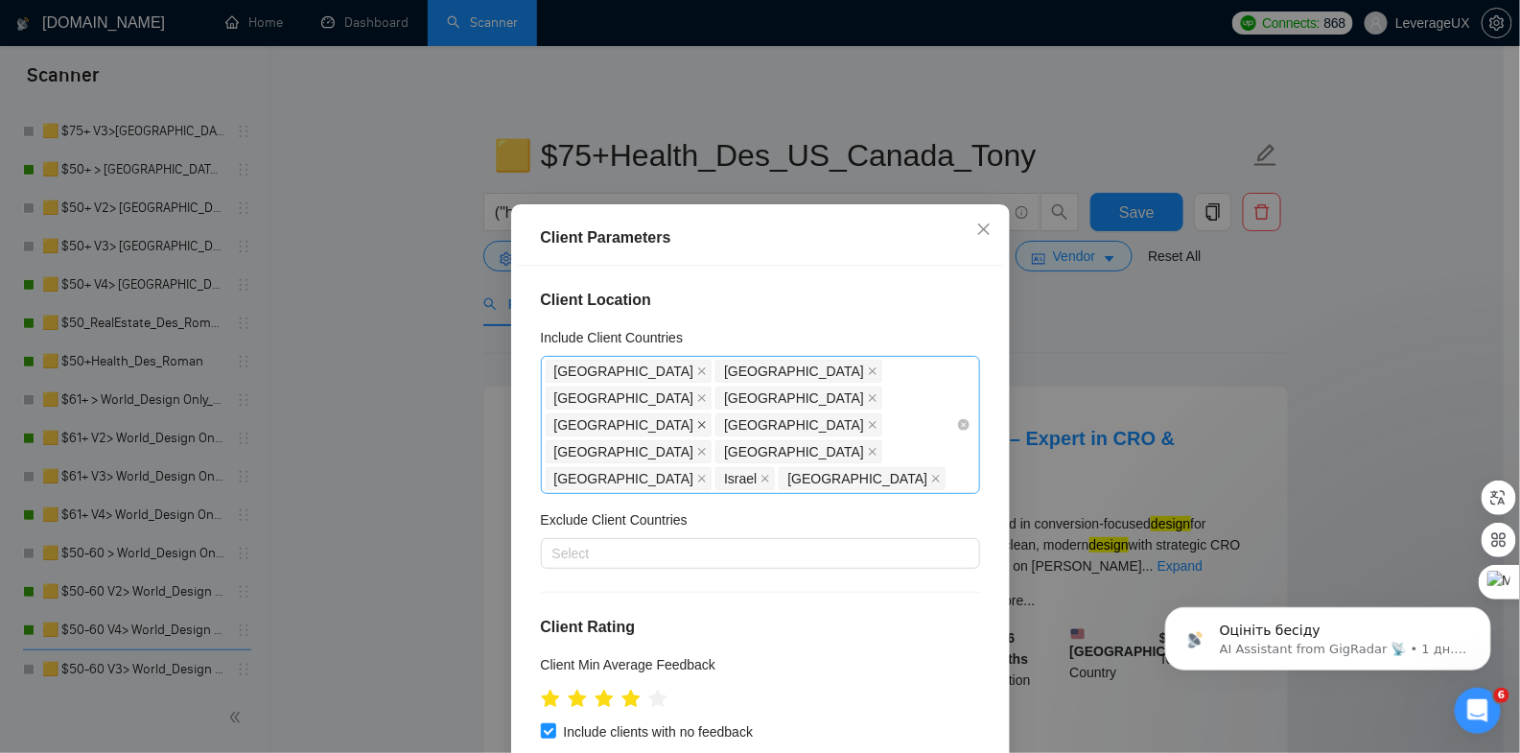
click at [605, 413] on span "[GEOGRAPHIC_DATA]" at bounding box center [629, 424] width 167 height 23
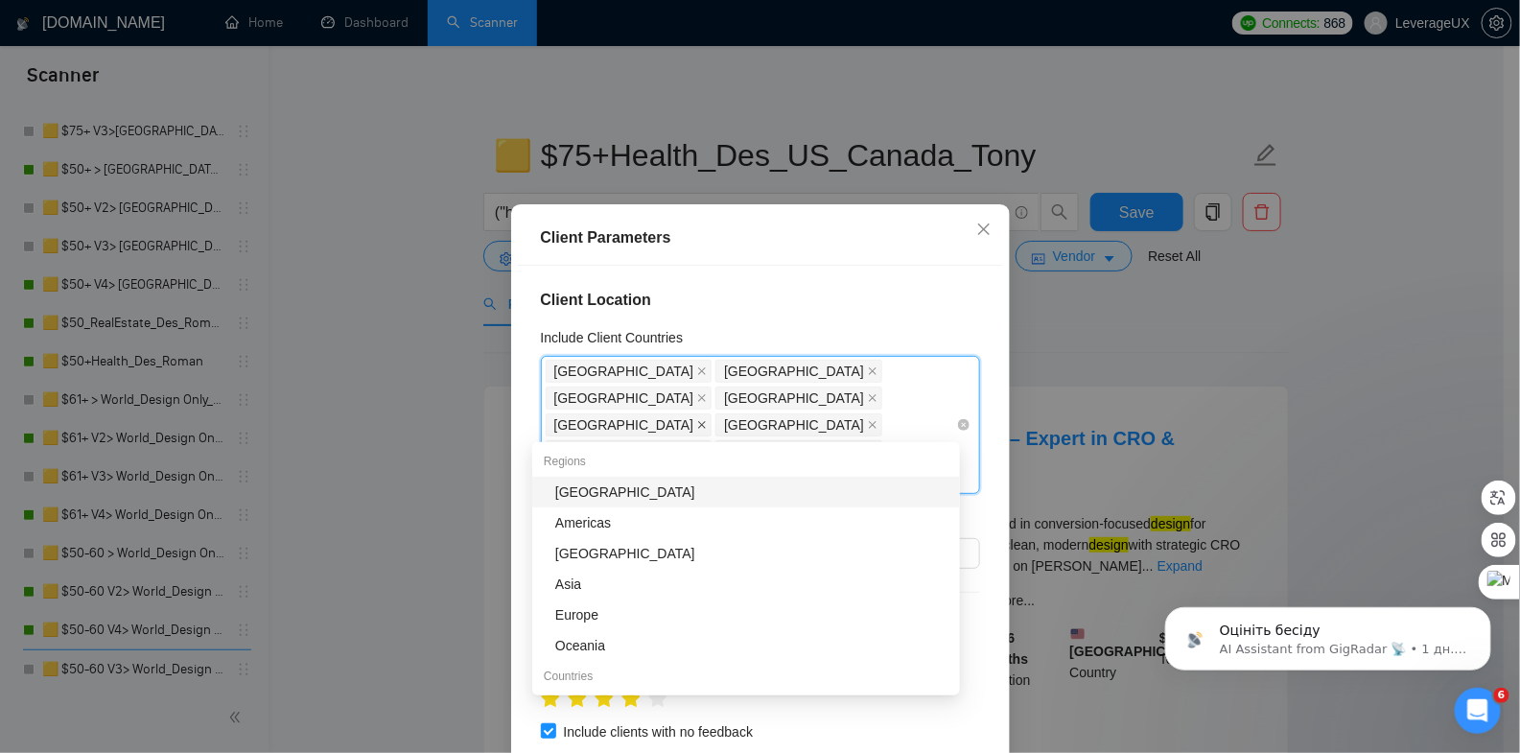
click at [697, 420] on icon "close" at bounding box center [702, 425] width 10 height 10
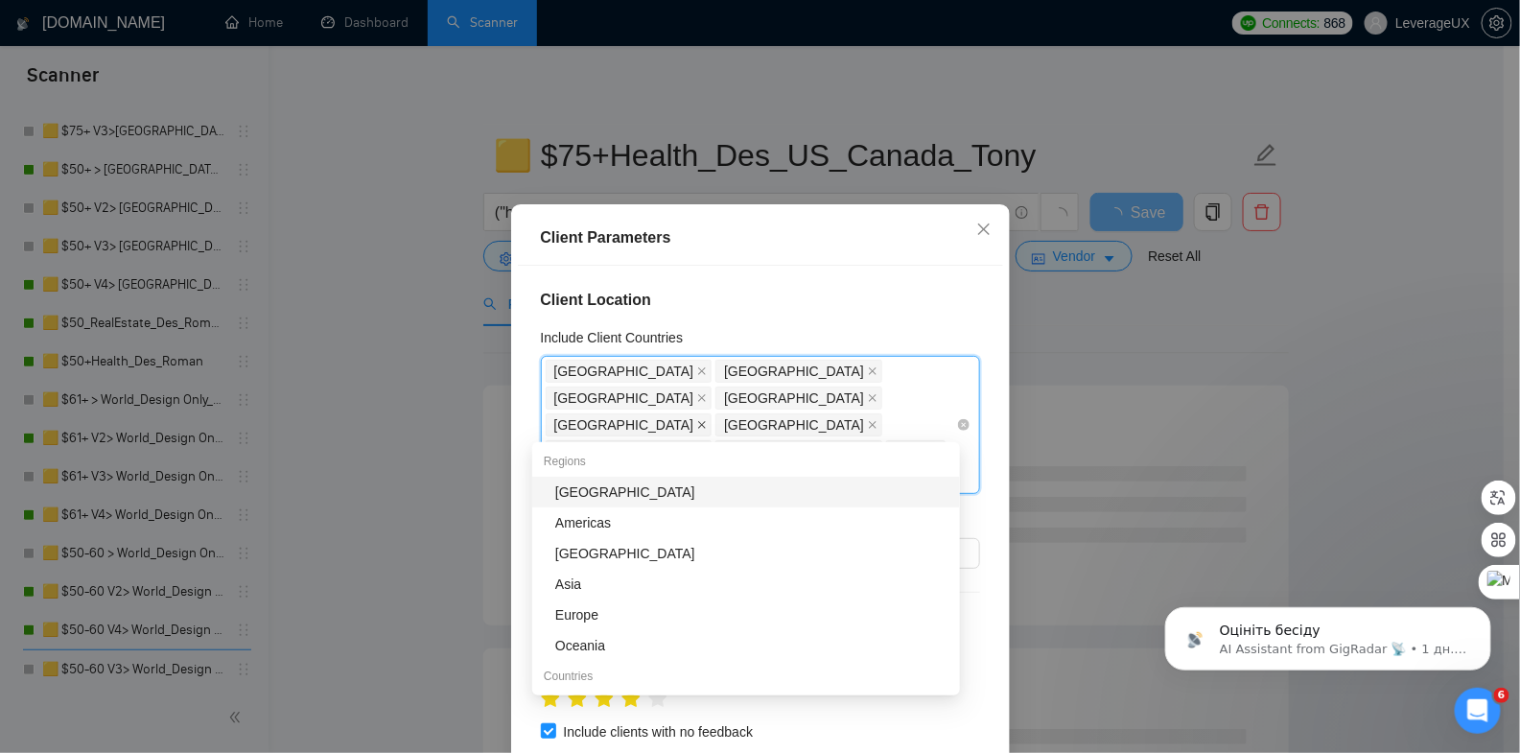
click at [698, 421] on icon "close" at bounding box center [702, 425] width 8 height 8
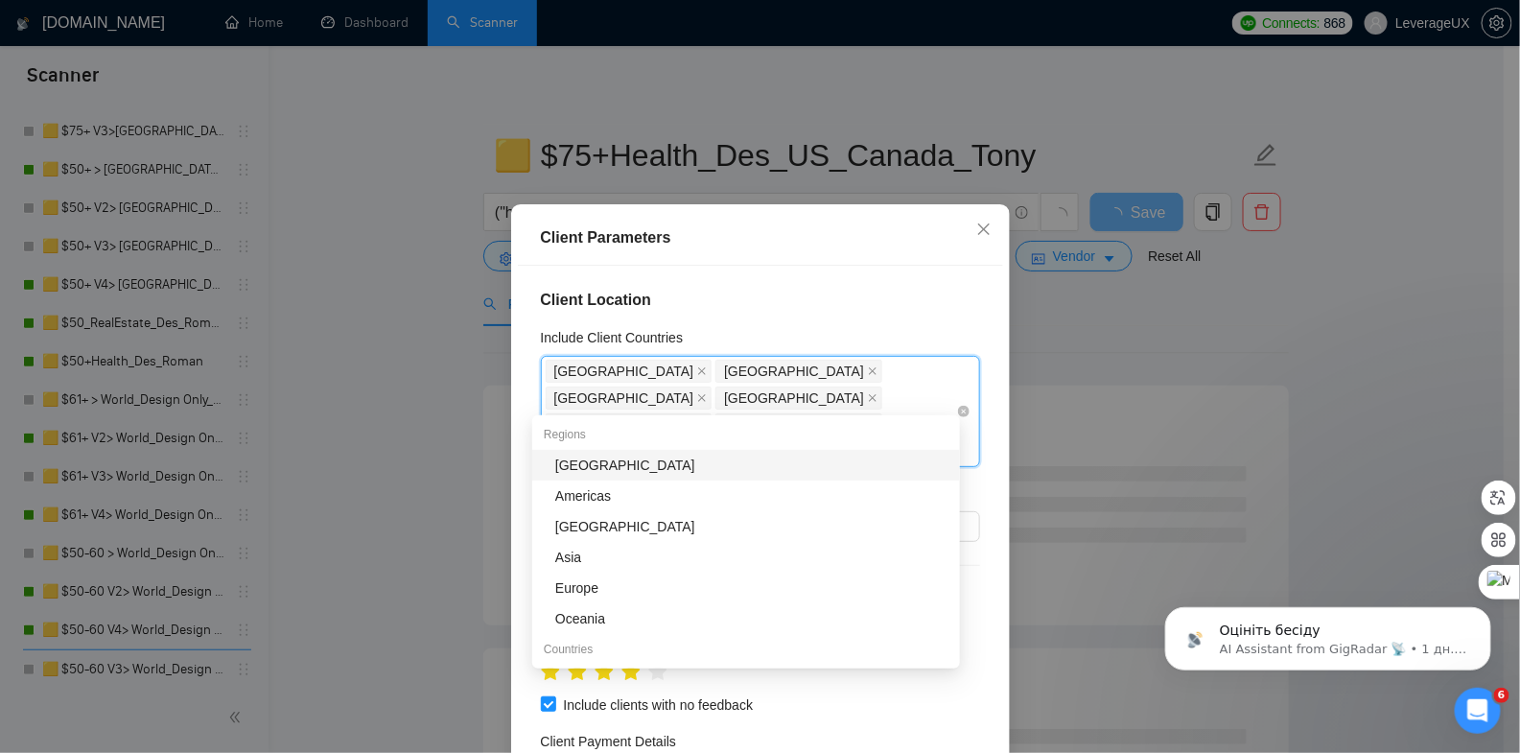
click at [697, 420] on icon "close" at bounding box center [702, 425] width 10 height 10
click at [931, 395] on icon "close" at bounding box center [936, 398] width 10 height 10
click at [697, 420] on icon "close" at bounding box center [702, 425] width 10 height 10
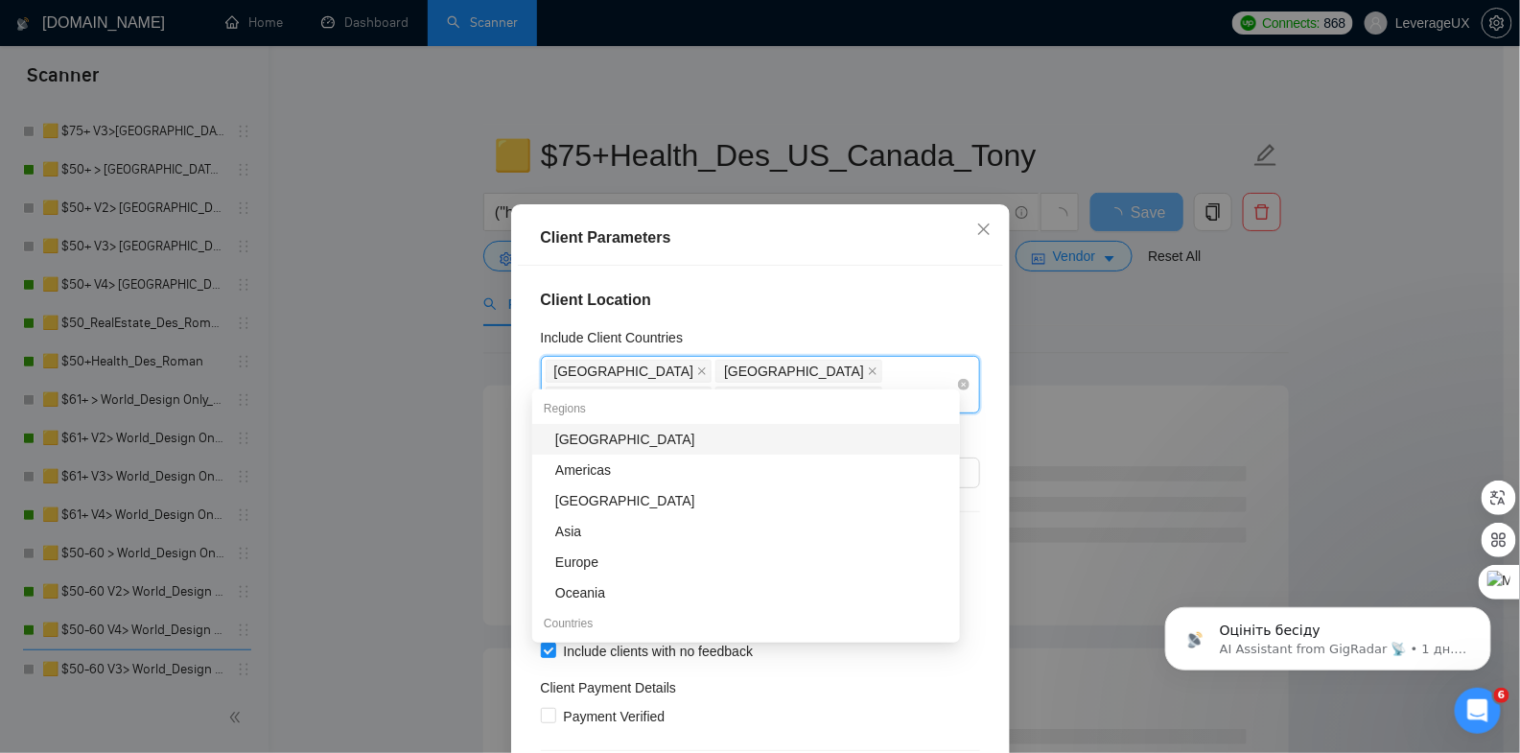
click at [707, 393] on icon "close" at bounding box center [702, 398] width 10 height 10
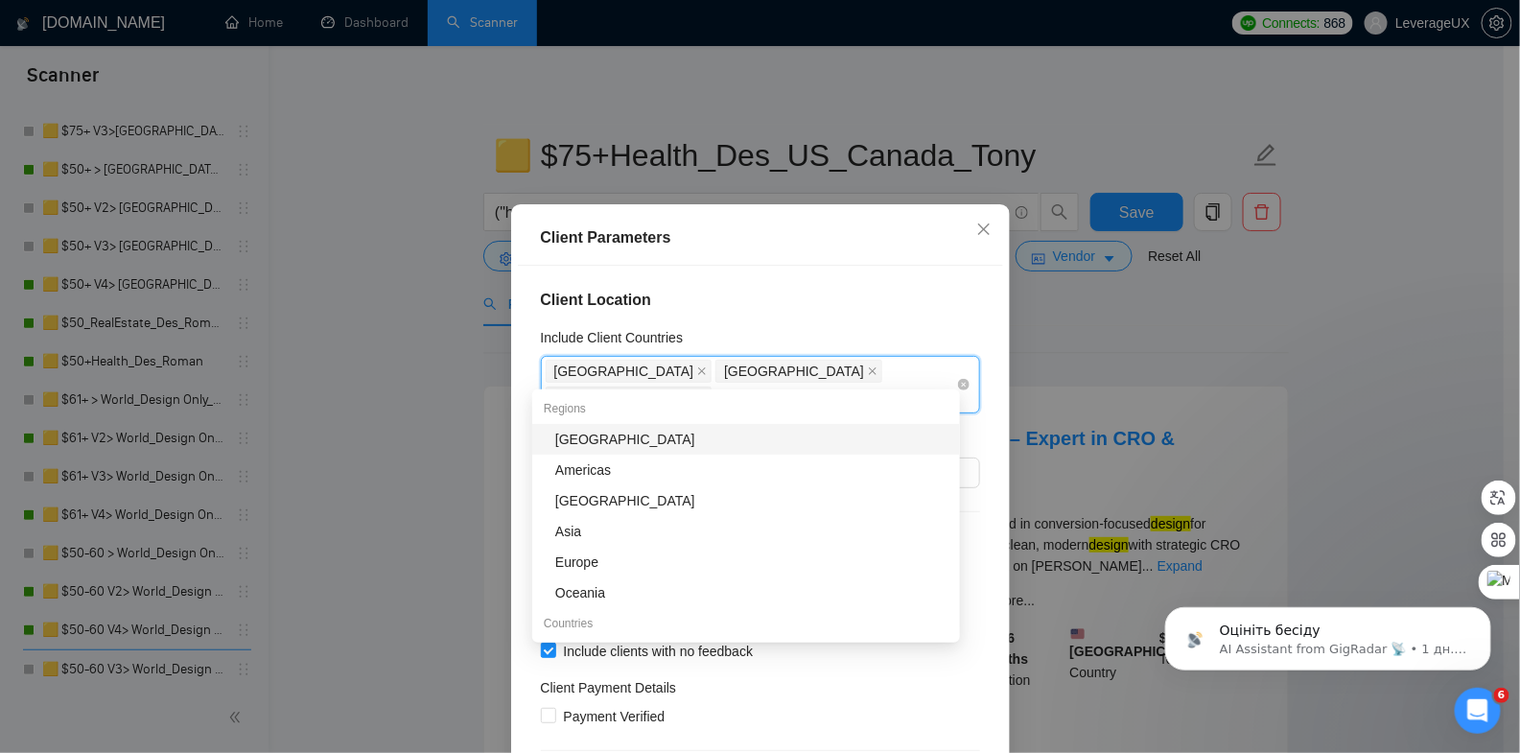
click at [707, 393] on icon "close" at bounding box center [702, 398] width 10 height 10
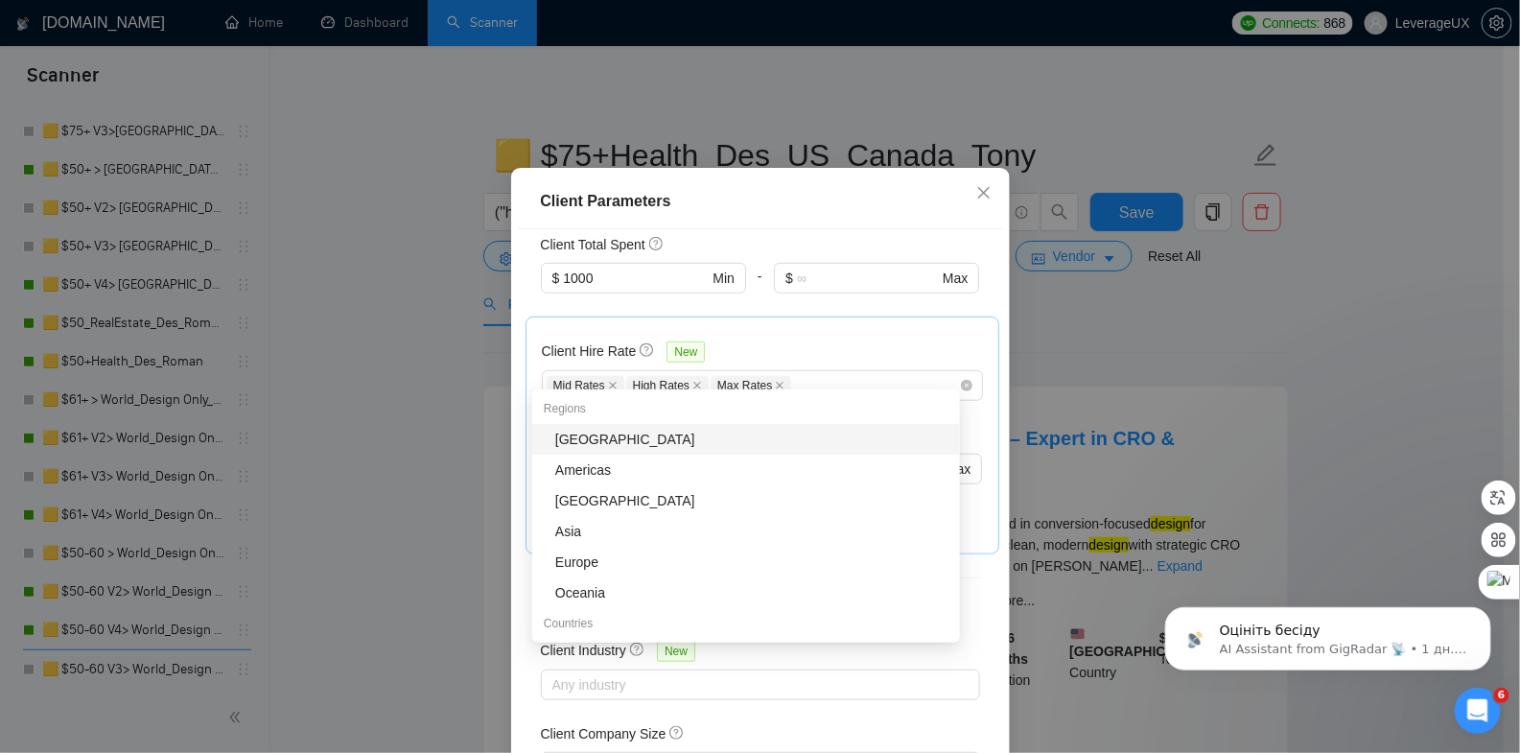
scroll to position [123, 0]
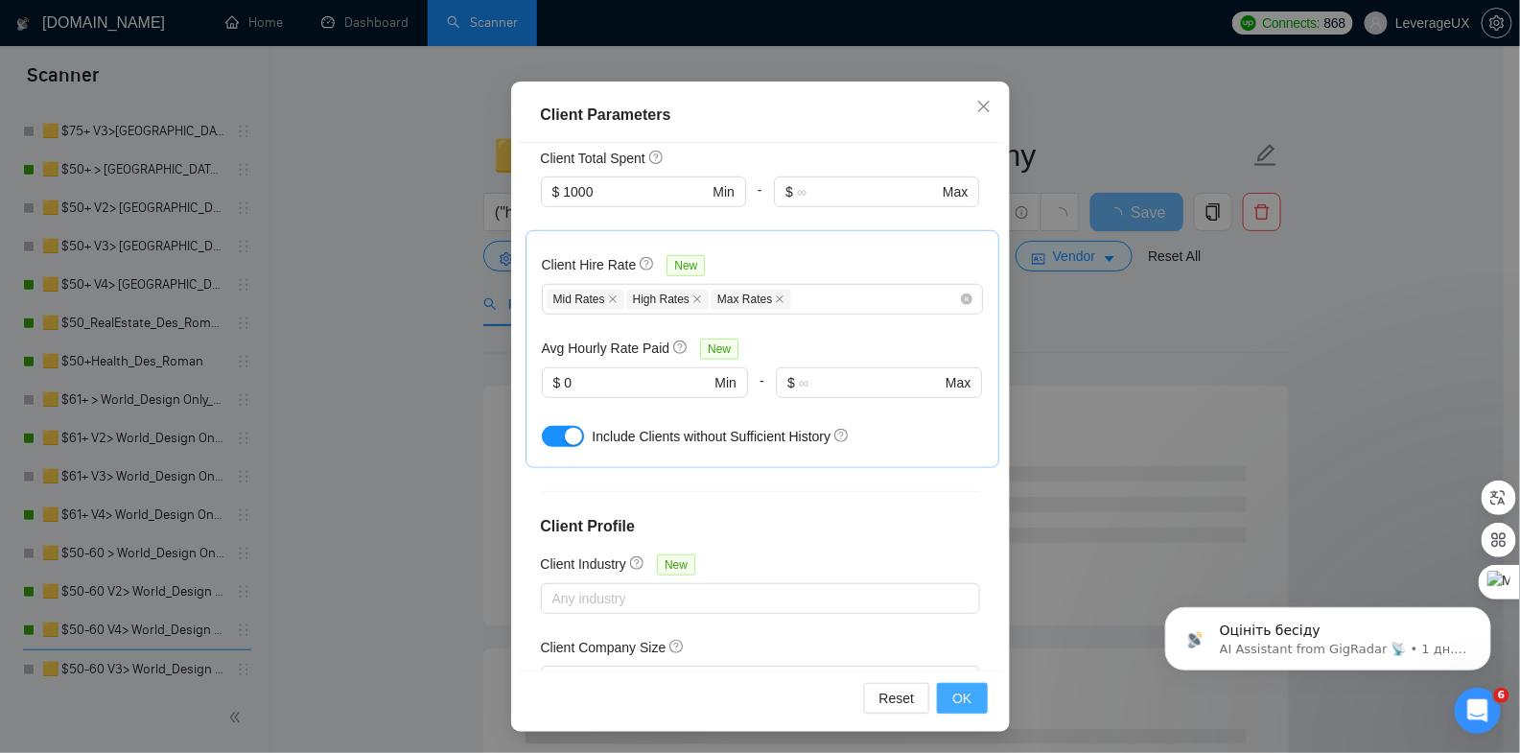
click at [952, 698] on span "OK" at bounding box center [961, 698] width 19 height 21
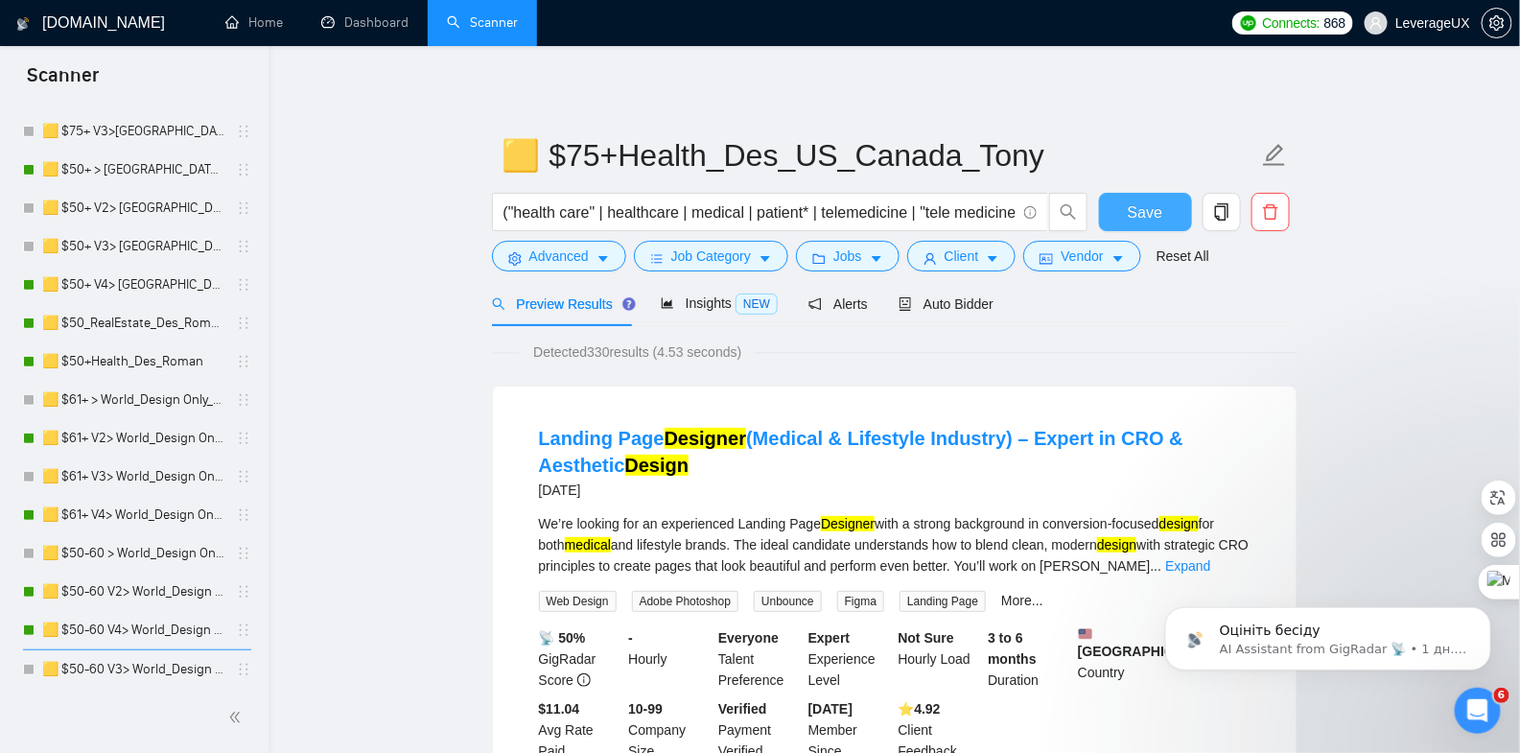
click at [1132, 206] on span "Save" at bounding box center [1145, 212] width 35 height 24
click at [936, 305] on span "Auto Bidder" at bounding box center [946, 303] width 95 height 15
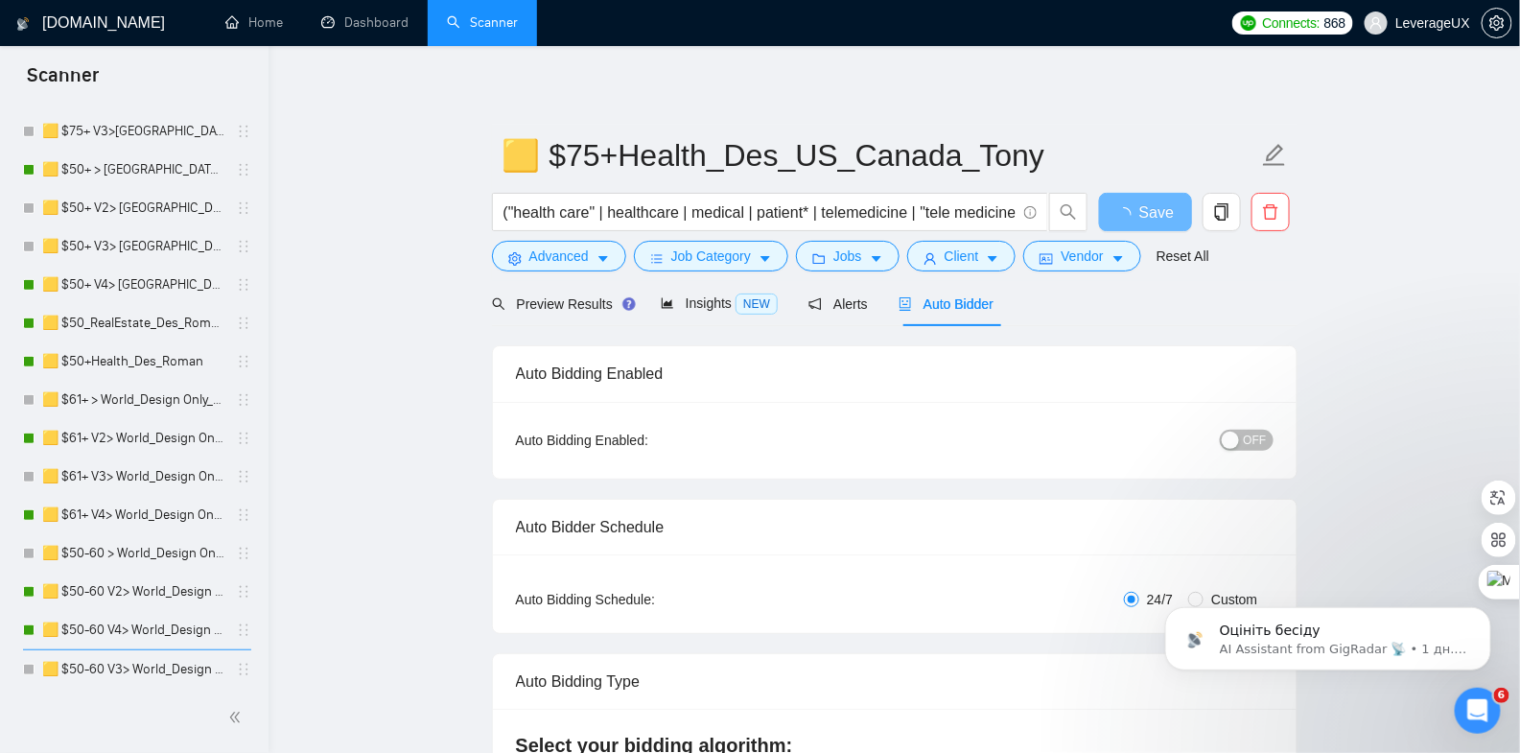
radio input "false"
radio input "true"
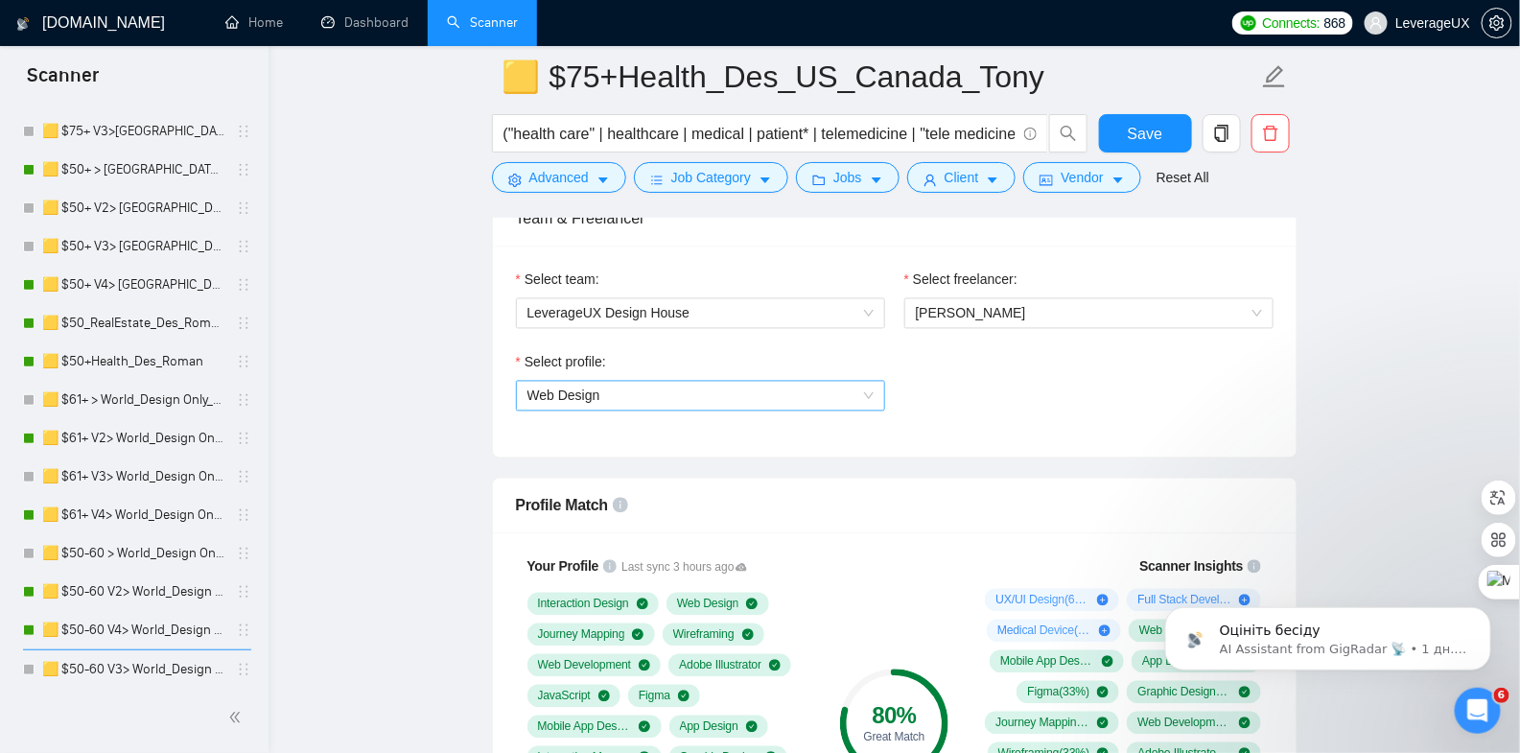
scroll to position [1234, 0]
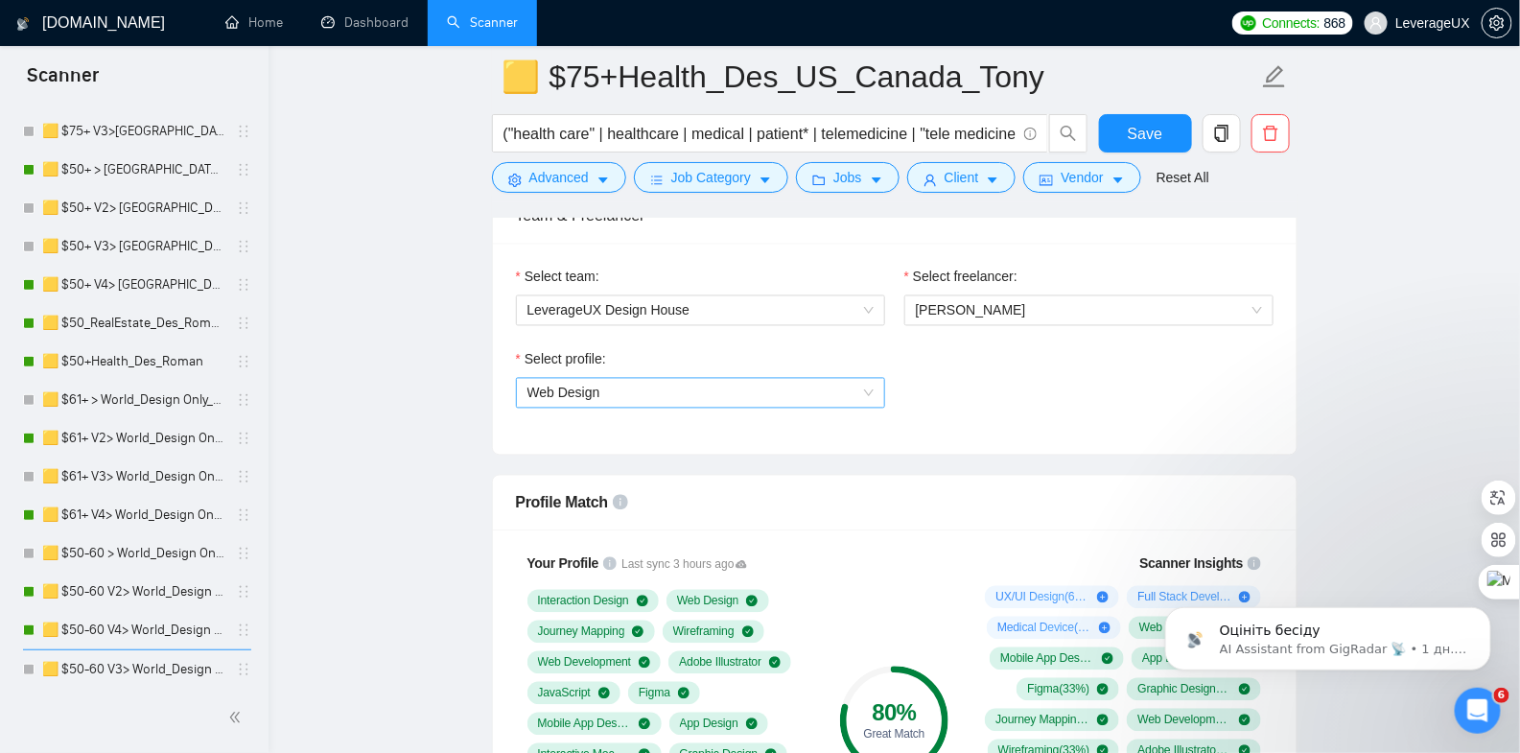
click at [706, 387] on span "Web Design" at bounding box center [701, 393] width 346 height 29
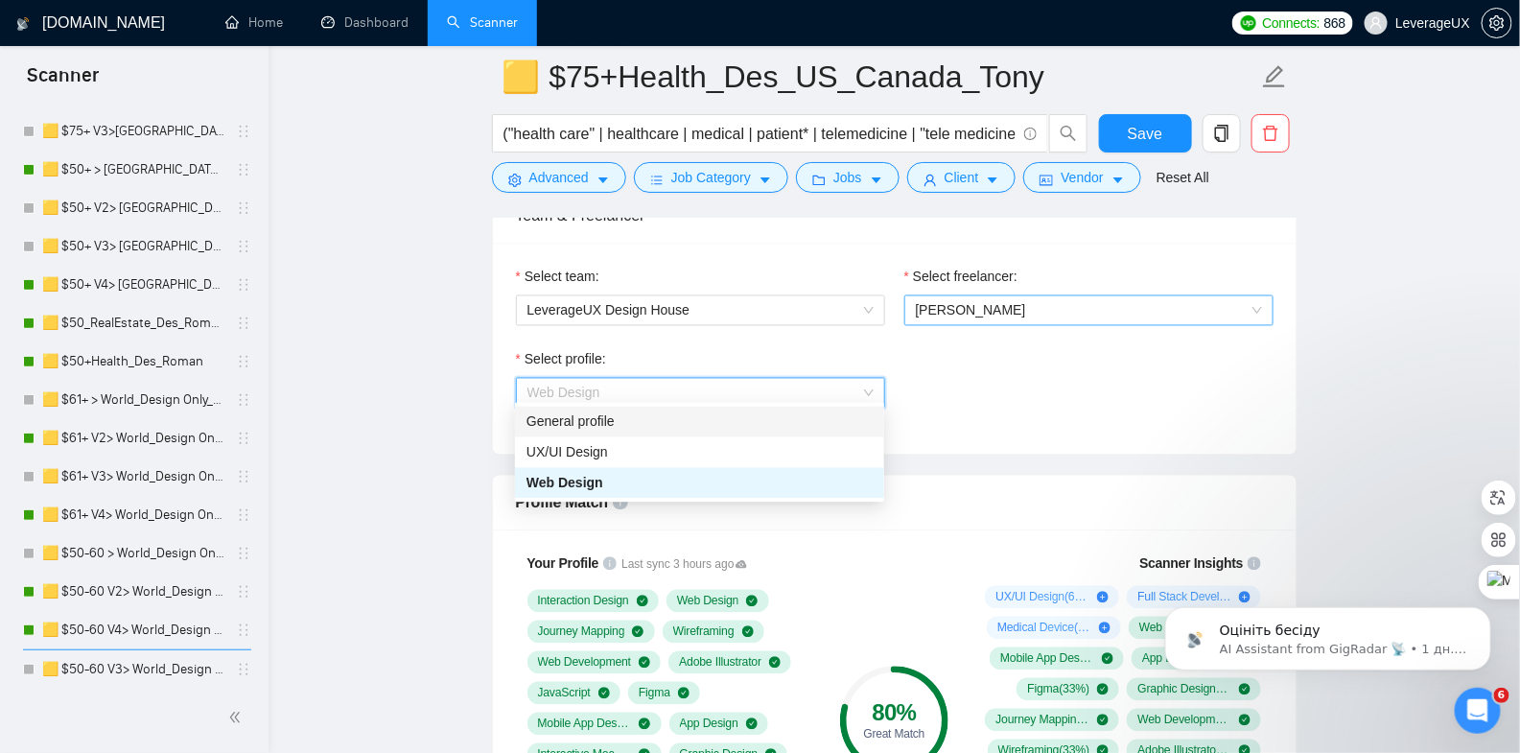
click at [1081, 299] on span "Roman Leshchyk" at bounding box center [1089, 310] width 346 height 29
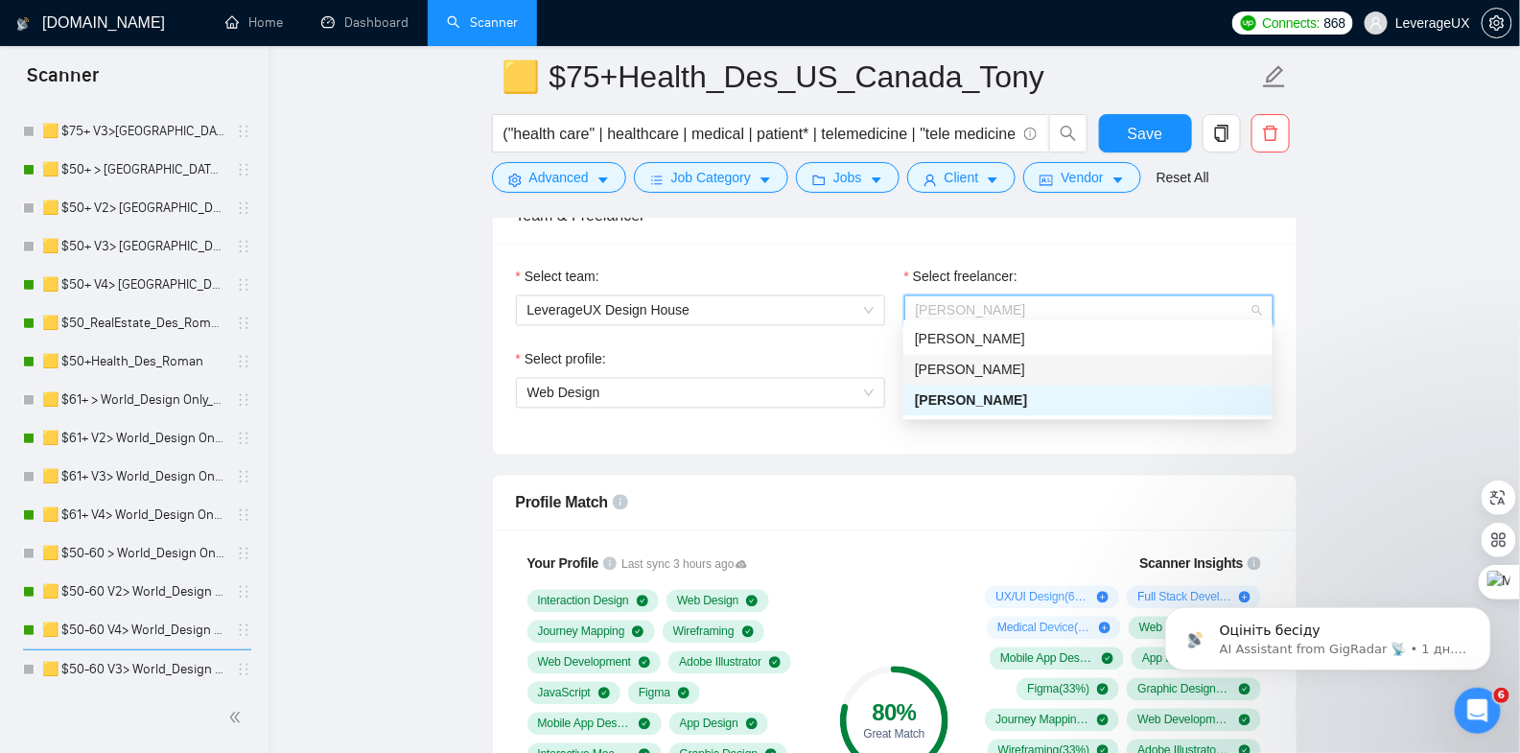
click at [1024, 362] on div "Tony Vitali" at bounding box center [1088, 370] width 346 height 21
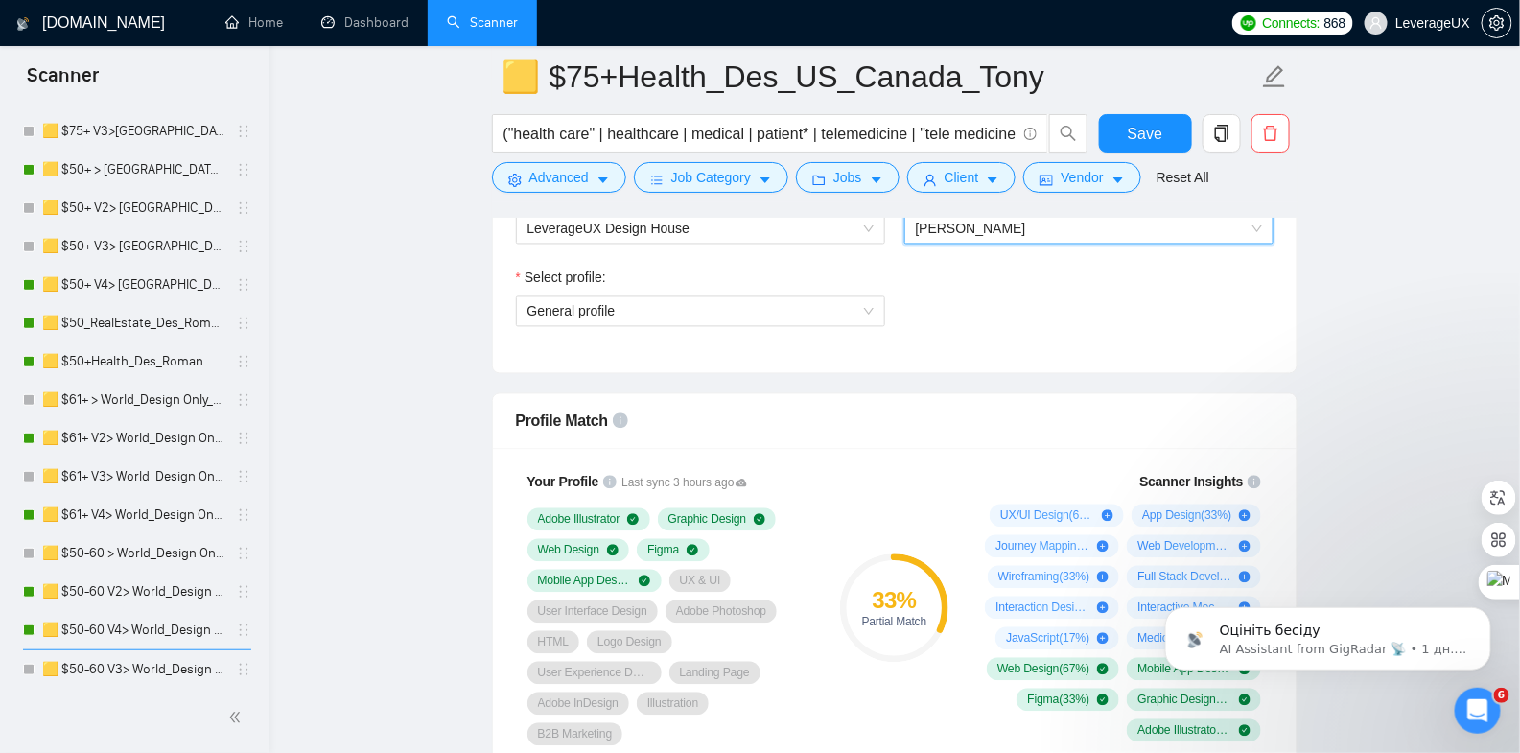
scroll to position [1354, 0]
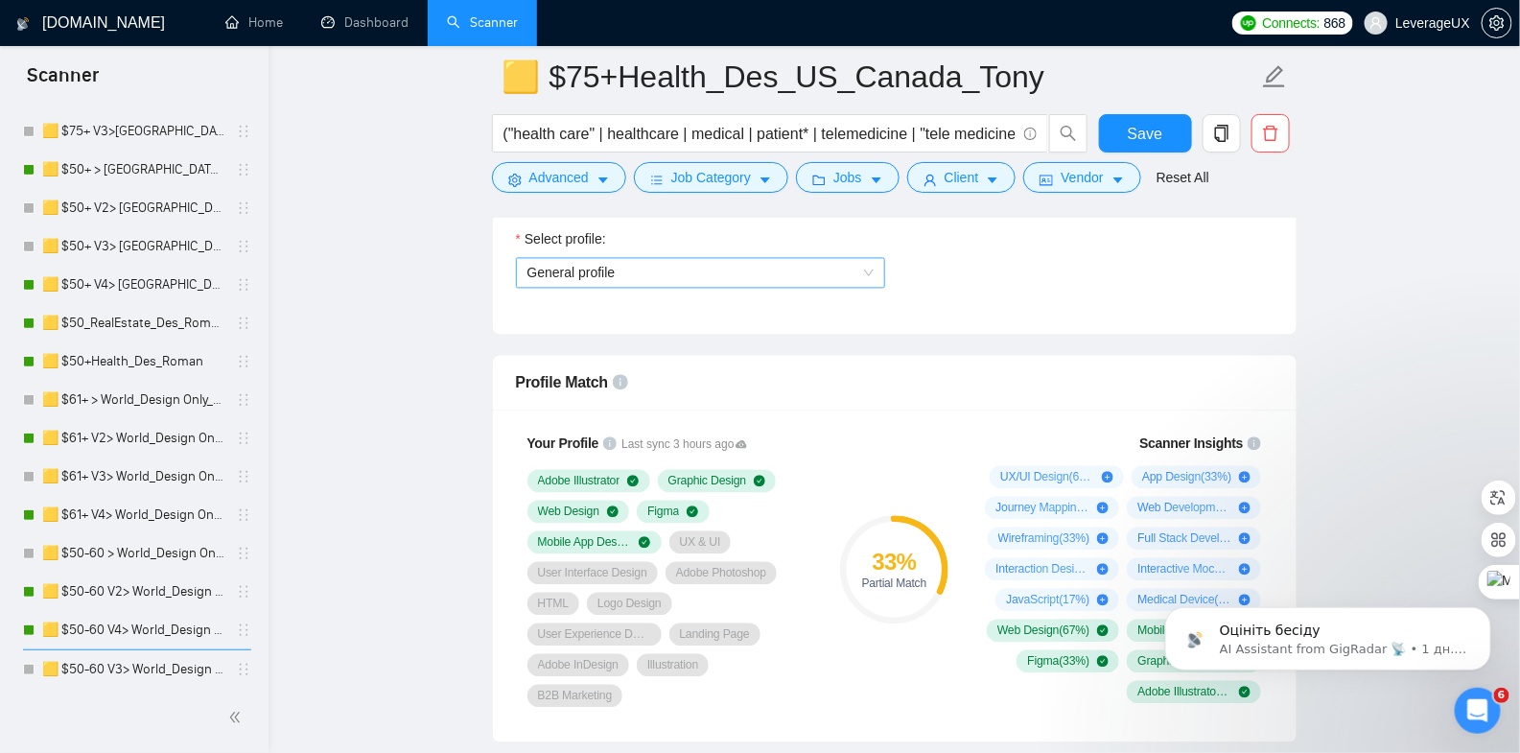
click at [799, 259] on span "General profile" at bounding box center [701, 273] width 346 height 29
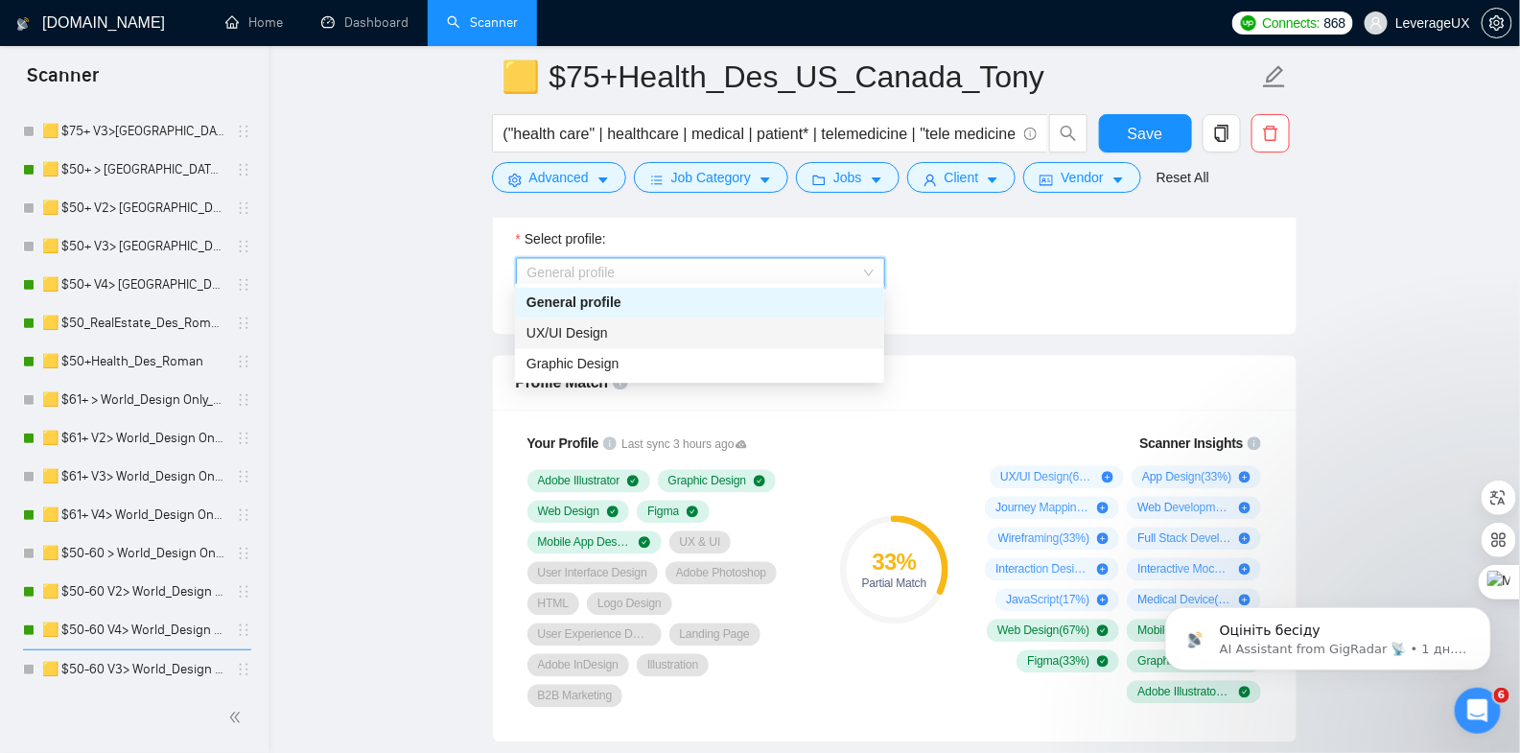
click at [762, 338] on div "UX/UI Design" at bounding box center [700, 333] width 346 height 21
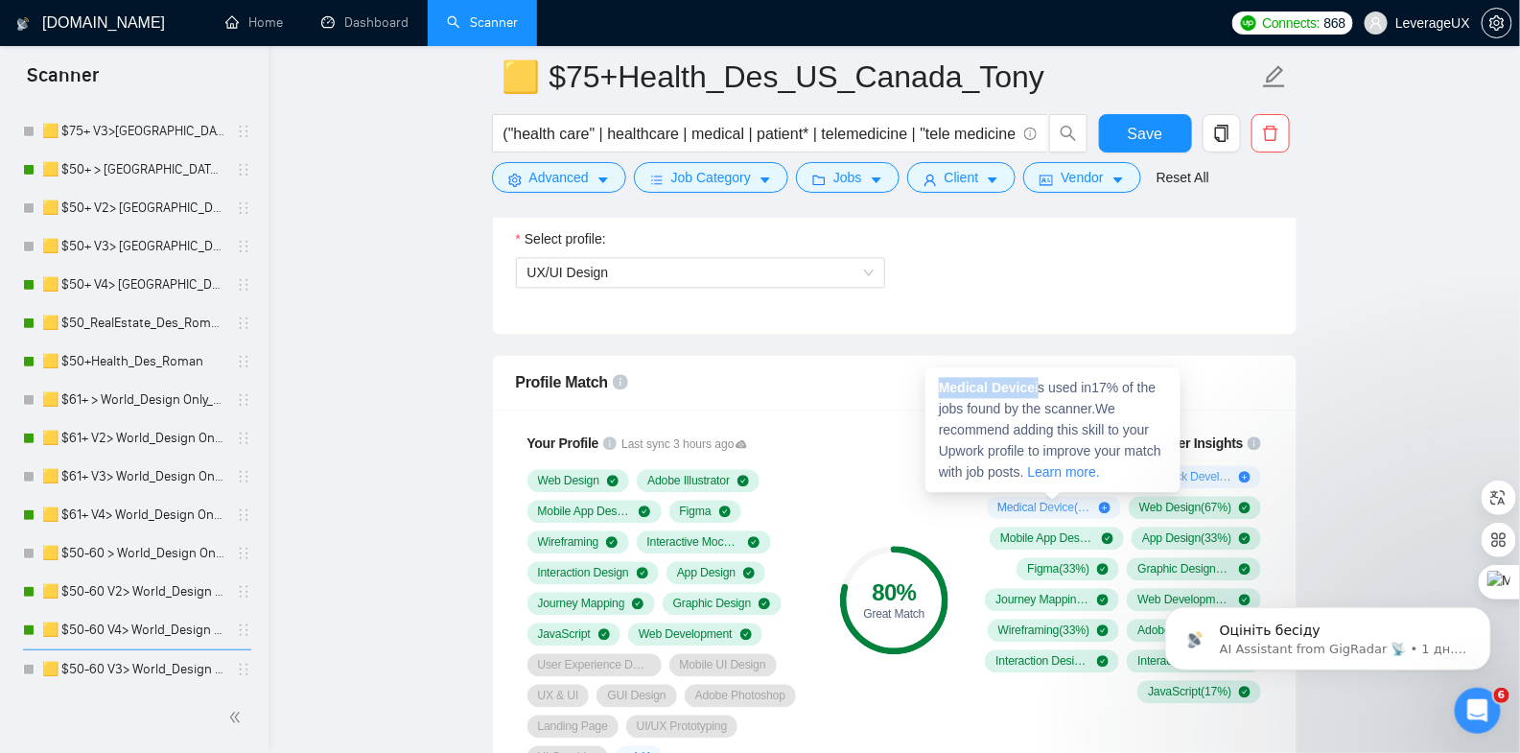
drag, startPoint x: 1042, startPoint y: 392, endPoint x: 937, endPoint y: 390, distance: 104.6
click at [937, 390] on div "Medical Device is used in 17 % of the jobs found by the scanner. We recommend a…" at bounding box center [1053, 430] width 255 height 125
copy span "Medical Device"
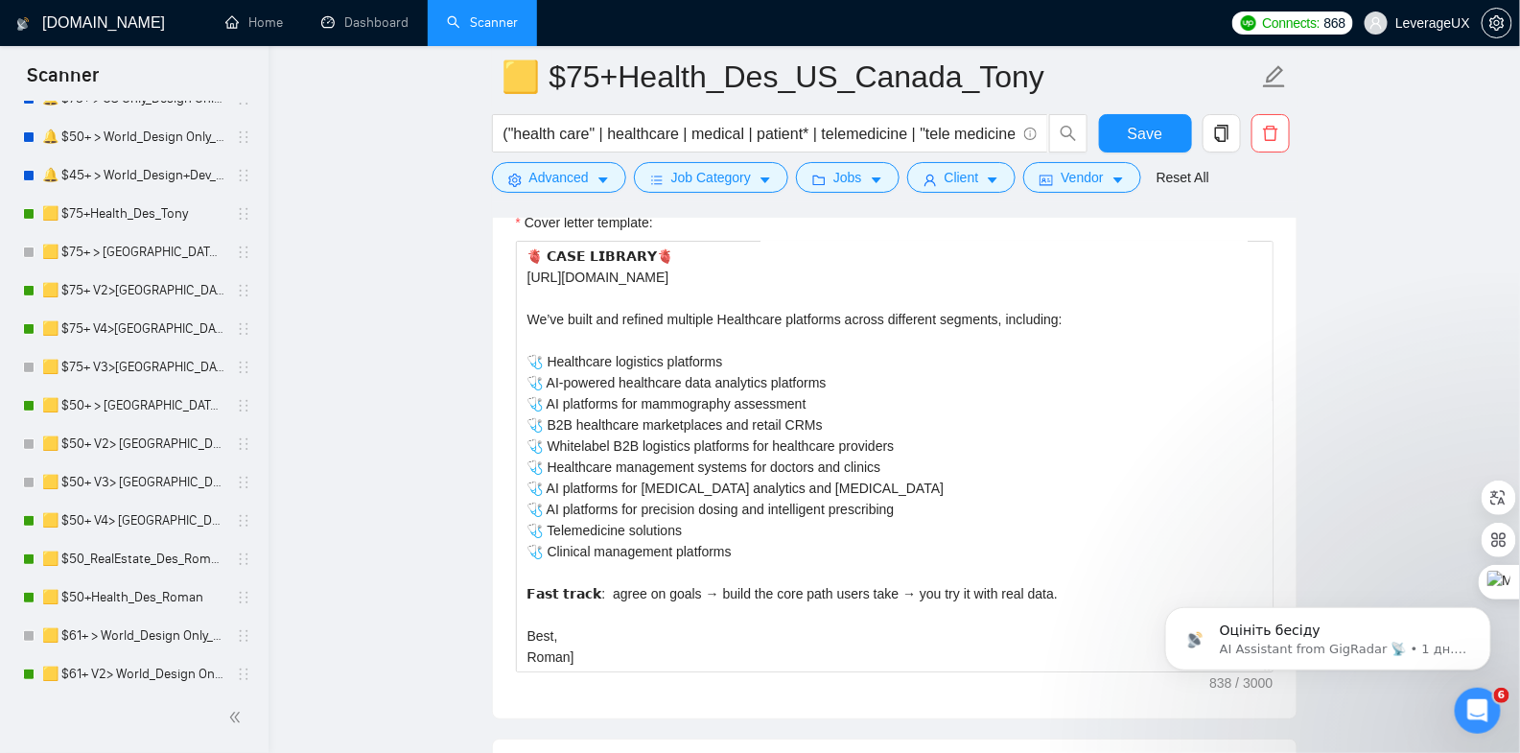
scroll to position [0, 0]
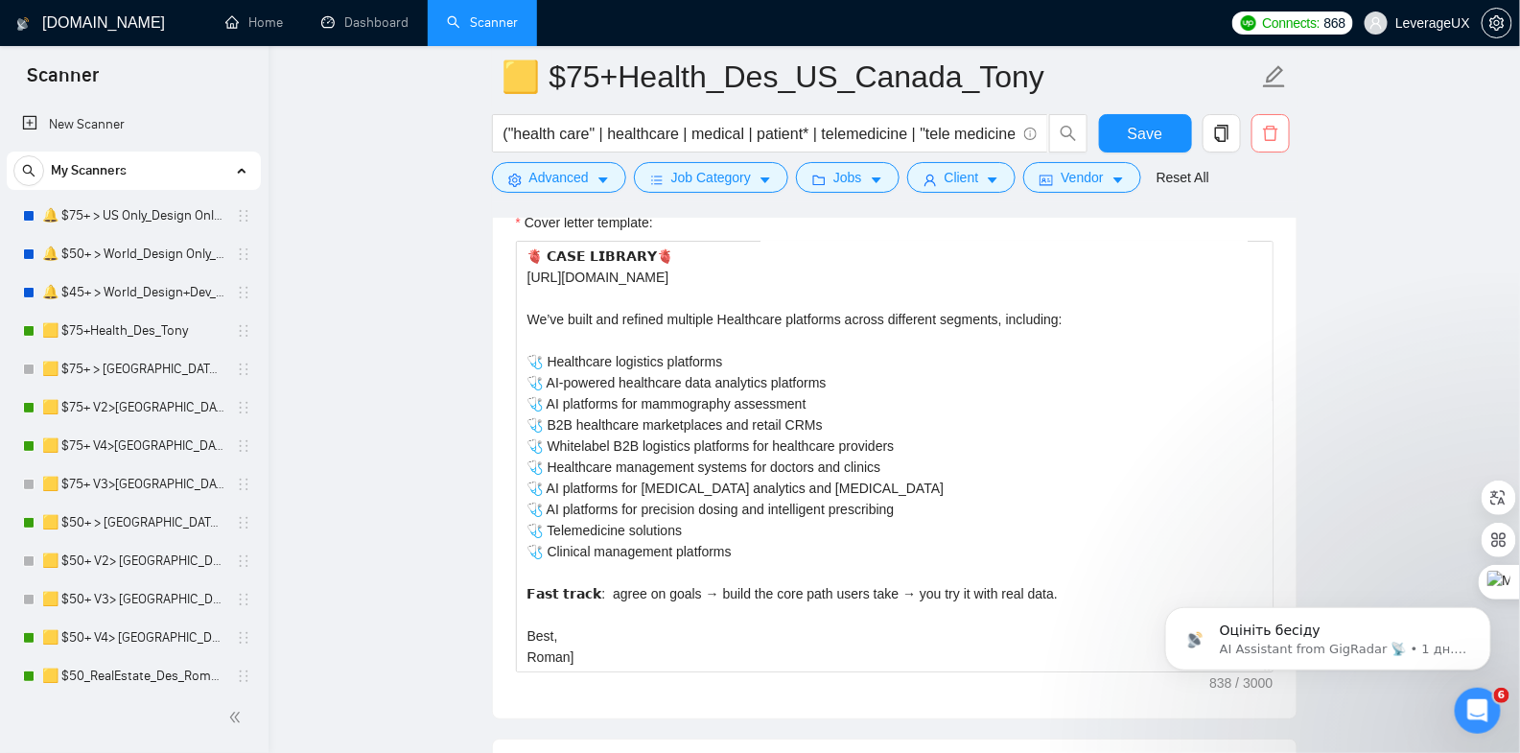
click at [1274, 133] on icon "delete" at bounding box center [1270, 133] width 17 height 17
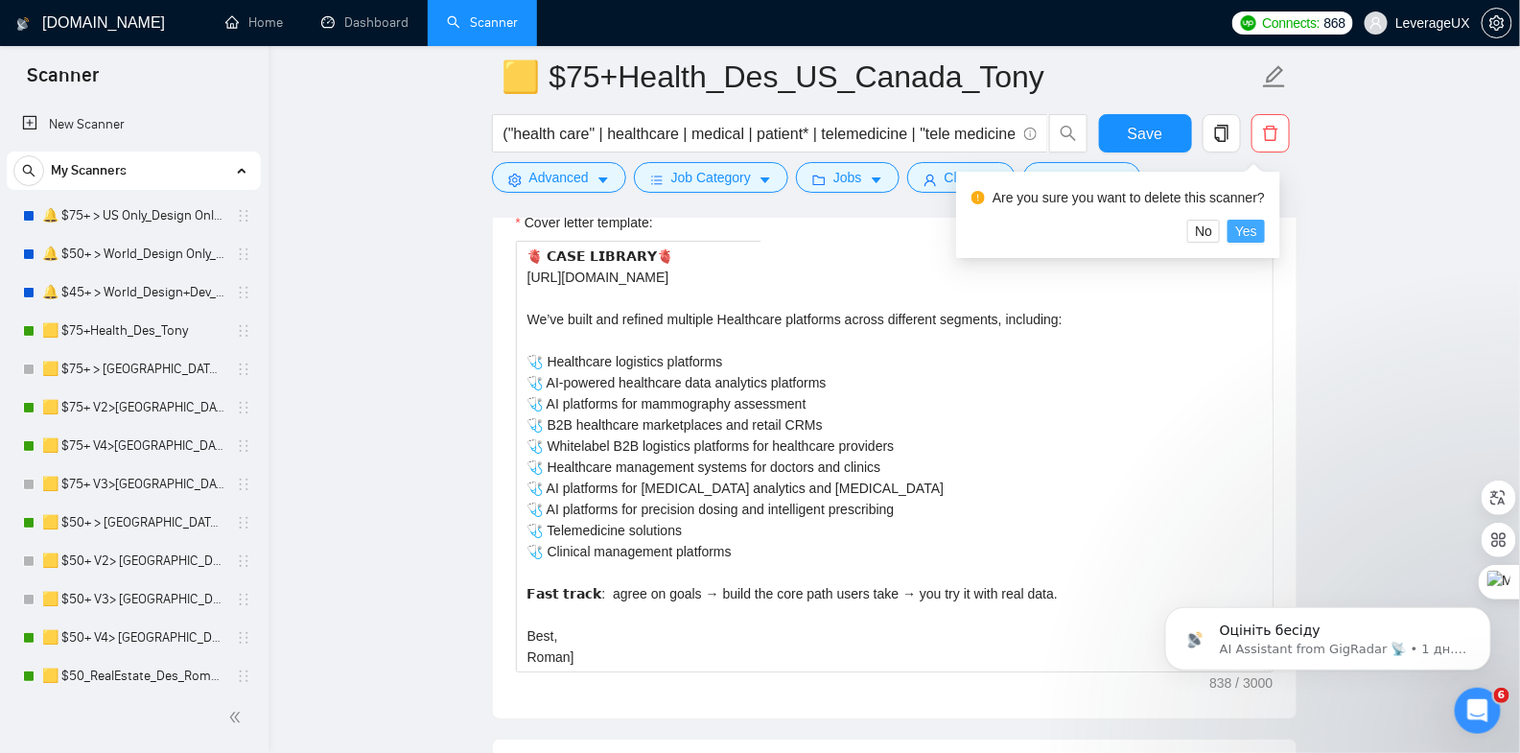
click at [1257, 235] on span "Yes" at bounding box center [1246, 231] width 22 height 21
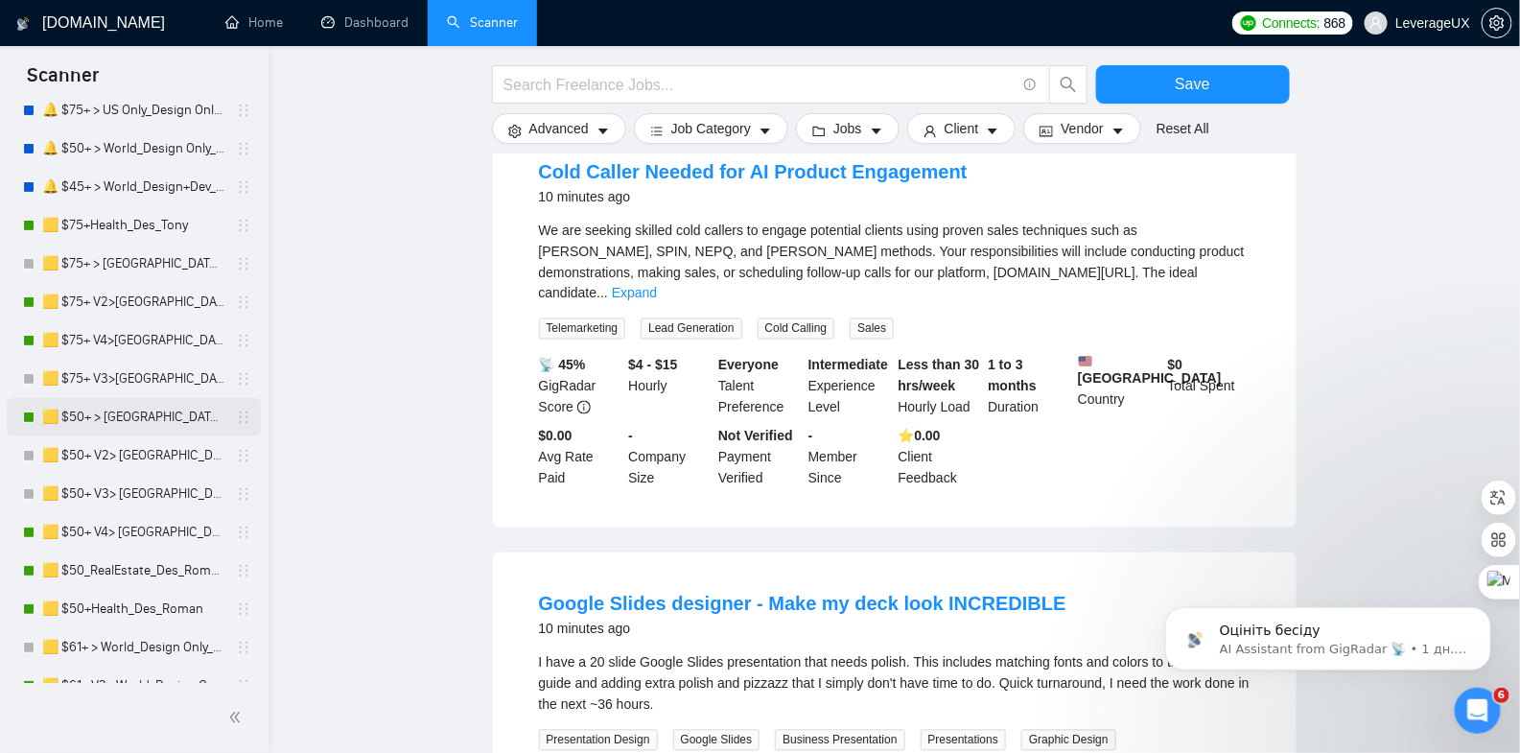
scroll to position [107, 0]
click at [217, 570] on link "🟨 $50_RealEstate_Des_Roman" at bounding box center [133, 569] width 182 height 38
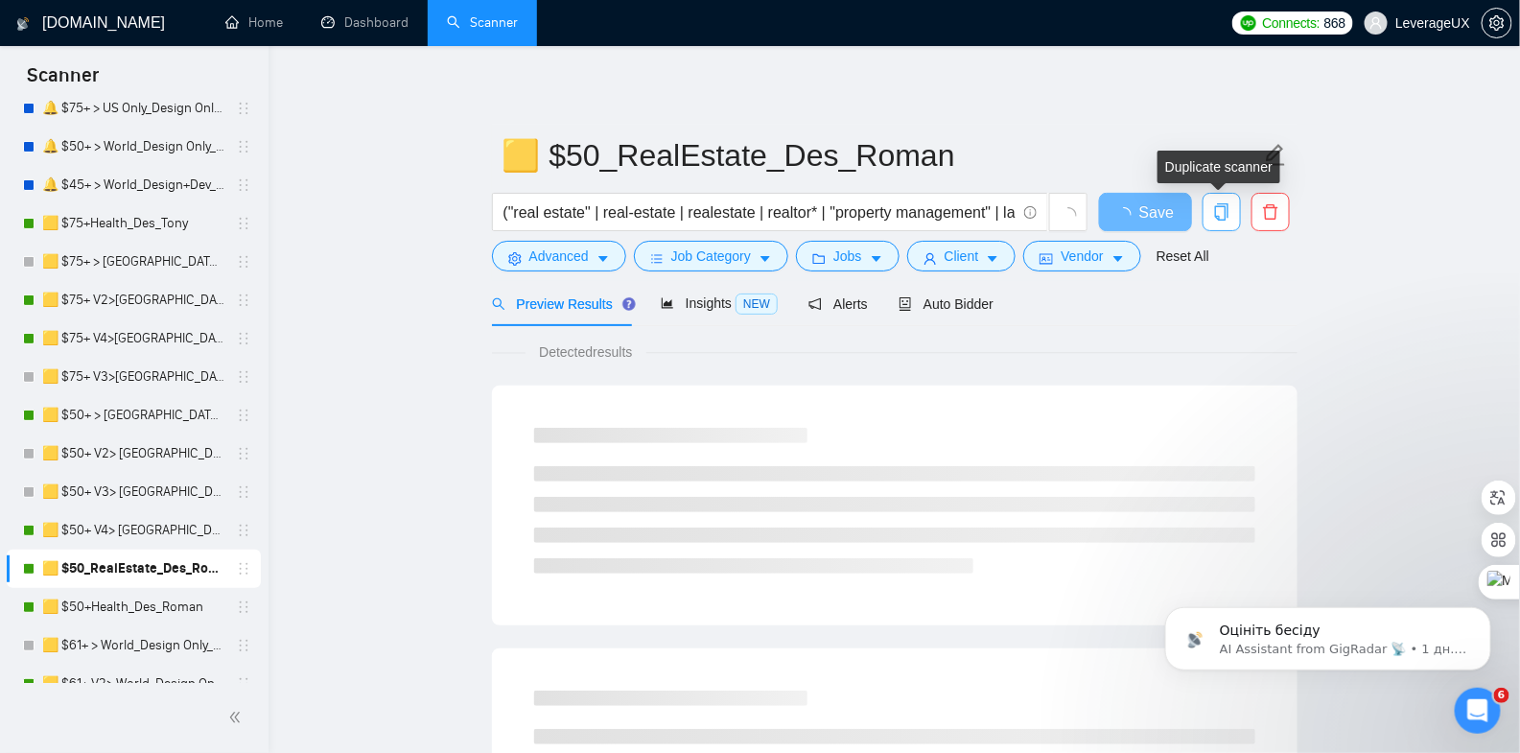
click at [1217, 211] on icon "copy" at bounding box center [1221, 211] width 17 height 17
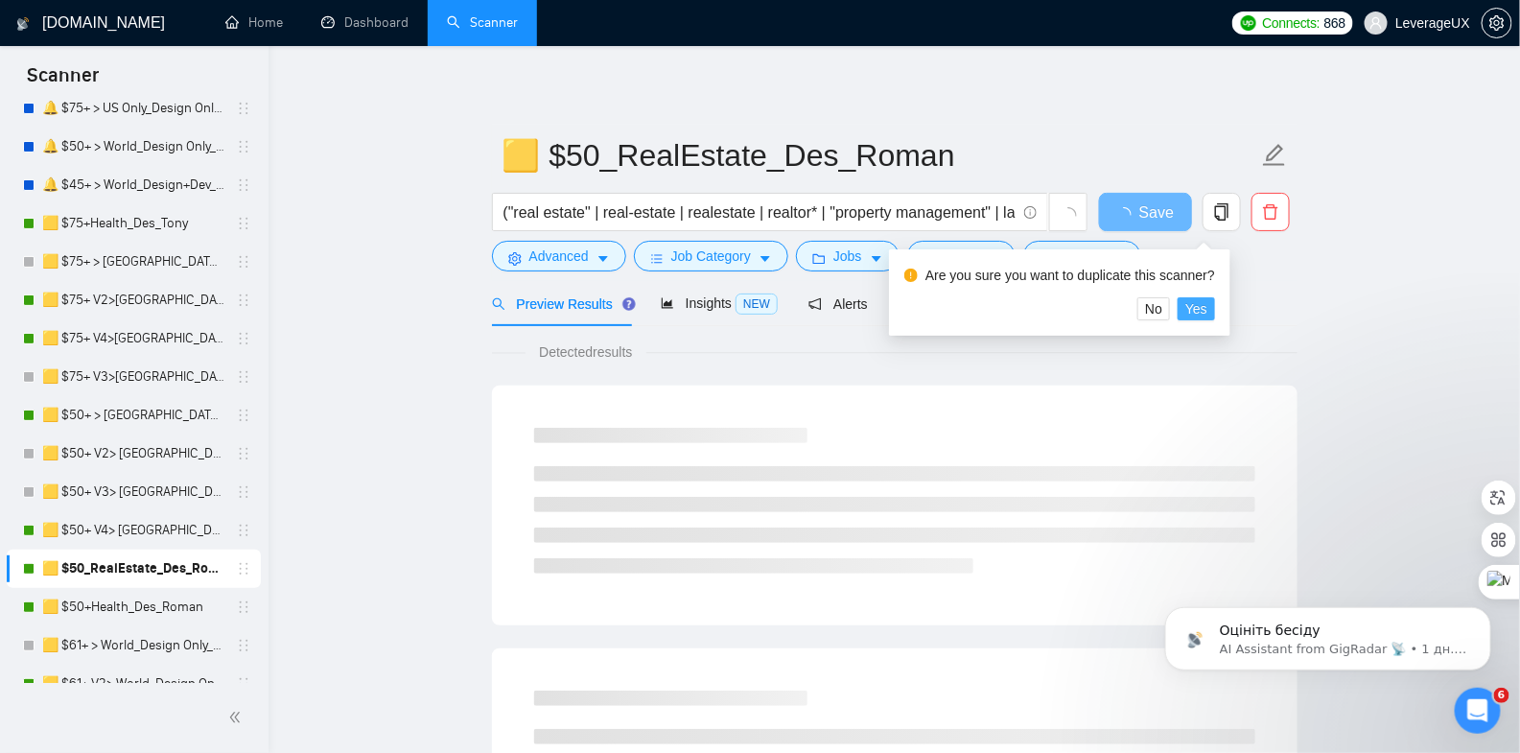
click at [1208, 311] on span "Yes" at bounding box center [1196, 308] width 22 height 21
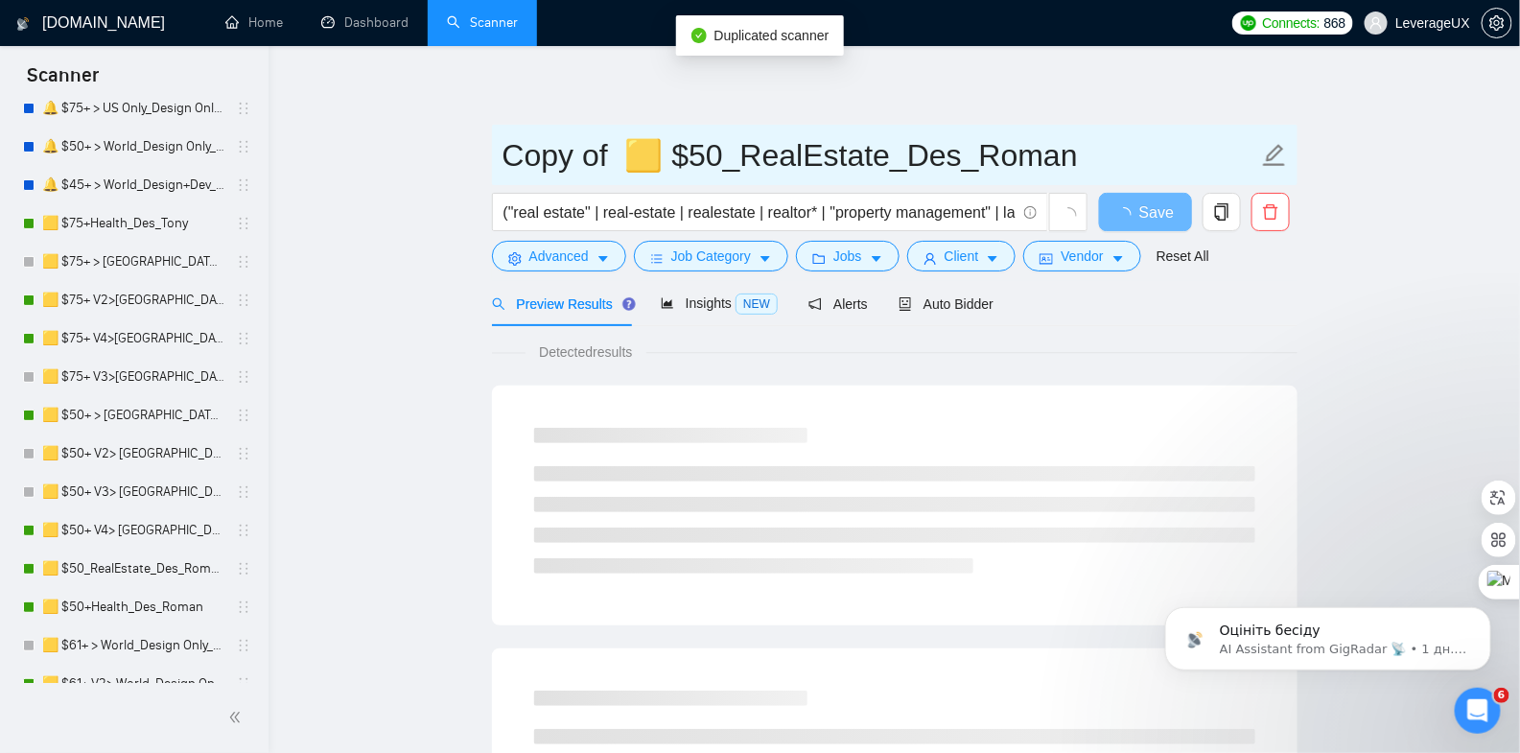
drag, startPoint x: 623, startPoint y: 165, endPoint x: 415, endPoint y: 157, distance: 208.3
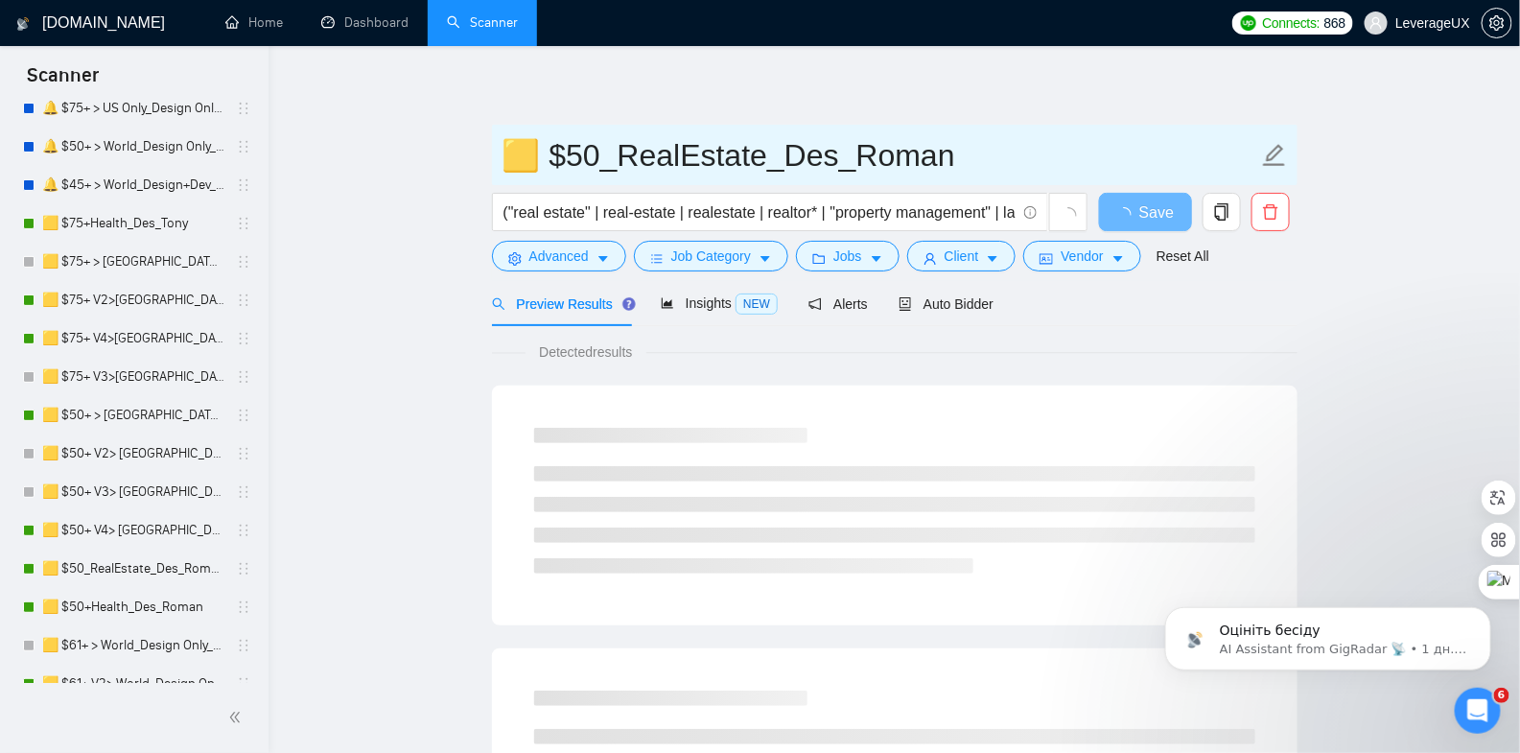
click at [597, 159] on input "🟨 $50_RealEstate_Des_Roman" at bounding box center [881, 155] width 756 height 48
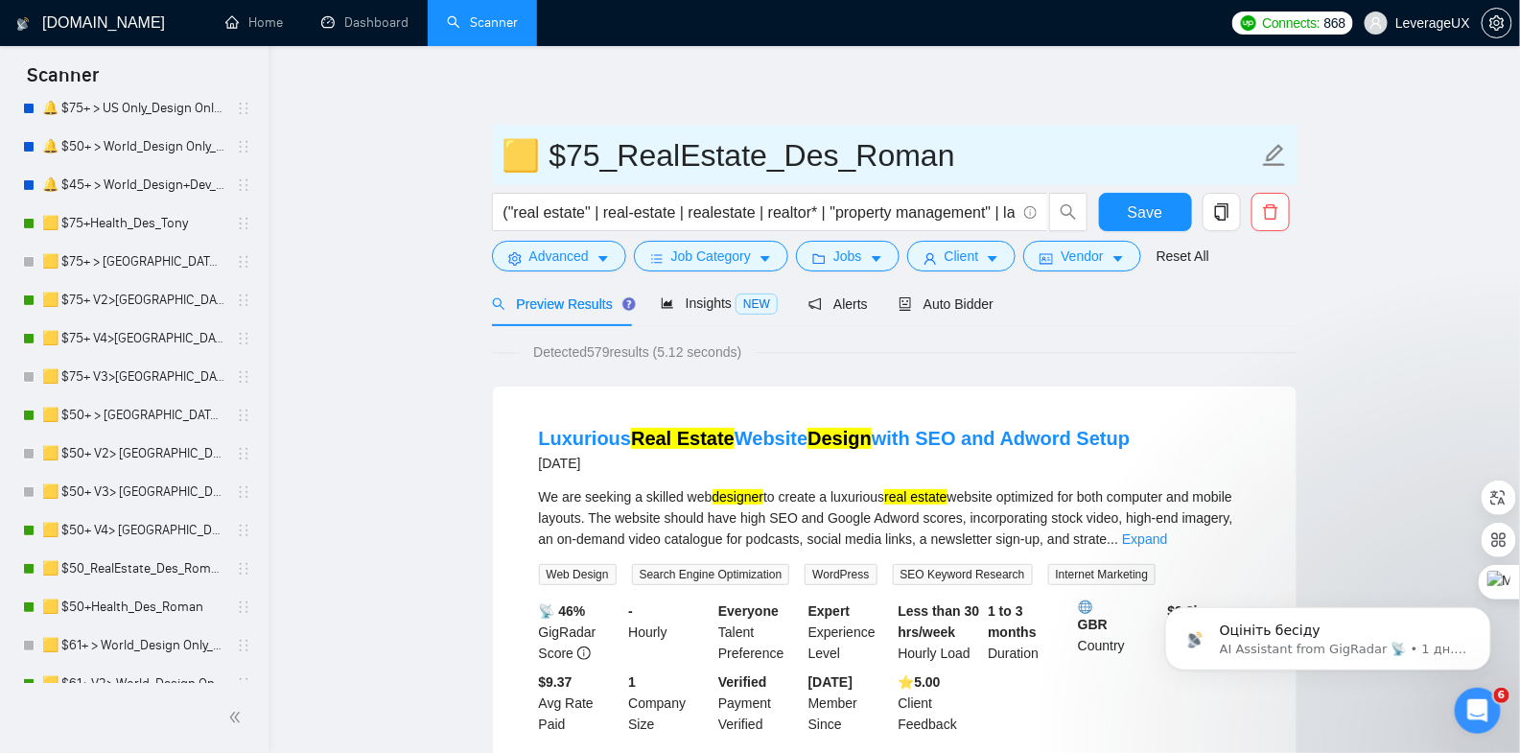
click at [944, 159] on input "🟨 $75_RealEstate_Des_Roman" at bounding box center [881, 155] width 756 height 48
type input "🟨 $75_RealEstate_Des_US_Canada_Tony"
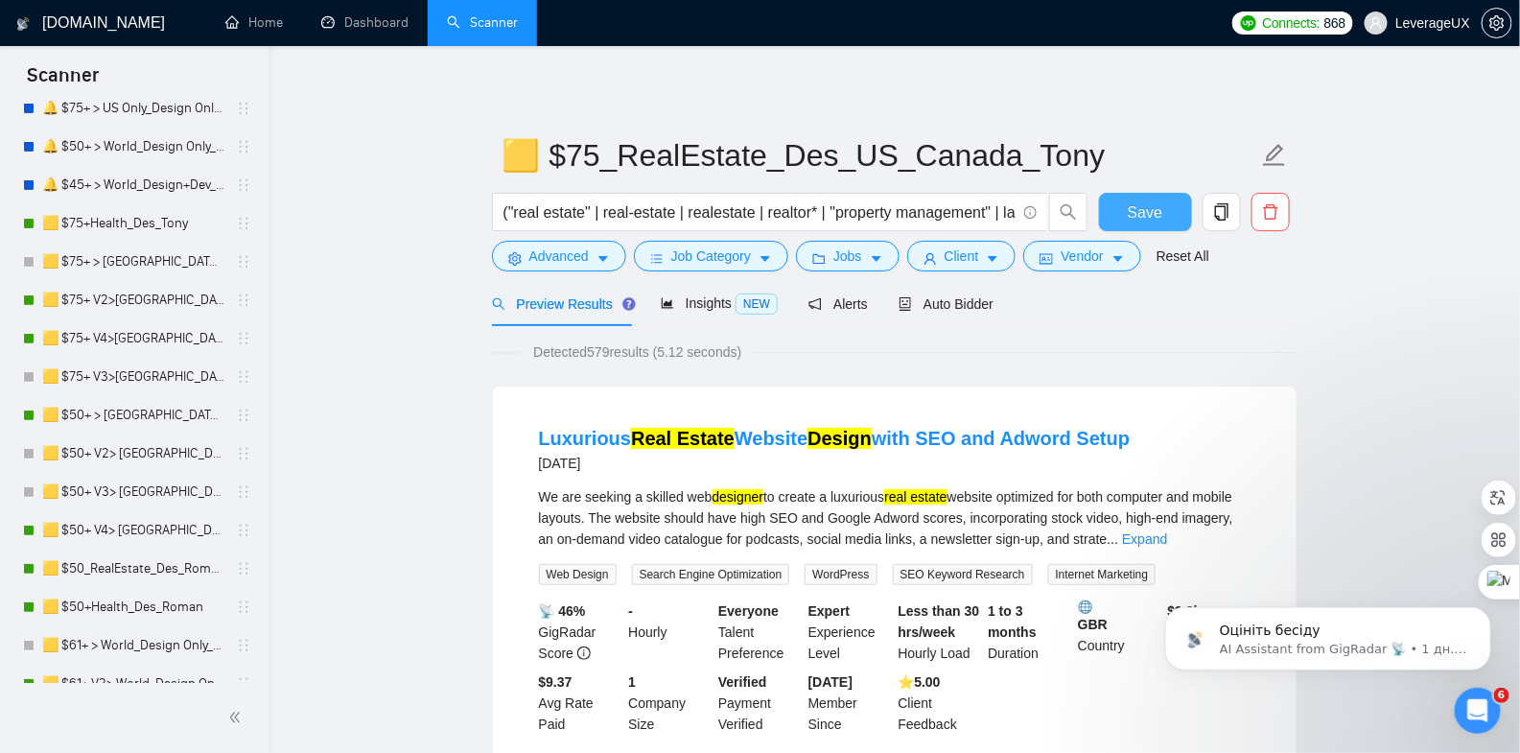
click at [1161, 215] on span "Save" at bounding box center [1145, 212] width 35 height 24
click at [1118, 259] on icon "caret-down" at bounding box center [1118, 258] width 13 height 13
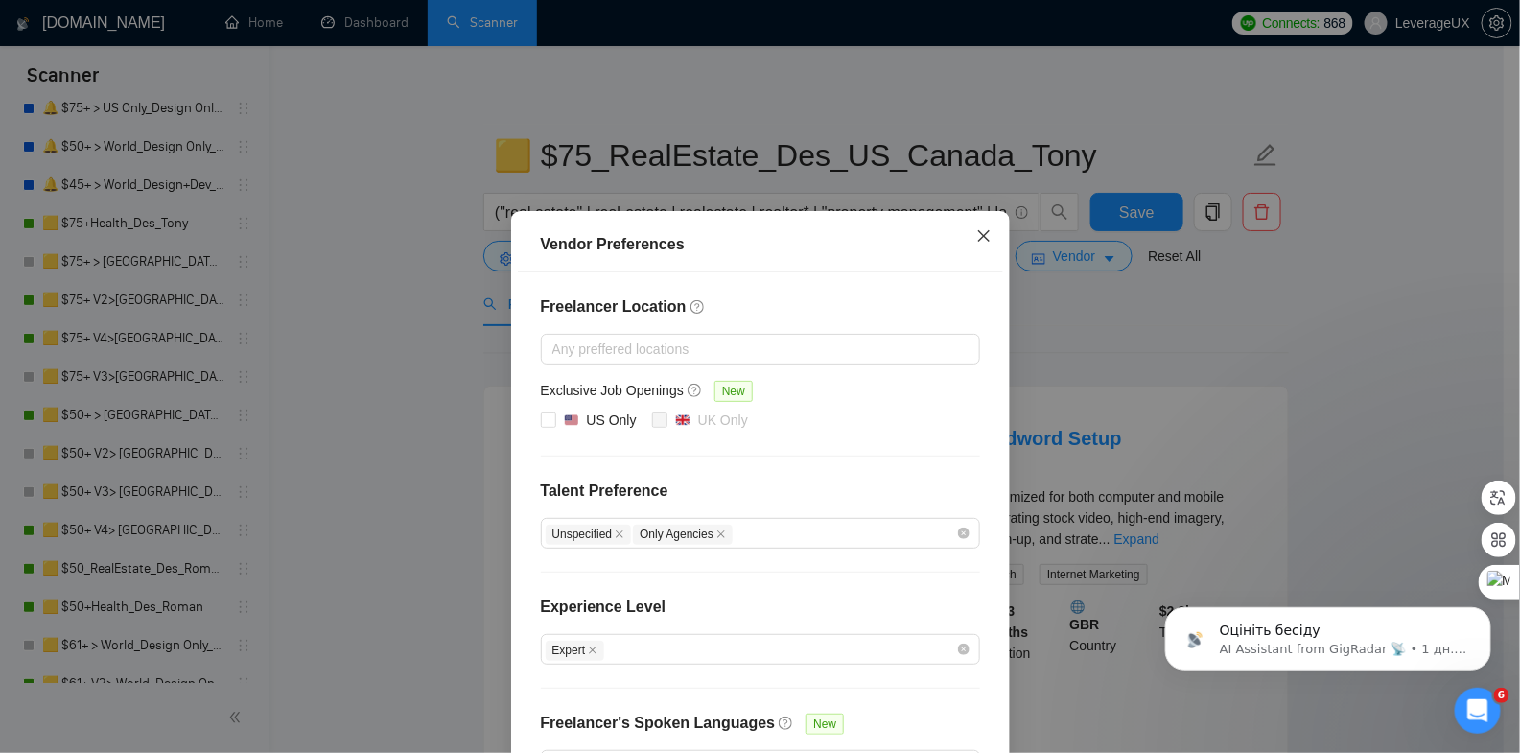
click at [977, 235] on icon "close" at bounding box center [983, 236] width 12 height 12
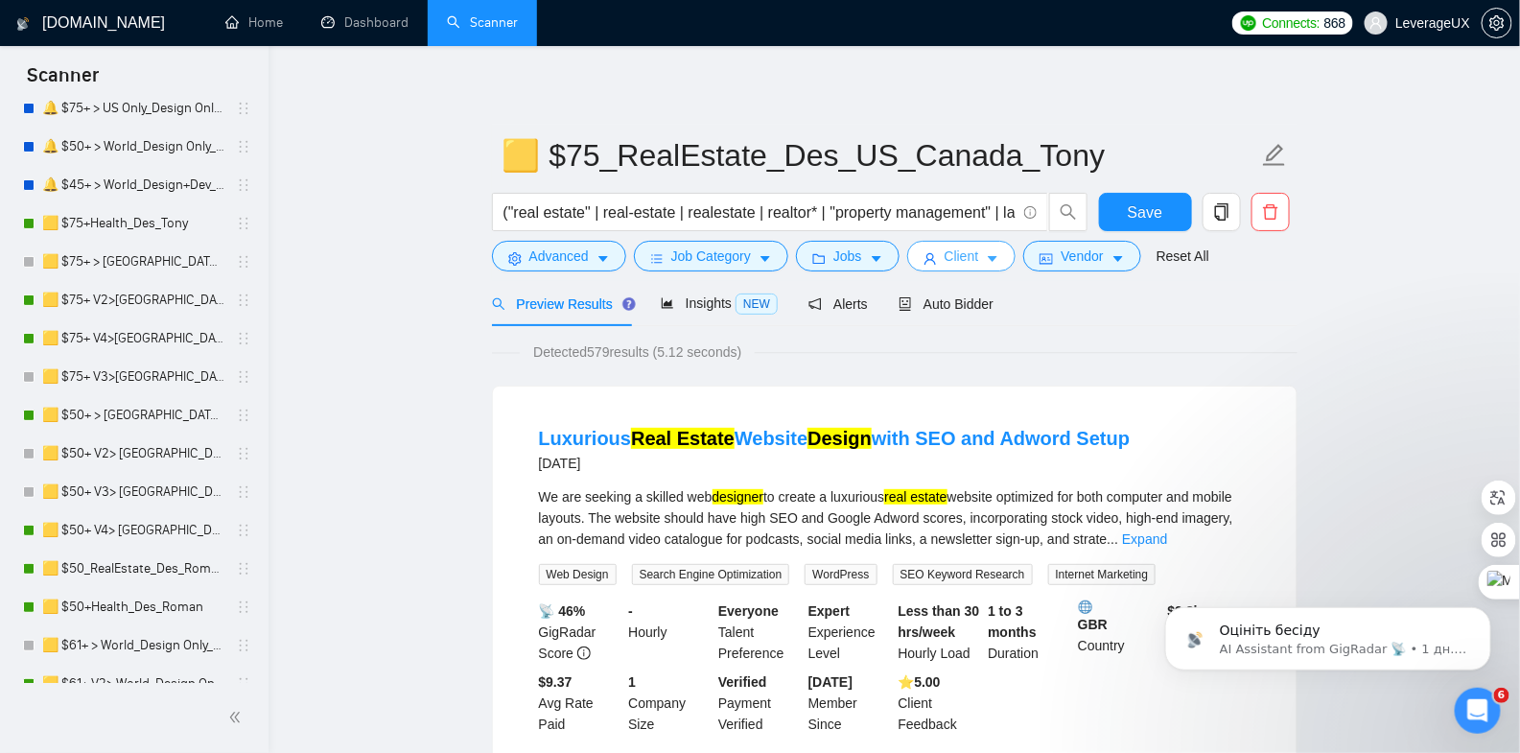
click at [987, 255] on button "Client" at bounding box center [961, 256] width 109 height 31
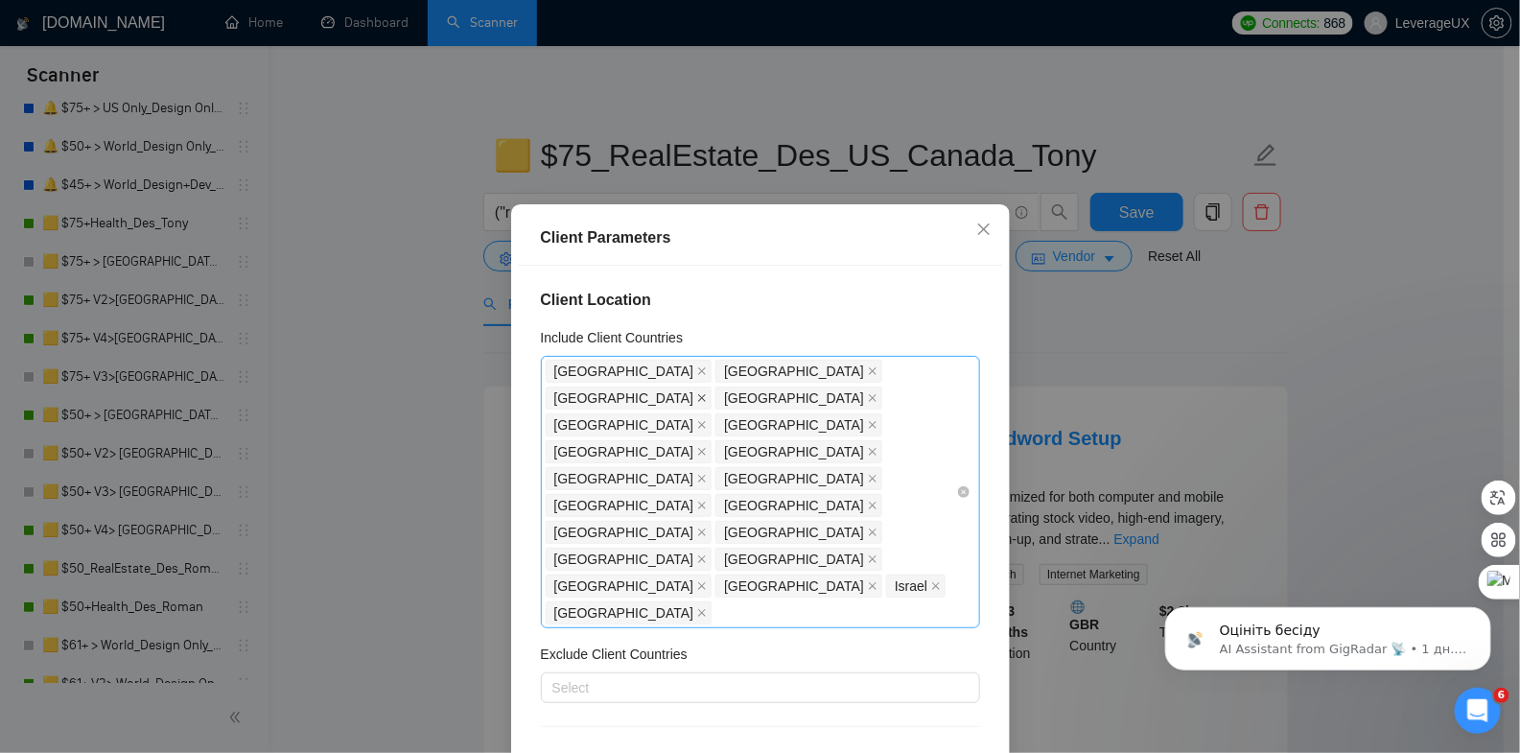
click at [707, 393] on icon "close" at bounding box center [702, 398] width 10 height 10
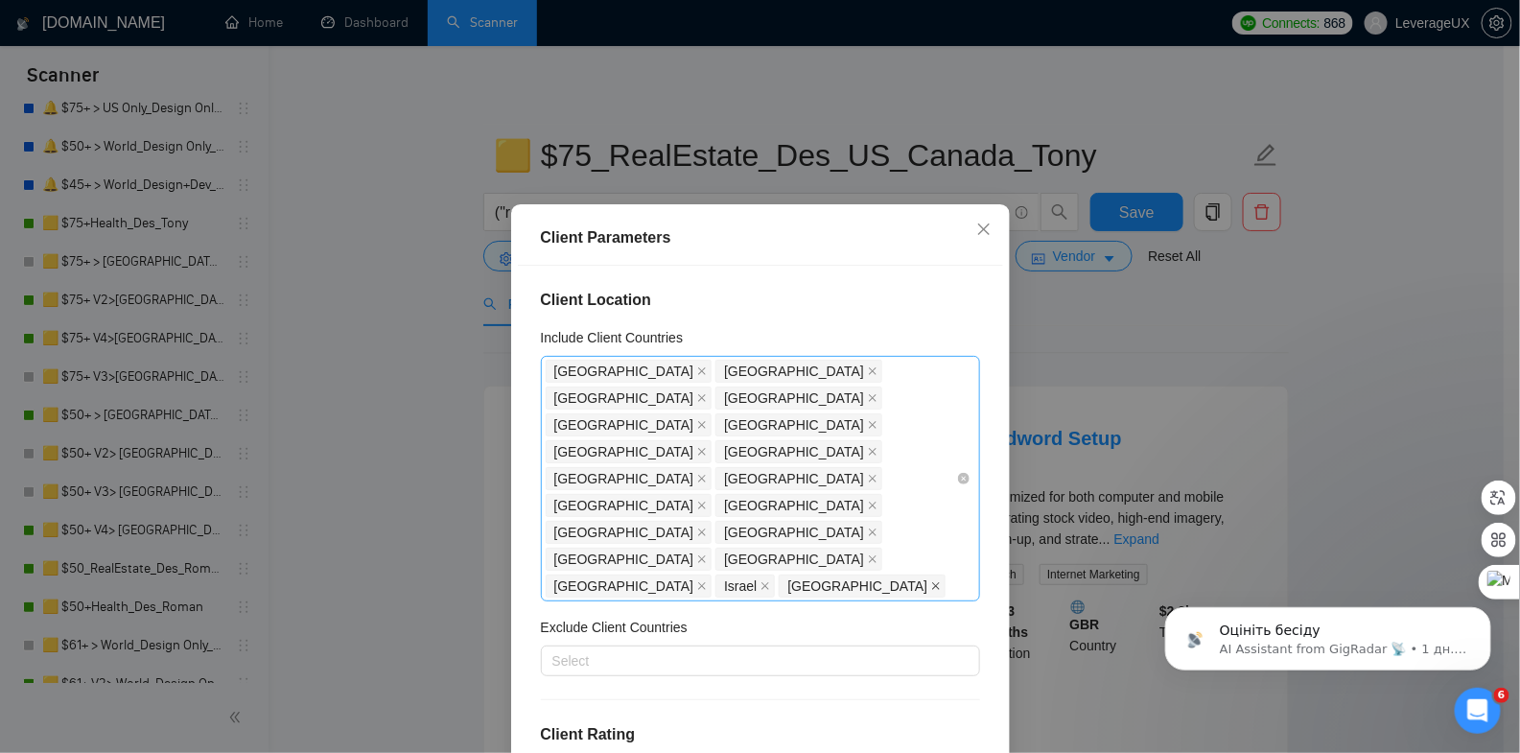
click at [931, 581] on icon "close" at bounding box center [936, 586] width 10 height 10
click at [724, 575] on span "Israel" at bounding box center [740, 585] width 33 height 21
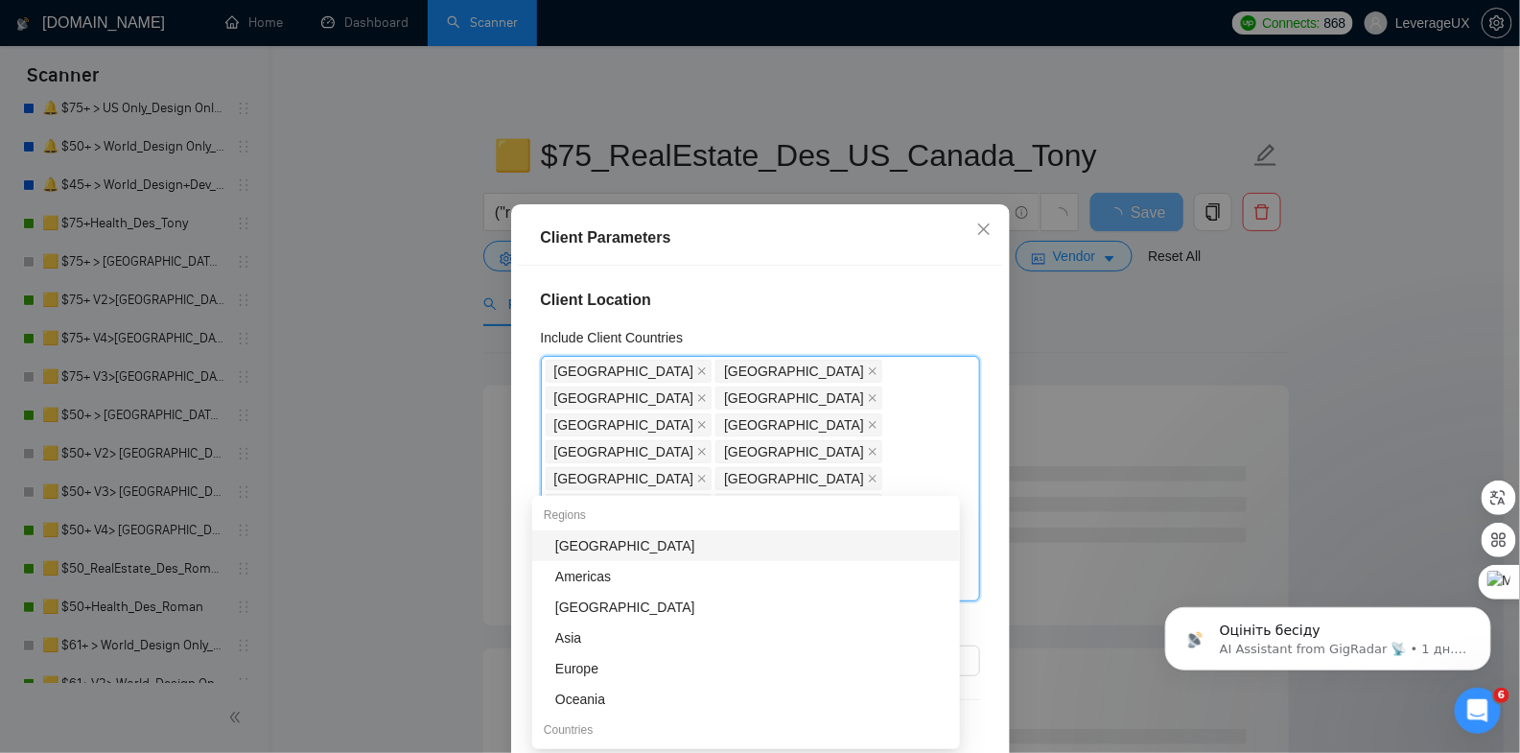
click at [761, 575] on span at bounding box center [766, 585] width 10 height 21
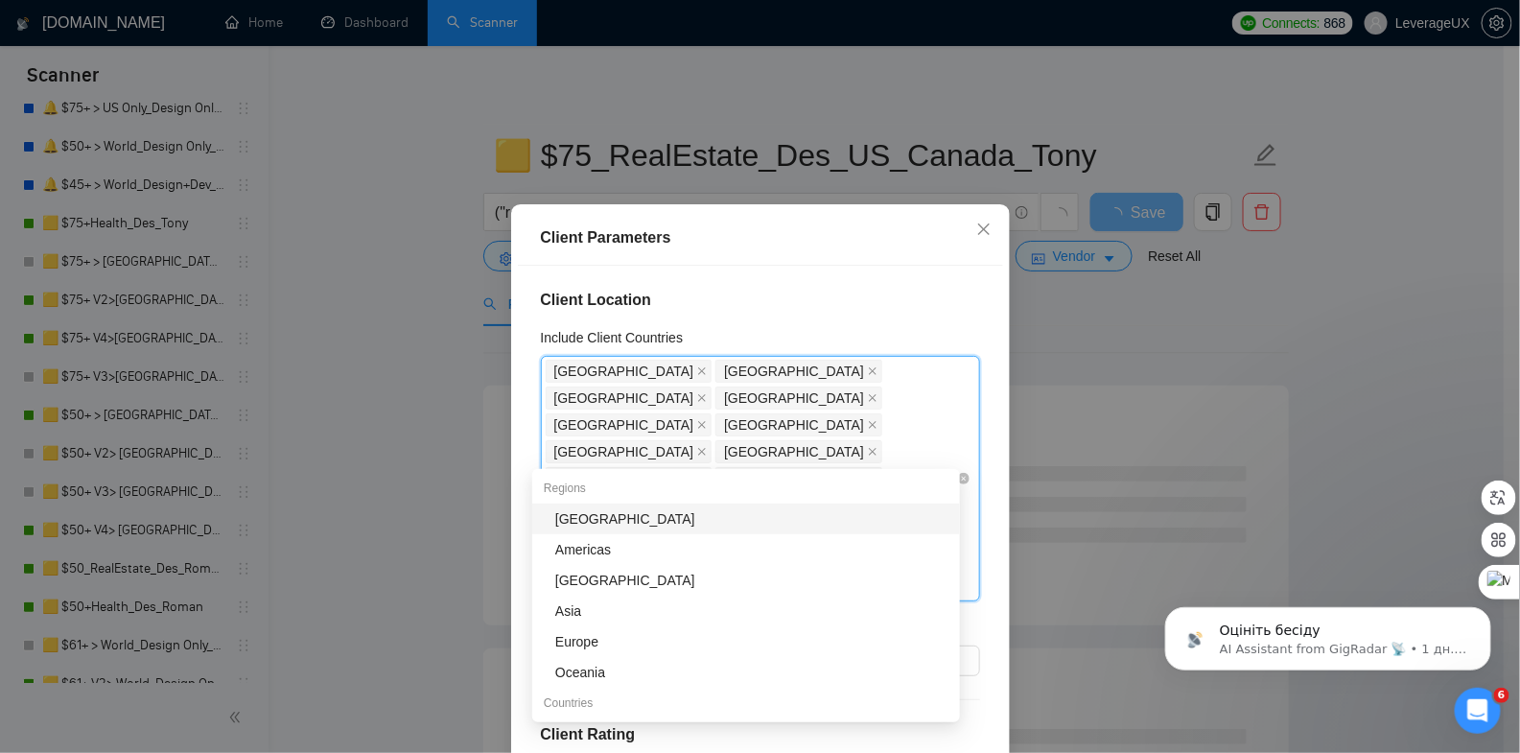
click at [697, 528] on icon "close" at bounding box center [702, 533] width 10 height 10
click at [868, 528] on icon "close" at bounding box center [873, 533] width 10 height 10
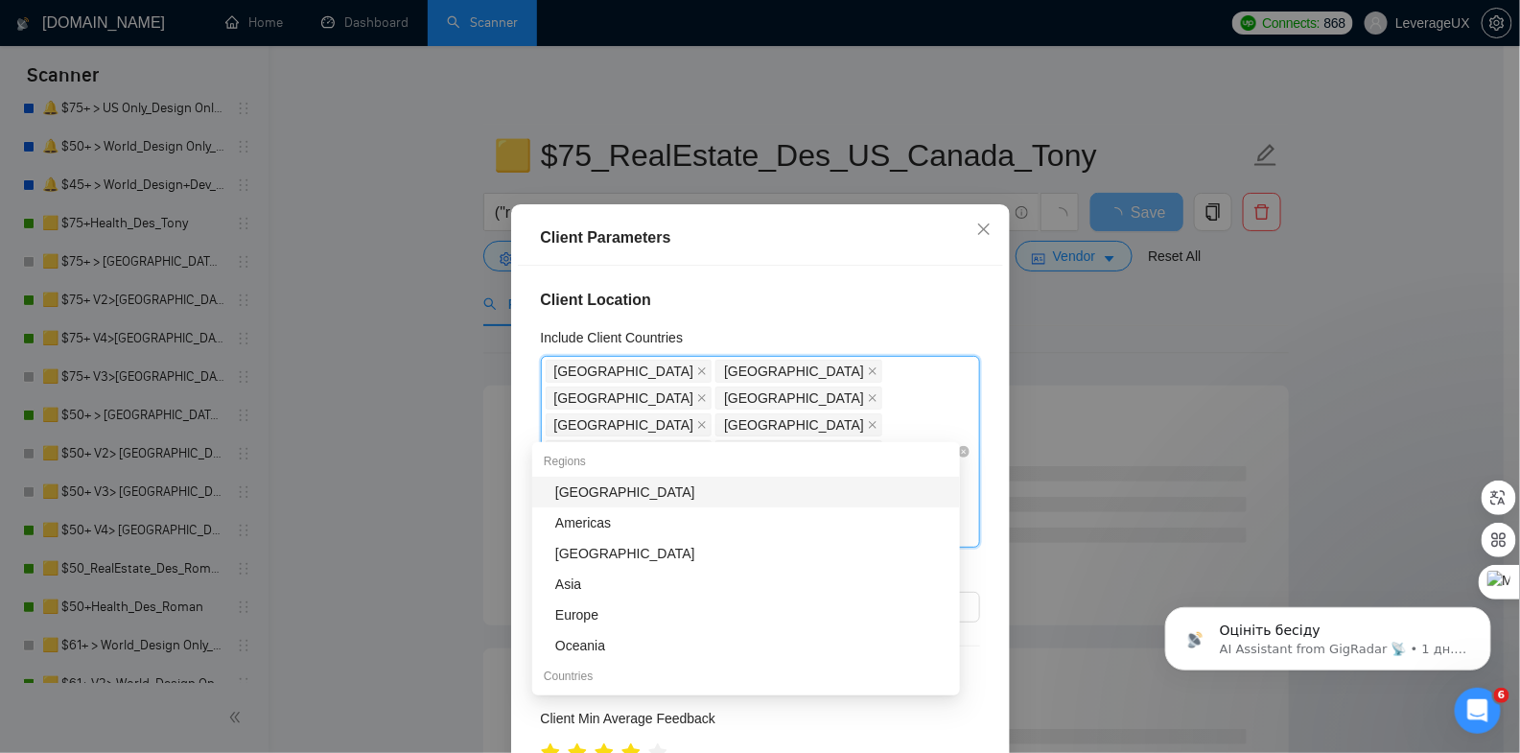
click at [697, 474] on icon "close" at bounding box center [702, 479] width 10 height 10
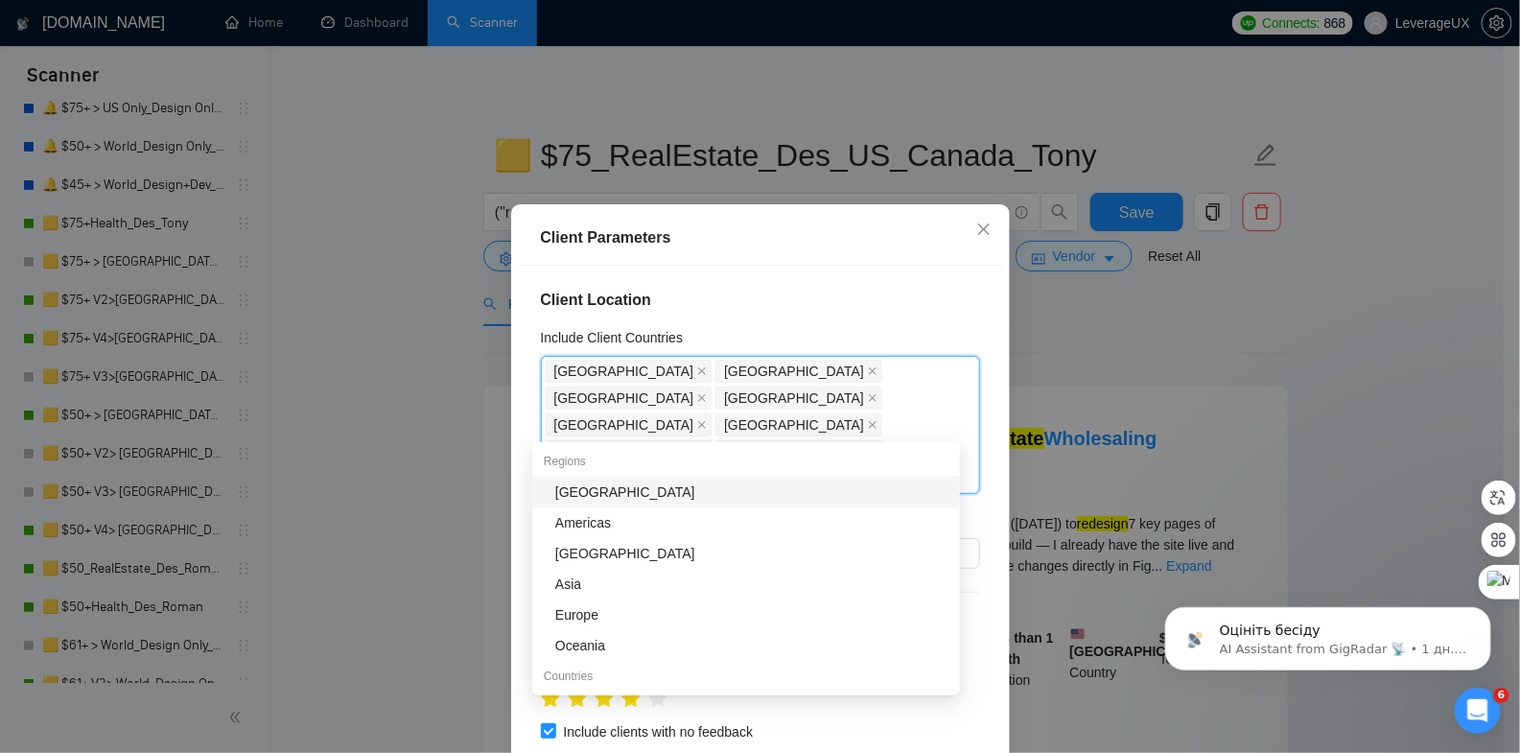
click at [698, 475] on icon "close" at bounding box center [702, 479] width 8 height 8
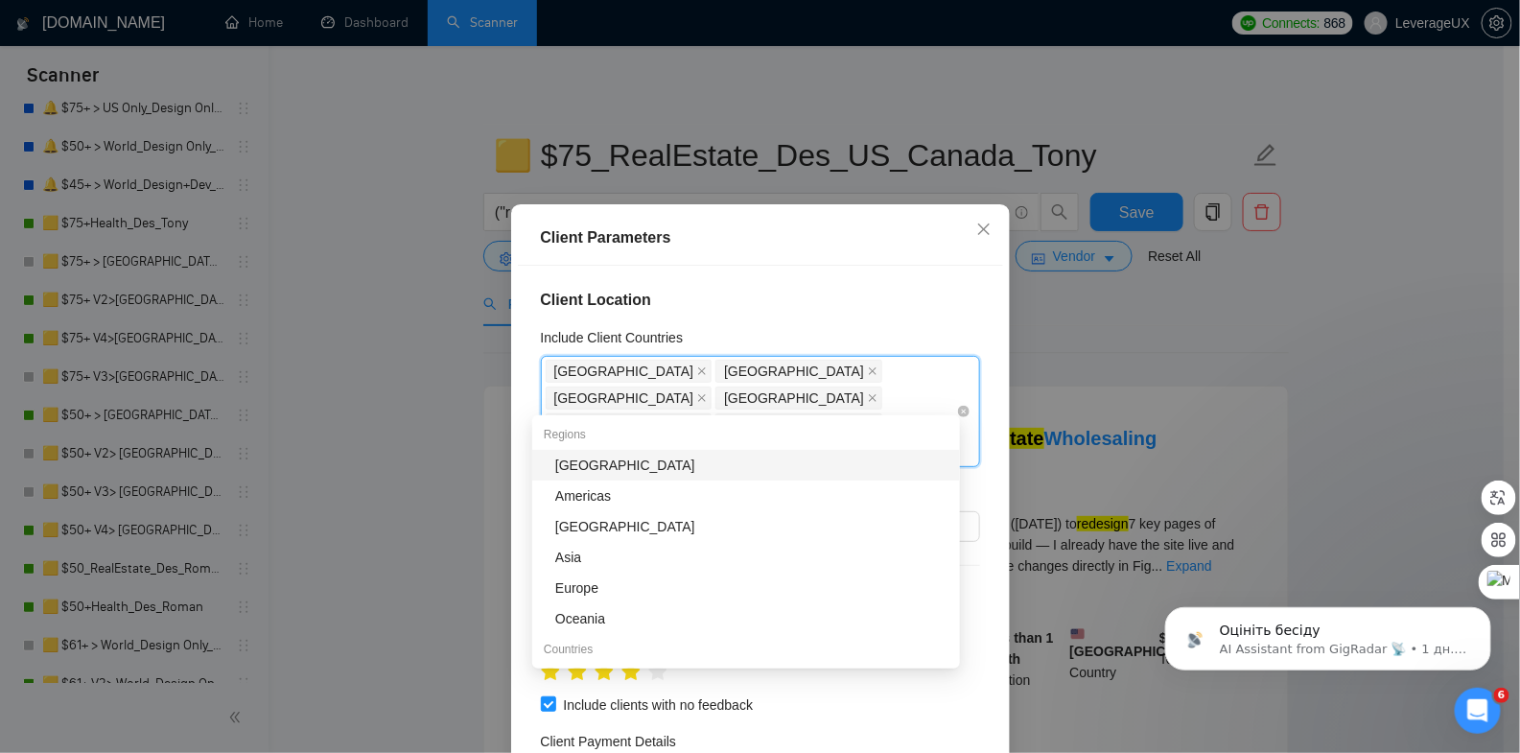
click at [697, 420] on icon "close" at bounding box center [702, 425] width 10 height 10
click at [698, 421] on icon "close" at bounding box center [702, 425] width 8 height 8
click at [697, 420] on icon "close" at bounding box center [702, 425] width 10 height 10
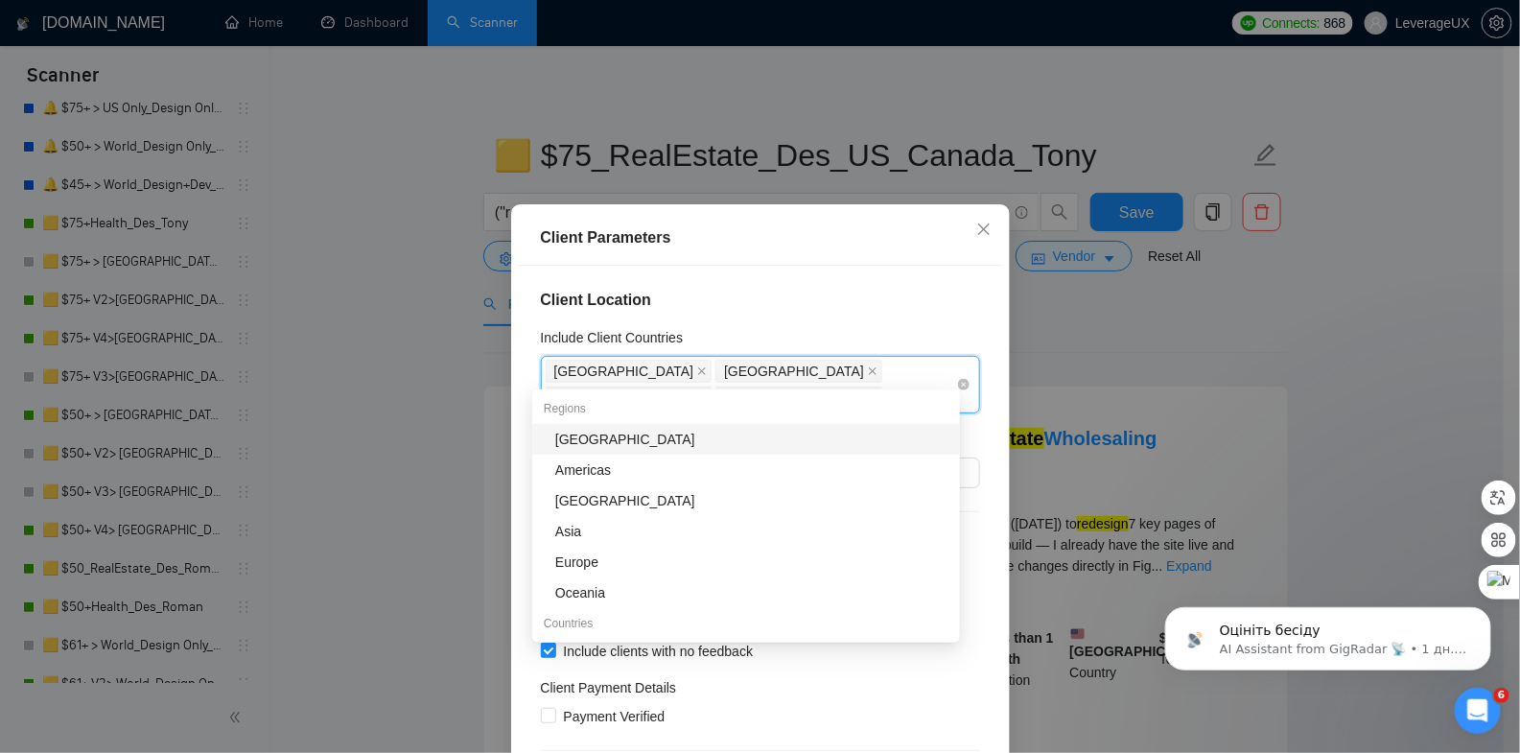
click at [706, 394] on icon "close" at bounding box center [702, 398] width 8 height 8
click at [796, 304] on h4 "Client Location" at bounding box center [760, 300] width 439 height 23
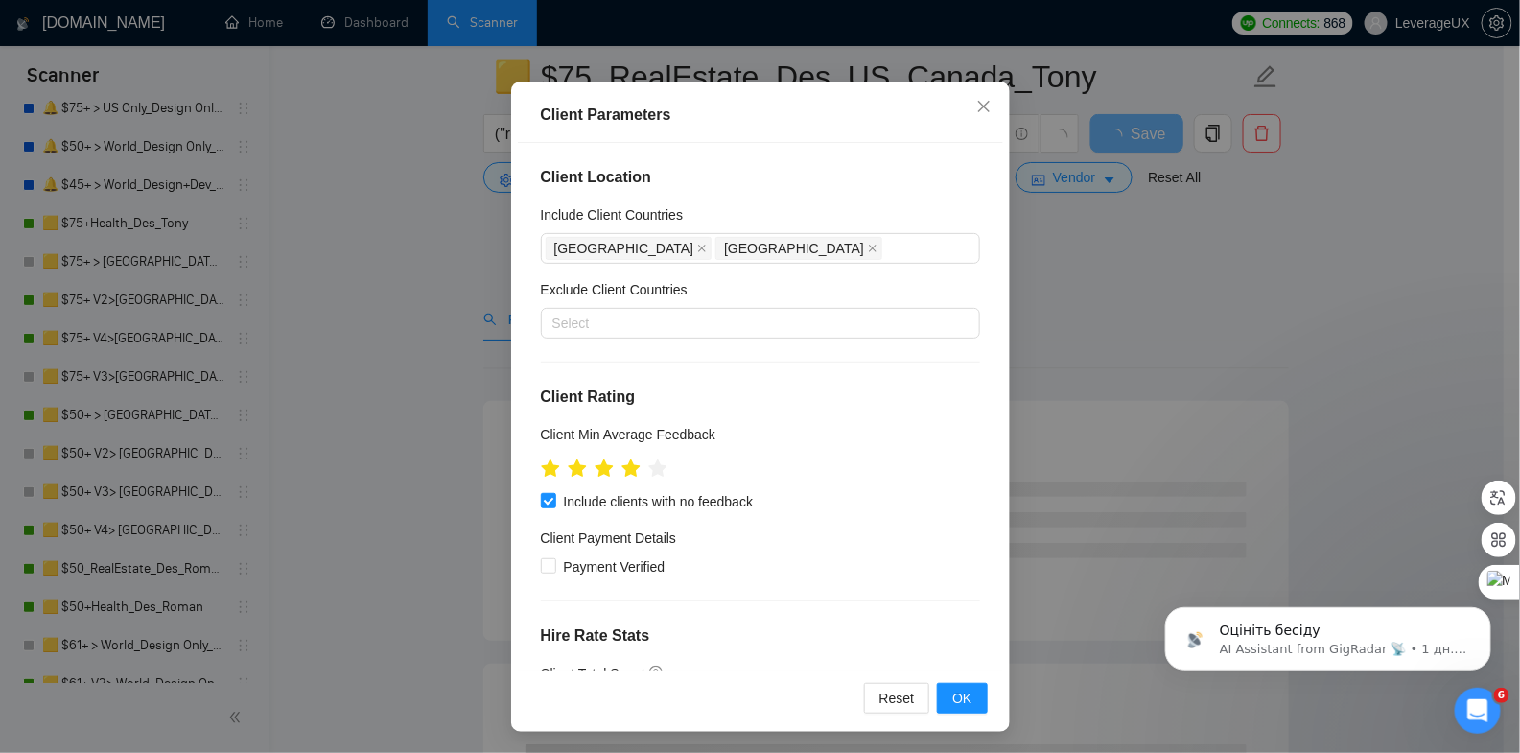
scroll to position [475, 0]
click at [962, 695] on span "OK" at bounding box center [961, 698] width 19 height 21
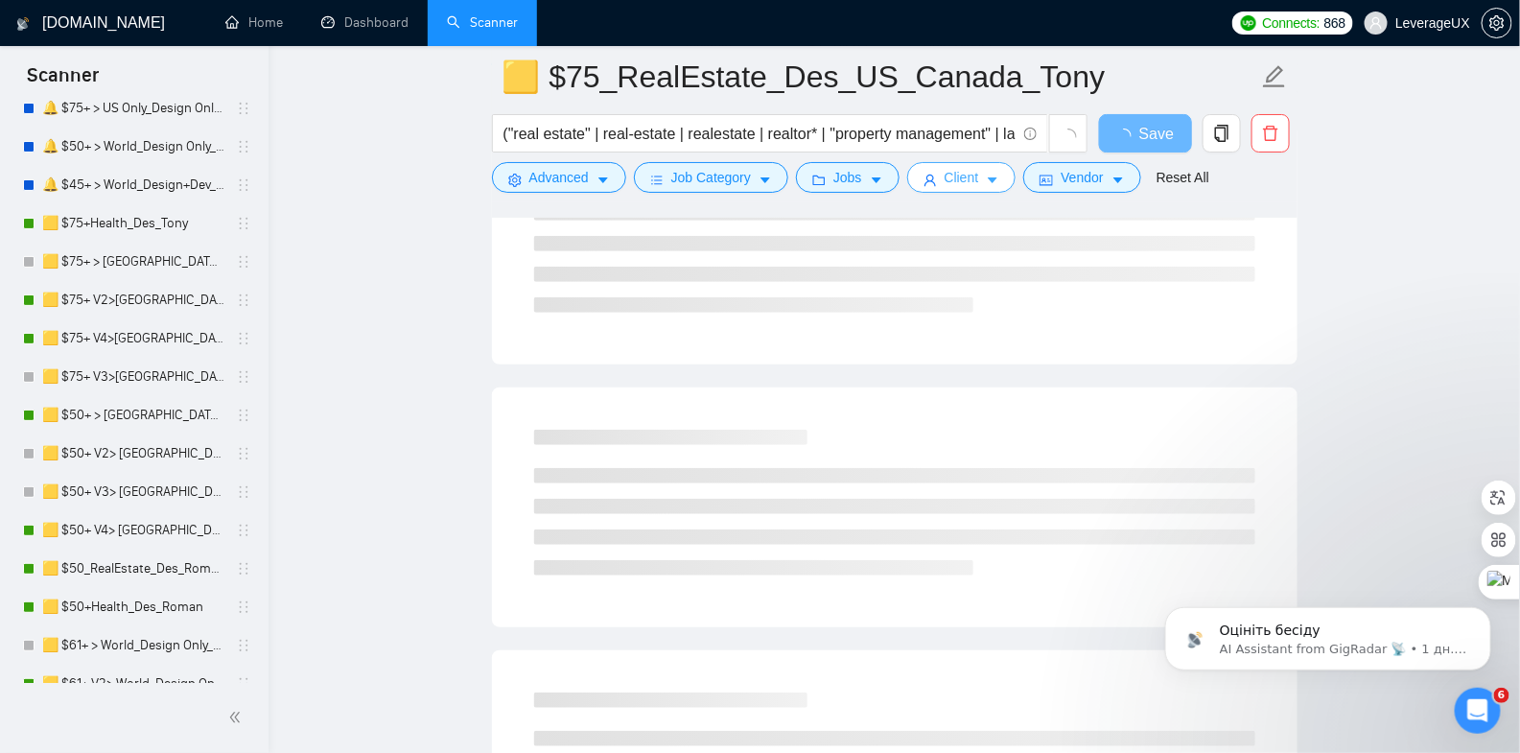
scroll to position [0, 0]
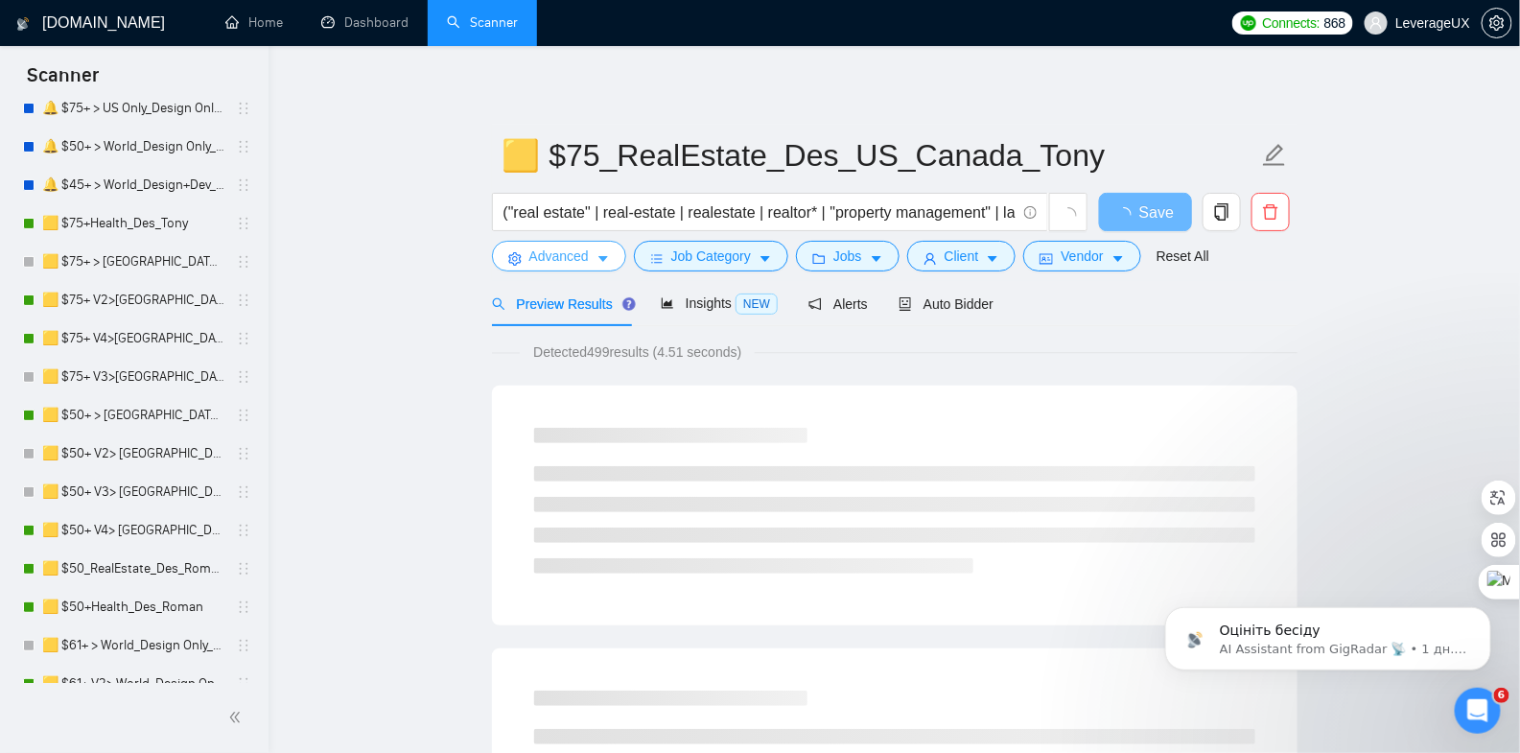
click at [602, 259] on icon "caret-down" at bounding box center [603, 260] width 10 height 6
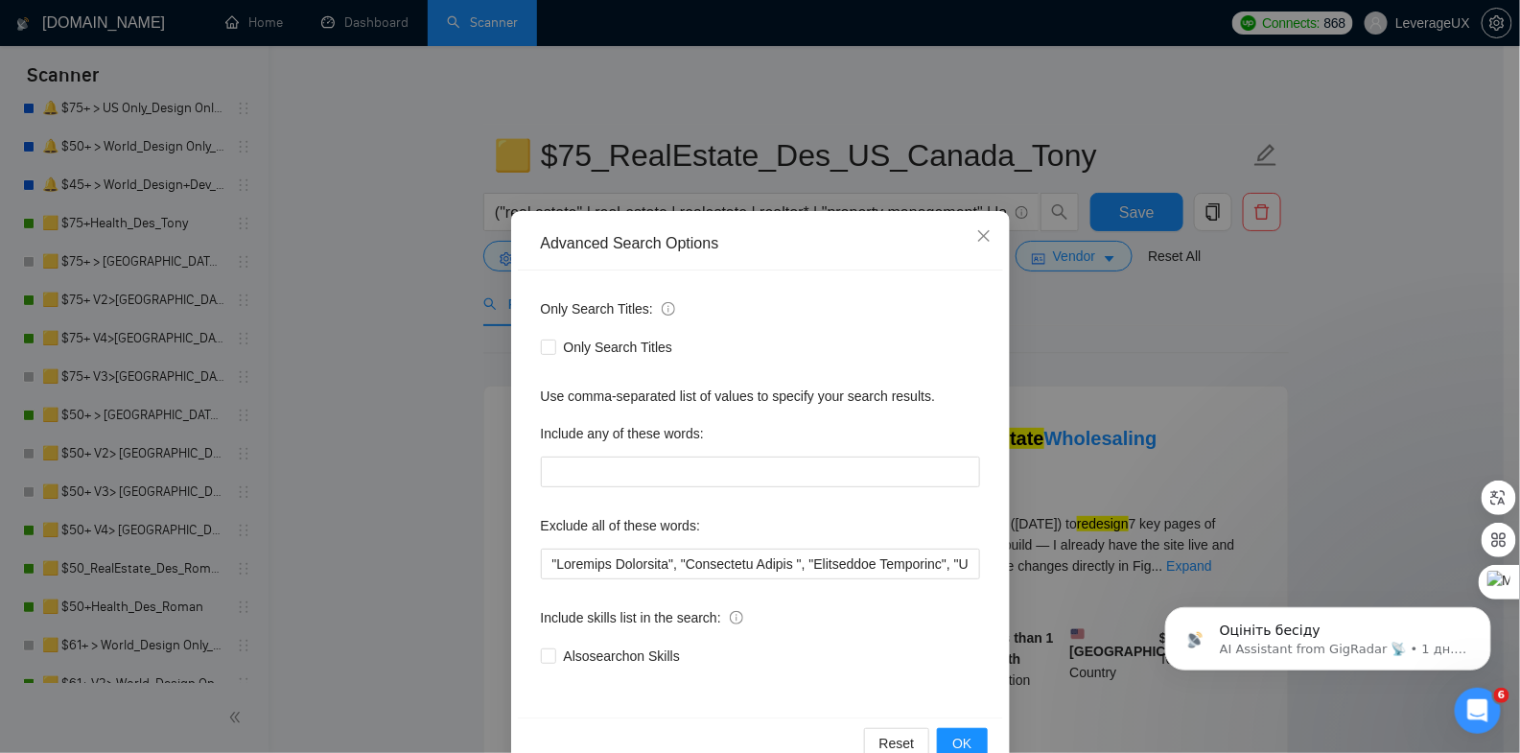
click at [405, 345] on div "Advanced Search Options Only Search Titles: Only Search Titles Use comma-separa…" at bounding box center [760, 376] width 1520 height 753
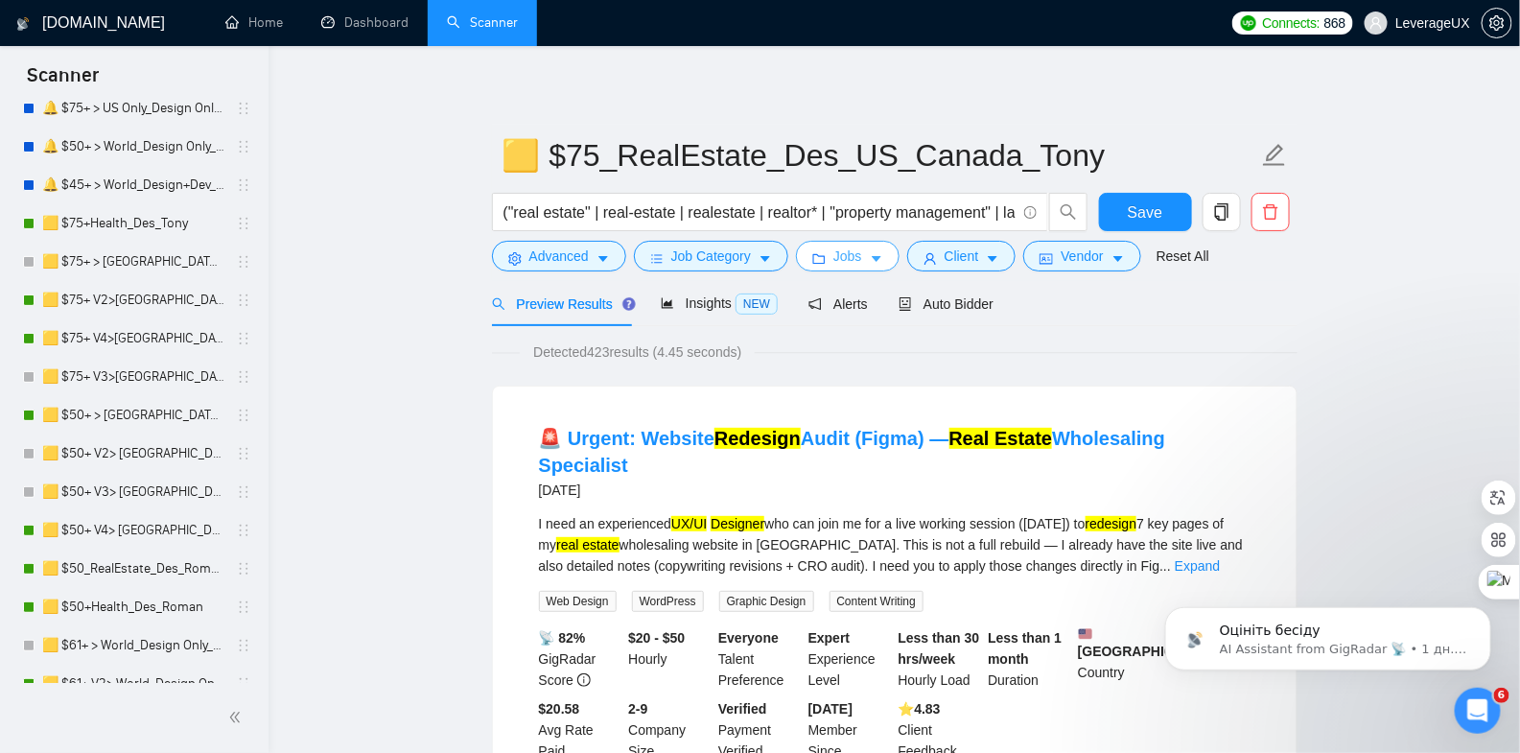
click at [873, 255] on button "Jobs" at bounding box center [848, 256] width 104 height 31
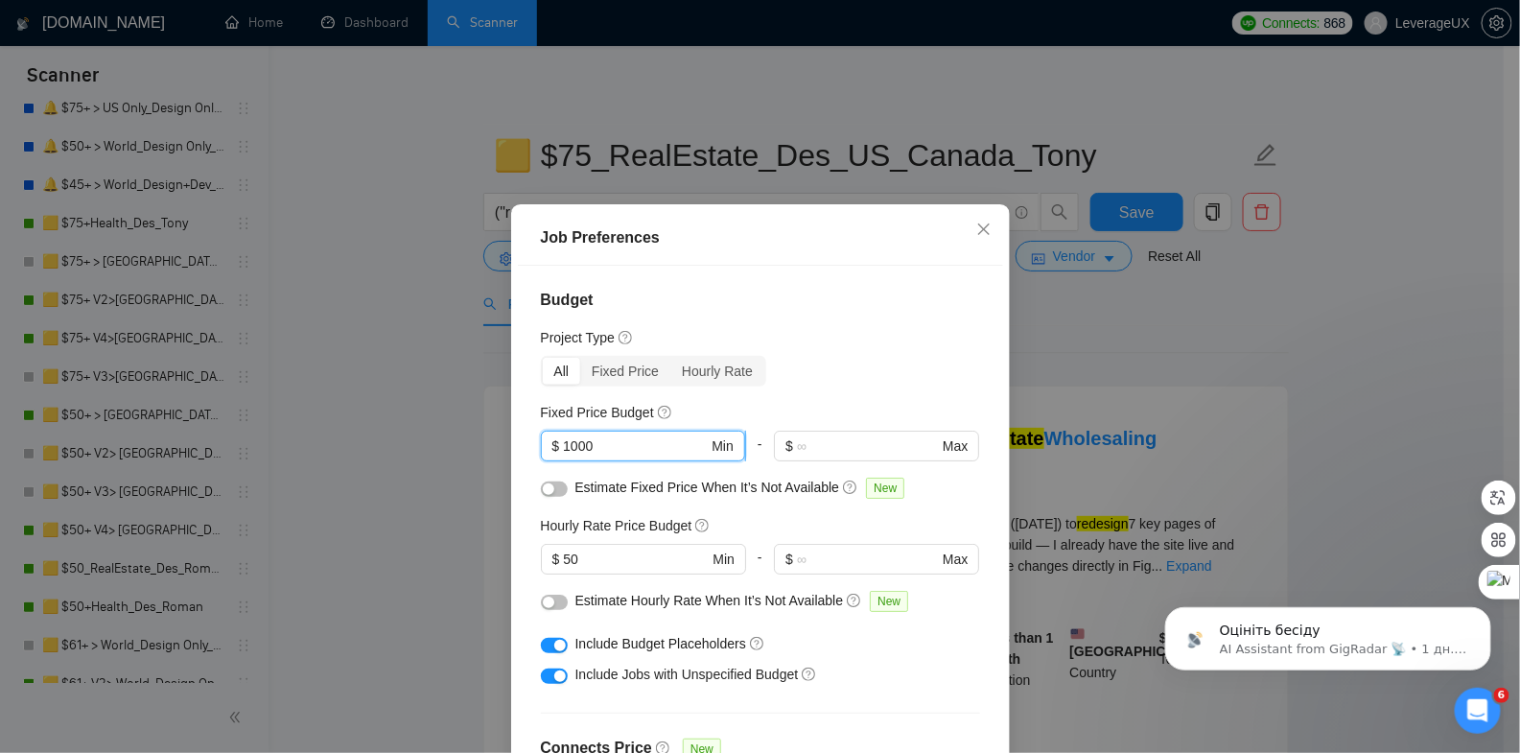
click at [605, 441] on input "1000" at bounding box center [635, 445] width 145 height 21
type input "1"
type input "5000"
click at [620, 562] on input "50" at bounding box center [635, 559] width 145 height 21
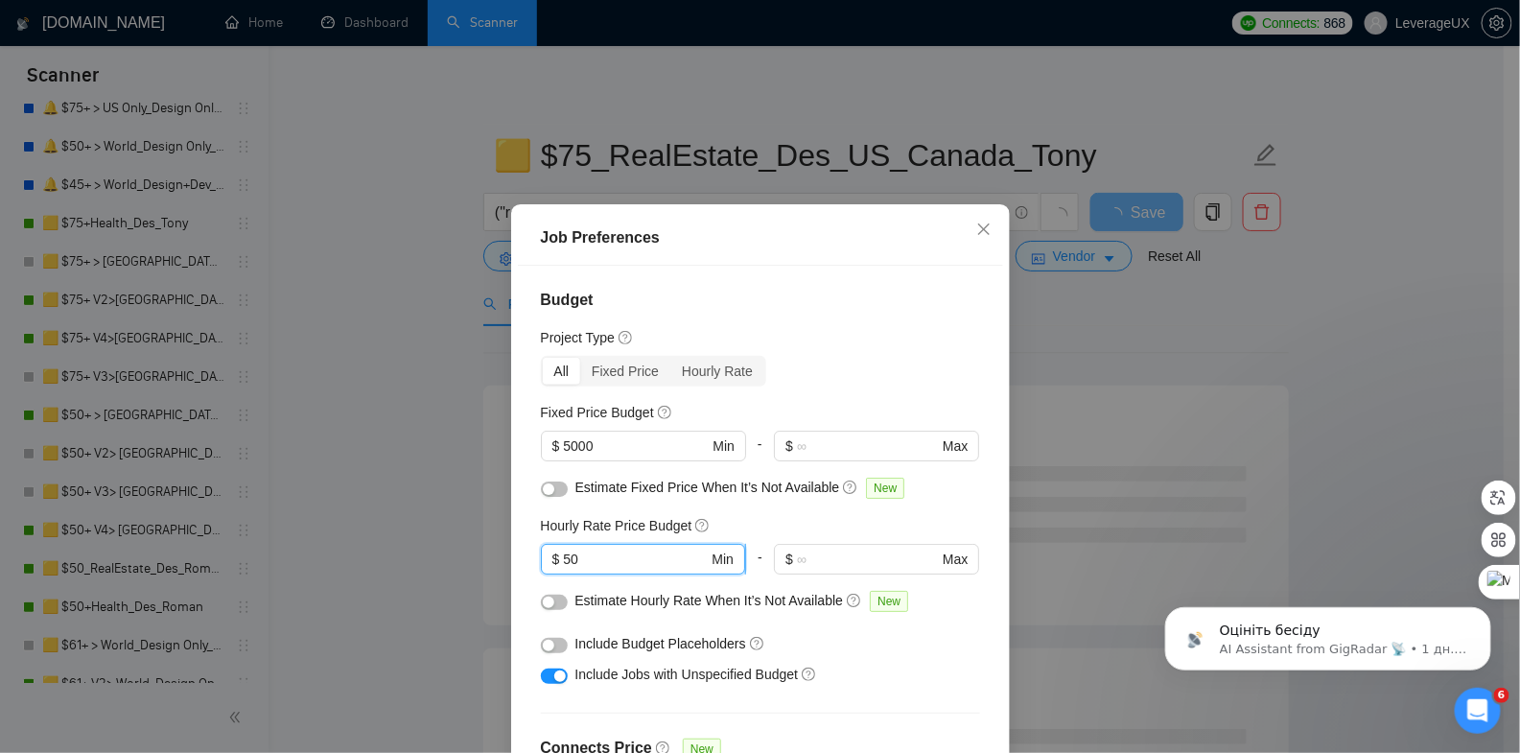
type input "5"
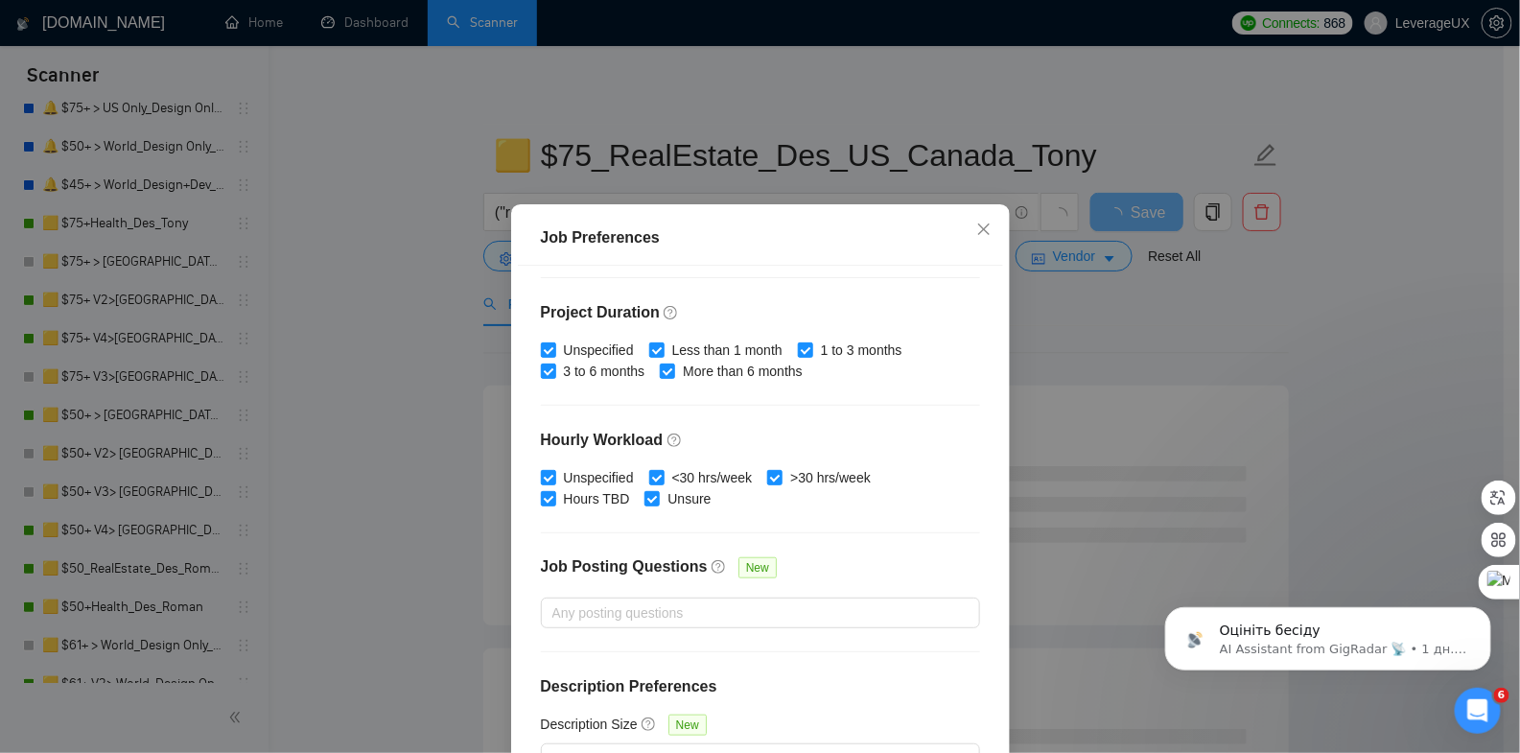
scroll to position [123, 0]
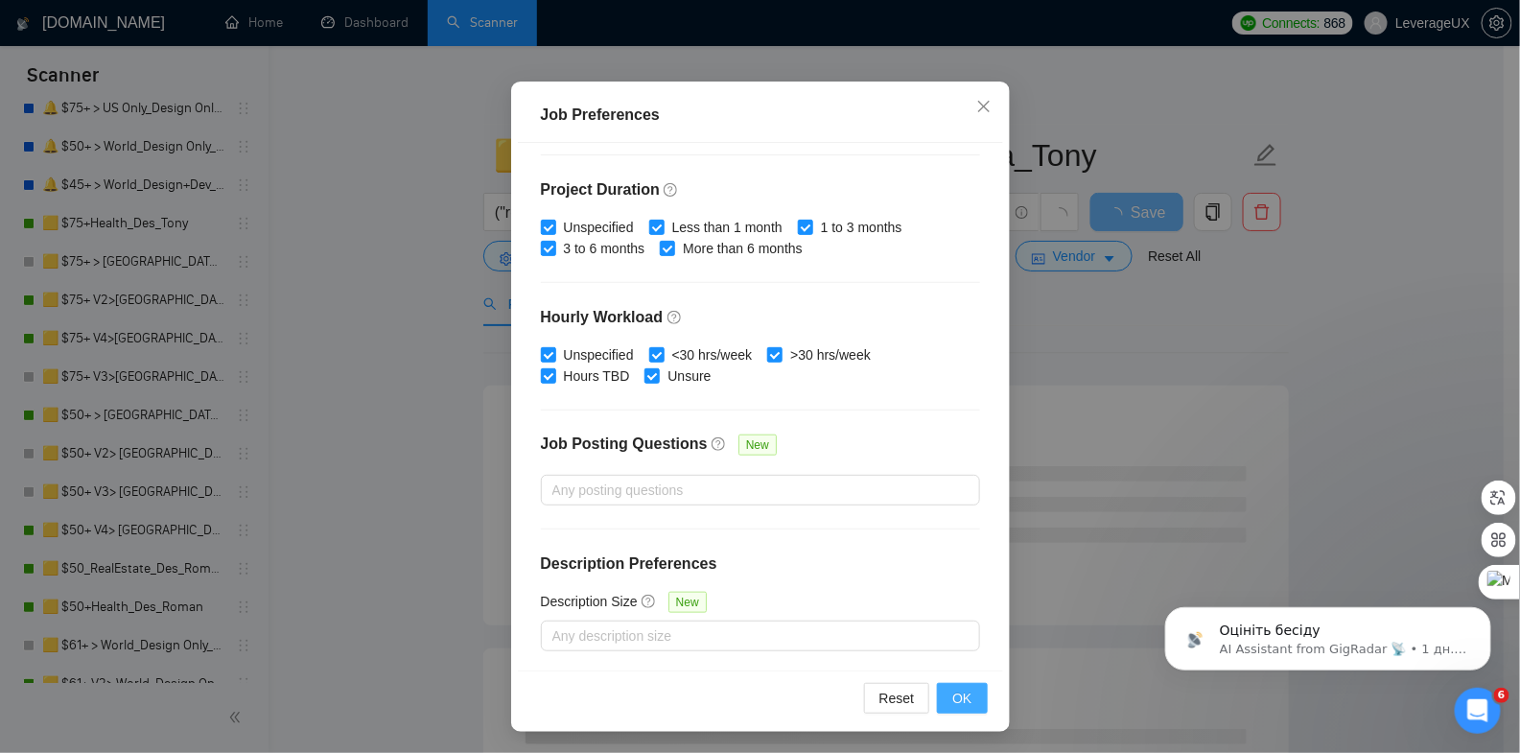
type input "75"
click at [957, 699] on span "OK" at bounding box center [961, 698] width 19 height 21
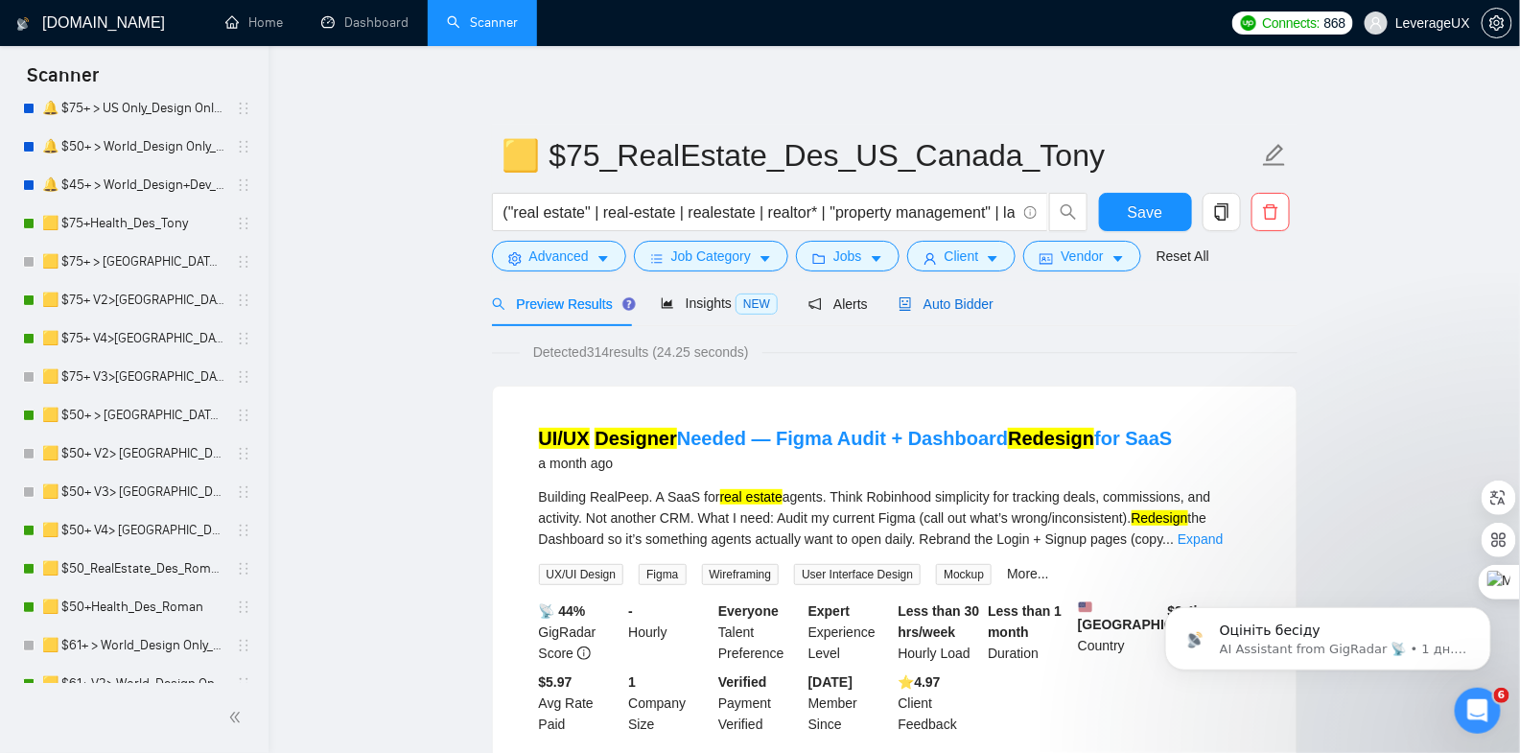
click at [959, 298] on span "Auto Bidder" at bounding box center [946, 303] width 95 height 15
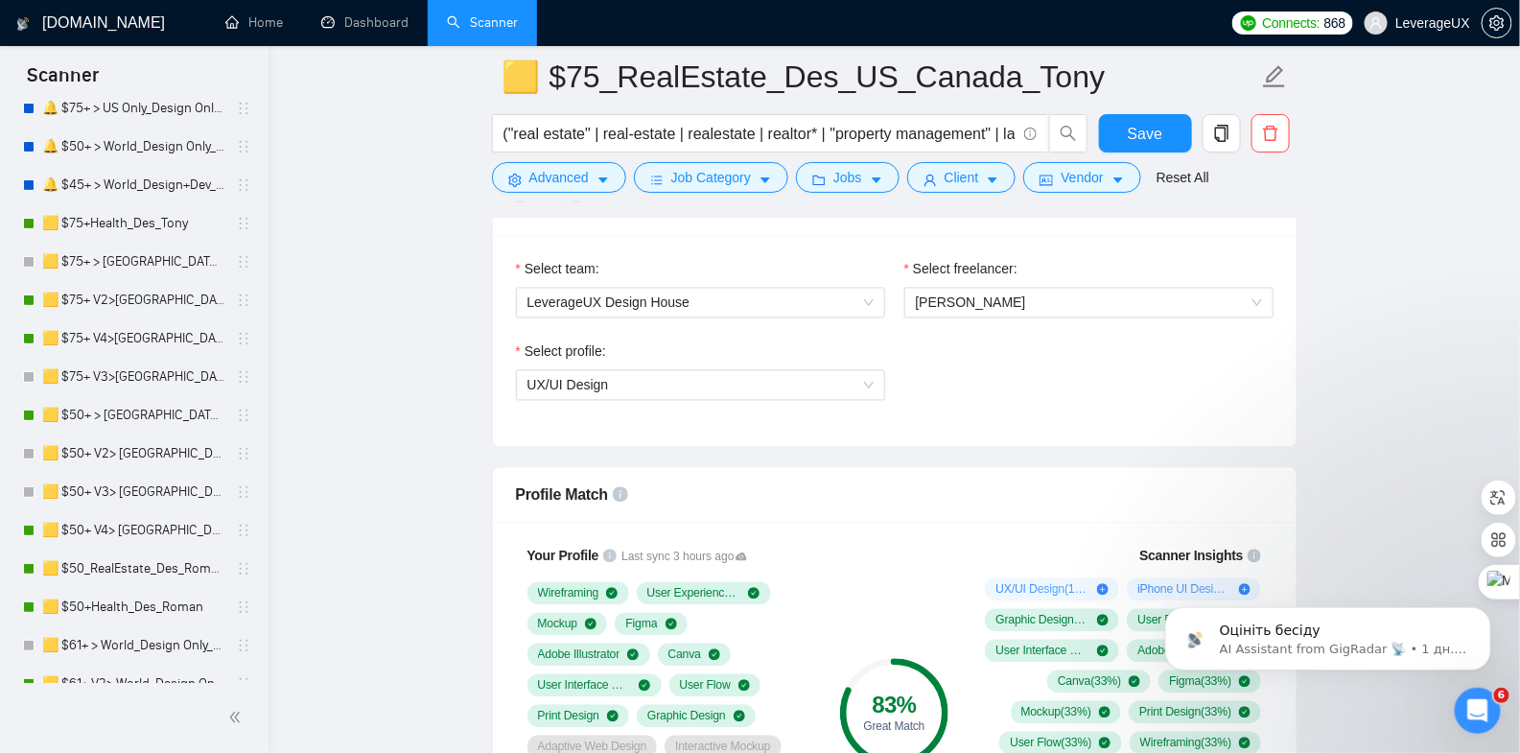
scroll to position [1242, 0]
click at [1018, 299] on span "Roman Leshchyk" at bounding box center [971, 302] width 110 height 15
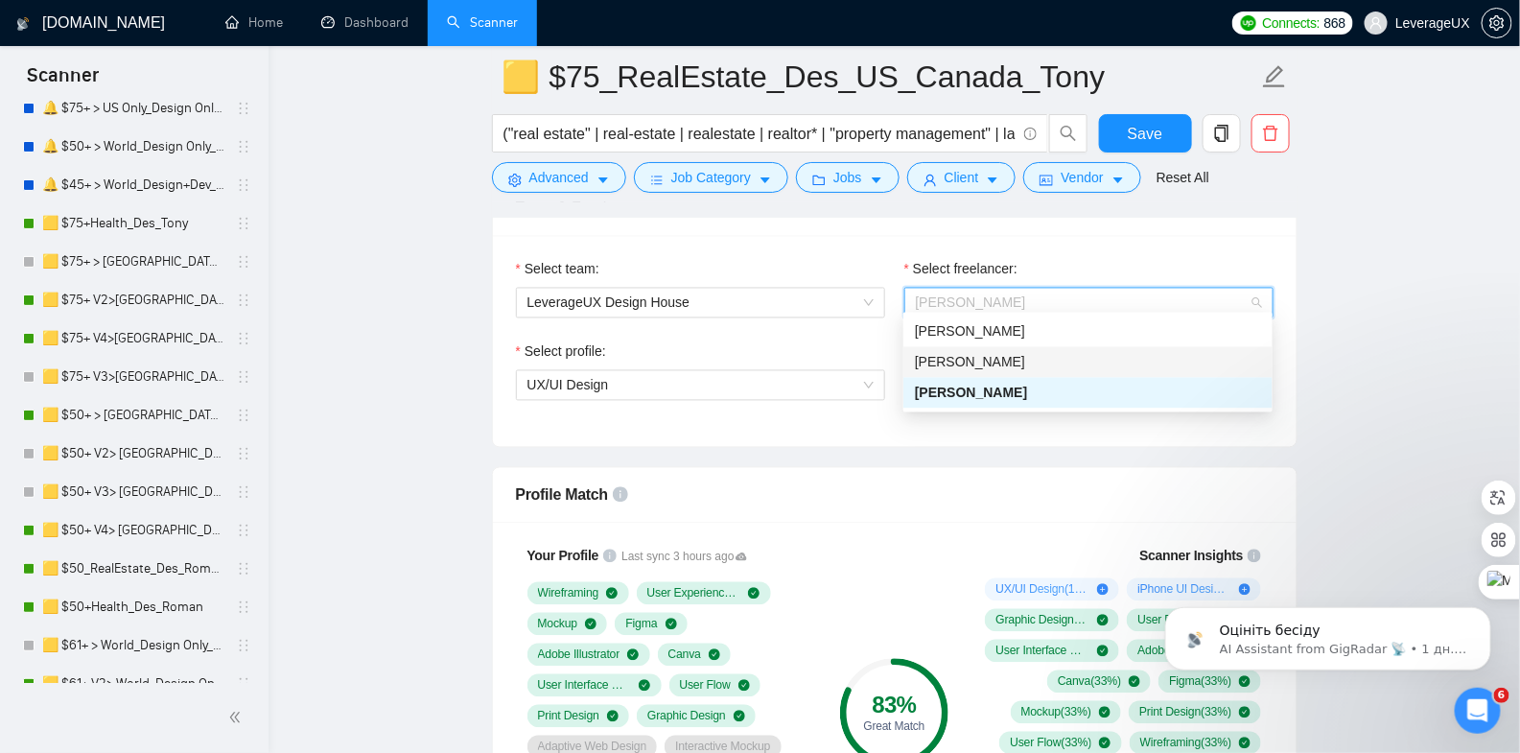
click at [987, 356] on div "Tony Vitali" at bounding box center [1088, 362] width 346 height 21
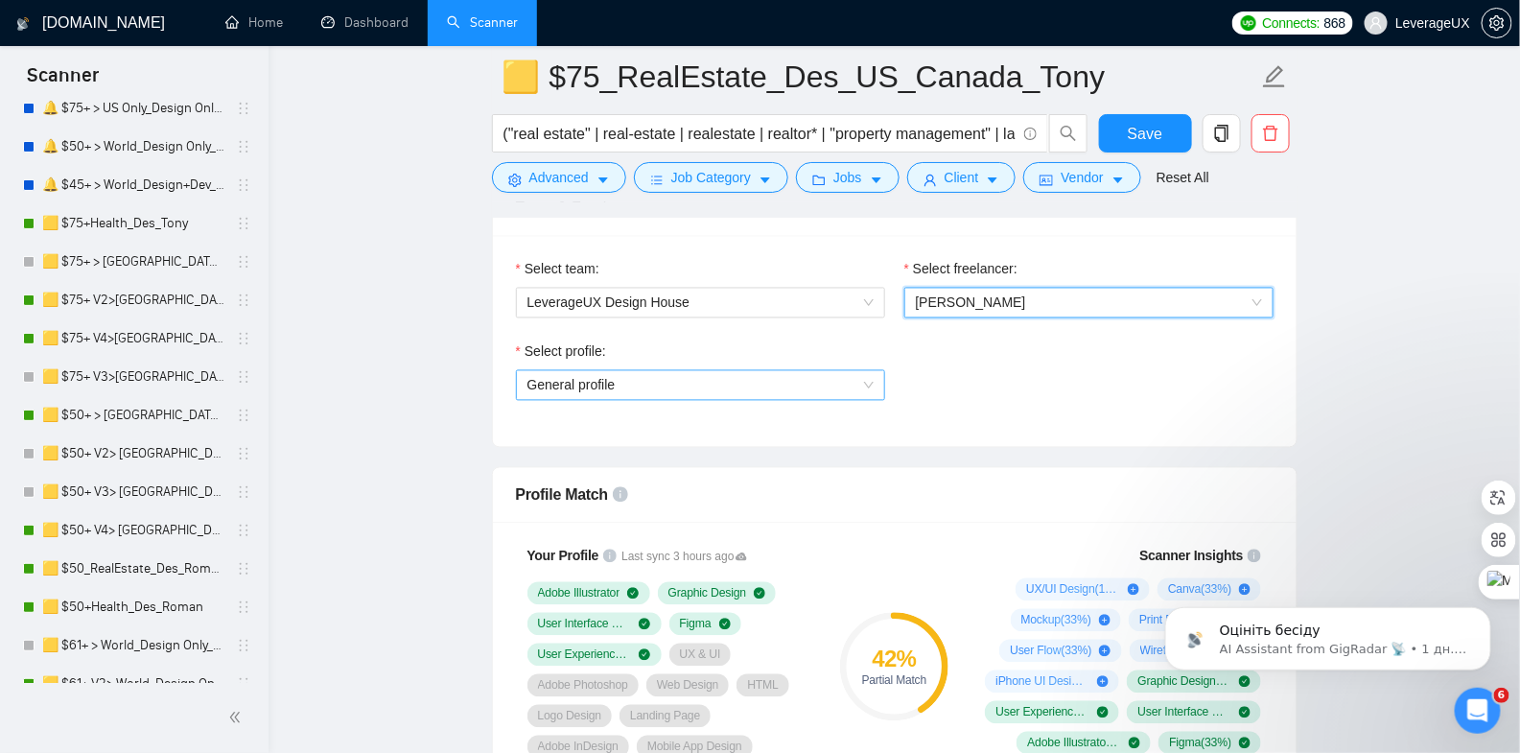
click at [853, 384] on span "General profile" at bounding box center [701, 385] width 346 height 29
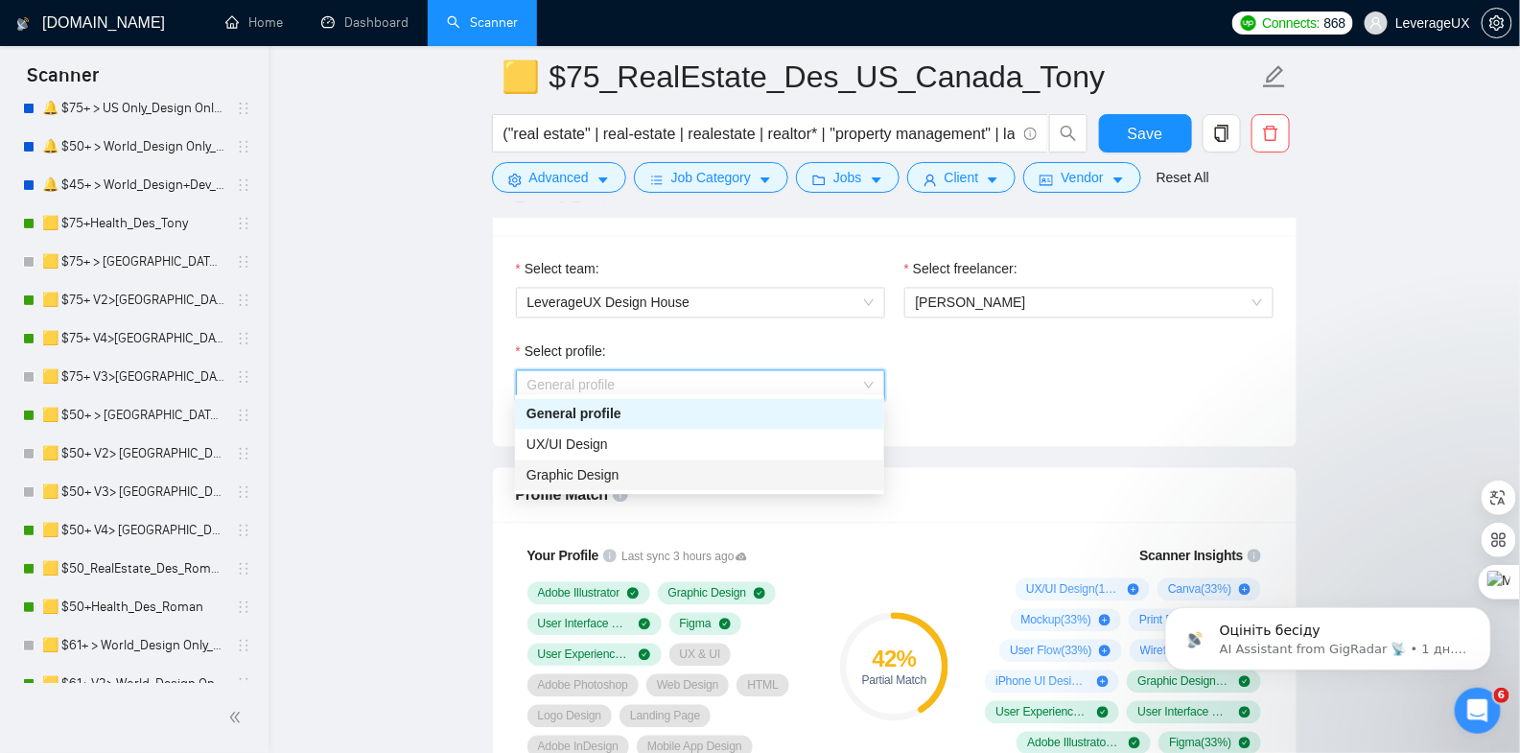
click at [685, 456] on div "UX/UI Design" at bounding box center [699, 445] width 369 height 31
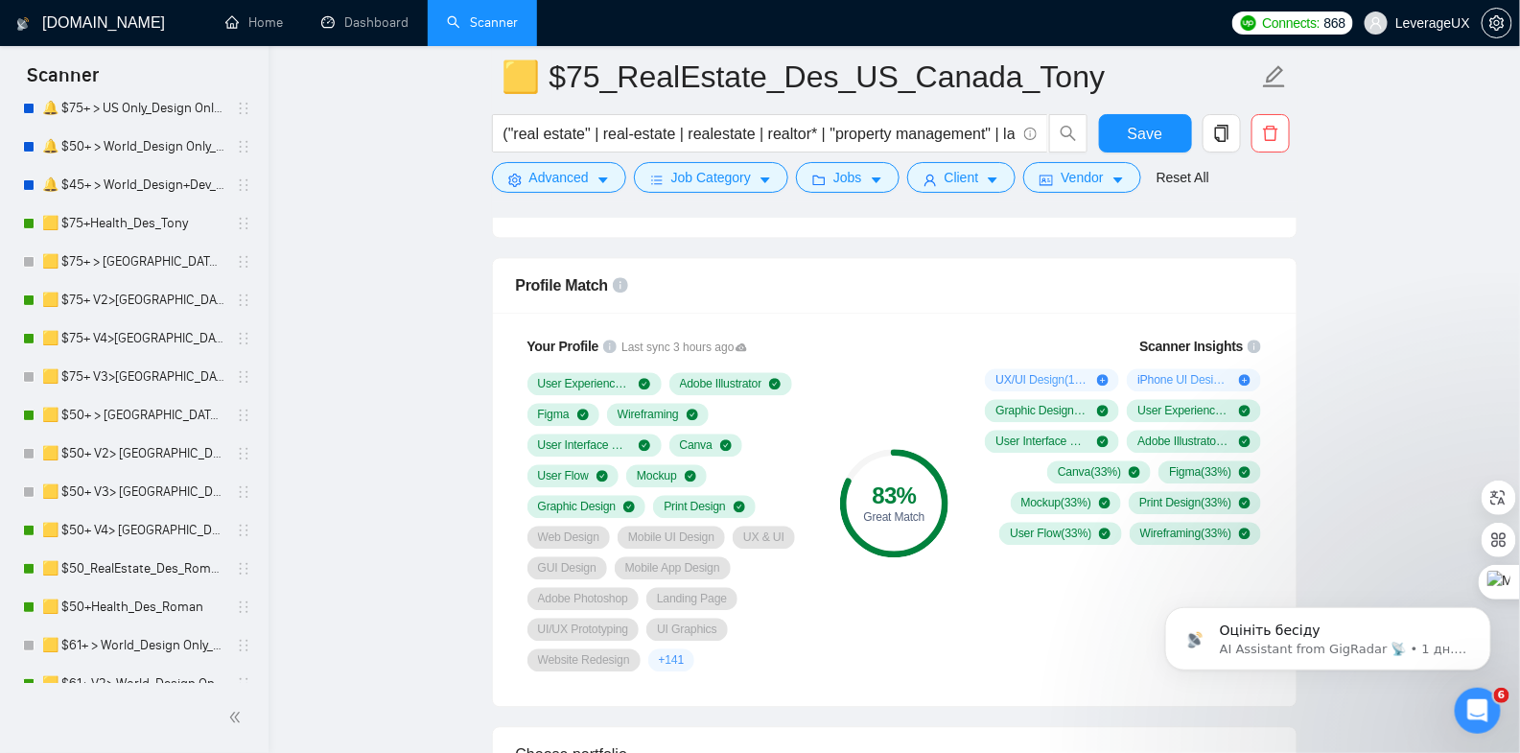
scroll to position [1451, 0]
click at [1145, 140] on span "Save" at bounding box center [1145, 134] width 35 height 24
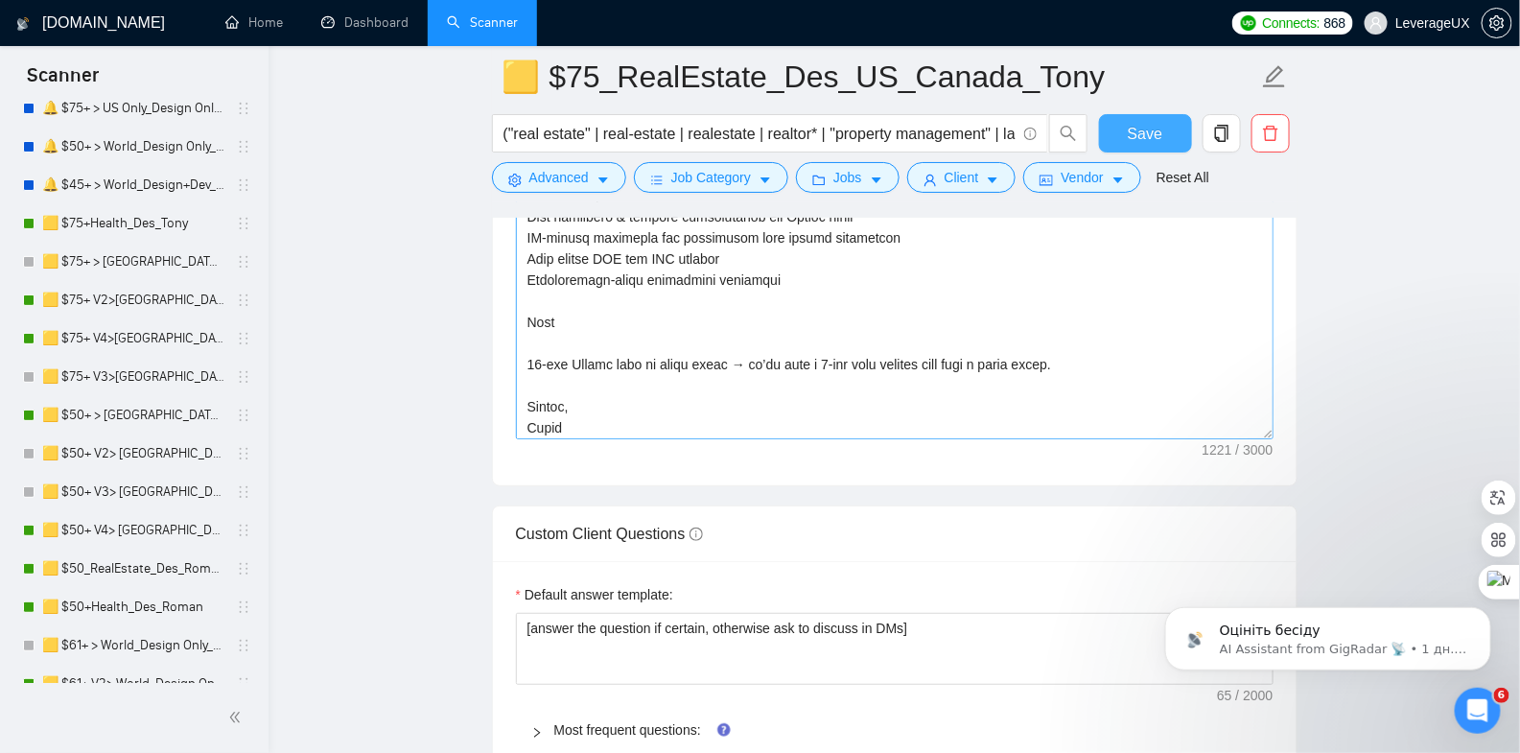
scroll to position [274, 0]
click at [575, 416] on textarea "Cover letter template:" at bounding box center [895, 224] width 758 height 432
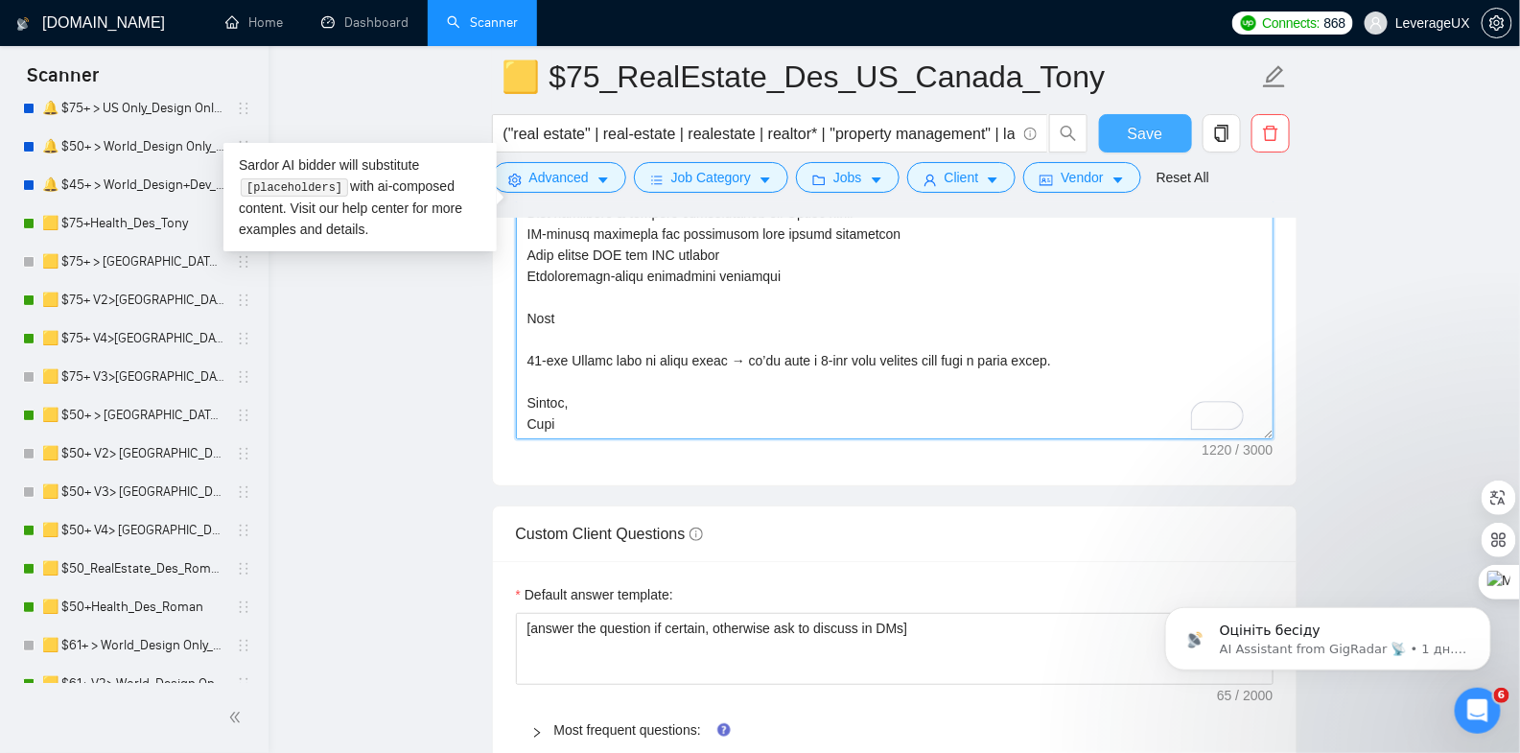
type textarea "🏠🏠🏠 We design end-to-end real estate products — discovery → UX → UI → tokenized…"
click at [1145, 122] on span "Save" at bounding box center [1145, 134] width 35 height 24
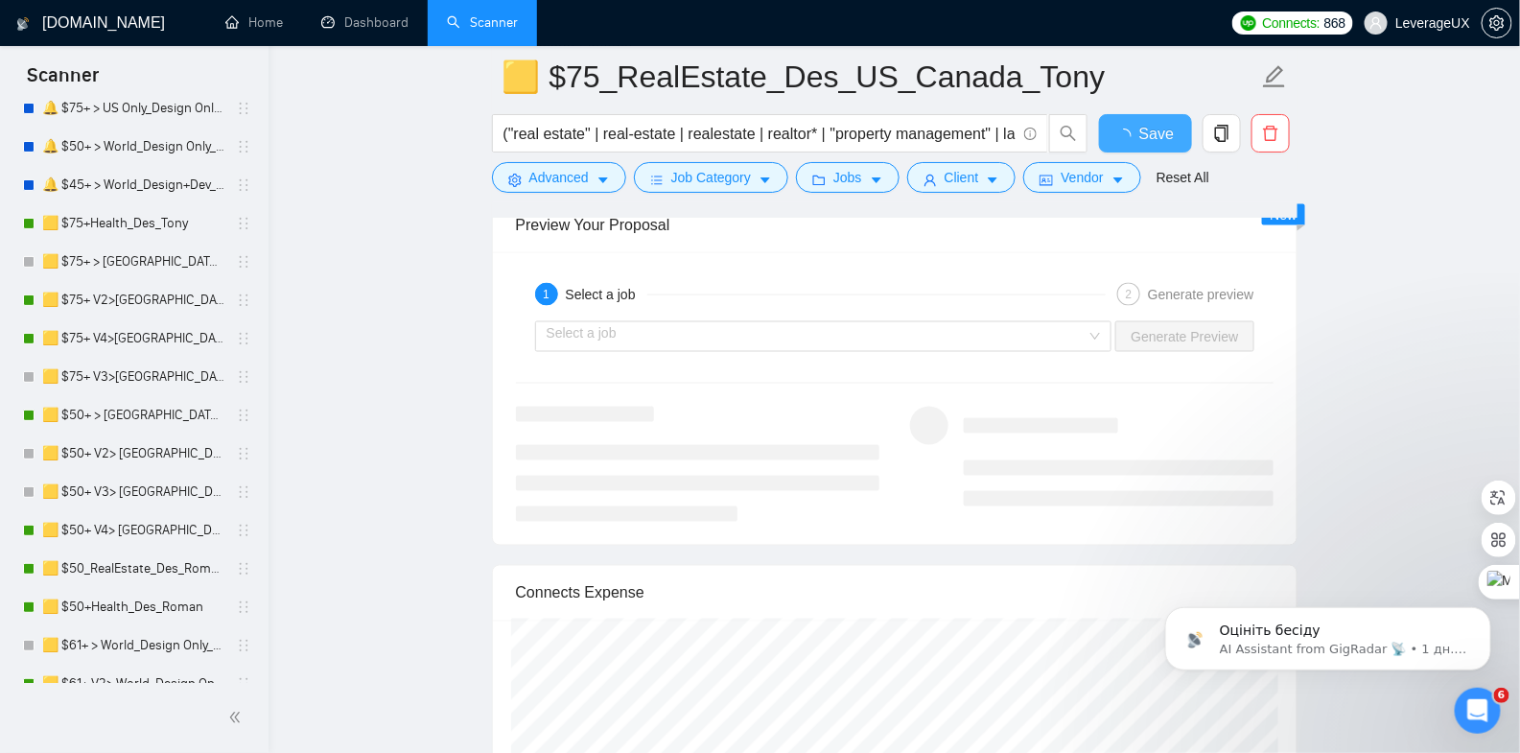
scroll to position [3781, 0]
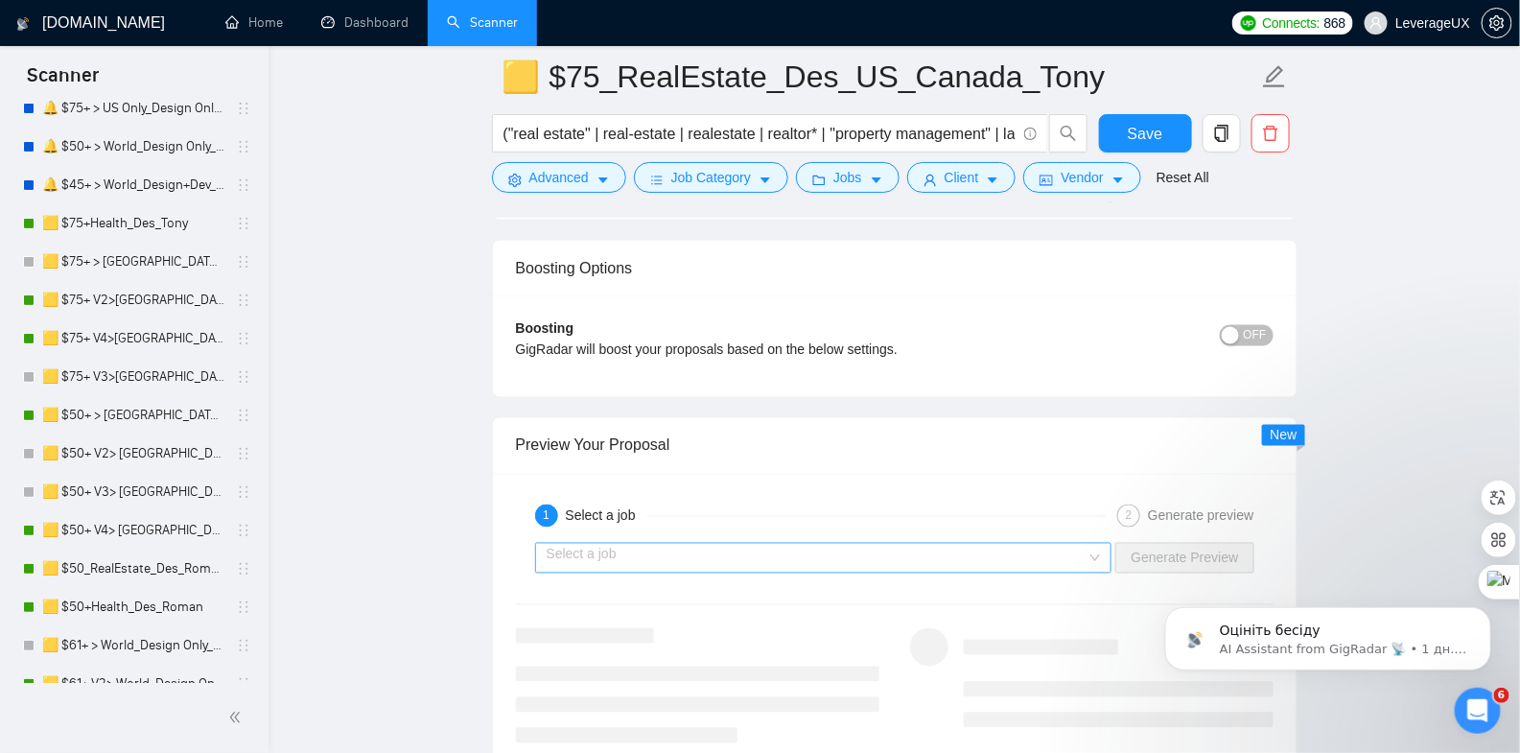
click at [677, 544] on input "search" at bounding box center [817, 558] width 541 height 29
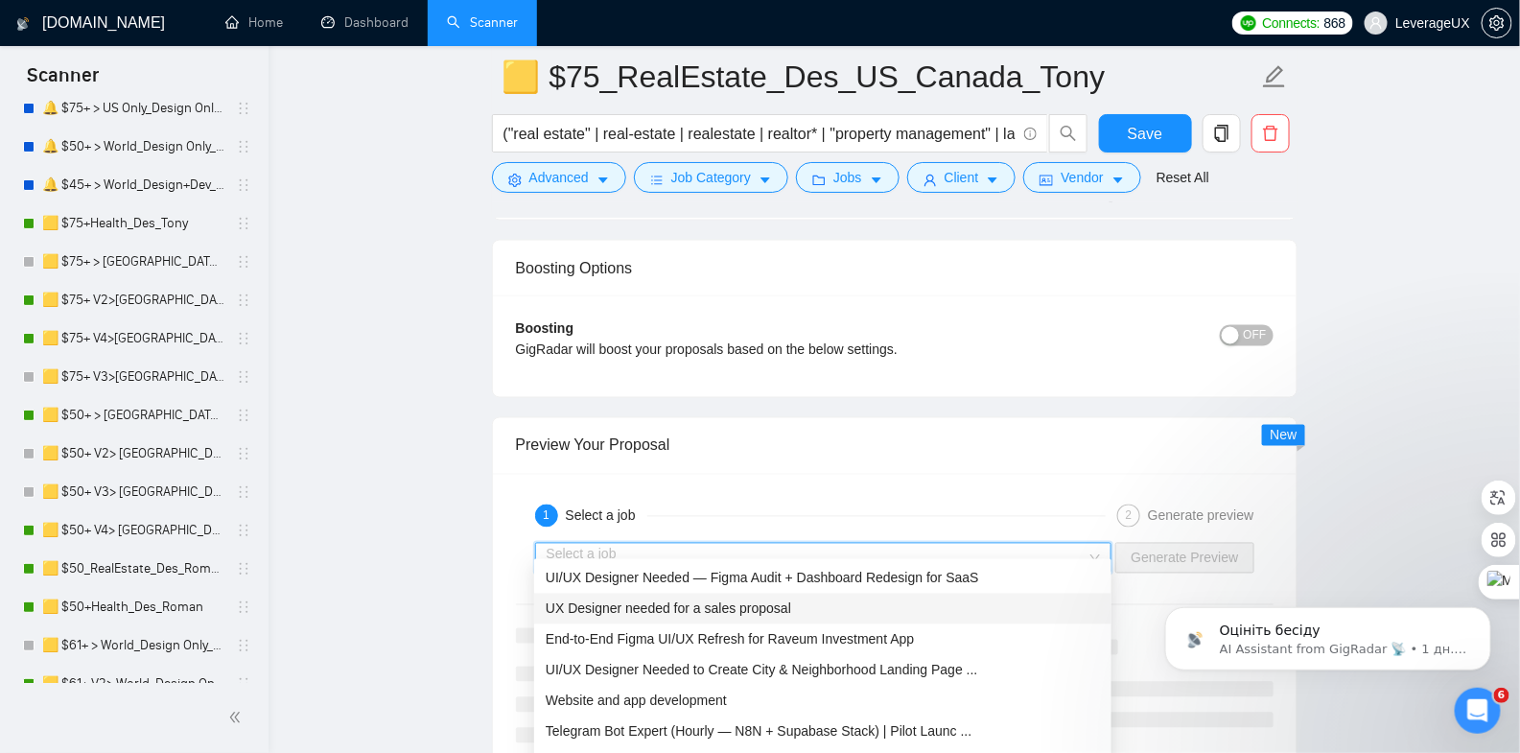
click at [723, 618] on div "UX Designer needed for a sales proposal" at bounding box center [823, 608] width 554 height 21
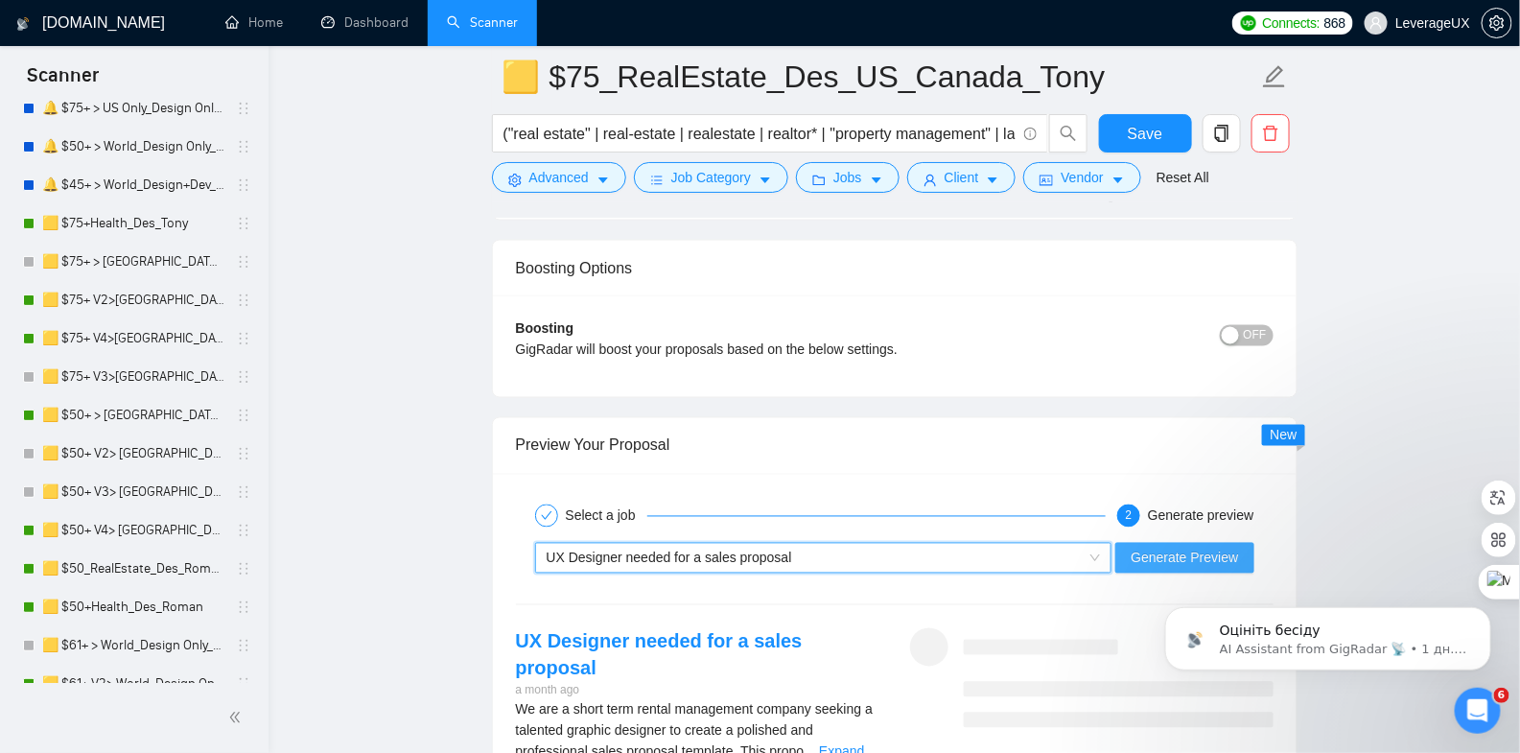
click at [1207, 548] on span "Generate Preview" at bounding box center [1184, 558] width 107 height 21
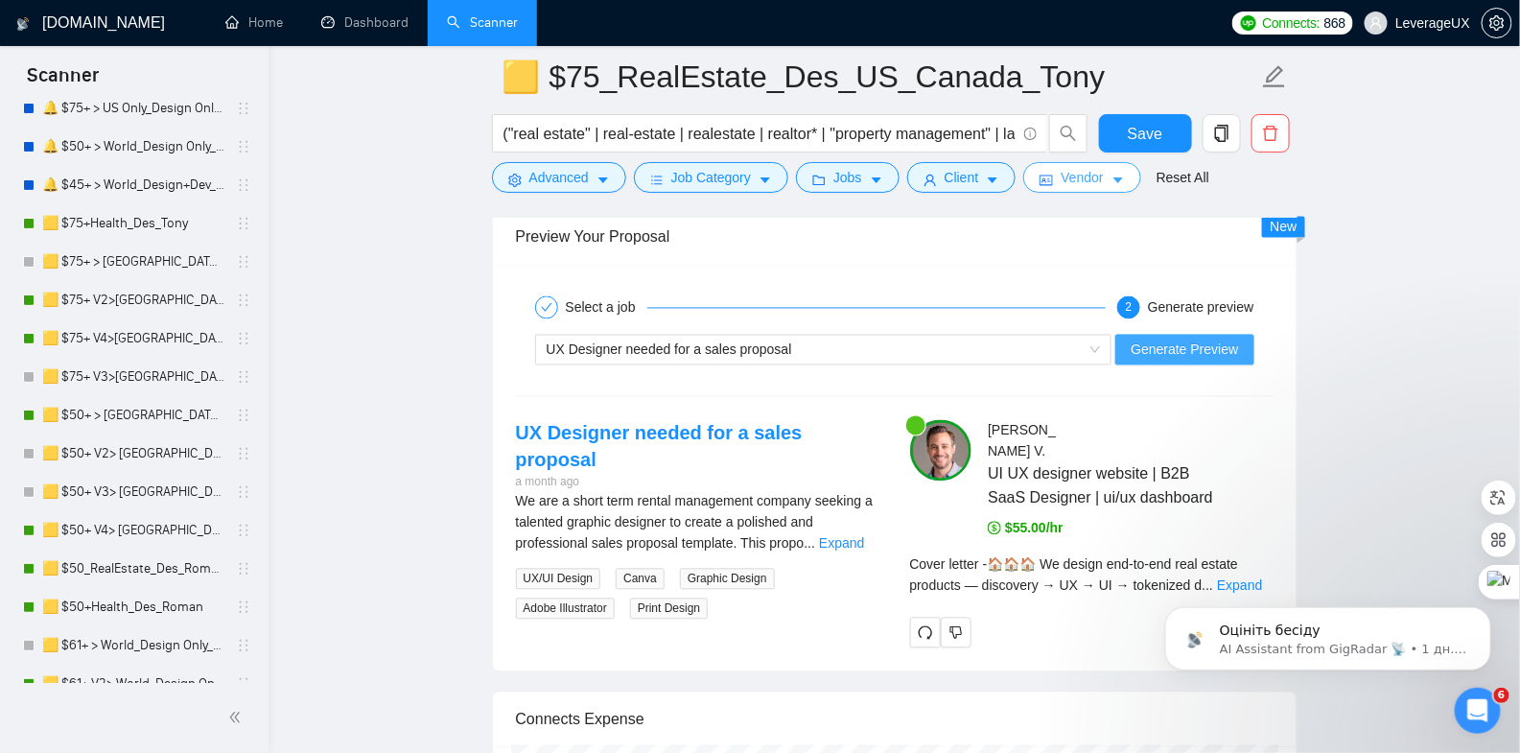
scroll to position [4188, 0]
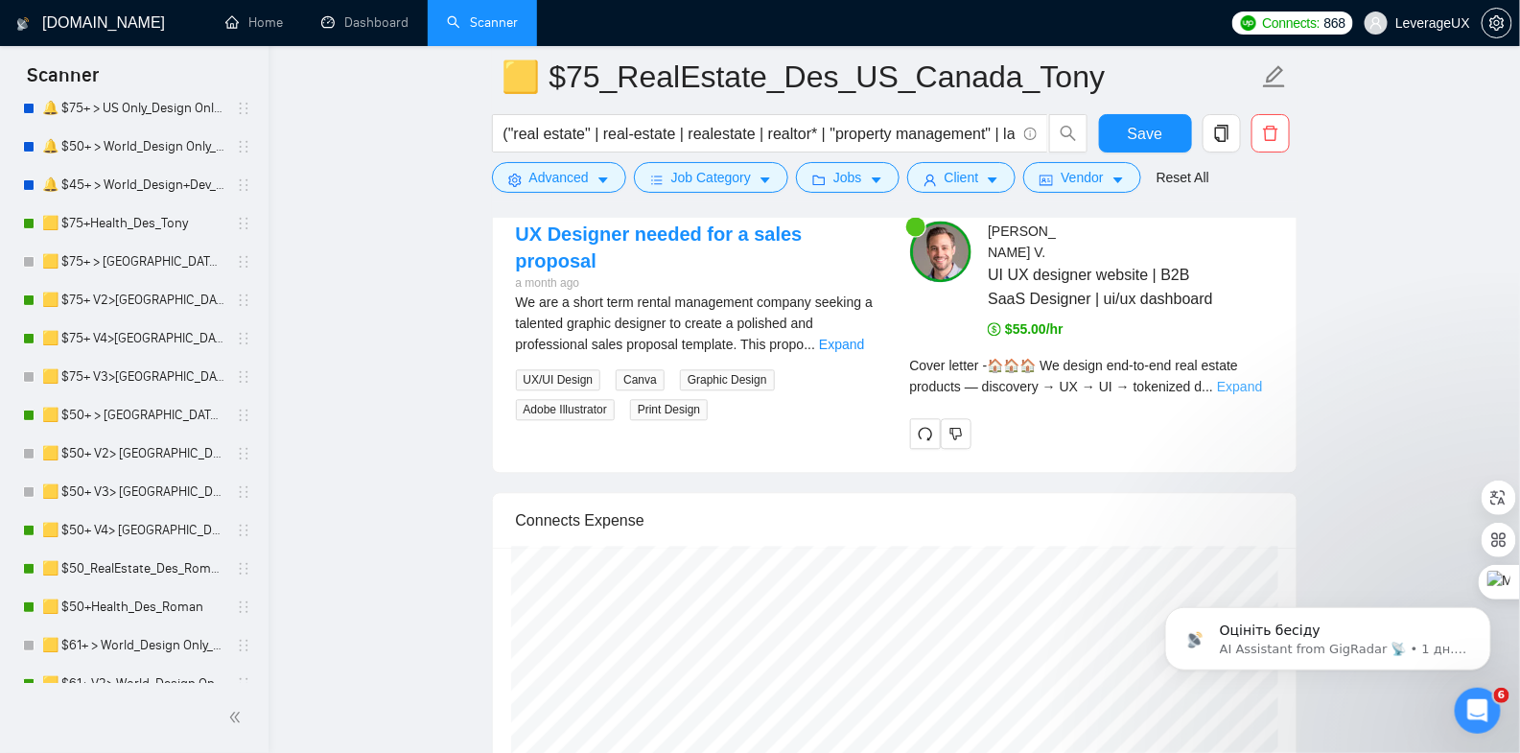
click at [1243, 379] on link "Expand" at bounding box center [1239, 386] width 45 height 15
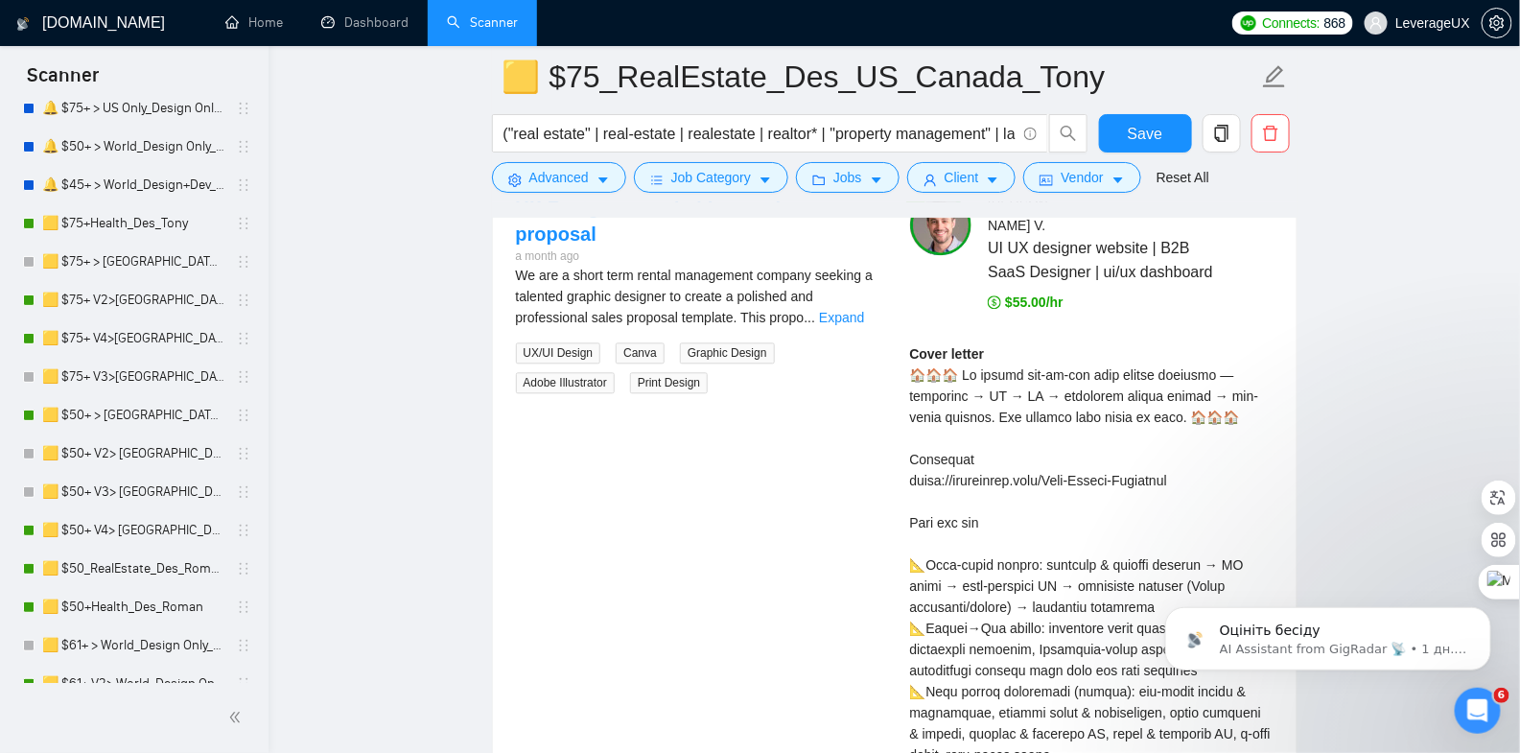
scroll to position [4331, 0]
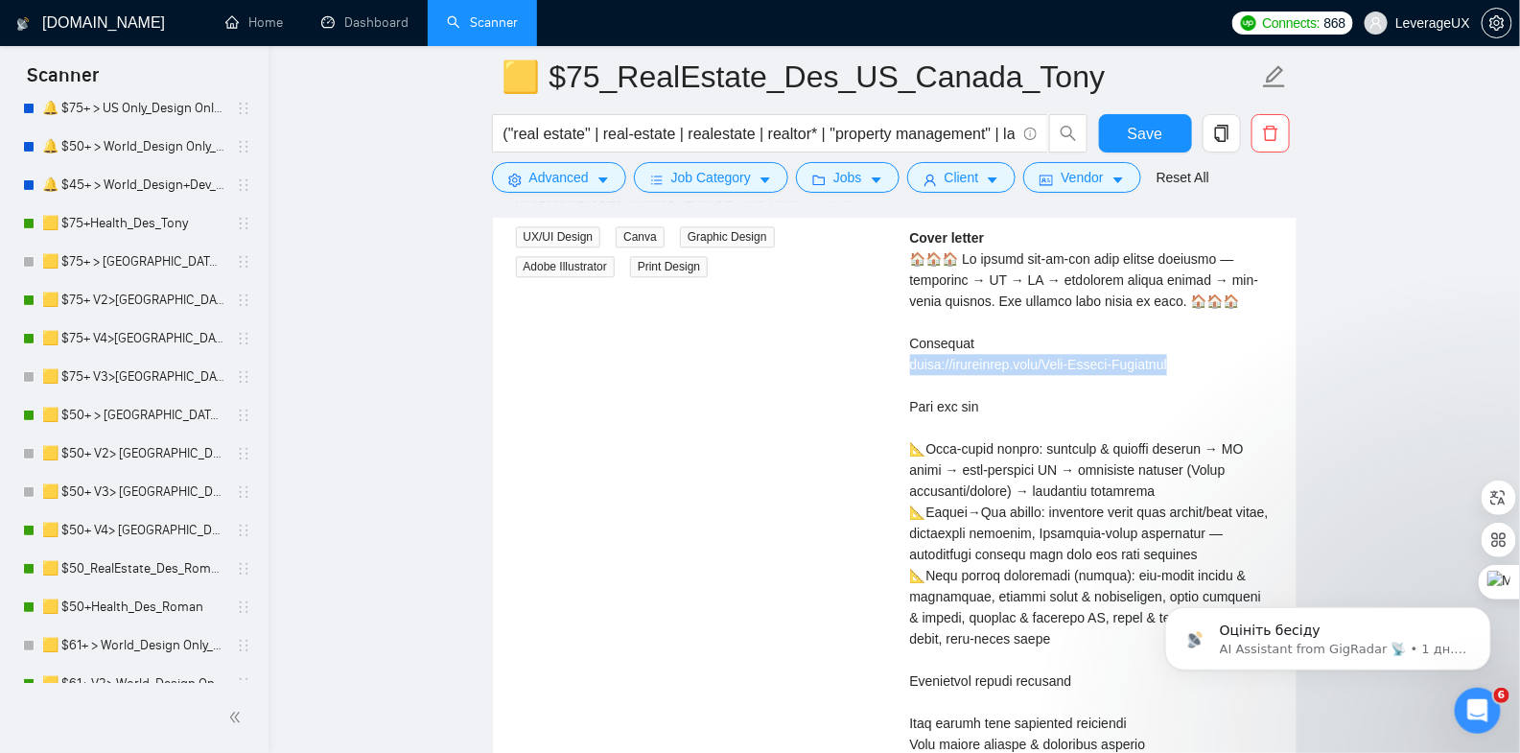
drag, startPoint x: 1186, startPoint y: 346, endPoint x: 904, endPoint y: 354, distance: 282.1
click at [904, 354] on div "Tony V . UI UX designer website | B2B SaaS Designer | ui/ux dashboard $55.00/hr…" at bounding box center [1092, 611] width 394 height 1067
click at [1152, 117] on button "Save" at bounding box center [1145, 133] width 93 height 38
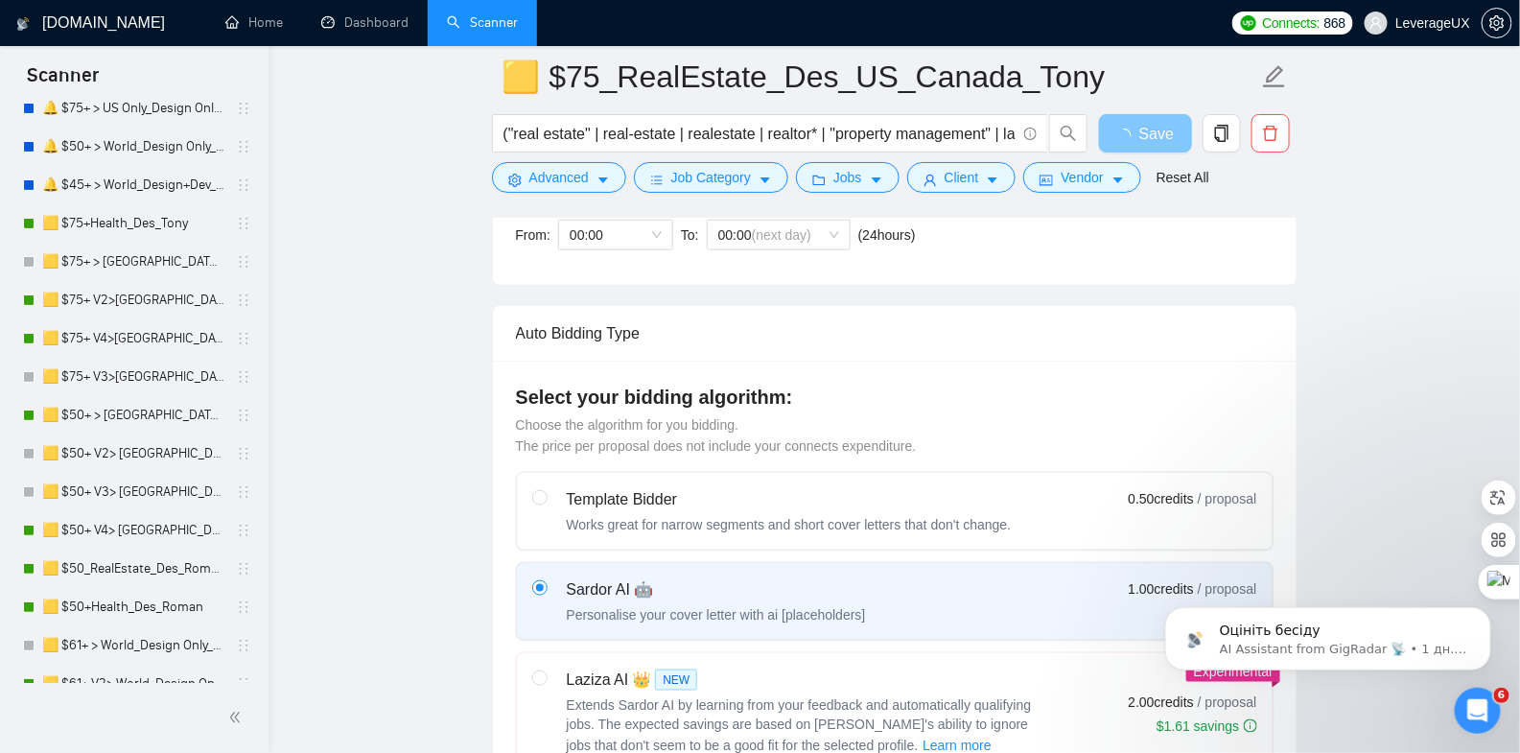
scroll to position [0, 0]
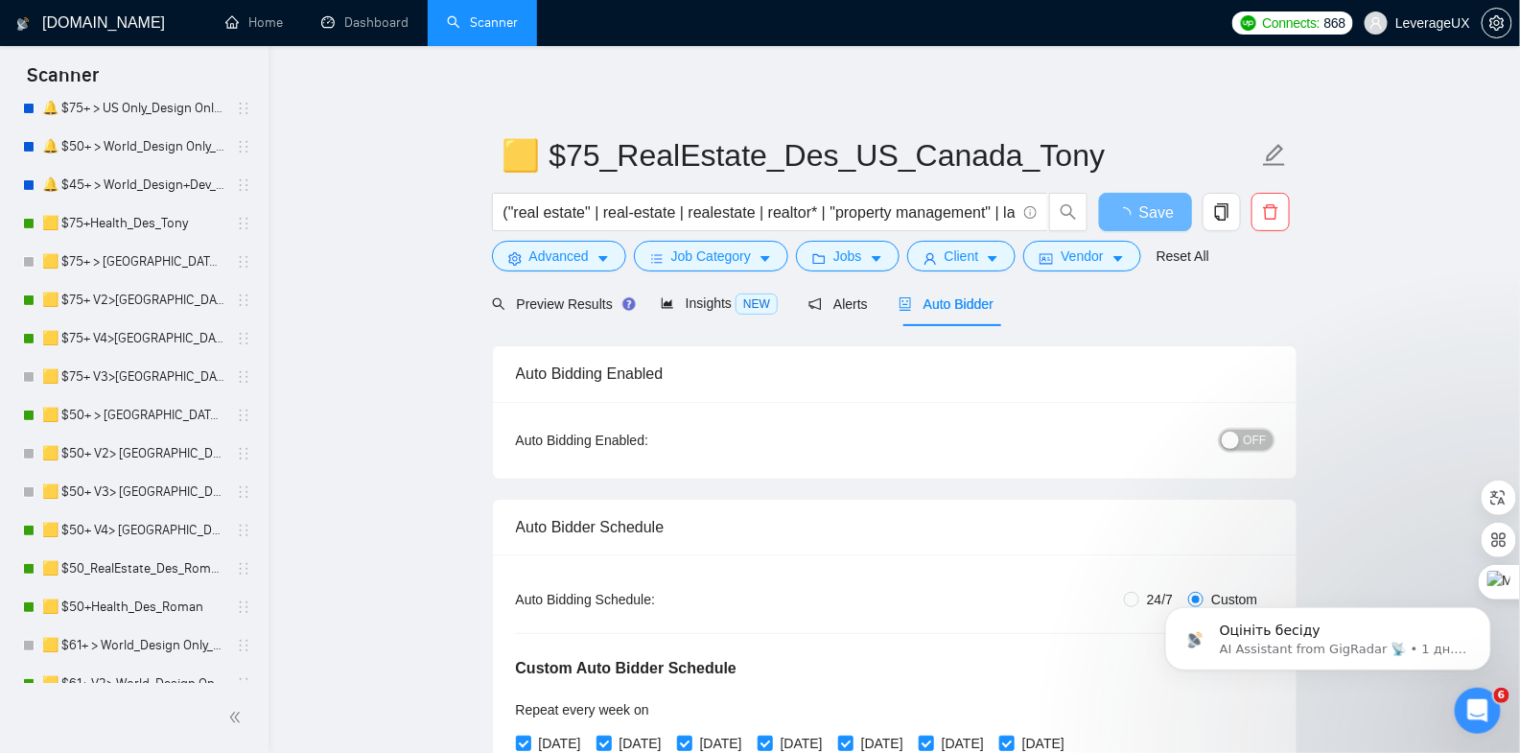
drag, startPoint x: 1255, startPoint y: 434, endPoint x: 1256, endPoint y: 423, distance: 10.7
click at [1255, 434] on span "OFF" at bounding box center [1255, 440] width 23 height 21
click at [1155, 220] on span "Save" at bounding box center [1145, 212] width 35 height 24
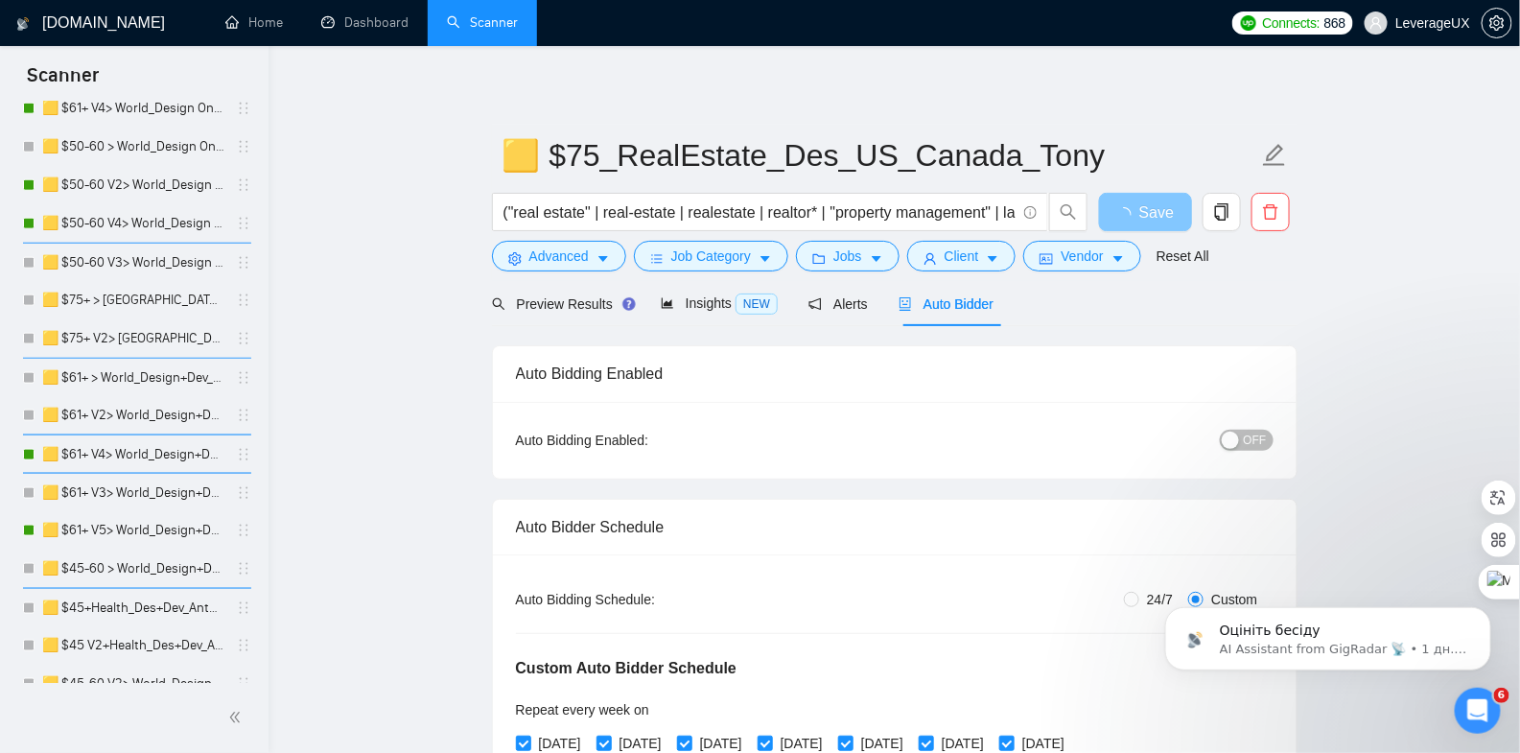
scroll to position [1436, 0]
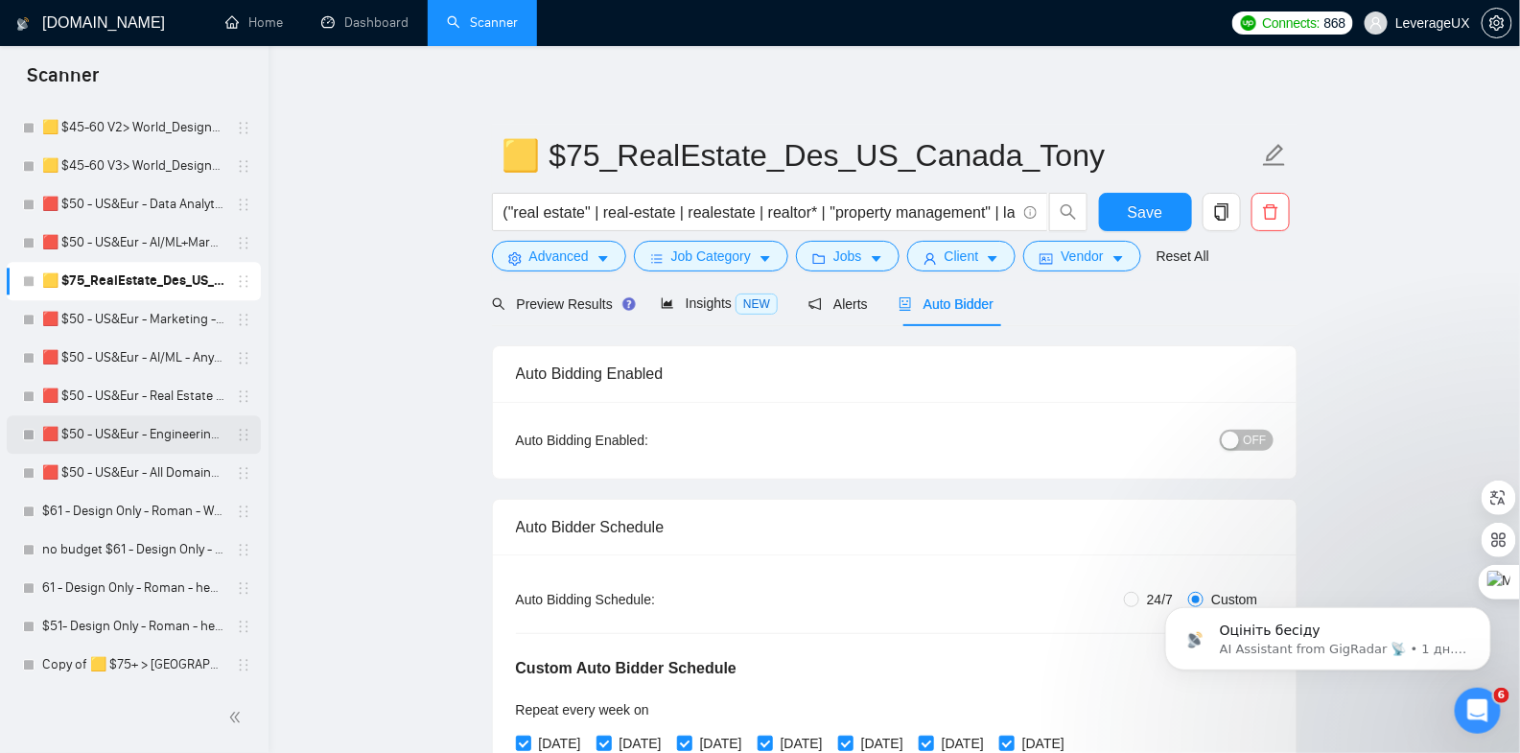
scroll to position [1619, 0]
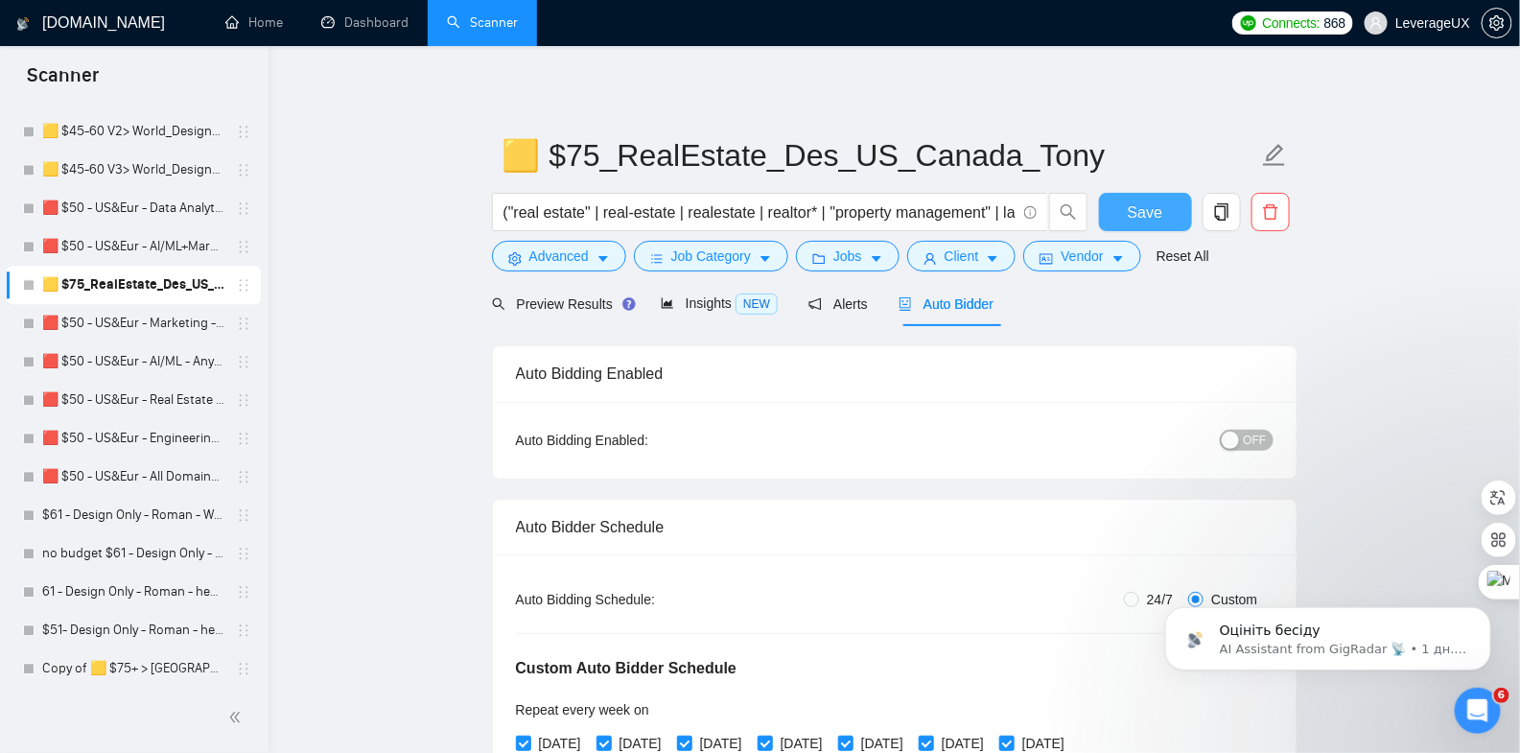
click at [1145, 223] on span "Save" at bounding box center [1145, 212] width 35 height 24
click at [1254, 446] on span "OFF" at bounding box center [1255, 440] width 23 height 21
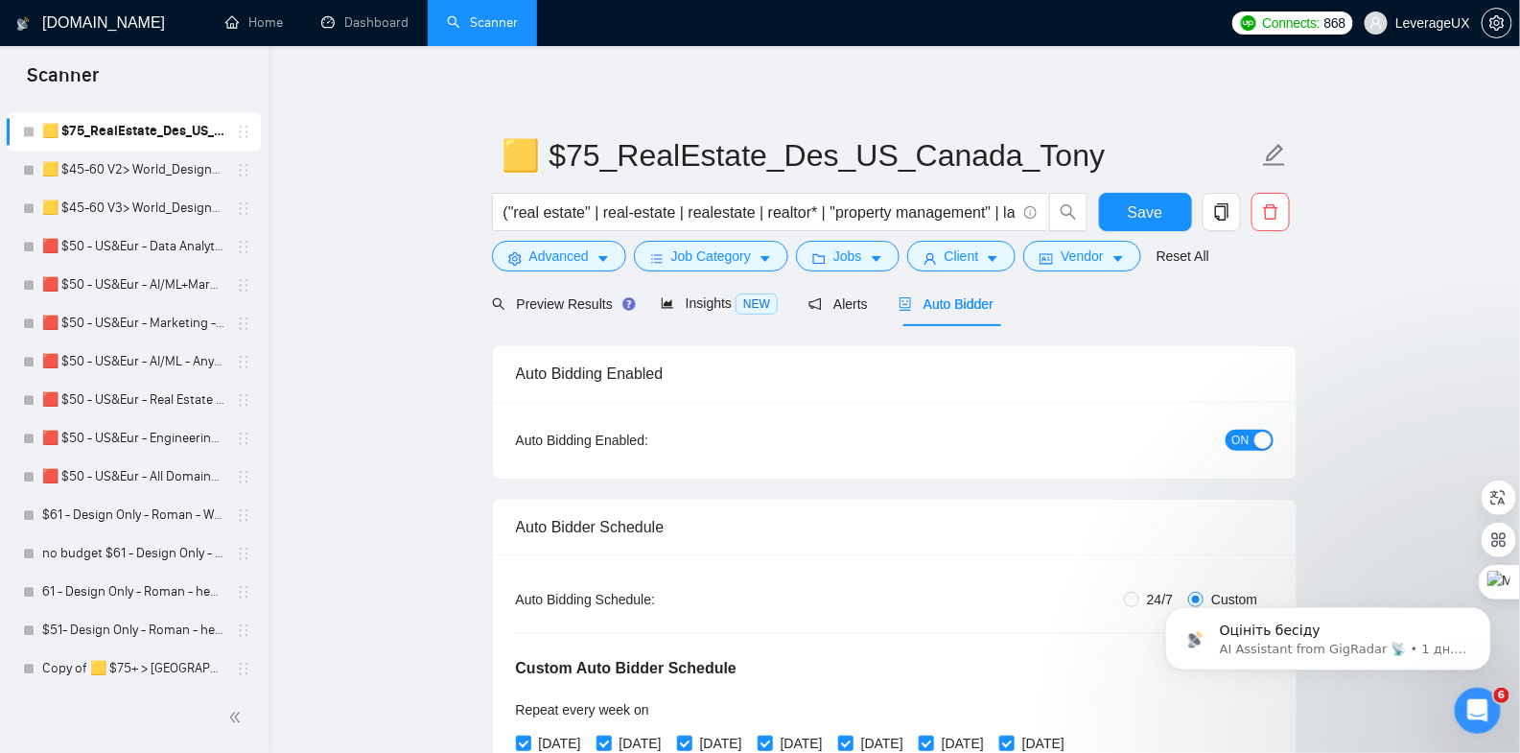
click at [1134, 188] on form "🟨 $75_RealEstate_Des_US_Canada_Tony ("real estate" | real-estate | realestate |…" at bounding box center [895, 203] width 806 height 156
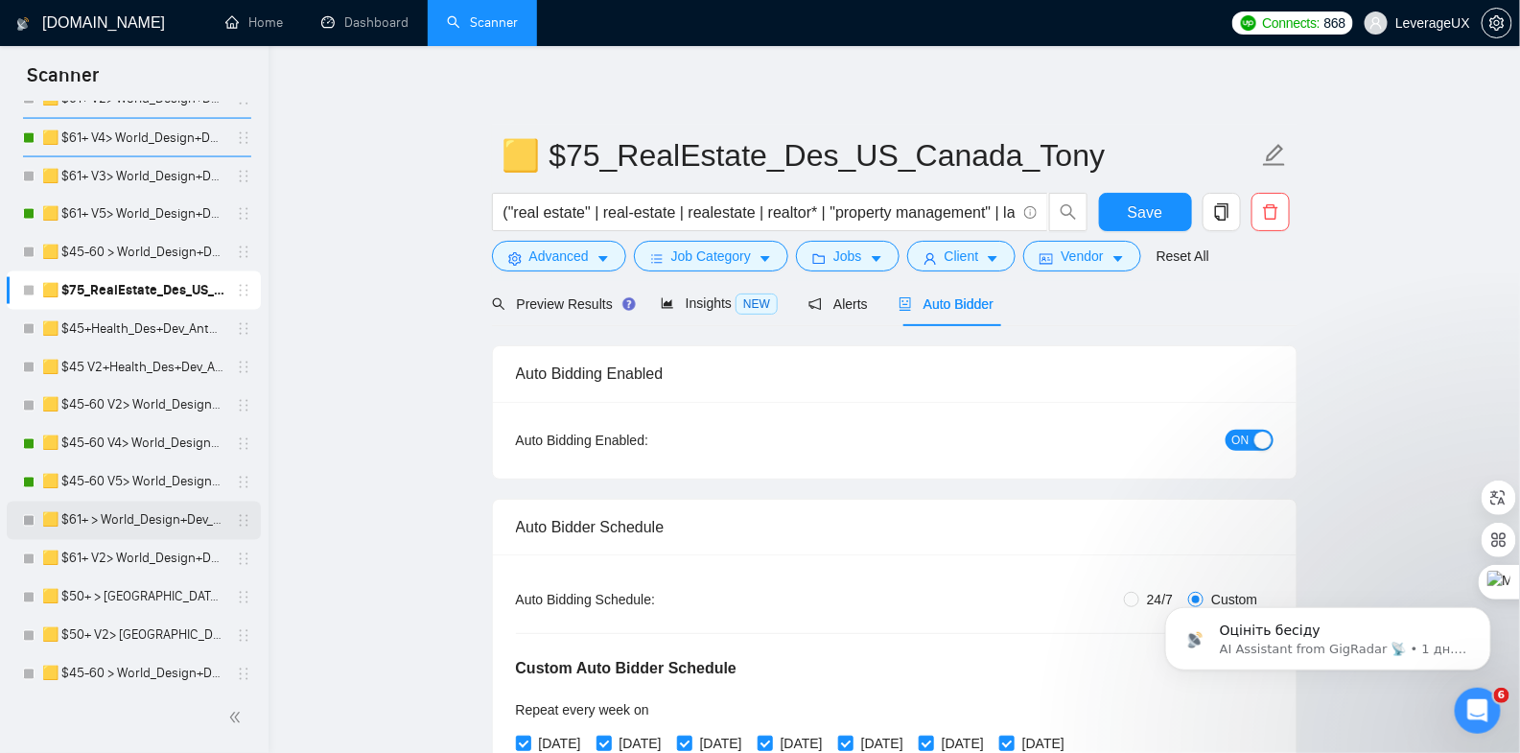
scroll to position [1073, 0]
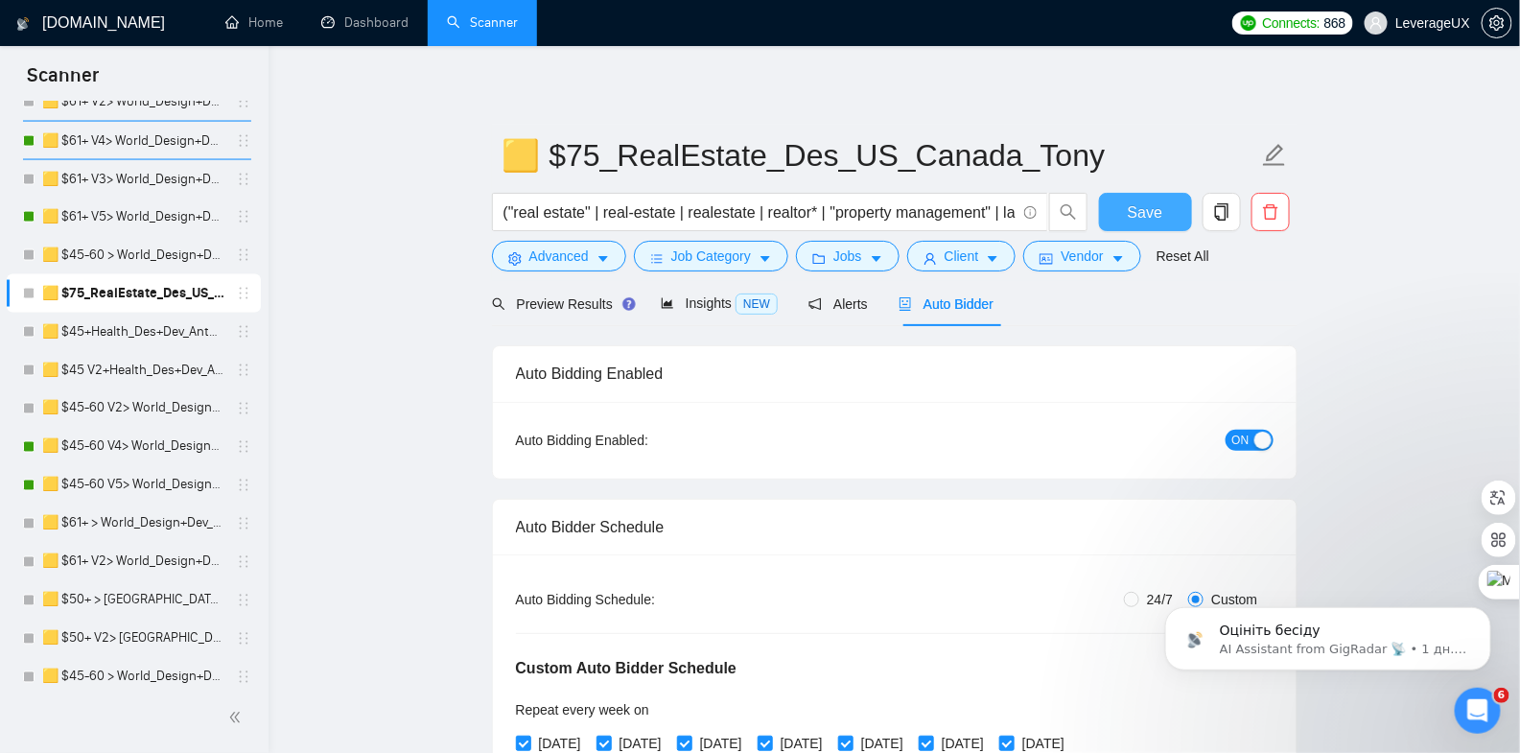
click at [1142, 205] on span "Save" at bounding box center [1145, 212] width 35 height 24
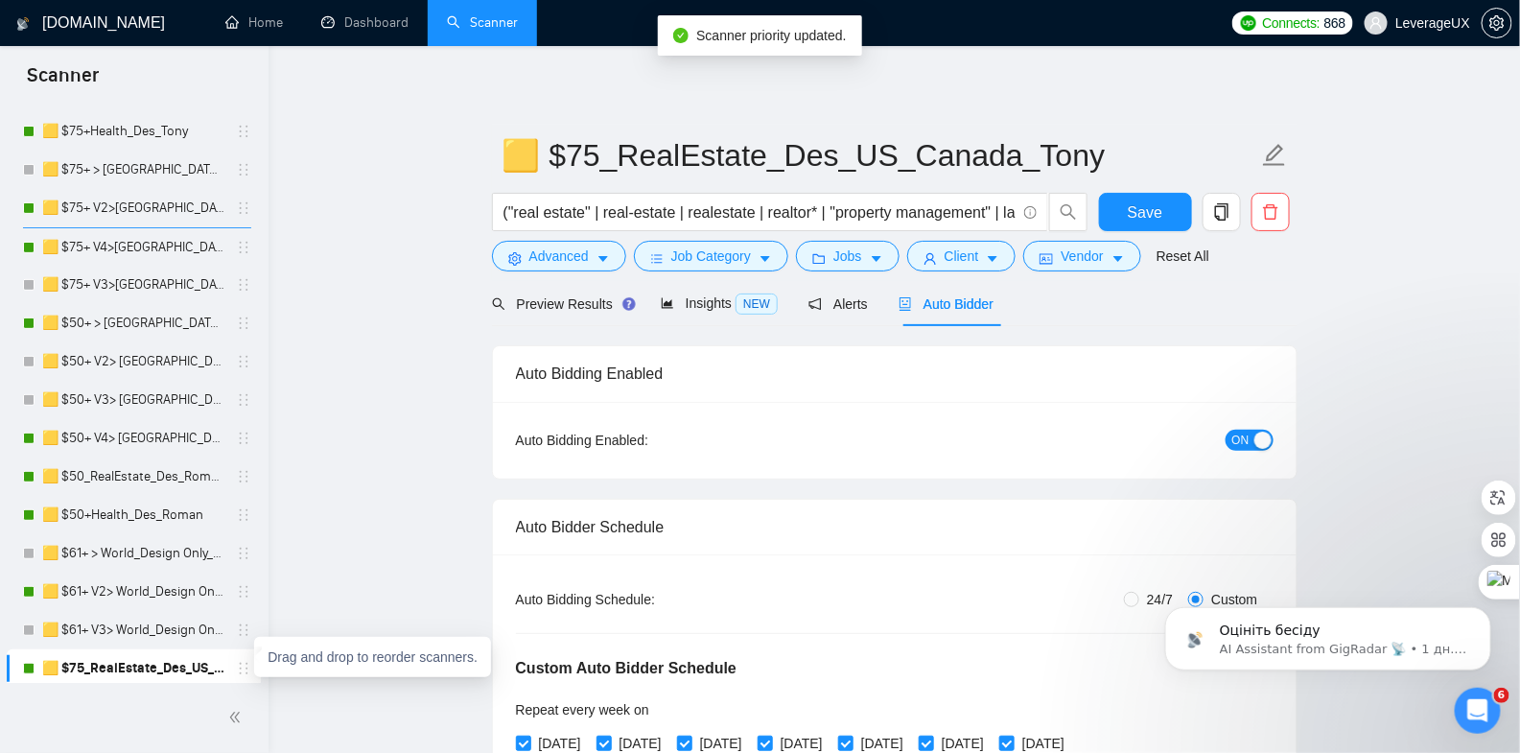
scroll to position [196, 0]
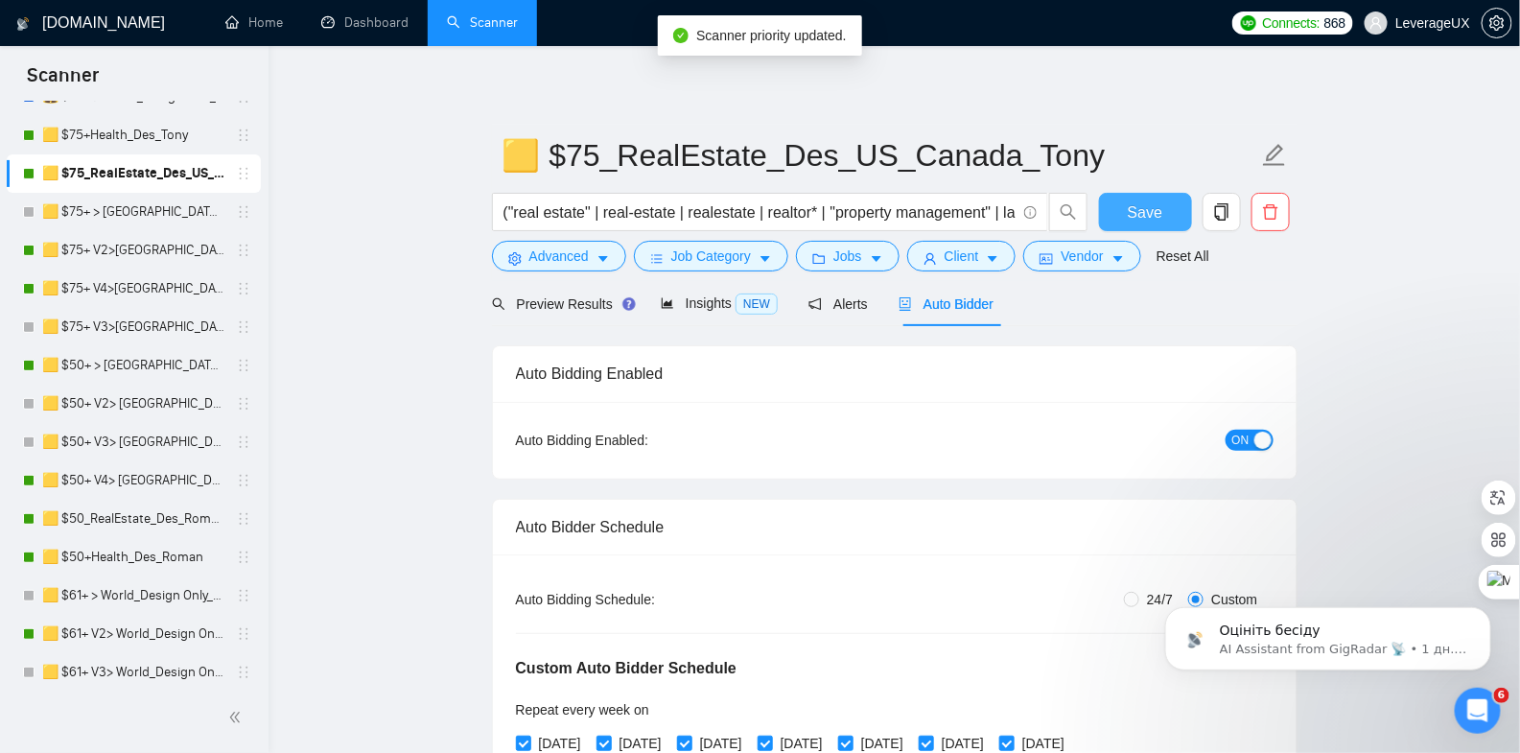
click at [1143, 215] on span "Save" at bounding box center [1145, 212] width 35 height 24
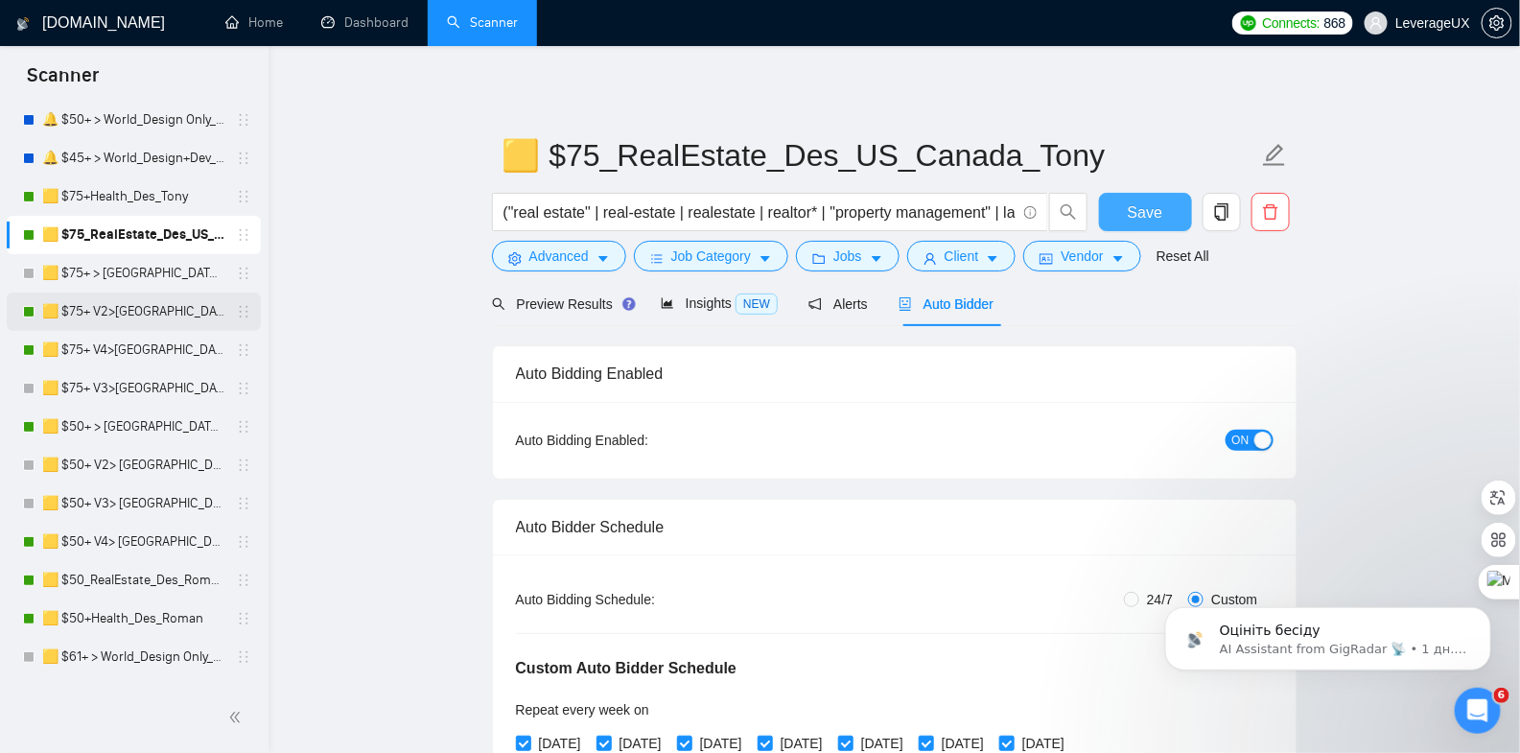
scroll to position [94, 0]
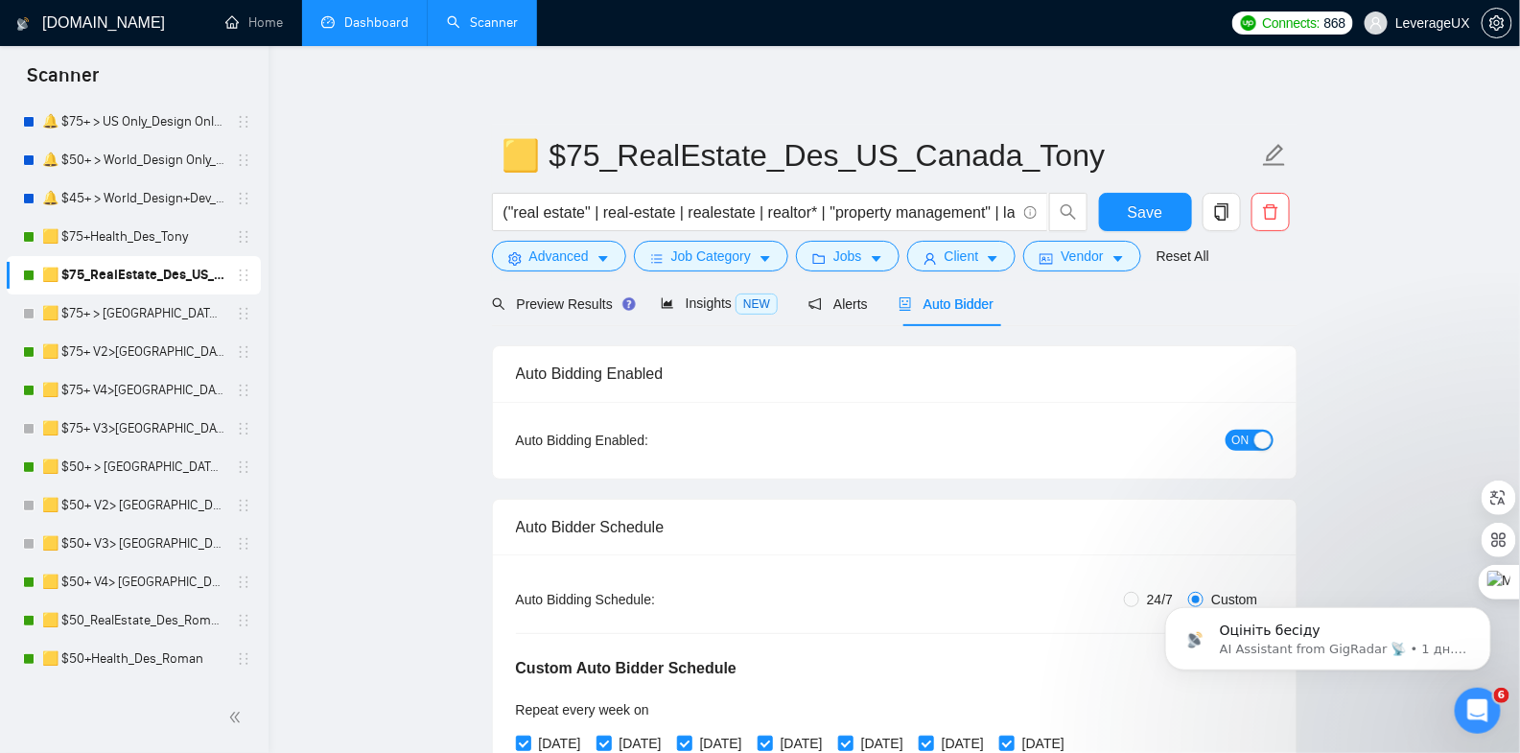
click at [364, 31] on link "Dashboard" at bounding box center [364, 22] width 87 height 16
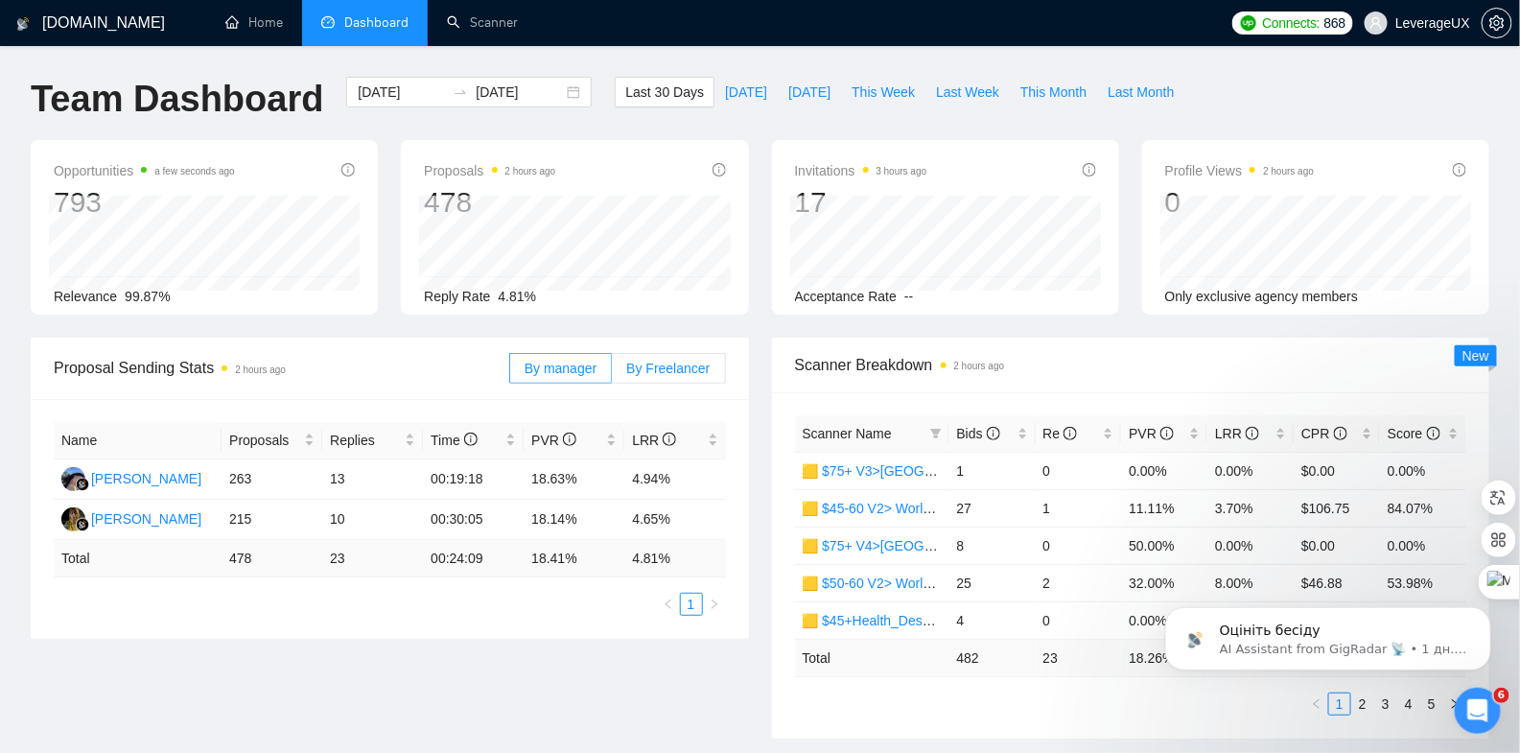
click at [690, 371] on span "By Freelancer" at bounding box center [667, 368] width 83 height 15
click at [612, 373] on input "By Freelancer" at bounding box center [612, 373] width 0 height 0
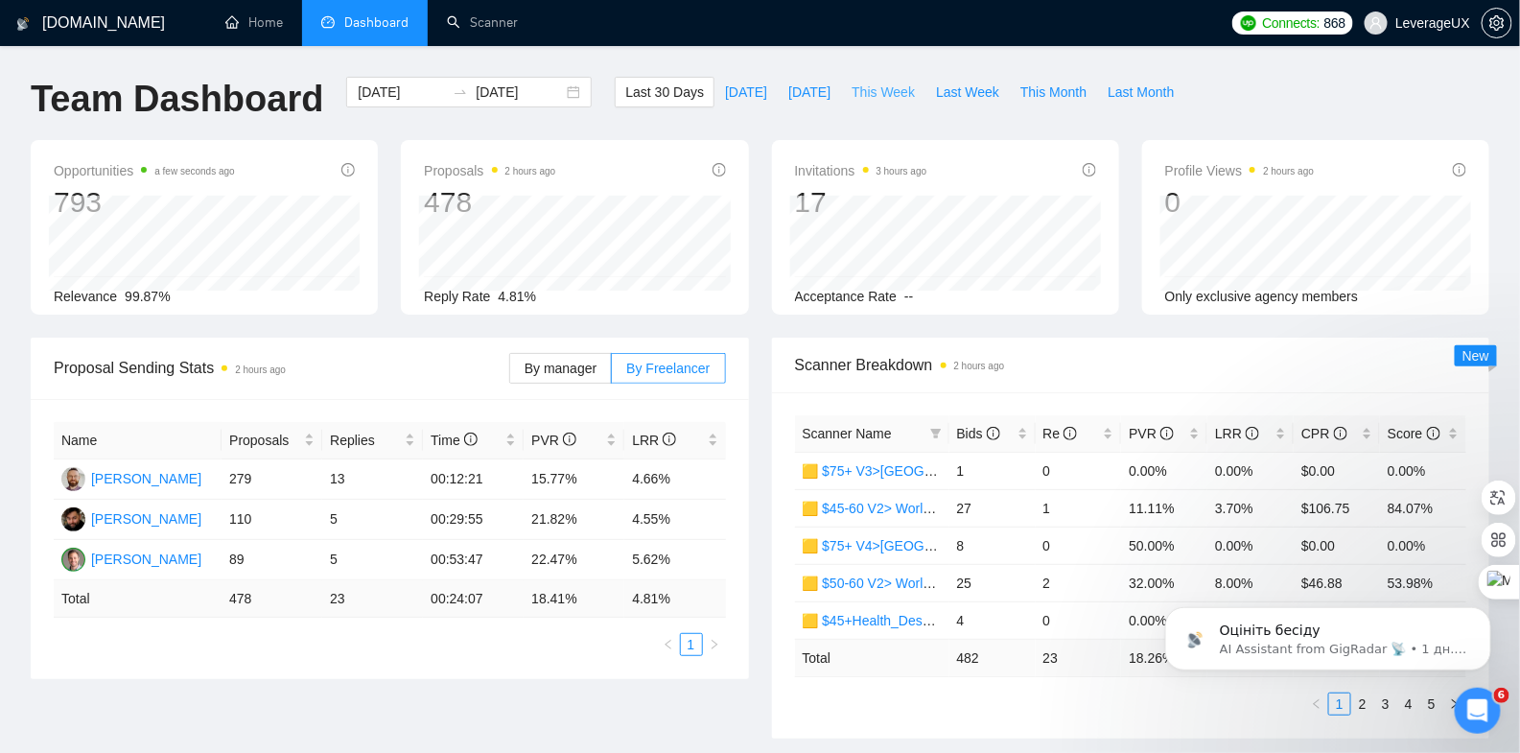
click at [882, 92] on span "This Week" at bounding box center [883, 92] width 63 height 21
type input "2025-10-13"
type input "2025-10-19"
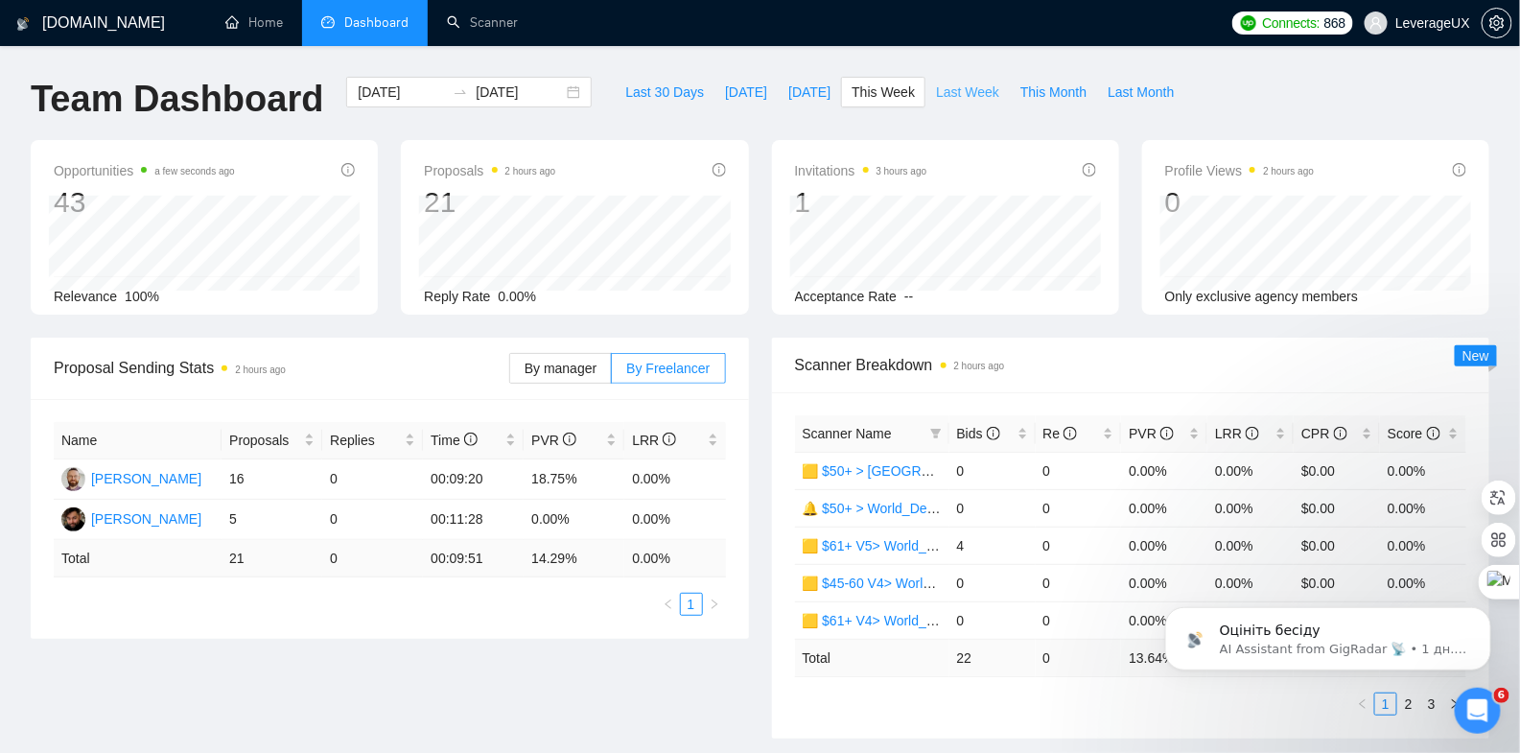
click at [967, 90] on span "Last Week" at bounding box center [967, 92] width 63 height 21
type input "2025-10-06"
type input "2025-10-12"
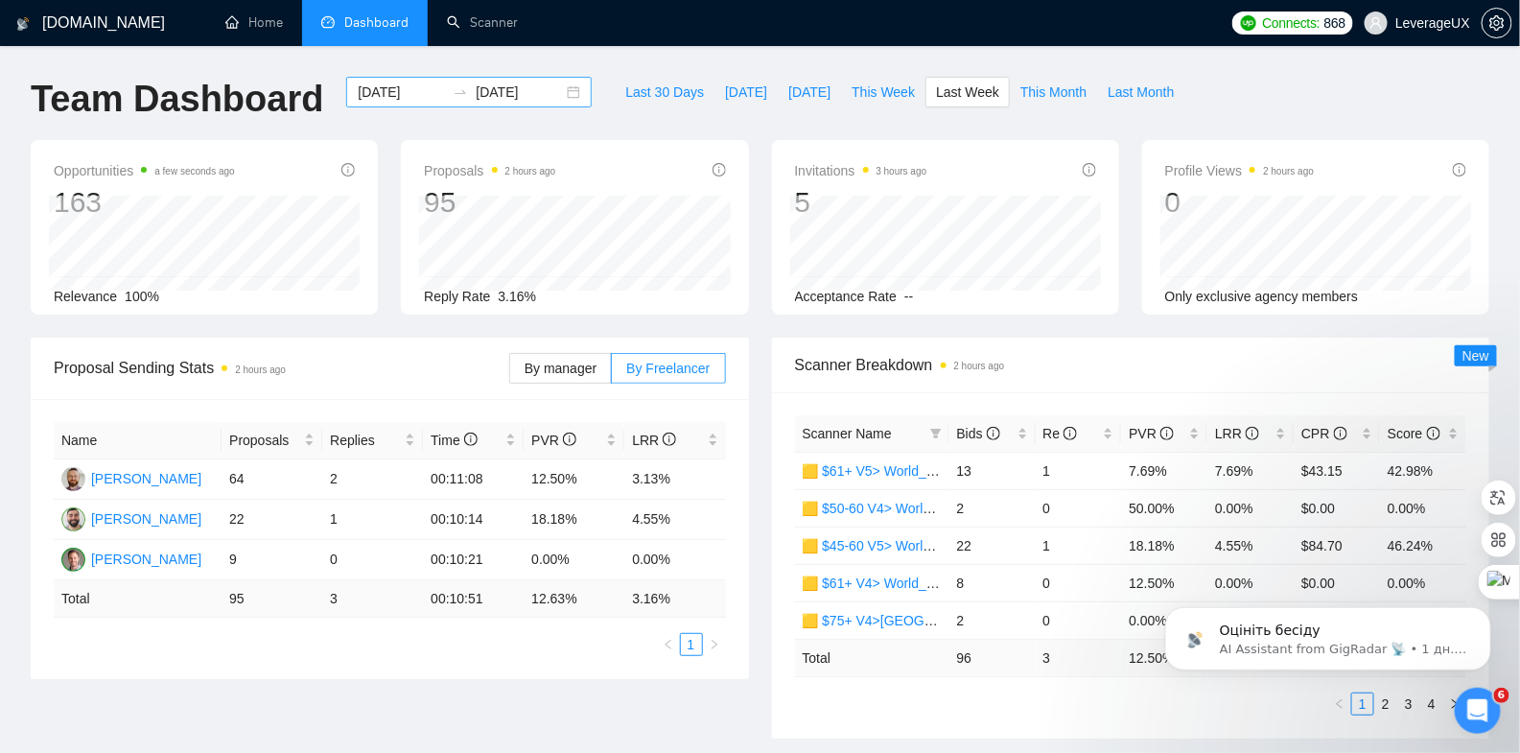
click at [564, 89] on div "2025-10-06 2025-10-12" at bounding box center [469, 92] width 246 height 31
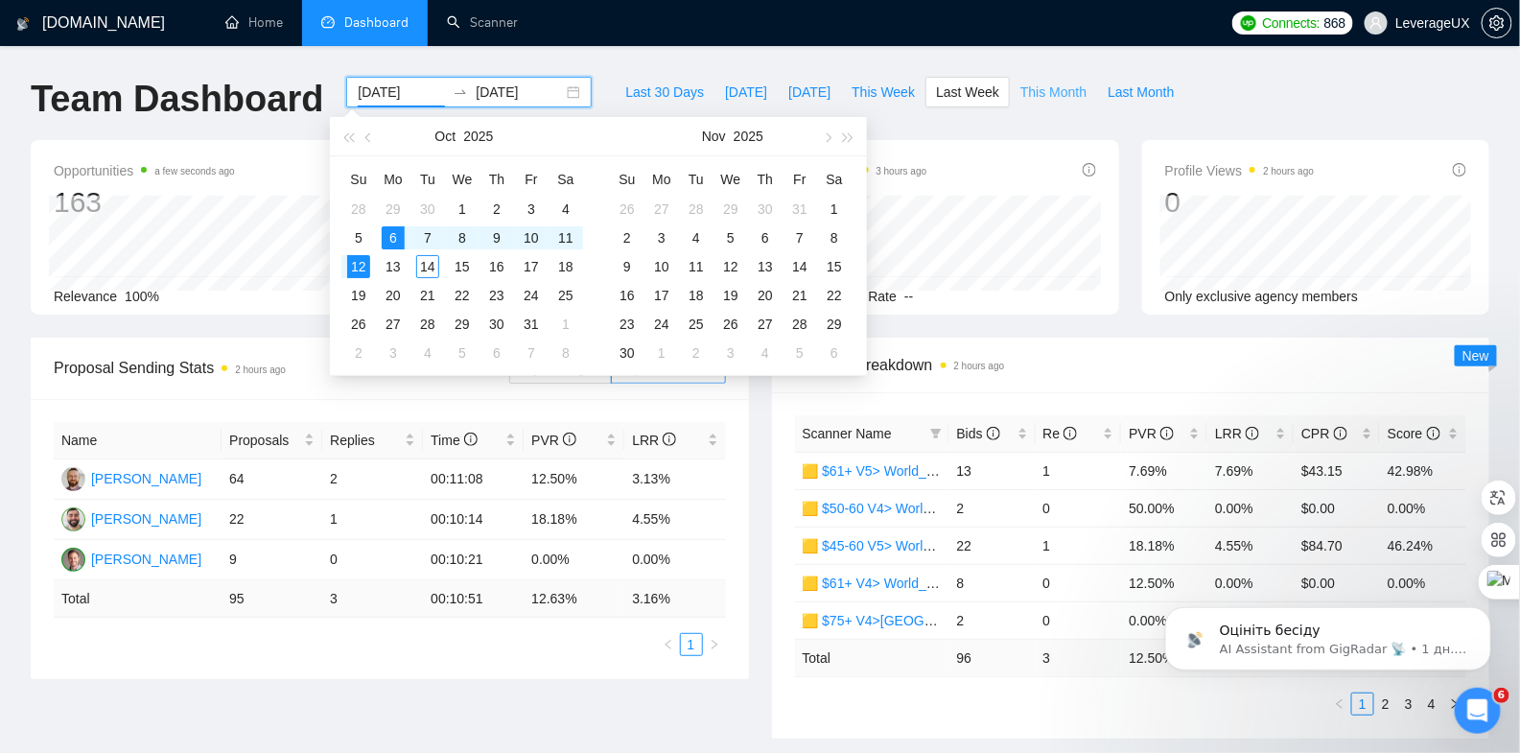
click at [1069, 96] on span "This Month" at bounding box center [1054, 92] width 66 height 21
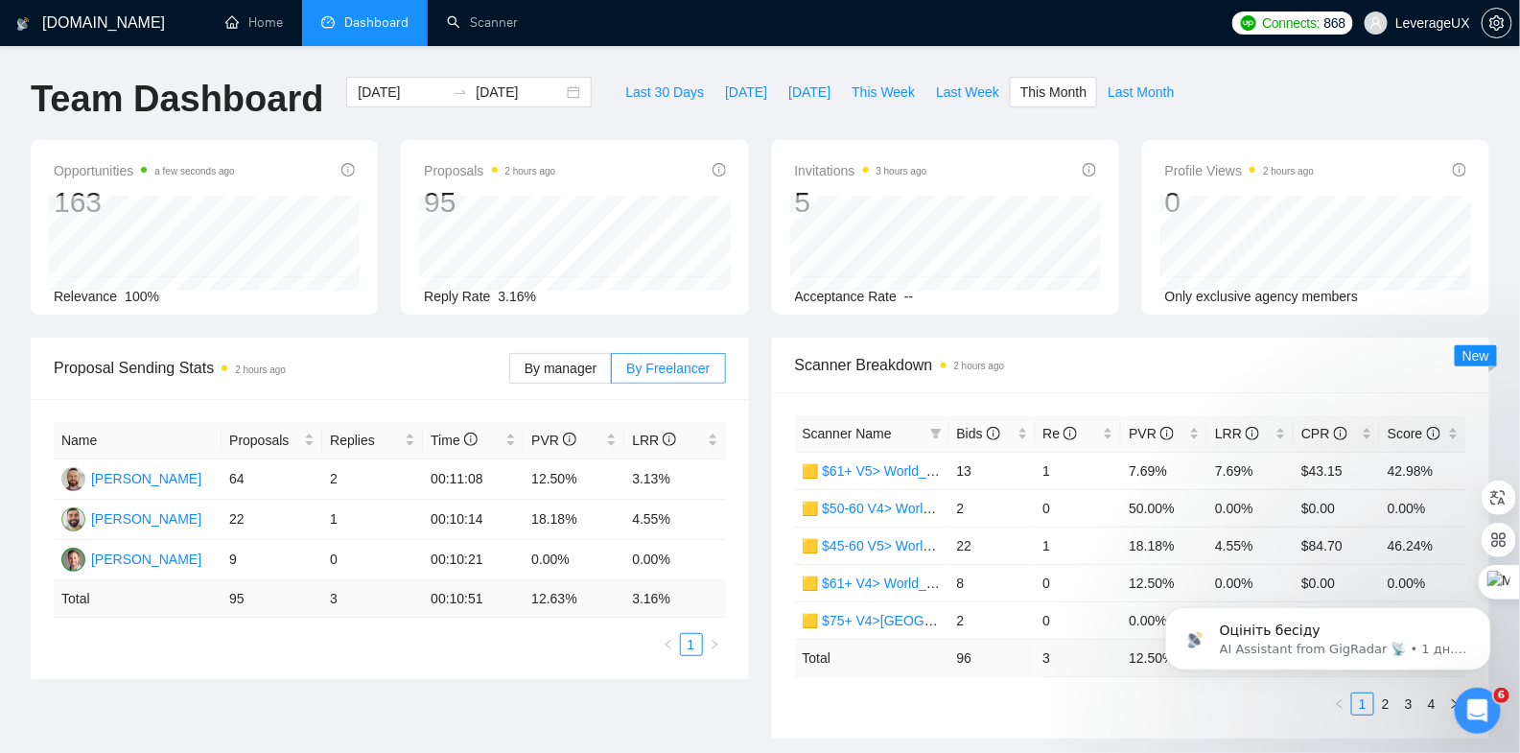
type input "2025-10-01"
type input "2025-10-31"
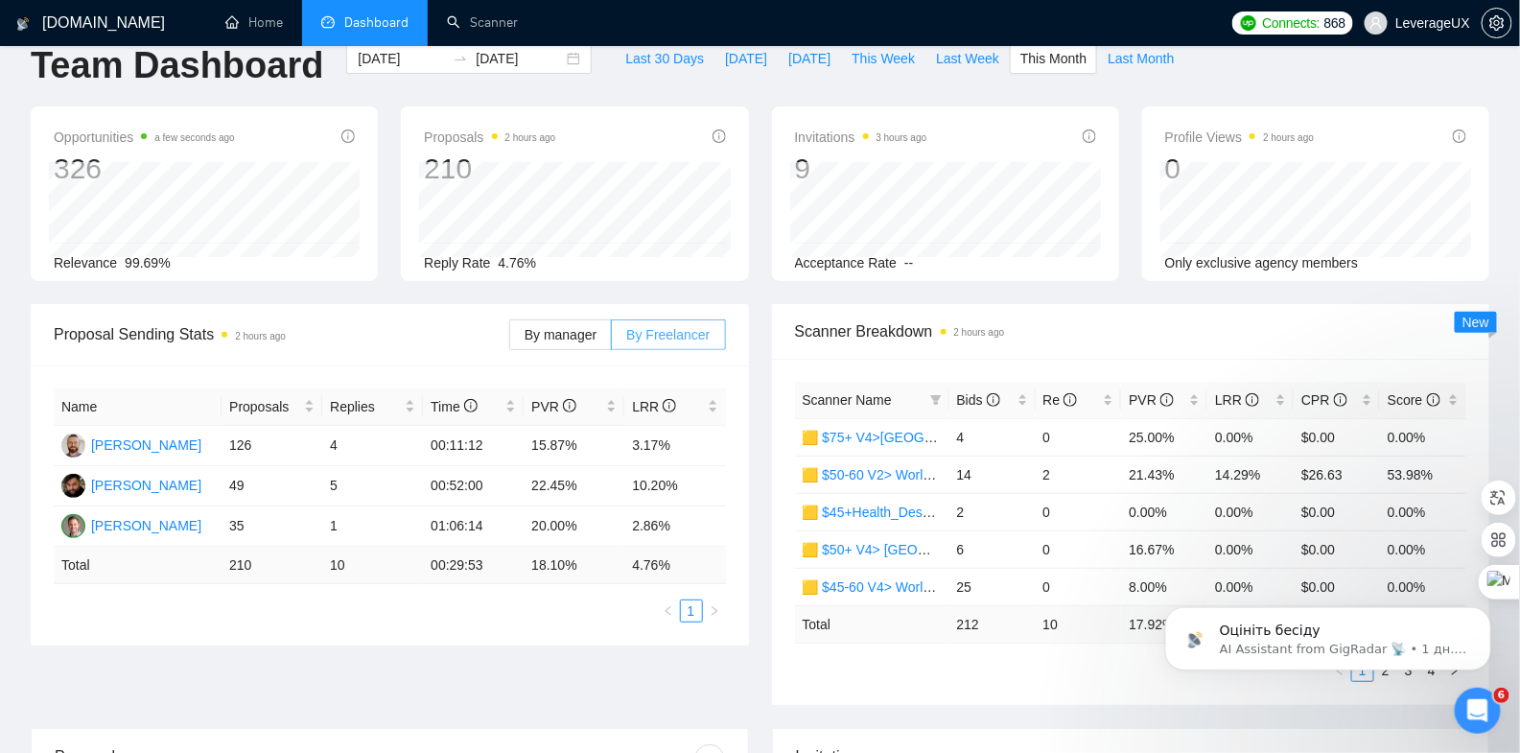
scroll to position [83, 0]
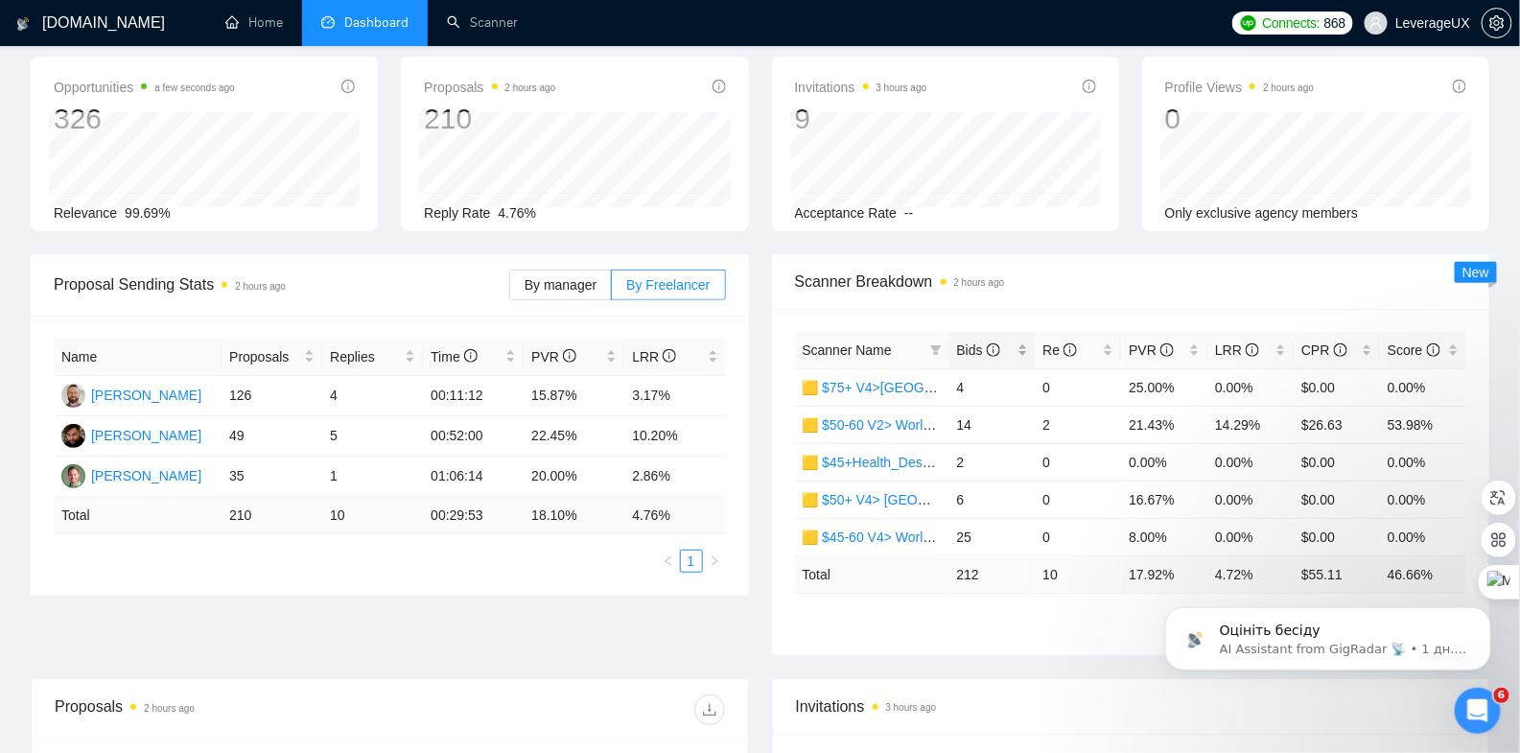
click at [983, 351] on span "Bids" at bounding box center [978, 349] width 43 height 15
click at [879, 481] on td "🟨 $61+ V5> World_Design+Dev_Antony-Full-Stack_General" at bounding box center [872, 499] width 154 height 37
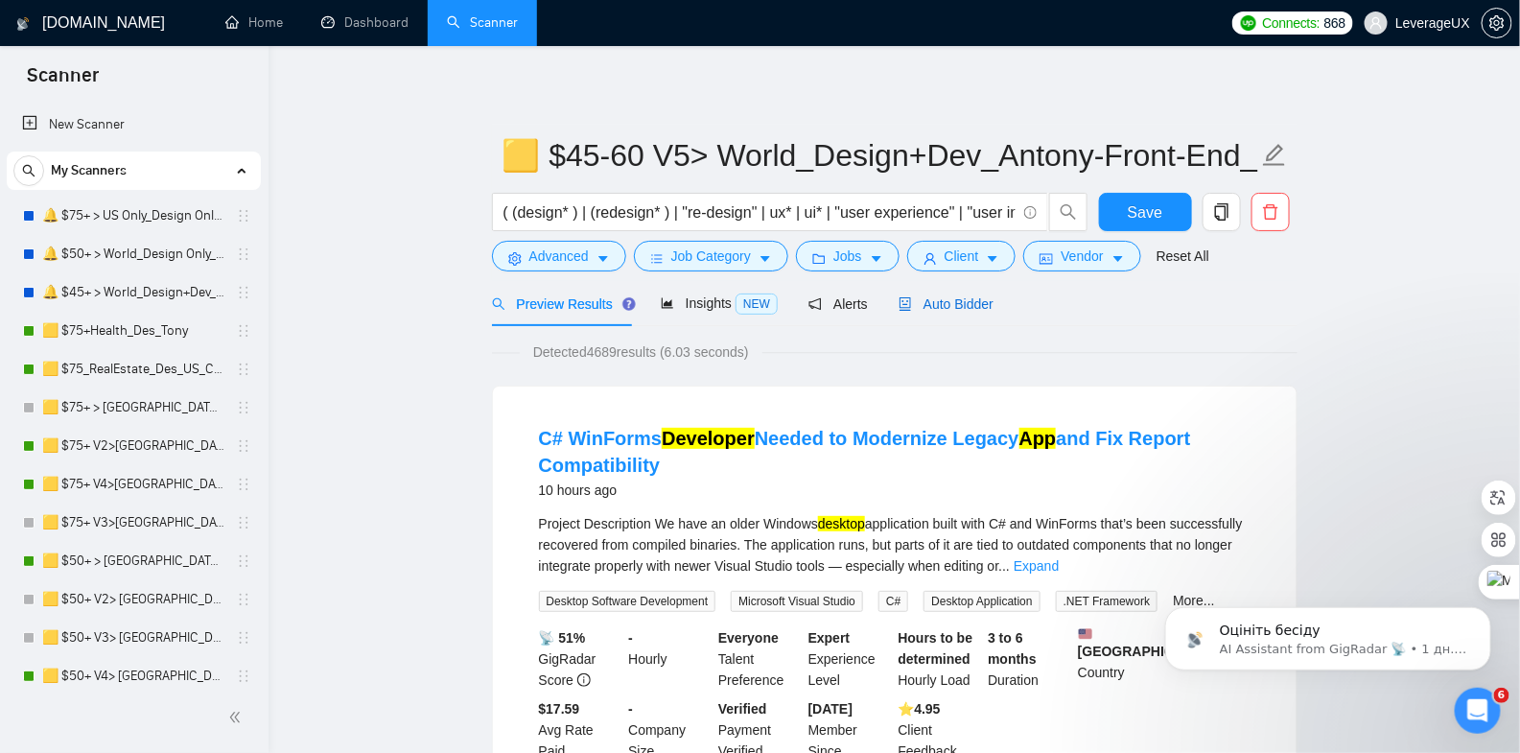
click at [950, 296] on span "Auto Bidder" at bounding box center [946, 303] width 95 height 15
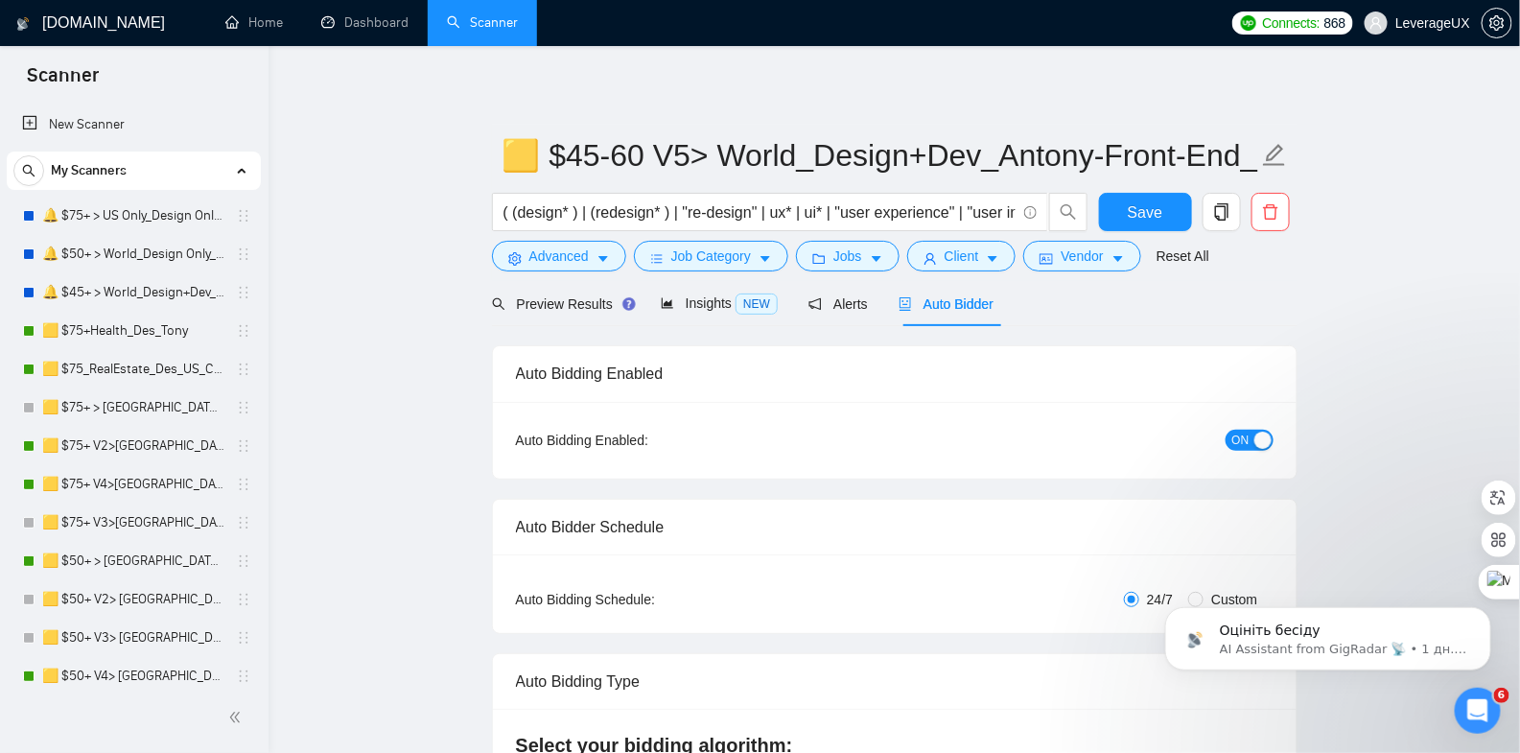
radio input "false"
radio input "true"
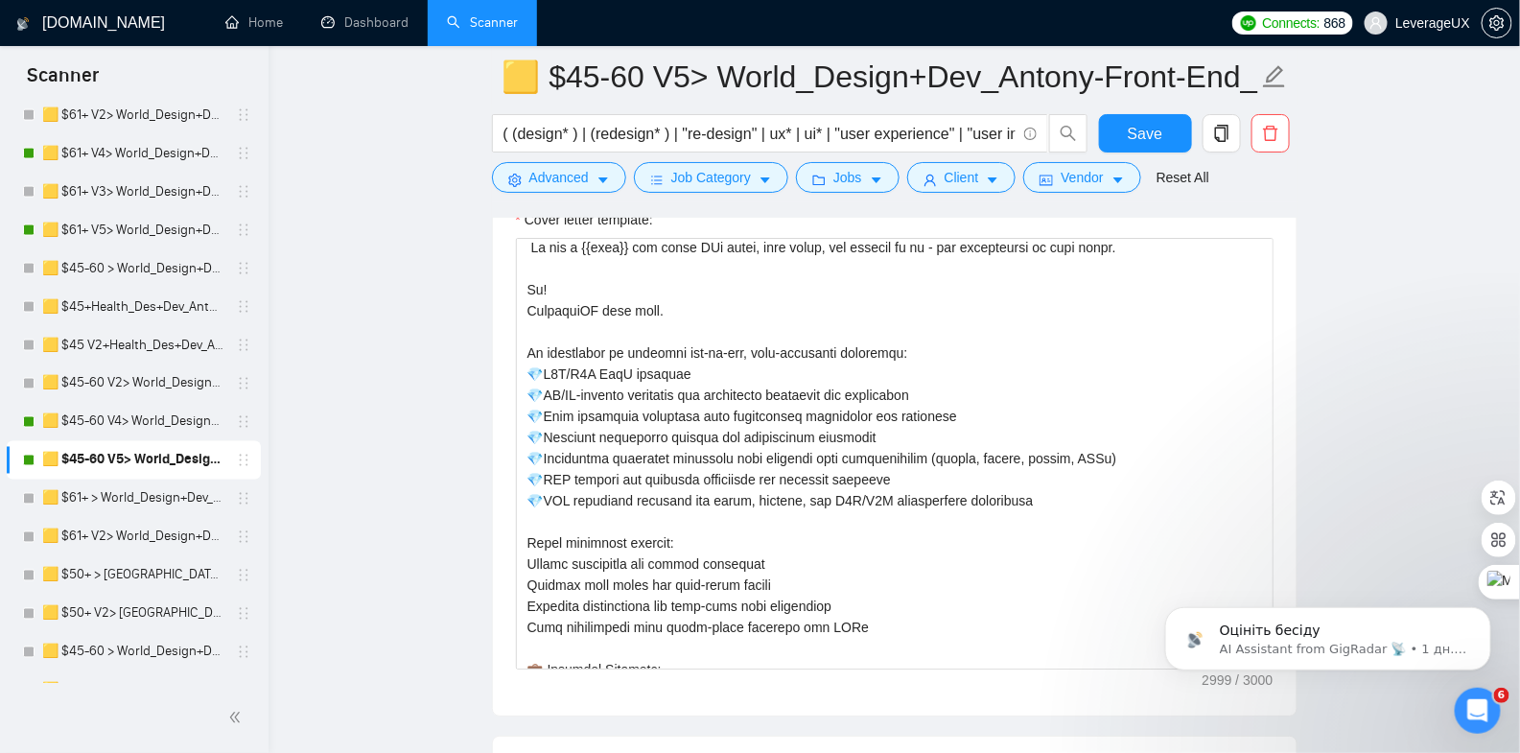
scroll to position [1325, 0]
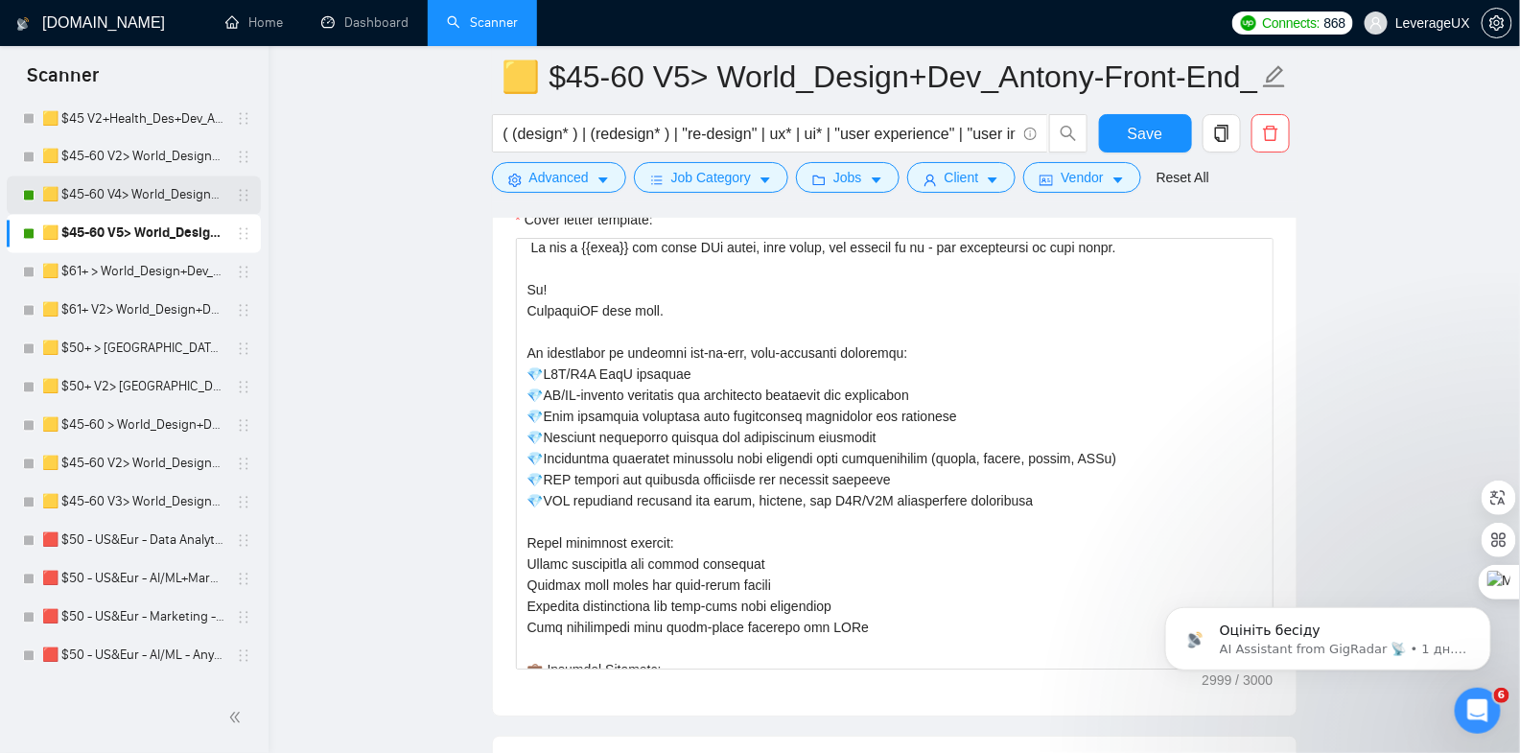
click at [174, 197] on link "🟨 $45-60 V4> World_Design+Dev_Antony-Front-End_General" at bounding box center [133, 195] width 182 height 38
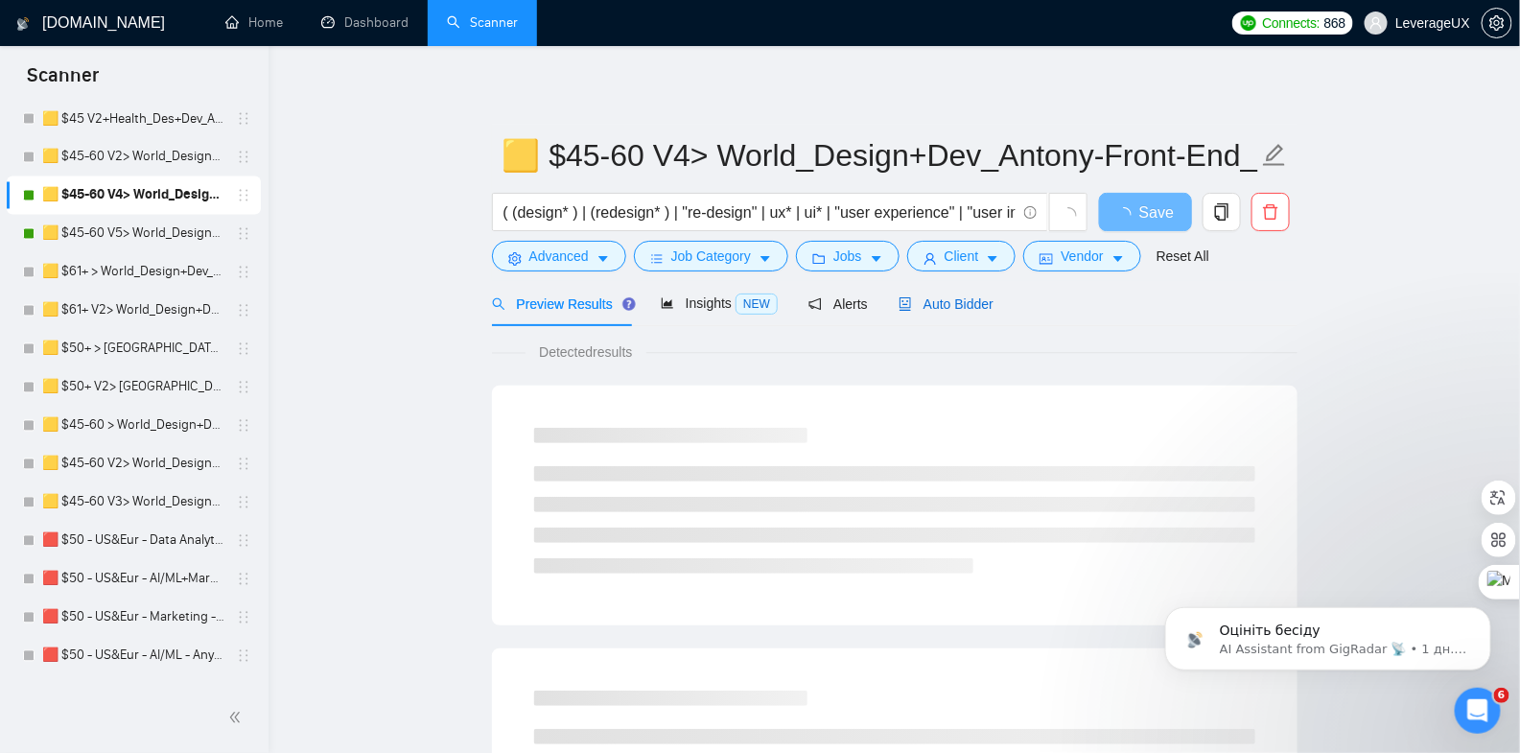
click at [977, 307] on span "Auto Bidder" at bounding box center [946, 303] width 95 height 15
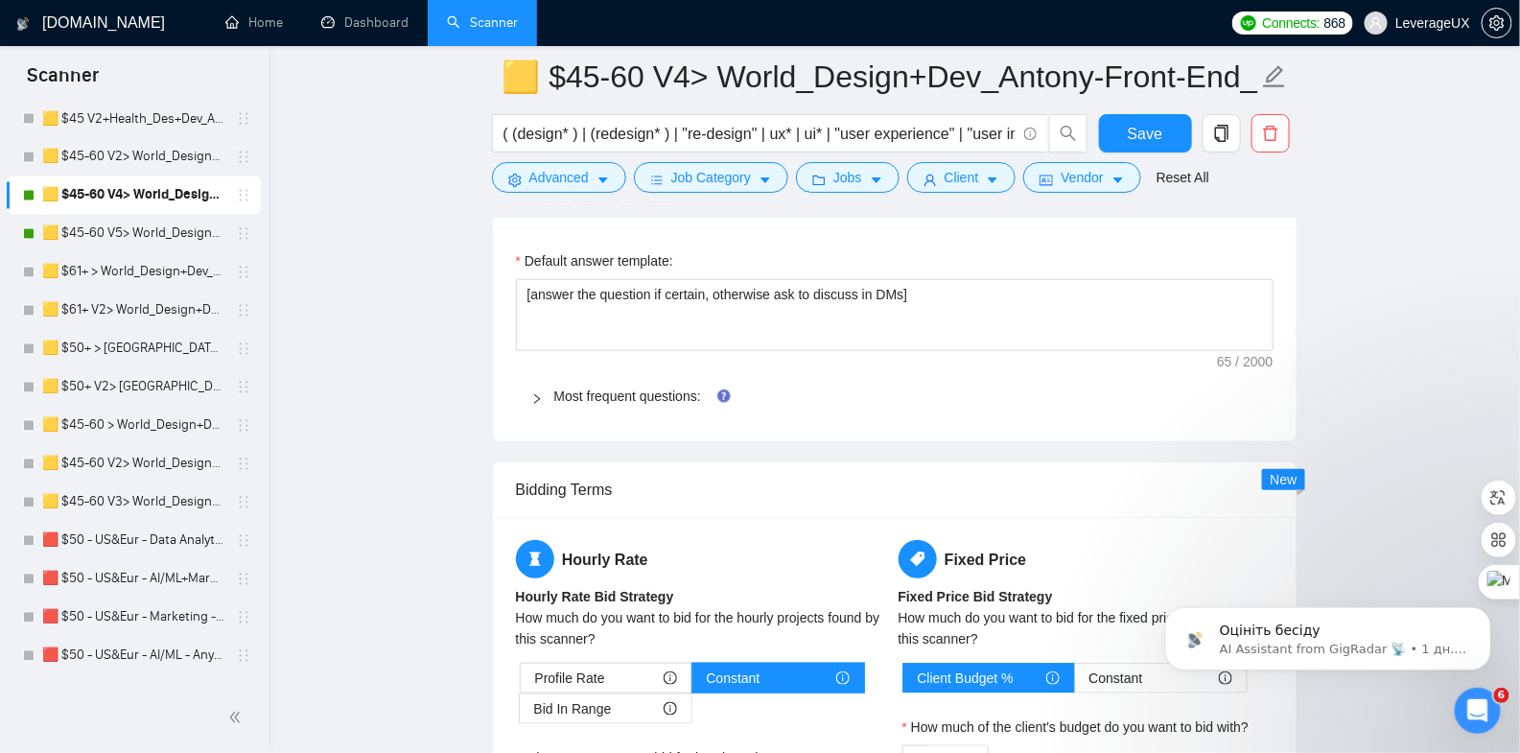
drag, startPoint x: 1044, startPoint y: 643, endPoint x: 530, endPoint y: 460, distance: 545.4
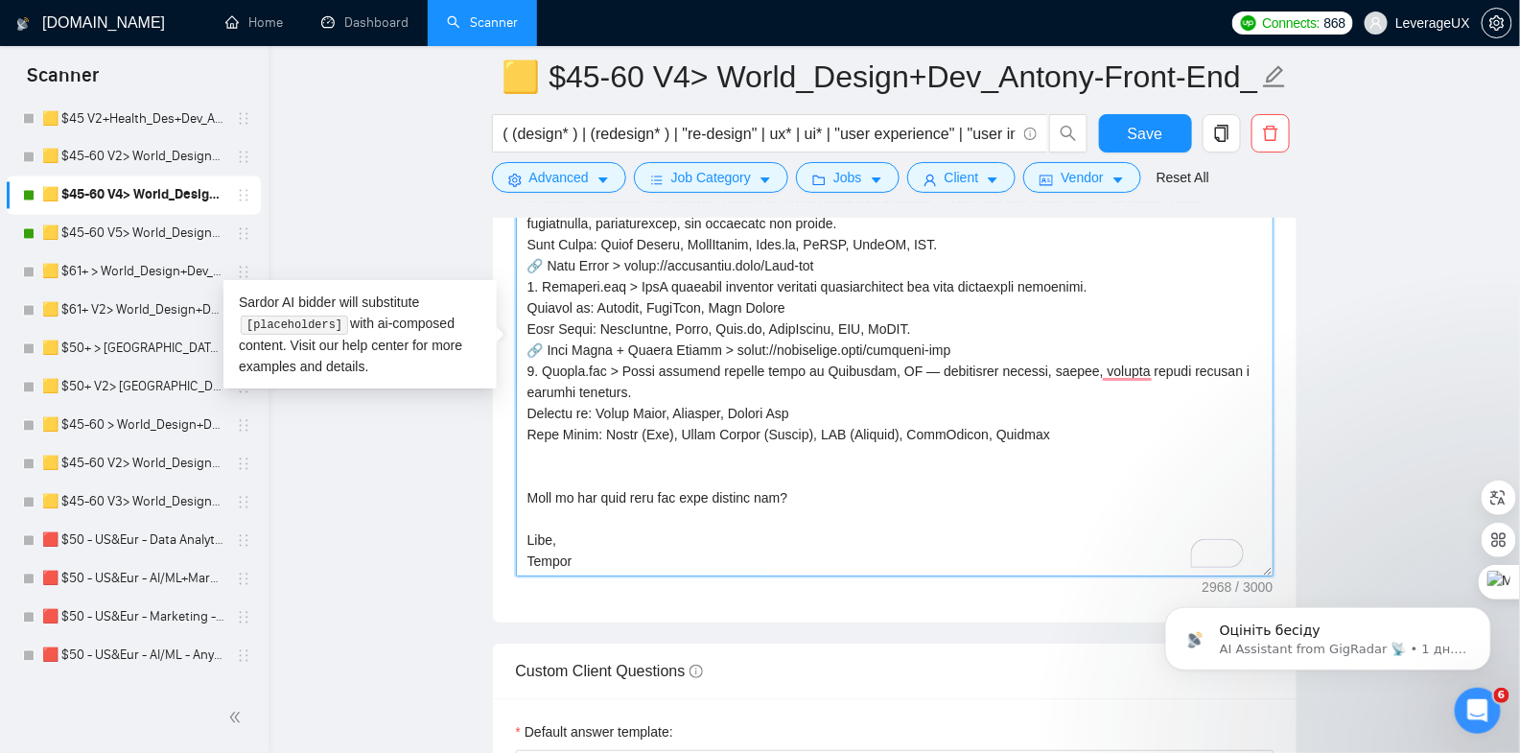
drag, startPoint x: 528, startPoint y: 237, endPoint x: 1096, endPoint y: 425, distance: 599.0
click at [1096, 425] on textarea "Cover letter template:" at bounding box center [895, 361] width 758 height 432
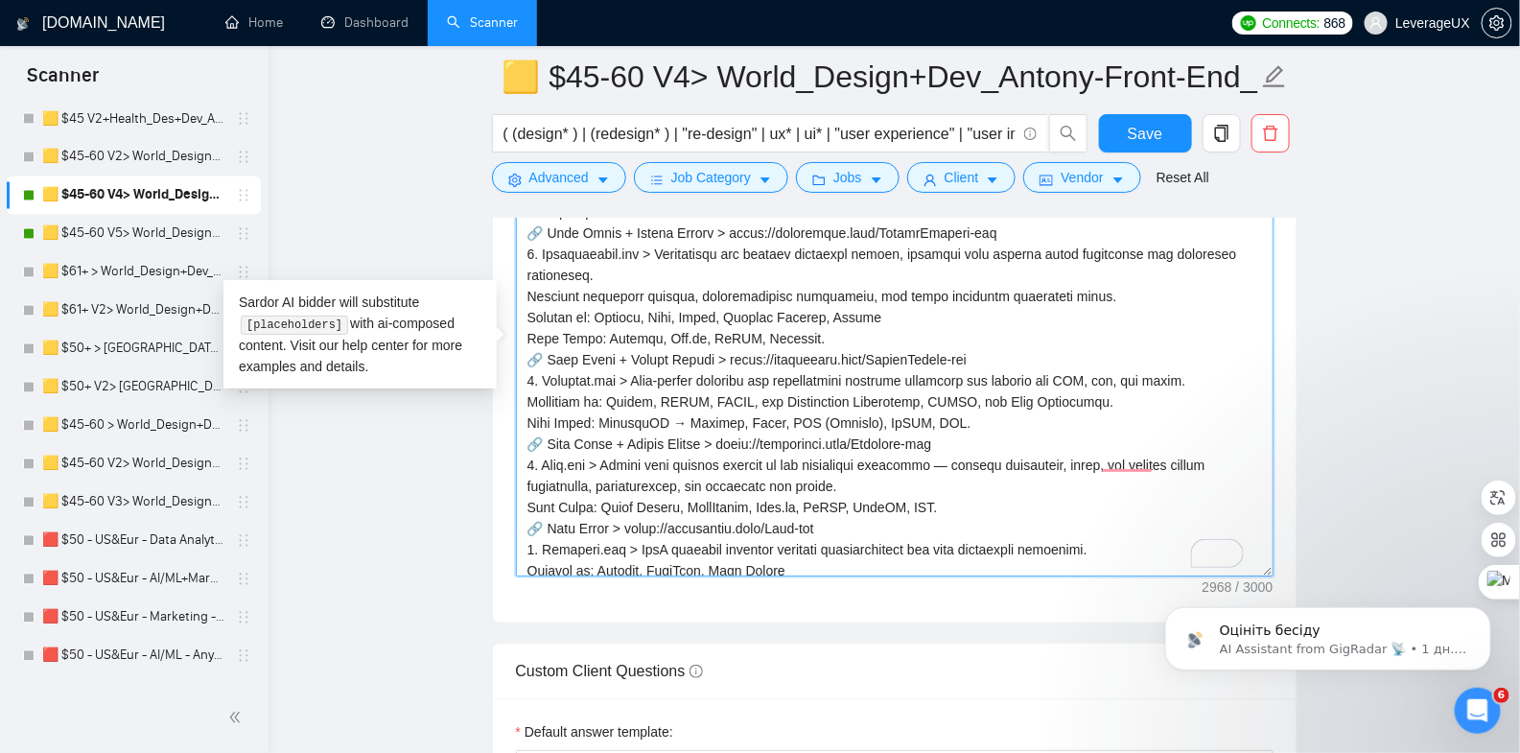
scroll to position [347, 0]
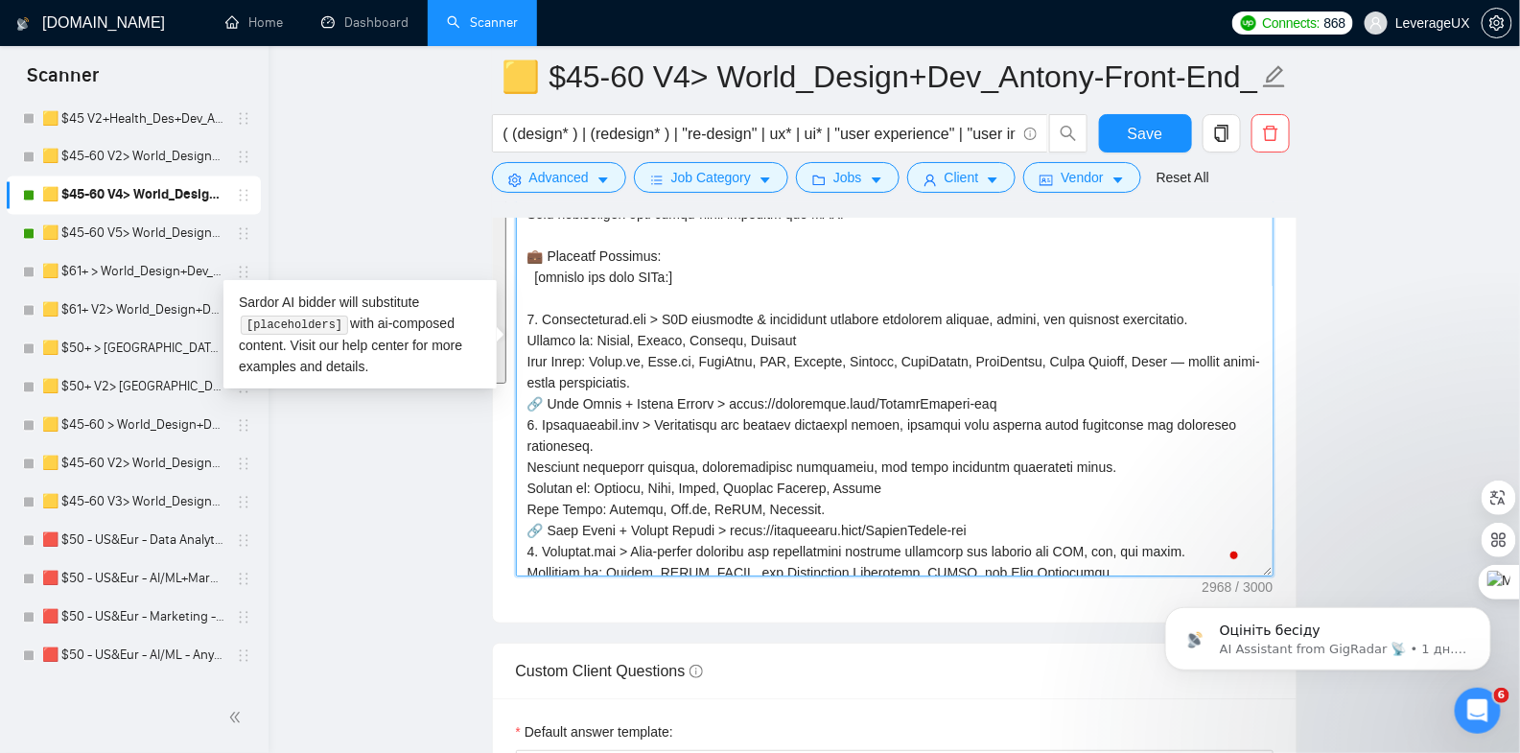
paste textarea "Web + Mobile (🔀) 1) Quartznetwork.com — B2B education & networking: courses, ev…"
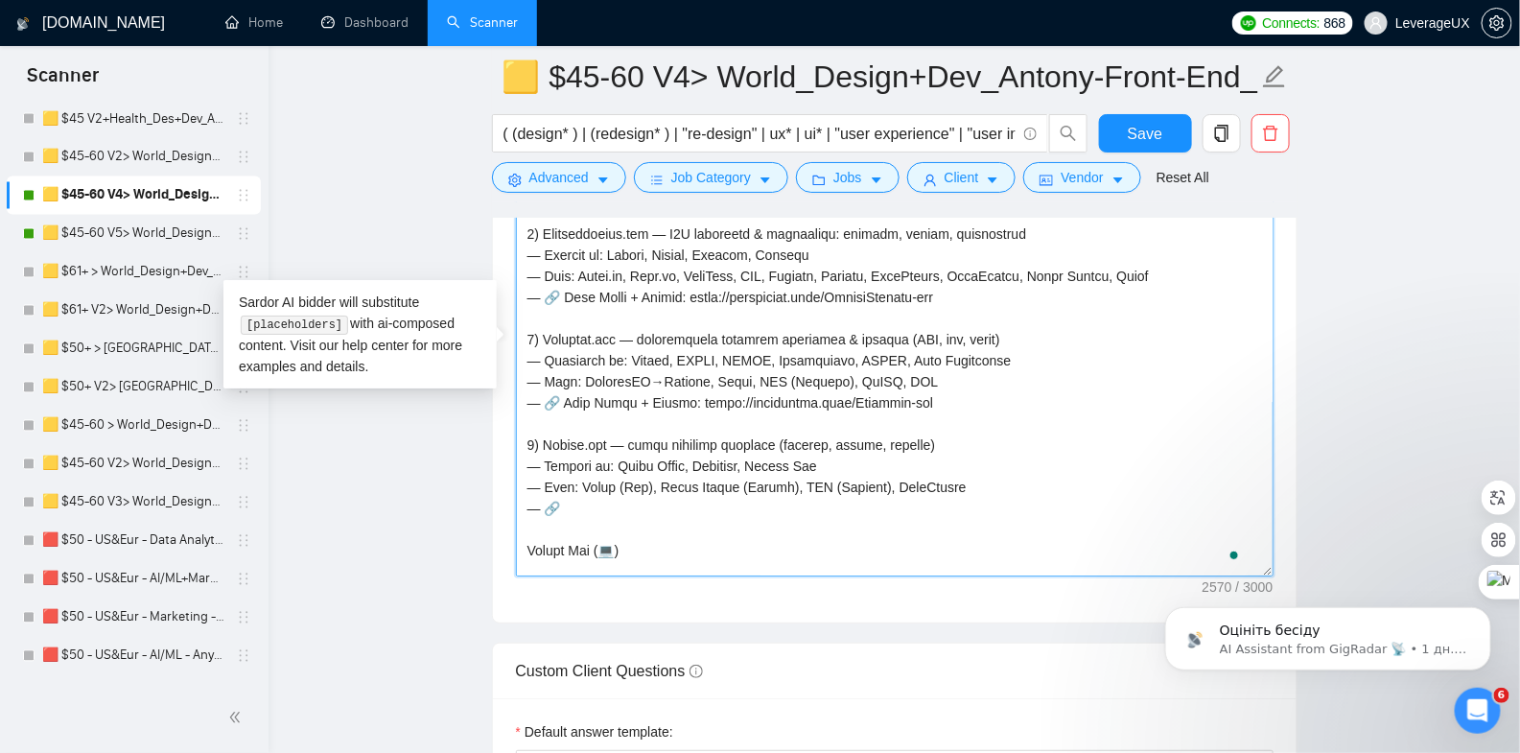
scroll to position [313, 0]
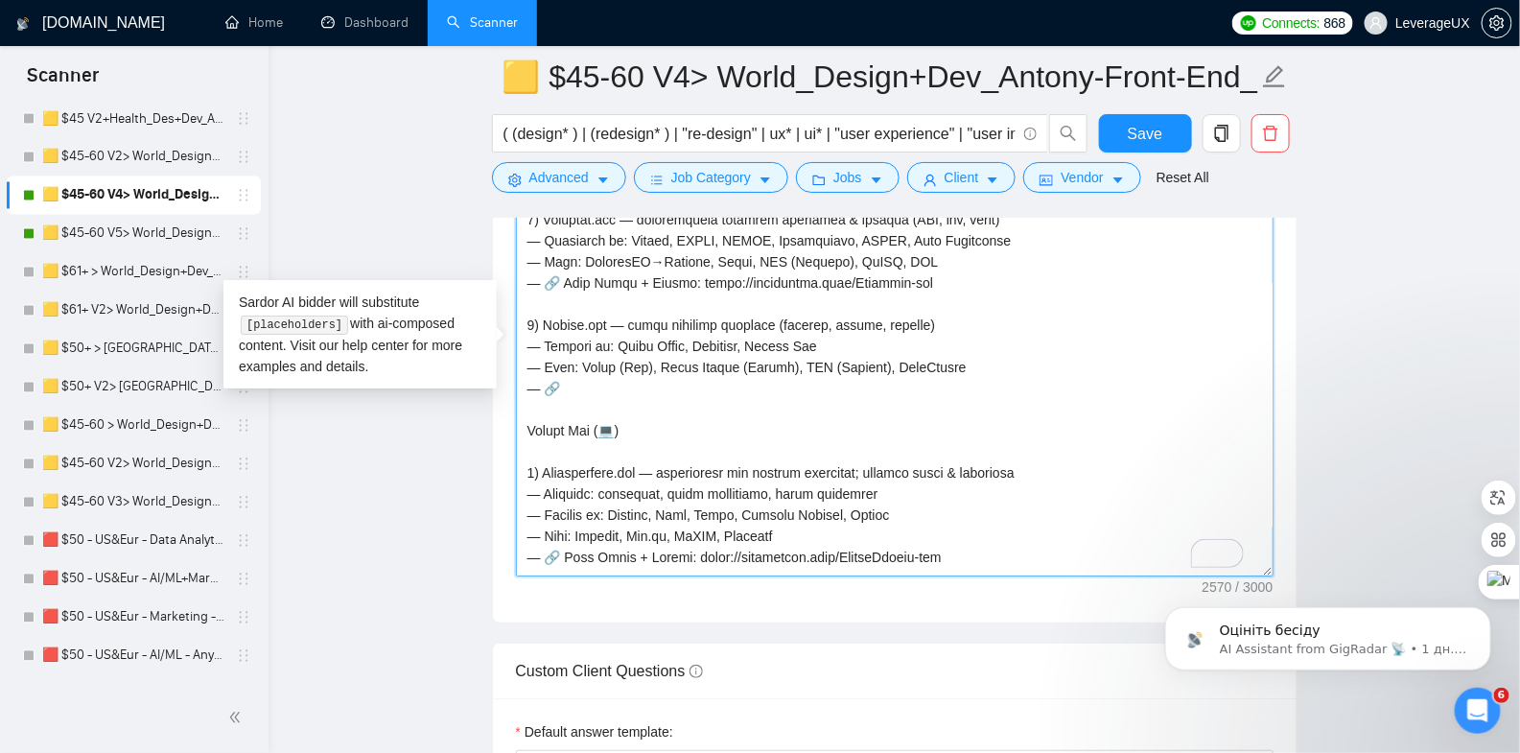
drag, startPoint x: 571, startPoint y: 421, endPoint x: 467, endPoint y: 418, distance: 103.6
click at [467, 418] on main "🟨 $45-60 V4> World_Design+Dev_Antony-Front-End_General ( (design* ) | (redesign…" at bounding box center [894, 348] width 1190 height 5763
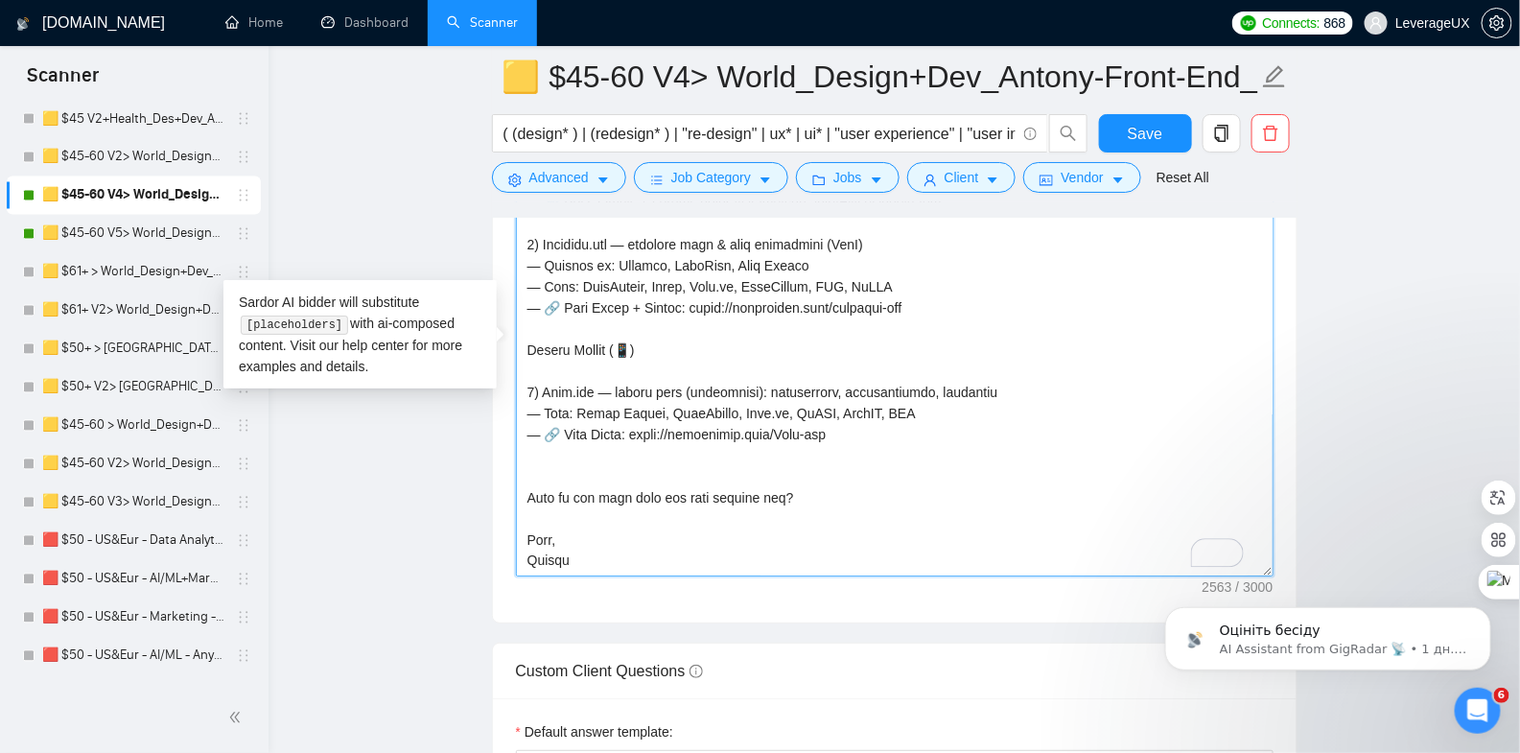
drag, startPoint x: 574, startPoint y: 339, endPoint x: 447, endPoint y: 337, distance: 126.6
click at [534, 461] on textarea "Cover letter template:" at bounding box center [895, 361] width 758 height 432
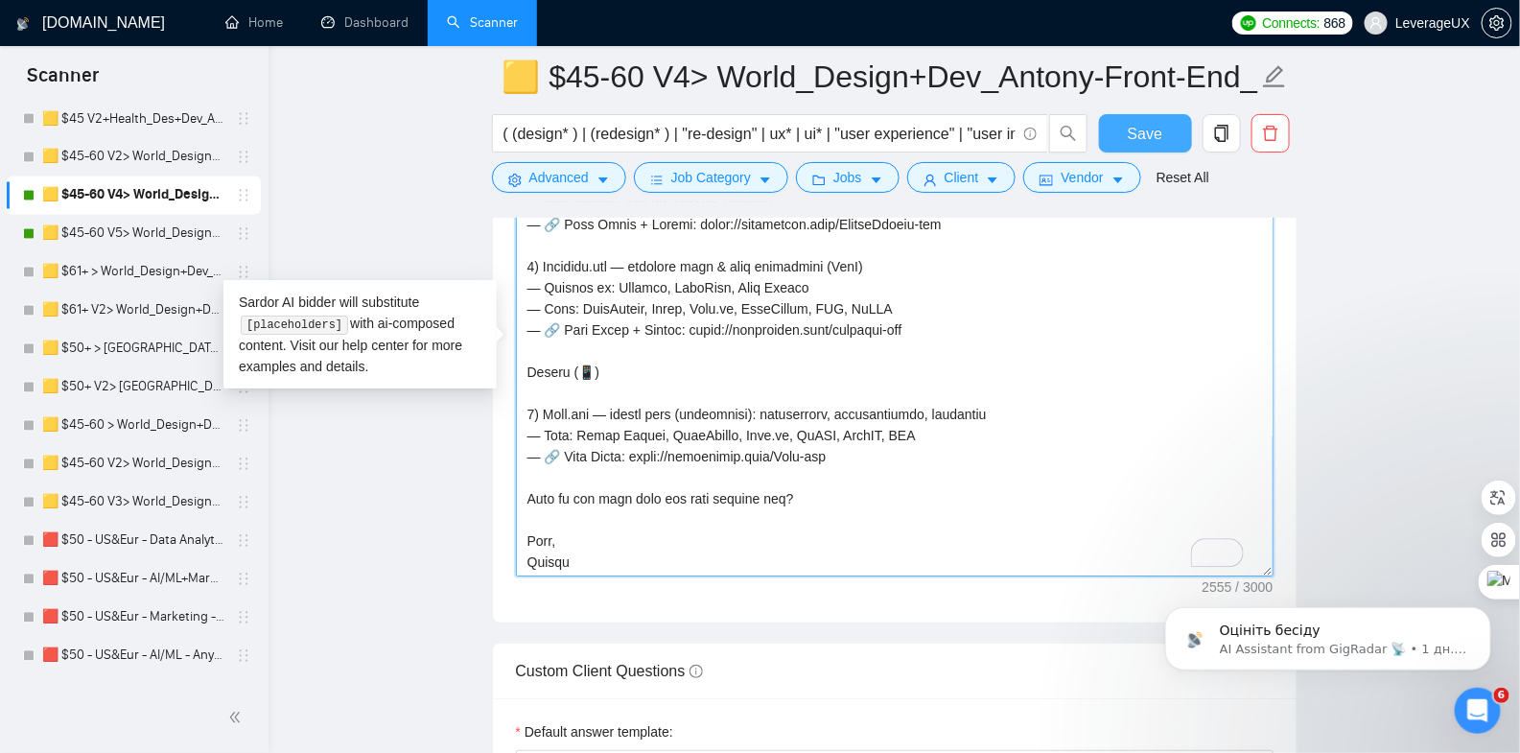
type textarea "💥 Take a look at who trusts us and the complexity of projects we’ve already del…"
click at [1167, 122] on button "Save" at bounding box center [1145, 133] width 93 height 38
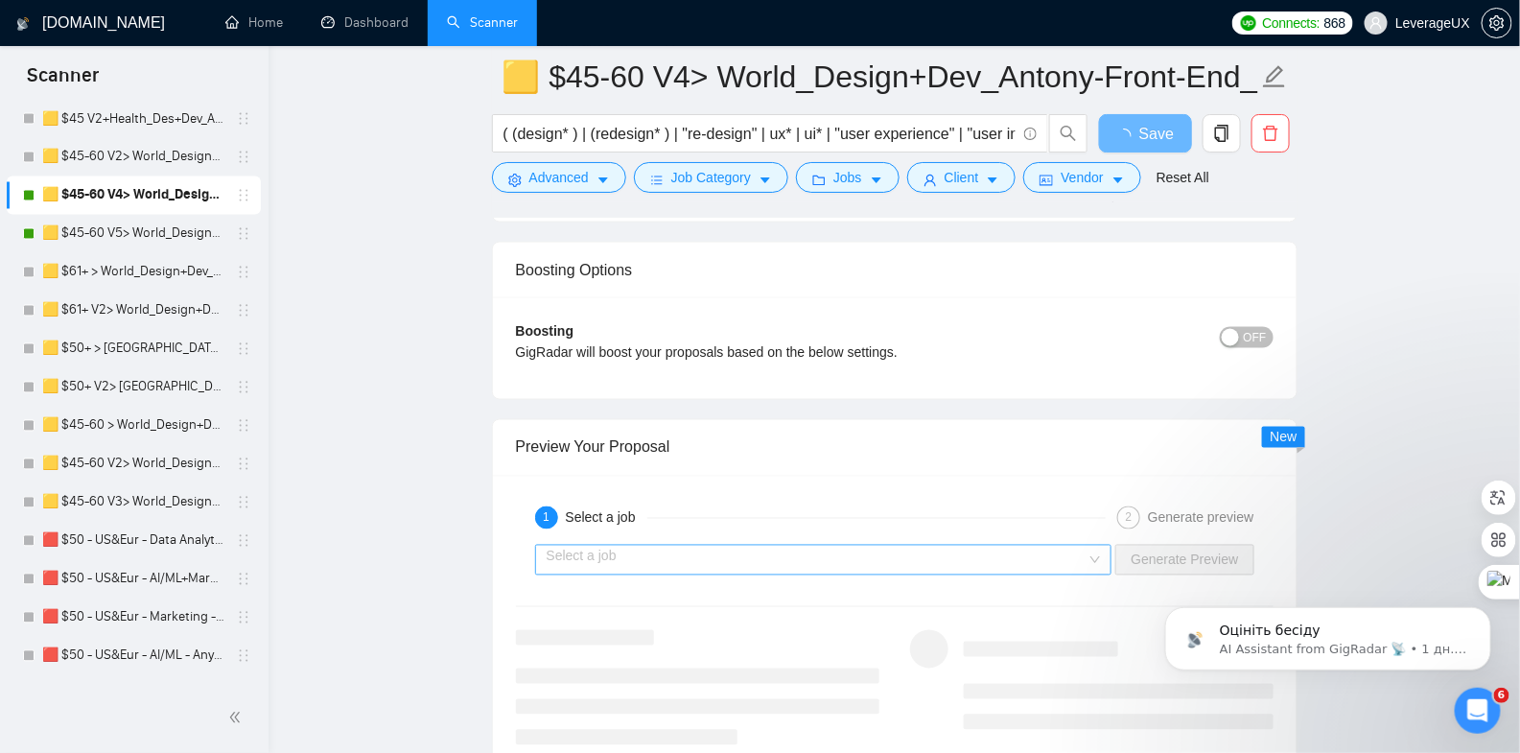
click at [726, 546] on input "search" at bounding box center [817, 560] width 541 height 29
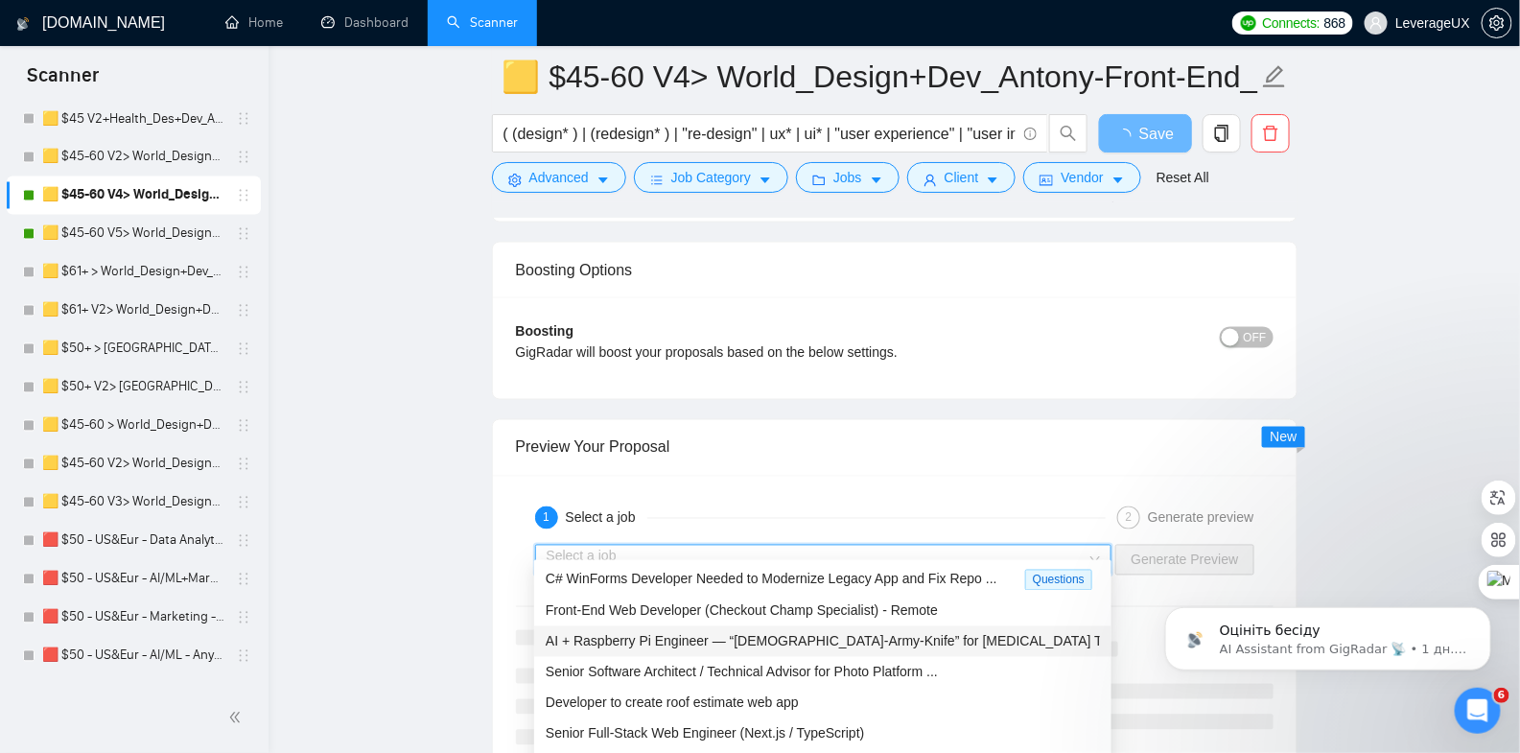
click at [702, 640] on span "AI + Raspberry Pi Engineer — “Swiss-Army-Knife” for Autism Tech S ..." at bounding box center [848, 641] width 605 height 15
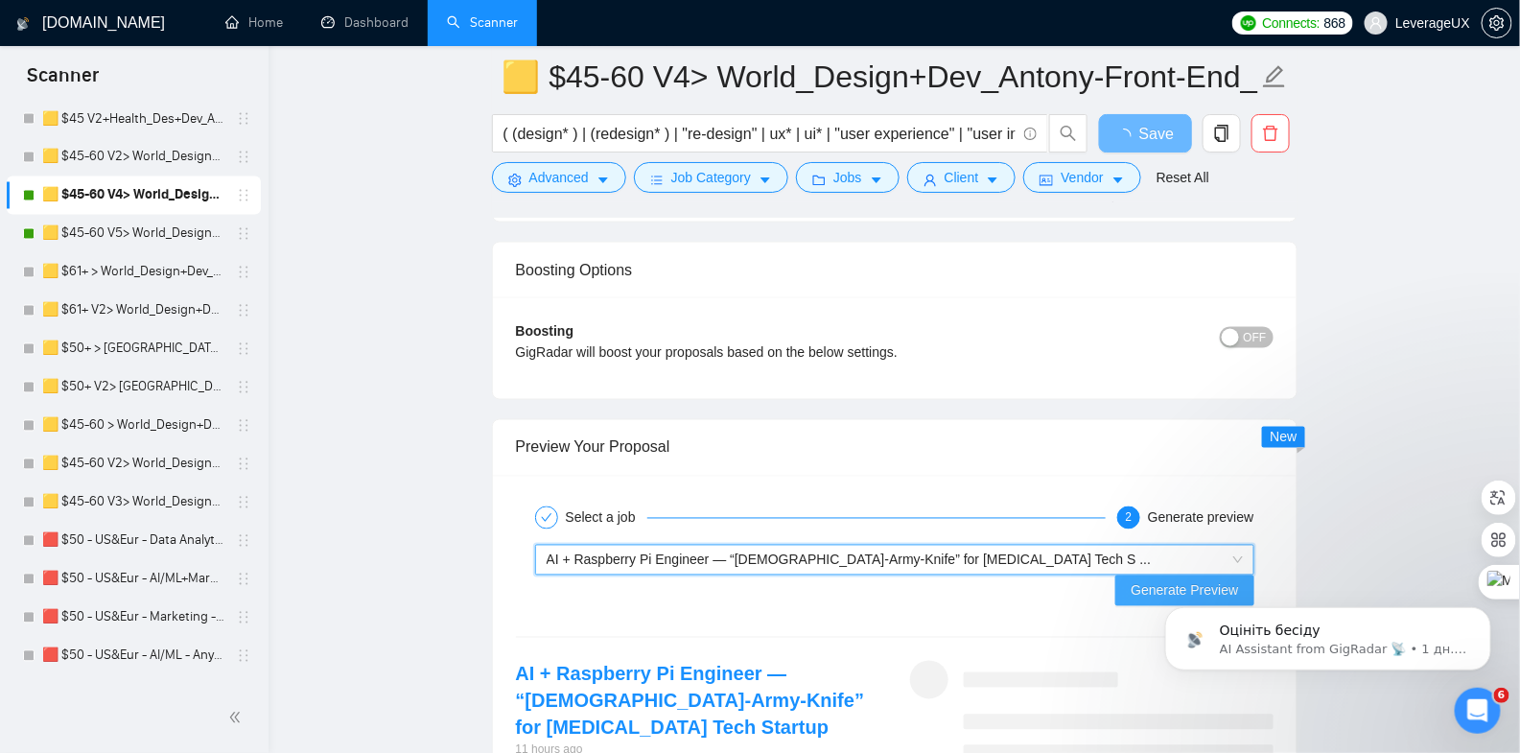
click at [1179, 580] on span "Generate Preview" at bounding box center [1184, 590] width 107 height 21
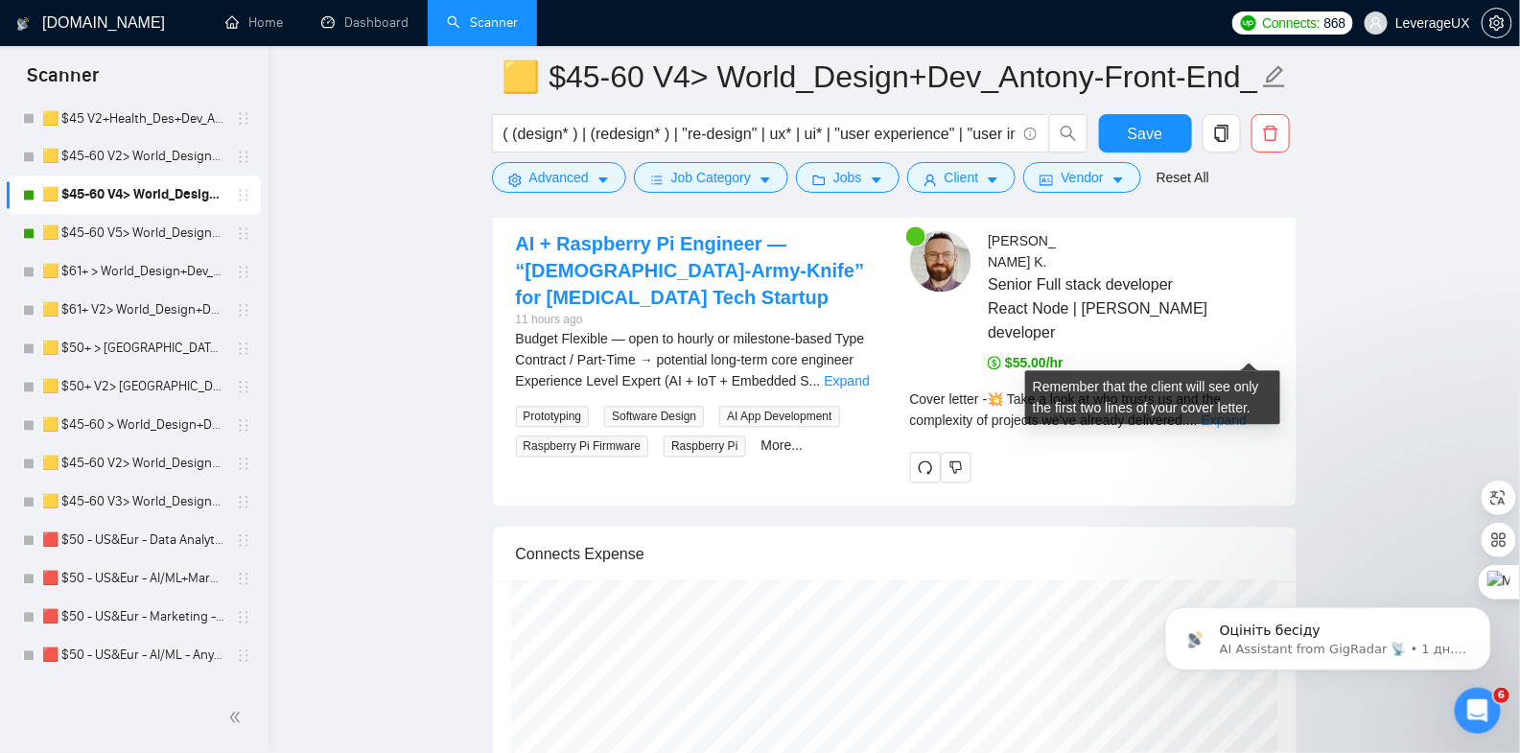
click at [1247, 412] on link "Expand" at bounding box center [1224, 419] width 45 height 15
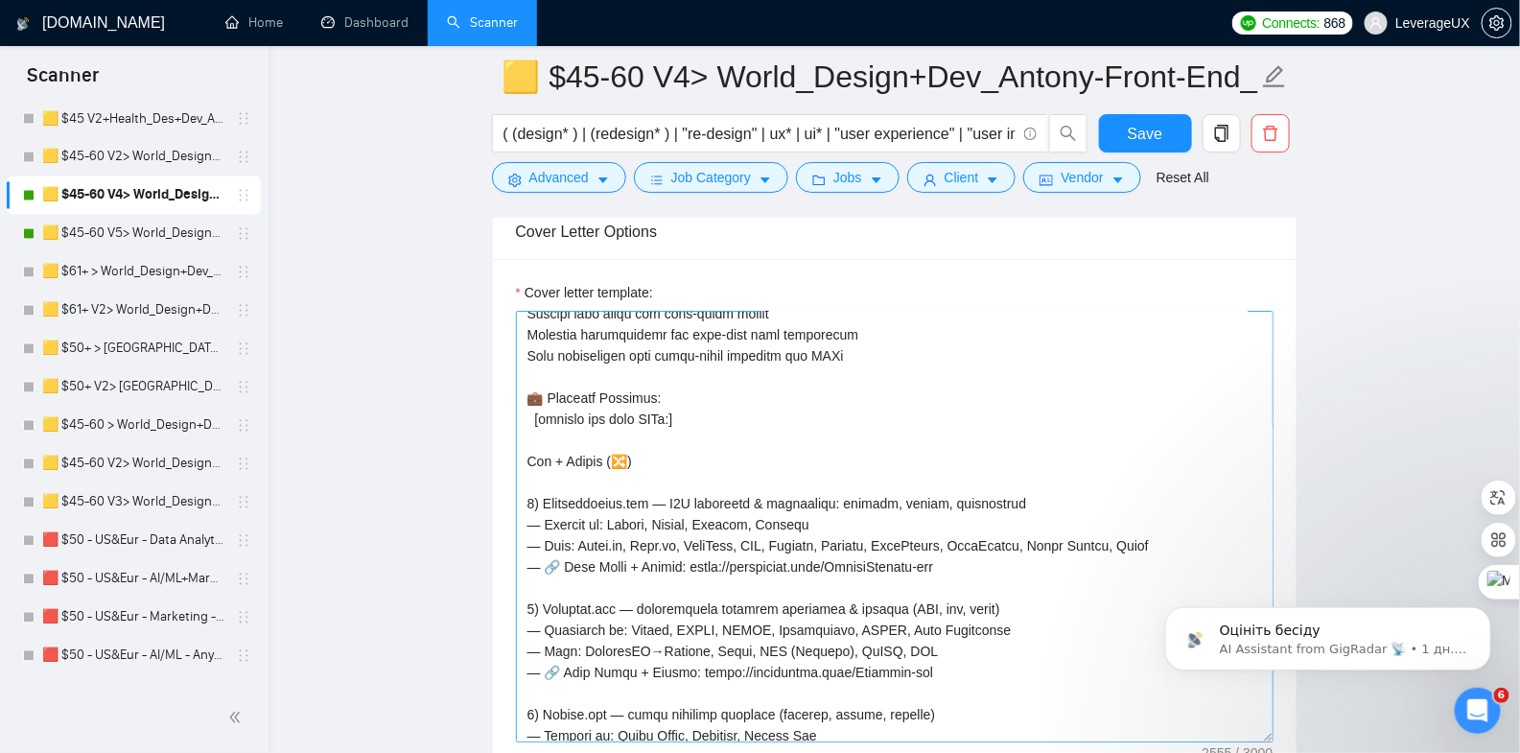
scroll to position [461, 0]
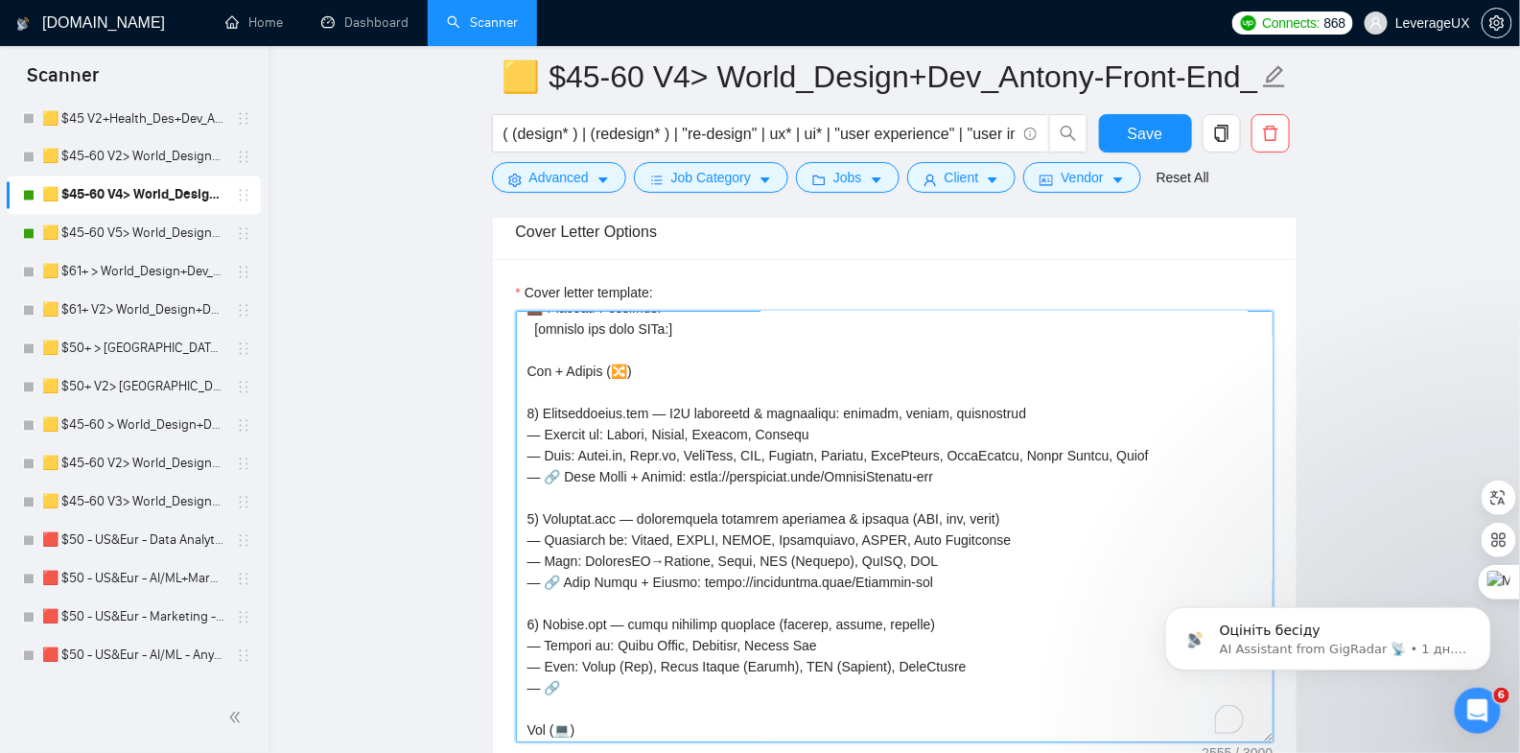
click at [534, 510] on textarea "Cover letter template:" at bounding box center [895, 527] width 758 height 432
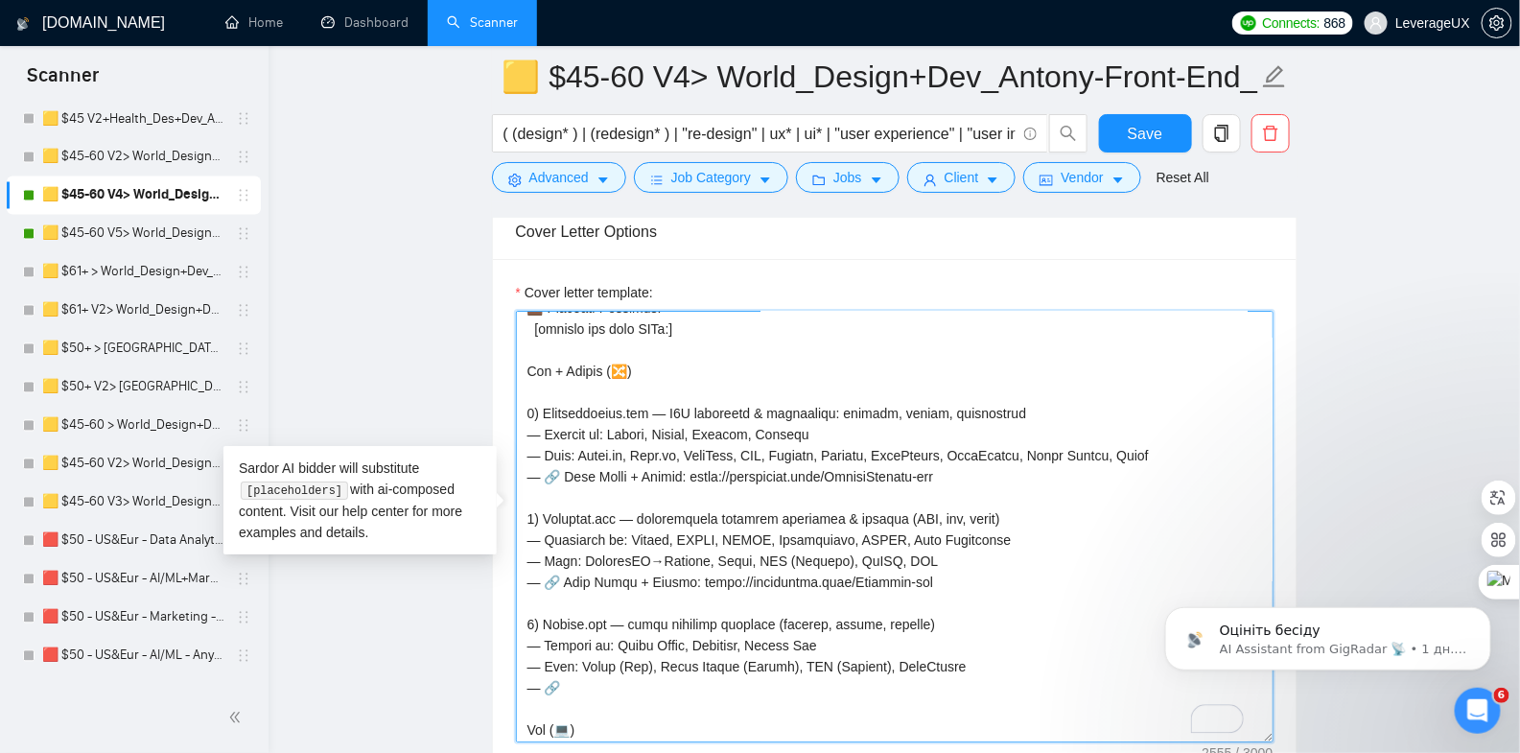
click at [532, 613] on textarea "Cover letter template:" at bounding box center [895, 527] width 758 height 432
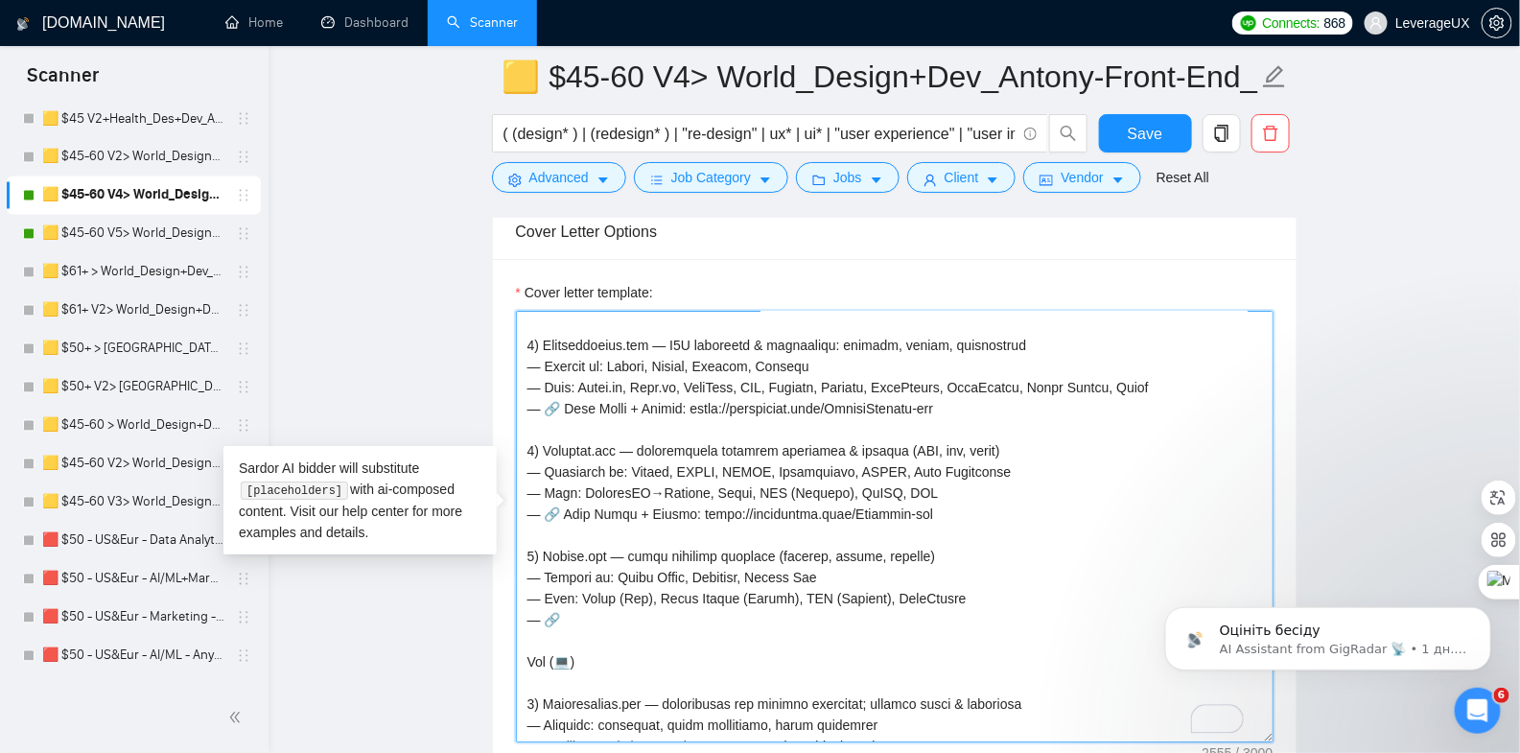
scroll to position [554, 0]
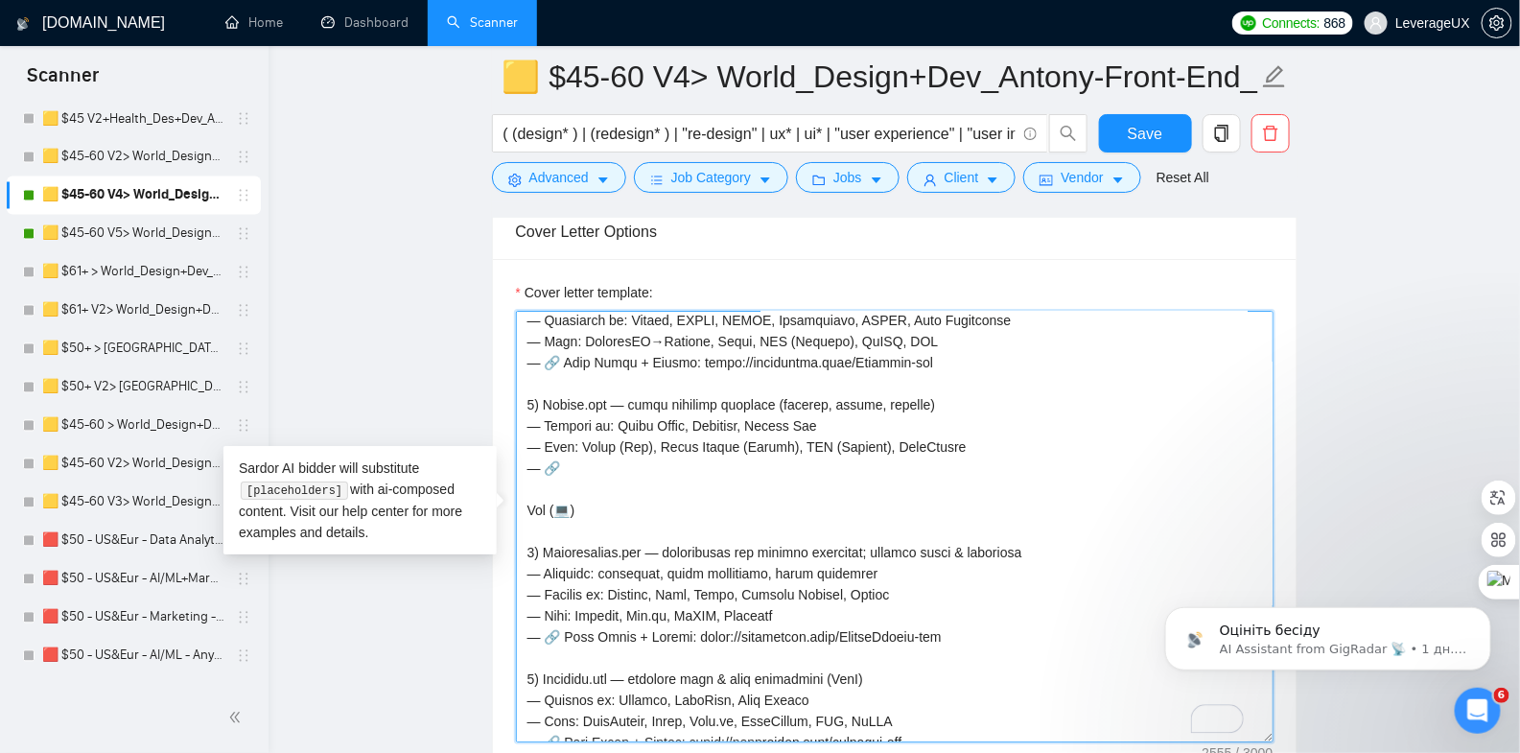
click at [535, 544] on textarea "Cover letter template:" at bounding box center [895, 527] width 758 height 432
click at [534, 659] on textarea "Cover letter template:" at bounding box center [895, 527] width 758 height 432
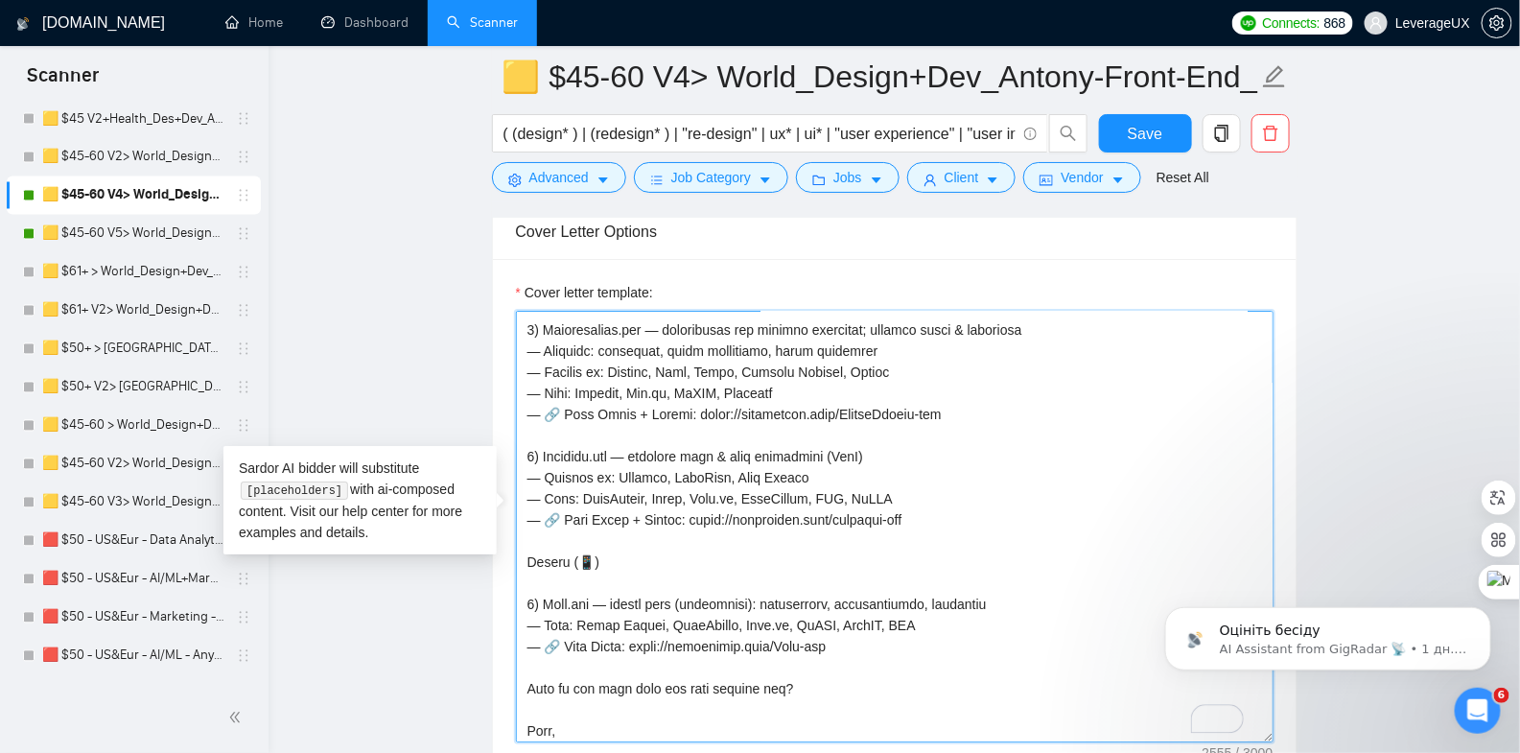
click at [532, 593] on textarea "Cover letter template:" at bounding box center [895, 527] width 758 height 432
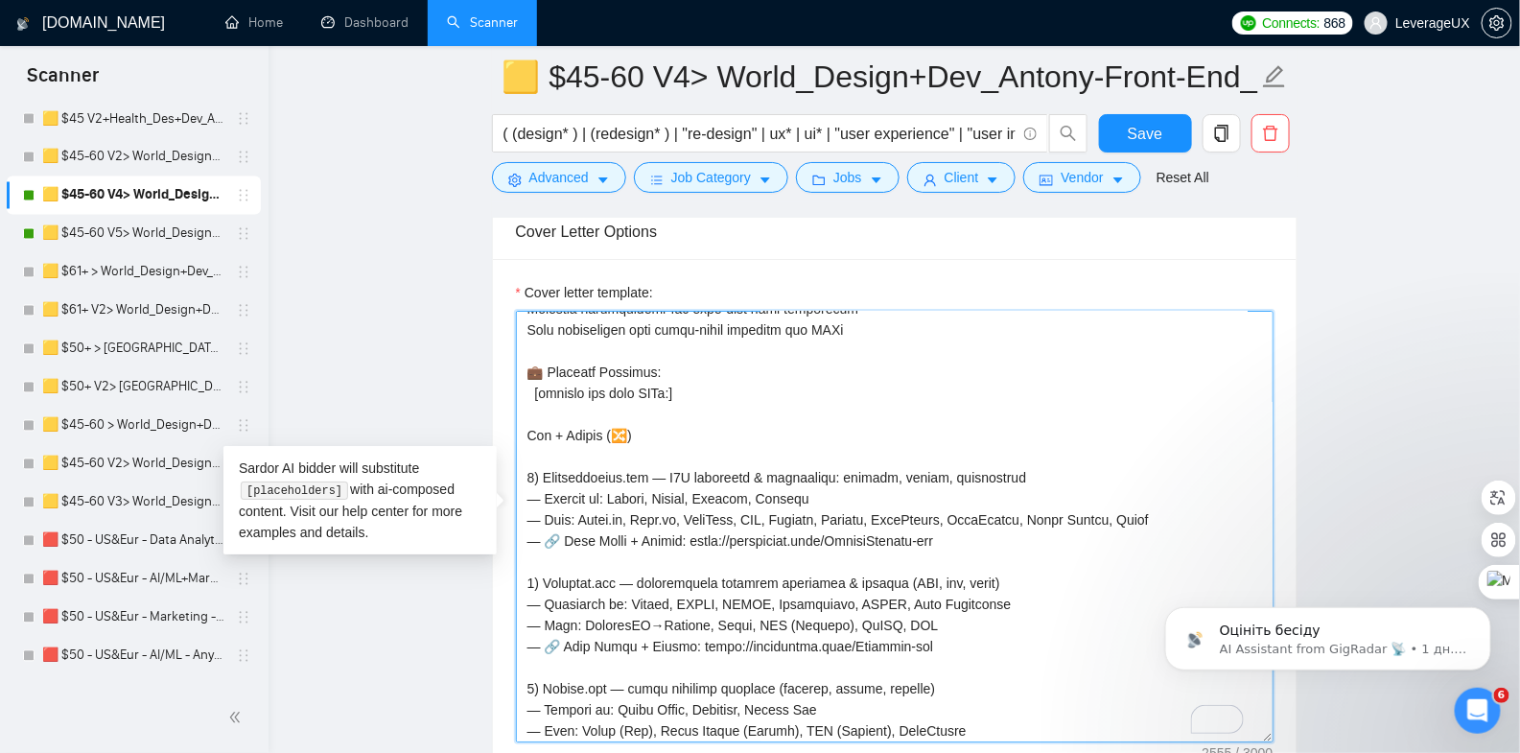
click at [555, 410] on textarea "Cover letter template:" at bounding box center [895, 527] width 758 height 432
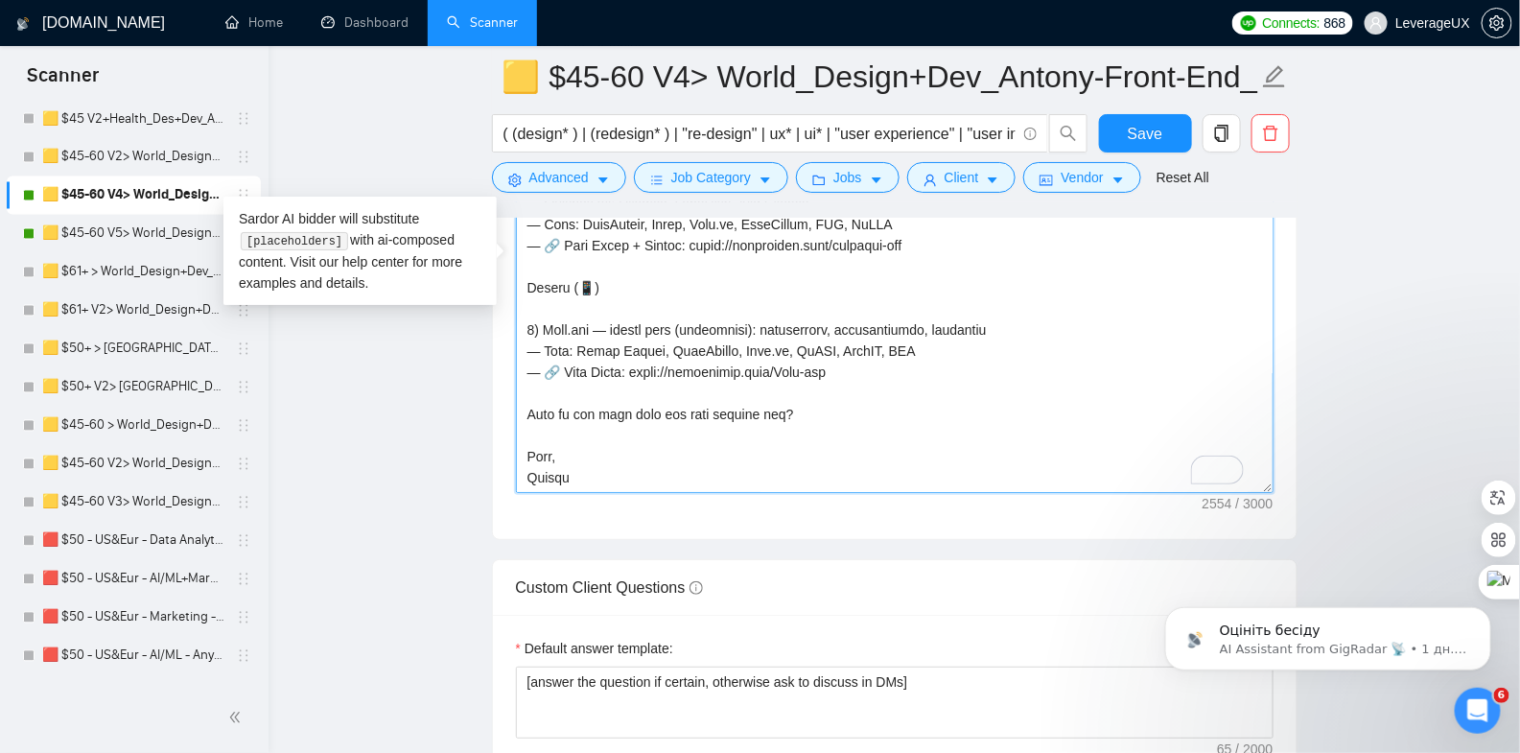
drag, startPoint x: 524, startPoint y: 338, endPoint x: 808, endPoint y: 414, distance: 294.1
click at [808, 414] on textarea "Cover letter template:" at bounding box center [895, 277] width 758 height 432
type textarea "💥 Take a look at who trusts us and the complexity of projects we’ve already del…"
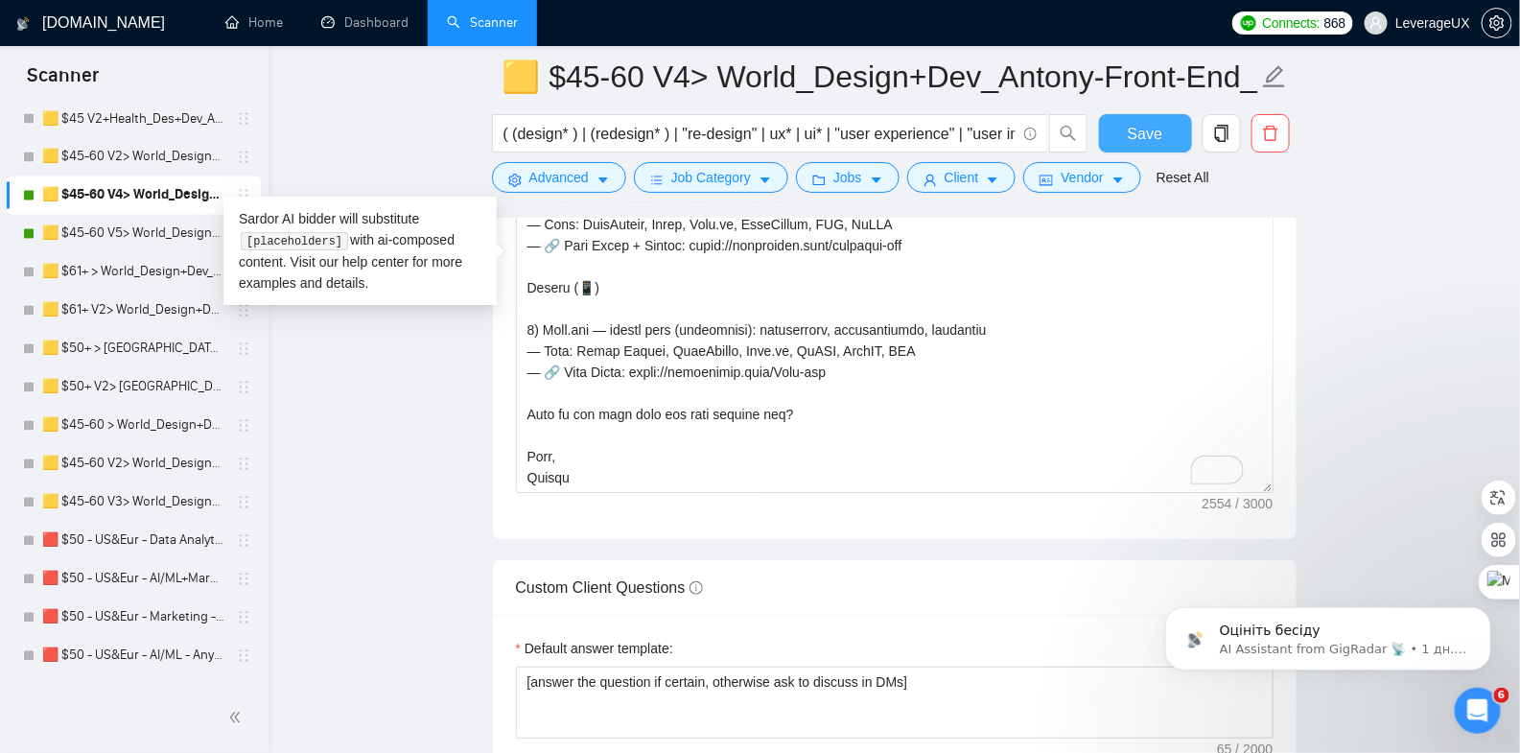
click at [1156, 136] on span "Save" at bounding box center [1145, 134] width 35 height 24
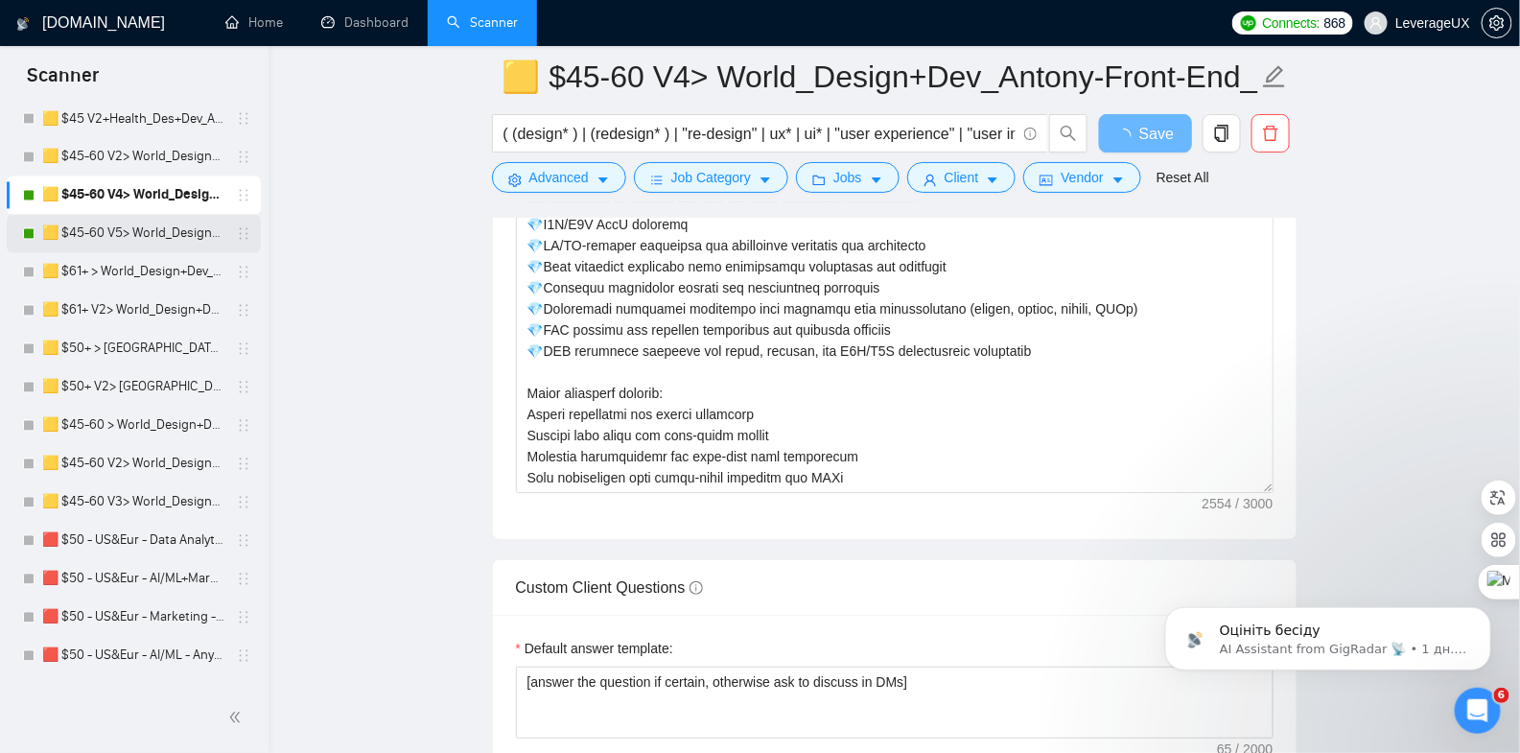
click at [152, 236] on link "🟨 $45-60 V5> World_Design+Dev_Antony-Front-End_General" at bounding box center [133, 234] width 182 height 38
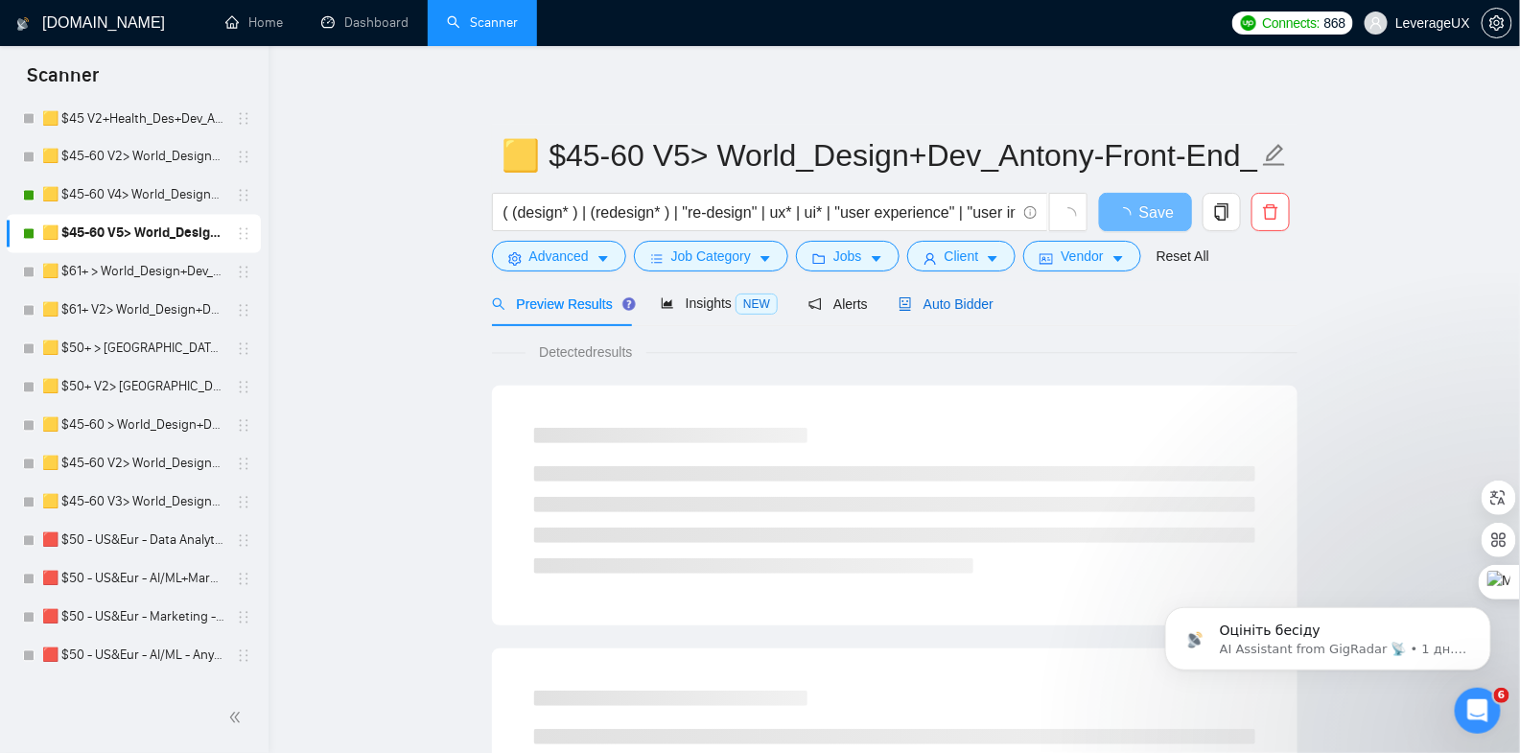
click at [964, 305] on span "Auto Bidder" at bounding box center [946, 303] width 95 height 15
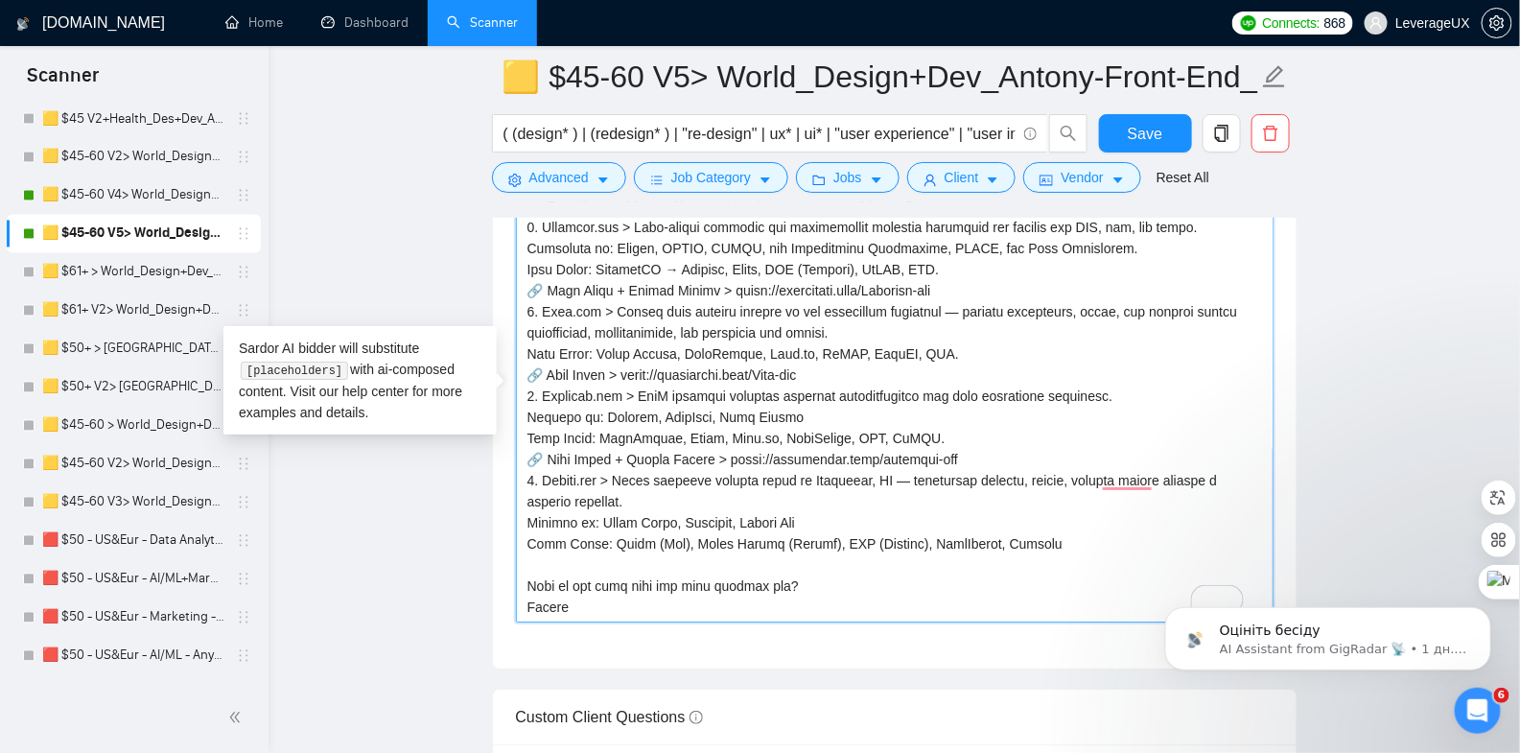
drag, startPoint x: 528, startPoint y: 357, endPoint x: 1102, endPoint y: 539, distance: 602.7
click at [1102, 539] on textarea "Cover letter template:" at bounding box center [895, 407] width 758 height 432
paste textarea "💼 Relevant Projects: [include all full URLs:] Web + Mobile (🔀) 1) Quartznetwork…"
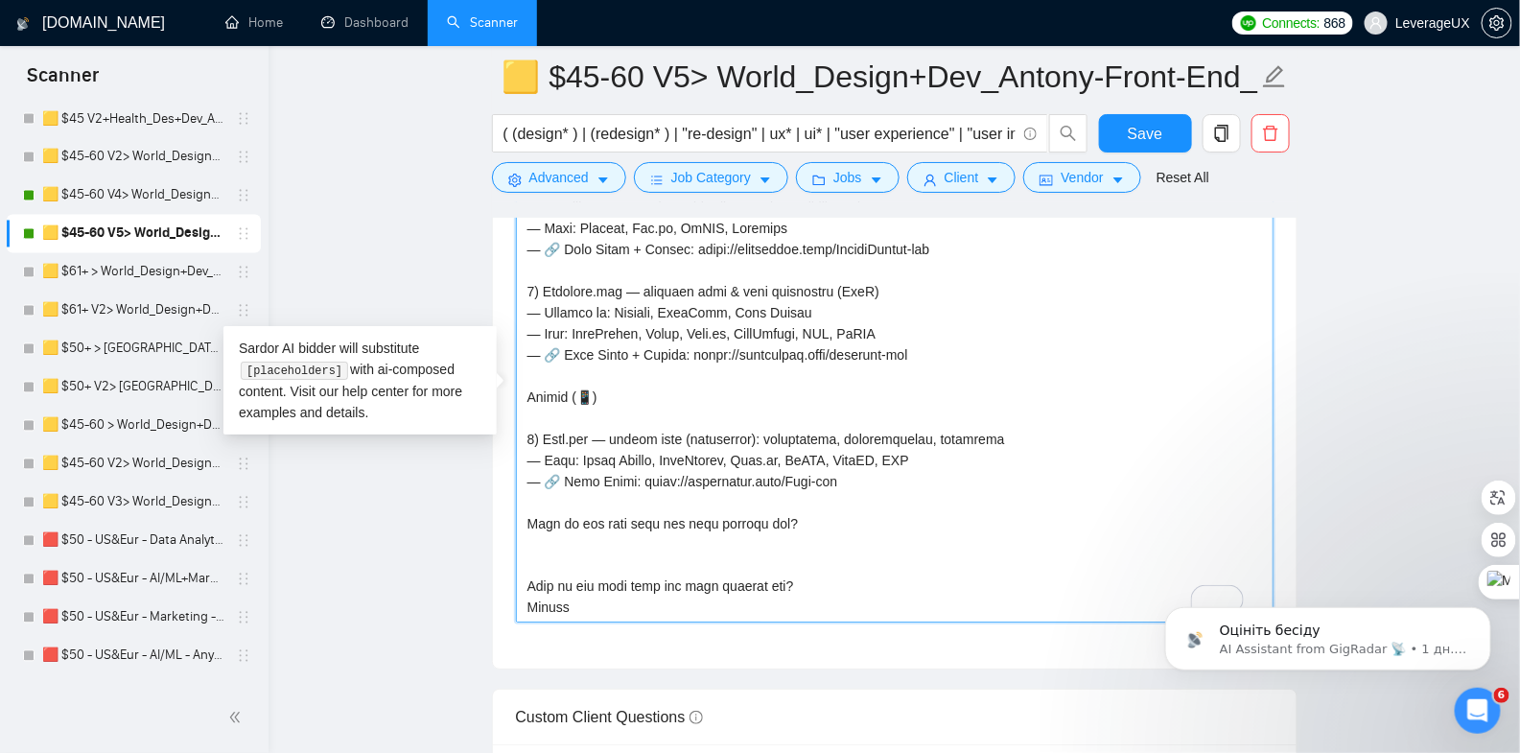
drag, startPoint x: 818, startPoint y: 504, endPoint x: 532, endPoint y: 500, distance: 285.8
click at [518, 506] on div "Cover Letter Options Cover letter template:" at bounding box center [895, 376] width 806 height 586
click at [544, 538] on textarea "Cover letter template:" at bounding box center [895, 407] width 758 height 432
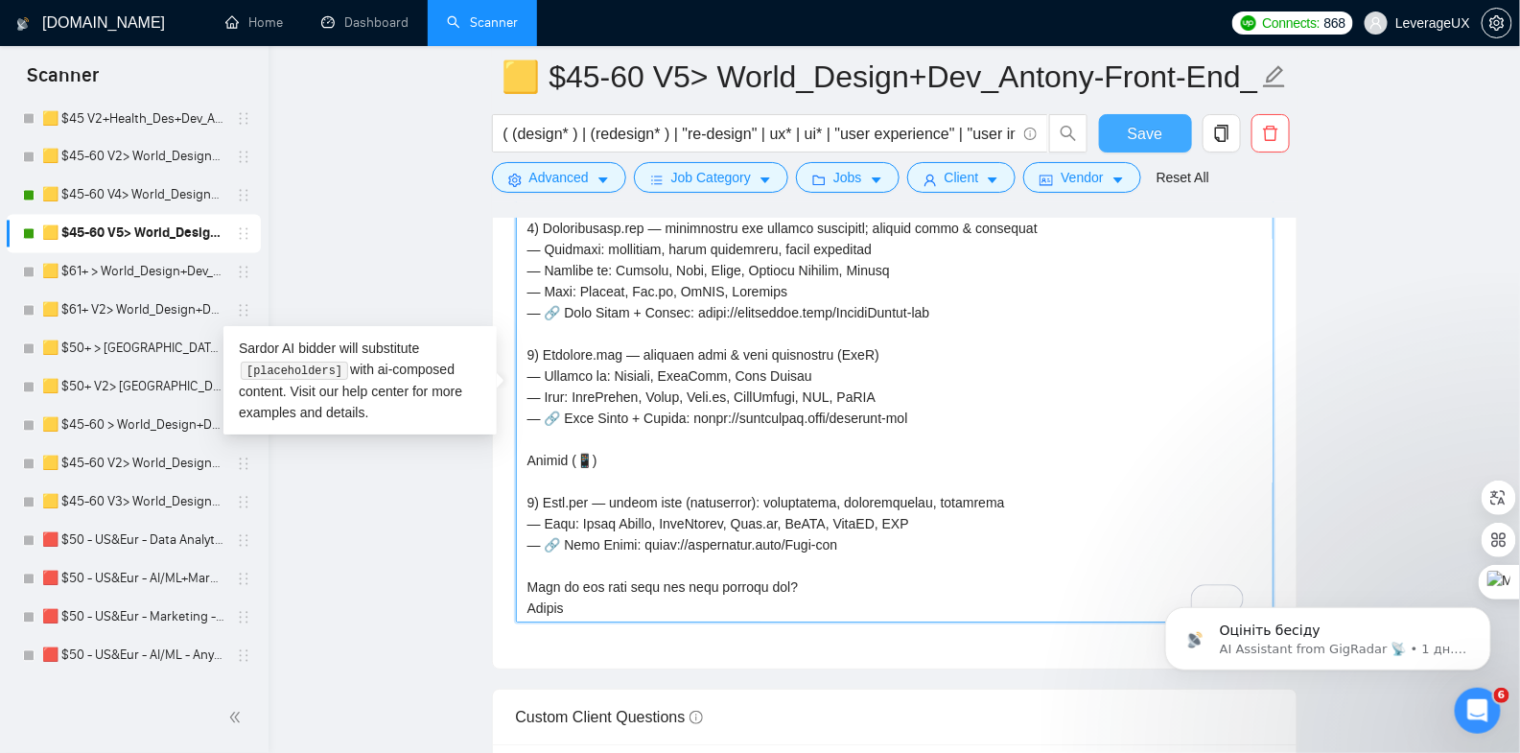
type textarea "[👋 Greetings! We turn flaky specs into reliable features and “it works on my ma…"
click at [1154, 131] on span "Save" at bounding box center [1145, 134] width 35 height 24
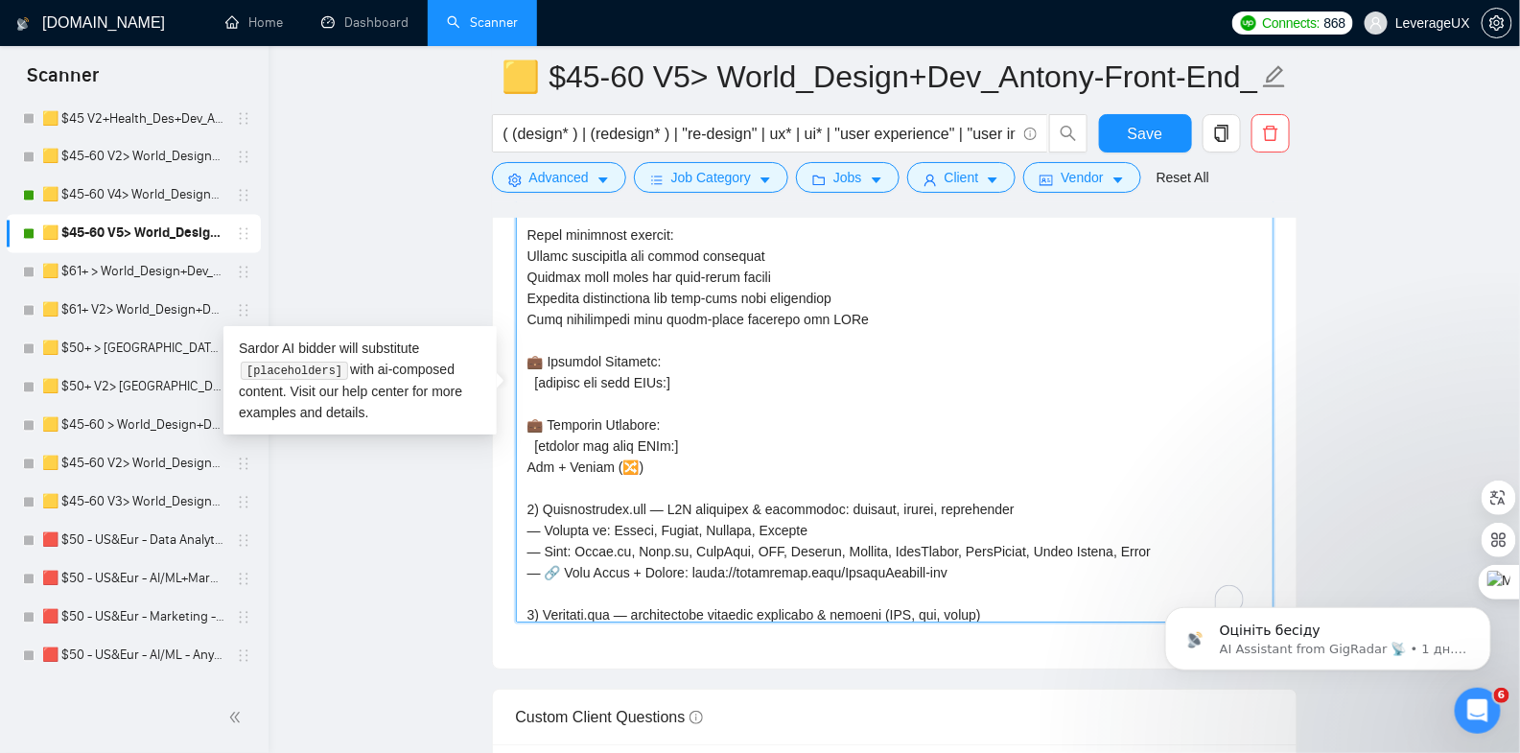
drag, startPoint x: 672, startPoint y: 378, endPoint x: 511, endPoint y: 353, distance: 163.0
click at [511, 353] on div "Cover letter template:" at bounding box center [895, 403] width 804 height 529
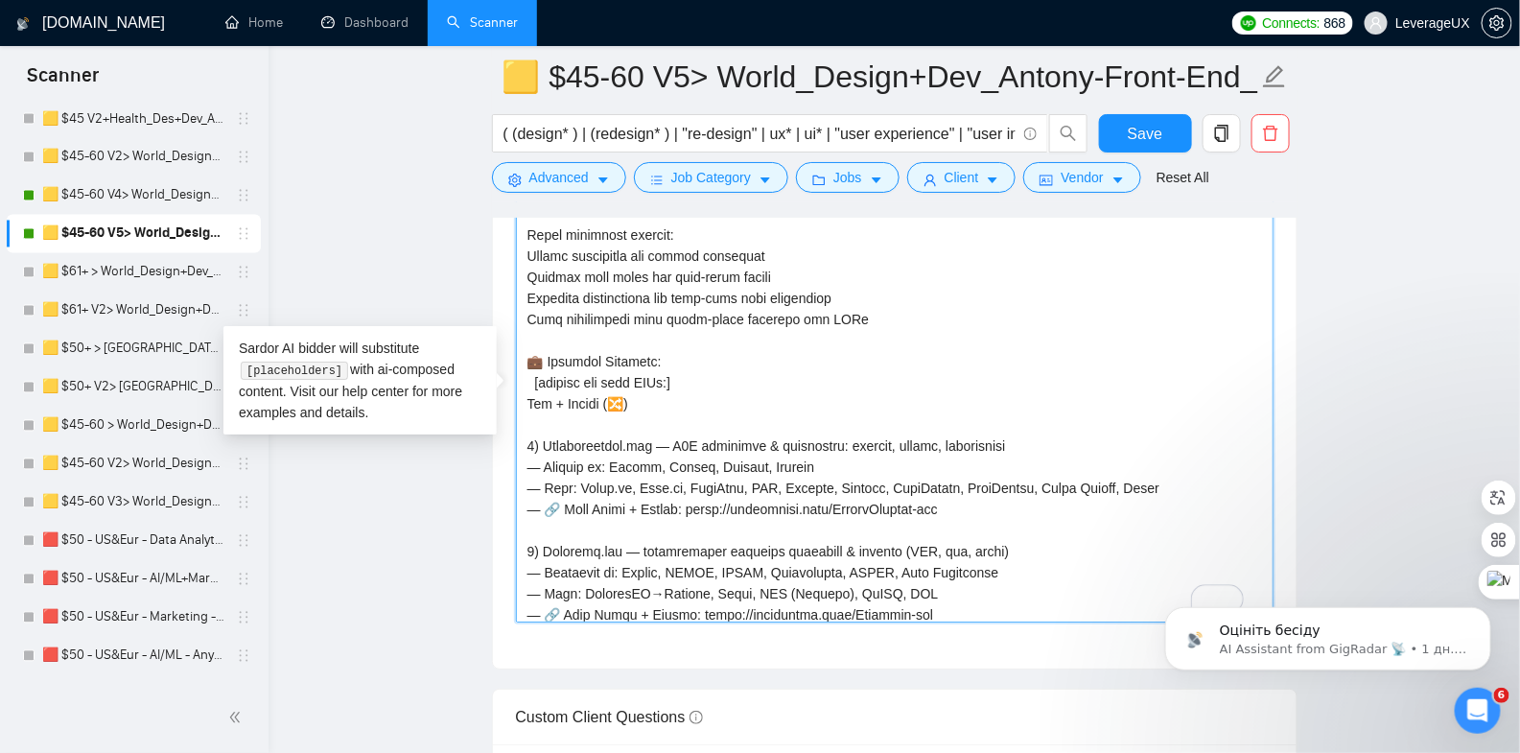
type textarea "[👋 Greetings! We turn flaky specs into reliable features and “it works on my ma…"
click at [1131, 129] on span "Save" at bounding box center [1145, 134] width 35 height 24
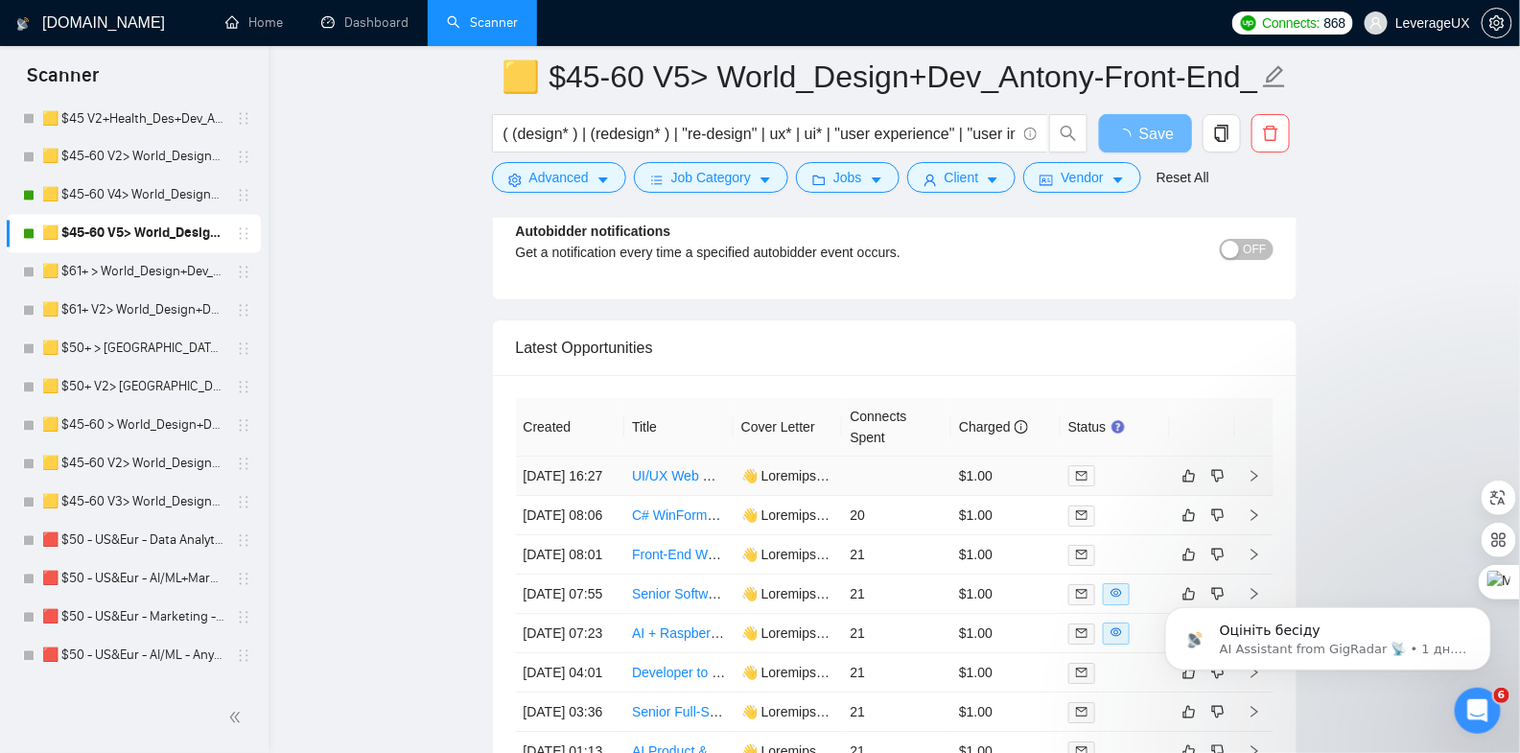
click at [1257, 469] on icon "right" at bounding box center [1254, 475] width 13 height 13
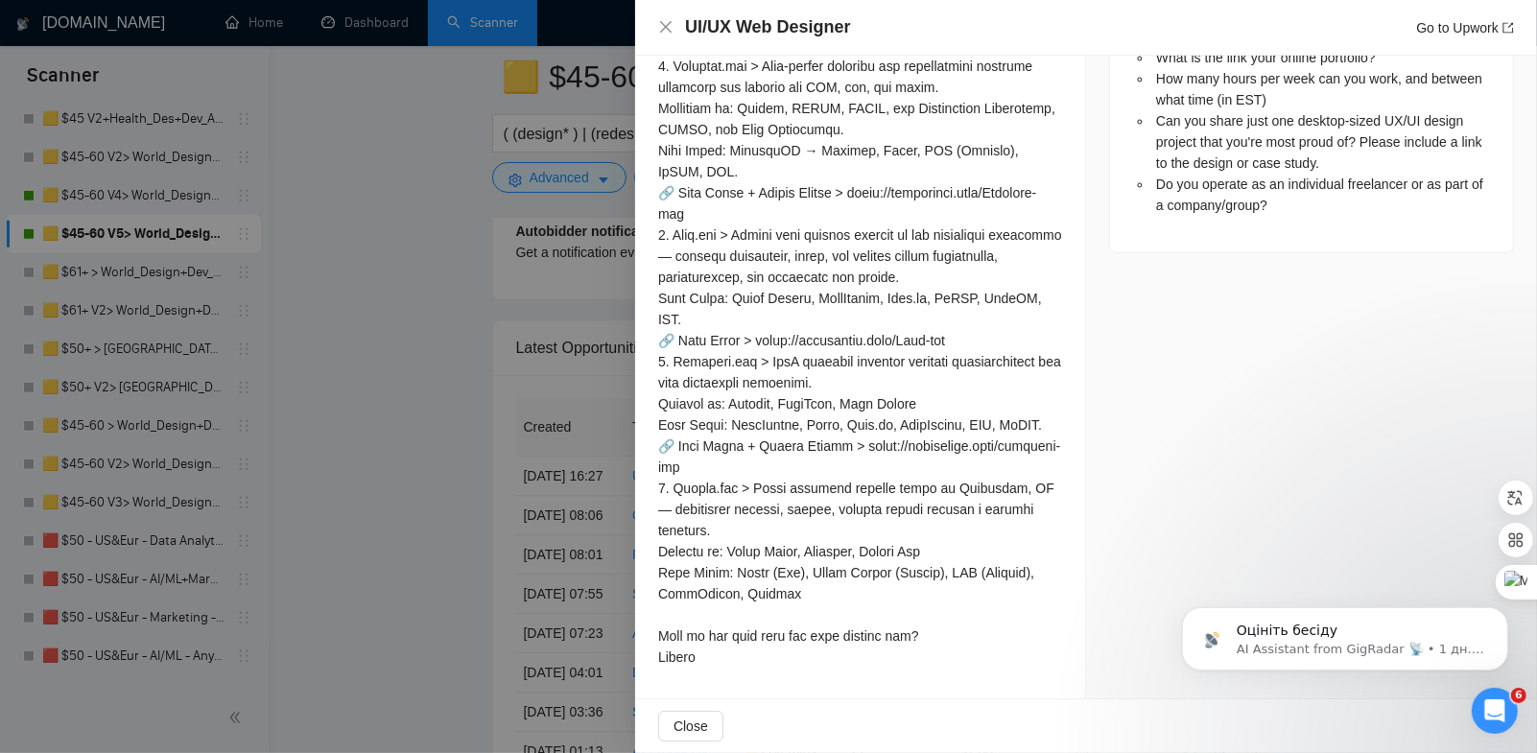
click at [461, 458] on div at bounding box center [768, 376] width 1537 height 753
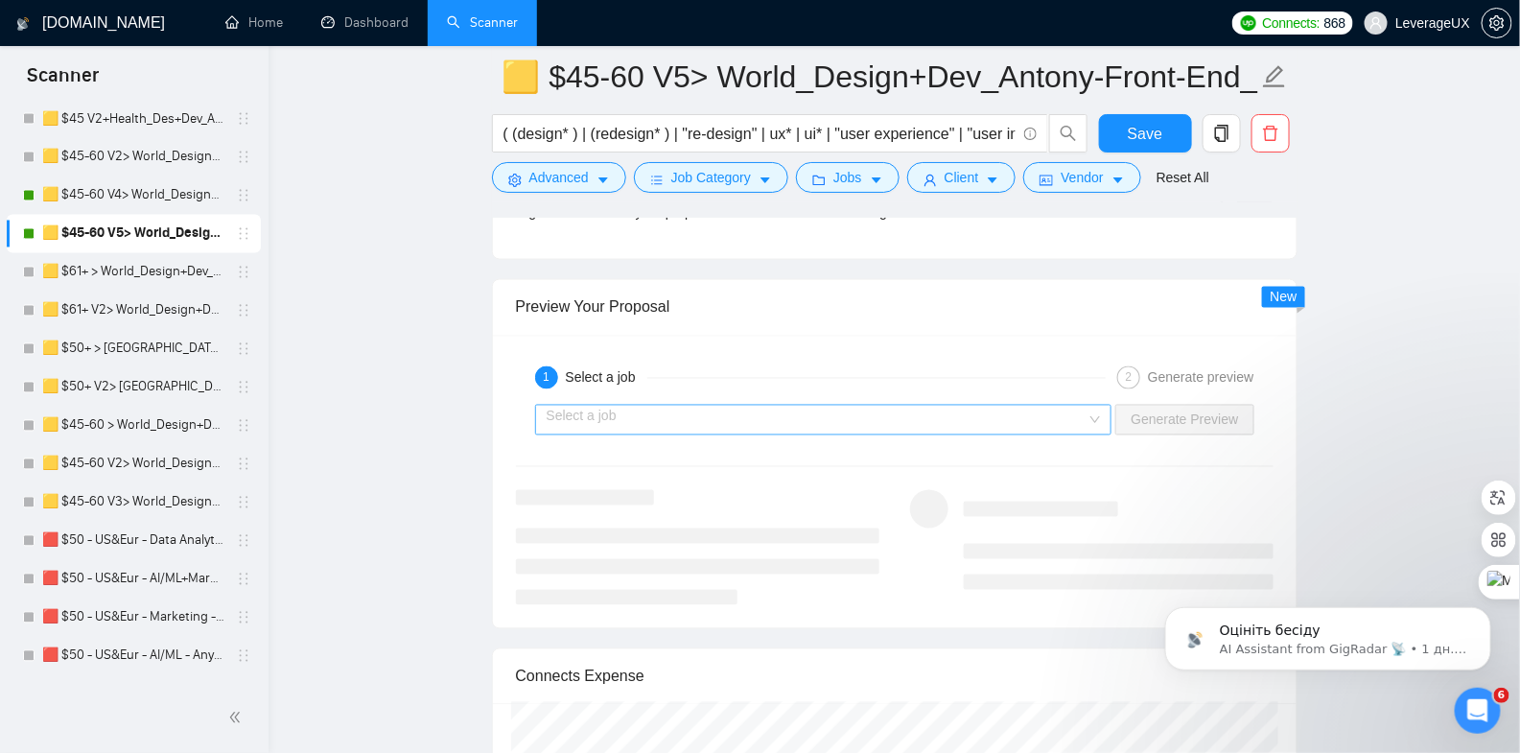
click at [714, 408] on input "search" at bounding box center [817, 420] width 541 height 29
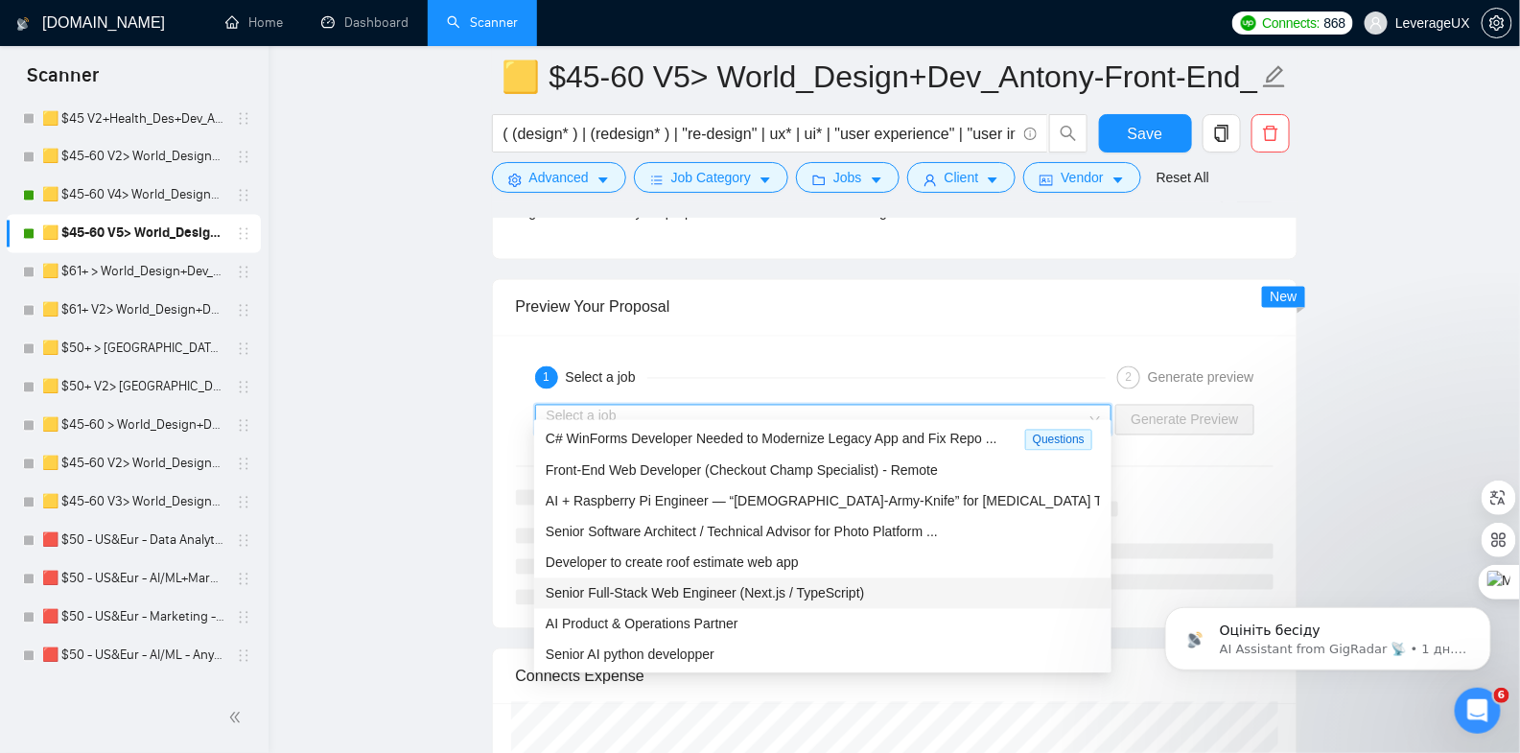
click at [667, 596] on span "Senior Full-Stack Web Engineer (Next.js / TypeScript)" at bounding box center [705, 593] width 319 height 15
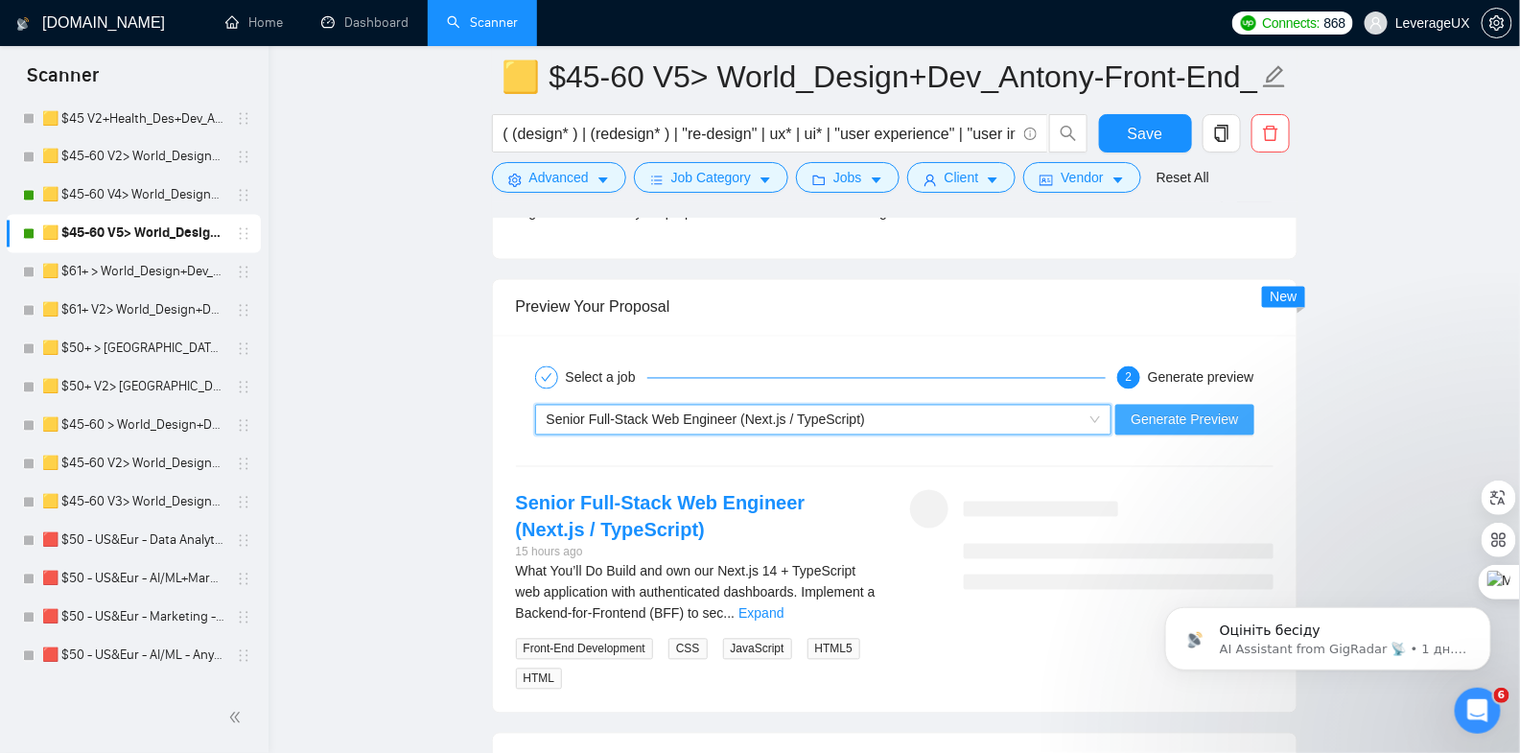
click at [1182, 410] on span "Generate Preview" at bounding box center [1184, 420] width 107 height 21
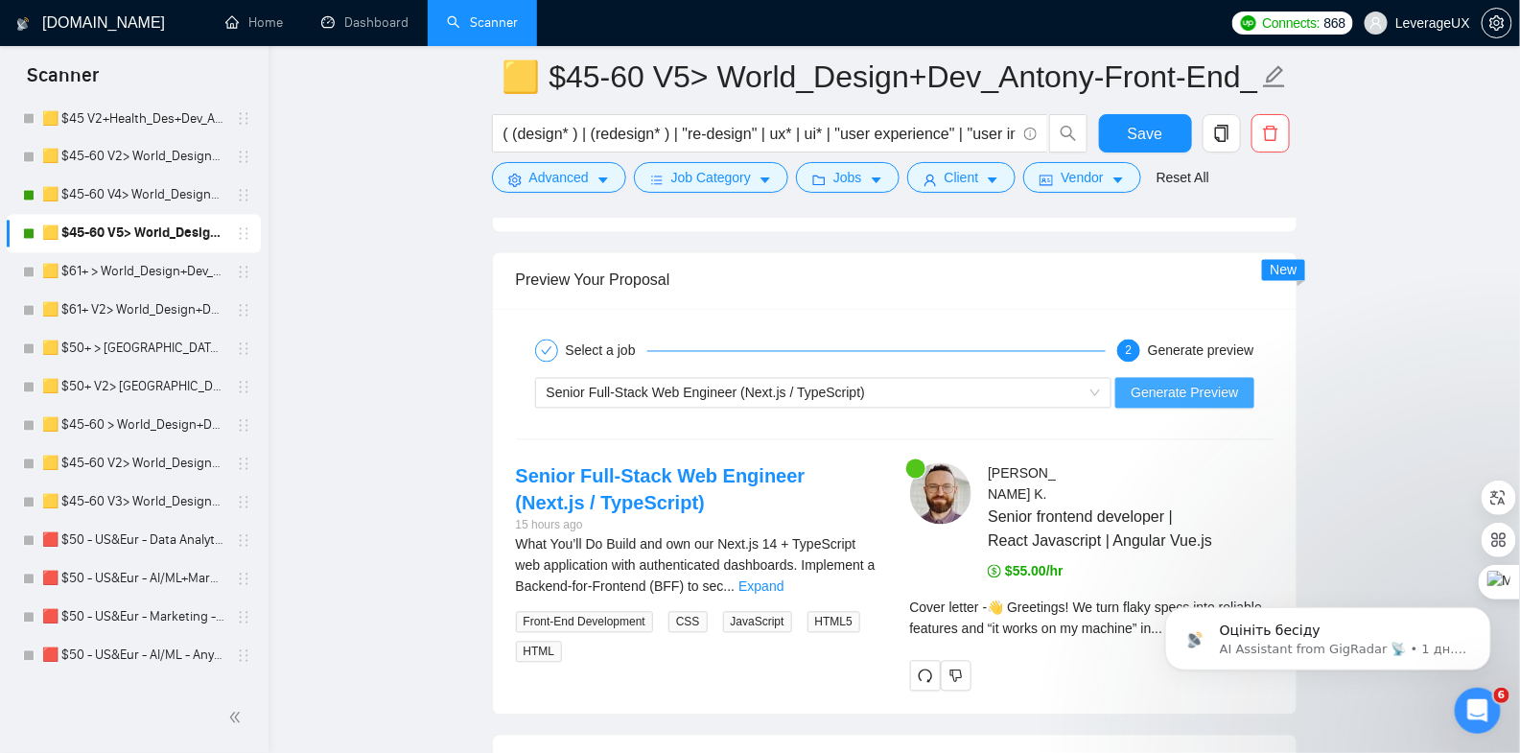
scroll to position [3920, 0]
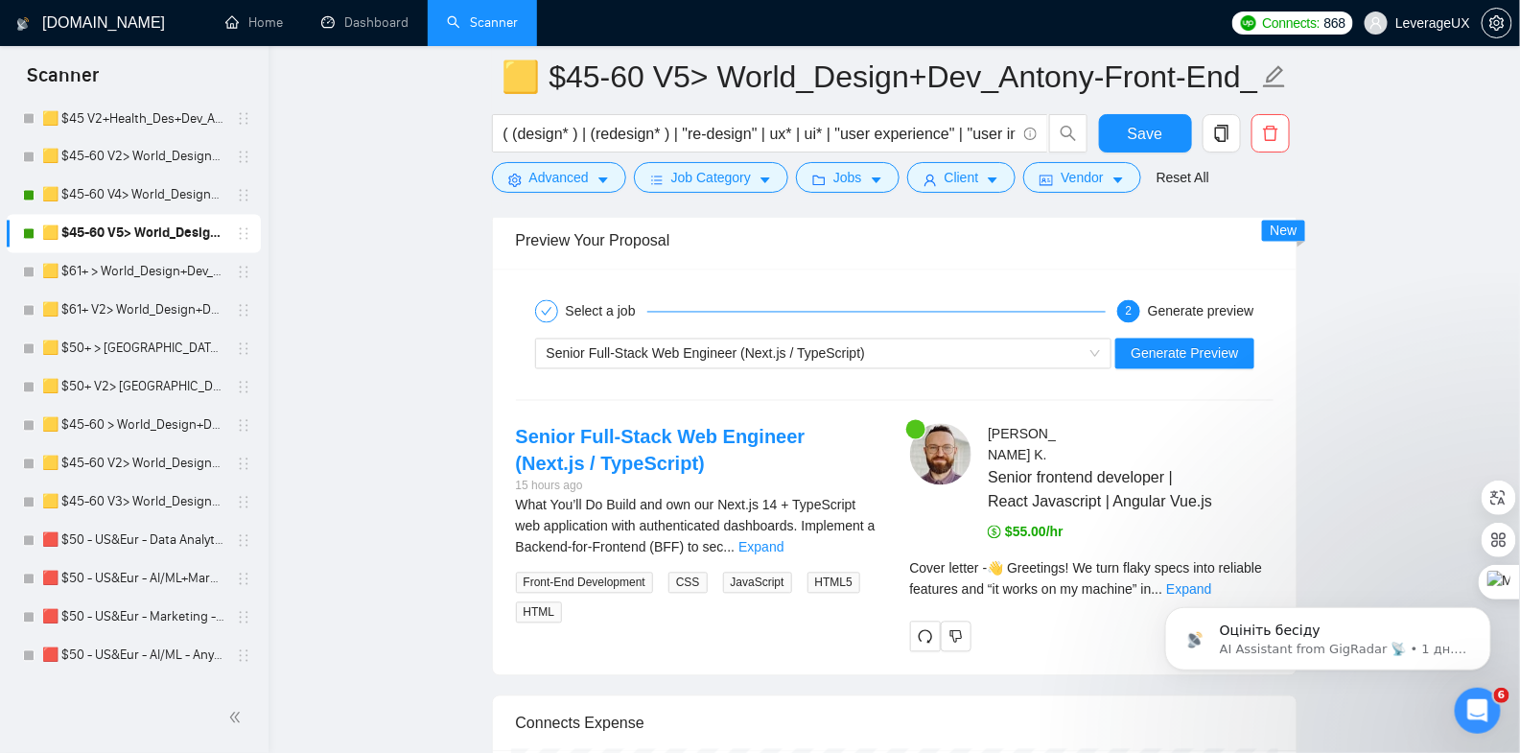
click at [1233, 567] on html "Оцініть бесіду AI Assistant from GigRadar 📡 • 1 дн. тому" at bounding box center [1328, 633] width 384 height 134
click at [1233, 570] on html "Оцініть бесіду AI Assistant from GigRadar 📡 • 1 дн. тому" at bounding box center [1328, 633] width 384 height 134
click at [1242, 575] on body "Оцініть бесіду AI Assistant from GigRadar 📡 • 1 дн. тому" at bounding box center [1327, 633] width 368 height 119
click at [1240, 572] on html "Оцініть бесіду AI Assistant from GigRadar 📡 • 1 дн. тому" at bounding box center [1328, 633] width 384 height 134
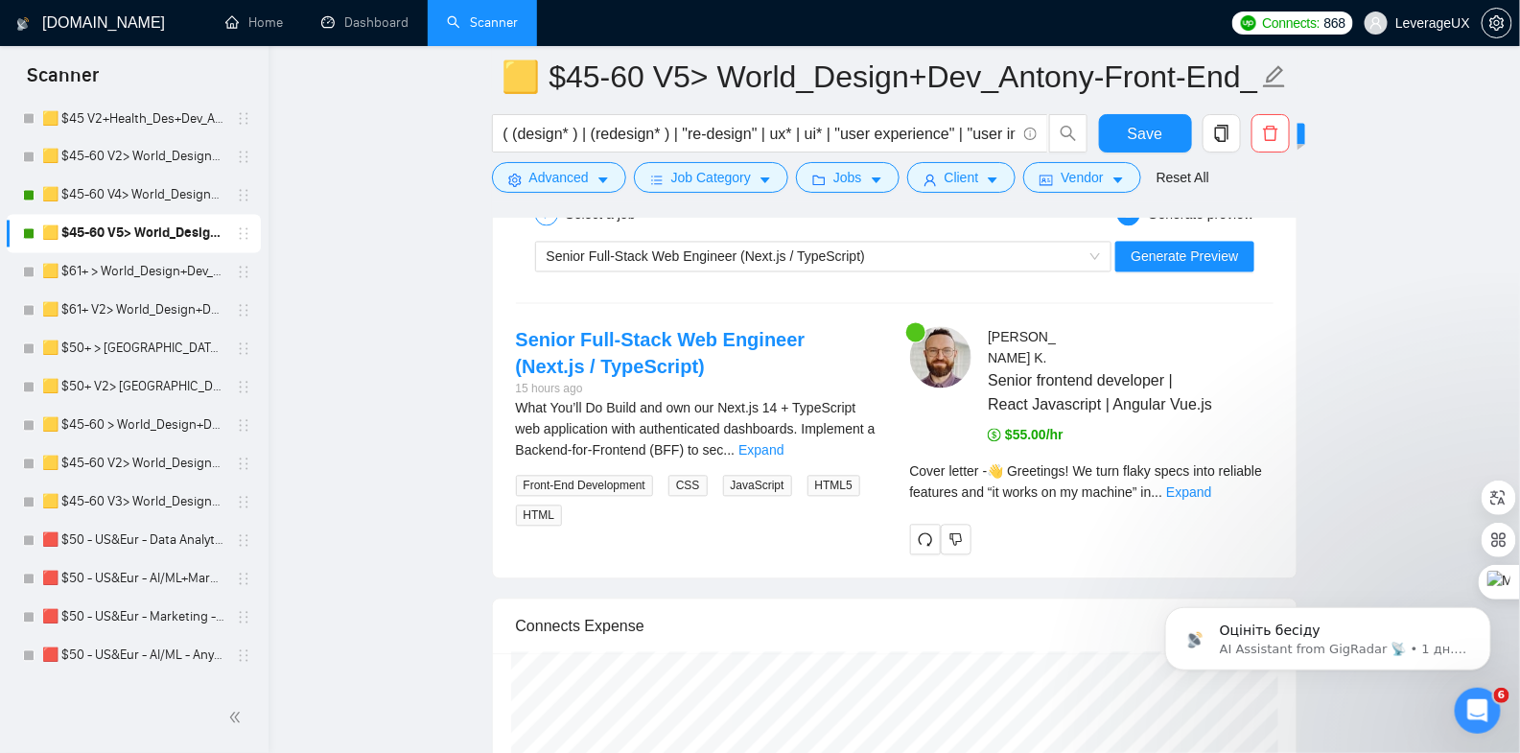
scroll to position [4052, 0]
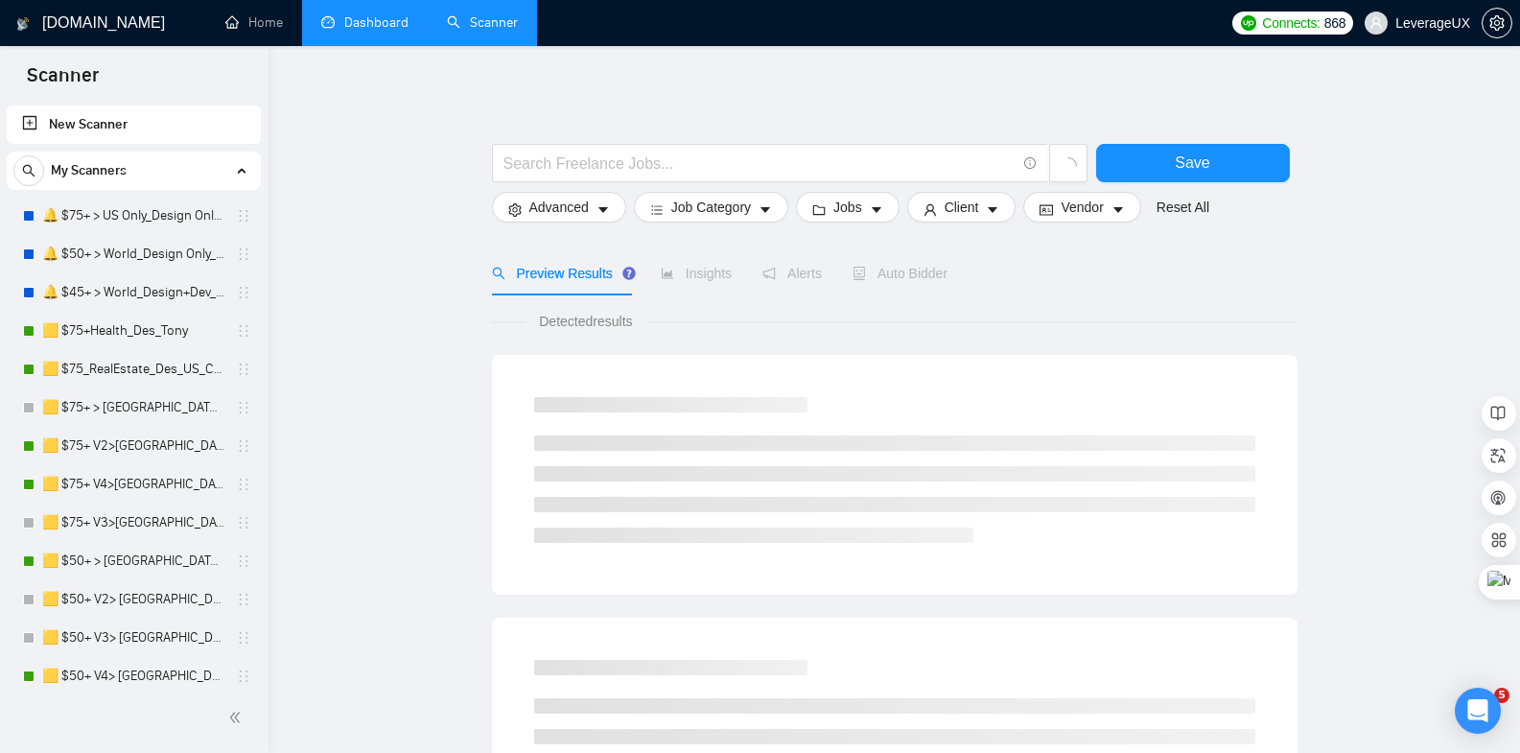
click at [347, 21] on link "Dashboard" at bounding box center [364, 22] width 87 height 16
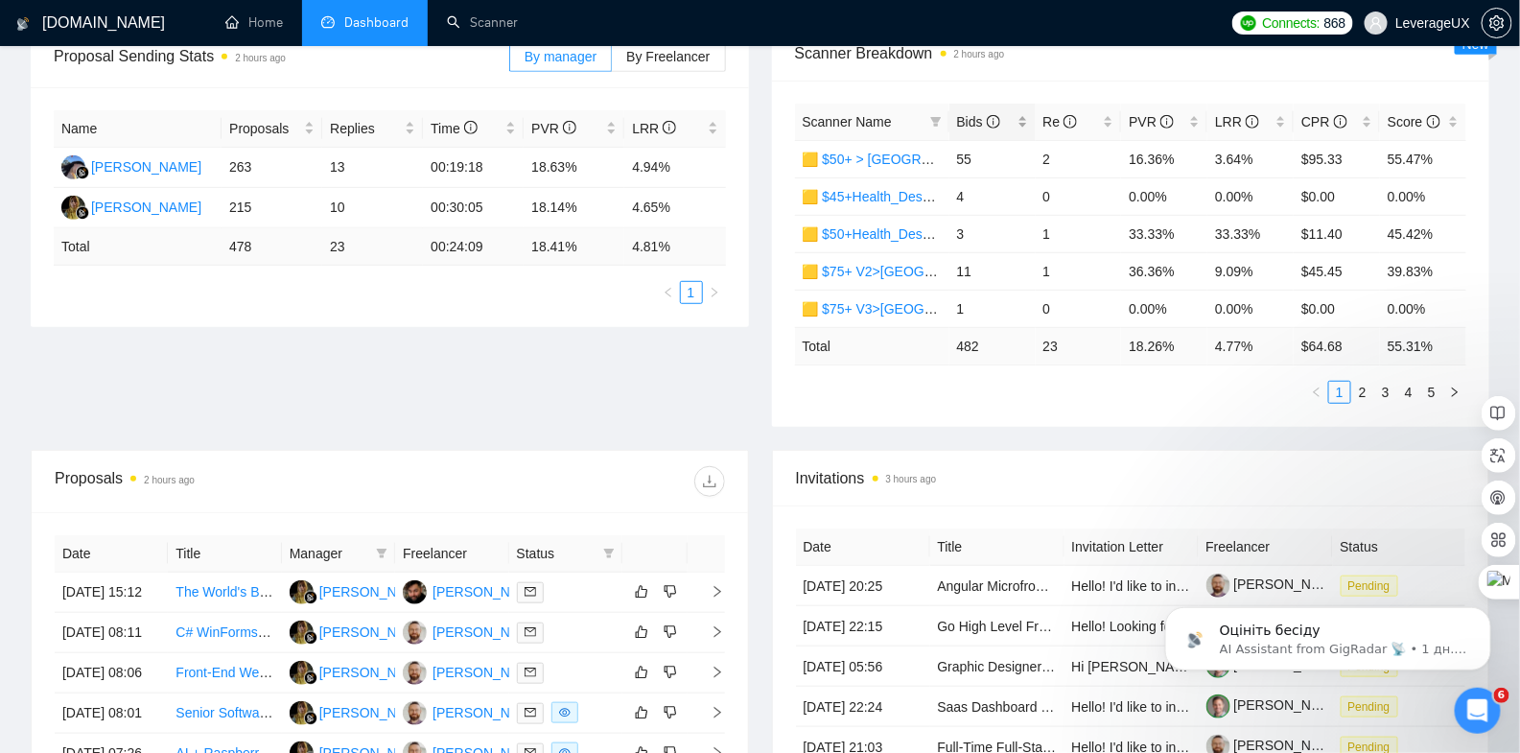
click at [976, 120] on span "Bids" at bounding box center [978, 121] width 43 height 15
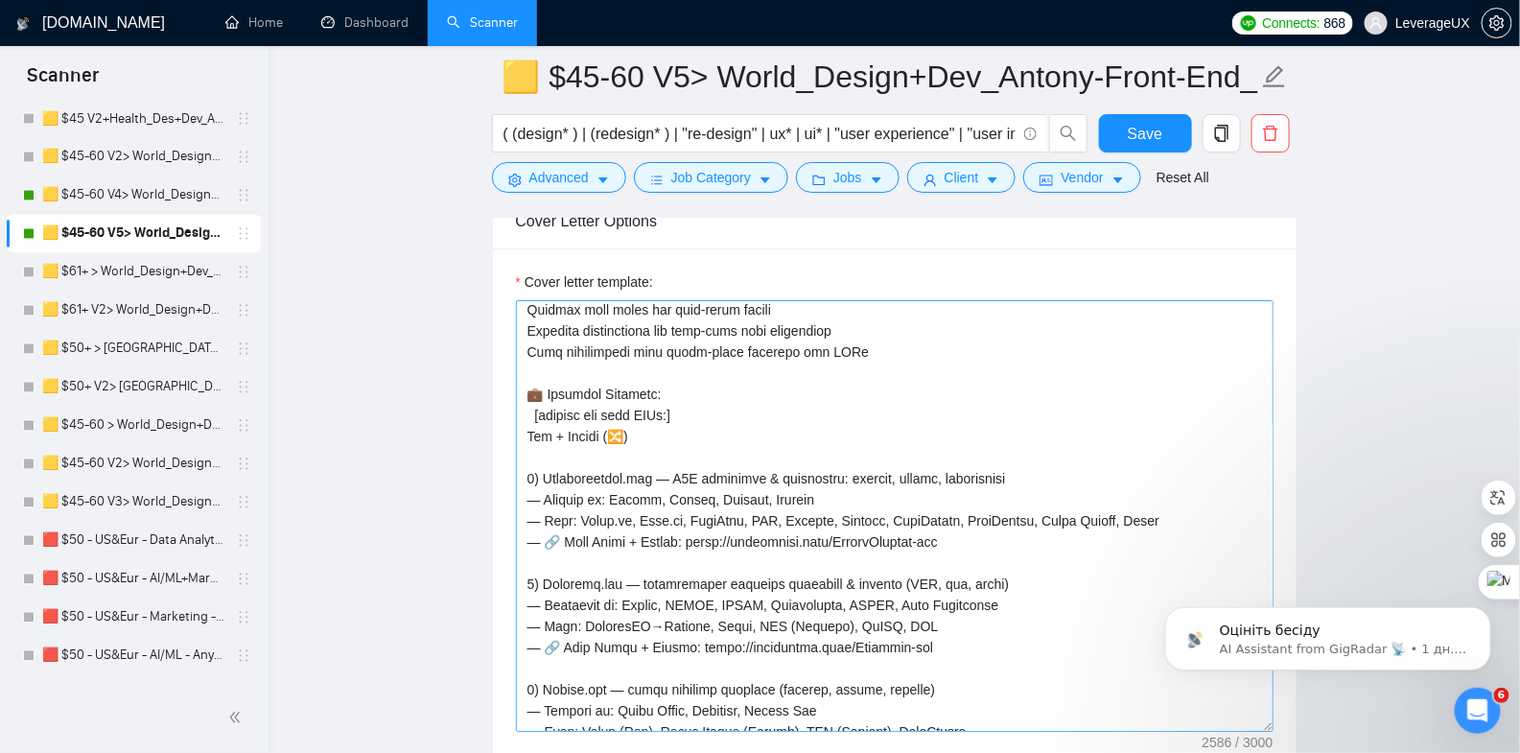
scroll to position [408, 0]
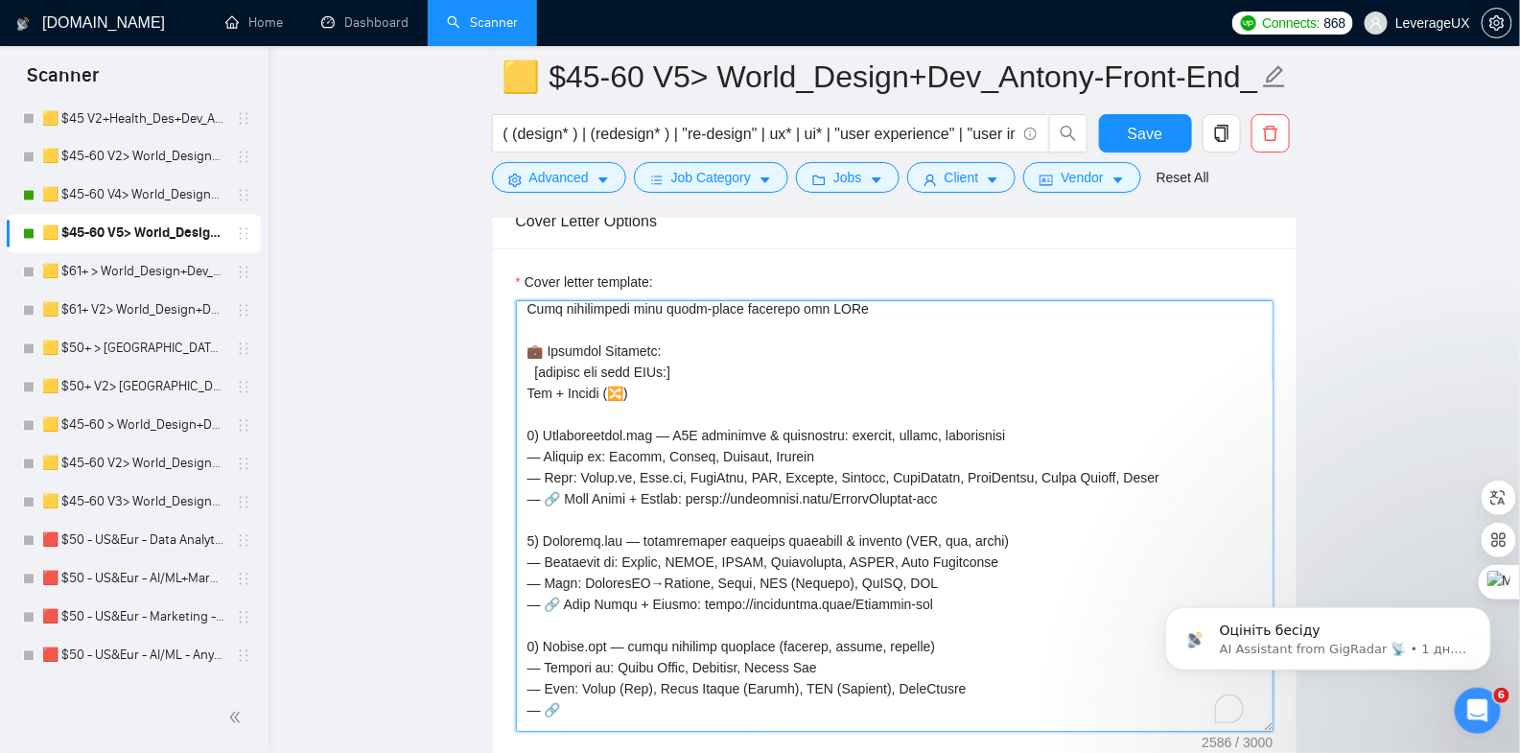
click at [686, 423] on textarea "Cover letter template:" at bounding box center [895, 516] width 758 height 432
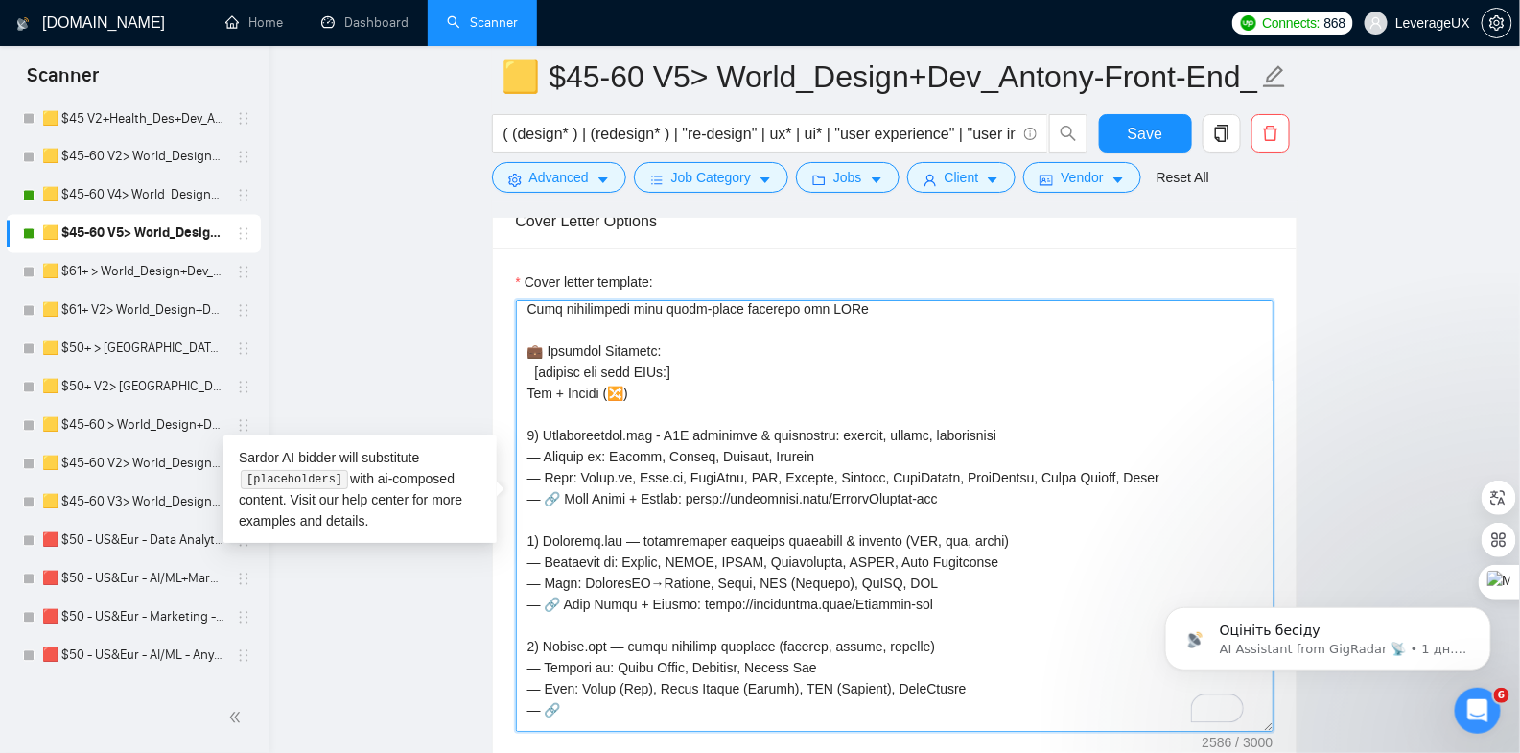
click at [537, 445] on textarea "Cover letter template:" at bounding box center [895, 516] width 758 height 432
click at [538, 466] on textarea "Cover letter template:" at bounding box center [895, 516] width 758 height 432
click at [540, 492] on textarea "Cover letter template:" at bounding box center [895, 516] width 758 height 432
click at [540, 551] on textarea "Cover letter template:" at bounding box center [895, 516] width 758 height 432
click at [537, 569] on textarea "Cover letter template:" at bounding box center [895, 516] width 758 height 432
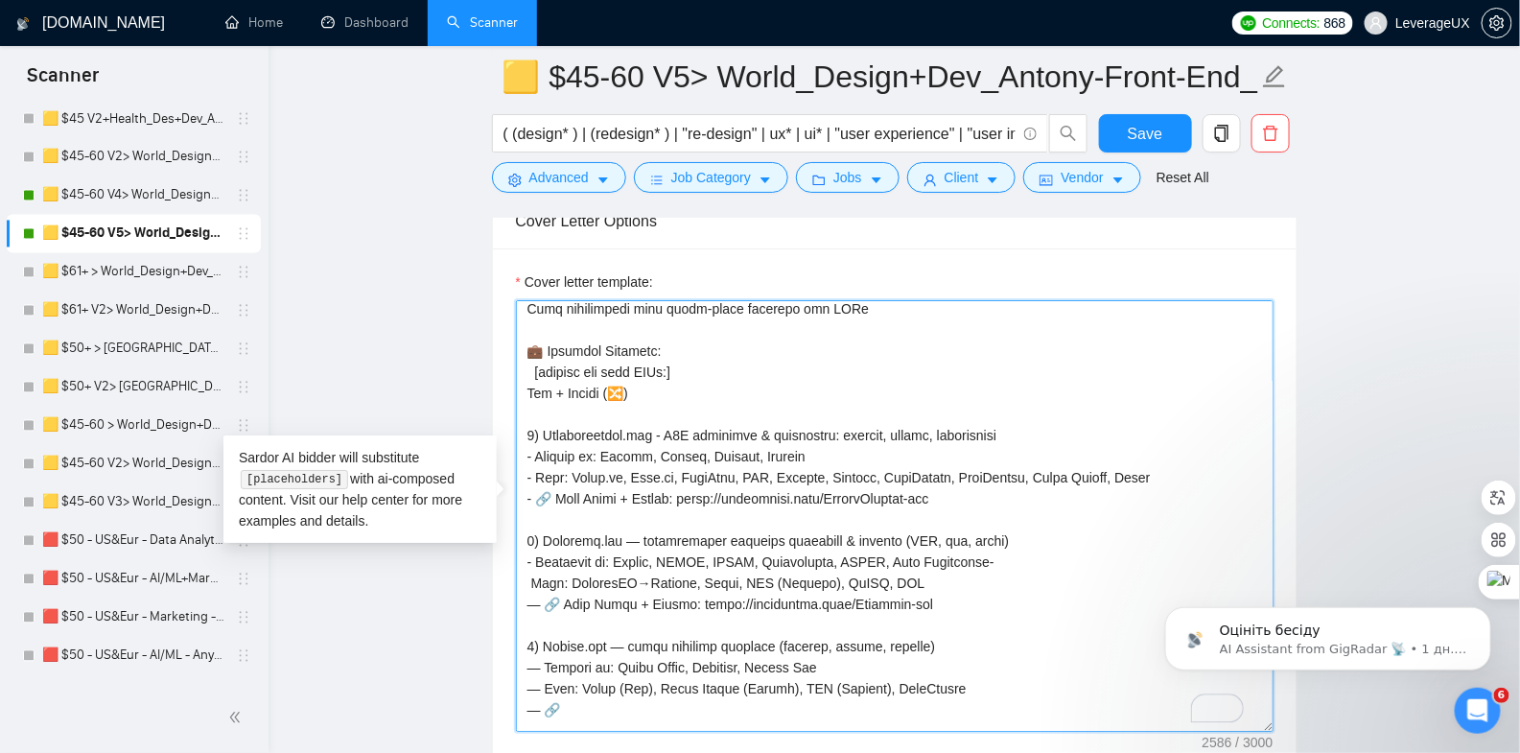
click at [997, 552] on textarea "Cover letter template:" at bounding box center [895, 516] width 758 height 432
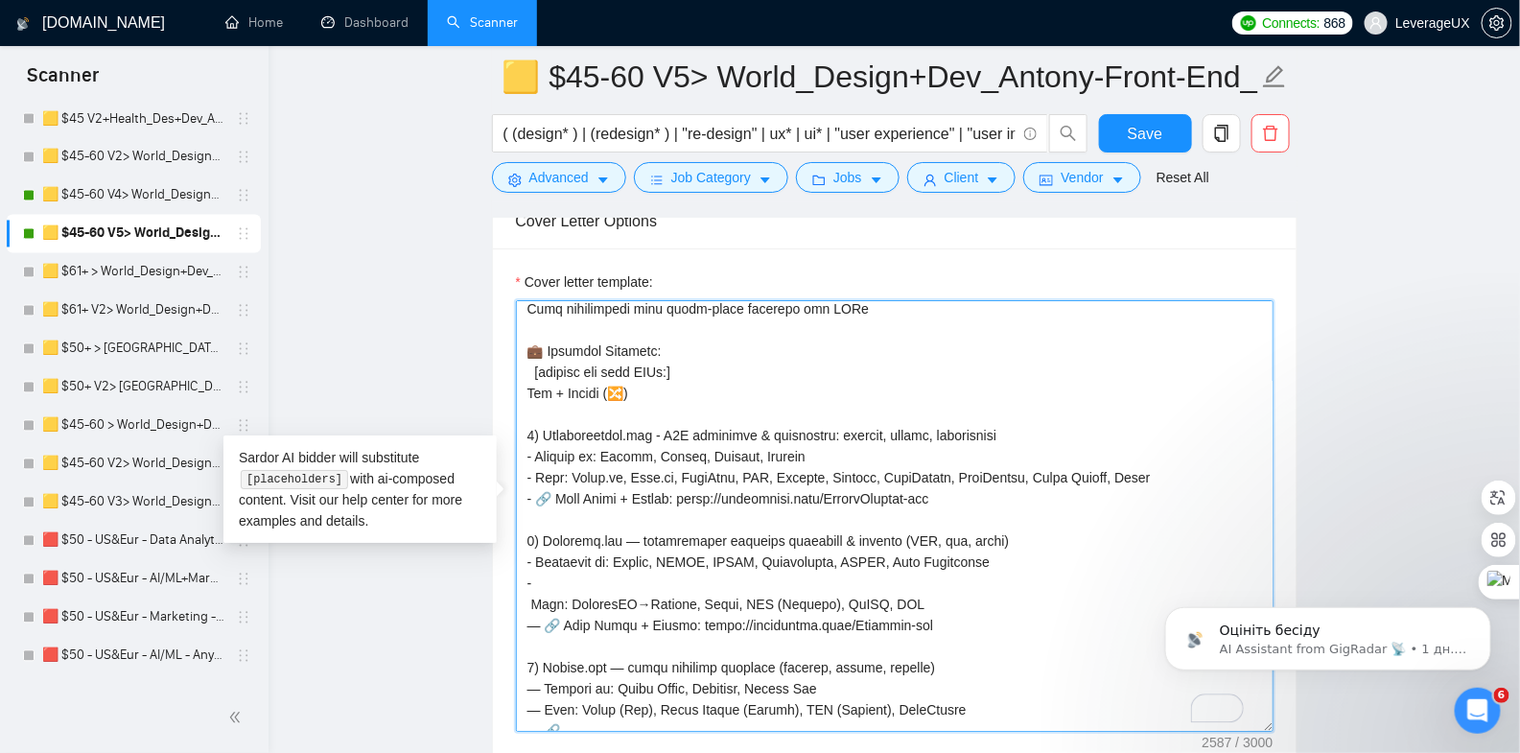
click at [528, 590] on textarea "Cover letter template:" at bounding box center [895, 516] width 758 height 432
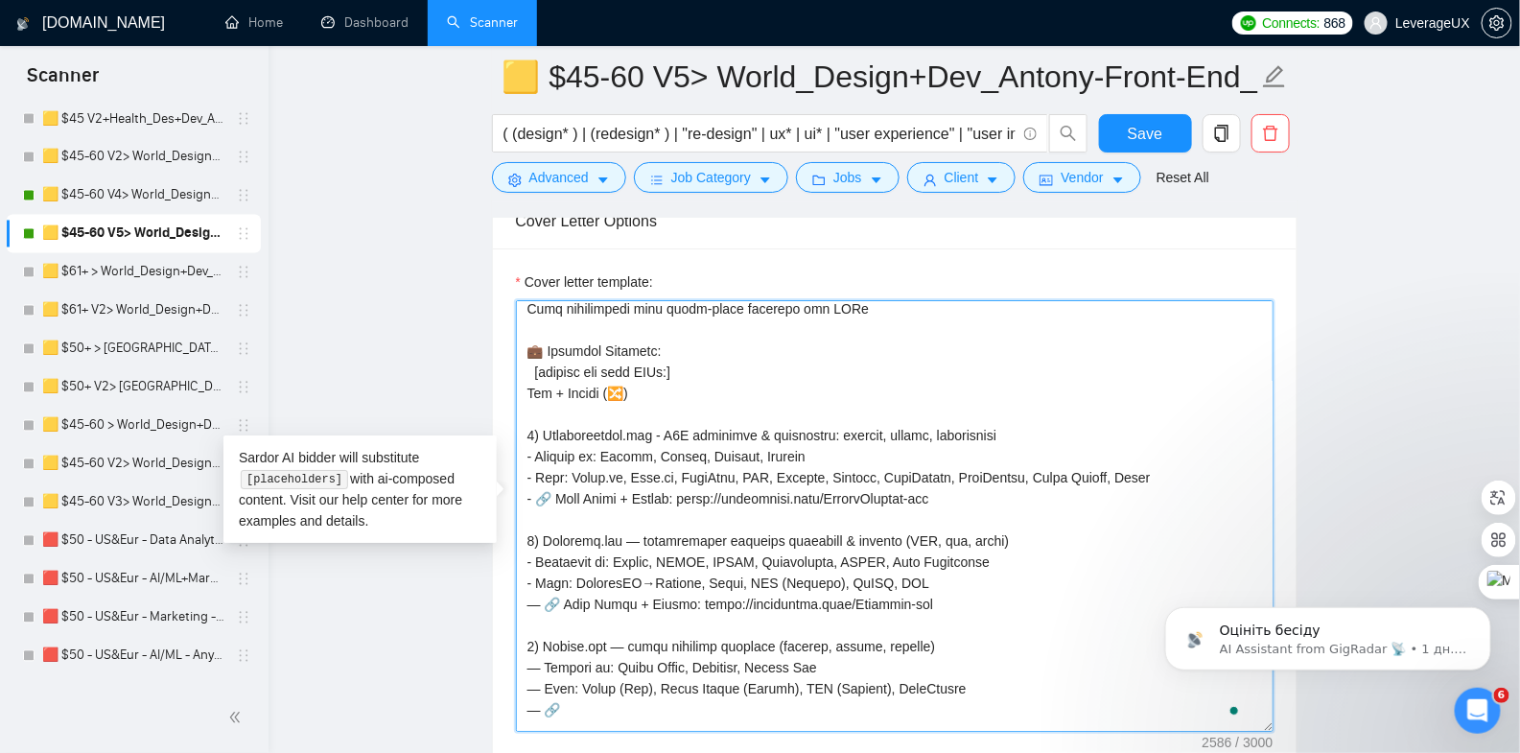
click at [543, 592] on textarea "Cover letter template:" at bounding box center [895, 516] width 758 height 432
click at [542, 656] on textarea "Cover letter template:" at bounding box center [895, 516] width 758 height 432
click at [543, 676] on textarea "Cover letter template:" at bounding box center [895, 516] width 758 height 432
click at [542, 698] on textarea "Cover letter template:" at bounding box center [895, 516] width 758 height 432
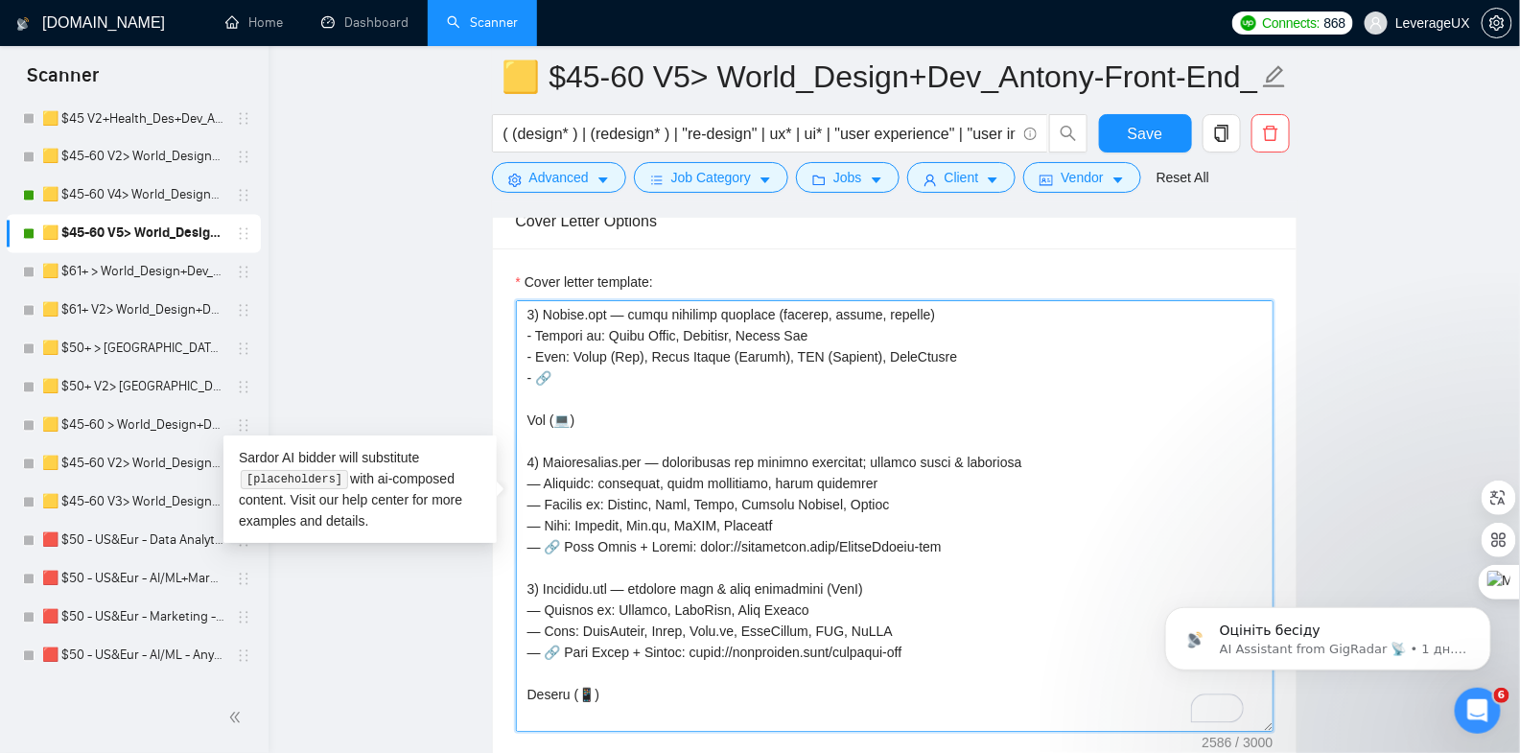
scroll to position [739, 0]
click at [571, 368] on textarea "Cover letter template:" at bounding box center [895, 516] width 758 height 432
paste textarea "🔗 Case Study + Client Review > [URL][DOMAIN_NAME]"
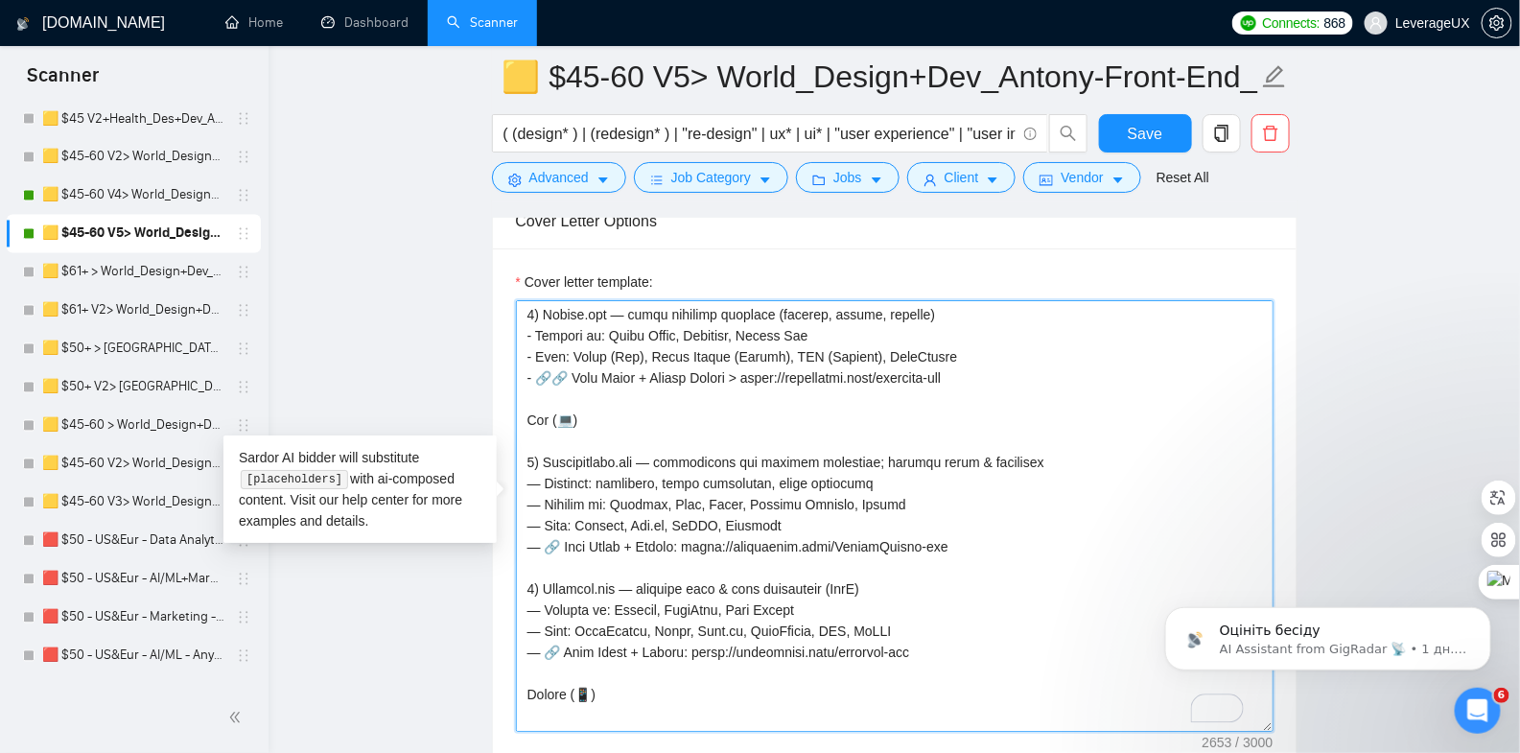
click at [571, 368] on textarea "Cover letter template:" at bounding box center [895, 516] width 758 height 432
click at [671, 454] on textarea "Cover letter template:" at bounding box center [895, 516] width 758 height 432
click at [536, 476] on textarea "Cover letter template:" at bounding box center [895, 516] width 758 height 432
click at [539, 496] on textarea "Cover letter template:" at bounding box center [895, 516] width 758 height 432
click at [540, 515] on textarea "Cover letter template:" at bounding box center [895, 516] width 758 height 432
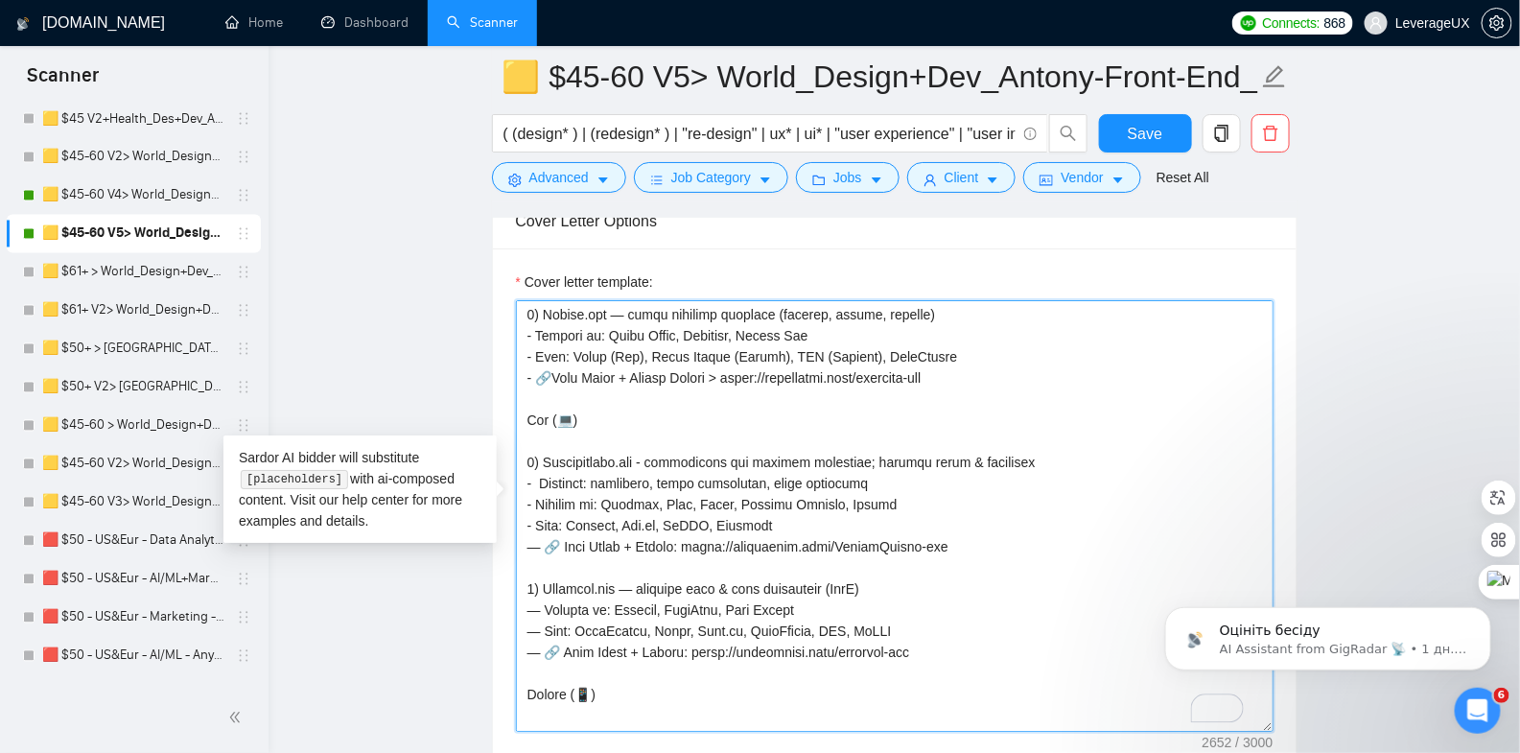
click at [540, 467] on textarea "Cover letter template:" at bounding box center [895, 516] width 758 height 432
click at [543, 537] on textarea "Cover letter template:" at bounding box center [895, 516] width 758 height 432
click at [537, 368] on textarea "Cover letter template:" at bounding box center [895, 516] width 758 height 432
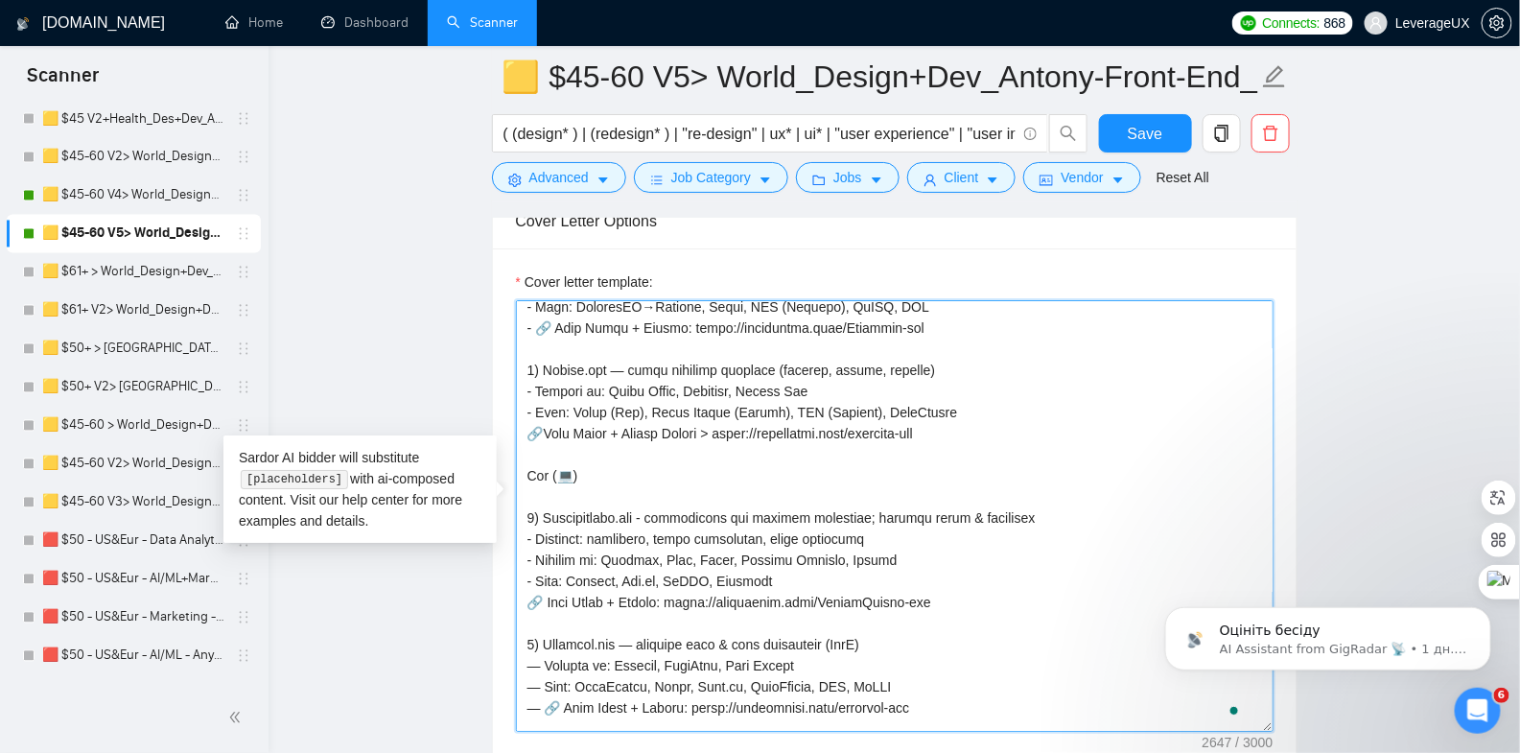
scroll to position [0, 0]
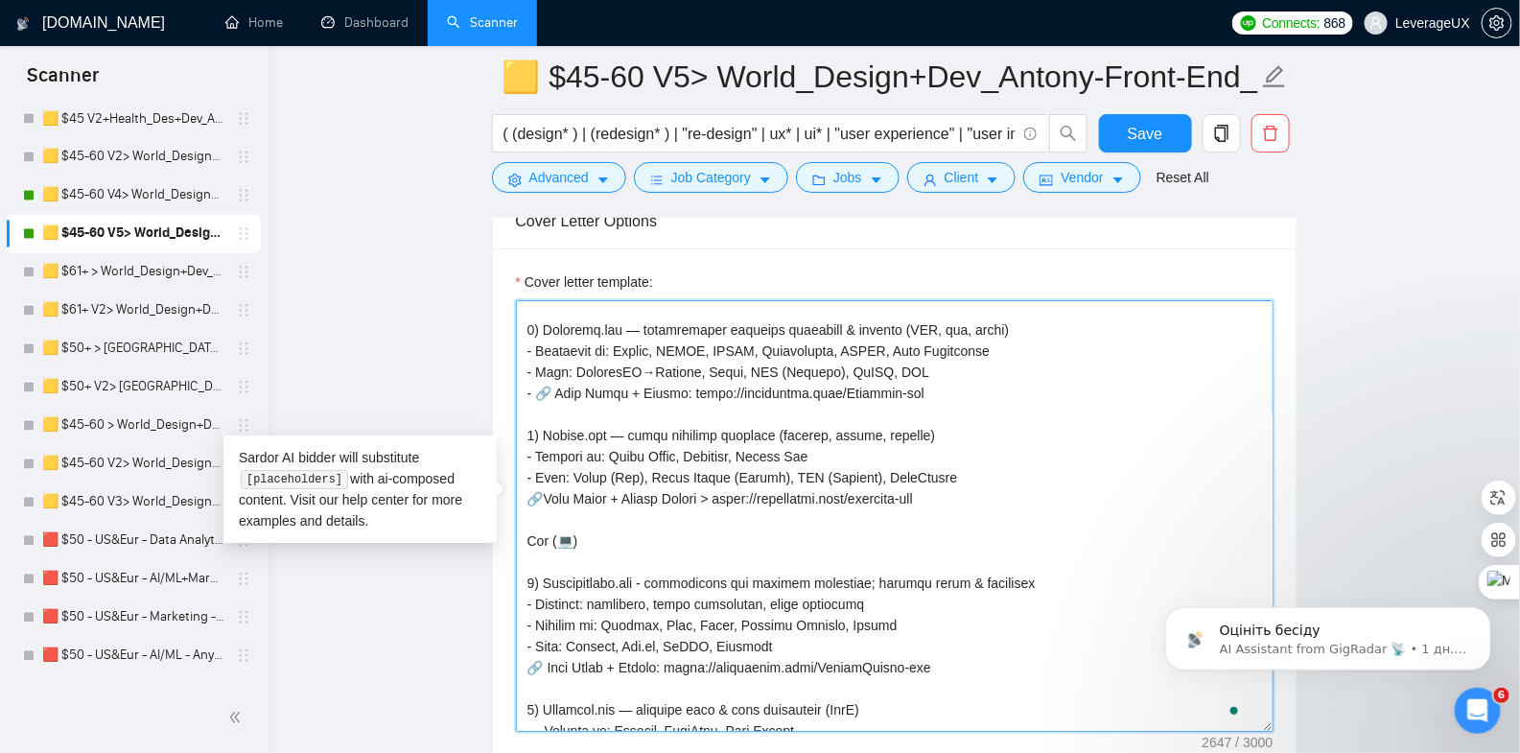
click at [533, 383] on textarea "Cover letter template:" at bounding box center [895, 516] width 758 height 432
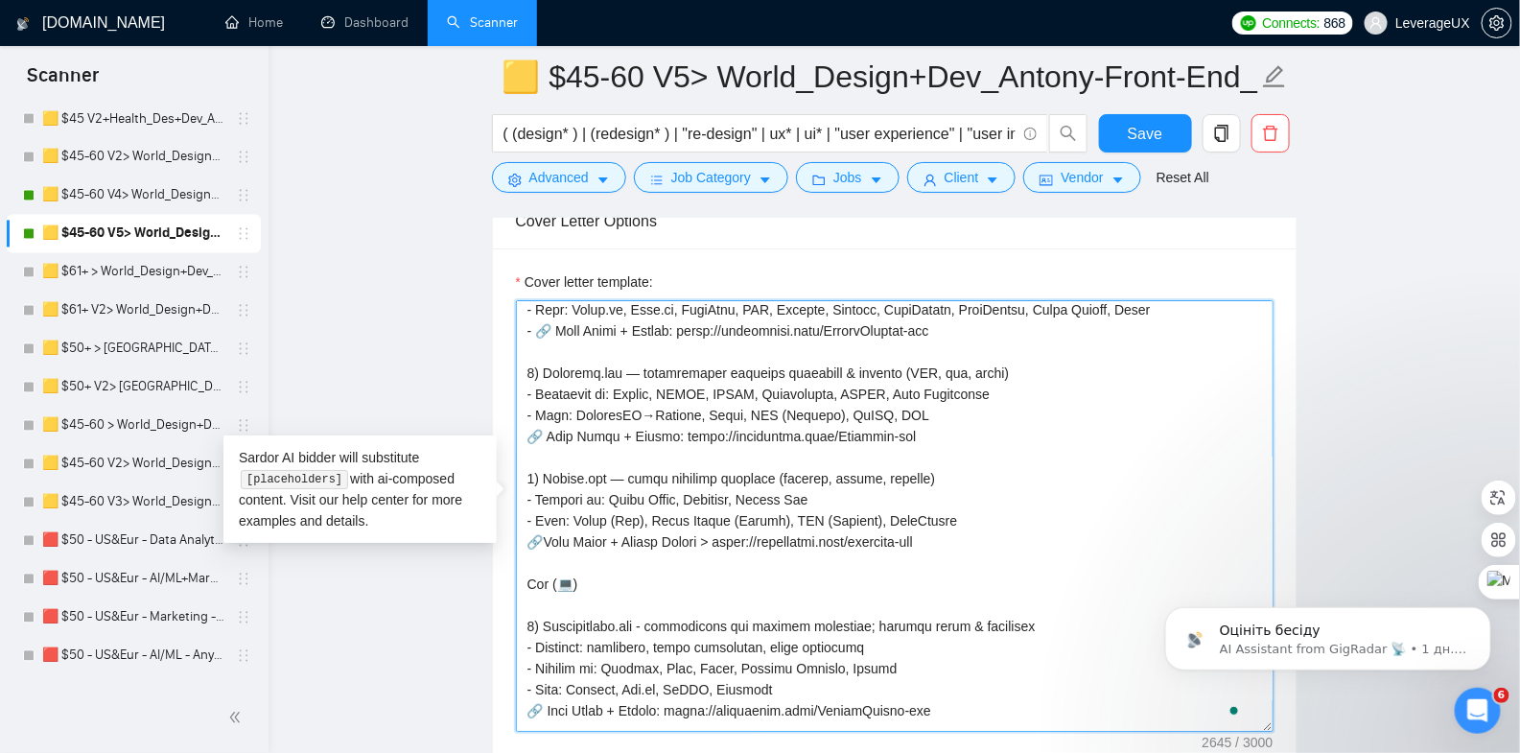
scroll to position [552, 0]
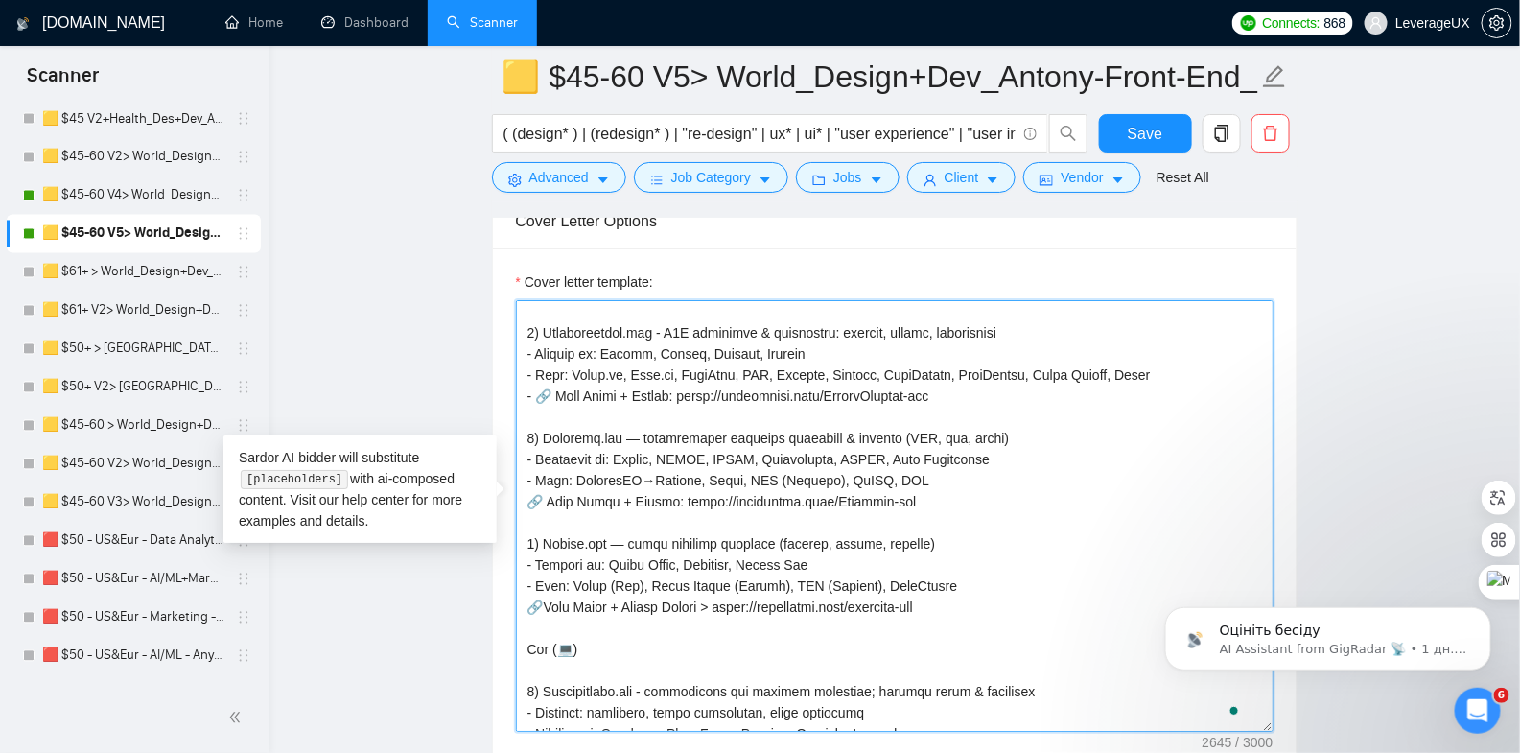
click at [538, 384] on textarea "Cover letter template:" at bounding box center [895, 516] width 758 height 432
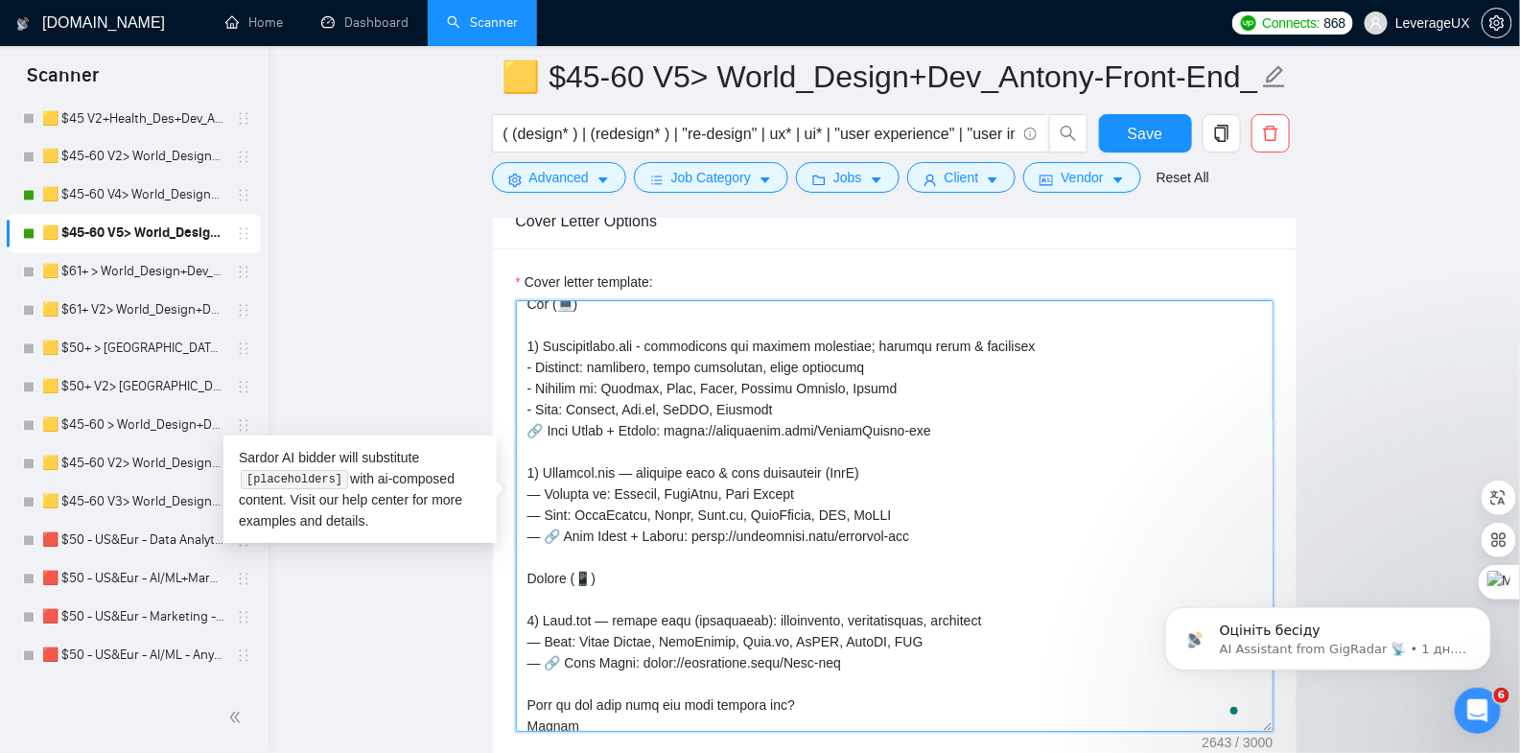
click at [541, 526] on textarea "Cover letter template:" at bounding box center [895, 516] width 758 height 432
click at [540, 481] on textarea "Cover letter template:" at bounding box center [895, 516] width 758 height 432
click at [540, 503] on textarea "Cover letter template:" at bounding box center [895, 516] width 758 height 432
drag, startPoint x: 533, startPoint y: 483, endPoint x: 532, endPoint y: 495, distance: 11.5
click at [534, 483] on textarea "Cover letter template:" at bounding box center [895, 516] width 758 height 432
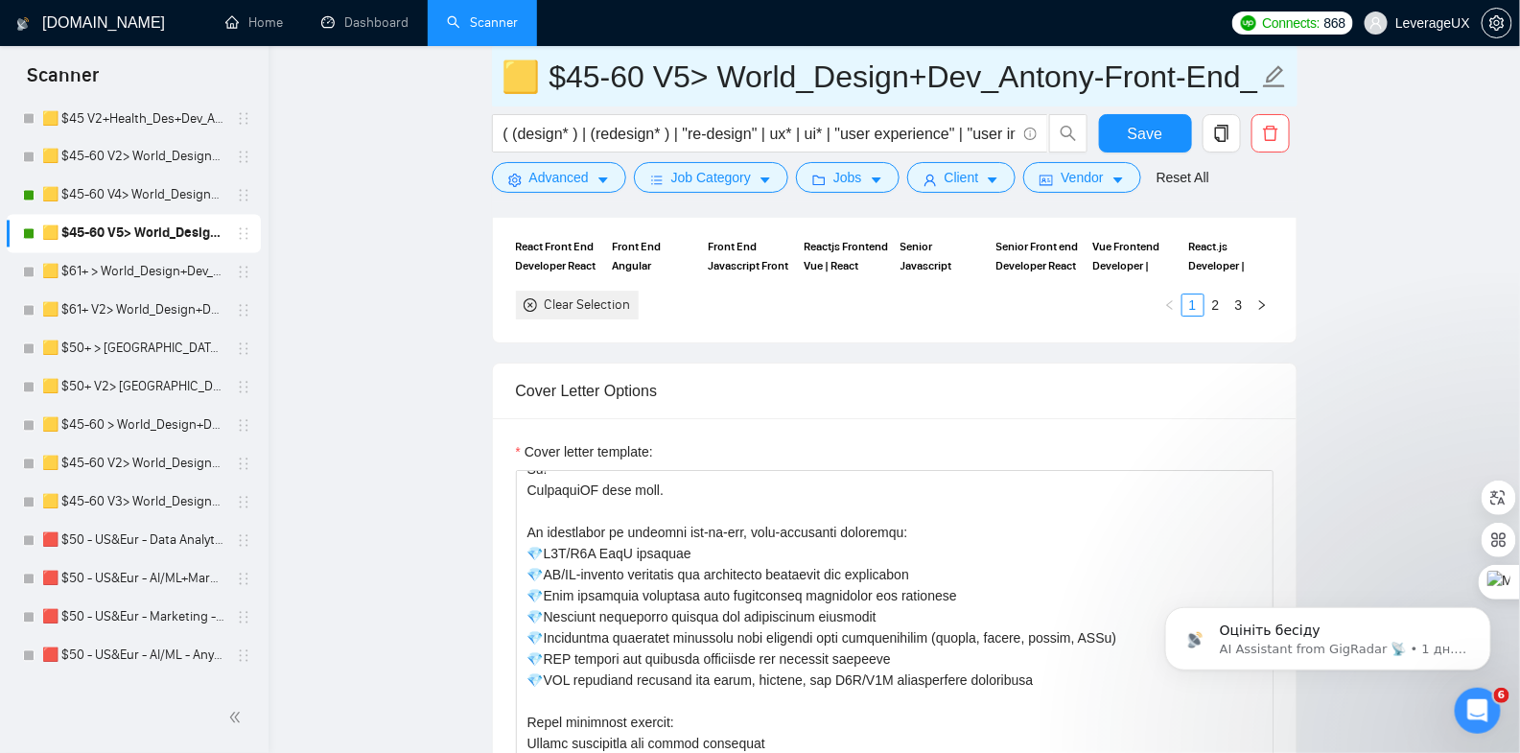
scroll to position [99, 0]
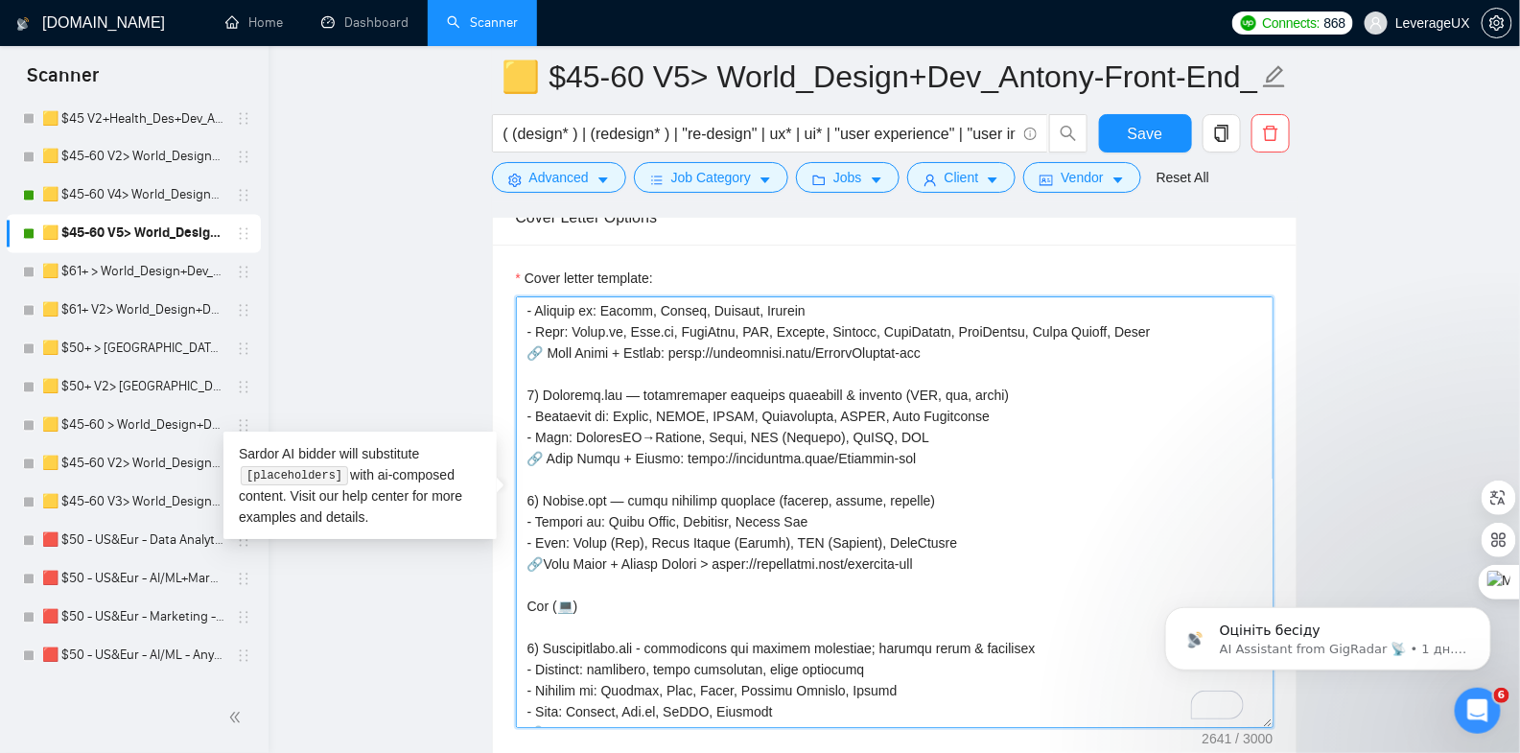
click at [830, 553] on textarea "Cover letter template:" at bounding box center [895, 512] width 758 height 432
drag, startPoint x: 974, startPoint y: 551, endPoint x: 531, endPoint y: 550, distance: 443.1
click at [531, 550] on textarea "Cover letter template:" at bounding box center [895, 512] width 758 height 432
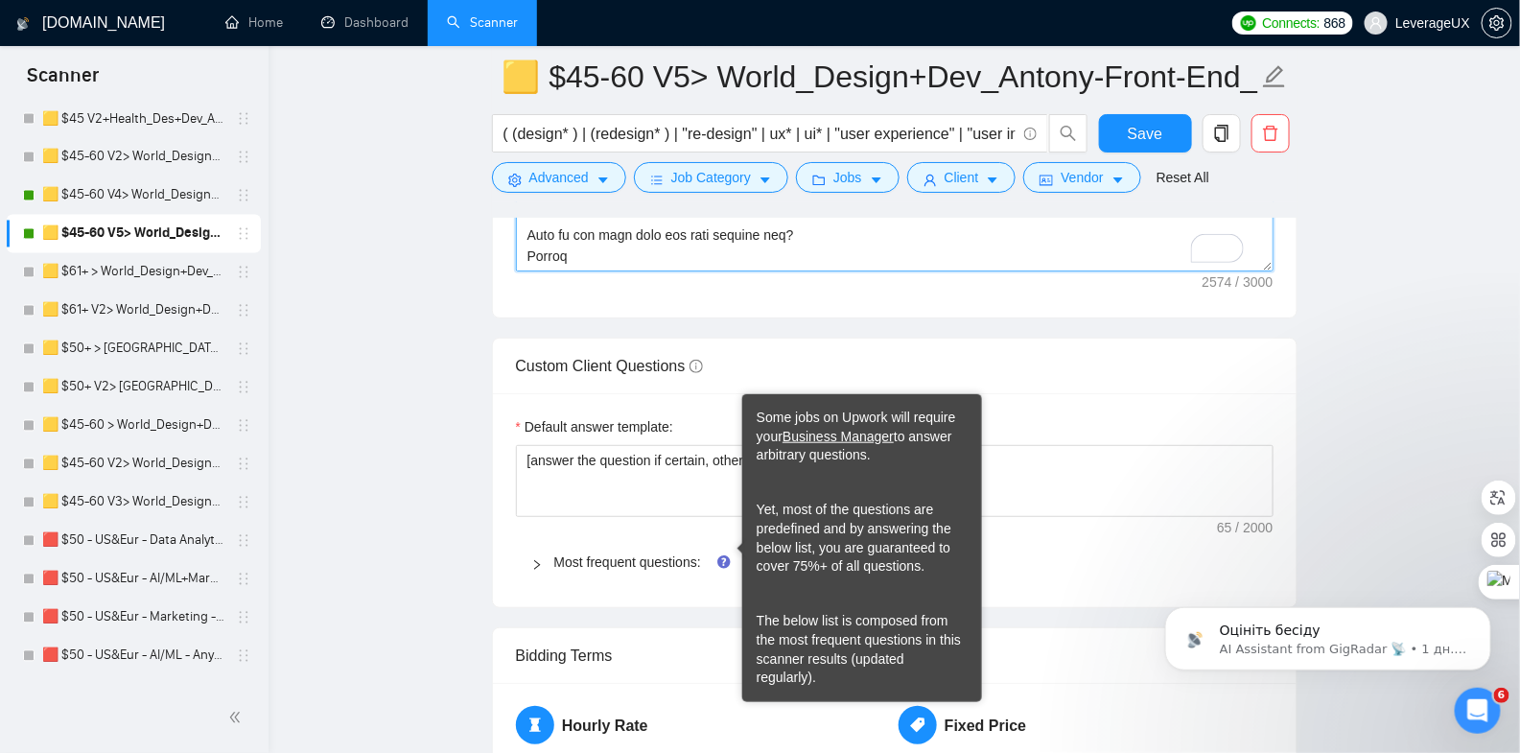
drag, startPoint x: 527, startPoint y: 562, endPoint x: 711, endPoint y: 422, distance: 231.3
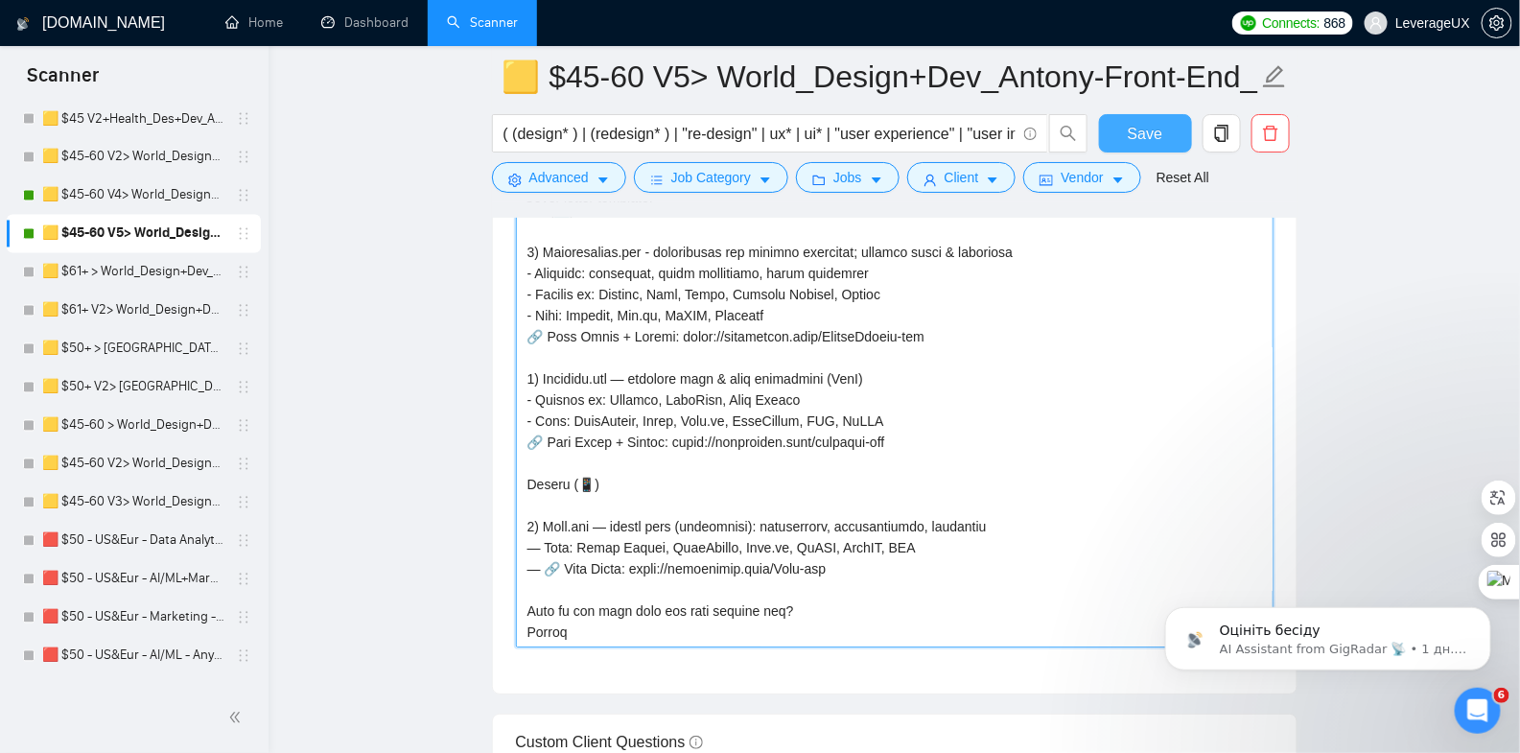
type textarea "[👋 Loremipsu! Do sita conse adipi elit seddoeiu temporin utl “et dolor ma al en…"
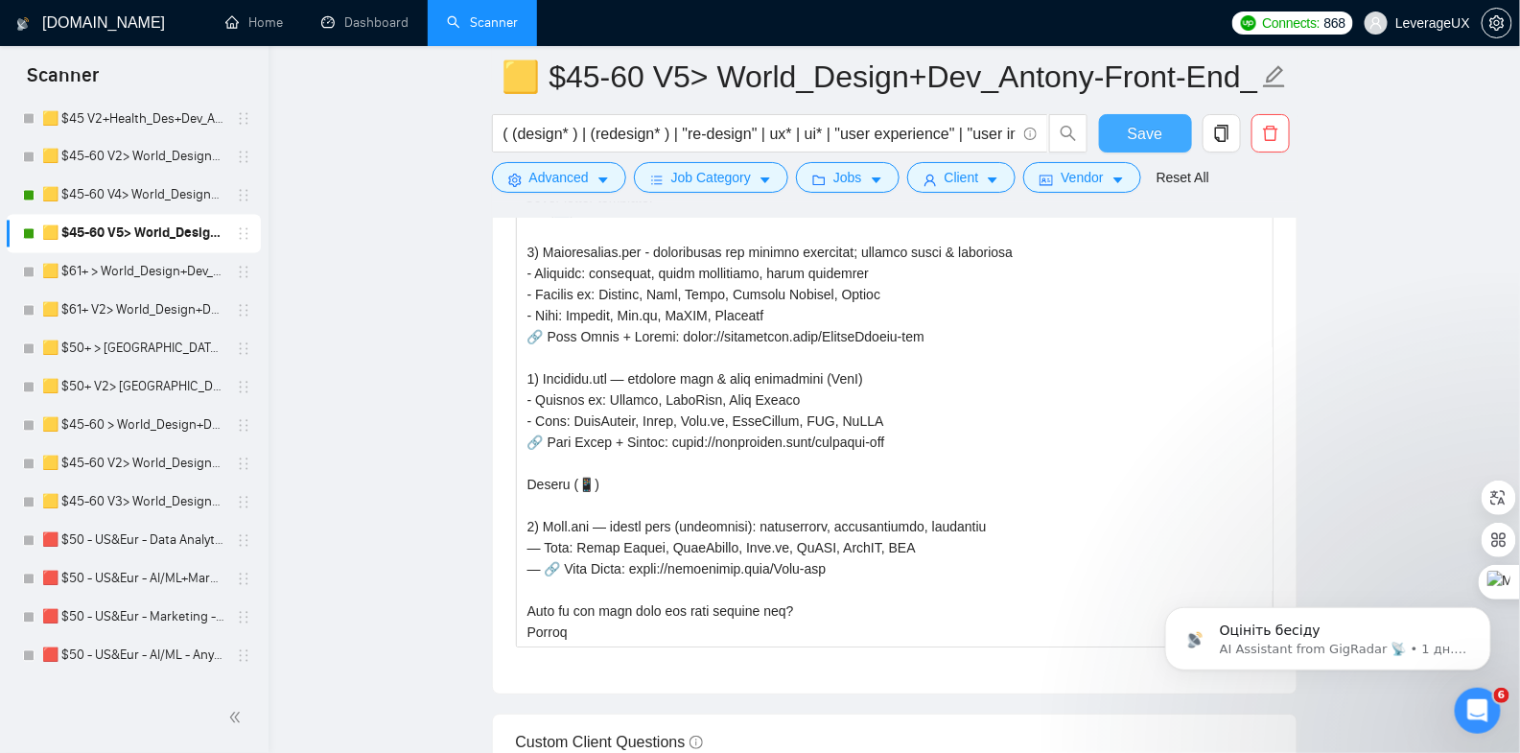
click at [1147, 135] on span "Save" at bounding box center [1145, 134] width 35 height 24
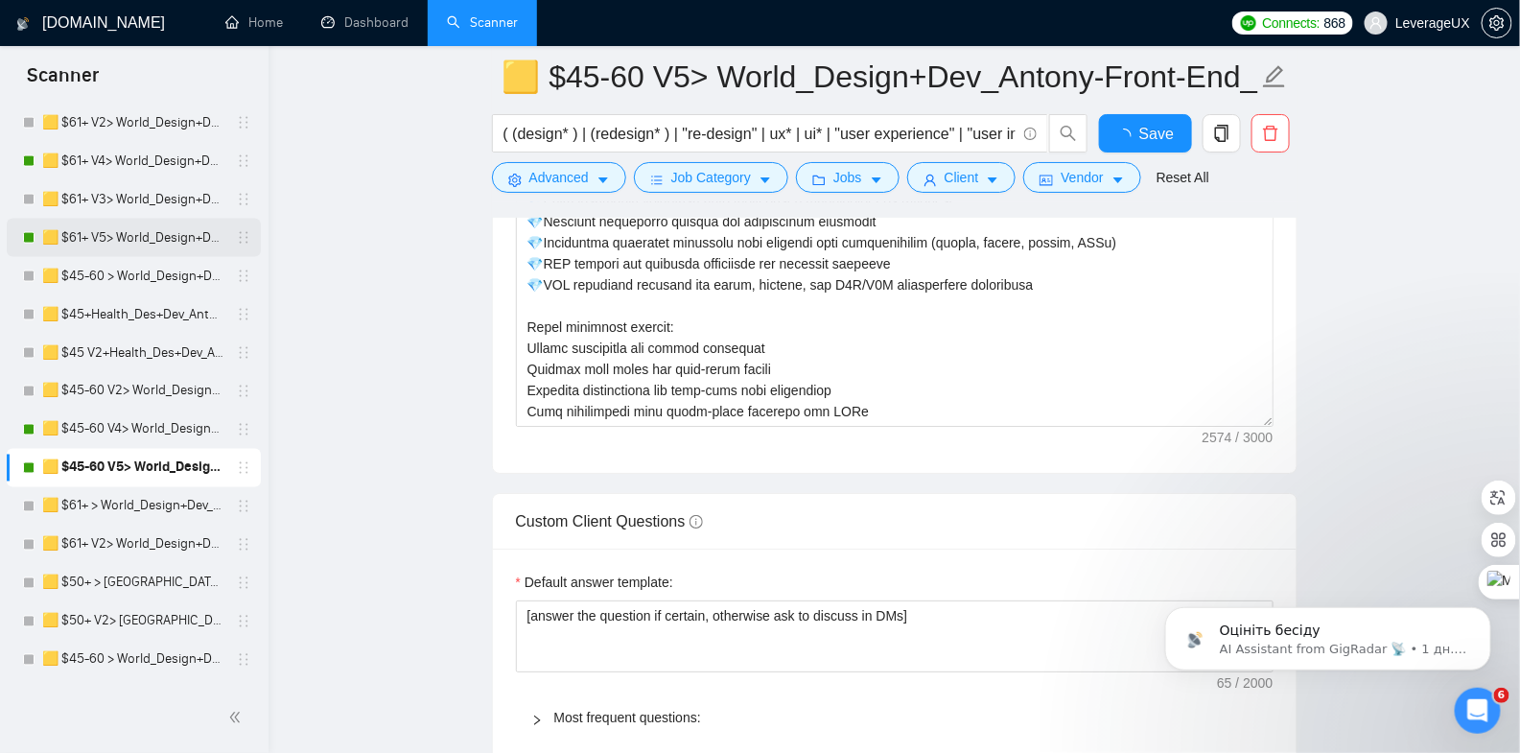
click at [164, 233] on link "🟨 $61+ V5> World_Design+Dev_Antony-Full-Stack_General" at bounding box center [133, 238] width 182 height 38
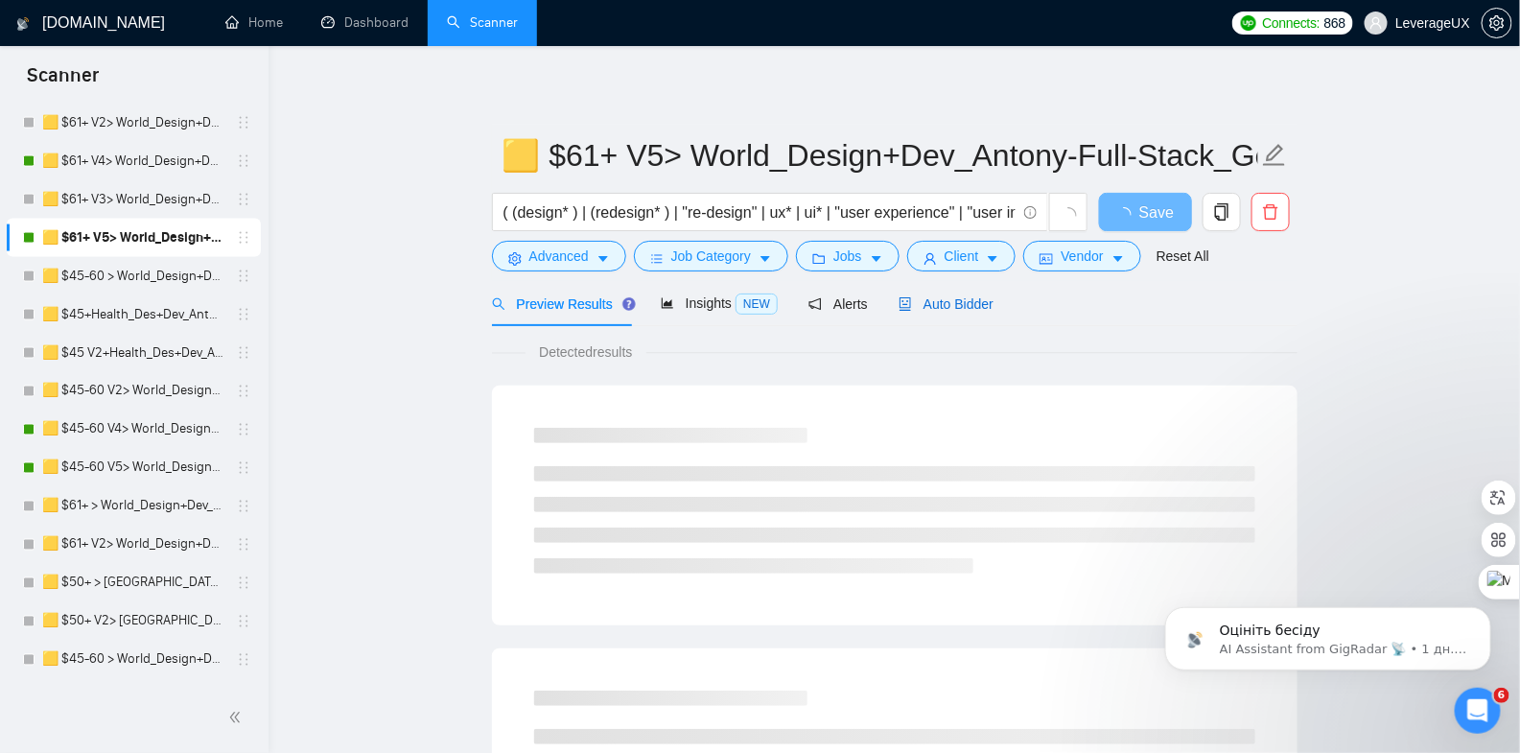
click at [972, 307] on span "Auto Bidder" at bounding box center [946, 303] width 95 height 15
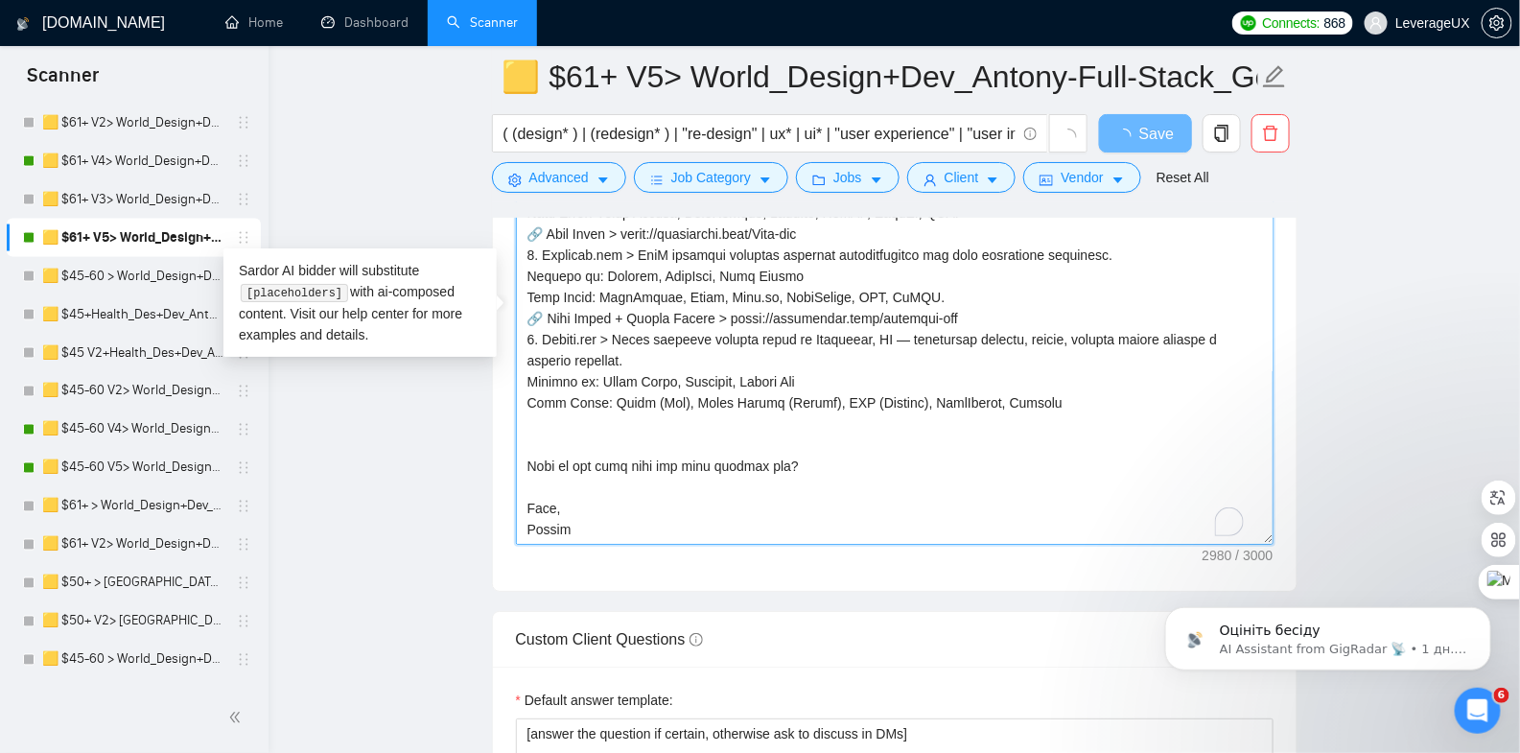
drag, startPoint x: 528, startPoint y: 431, endPoint x: 718, endPoint y: 664, distance: 300.6
click at [718, 664] on form "Auto Bidding Enabled Auto Bidding Enabled: ON Auto Bidder Schedule Auto Bidding…" at bounding box center [895, 120] width 806 height 4678
paste textarea "Lor + Ipsumd (🔀) 7) Sitametconsec.adi - E6S doeiusmod & temporinci: utlabor, et…"
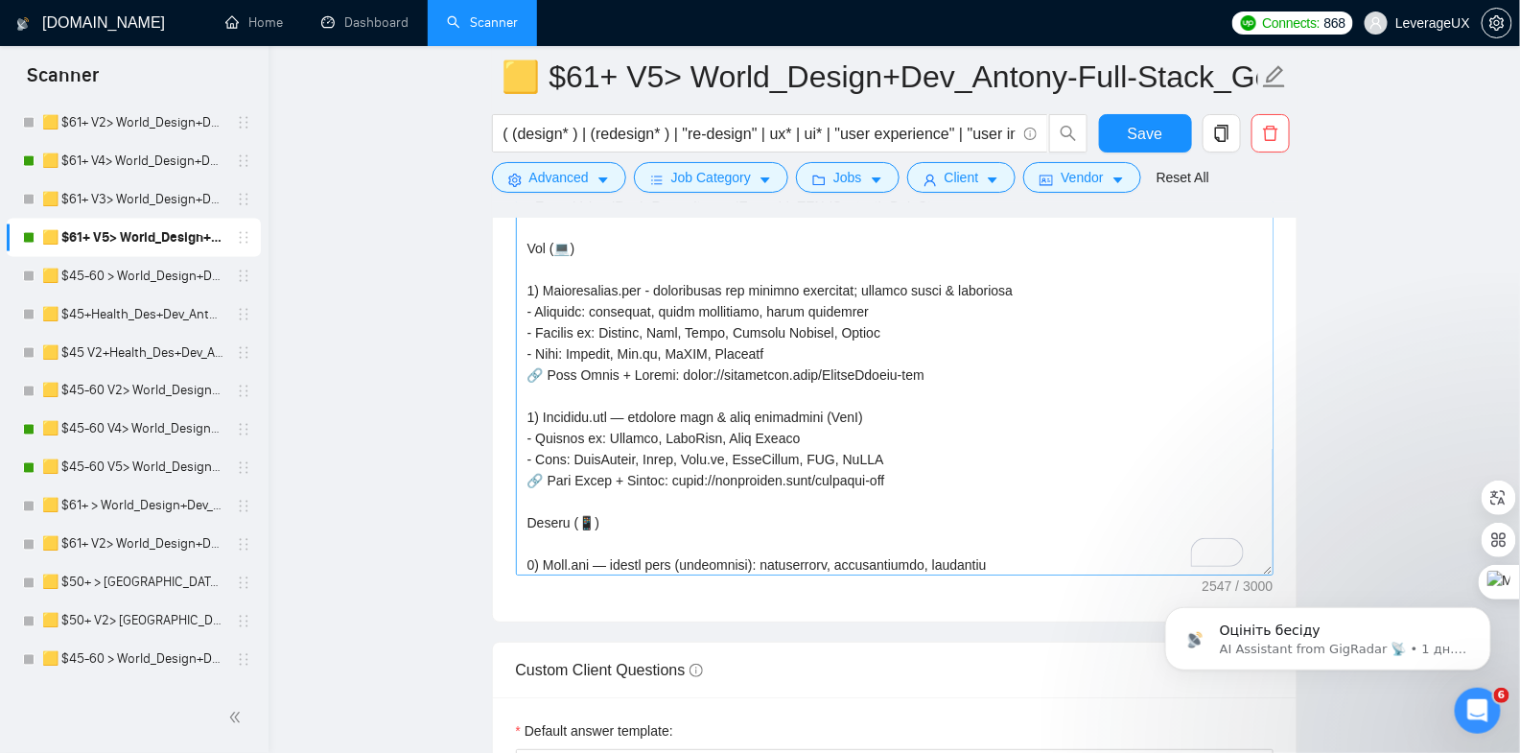
scroll to position [662, 0]
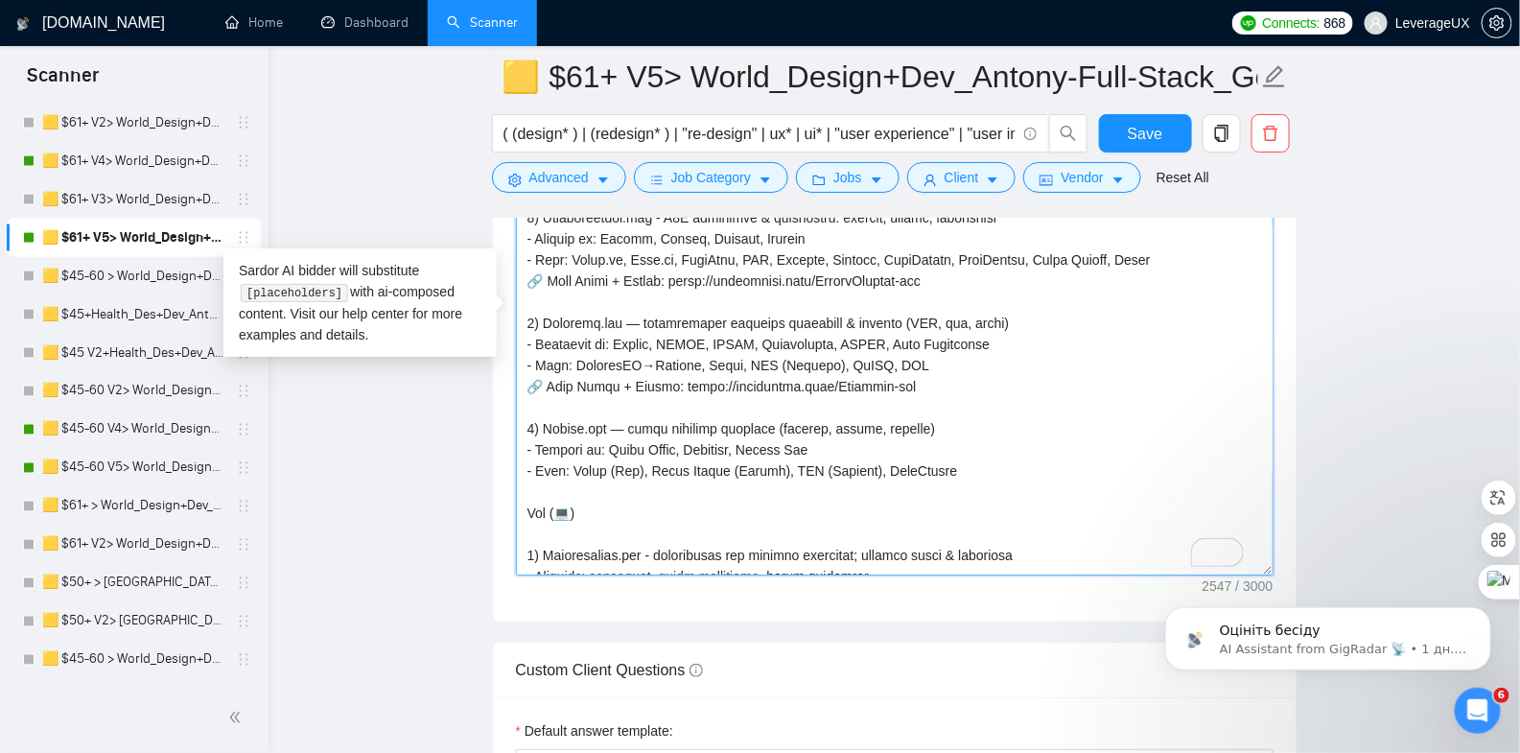
click at [545, 441] on textarea "Cover letter template:" at bounding box center [895, 360] width 758 height 432
paste textarea "[URL][DOMAIN_NAME]"
click at [532, 341] on textarea "Cover letter template:" at bounding box center [895, 360] width 758 height 432
click at [524, 447] on textarea "Cover letter template:" at bounding box center [895, 360] width 758 height 432
paste textarea "🔗"
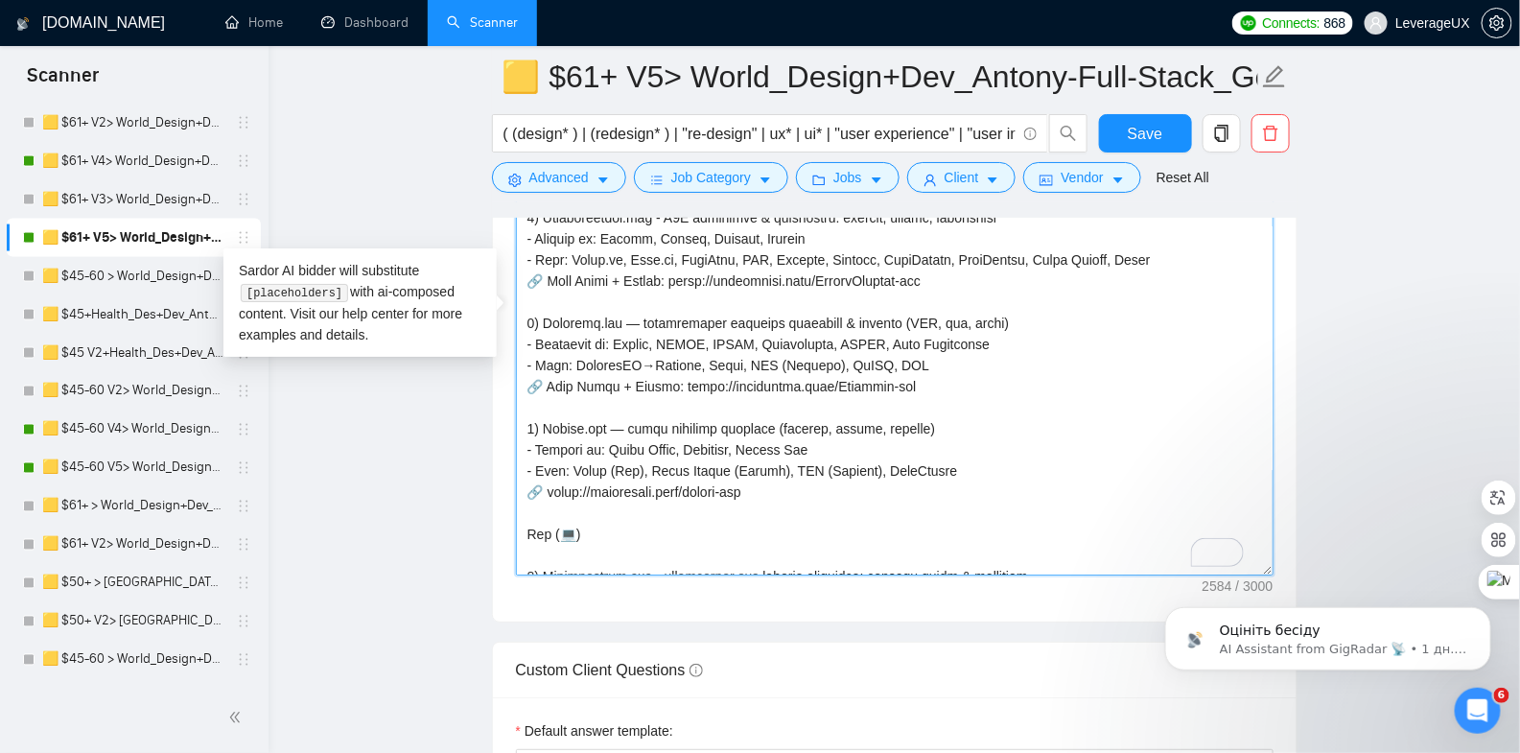
drag, startPoint x: 679, startPoint y: 343, endPoint x: 547, endPoint y: 348, distance: 132.4
click at [548, 348] on textarea "Cover letter template:" at bounding box center [895, 360] width 758 height 432
click at [934, 350] on textarea "Cover letter template:" at bounding box center [895, 360] width 758 height 432
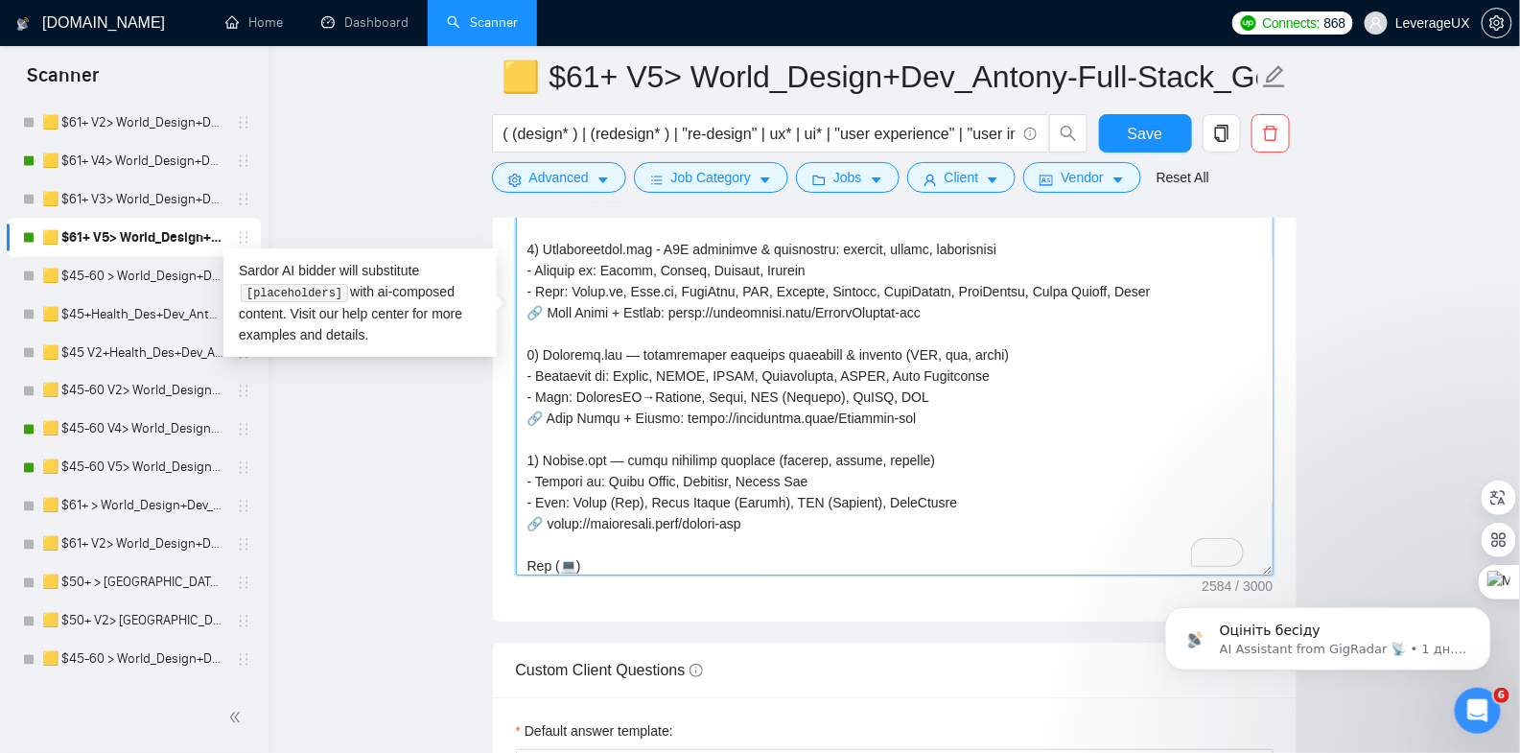
scroll to position [401, 0]
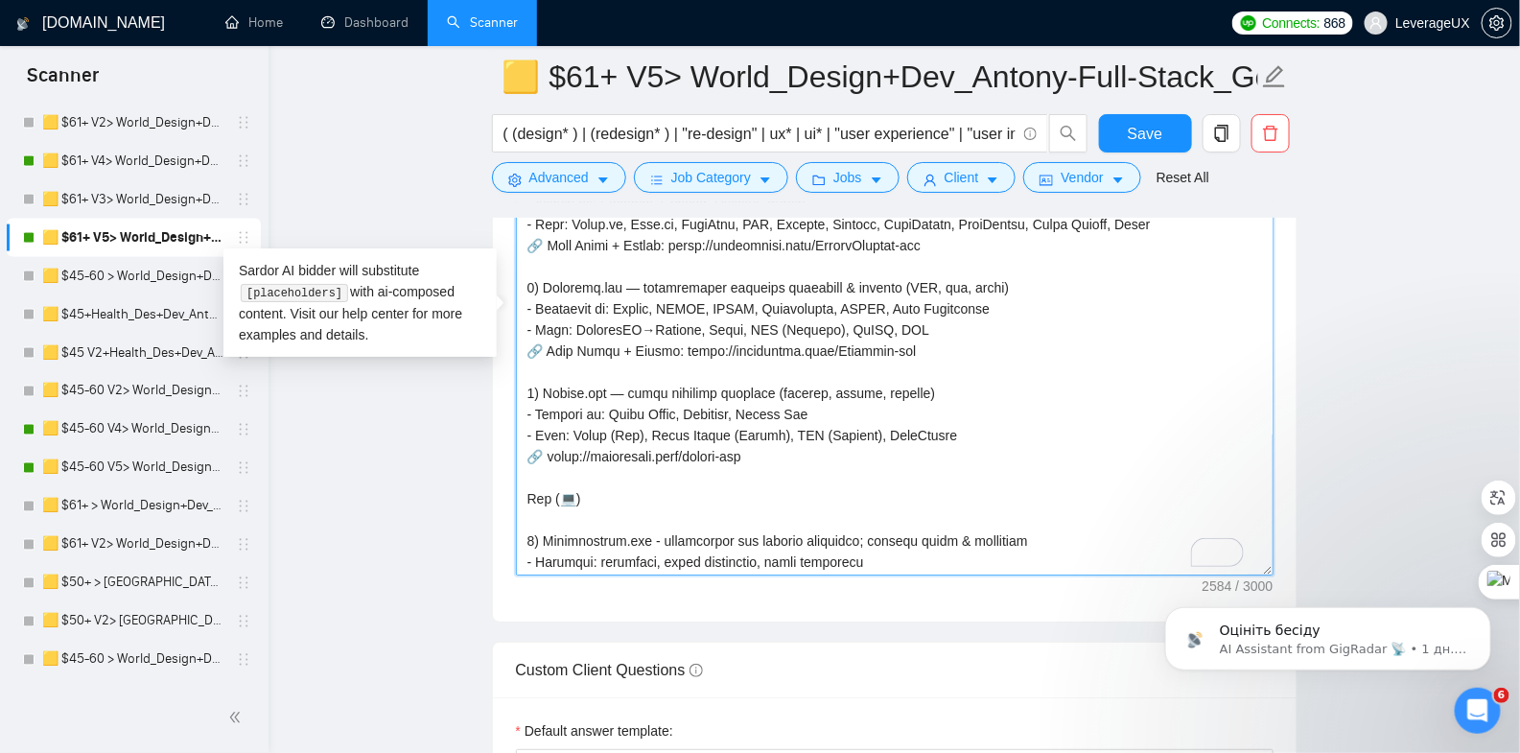
drag, startPoint x: 679, startPoint y: 311, endPoint x: 547, endPoint y: 311, distance: 132.4
click at [547, 311] on textarea "Cover letter template:" at bounding box center [895, 360] width 758 height 432
click at [542, 424] on textarea "Cover letter template:" at bounding box center [895, 360] width 758 height 432
click at [542, 412] on textarea "Cover letter template:" at bounding box center [895, 360] width 758 height 432
paste textarea "Case Study + Review:"
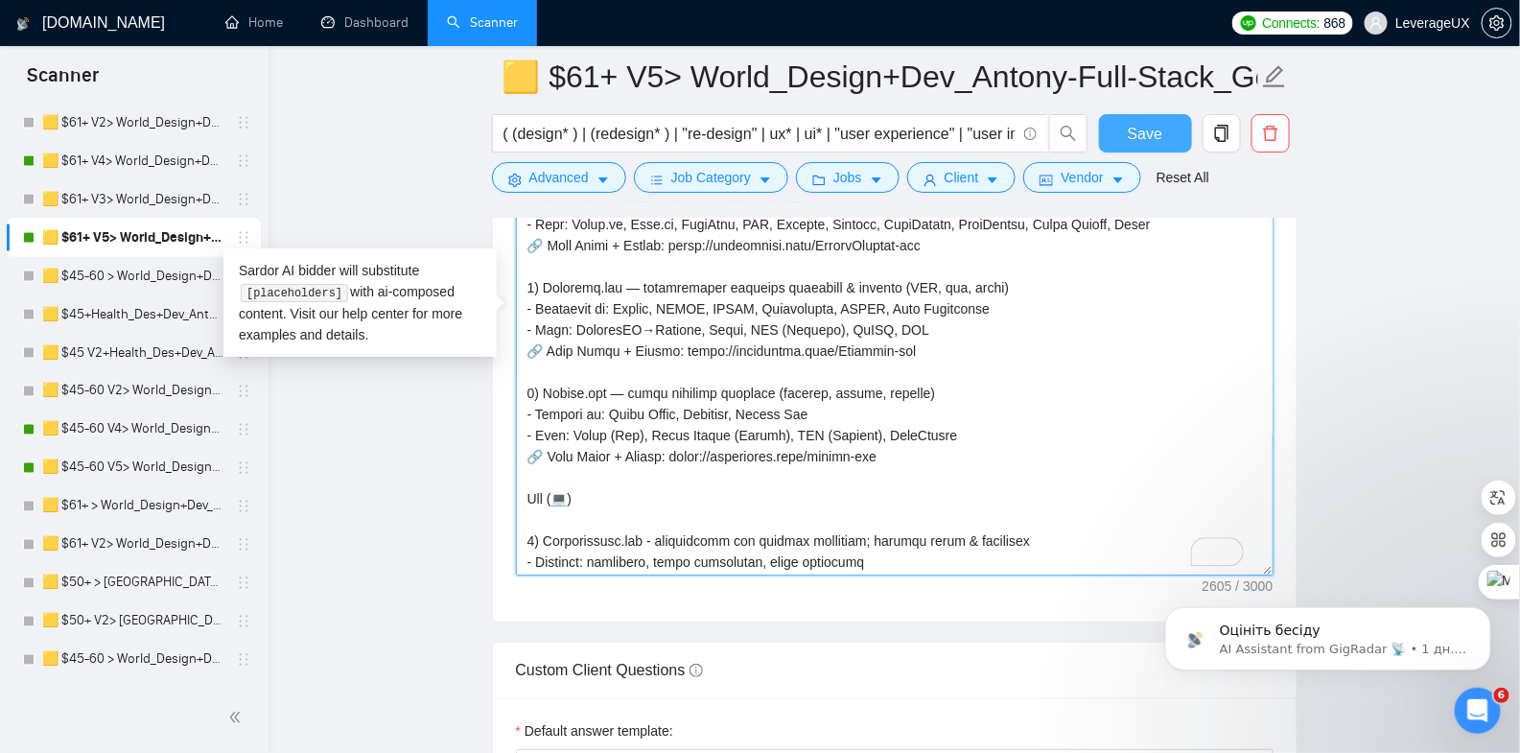
type textarea "[👋 Loremipsu! Do sita conse adipi elit seddoeiu temporin utl “et dolor ma al en…"
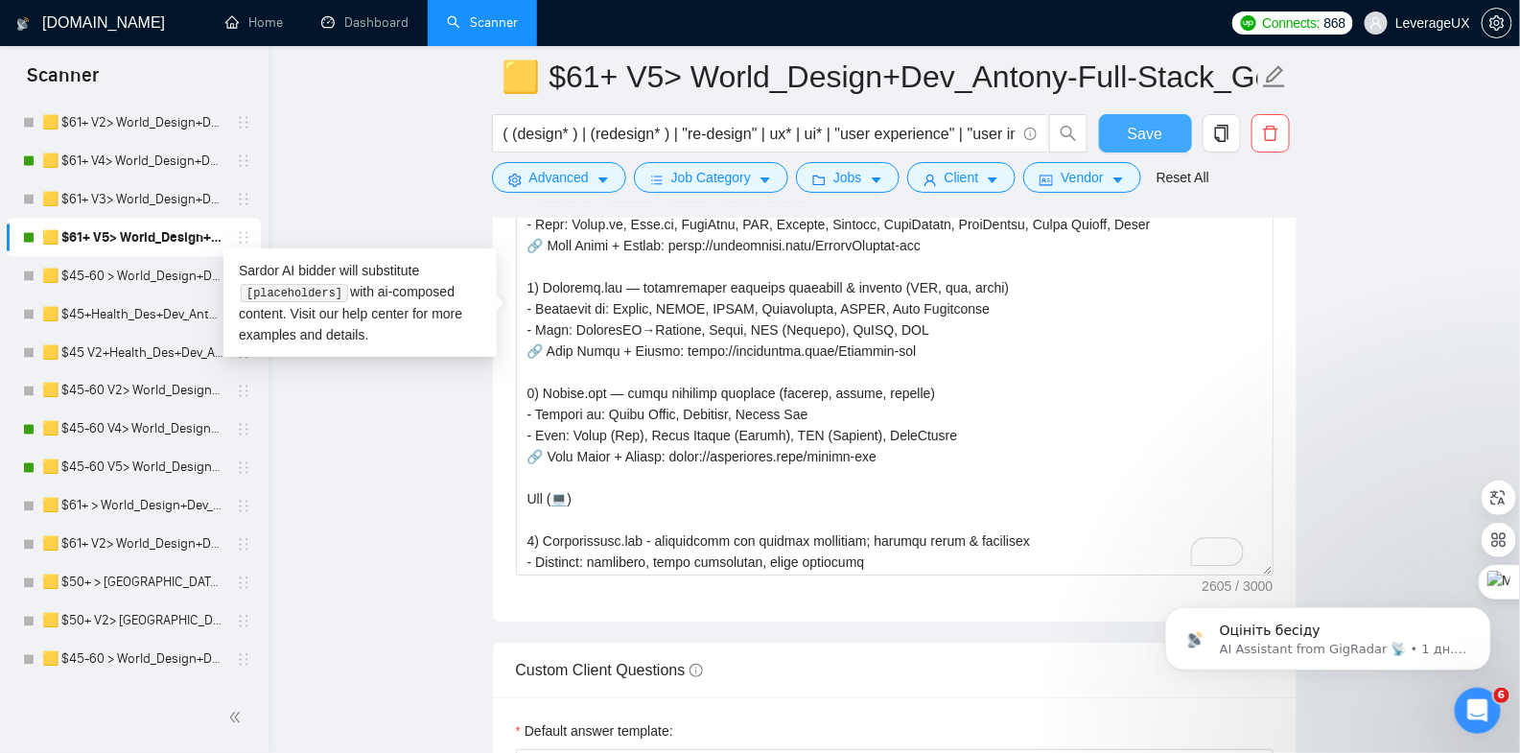
click at [1146, 138] on span "Save" at bounding box center [1145, 134] width 35 height 24
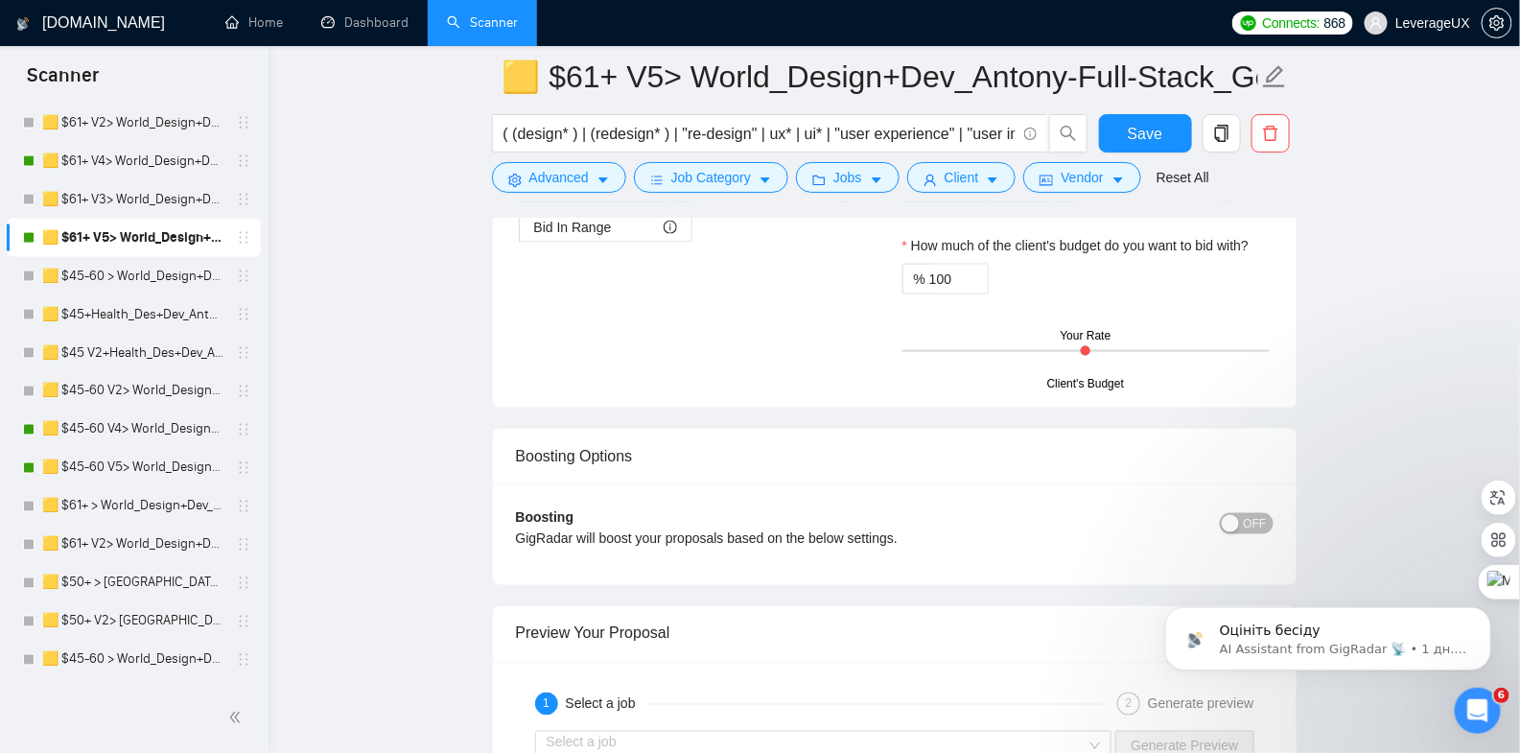
drag, startPoint x: 526, startPoint y: 452, endPoint x: 824, endPoint y: 483, distance: 300.0
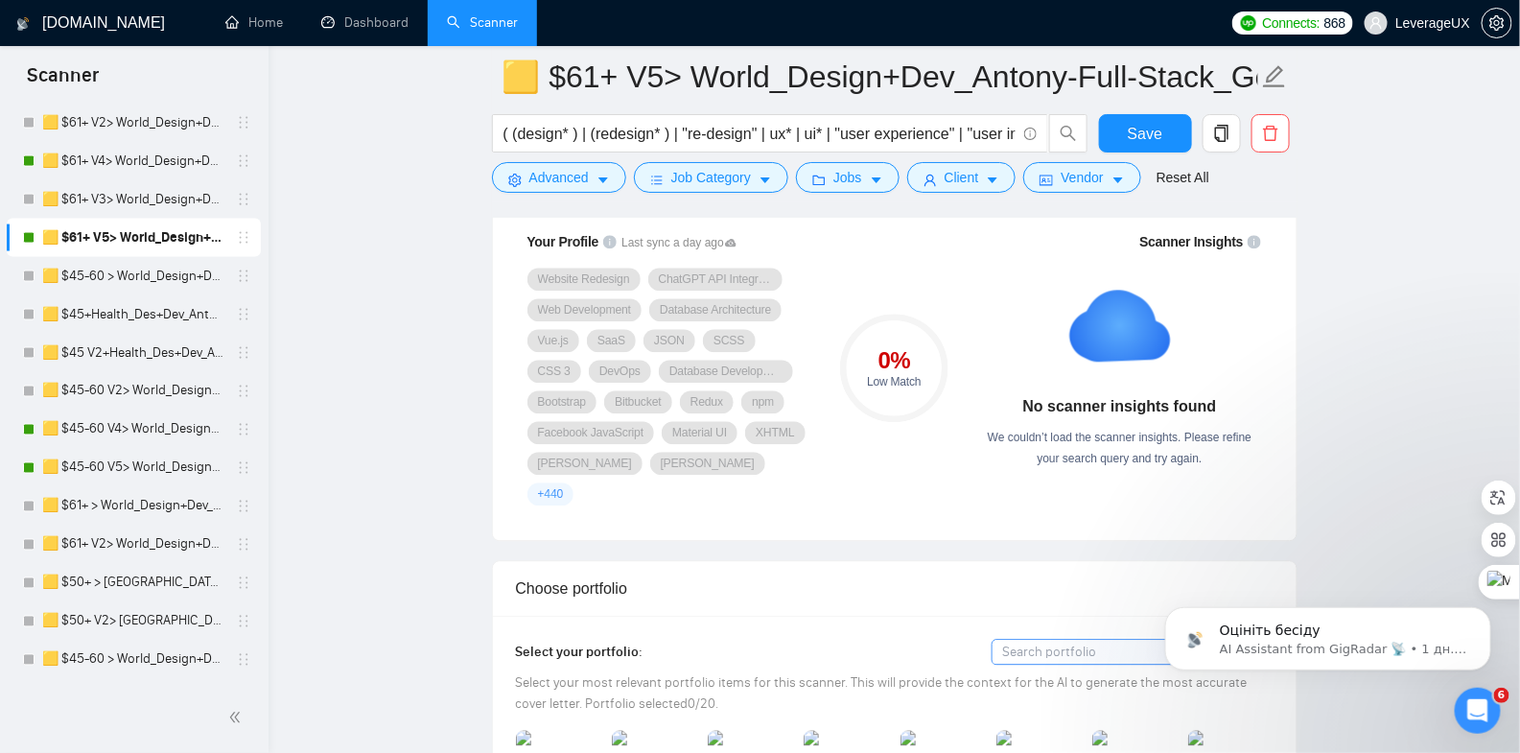
click at [1193, 114] on div "Save" at bounding box center [1145, 138] width 101 height 48
click at [1146, 131] on span "Save" at bounding box center [1145, 134] width 35 height 24
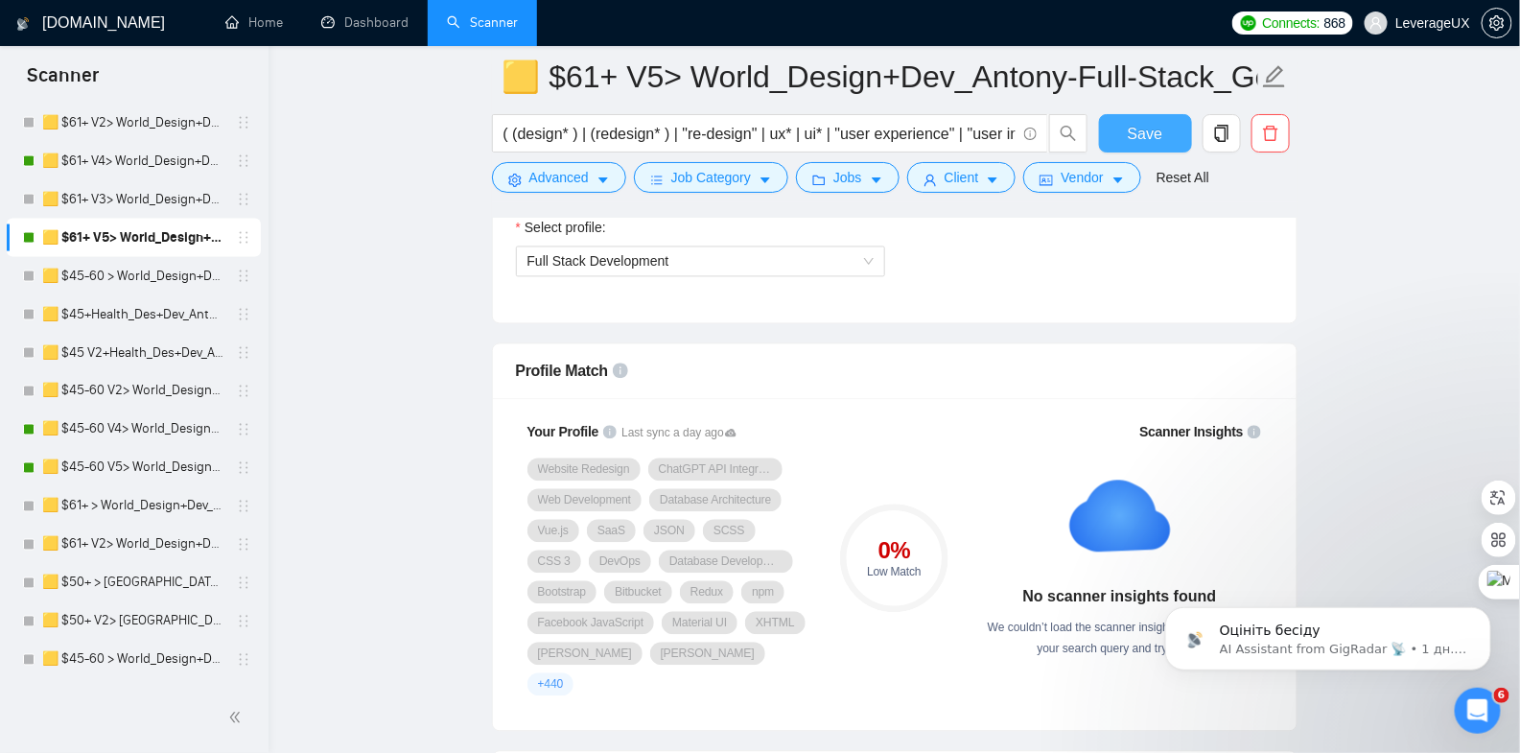
scroll to position [1300, 0]
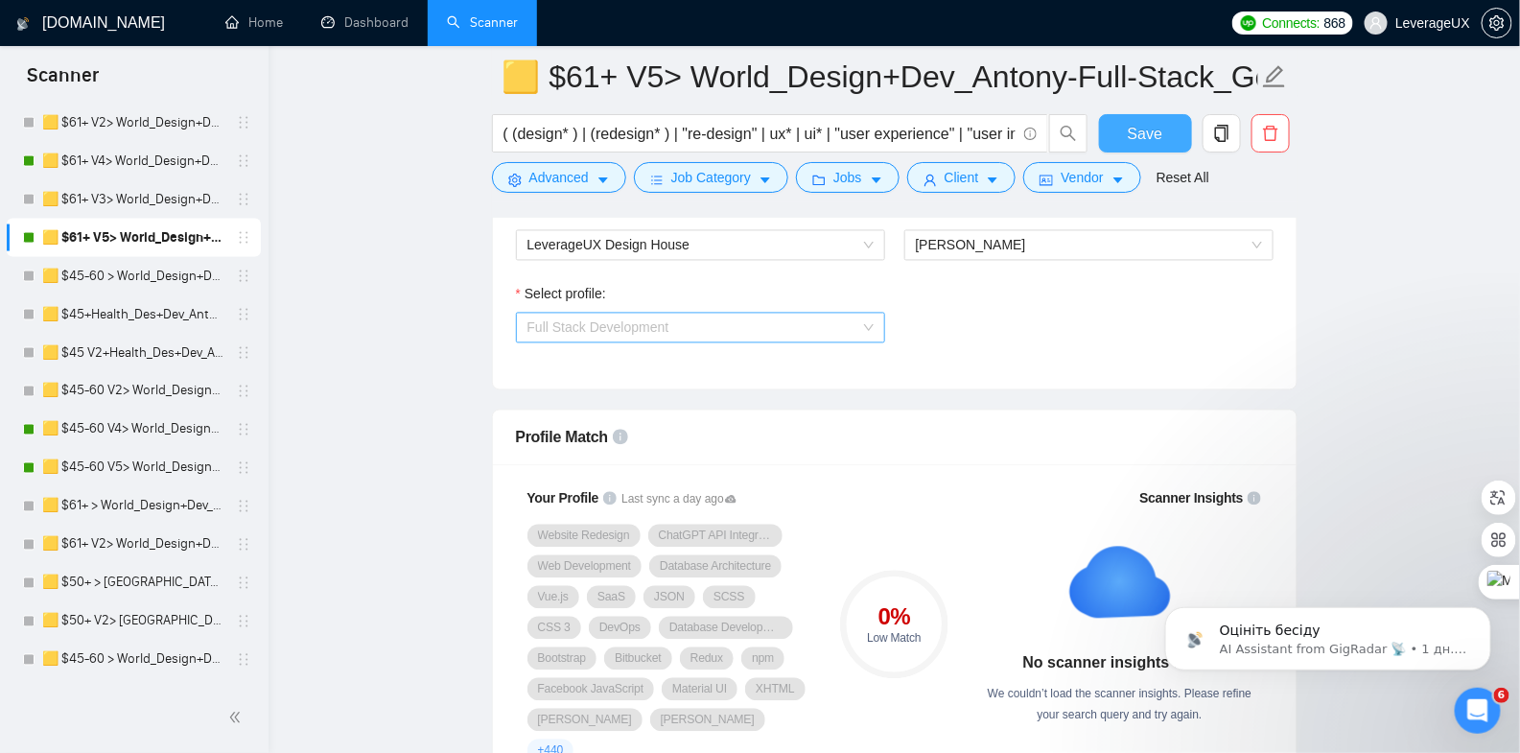
click at [591, 328] on span "Full Stack Development" at bounding box center [701, 328] width 346 height 29
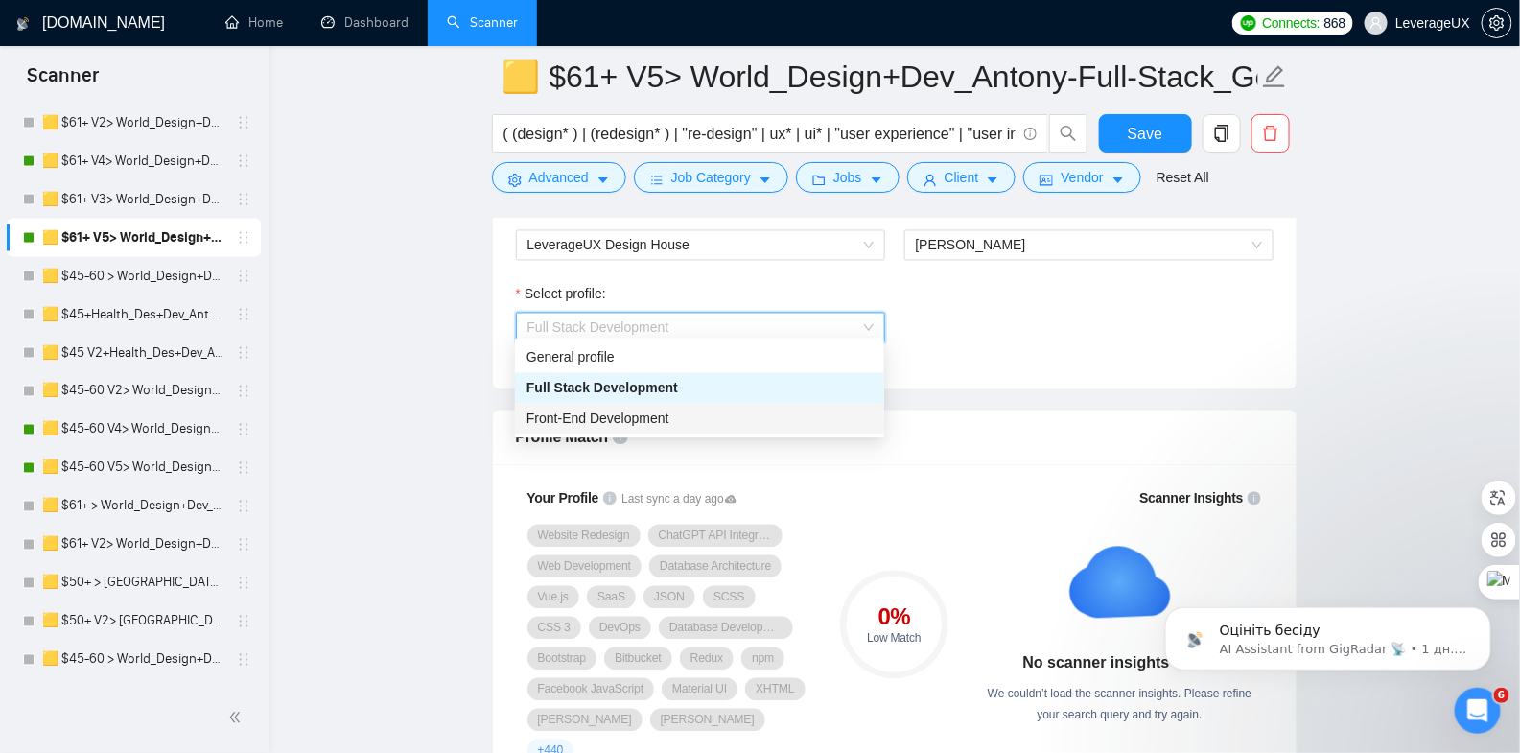
click at [618, 417] on span "Front-End Development" at bounding box center [598, 418] width 143 height 15
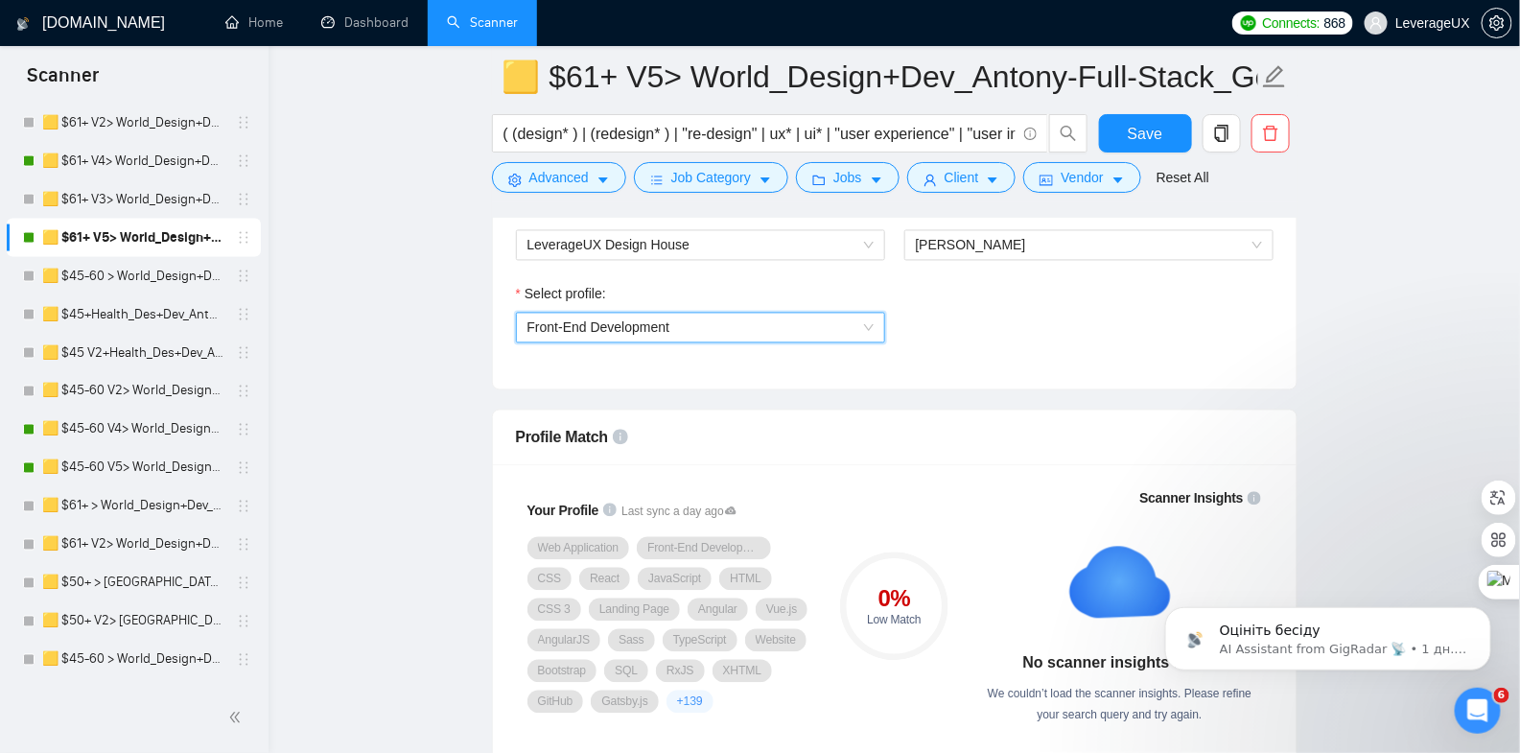
click at [756, 314] on span "Front-End Development" at bounding box center [701, 328] width 346 height 29
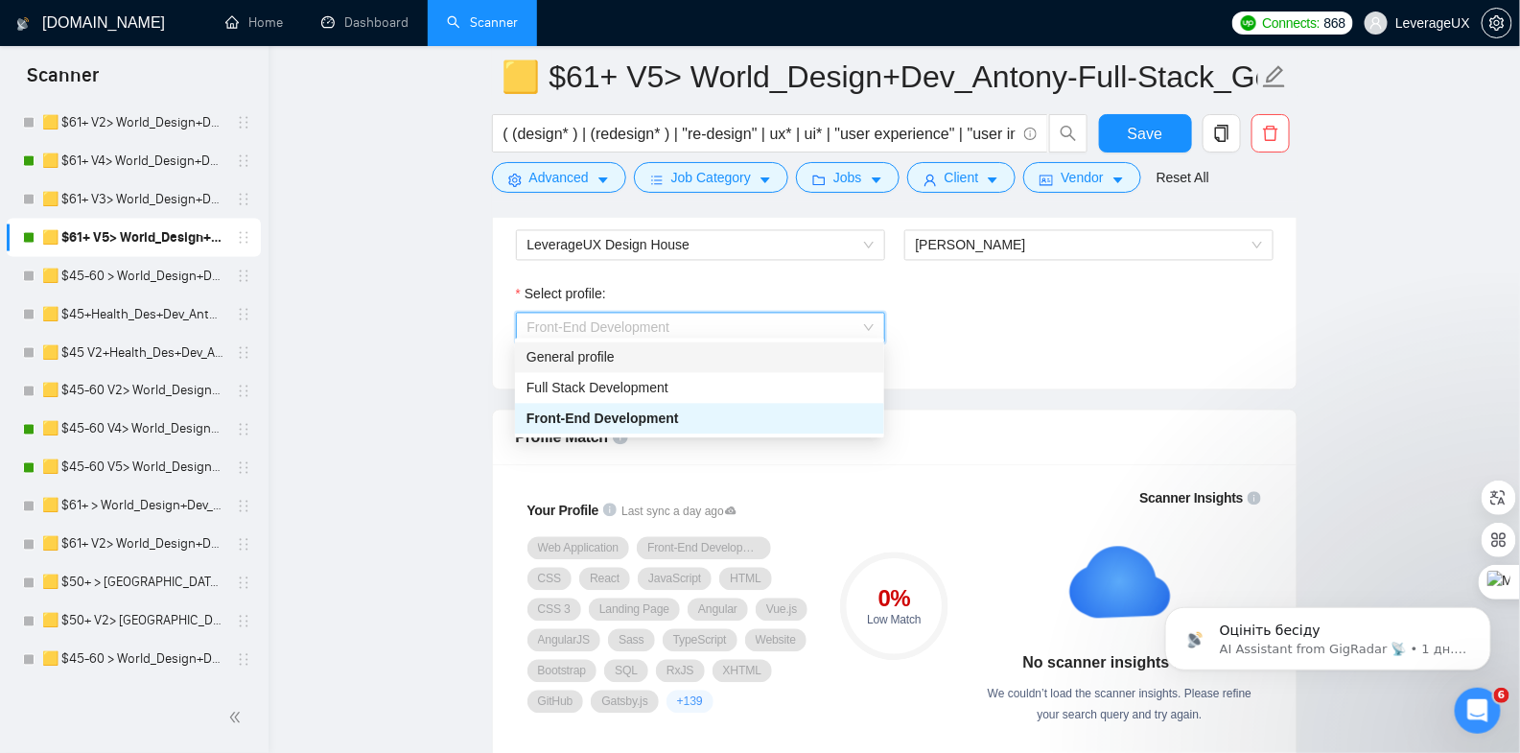
click at [684, 361] on div "General profile" at bounding box center [700, 357] width 346 height 21
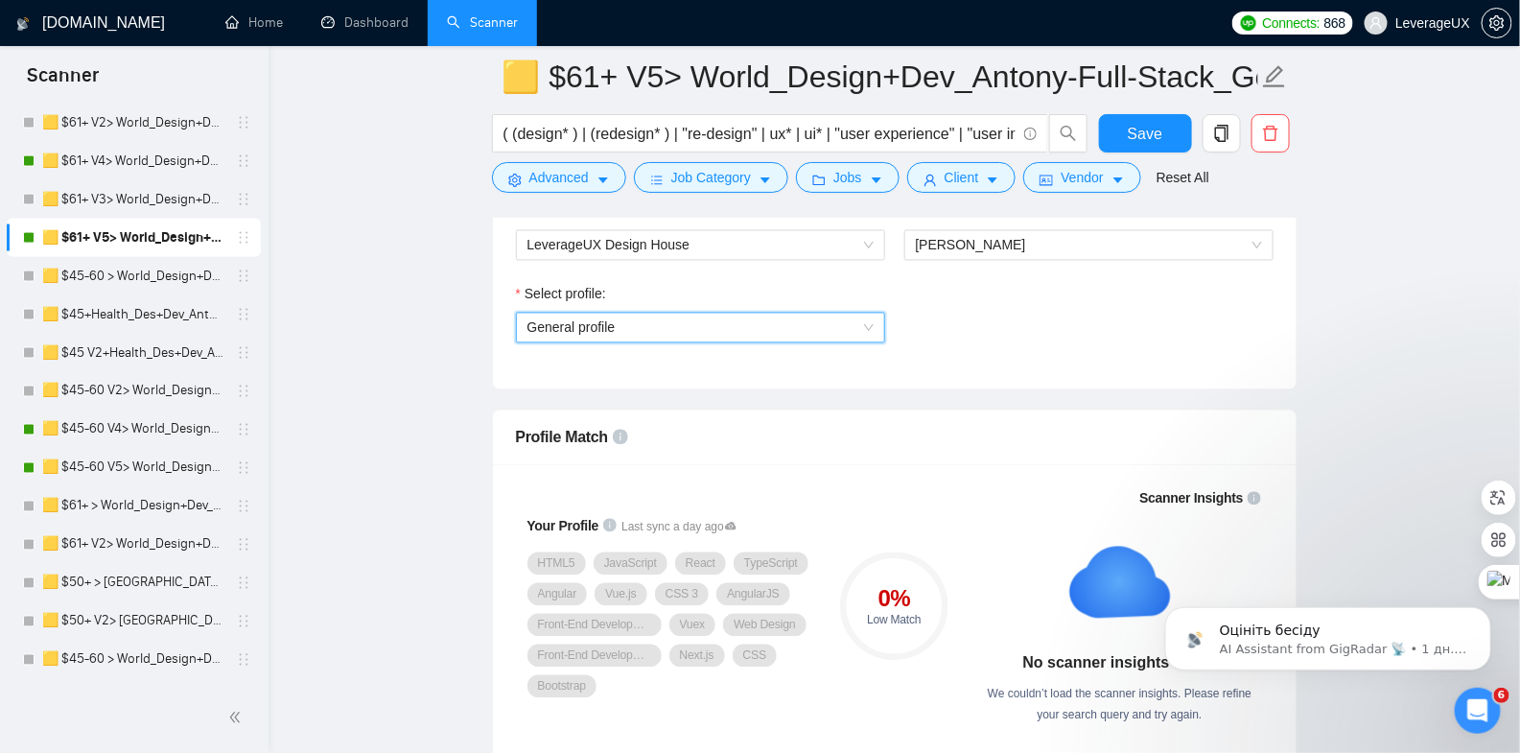
click at [652, 317] on span "General profile" at bounding box center [701, 328] width 346 height 29
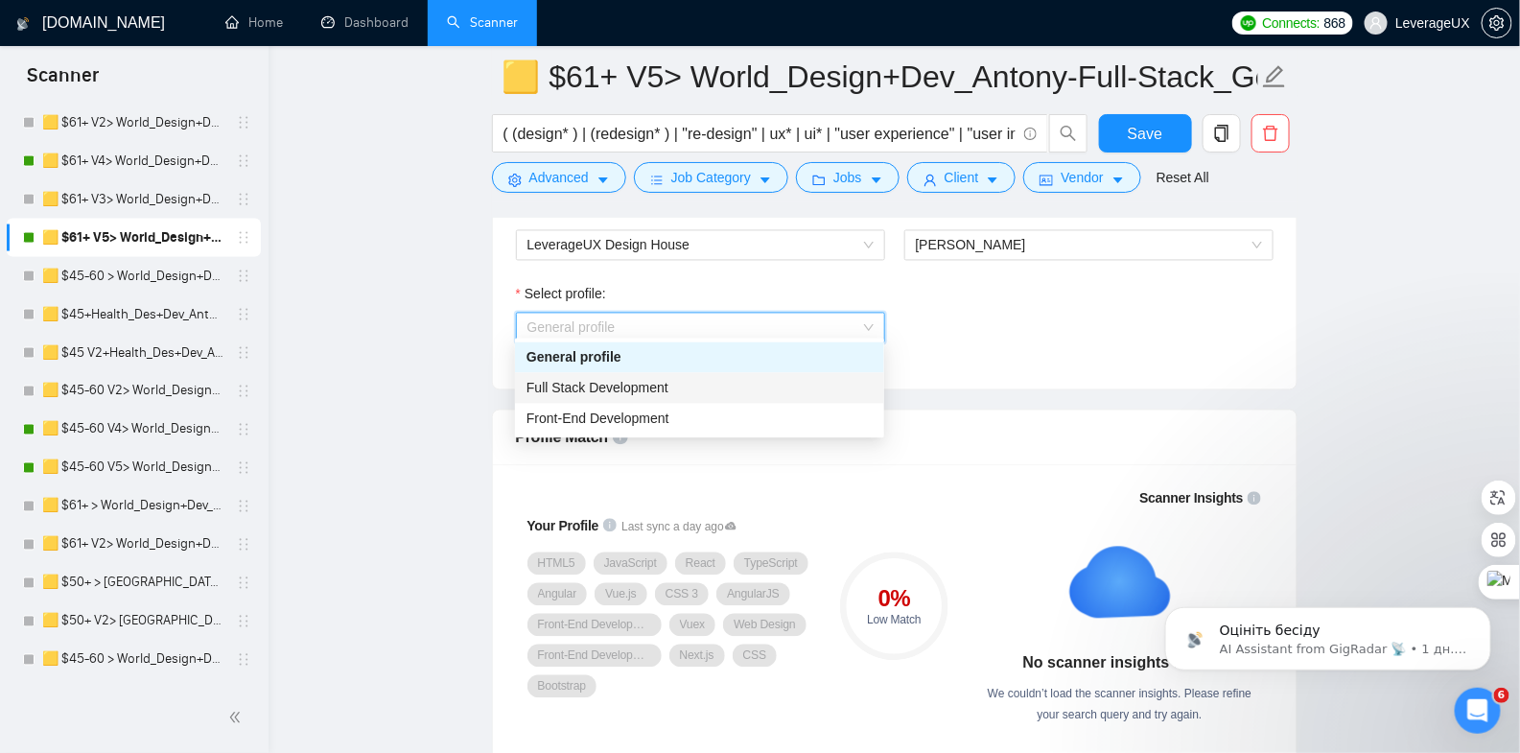
click at [665, 387] on span "Full Stack Development" at bounding box center [598, 388] width 142 height 15
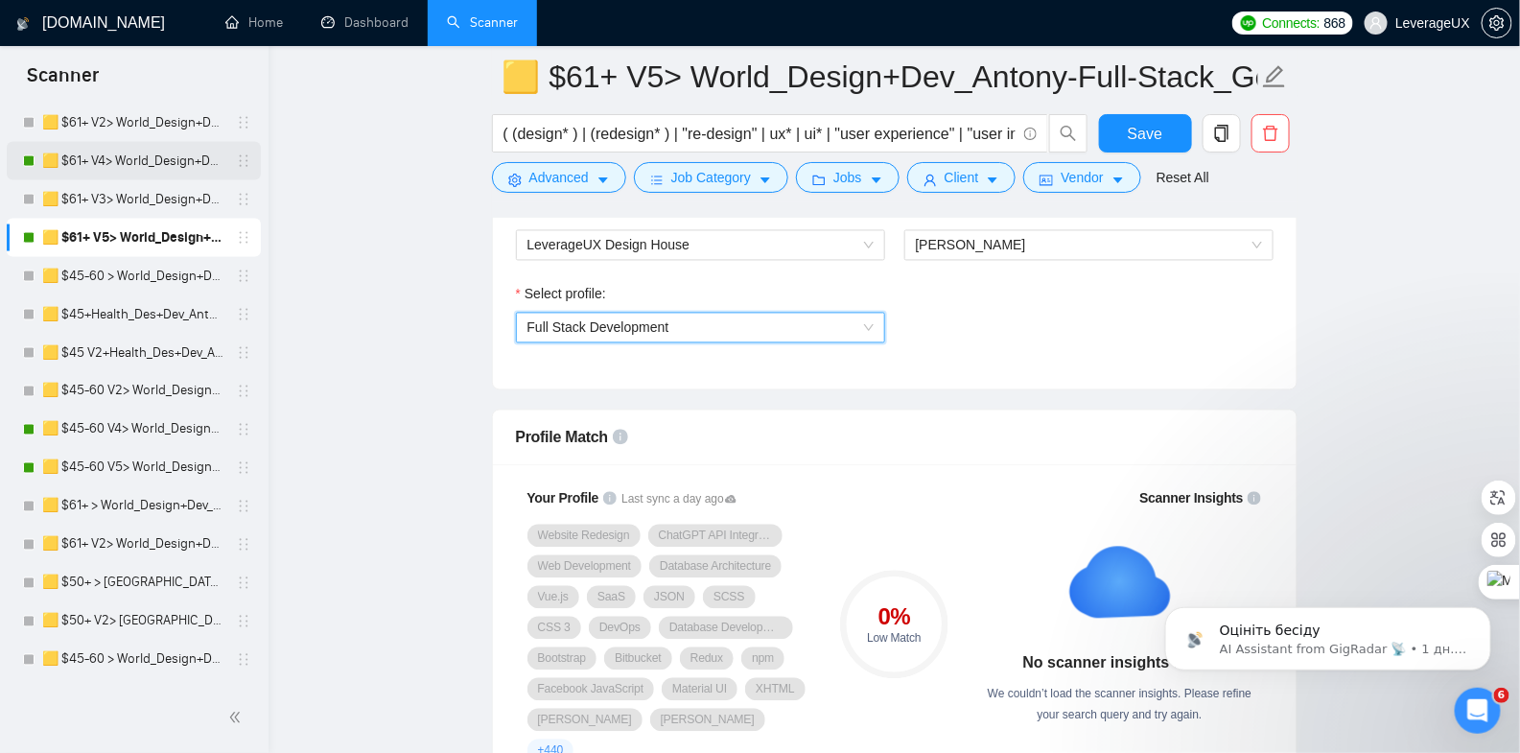
click at [166, 164] on link "🟨 $61+ V4> World_Design+Dev_Antony-Full-Stack_General" at bounding box center [133, 161] width 182 height 38
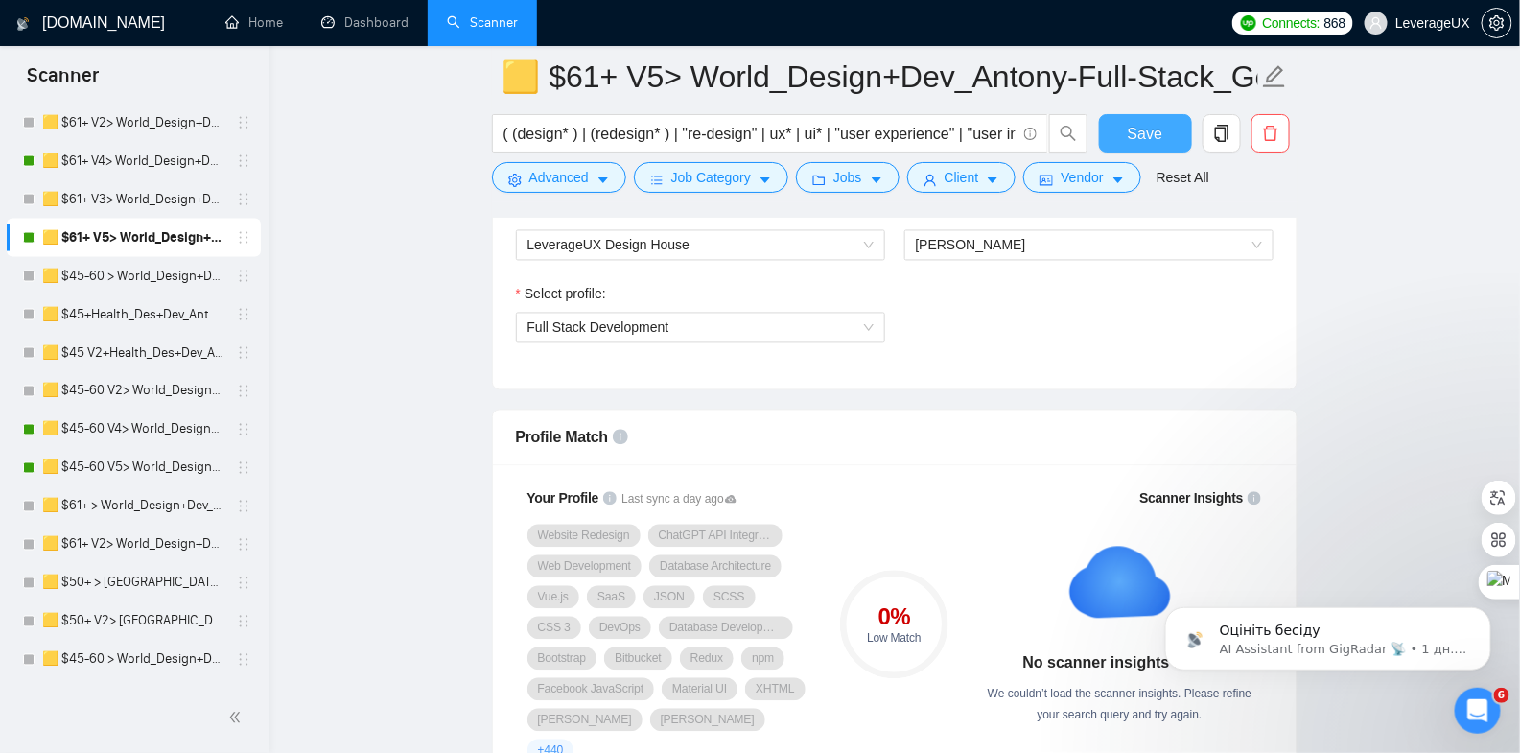
click at [1161, 136] on span "Save" at bounding box center [1145, 134] width 35 height 24
click at [83, 162] on link "🟨 $61+ V4> World_Design+Dev_Antony-Full-Stack_General" at bounding box center [133, 161] width 182 height 38
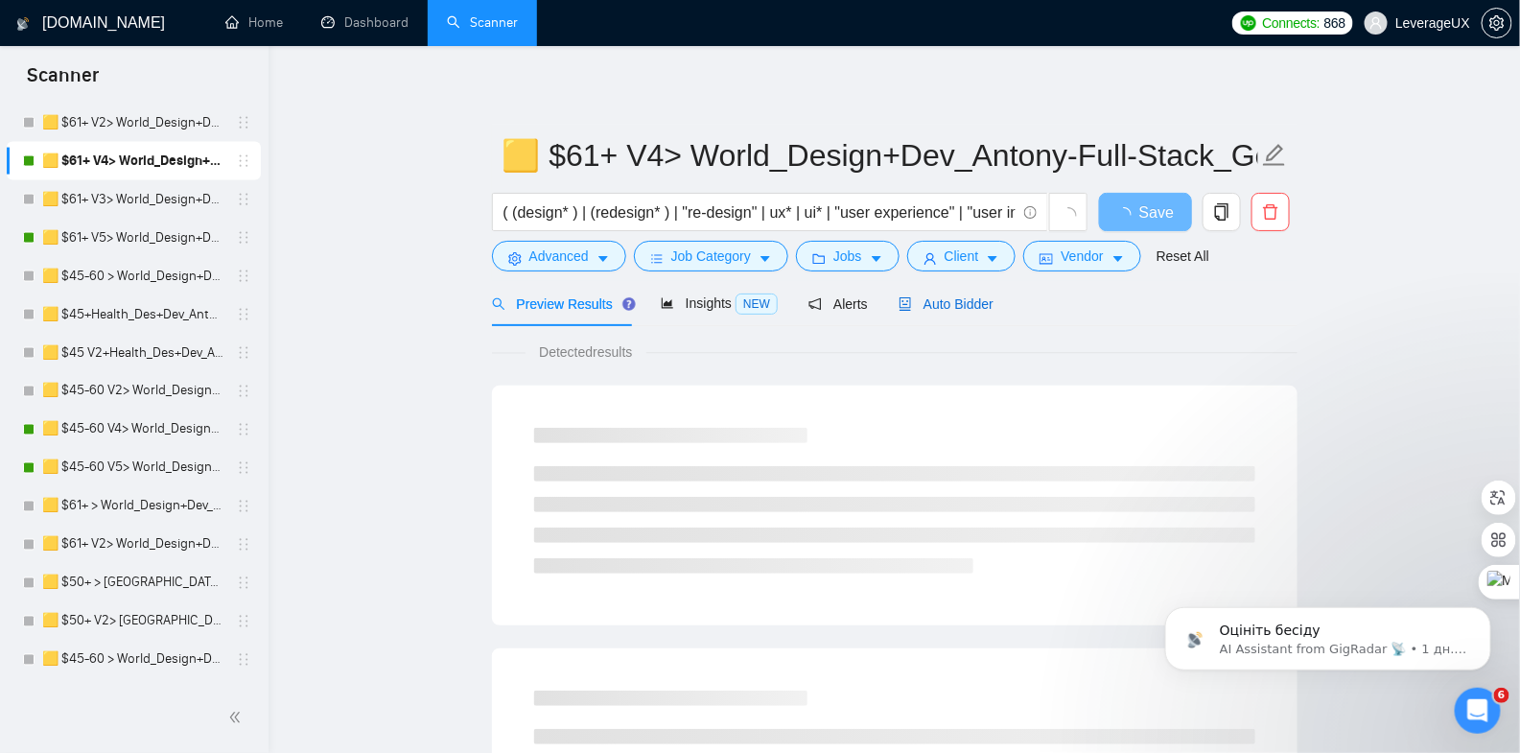
click at [964, 299] on span "Auto Bidder" at bounding box center [946, 303] width 95 height 15
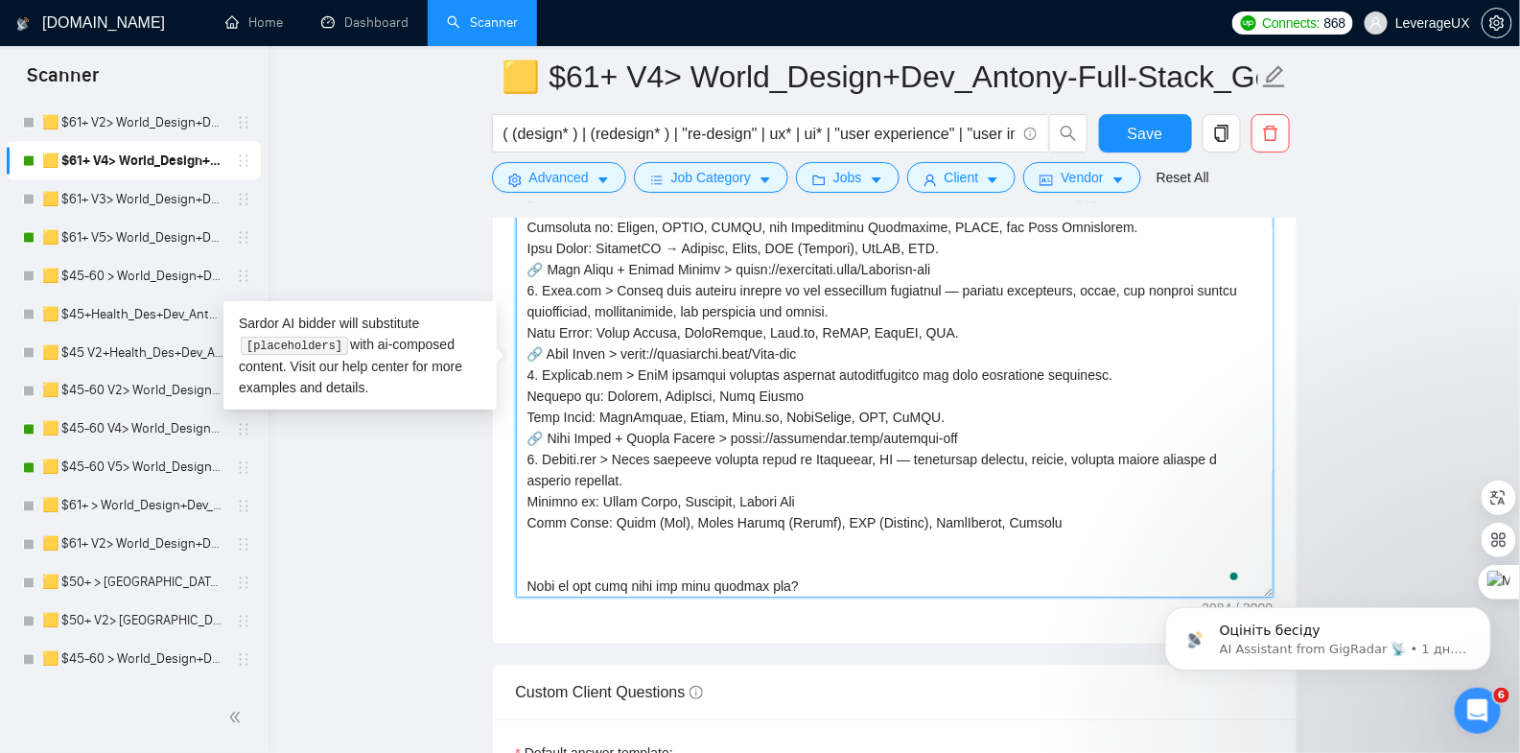
scroll to position [760, 0]
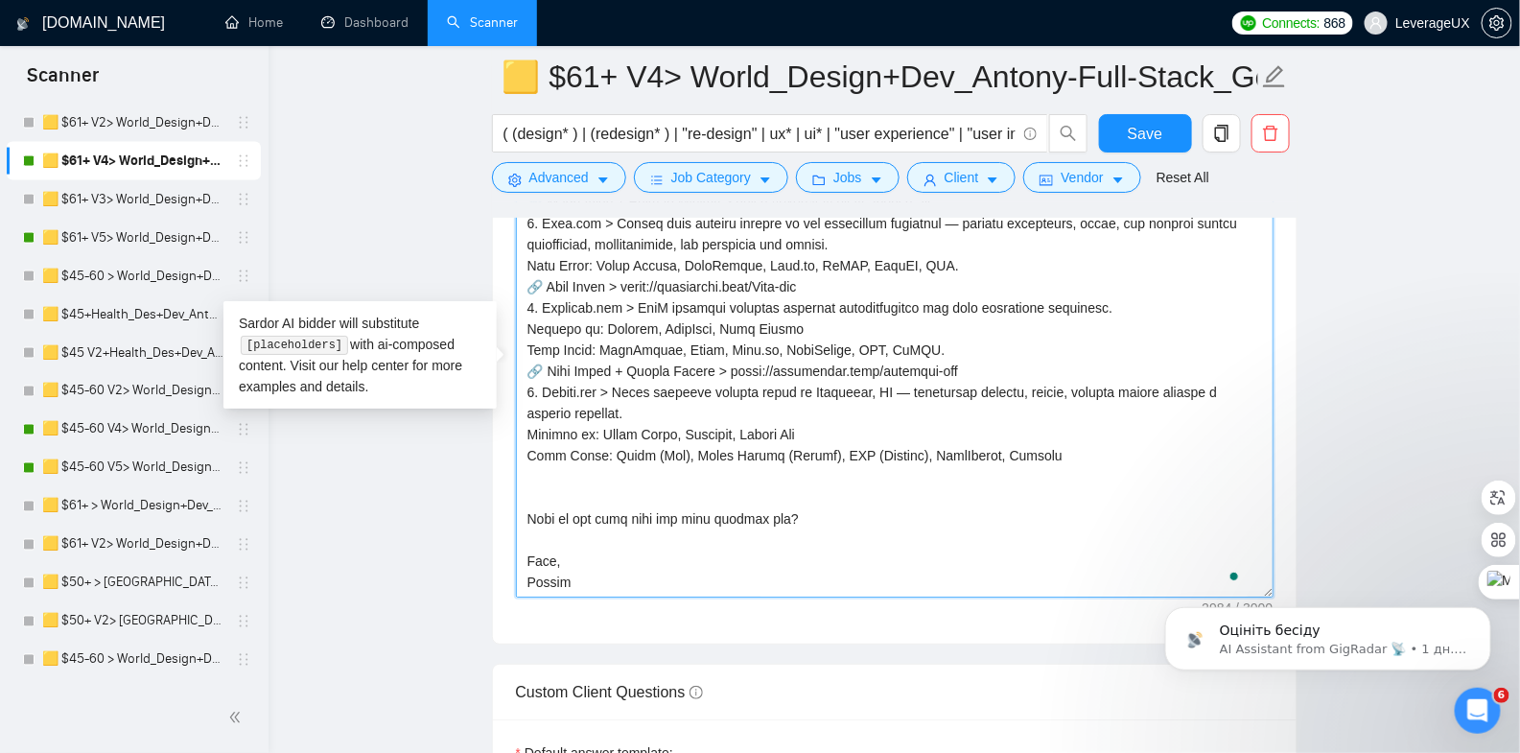
drag, startPoint x: 528, startPoint y: 245, endPoint x: 833, endPoint y: 652, distance: 509.1
click at [833, 652] on form "Auto Bidding Enabled Auto Bidding Enabled: ON Auto Bidder Schedule Auto Bidding…" at bounding box center [895, 215] width 806 height 4887
paste textarea "To enrich screen reader interactions, please activate Accessibility in Grammarl…"
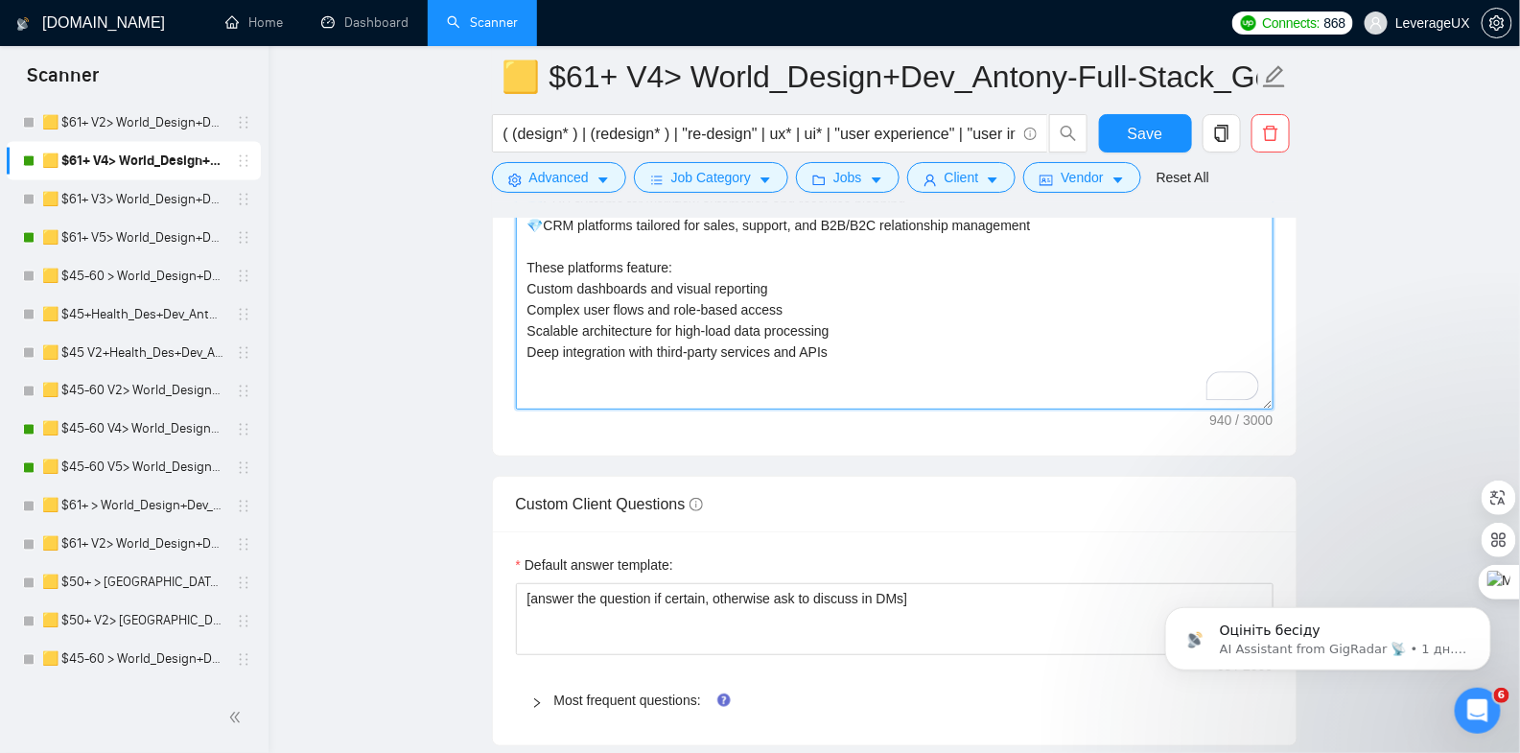
scroll to position [2804, 0]
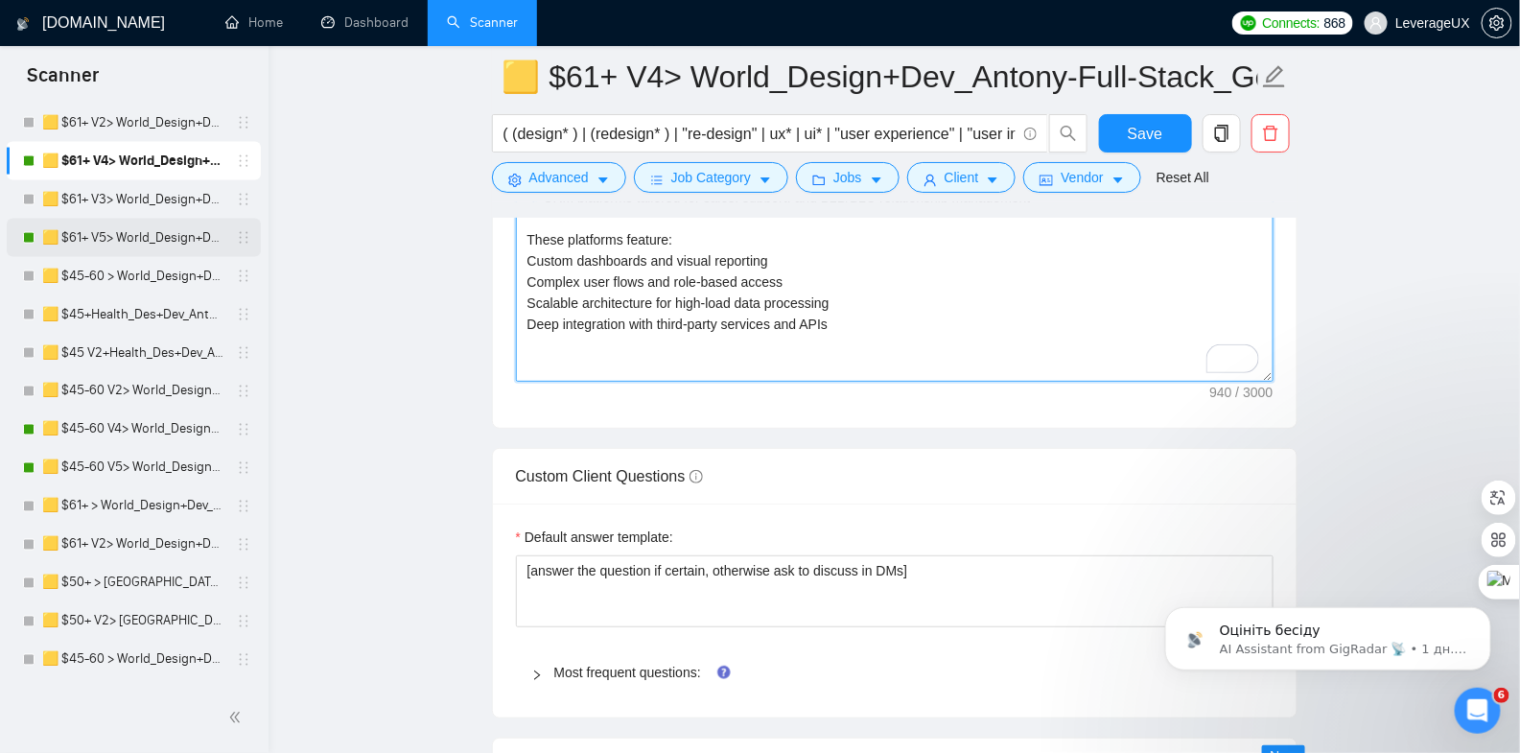
type textarea "👋 Hi there! Clients often say our full-stack expertise is PhD-level, allowing o…"
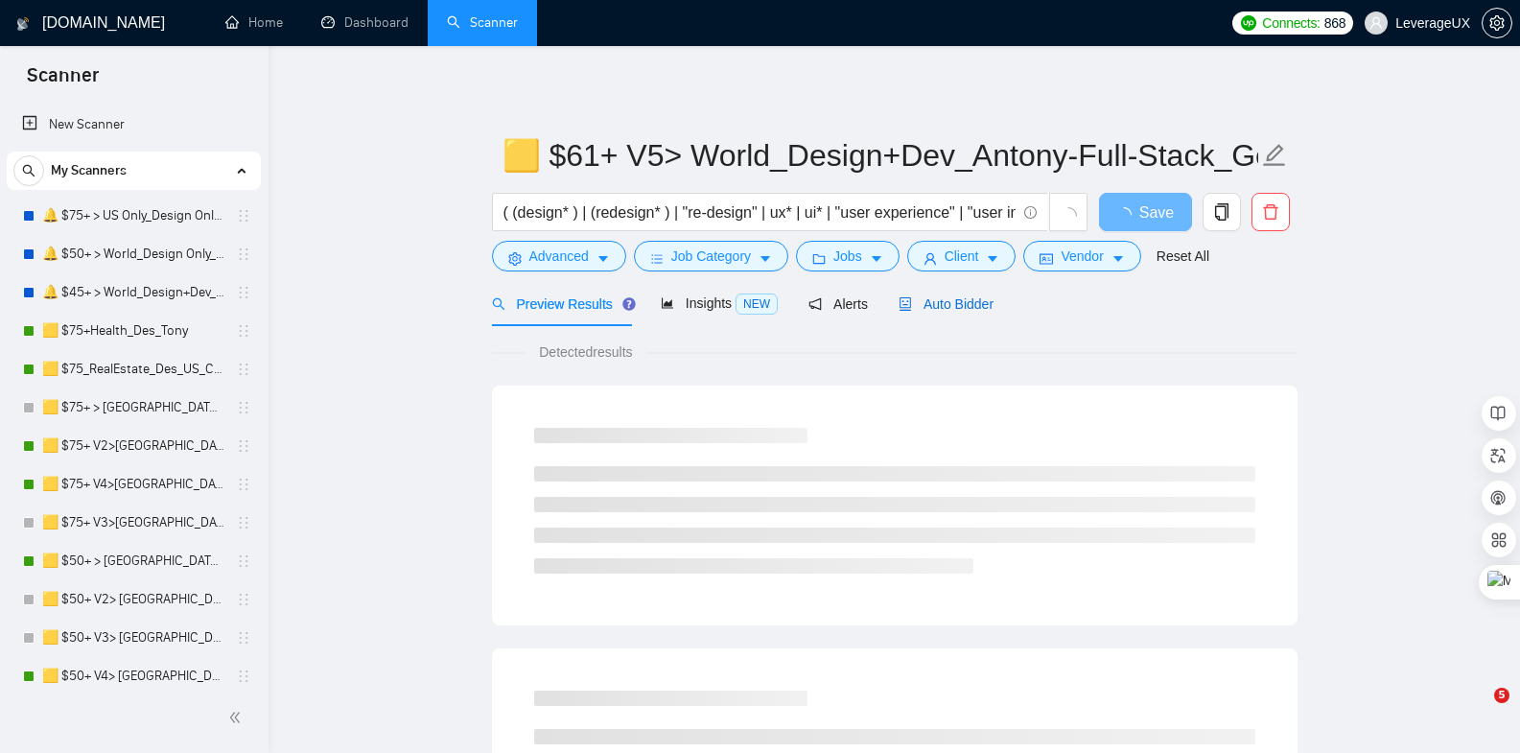
click at [939, 304] on span "Auto Bidder" at bounding box center [946, 303] width 95 height 15
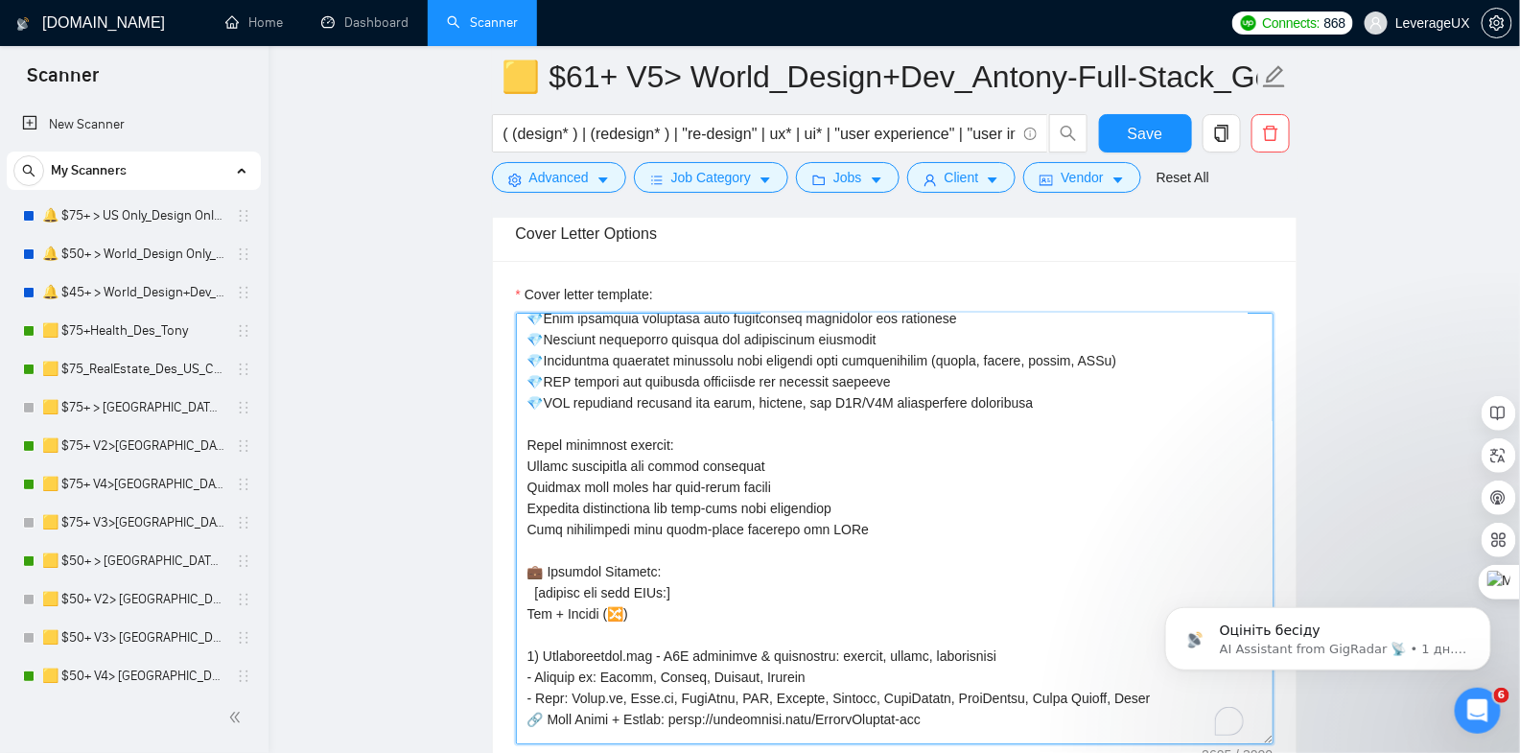
scroll to position [136, 0]
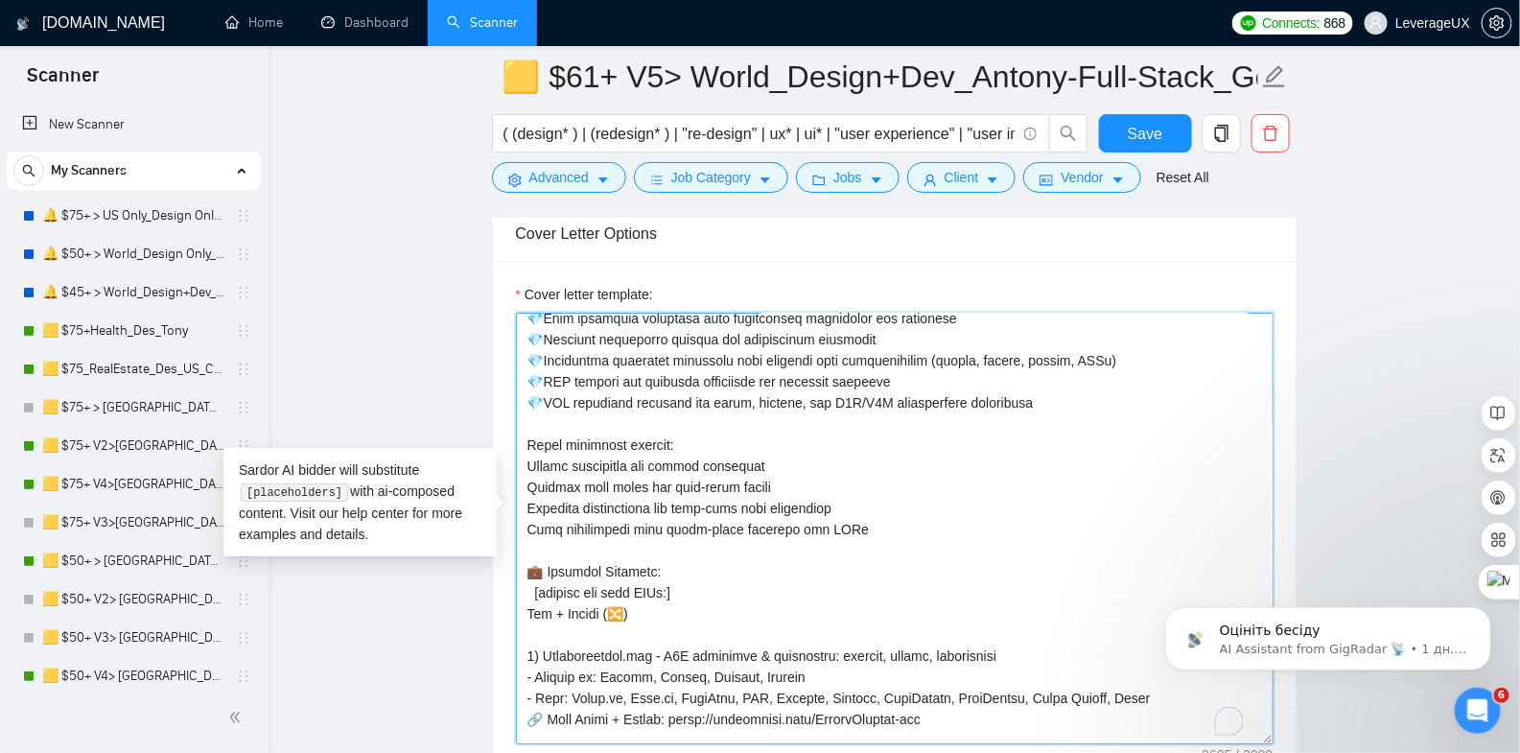
drag, startPoint x: 562, startPoint y: 586, endPoint x: 681, endPoint y: 710, distance: 171.6
click at [681, 710] on textarea "Cover letter template:" at bounding box center [895, 529] width 758 height 432
click at [730, 562] on textarea "Cover letter template:" at bounding box center [895, 529] width 758 height 432
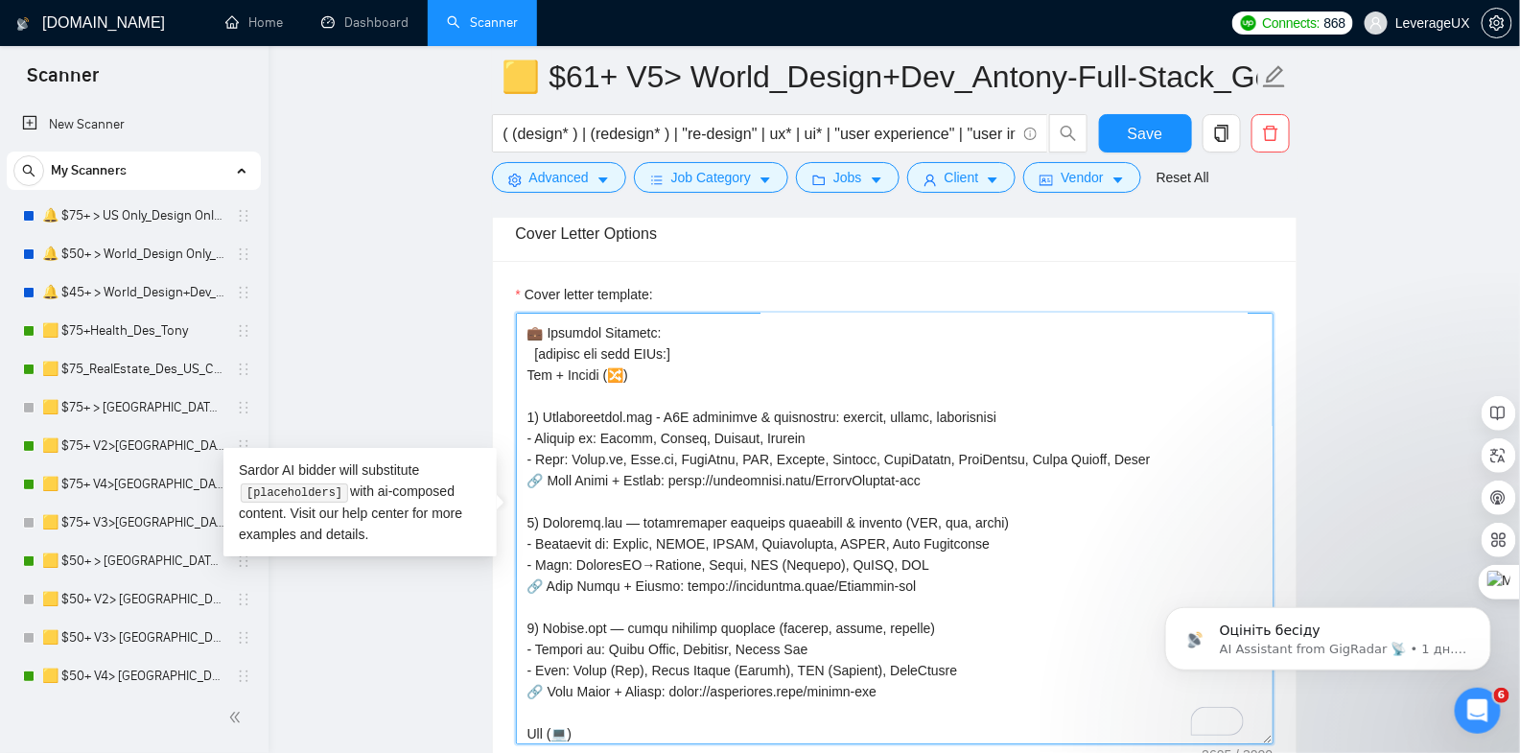
scroll to position [653, 0]
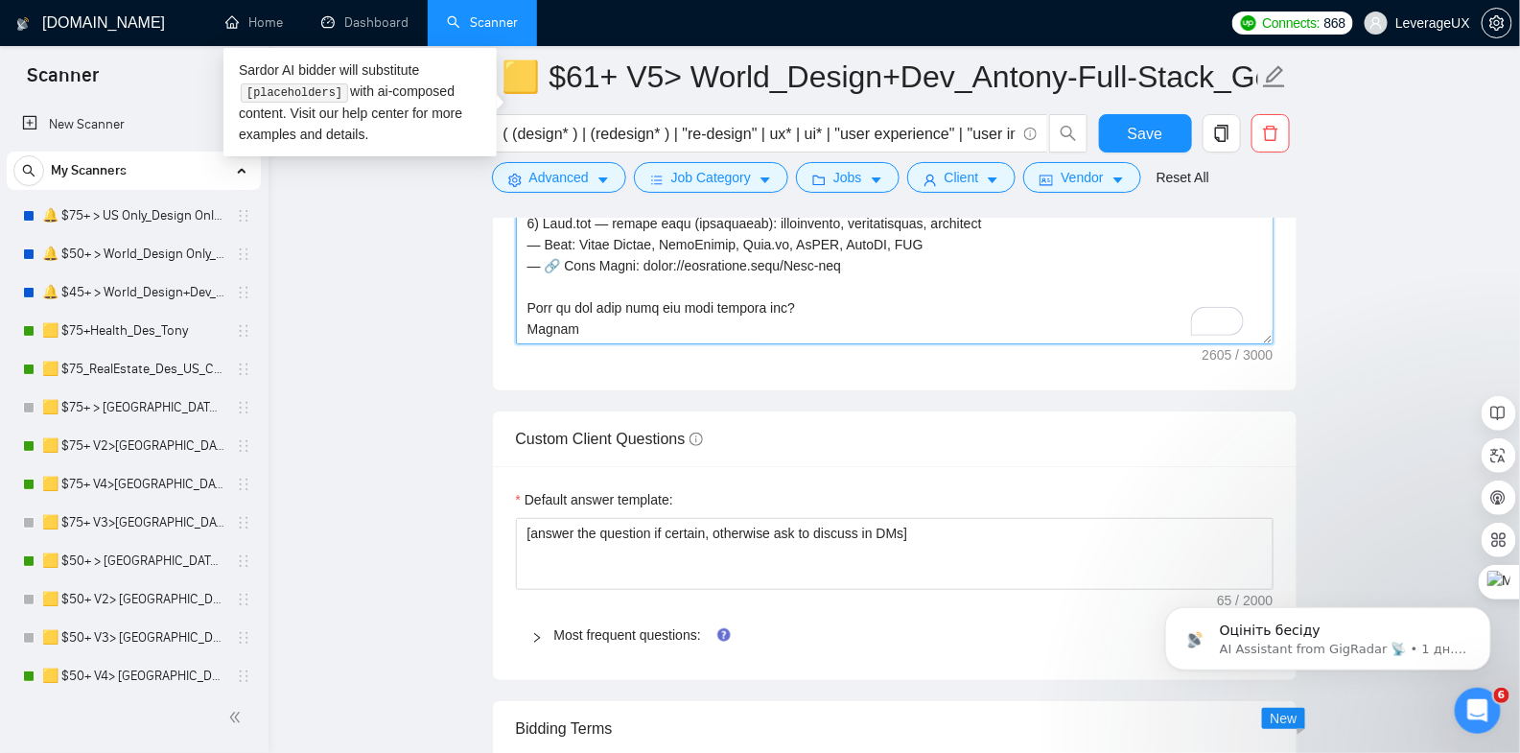
drag, startPoint x: 526, startPoint y: 321, endPoint x: 782, endPoint y: 782, distance: 526.8
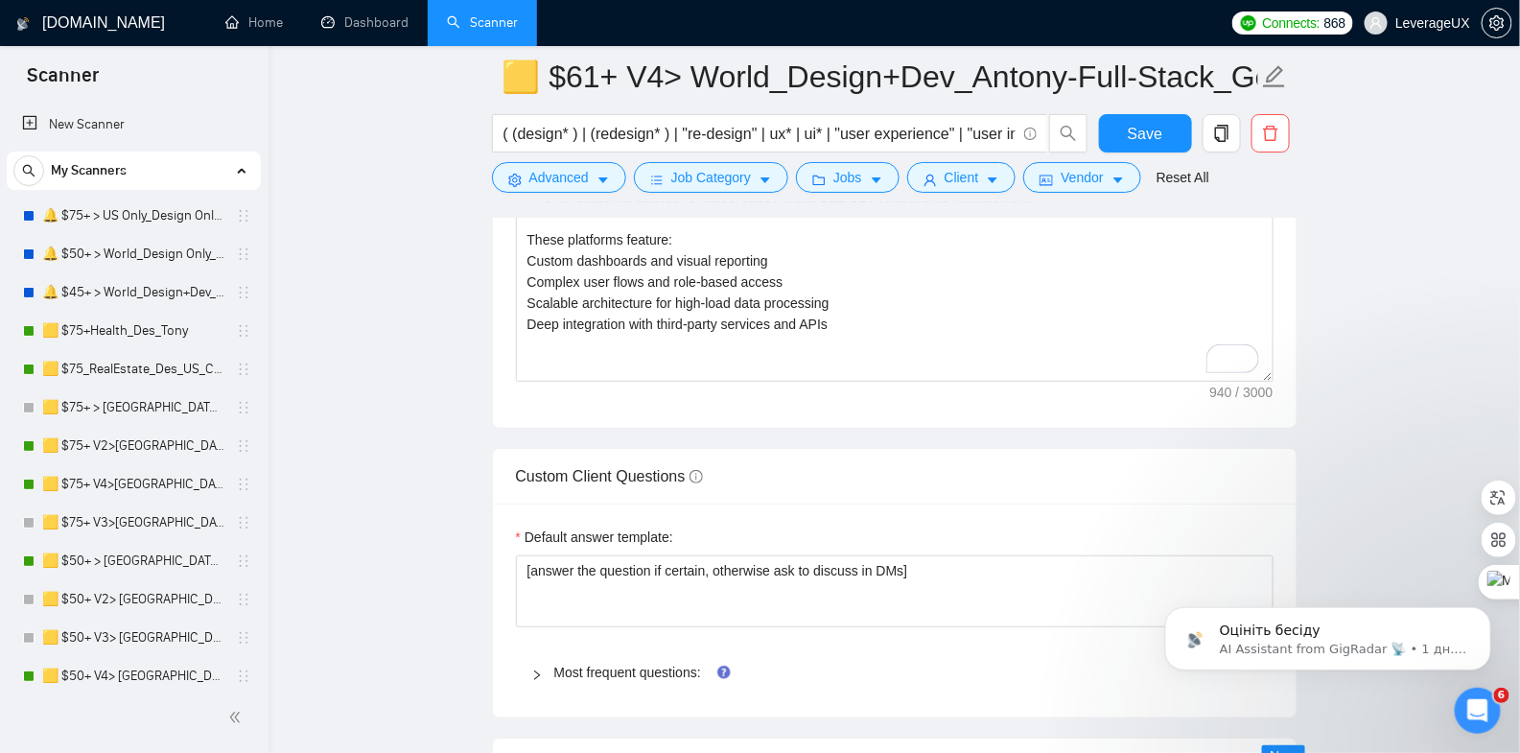
scroll to position [1091, 0]
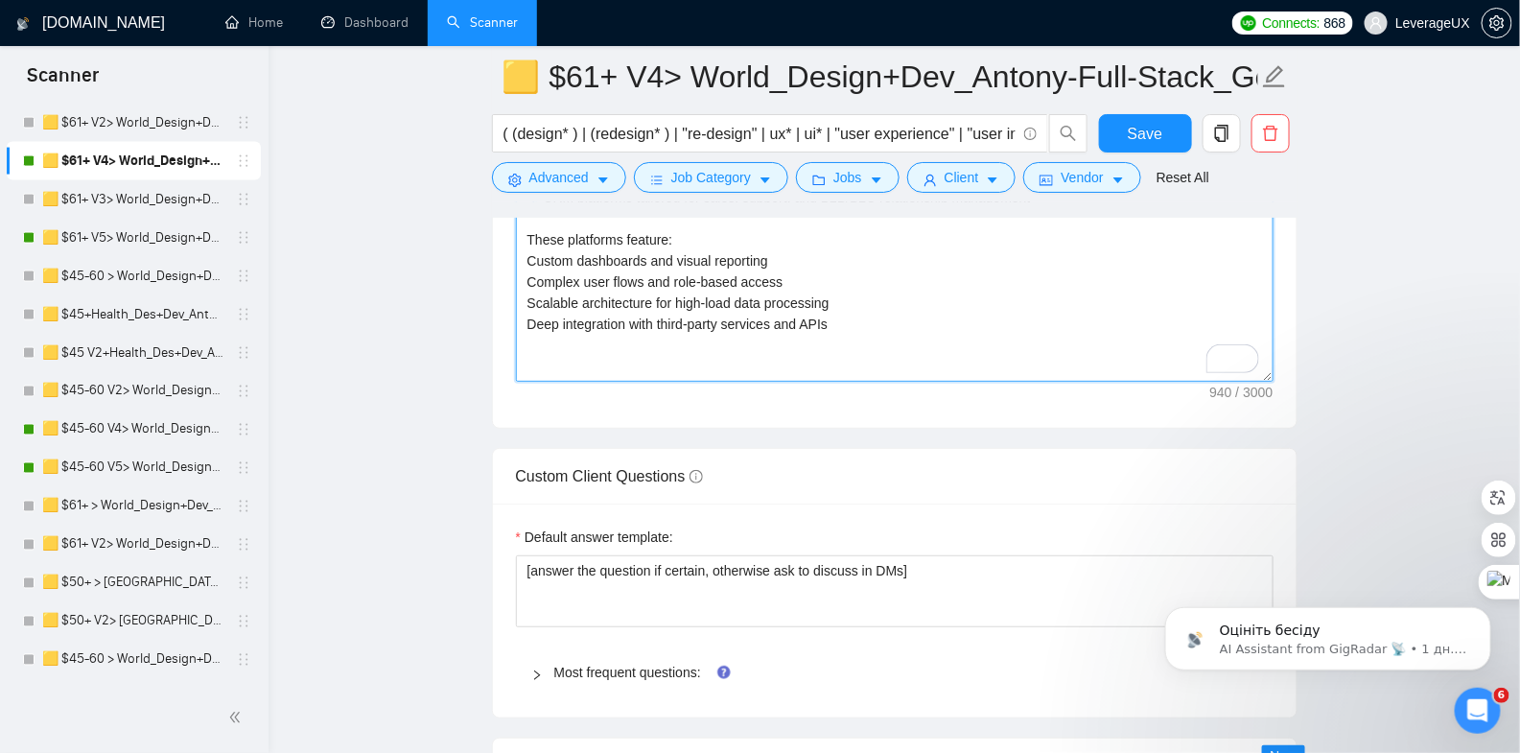
click at [556, 345] on textarea "👋 Hi there! Clients often say our full-stack expertise is PhD-level, allowing o…" at bounding box center [895, 166] width 758 height 432
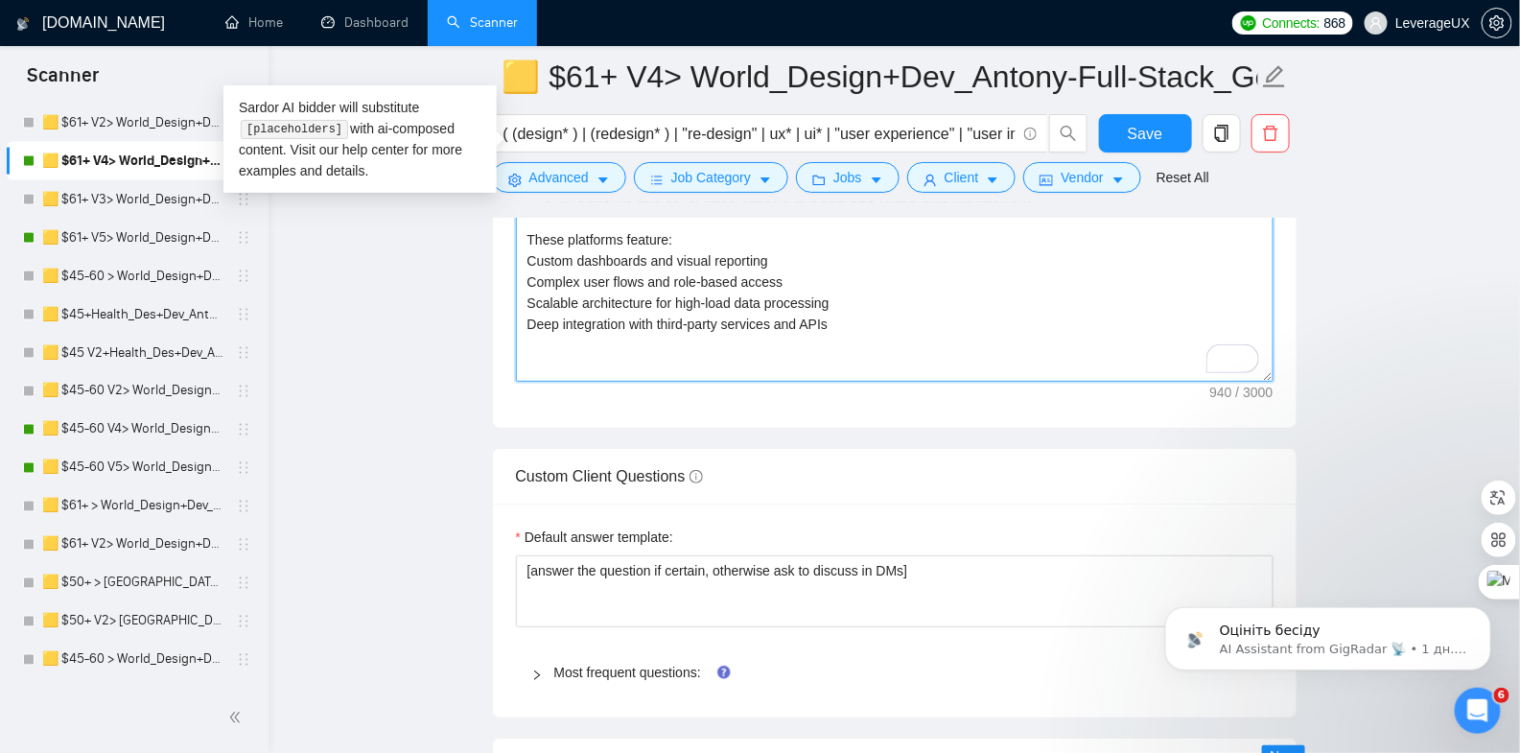
paste textarea "💼 Loremips Dolorsit: [ametcon adi elit SEDd:] Eiu + Tempor (🔀) 3) Incididuntutl…"
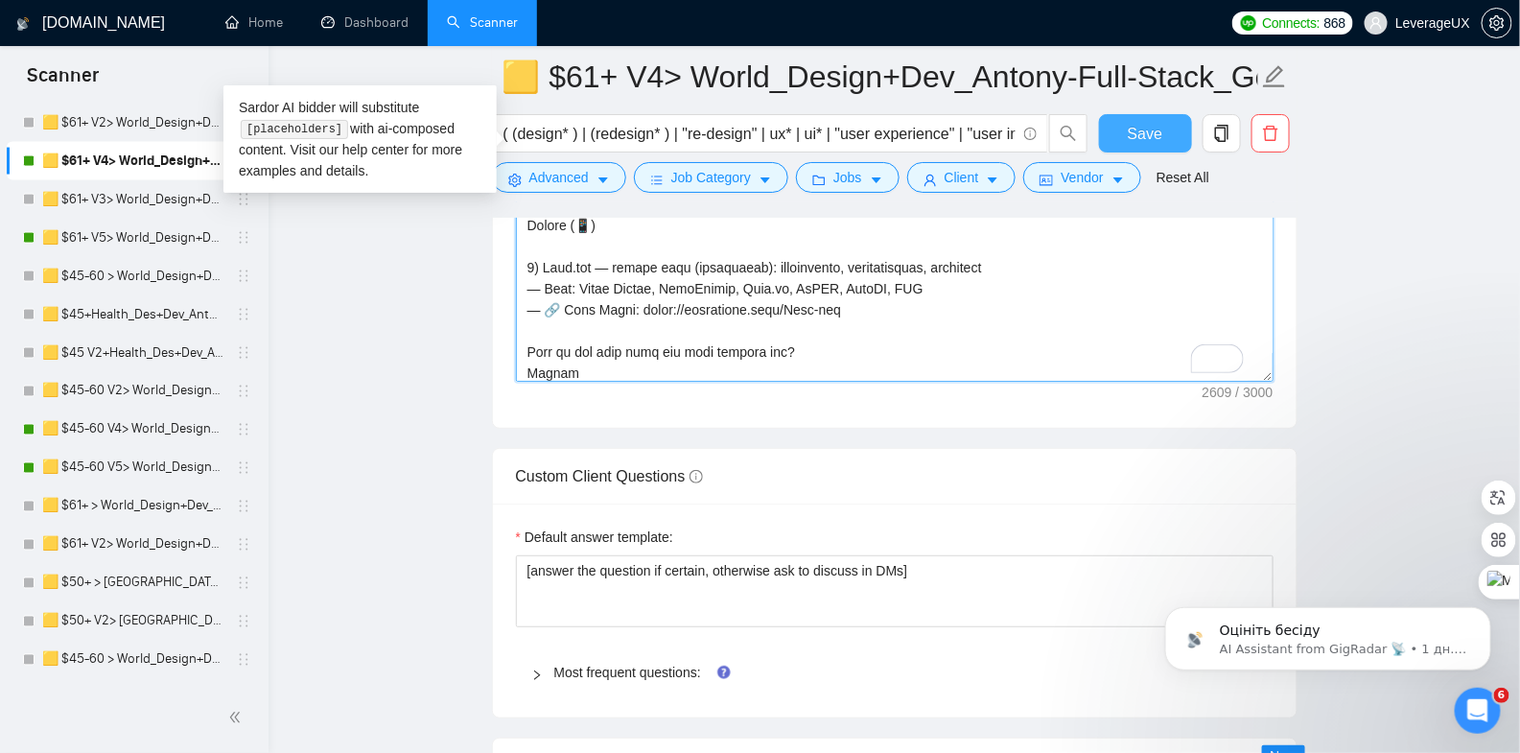
type textarea "👋 Lo ipsum! Dolorsi ametc adi eli sedd-eiusm temporinc ut LaB-etdol, magnaali e…"
click at [1126, 144] on button "Save" at bounding box center [1145, 133] width 93 height 38
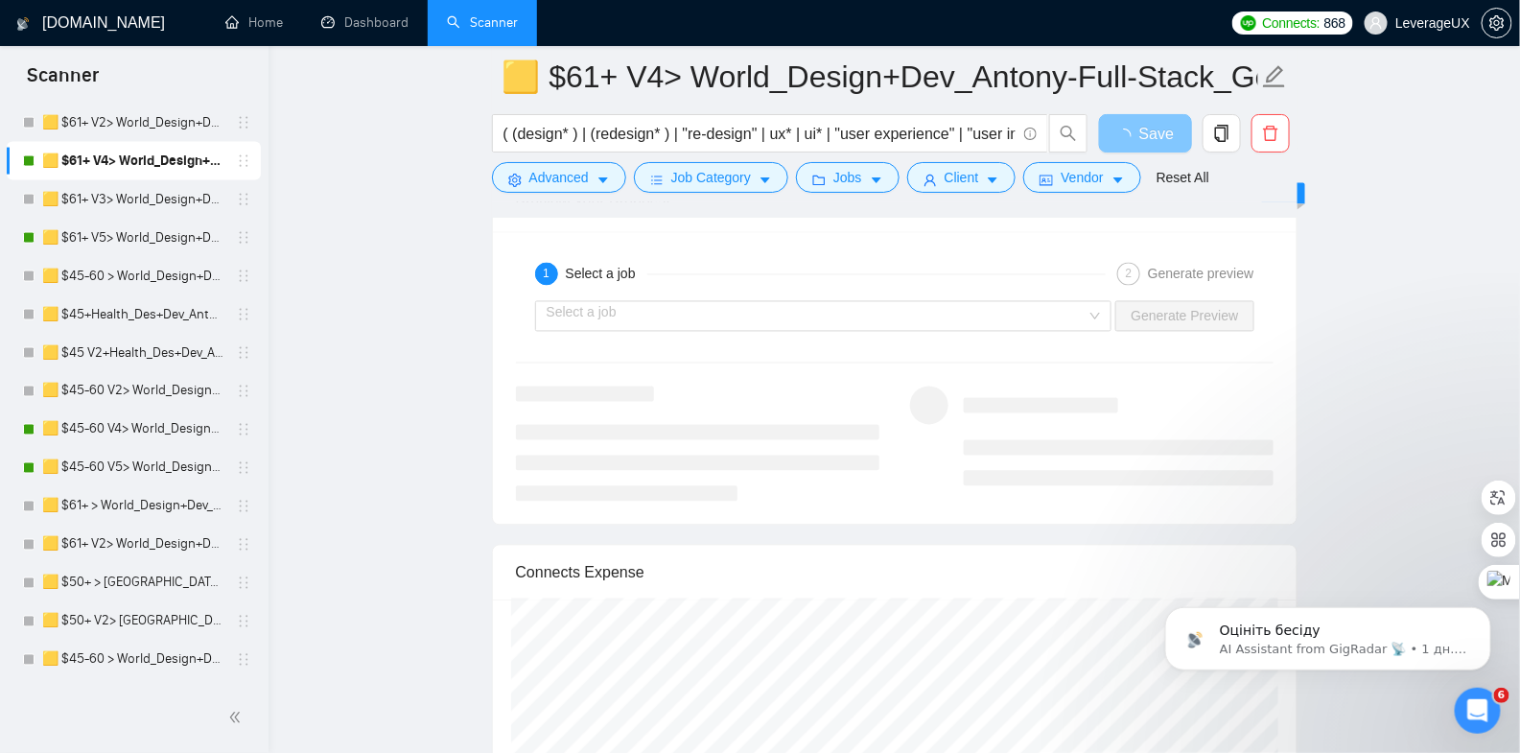
scroll to position [3951, 0]
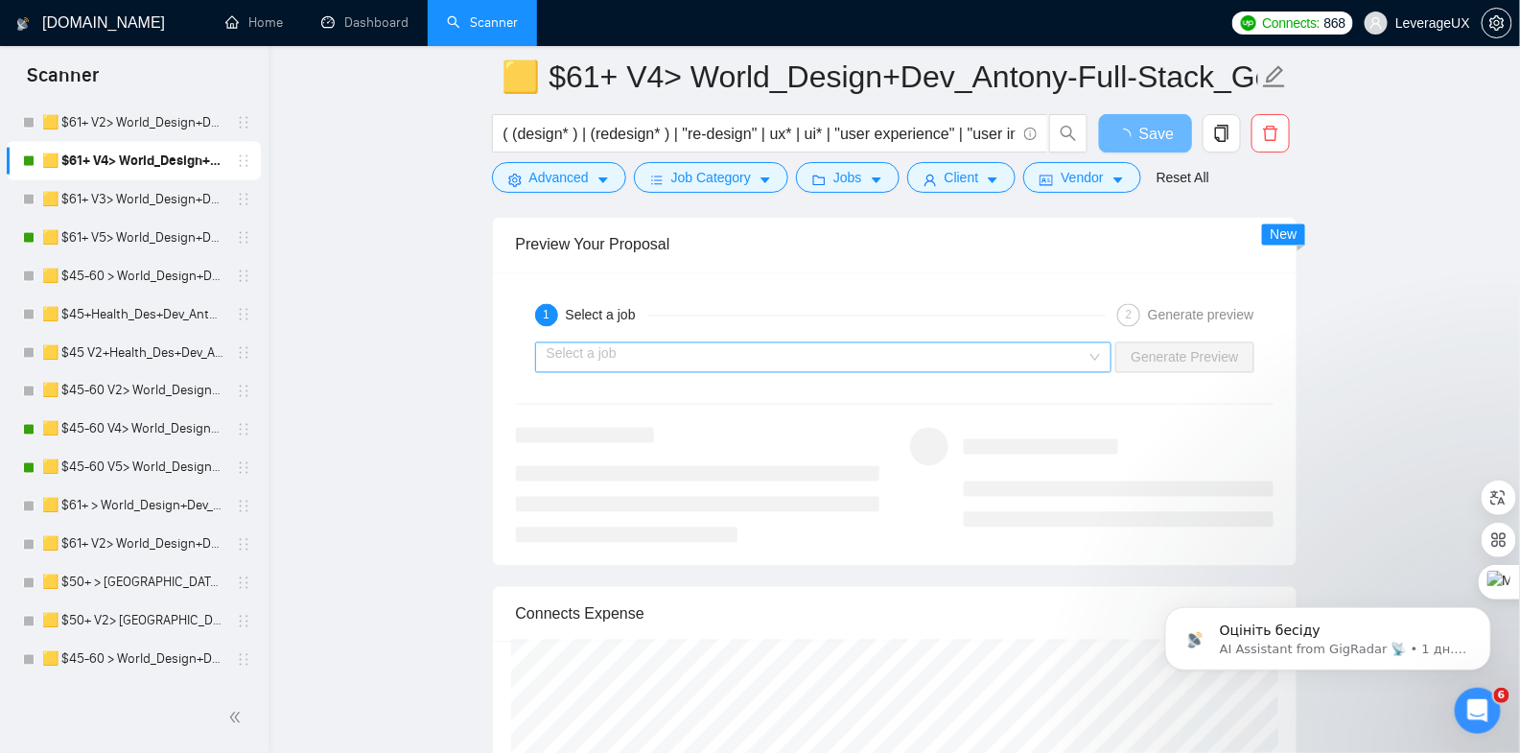
click at [643, 343] on input "search" at bounding box center [817, 357] width 541 height 29
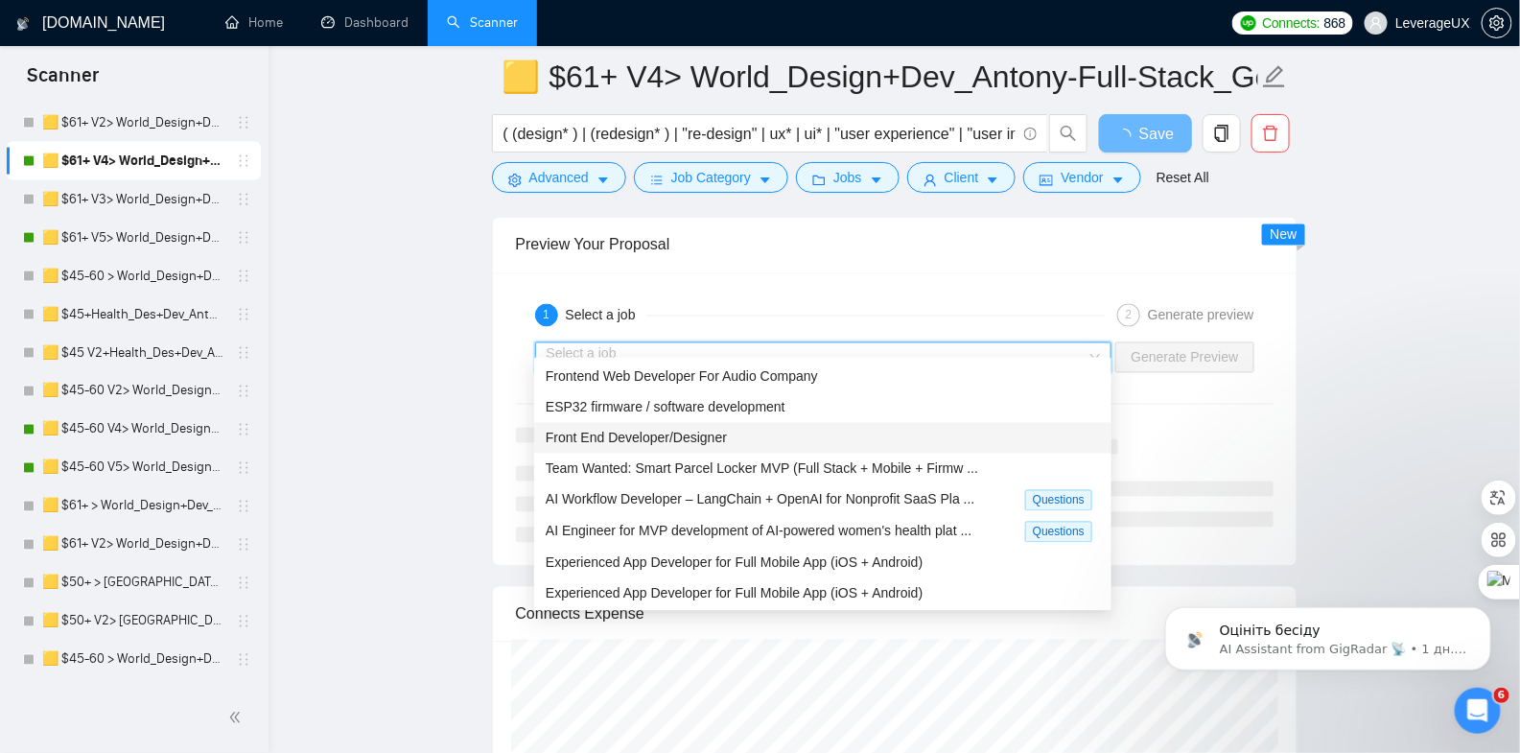
click at [650, 437] on span "Front End Developer/Designer" at bounding box center [636, 438] width 181 height 15
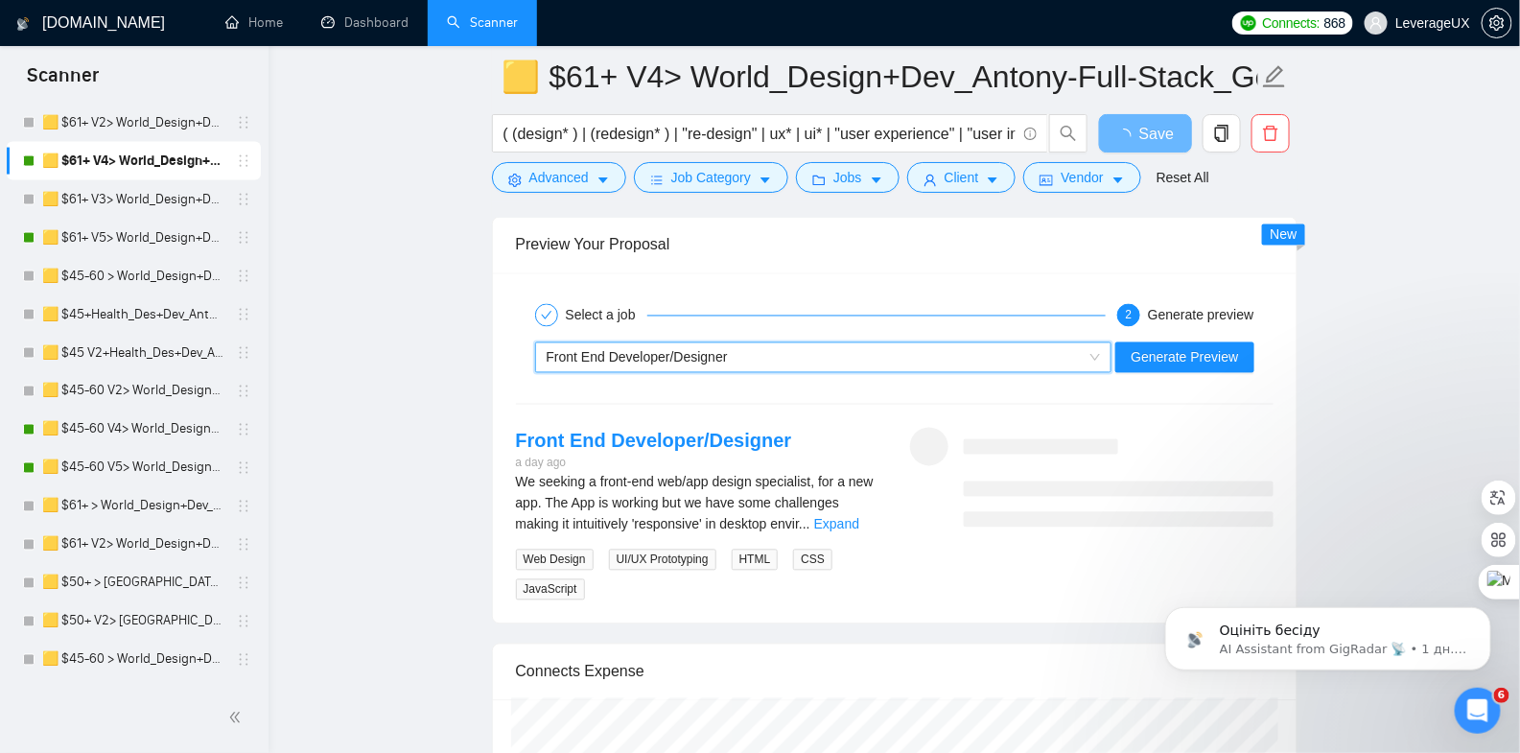
click at [1170, 339] on div "Select a job 2 Generate preview ~021977619410934930944 Front End Developer/Desi…" at bounding box center [895, 448] width 804 height 351
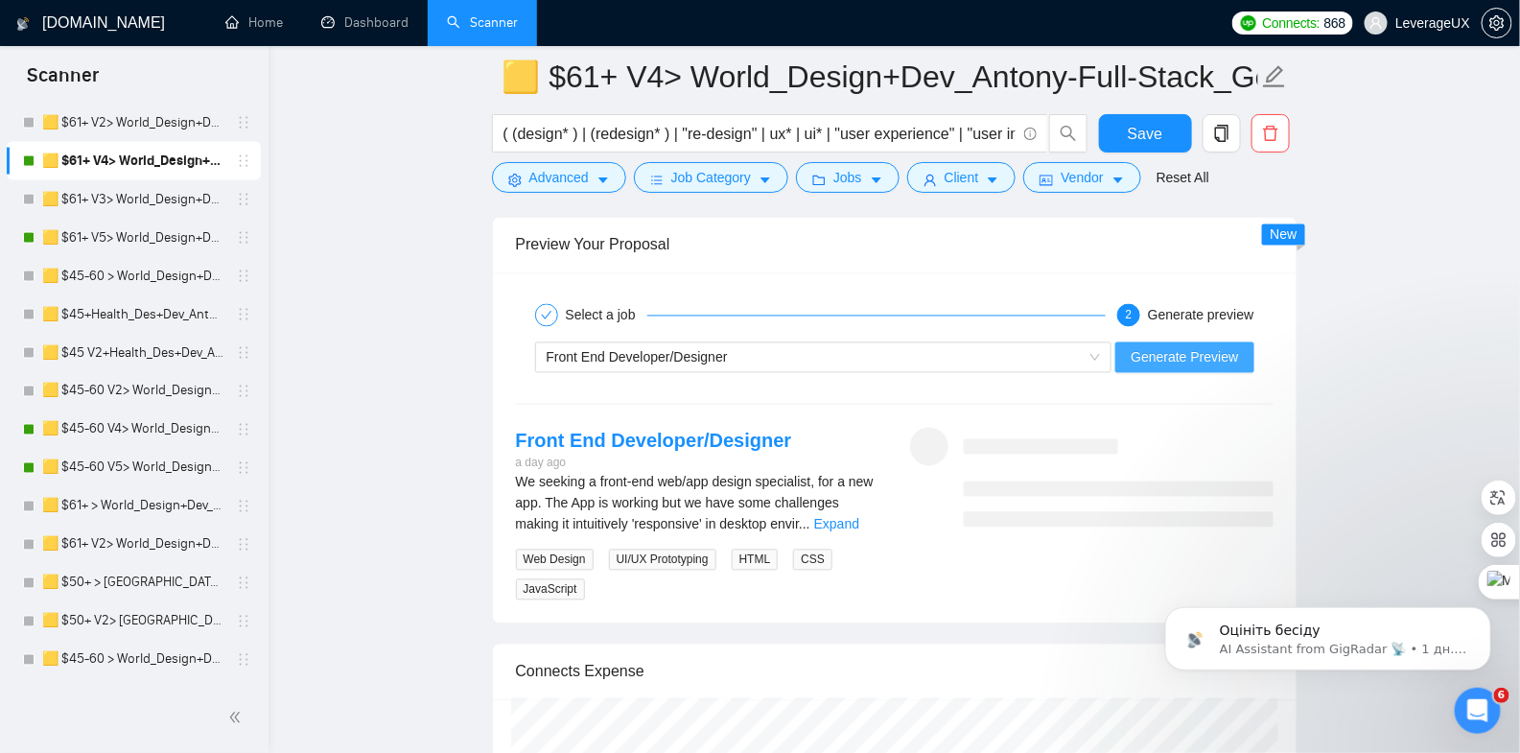
click at [1169, 347] on span "Generate Preview" at bounding box center [1184, 357] width 107 height 21
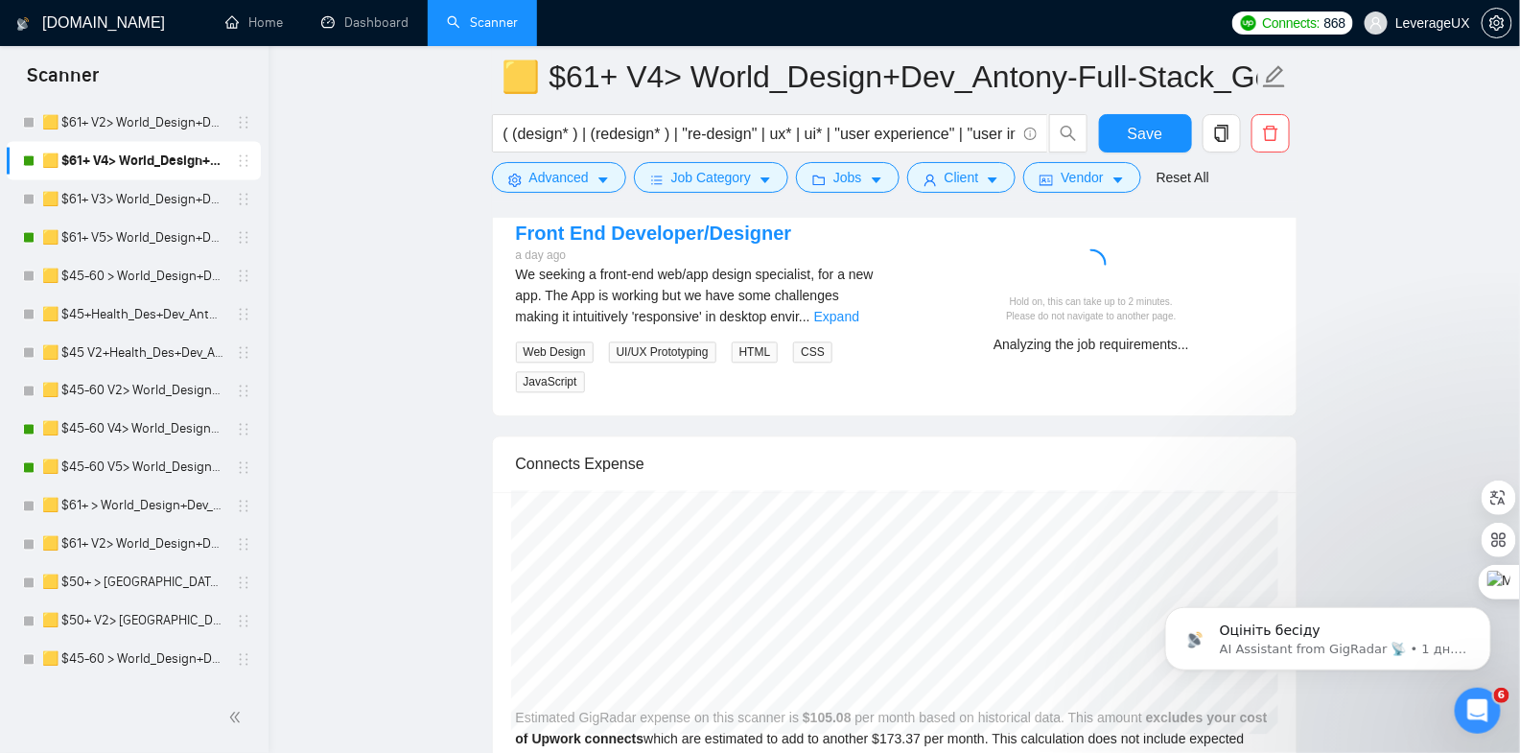
scroll to position [4164, 0]
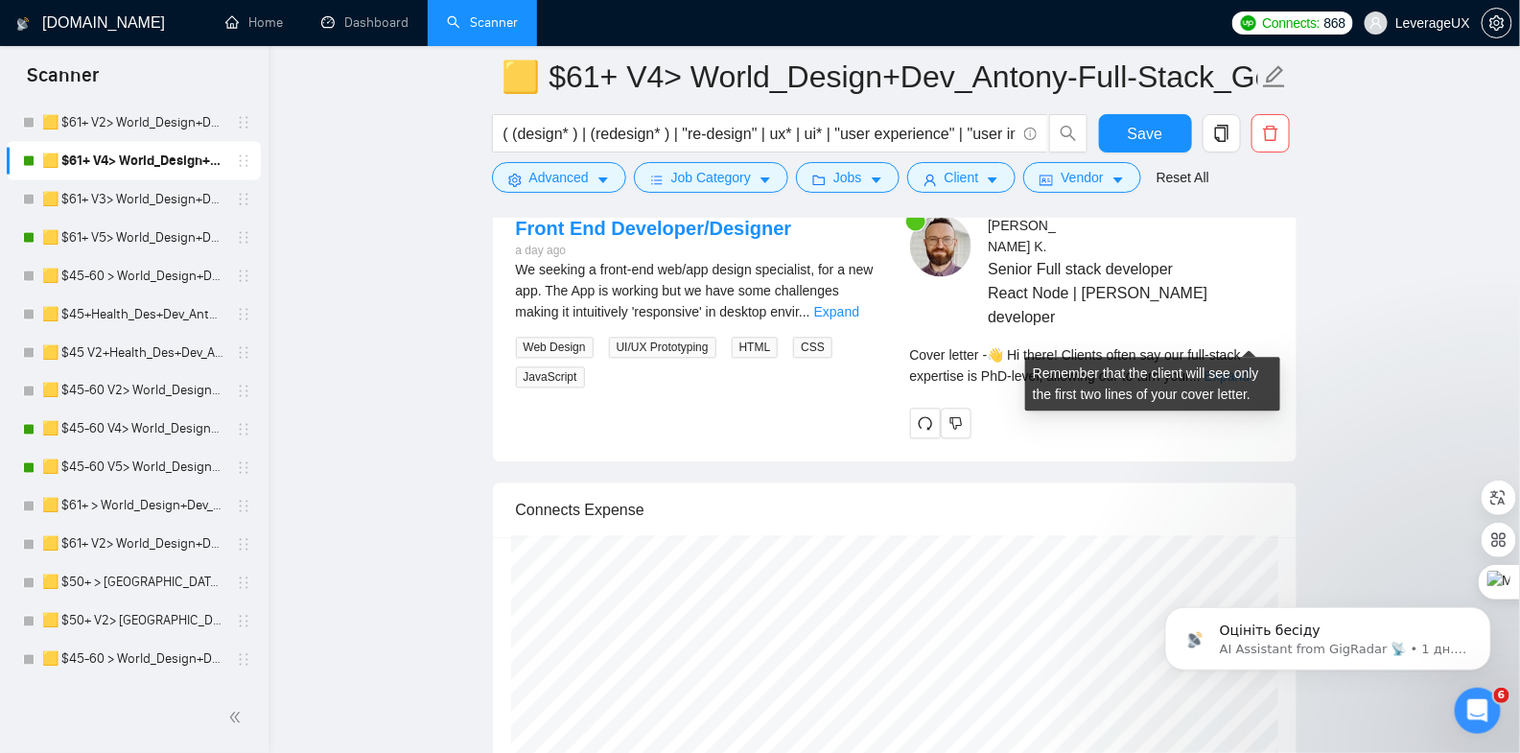
click at [1247, 368] on link "Expand" at bounding box center [1227, 375] width 45 height 15
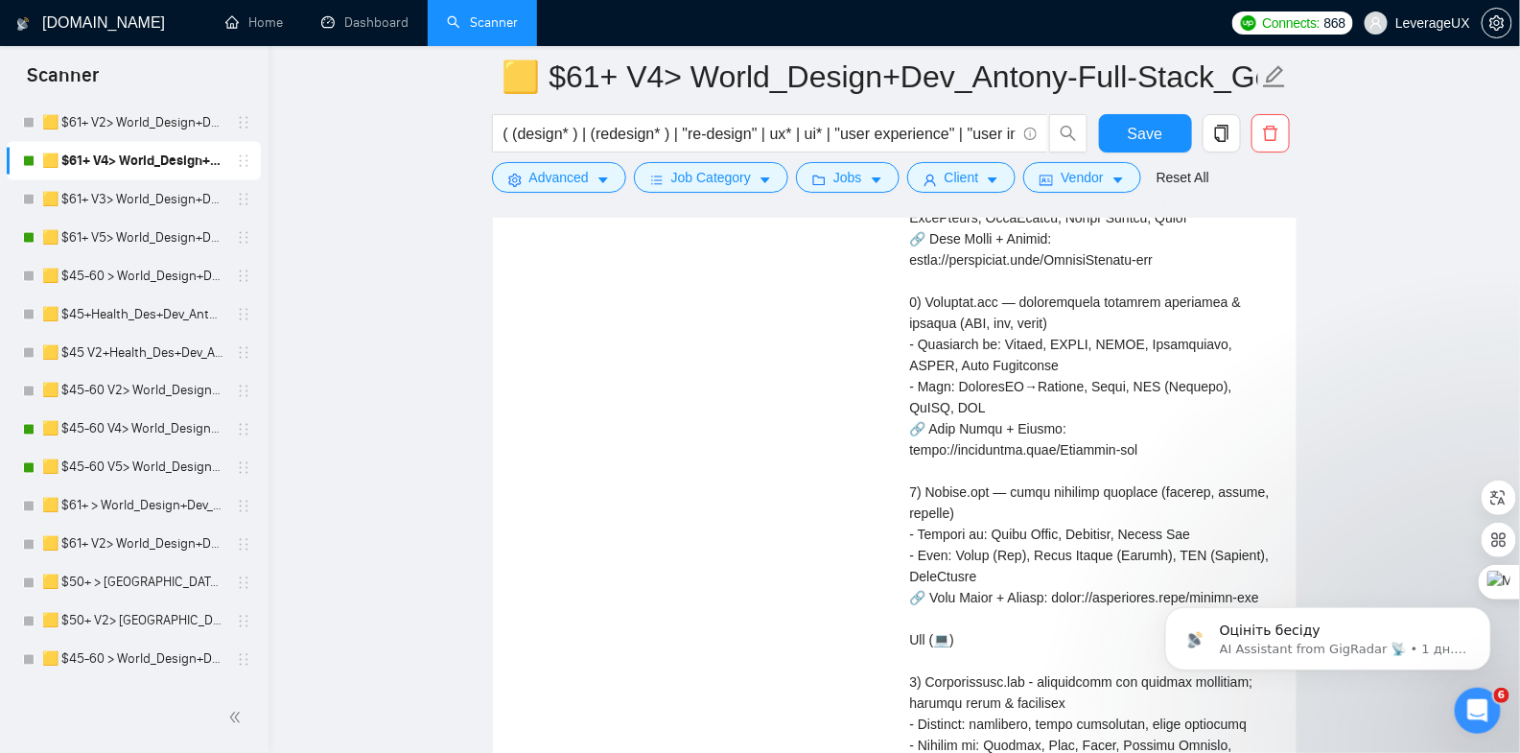
scroll to position [5054, 0]
click at [154, 434] on link "🟨 $45-60 V4> World_Design+Dev_Antony-Front-End_General" at bounding box center [133, 430] width 182 height 38
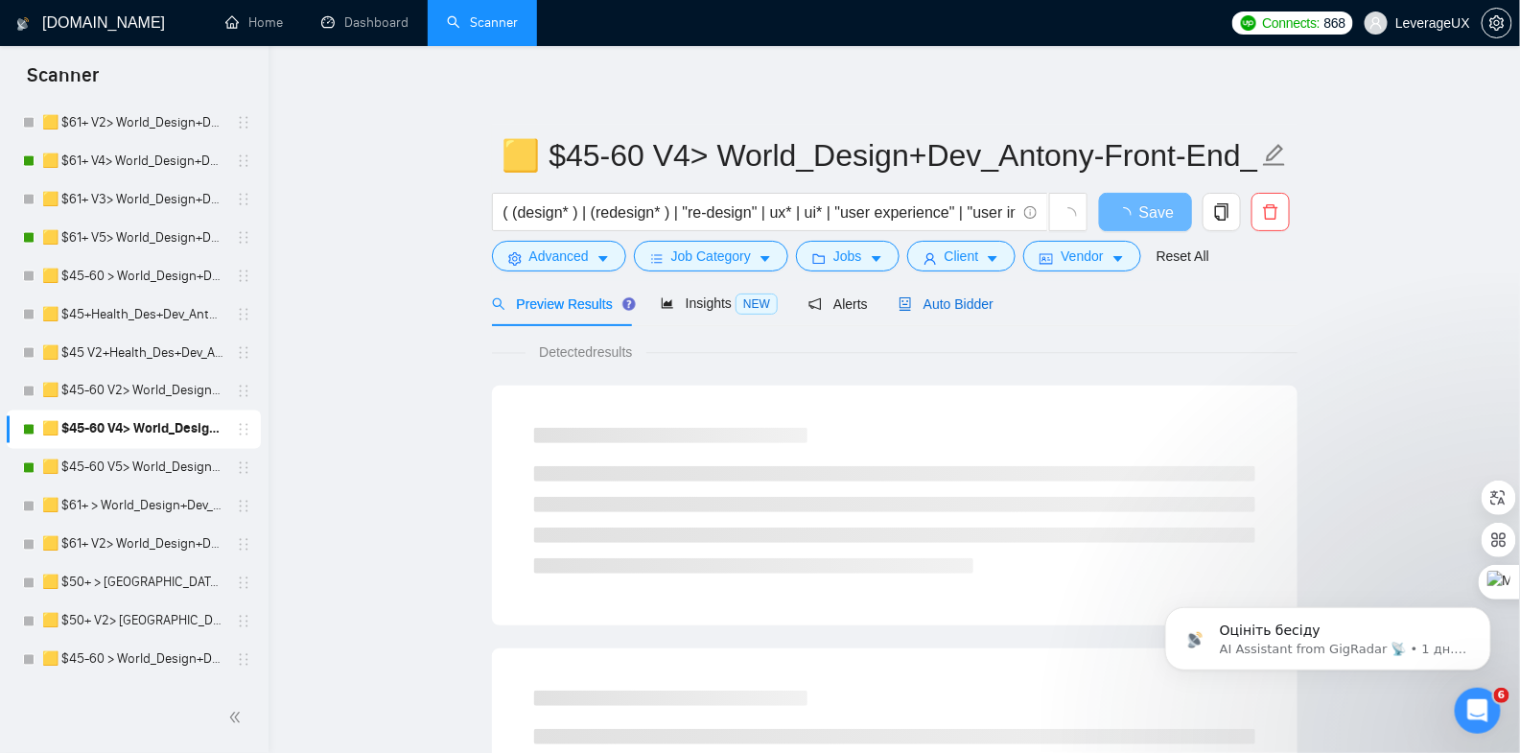
click at [945, 307] on span "Auto Bidder" at bounding box center [946, 303] width 95 height 15
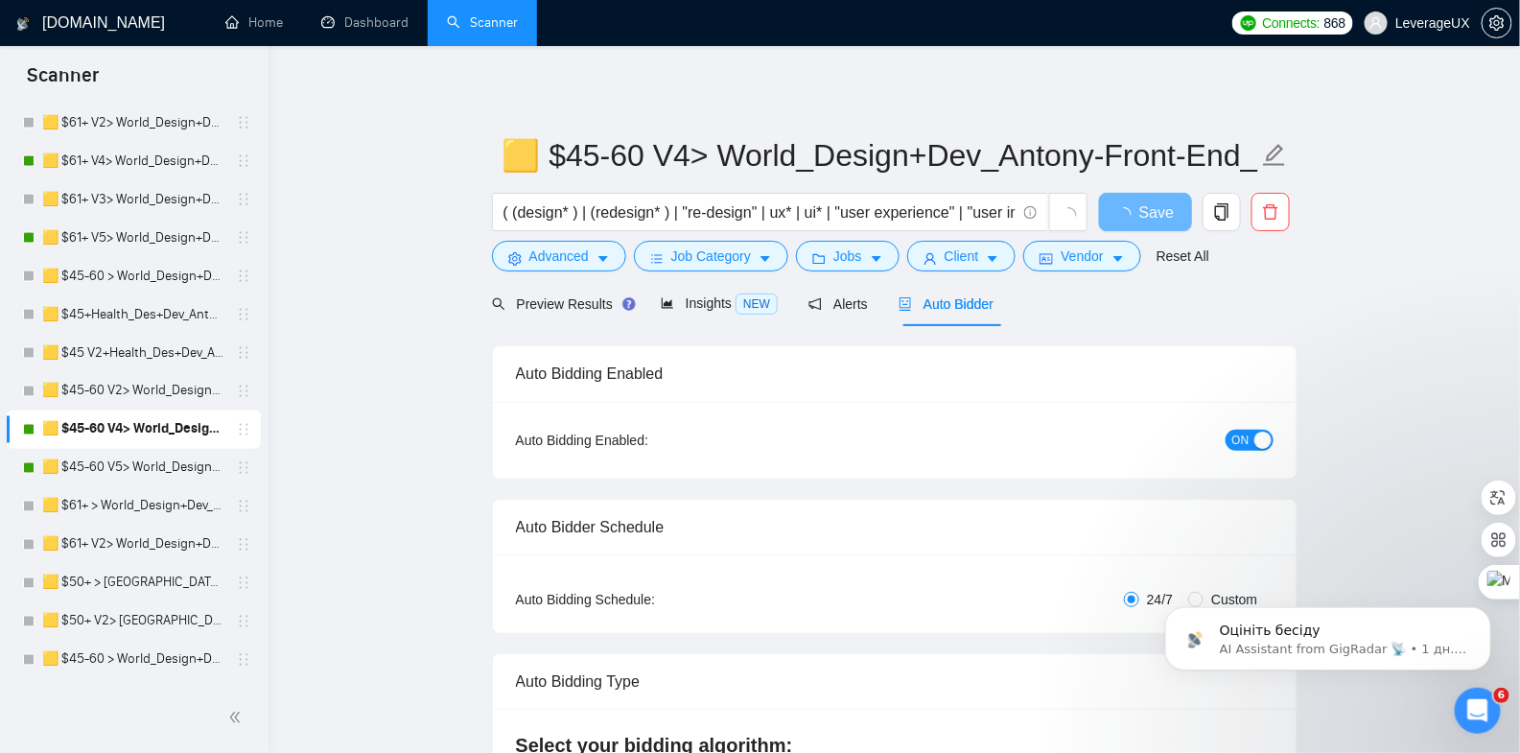
radio input "false"
radio input "true"
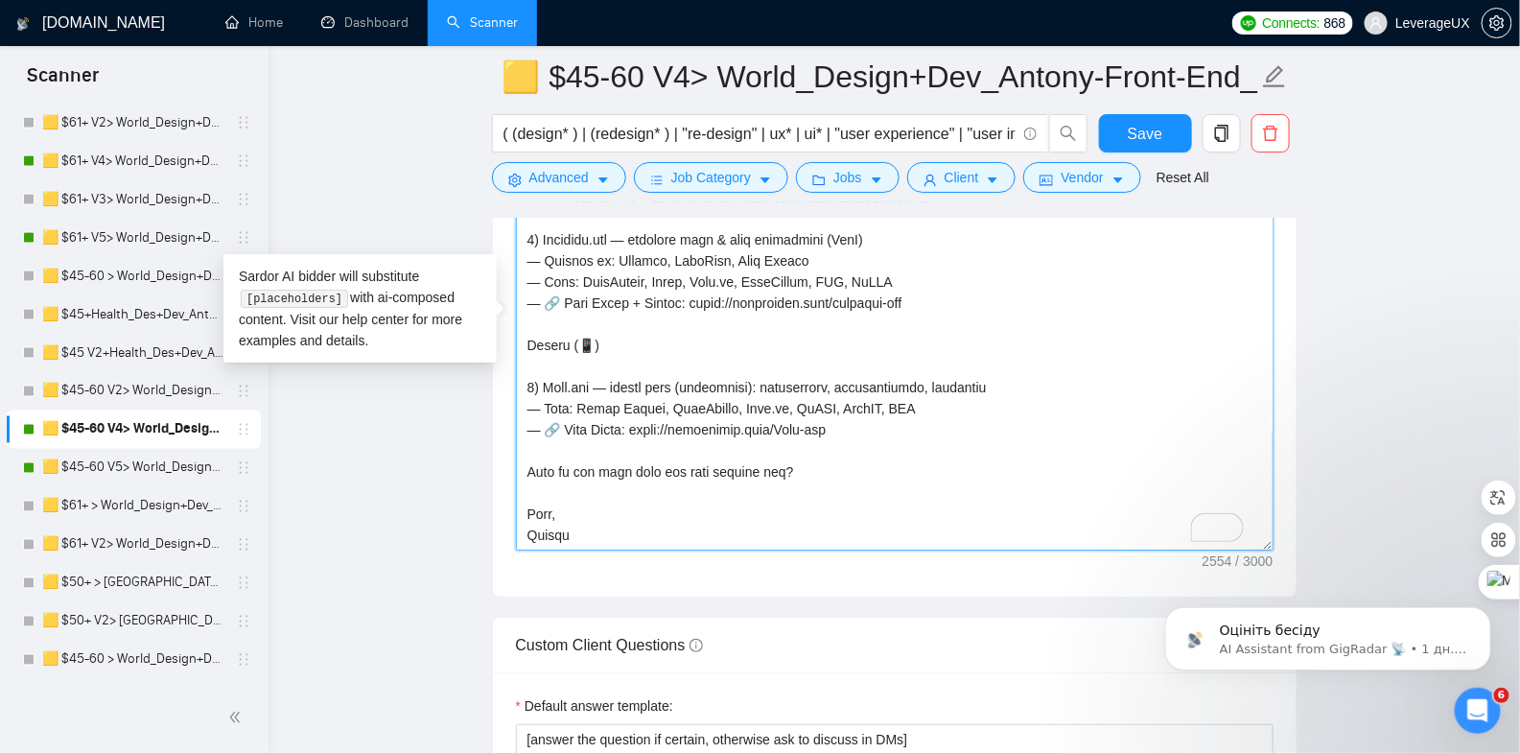
drag, startPoint x: 526, startPoint y: 231, endPoint x: 803, endPoint y: 535, distance: 411.4
click at [803, 535] on textarea "Cover letter template:" at bounding box center [895, 335] width 758 height 432
paste textarea "- L3I dolorsita & consectetu: adipisc, elitse, doeiusmodte - Incidid ut: Labore…"
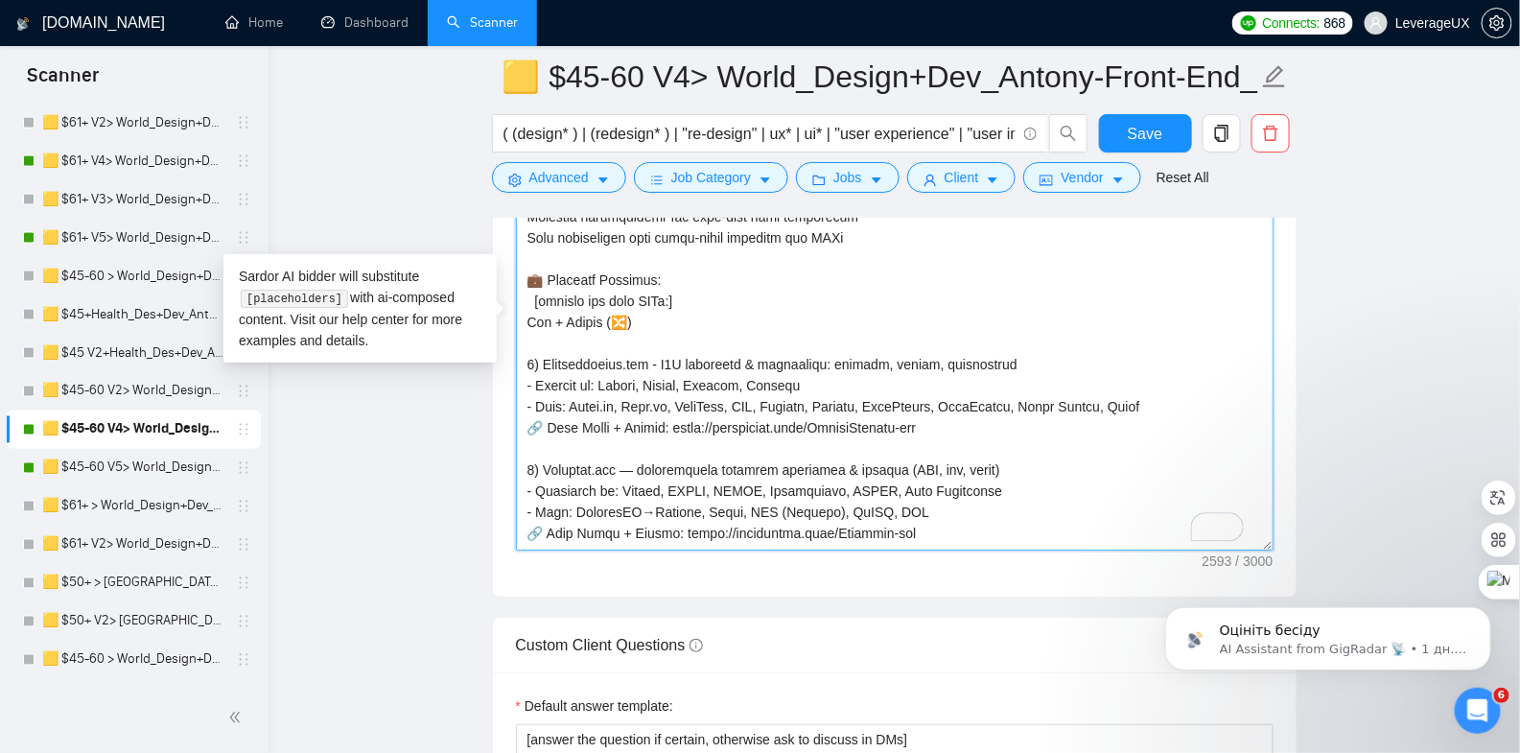
click at [692, 292] on textarea "Cover letter template:" at bounding box center [895, 335] width 758 height 432
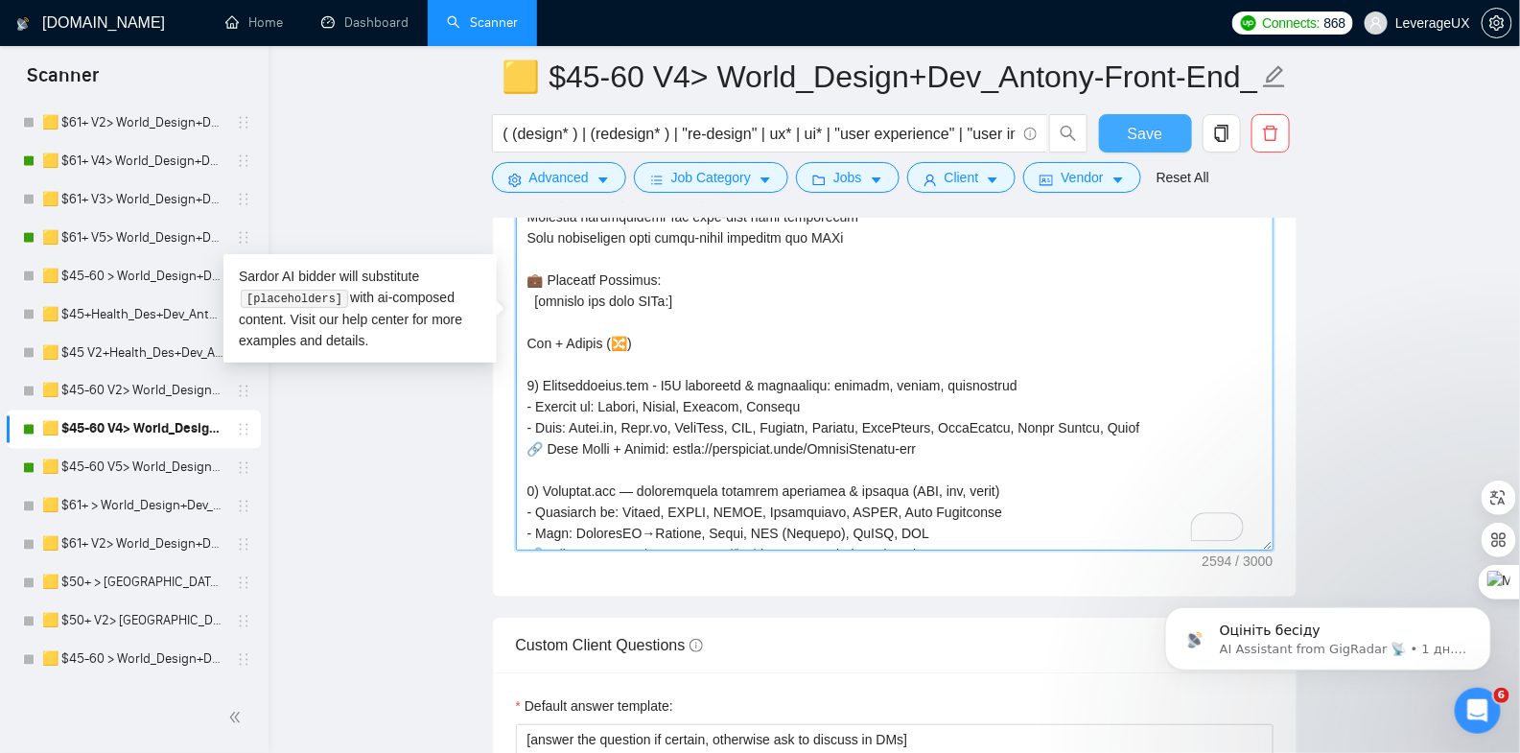
type textarea "💥 Lore i dolo si ame consec ad eli sed doeiusmodt in utlabore et’do magnaal eni…"
click at [1129, 143] on span "Save" at bounding box center [1145, 134] width 35 height 24
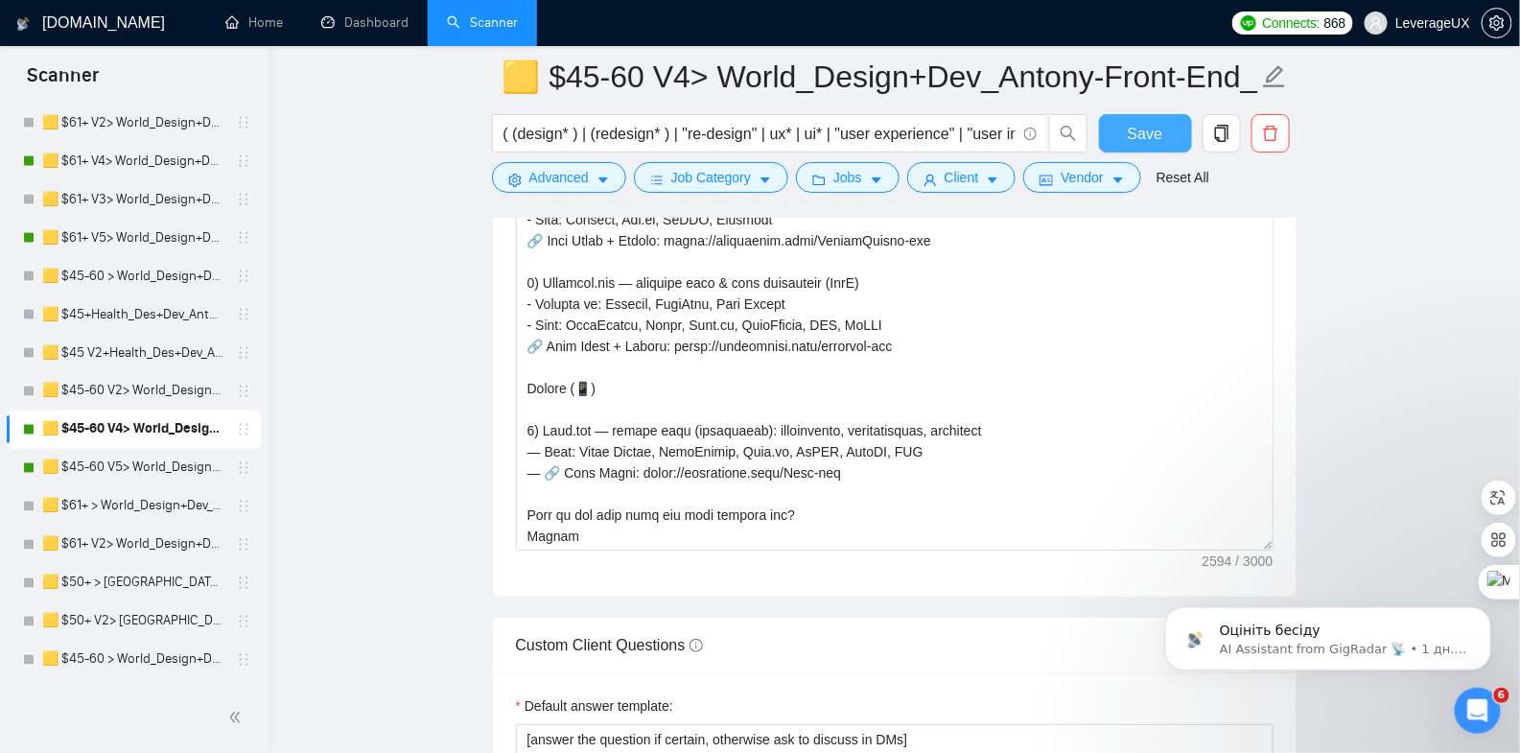
click at [1149, 128] on span "Save" at bounding box center [1145, 134] width 35 height 24
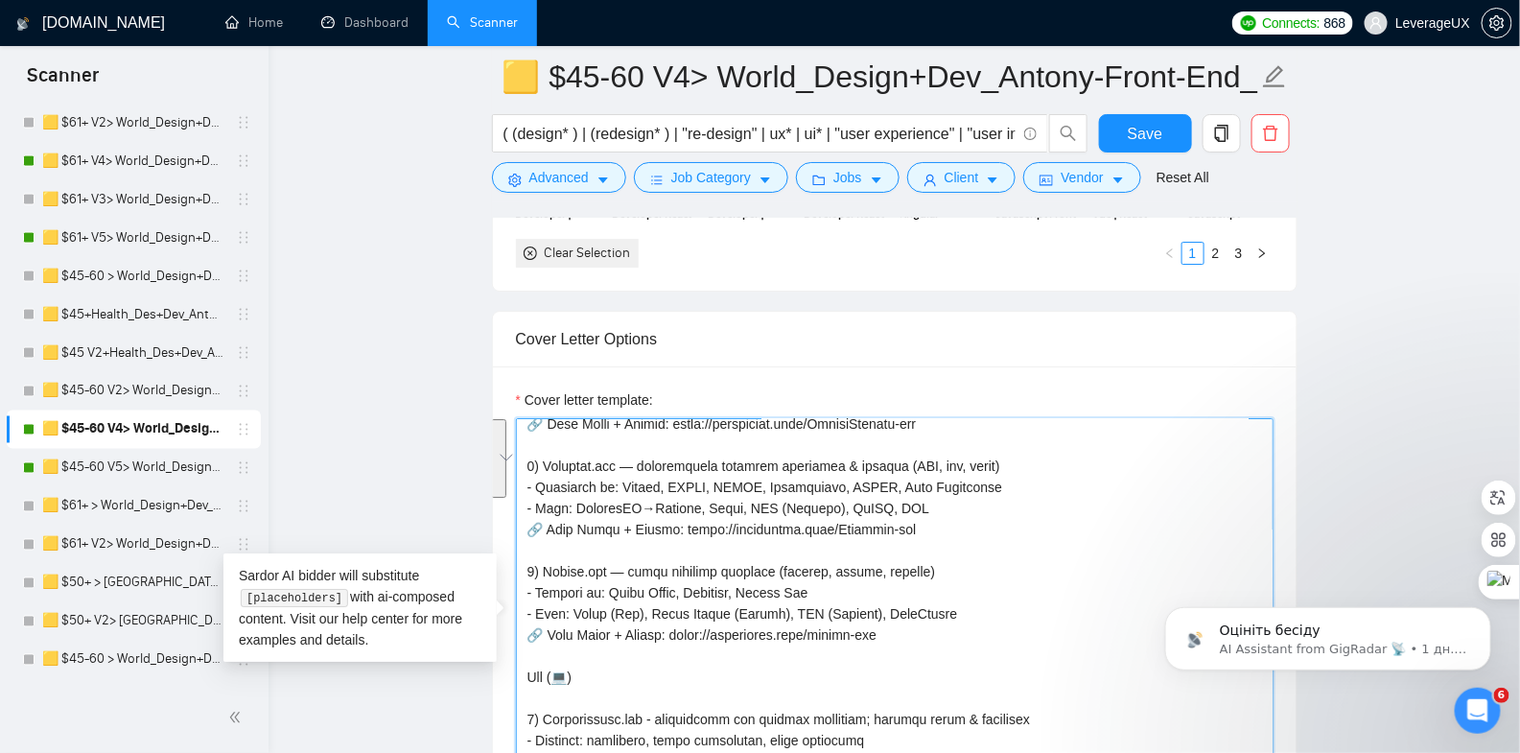
drag, startPoint x: 927, startPoint y: 632, endPoint x: 601, endPoint y: 575, distance: 331.0
click at [521, 559] on div "Cover Letter Options Cover letter template:" at bounding box center [895, 604] width 806 height 586
click at [1162, 114] on button "Save" at bounding box center [1145, 133] width 93 height 38
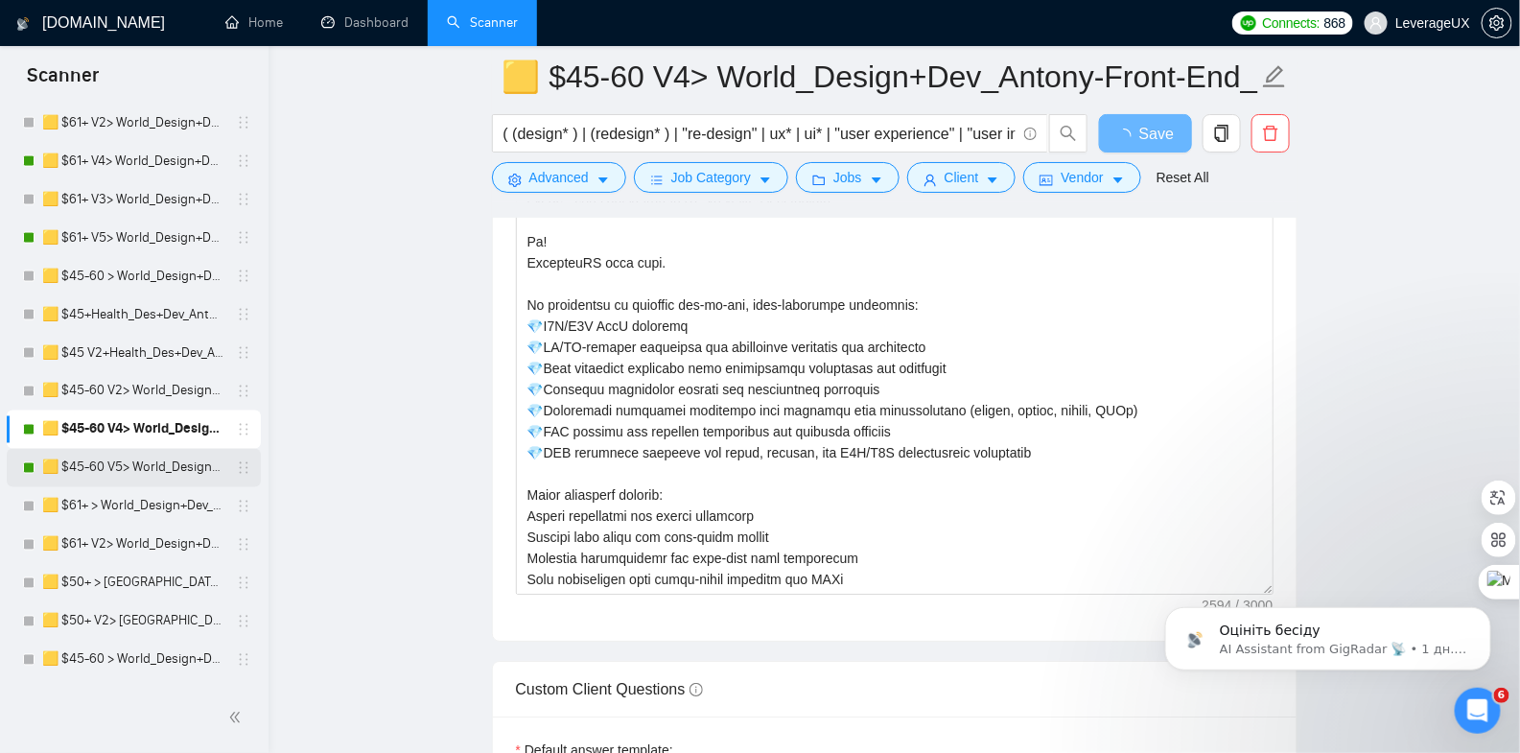
click at [139, 457] on link "🟨 $45-60 V5> World_Design+Dev_Antony-Front-End_General" at bounding box center [133, 468] width 182 height 38
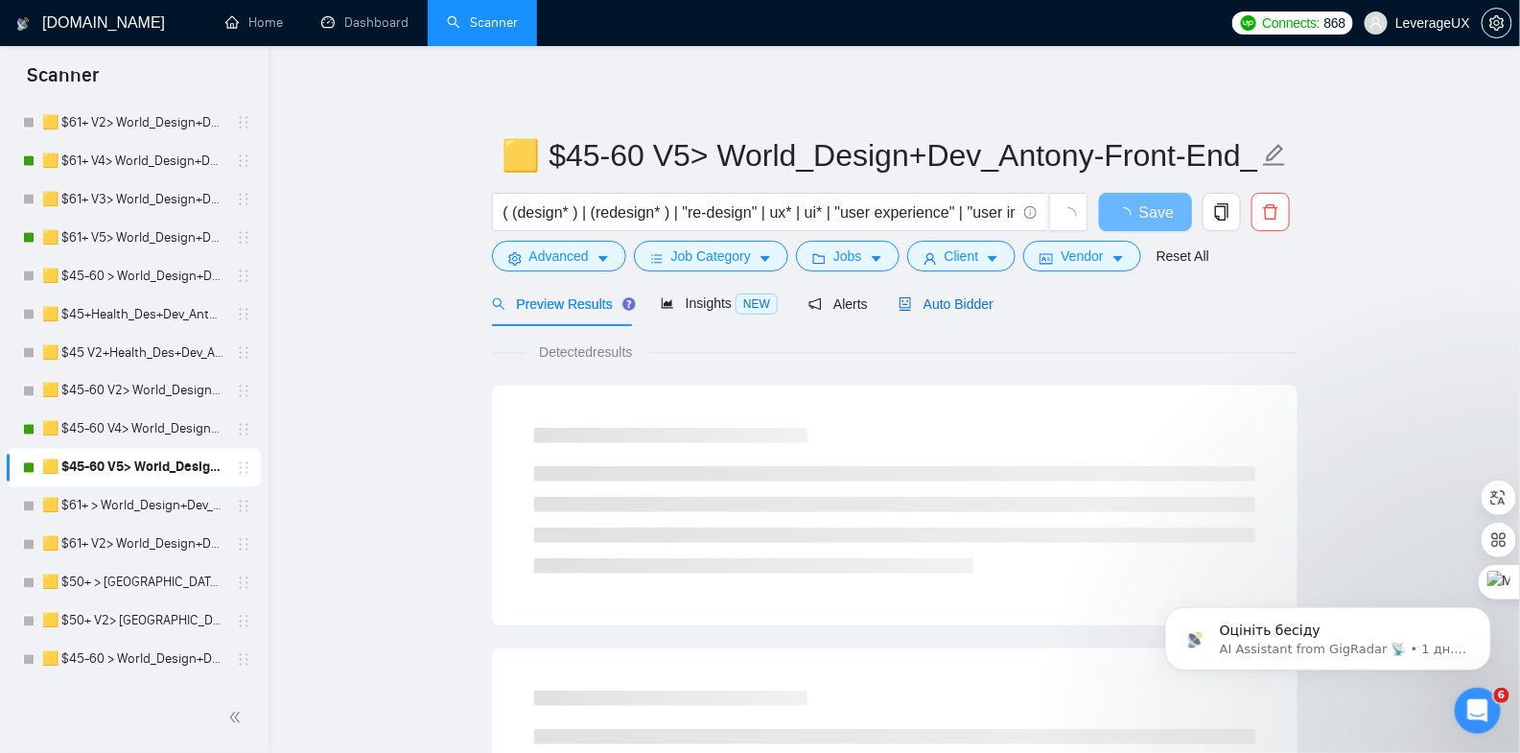
click at [951, 308] on span "Auto Bidder" at bounding box center [946, 303] width 95 height 15
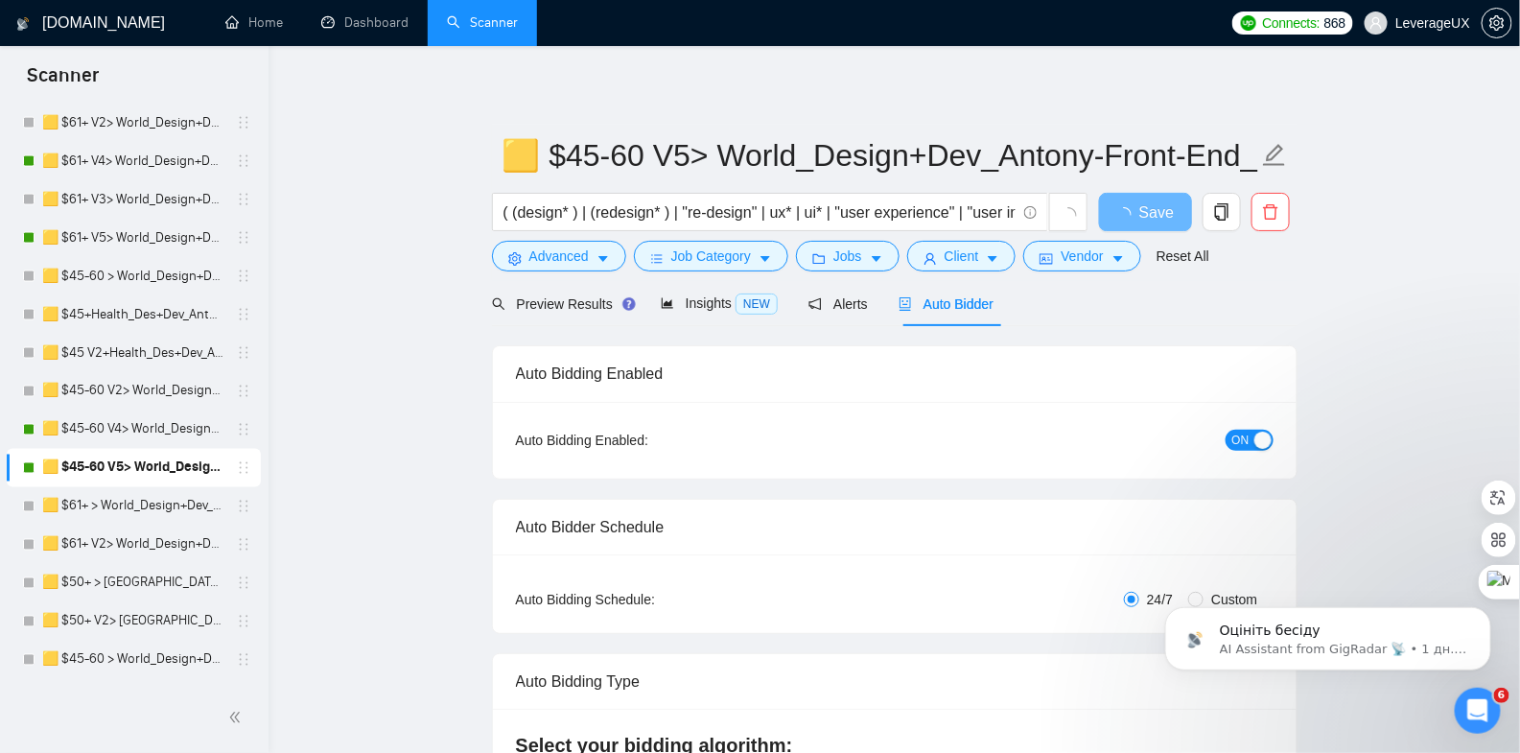
radio input "false"
radio input "true"
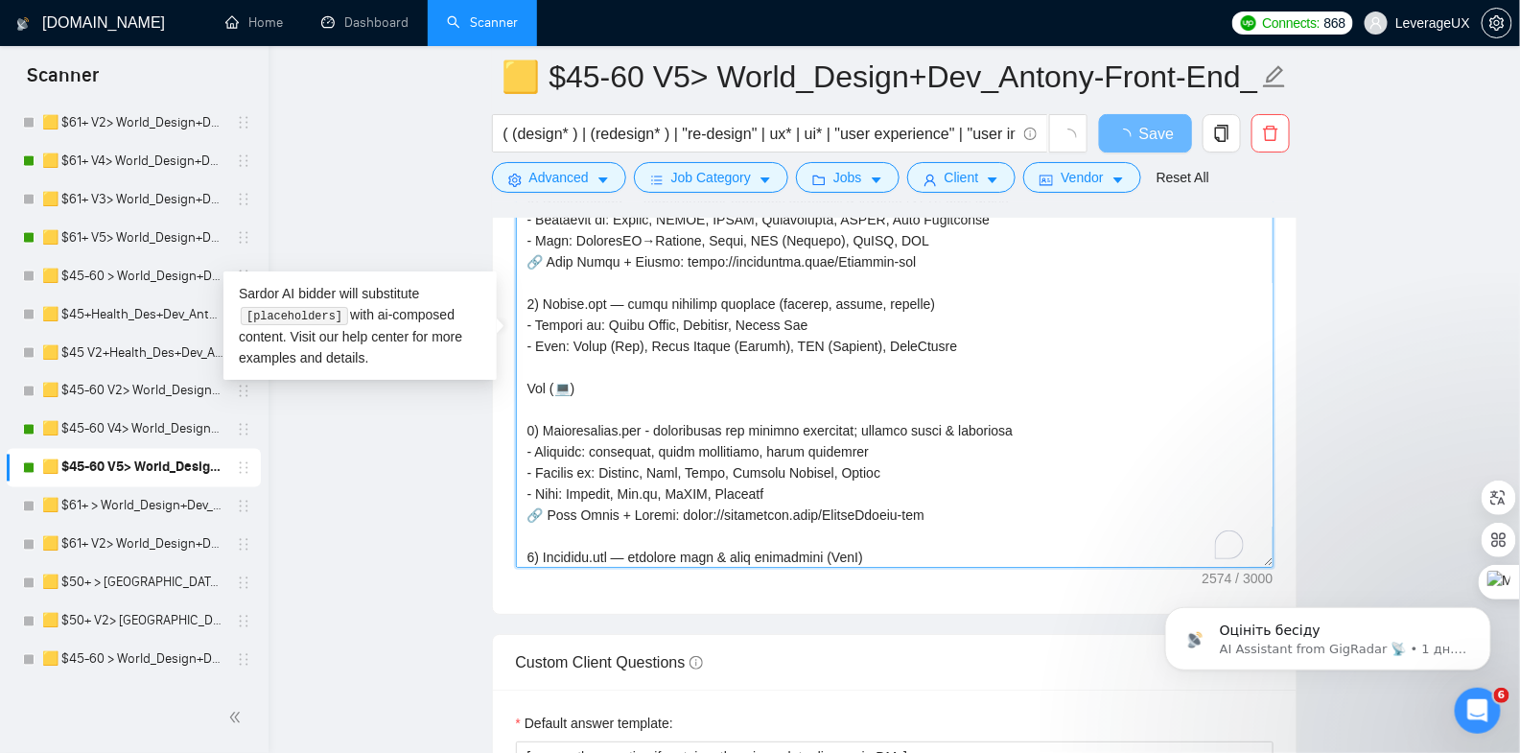
drag, startPoint x: 917, startPoint y: 329, endPoint x: 519, endPoint y: 293, distance: 399.7
paste textarea "🔗 Case Study + Review: [URL][DOMAIN_NAME]"
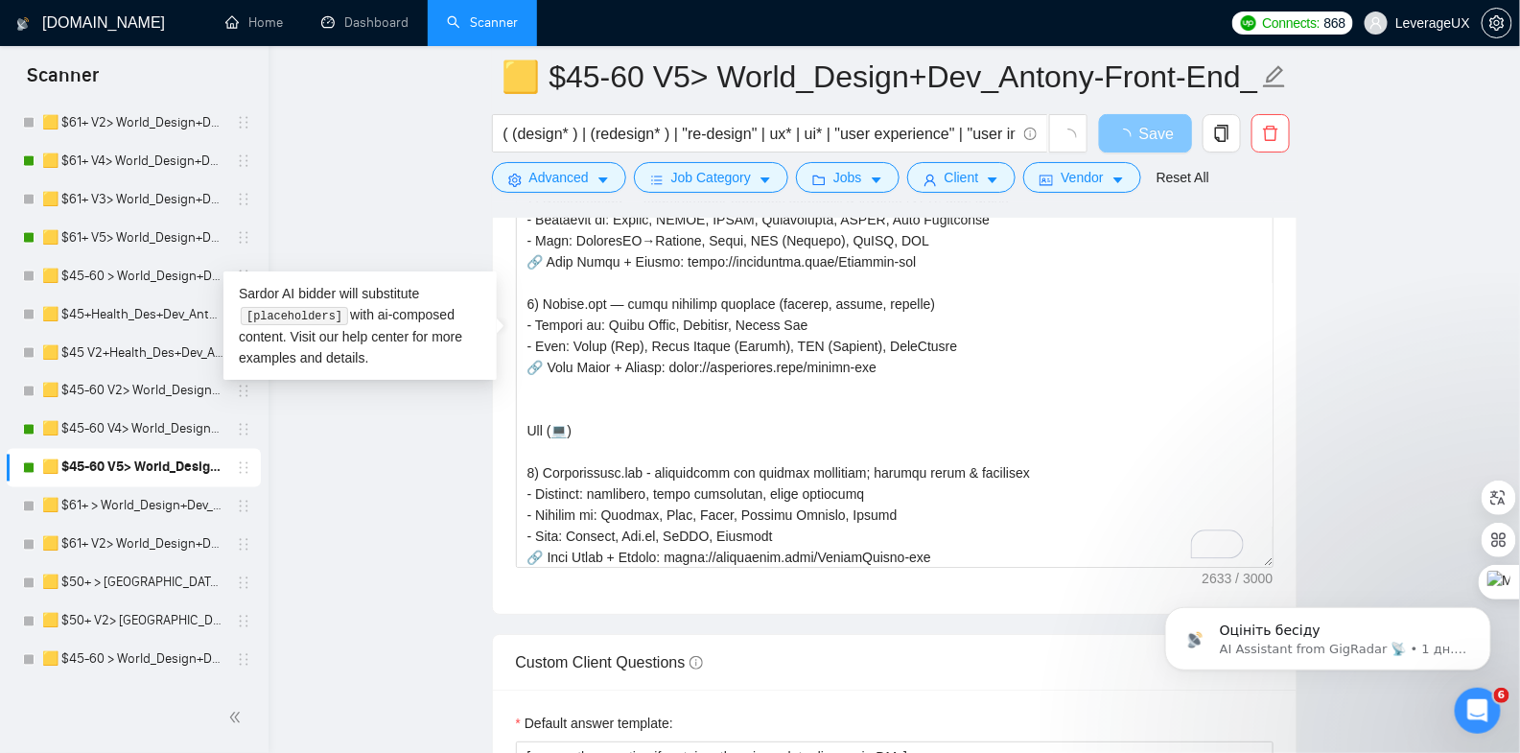
click at [1156, 125] on span "Save" at bounding box center [1156, 134] width 35 height 24
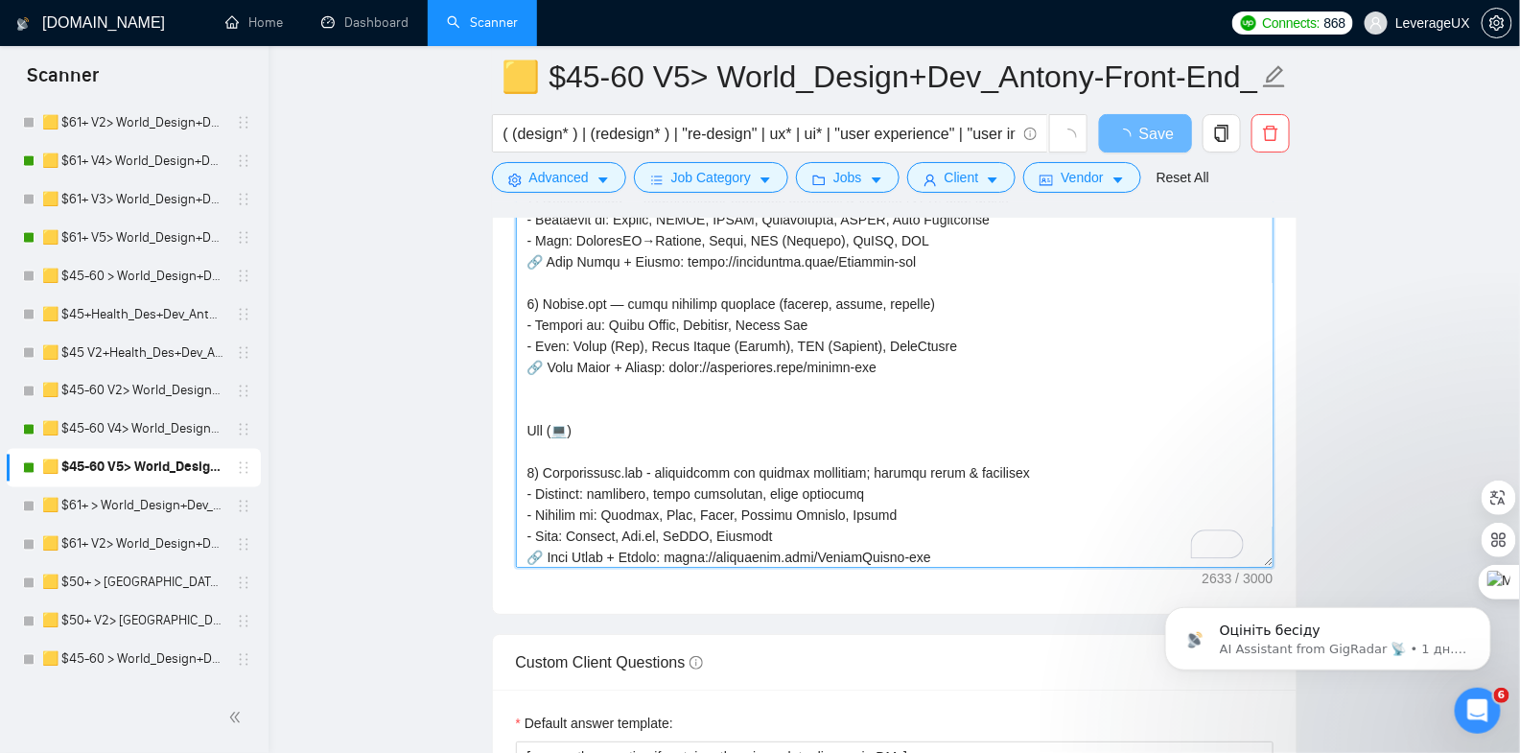
click at [544, 391] on textarea "Cover letter template:" at bounding box center [895, 352] width 758 height 432
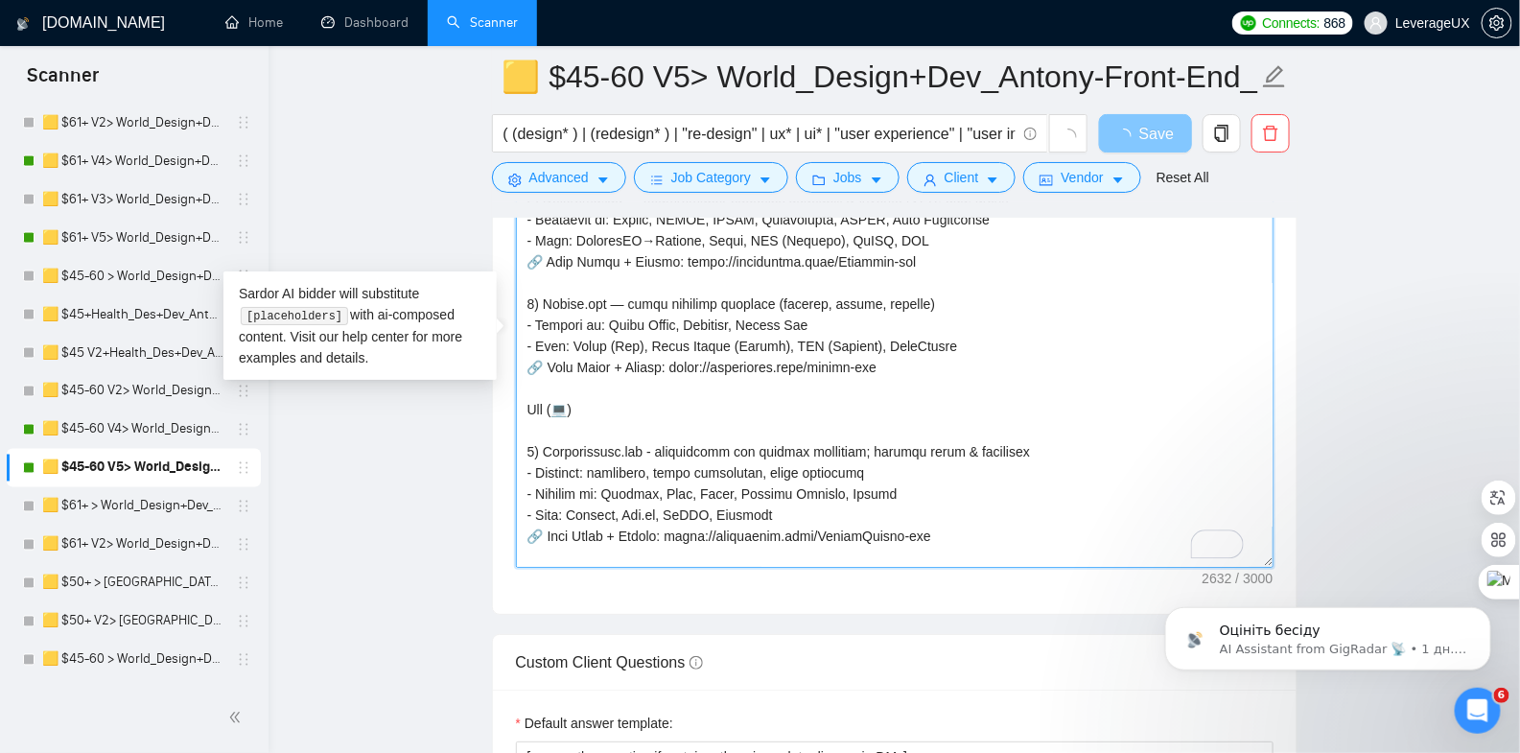
type textarea "[👋 Loremipsu! Do sita conse adipi elit seddoeiu temporin utl “et dolor ma al en…"
click at [1130, 132] on icon "loading" at bounding box center [1123, 137] width 17 height 17
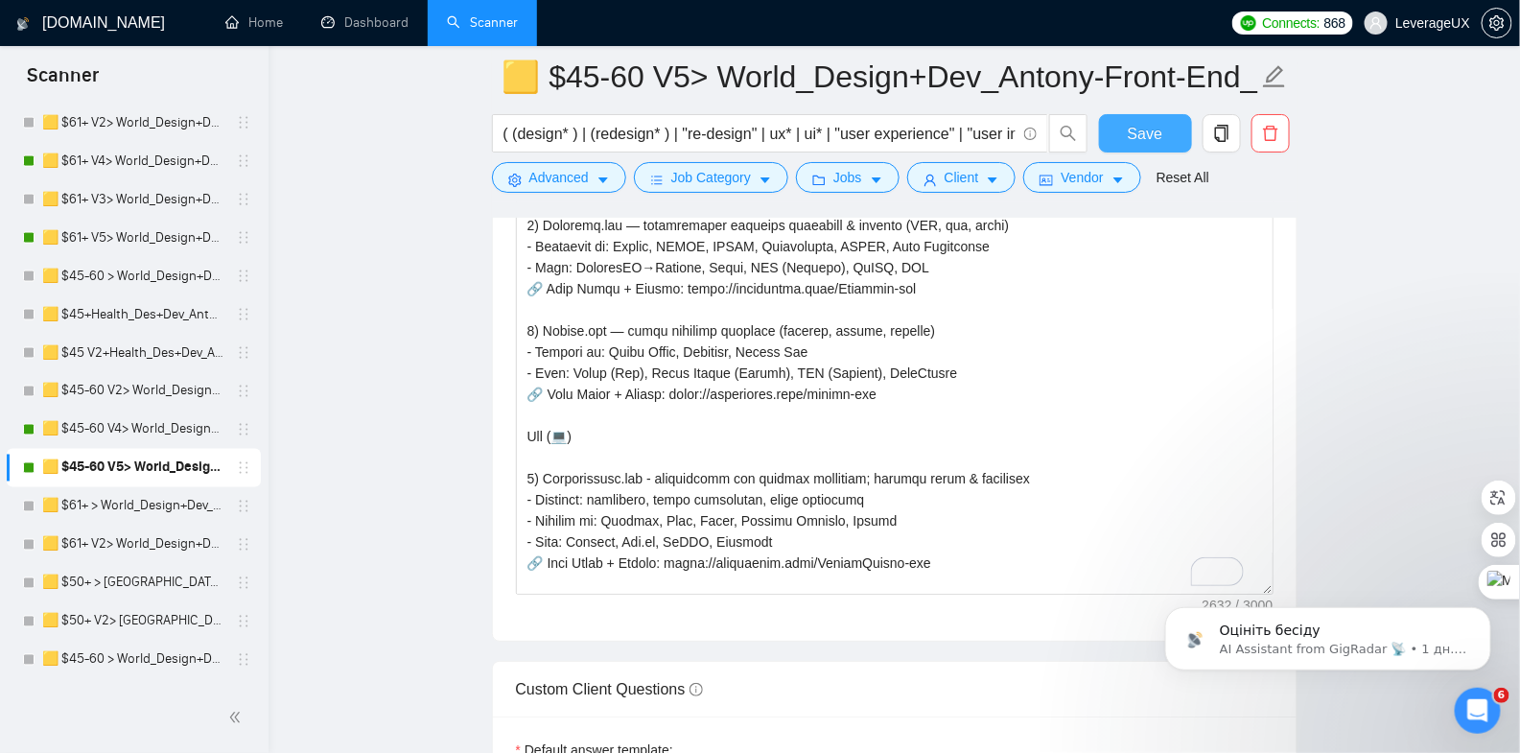
click at [1130, 132] on span "Save" at bounding box center [1145, 134] width 35 height 24
